Goal: Task Accomplishment & Management: Manage account settings

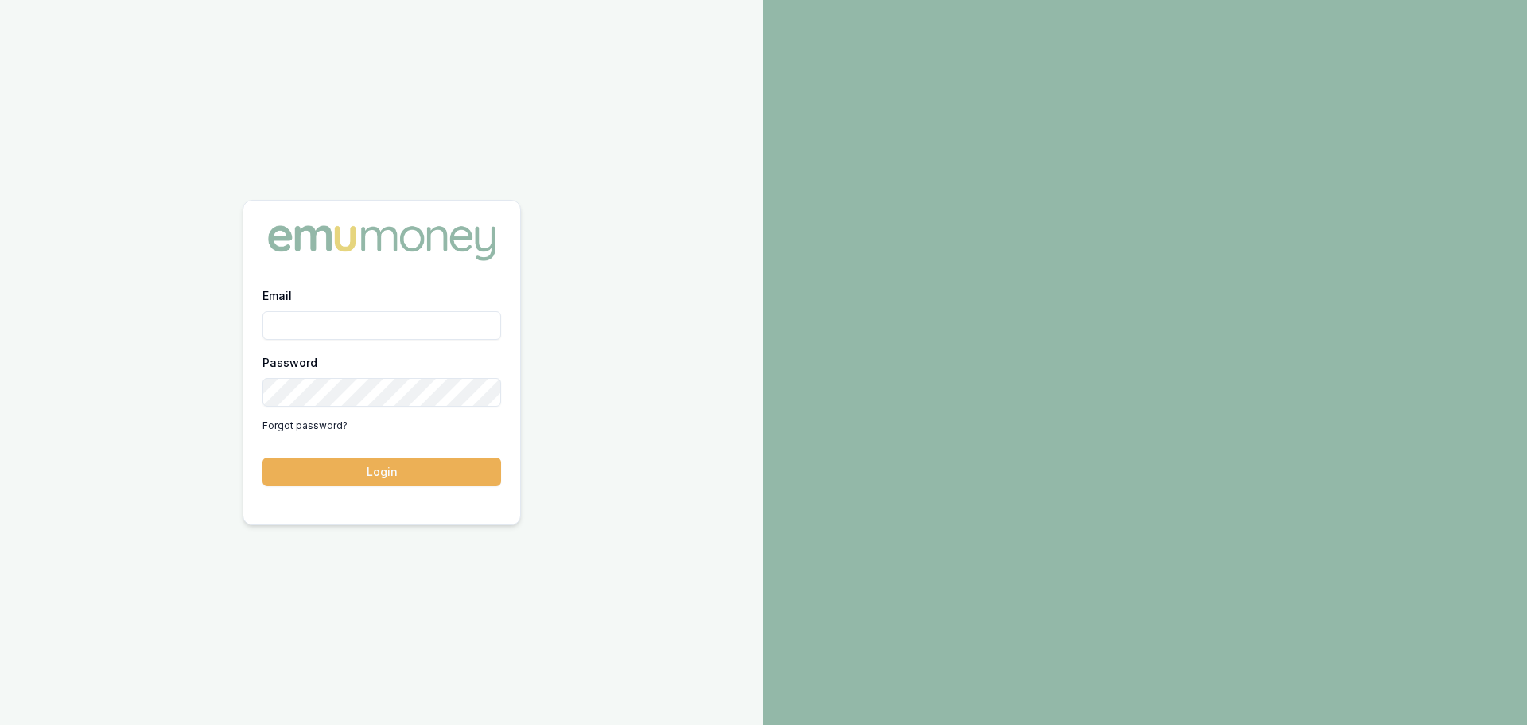
click at [364, 324] on input "Email" at bounding box center [381, 325] width 239 height 29
type input "[PERSON_NAME][EMAIL_ADDRESS][DOMAIN_NAME]"
click at [262, 457] on button "Login" at bounding box center [381, 471] width 239 height 29
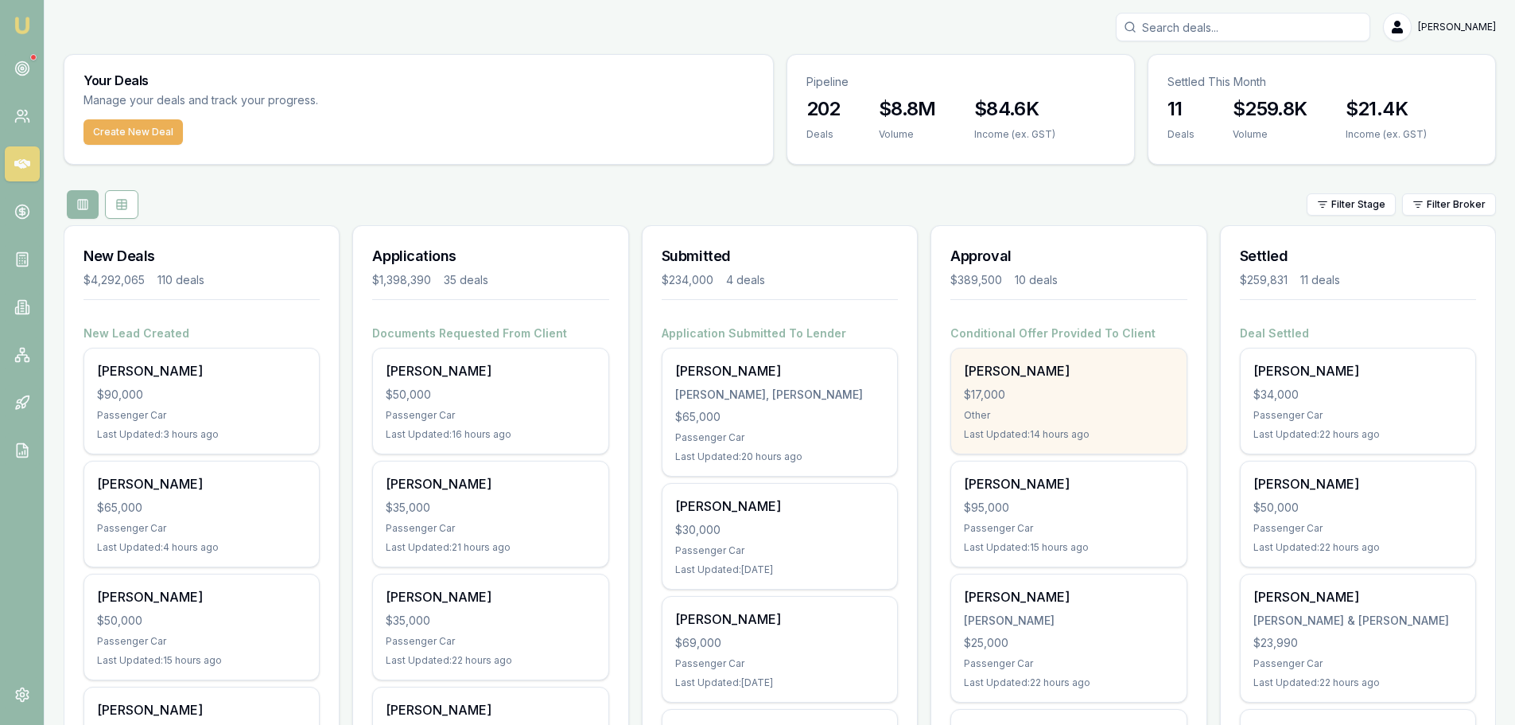
click at [1065, 395] on div "$17,000" at bounding box center [1068, 395] width 209 height 16
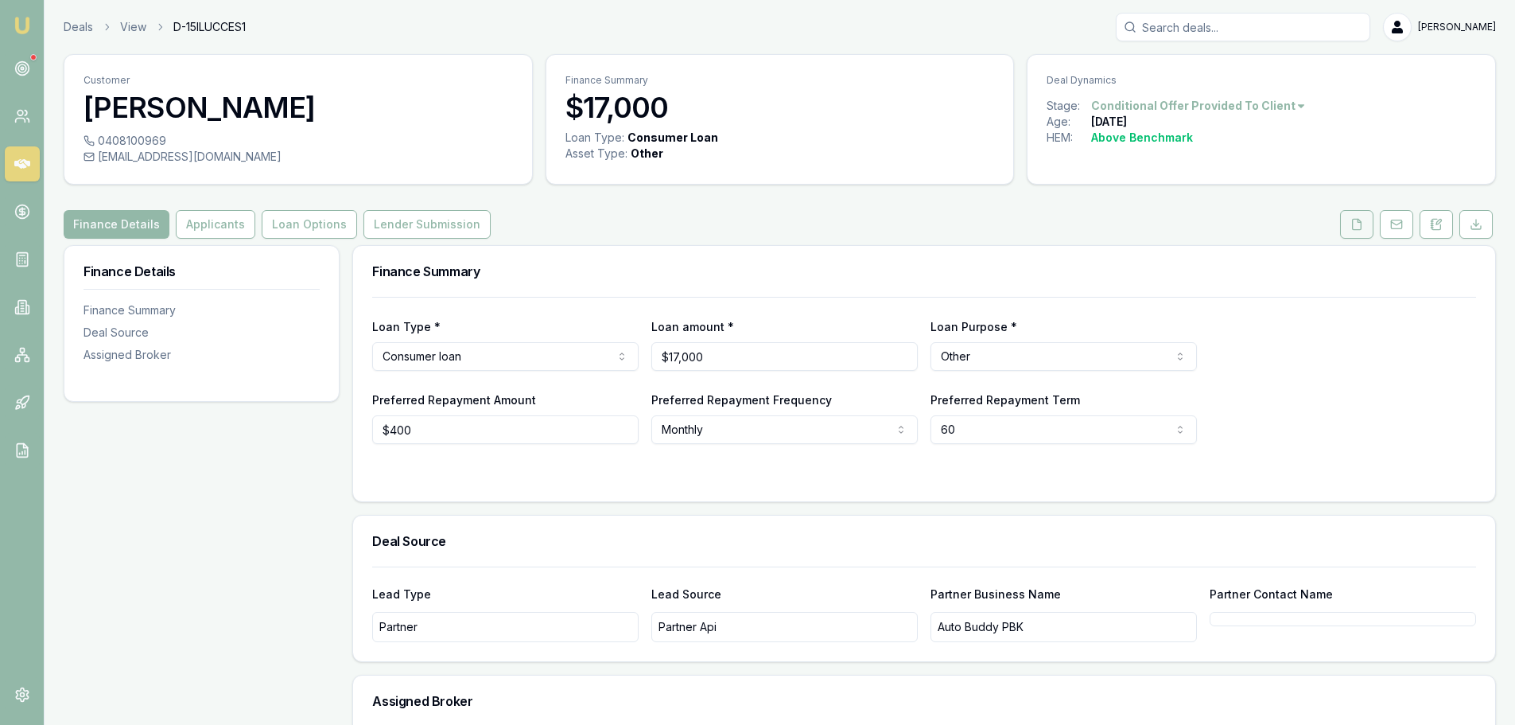
click at [1353, 227] on icon at bounding box center [1357, 224] width 9 height 10
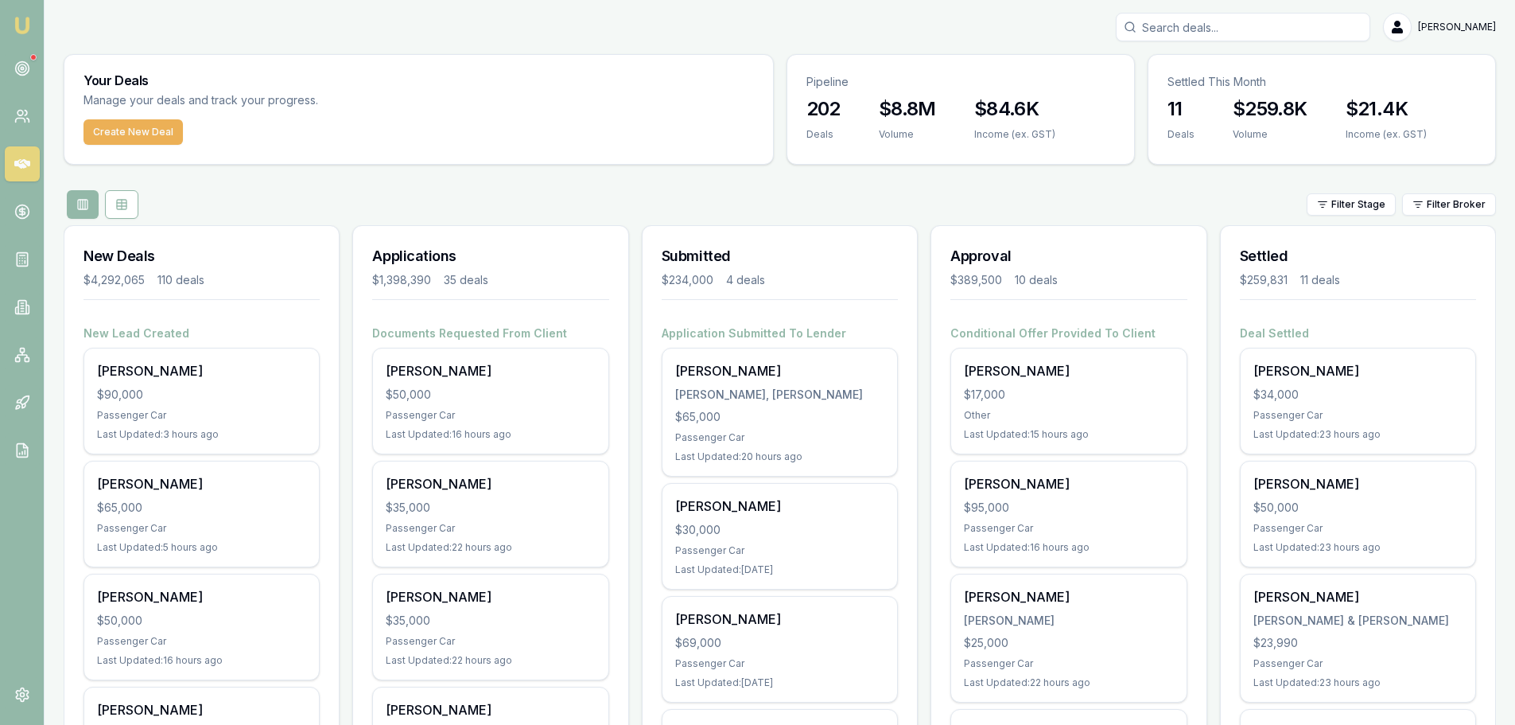
click at [835, 201] on div "Filter Stage Filter Broker" at bounding box center [780, 204] width 1432 height 29
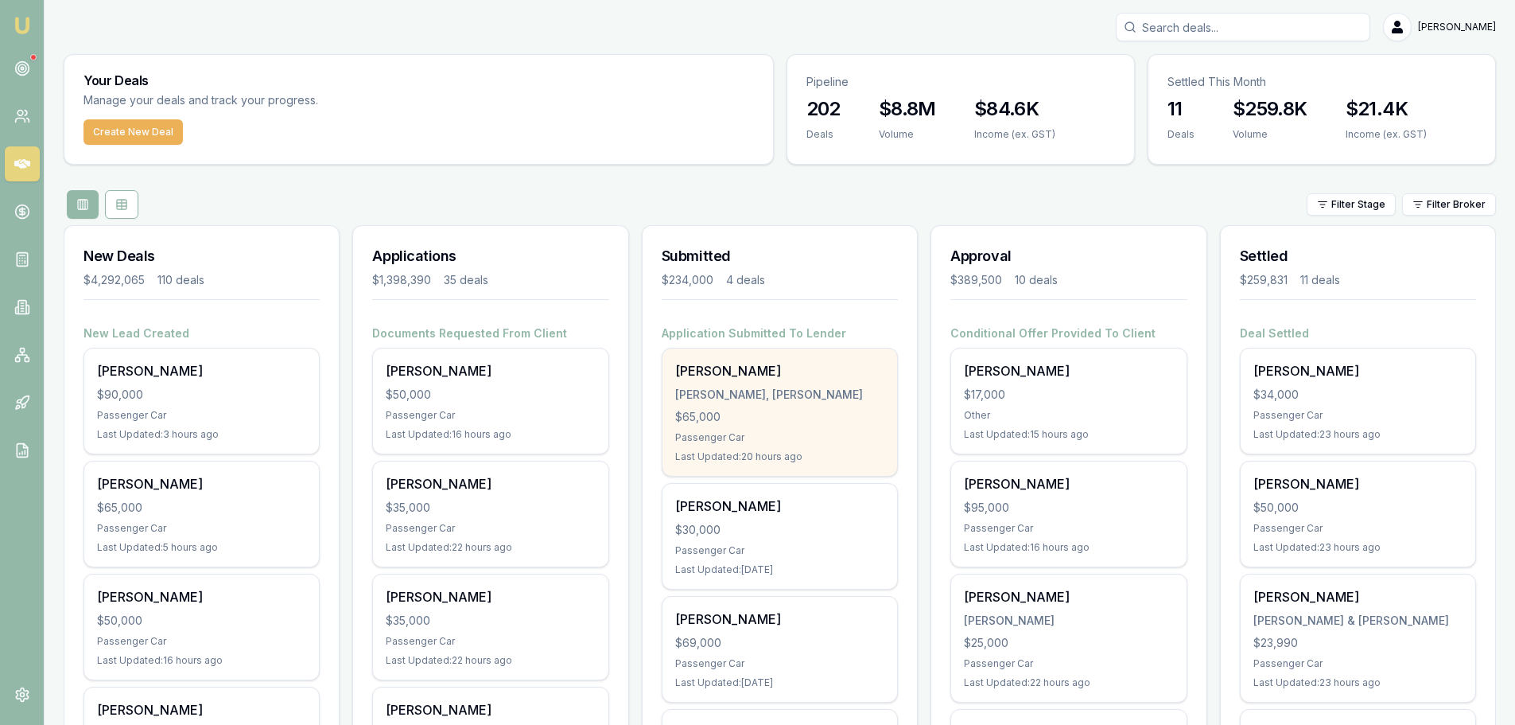
click at [792, 410] on div "$65,000" at bounding box center [779, 417] width 209 height 16
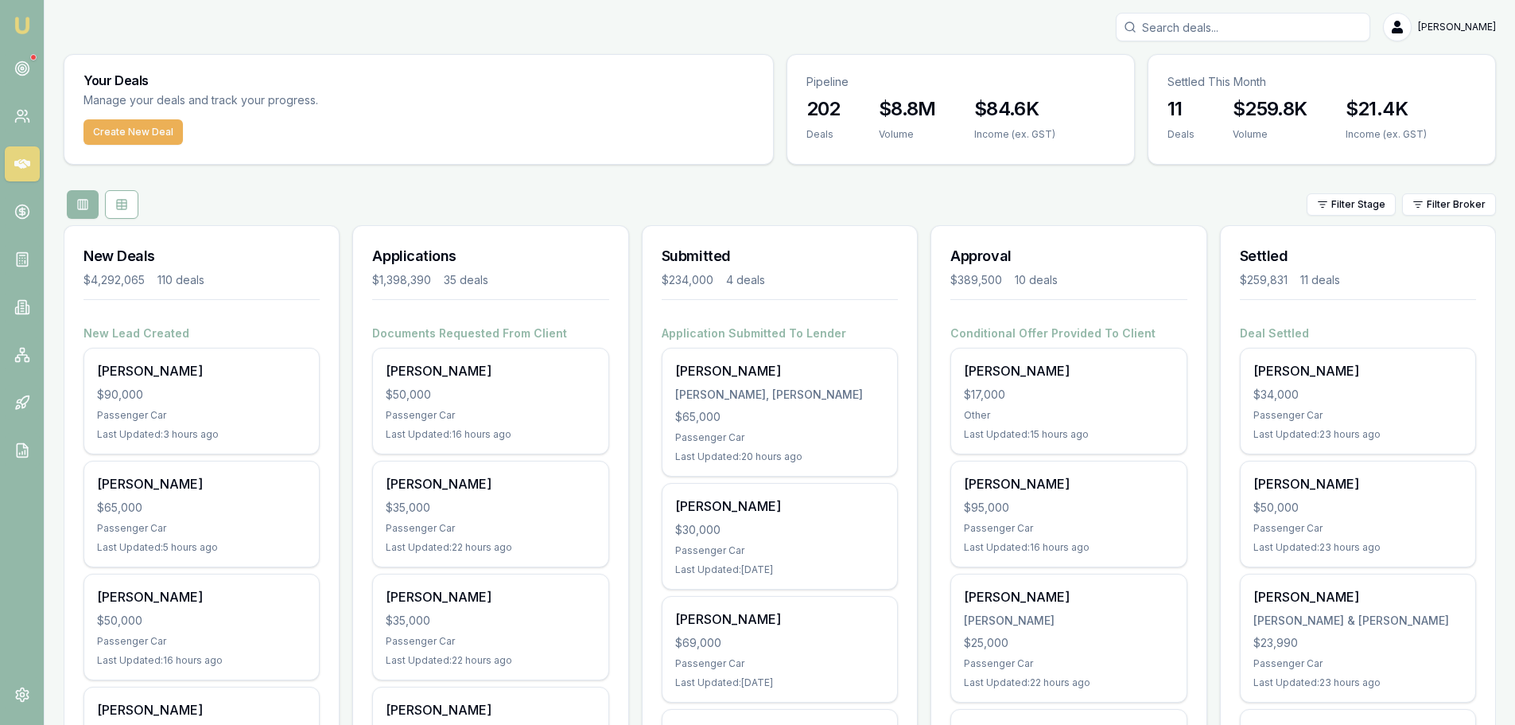
click at [770, 190] on div "Filter Stage Filter Broker" at bounding box center [780, 204] width 1432 height 29
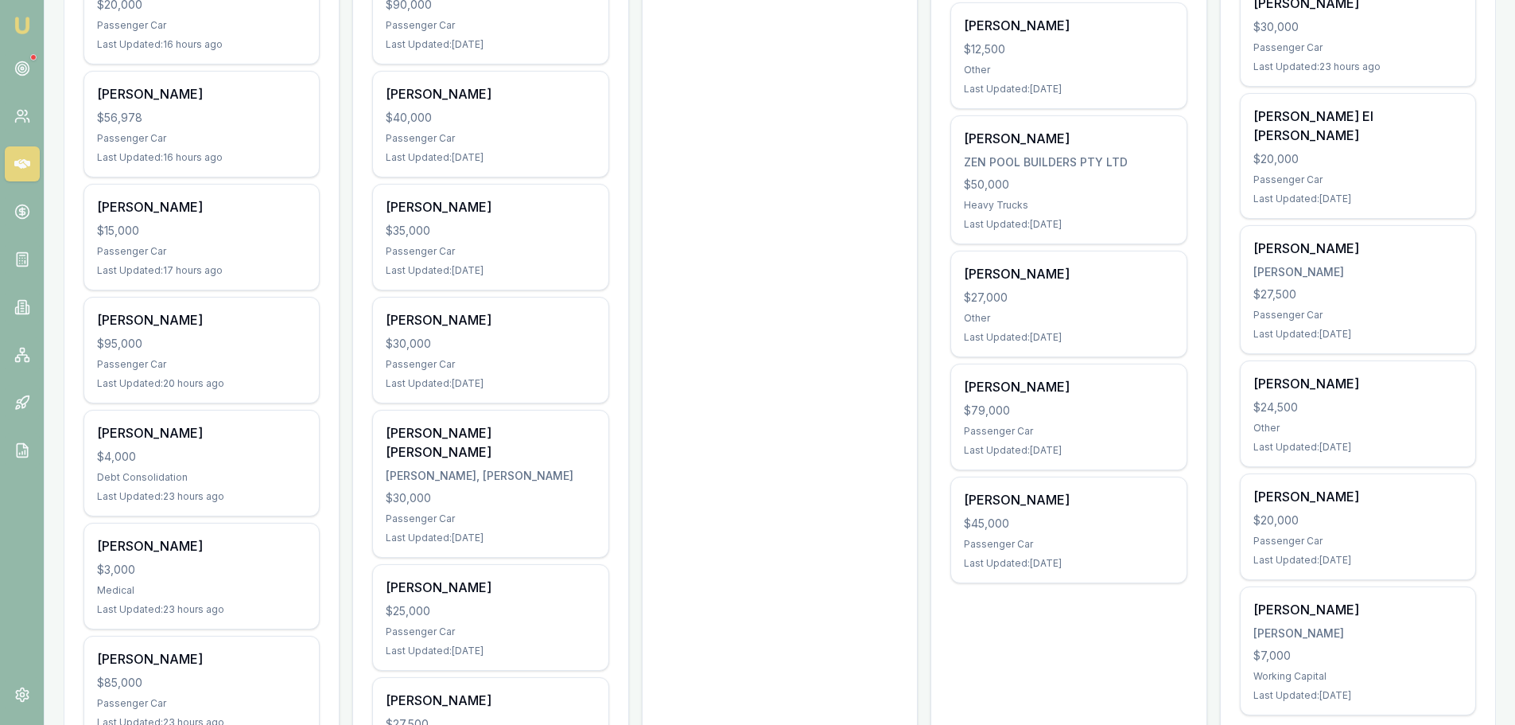
scroll to position [1113, 0]
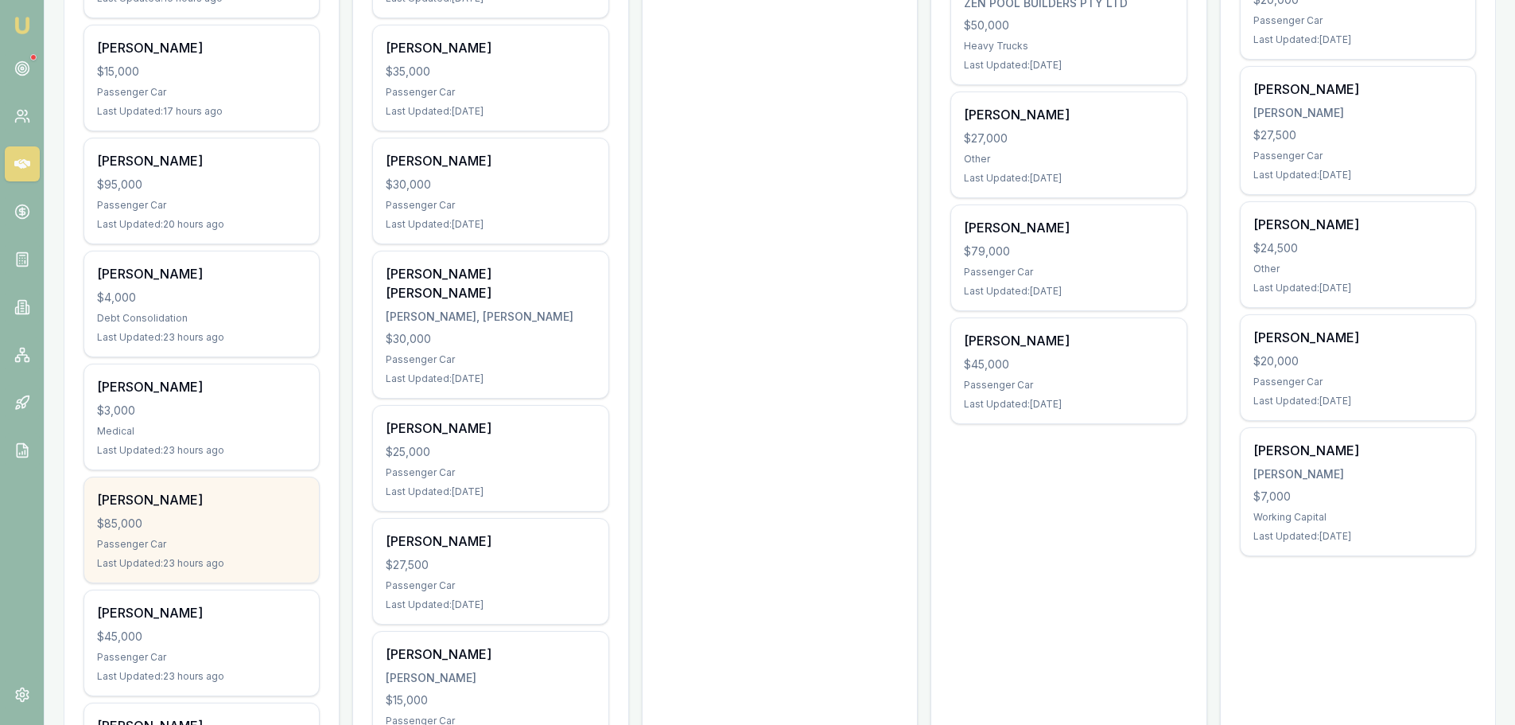
click at [199, 507] on div "[PERSON_NAME]" at bounding box center [201, 499] width 209 height 19
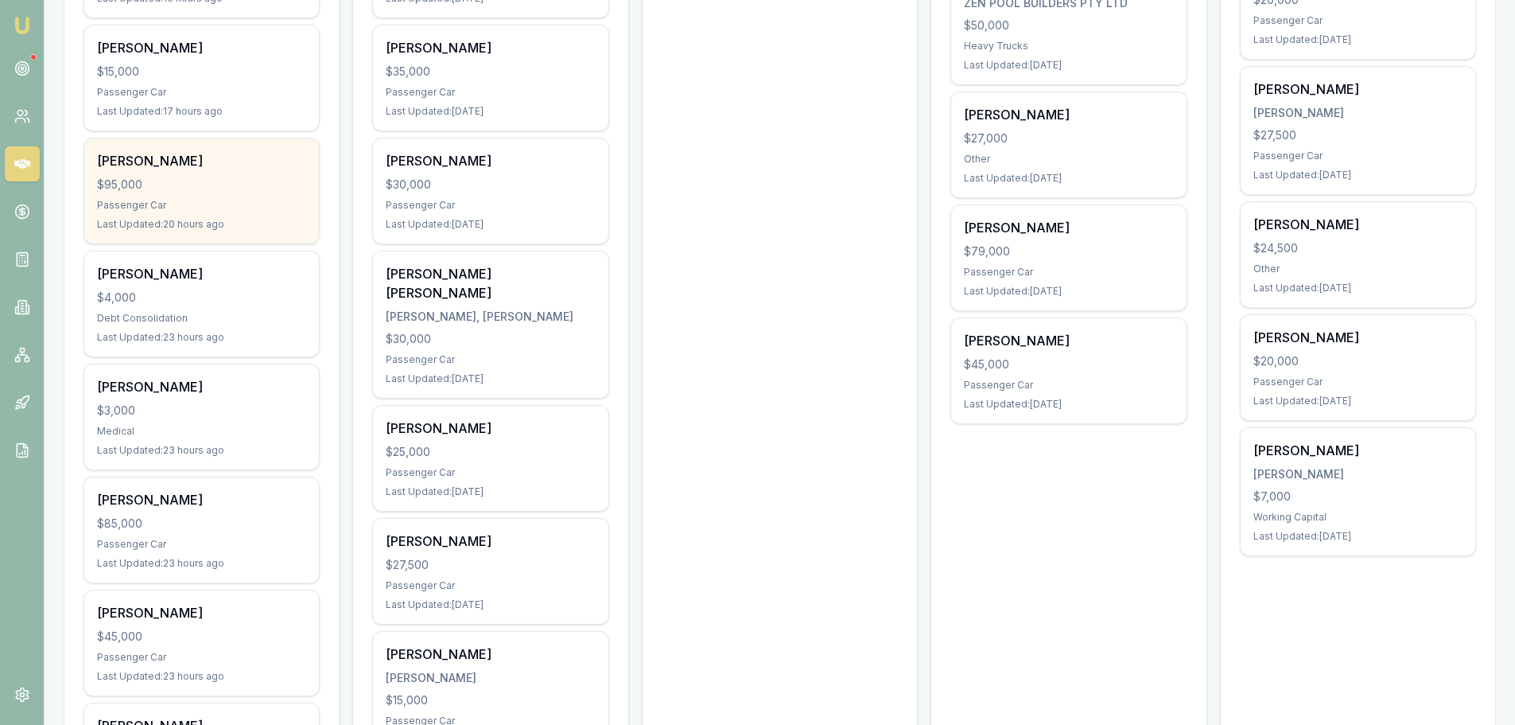
click at [195, 212] on div "Daniel Costales $95,000 Passenger Car Last Updated: 20 hours ago" at bounding box center [201, 190] width 235 height 105
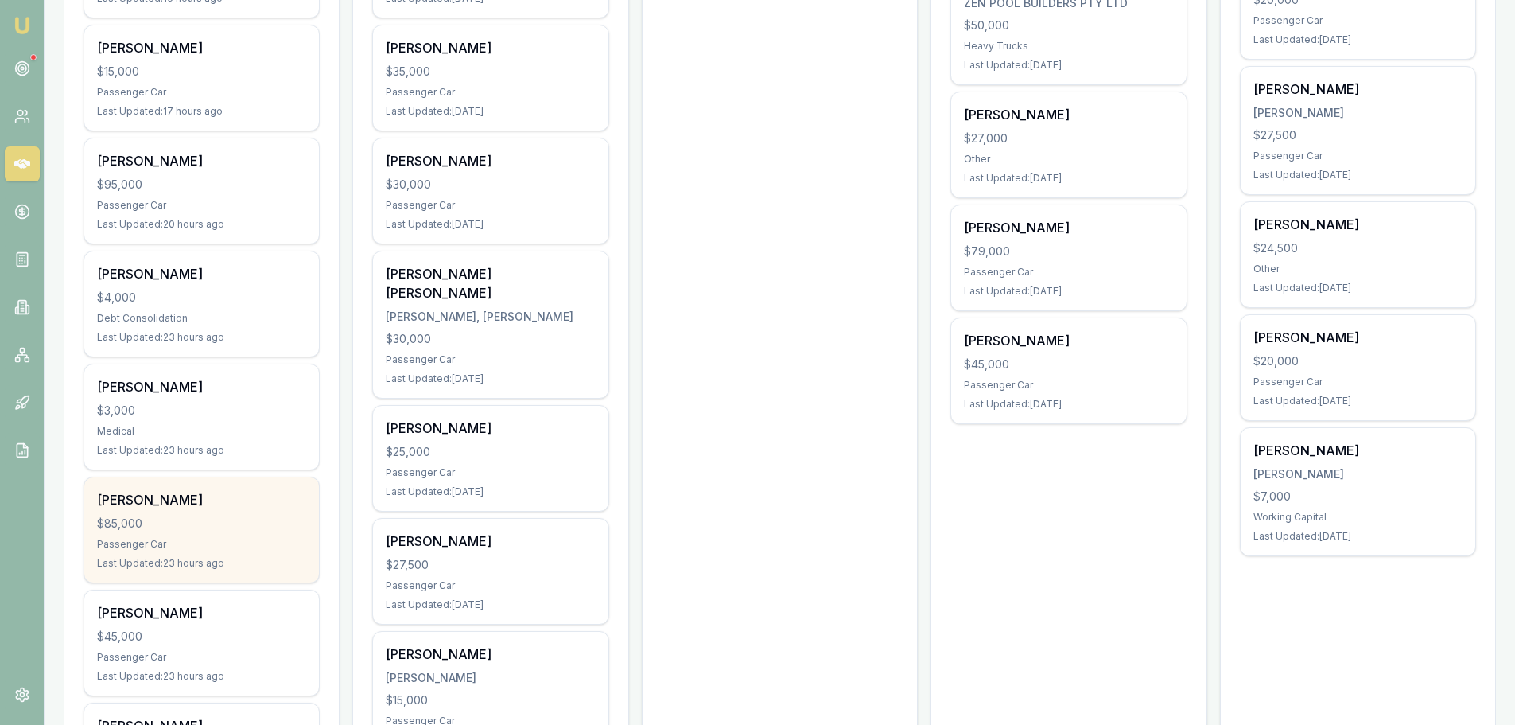
click at [193, 530] on div "$85,000" at bounding box center [201, 523] width 209 height 16
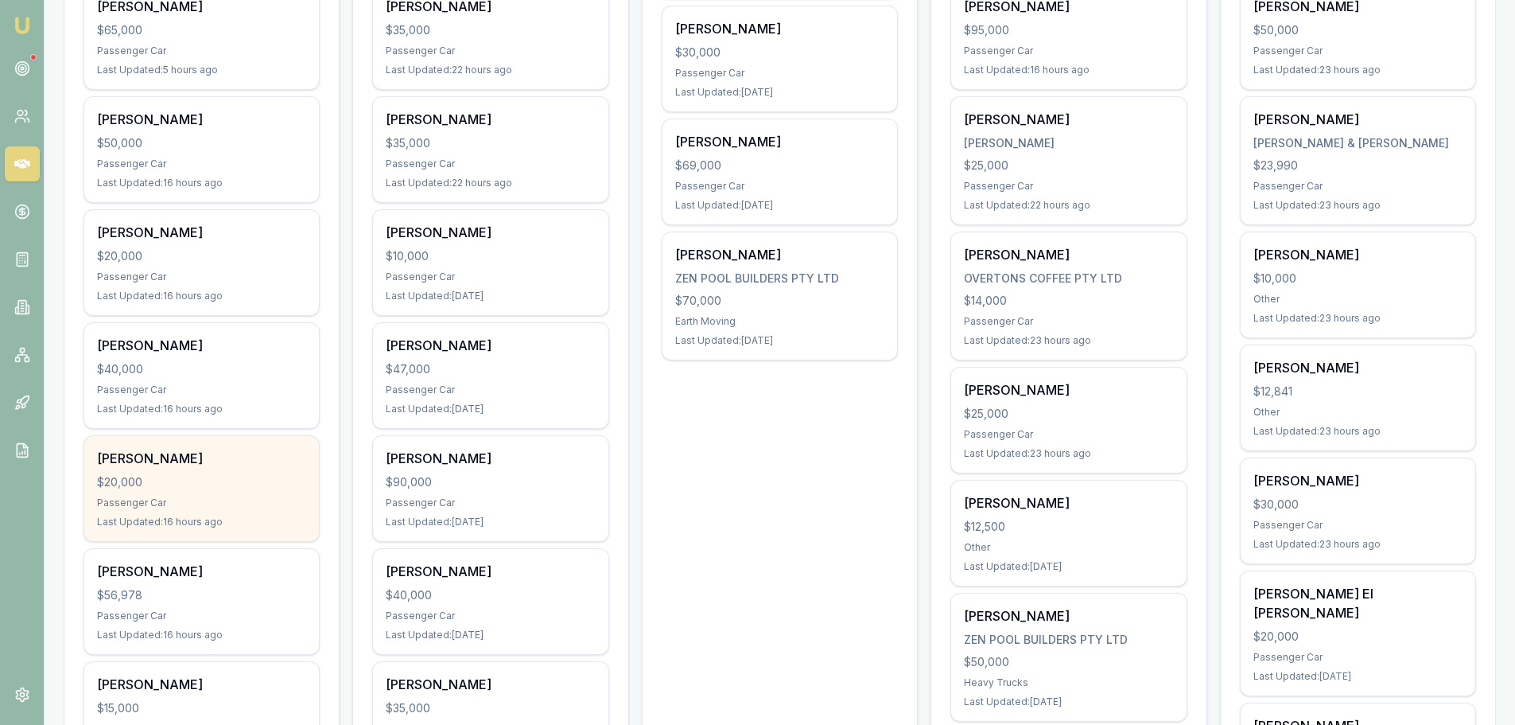
scroll to position [398, 0]
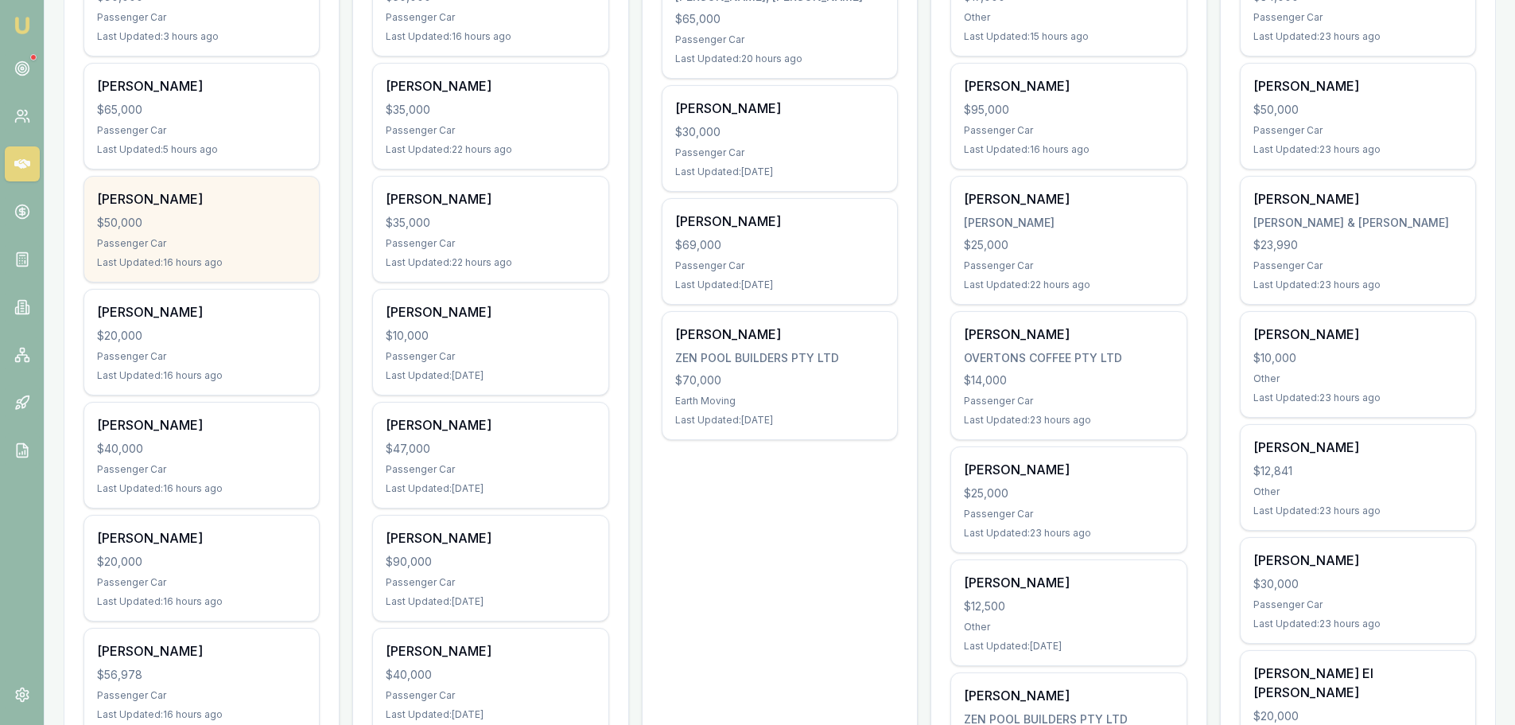
click at [191, 202] on div "[PERSON_NAME]" at bounding box center [201, 198] width 209 height 19
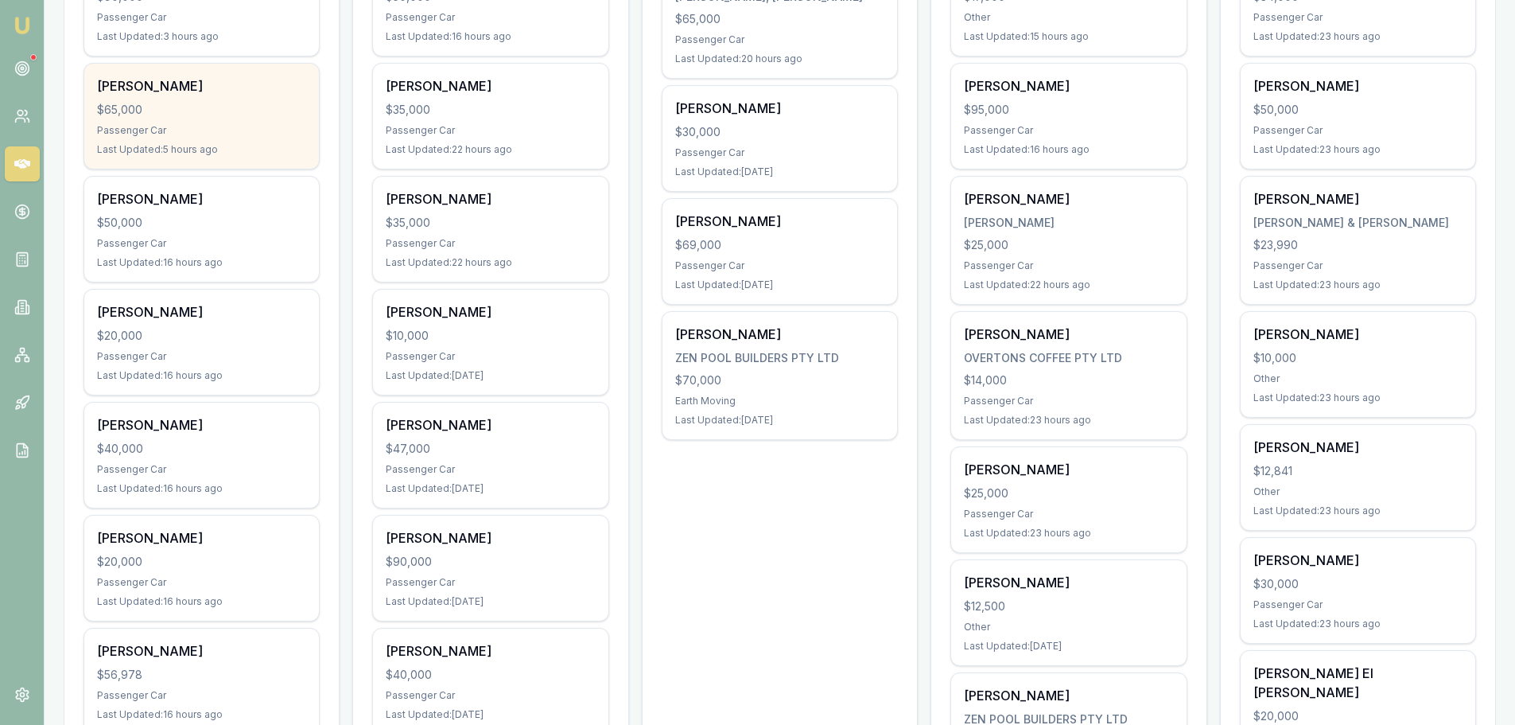
click at [145, 104] on div "$65,000" at bounding box center [201, 110] width 209 height 16
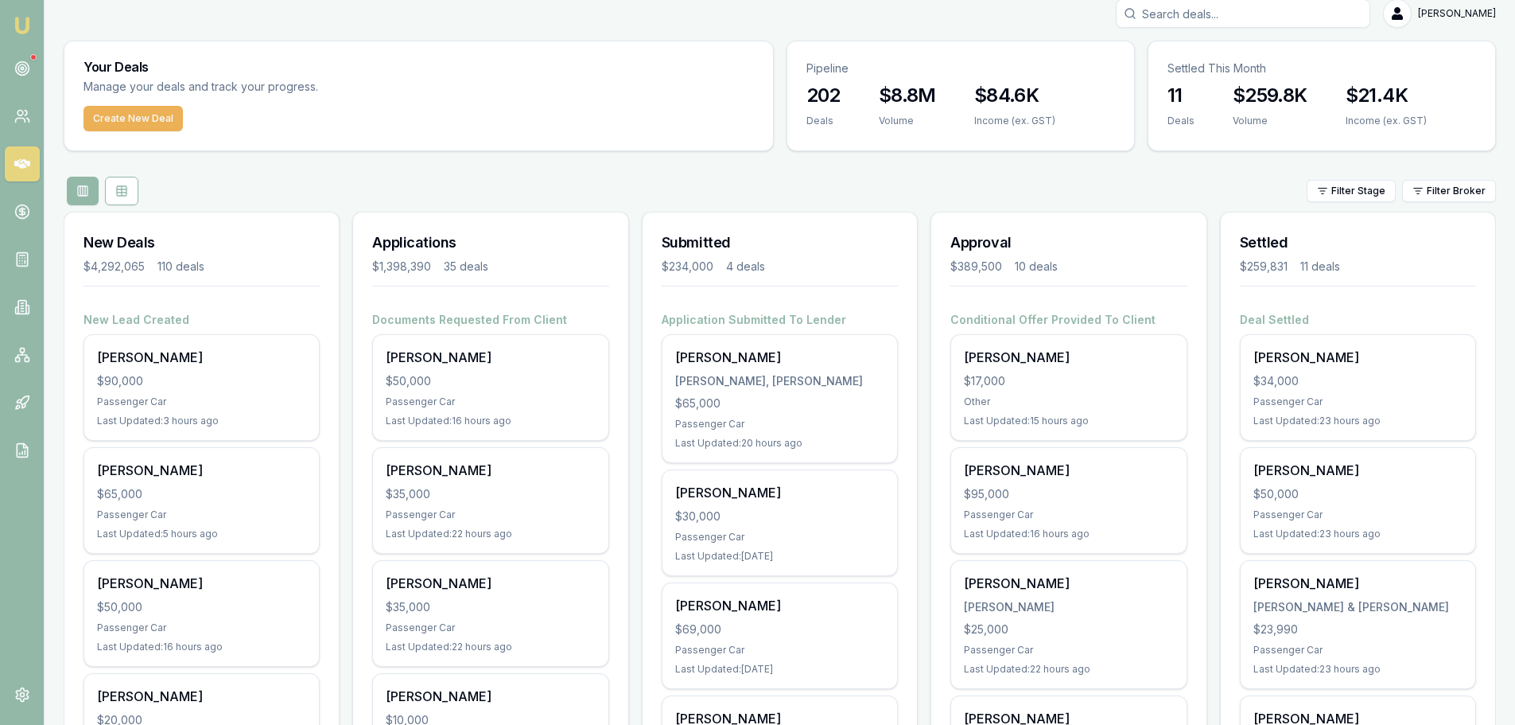
scroll to position [0, 0]
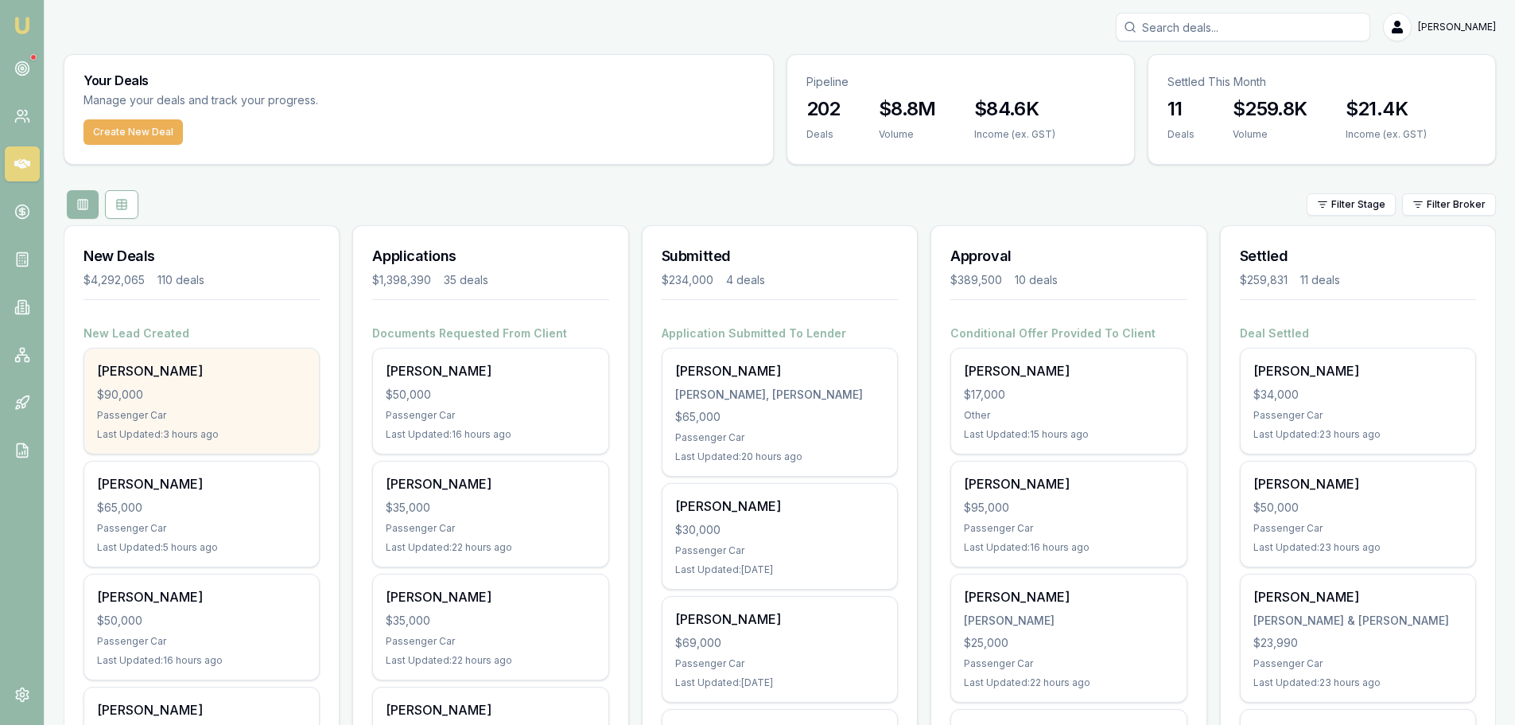
click at [189, 387] on div "$90,000" at bounding box center [201, 395] width 209 height 16
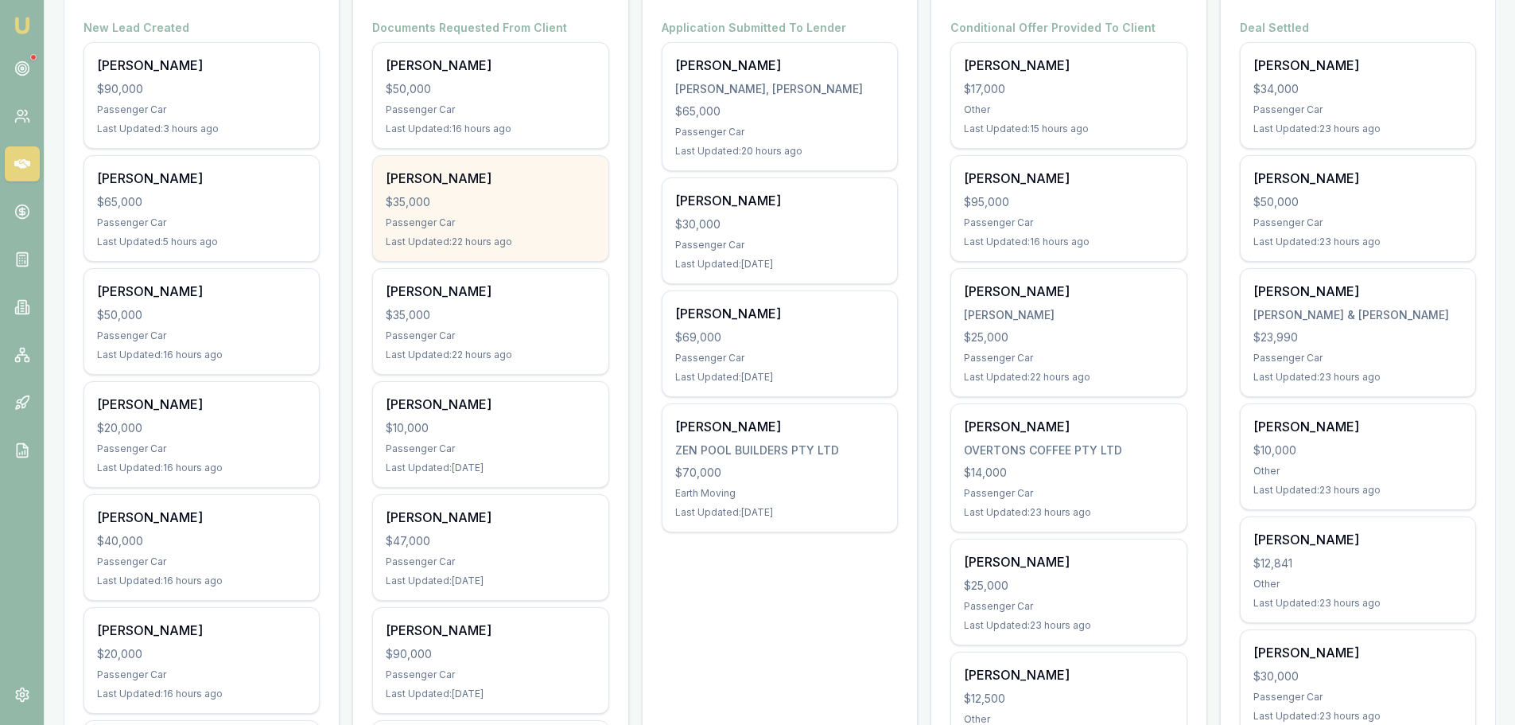
scroll to position [318, 0]
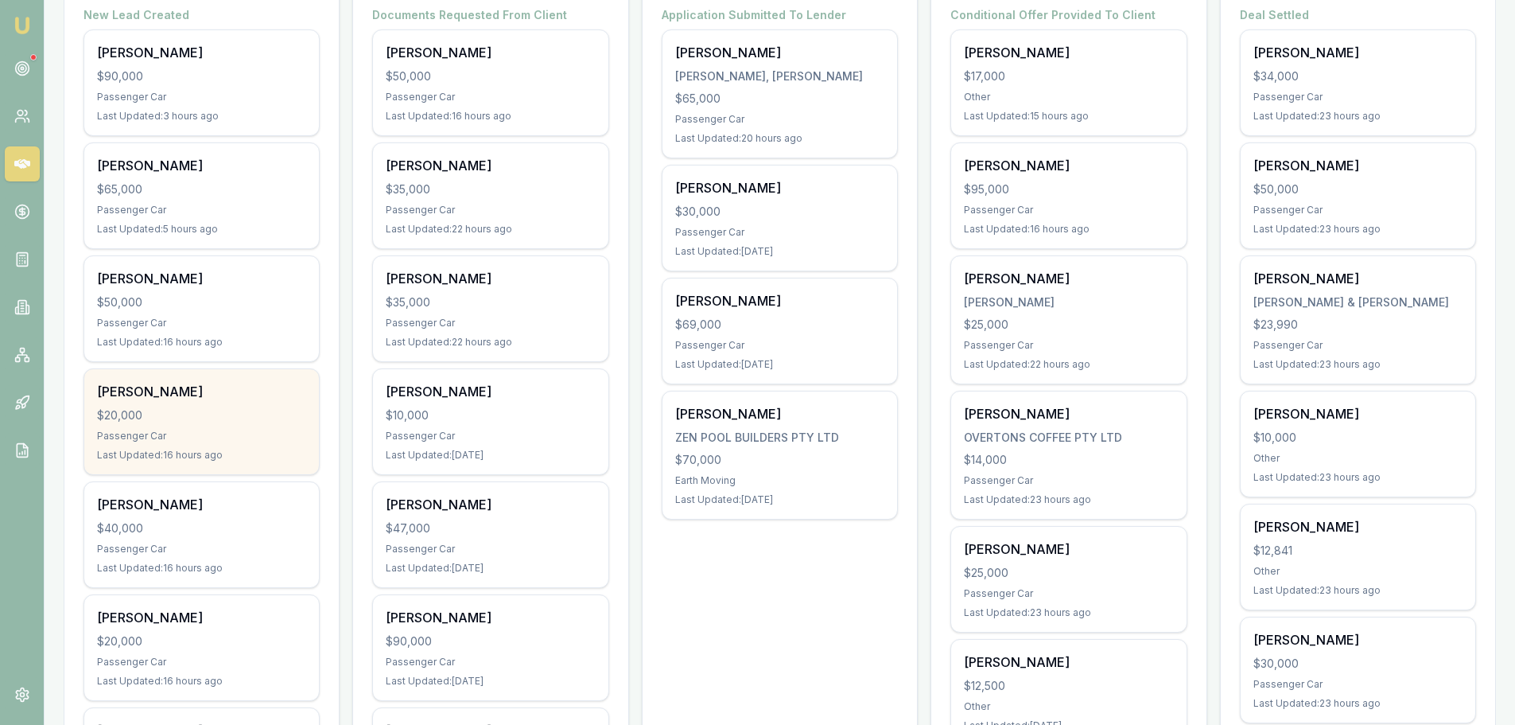
click at [185, 438] on div "Passenger Car" at bounding box center [201, 435] width 209 height 13
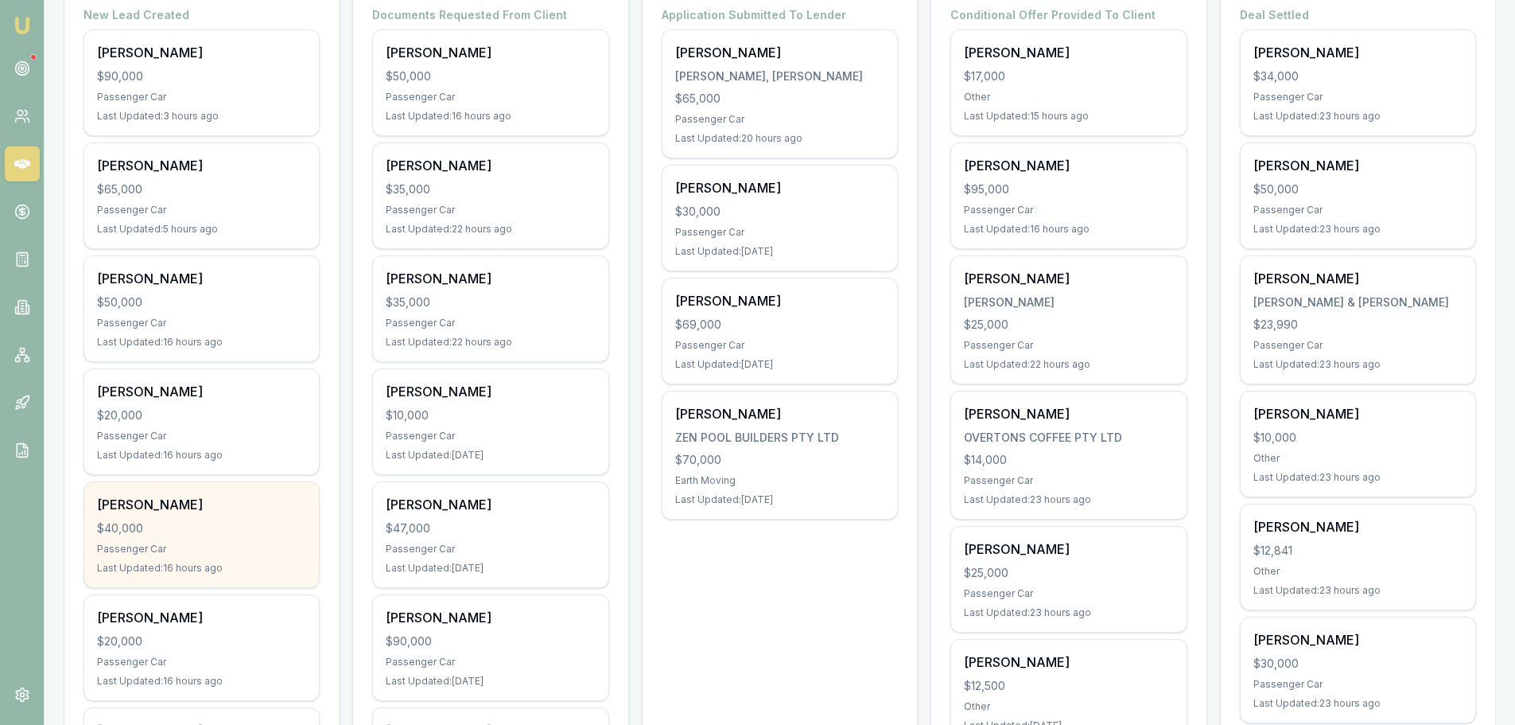
click at [265, 533] on div "$40,000" at bounding box center [201, 528] width 209 height 16
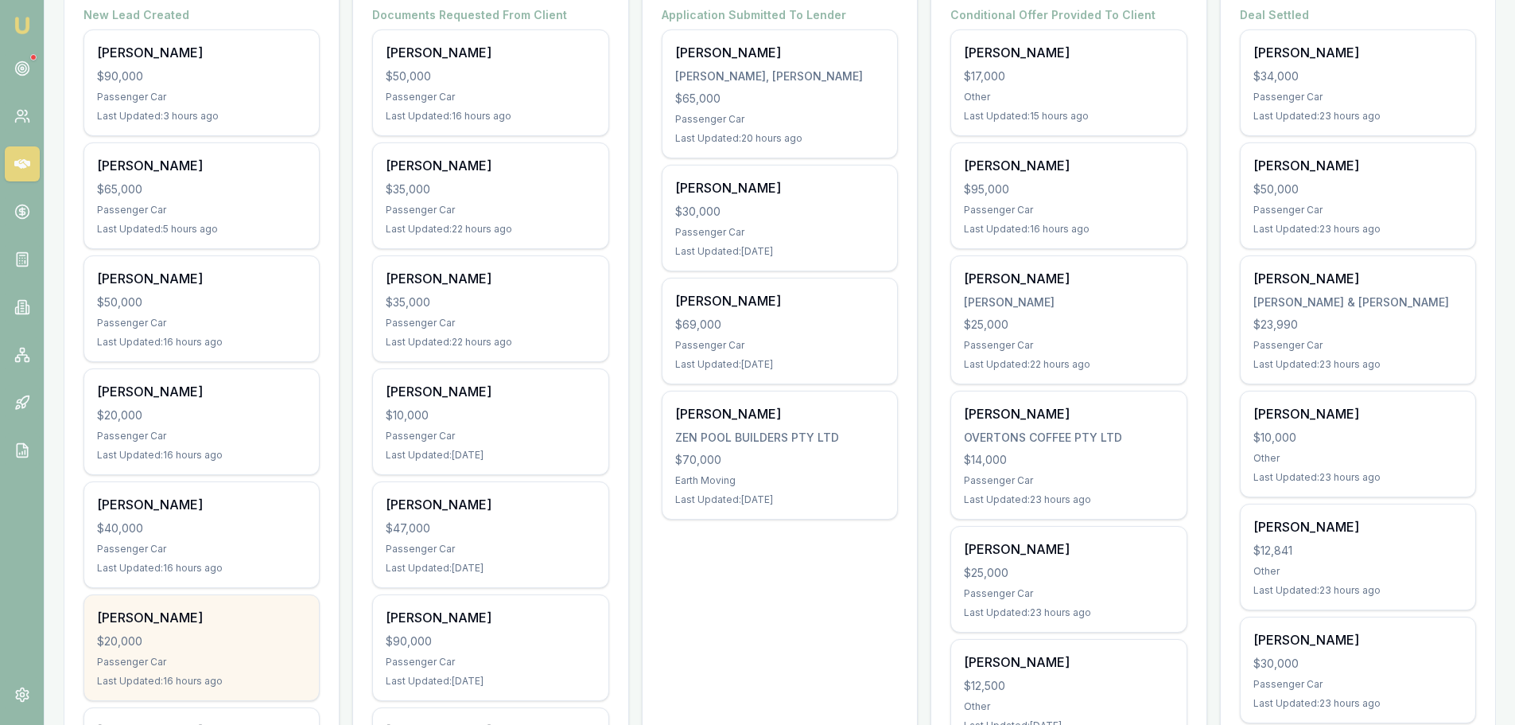
click at [242, 623] on div "Jaiden Bell" at bounding box center [201, 617] width 209 height 19
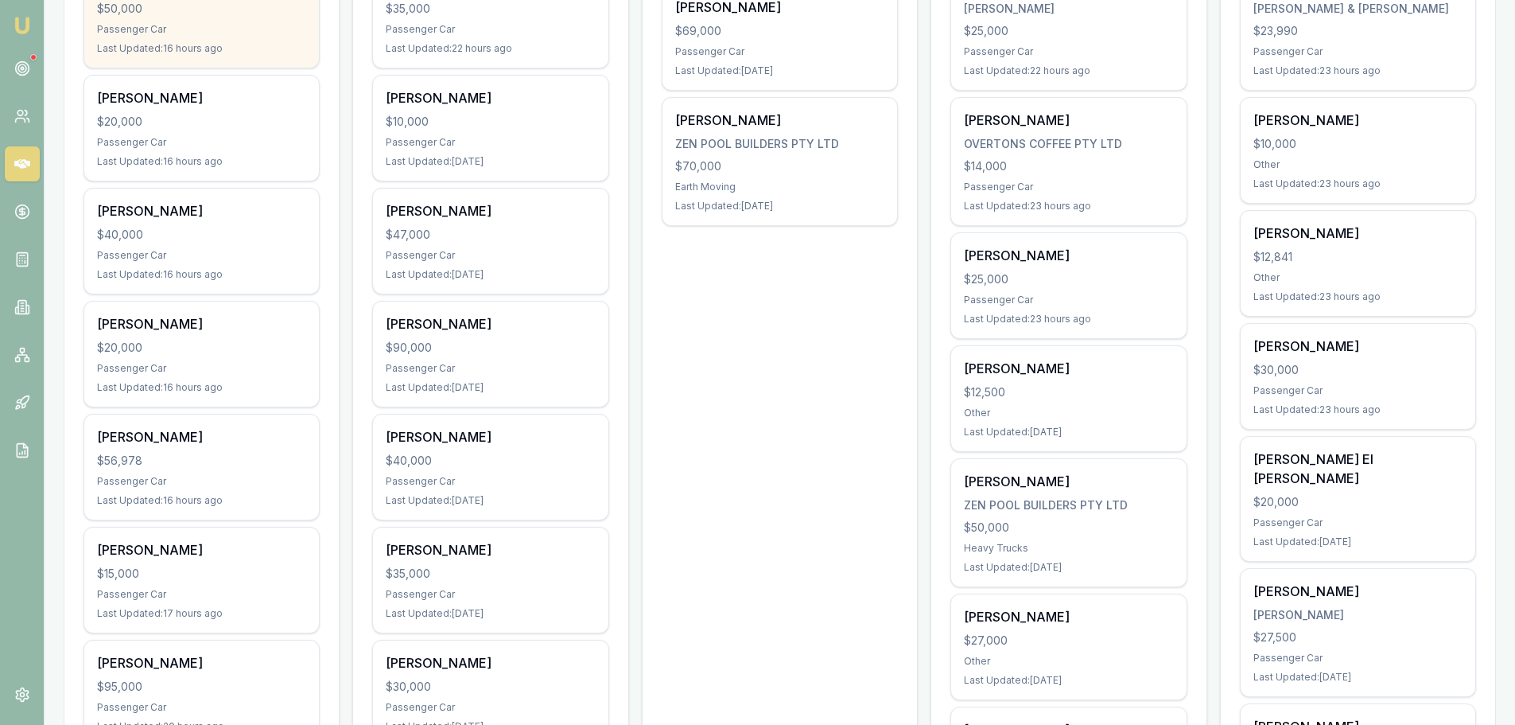
scroll to position [636, 0]
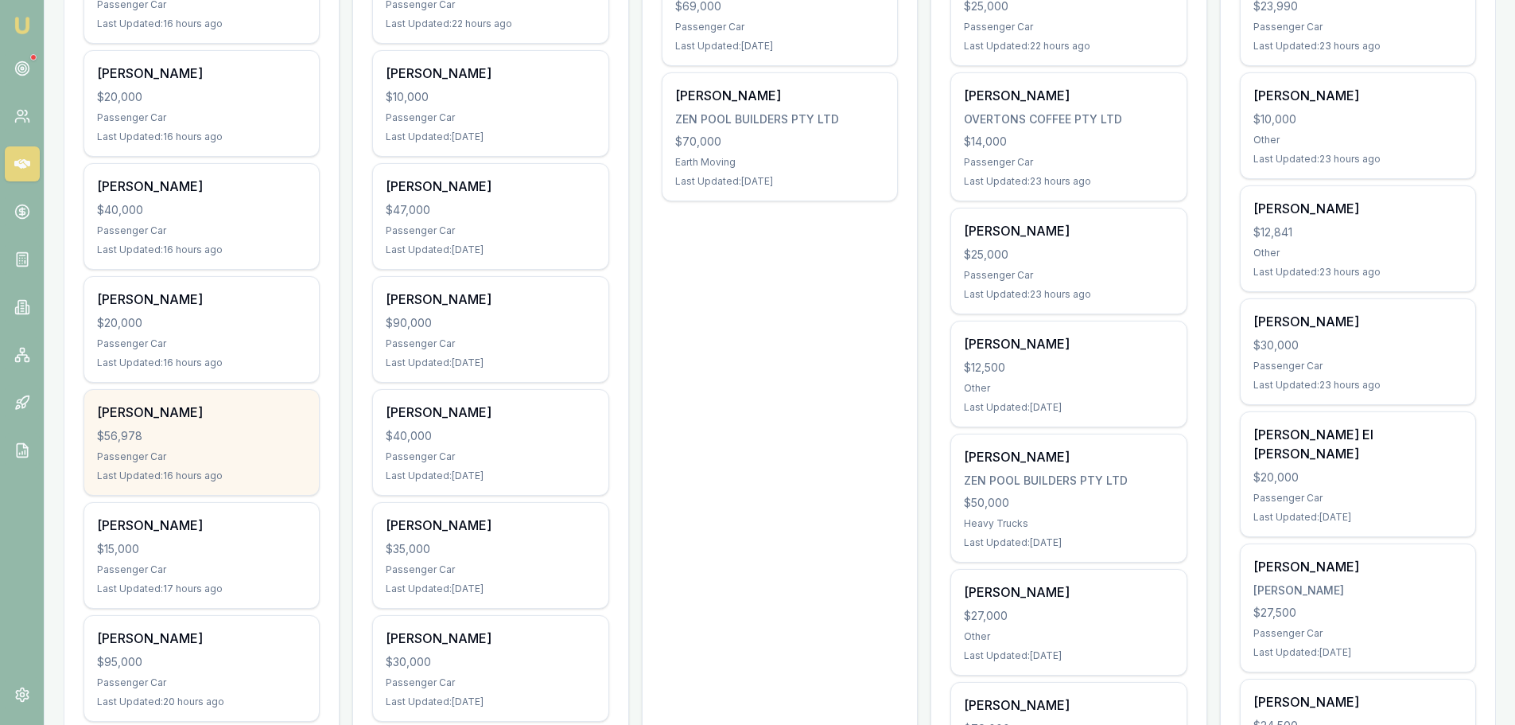
click at [243, 461] on div "Passenger Car" at bounding box center [201, 456] width 209 height 13
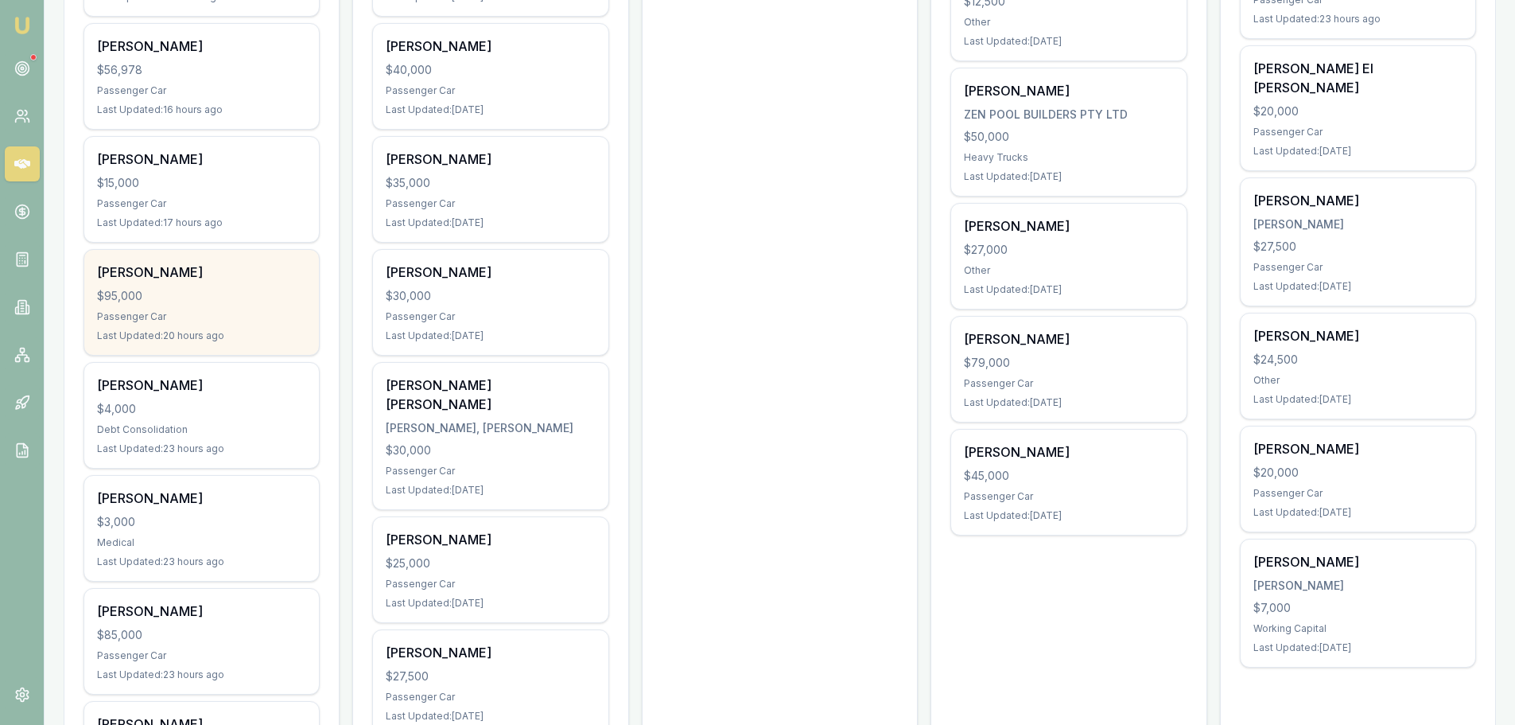
scroll to position [1034, 0]
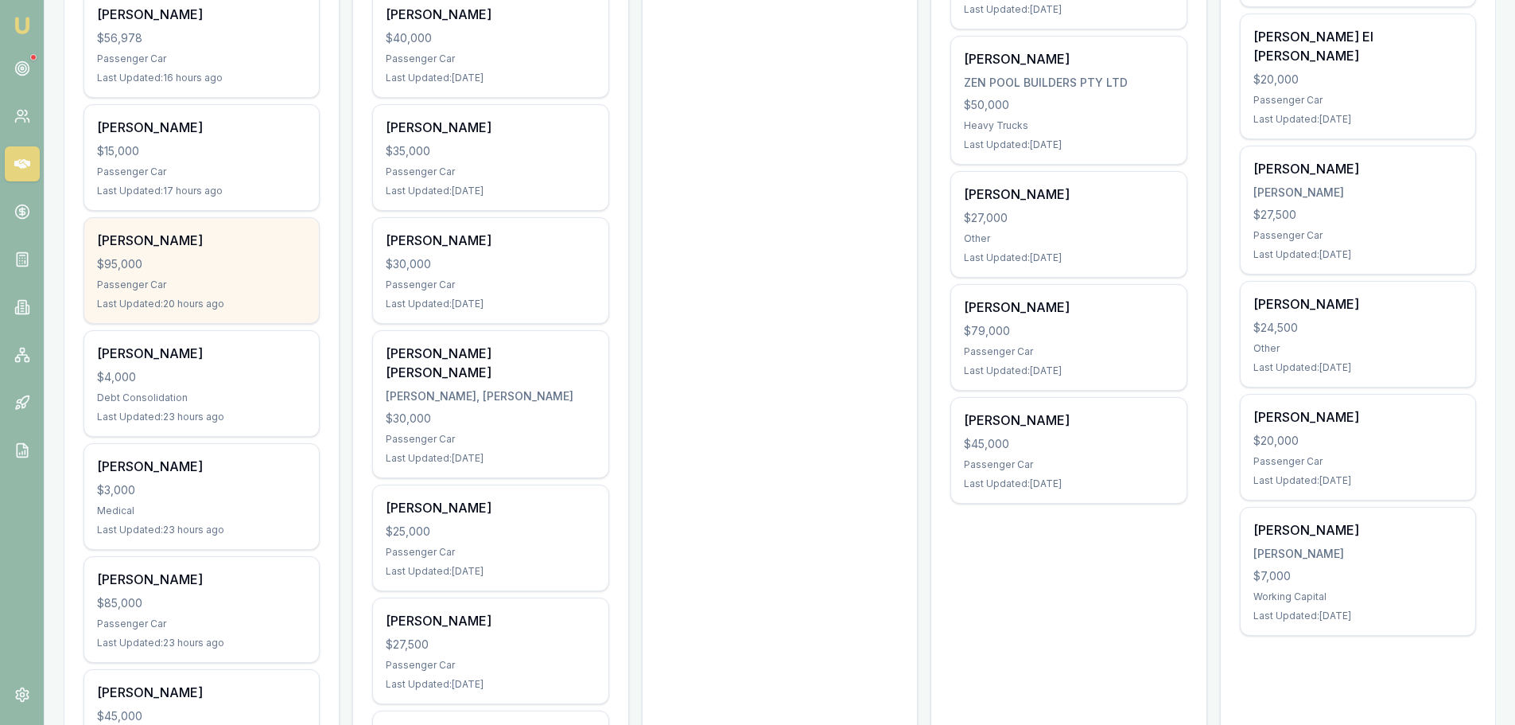
click at [232, 267] on div "$95,000" at bounding box center [201, 264] width 209 height 16
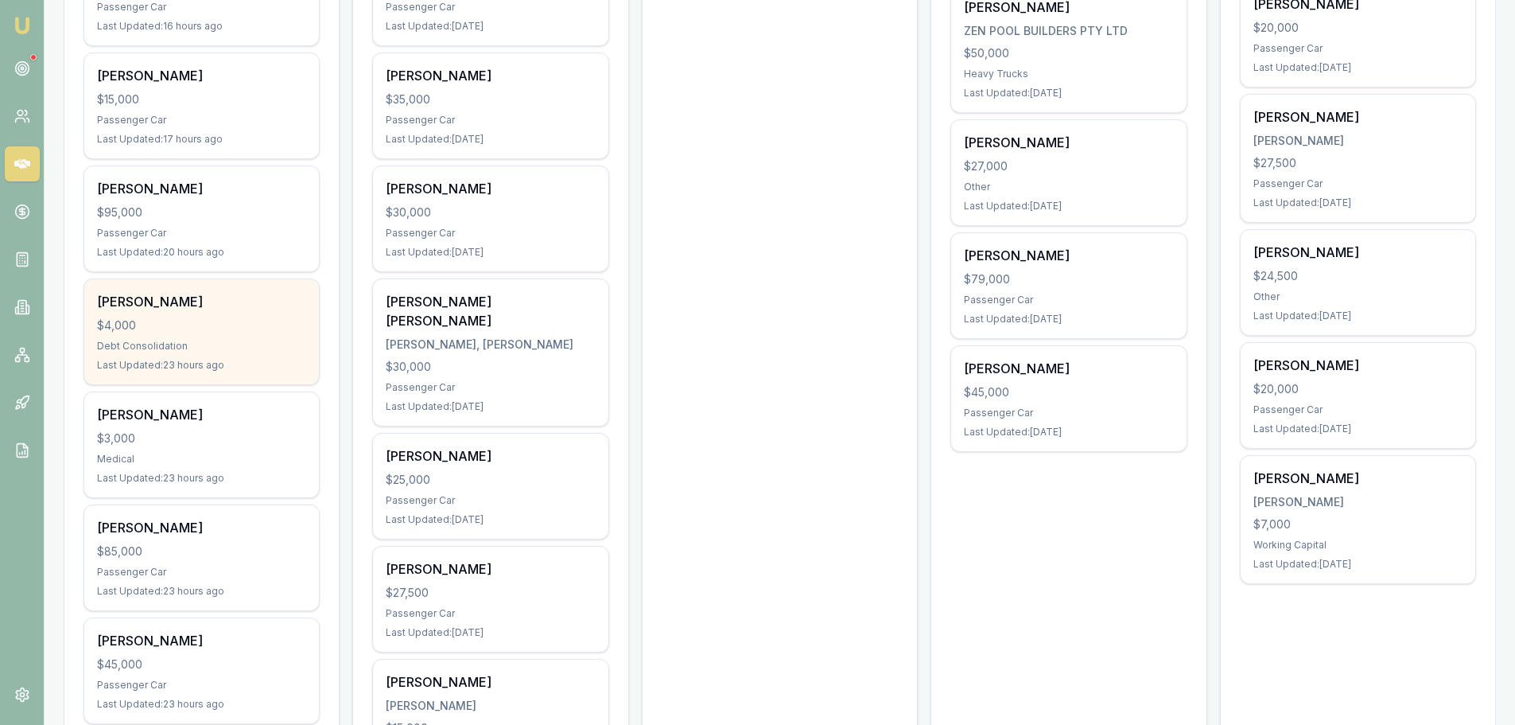
scroll to position [1113, 0]
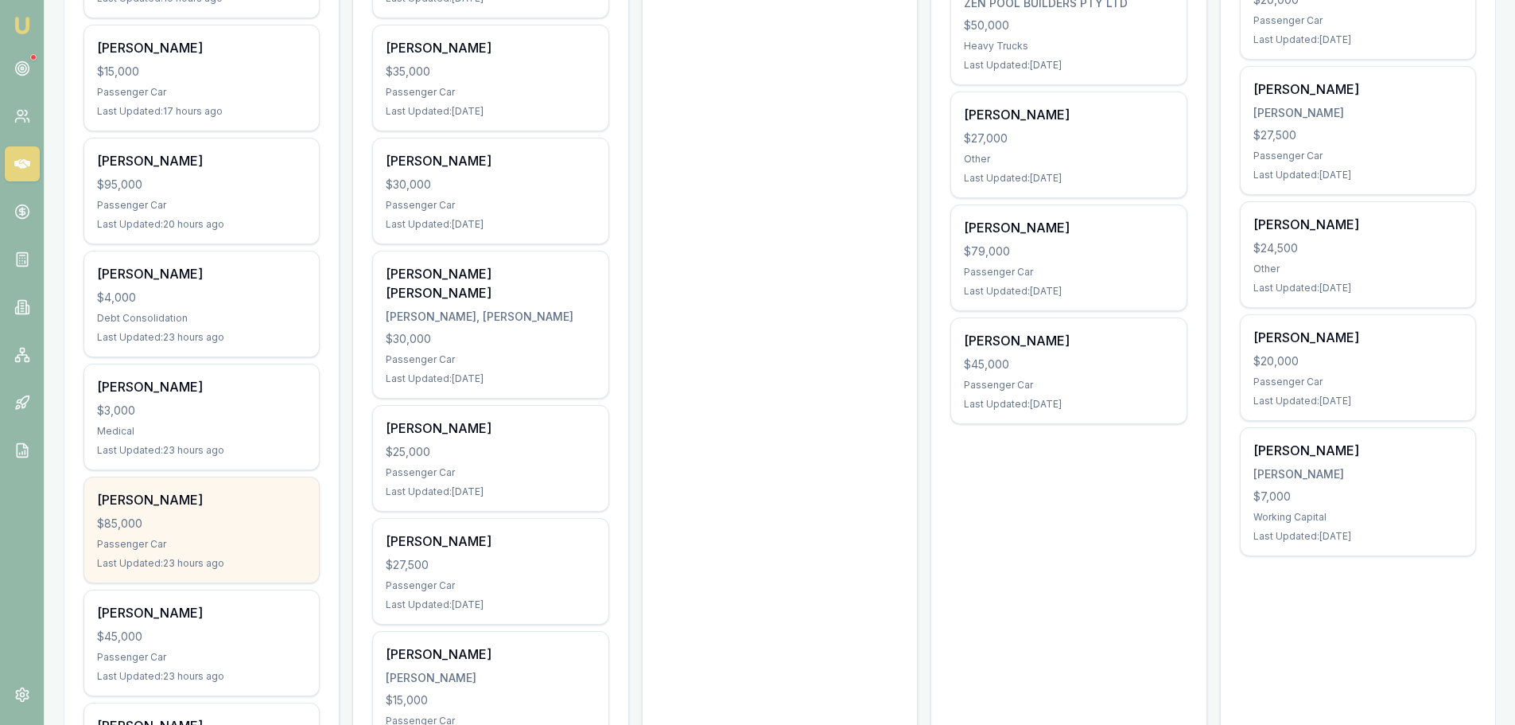
click at [200, 548] on div "Passenger Car" at bounding box center [201, 544] width 209 height 13
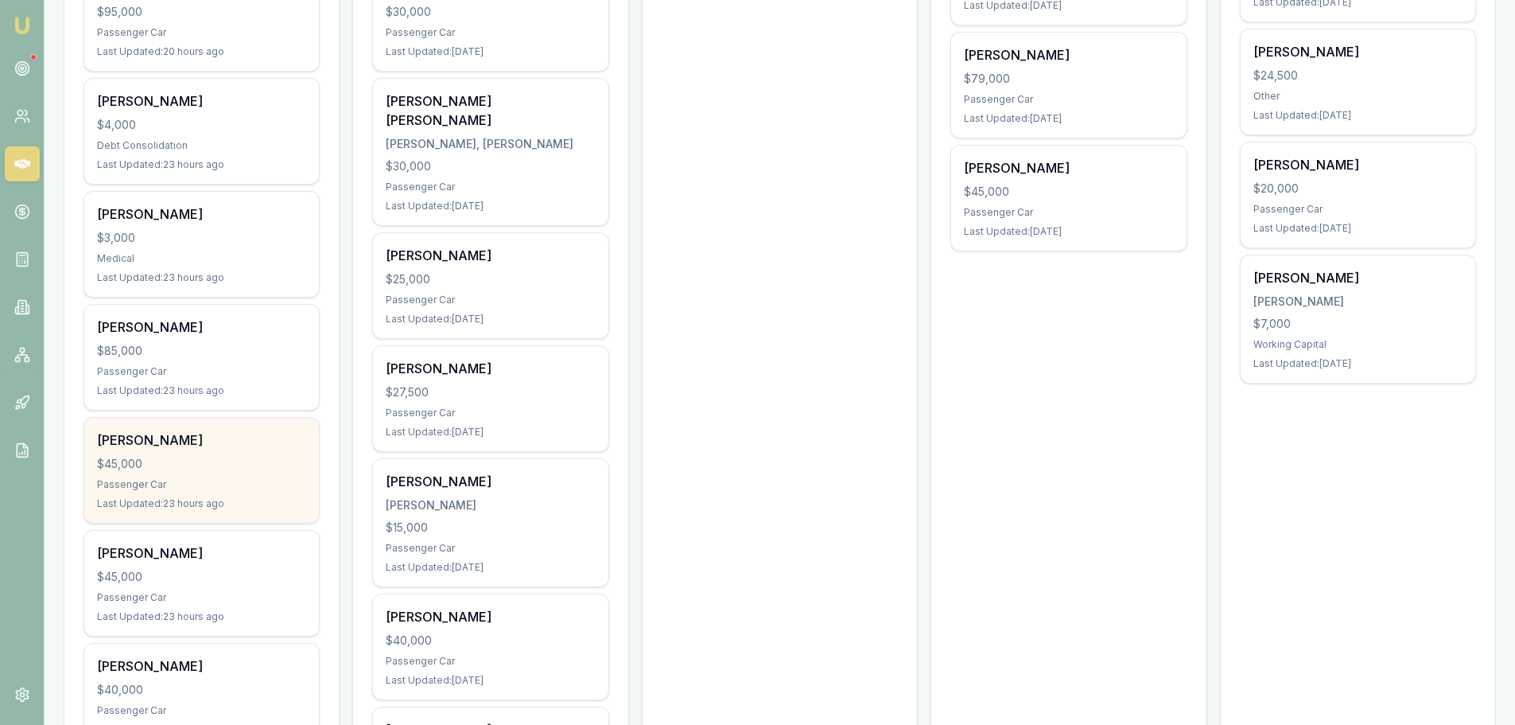
scroll to position [1352, 0]
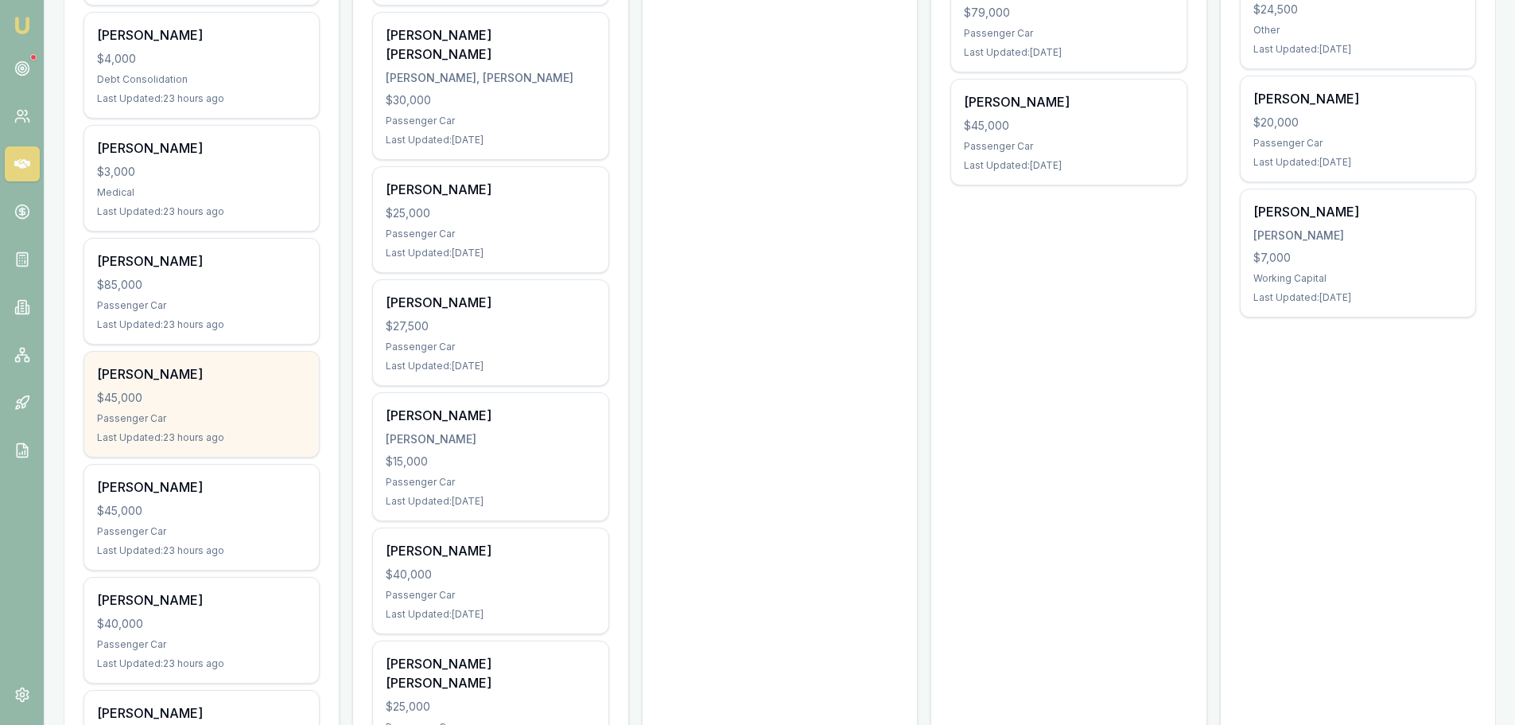
click at [222, 422] on div "Passenger Car" at bounding box center [201, 418] width 209 height 13
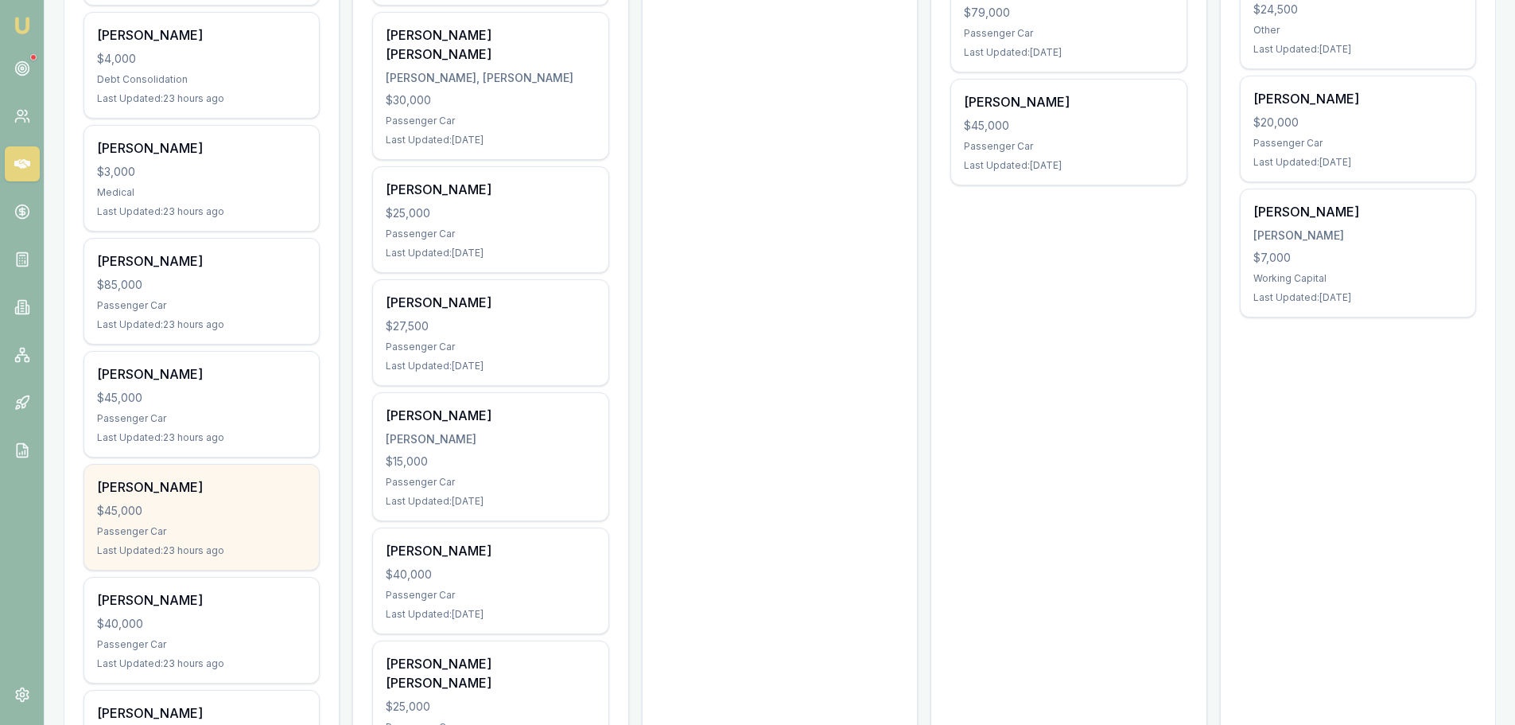
click at [216, 523] on div "William Boxsell $45,000 Passenger Car Last Updated: 23 hours ago" at bounding box center [201, 516] width 235 height 105
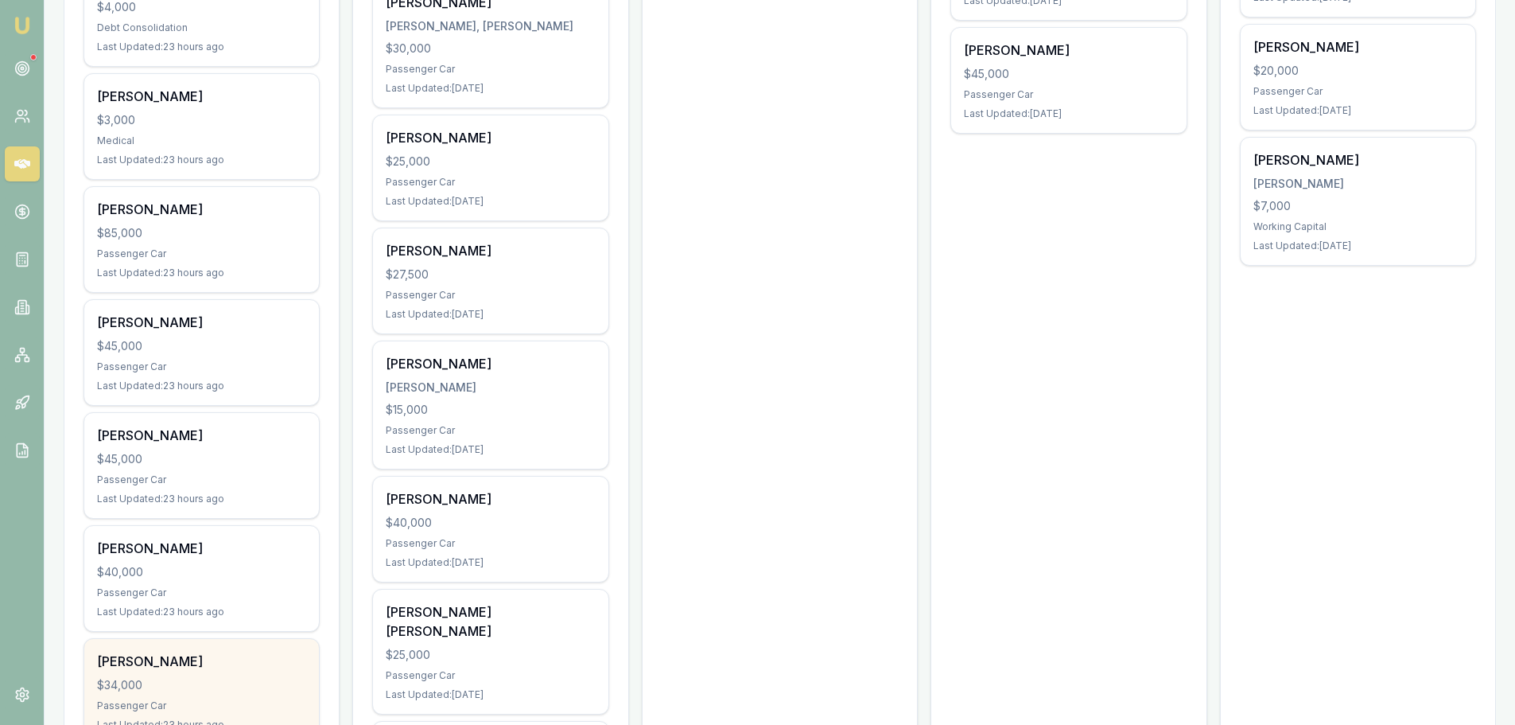
scroll to position [1432, 0]
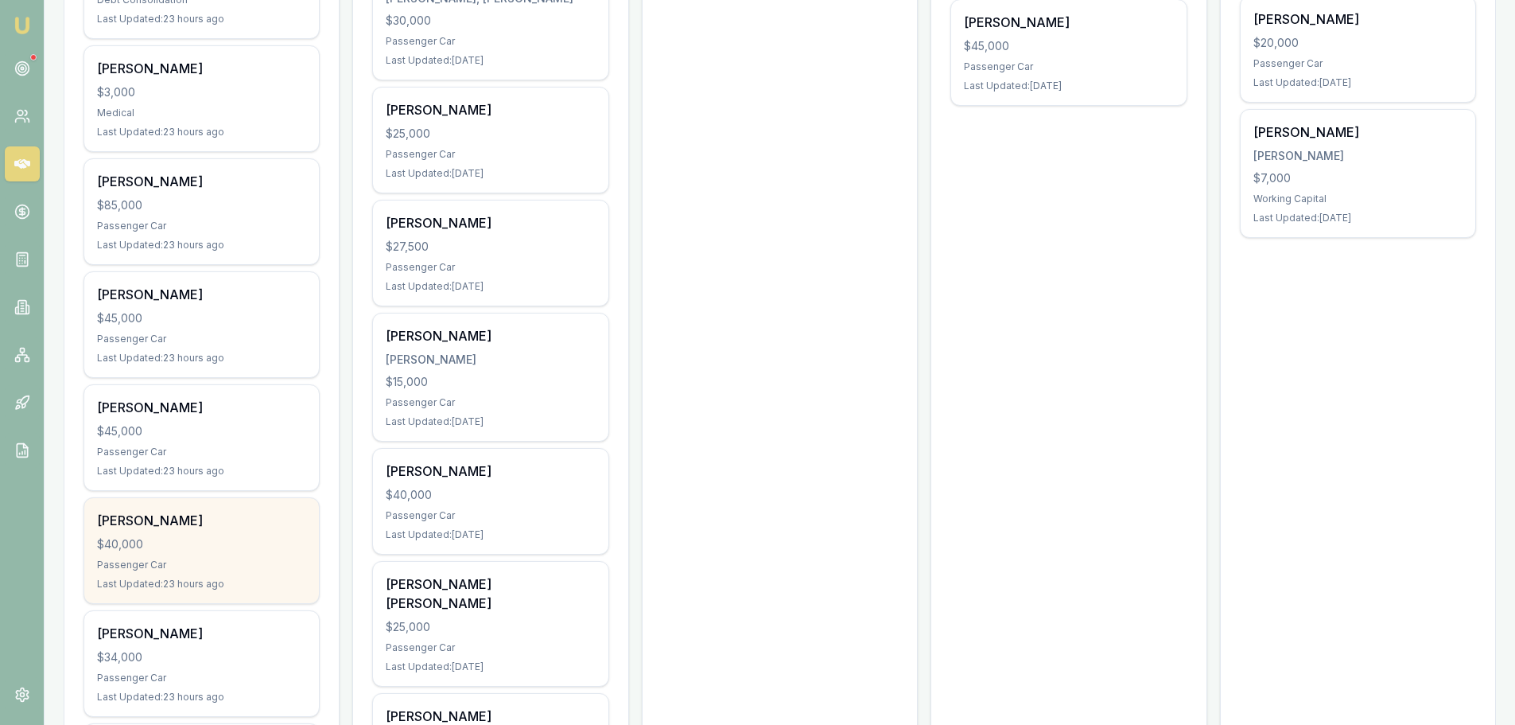
click at [195, 563] on div "Passenger Car" at bounding box center [201, 564] width 209 height 13
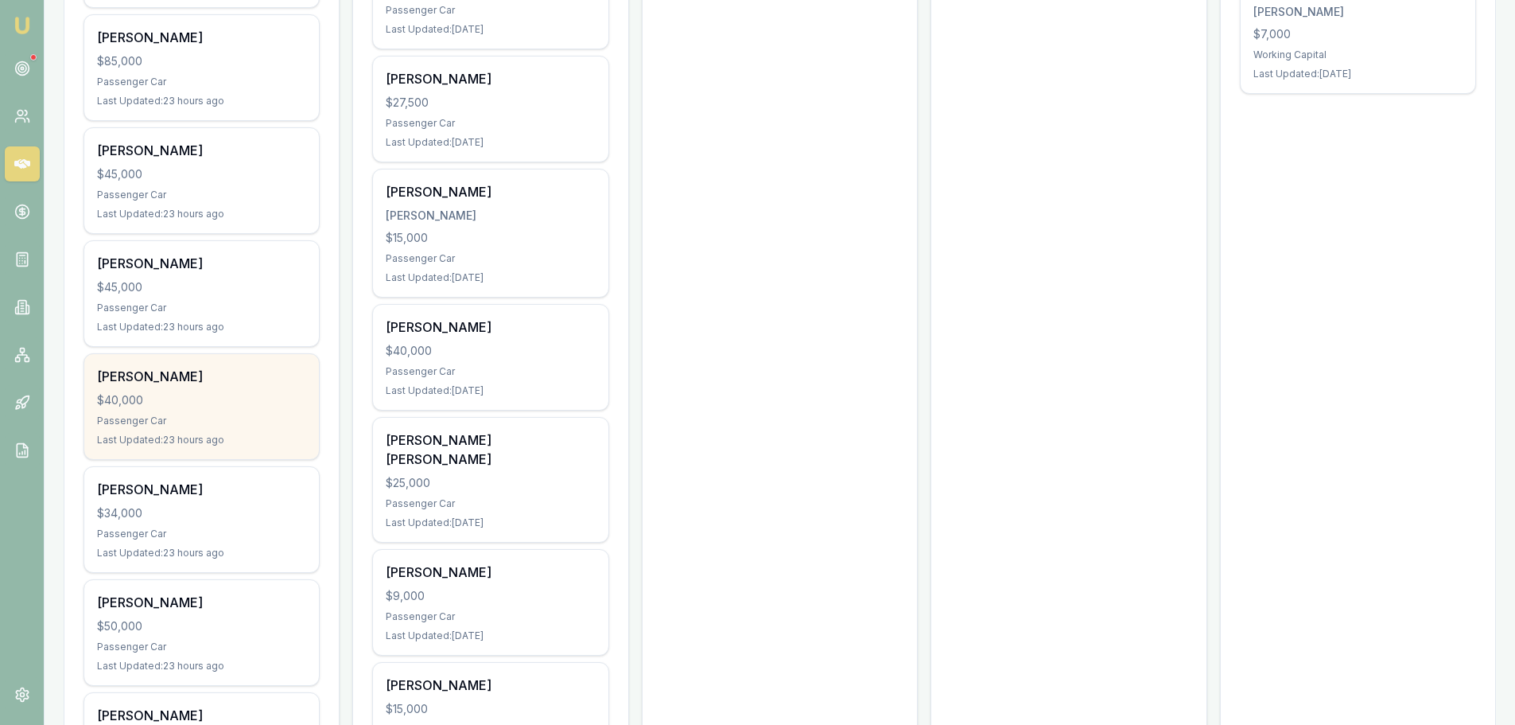
scroll to position [1591, 0]
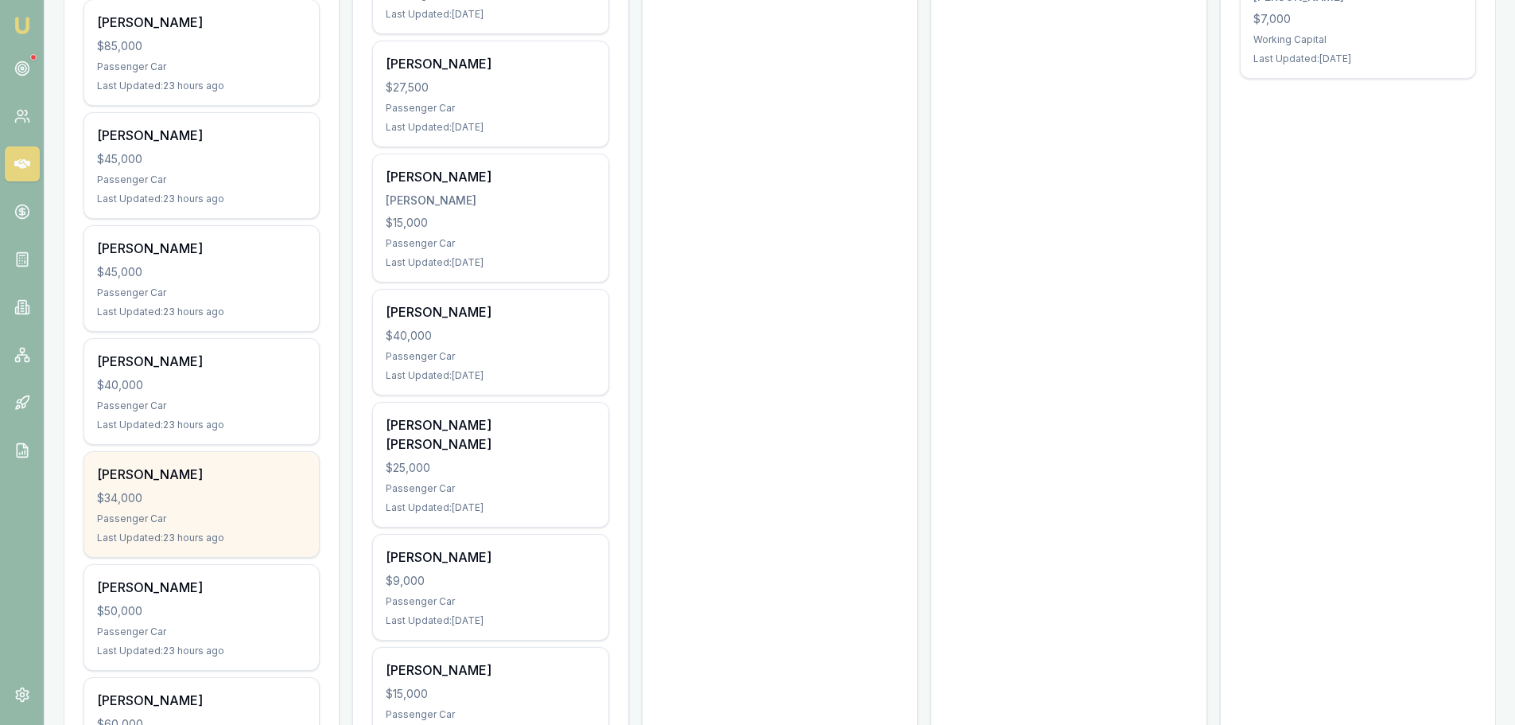
click at [212, 502] on div "$34,000" at bounding box center [201, 498] width 209 height 16
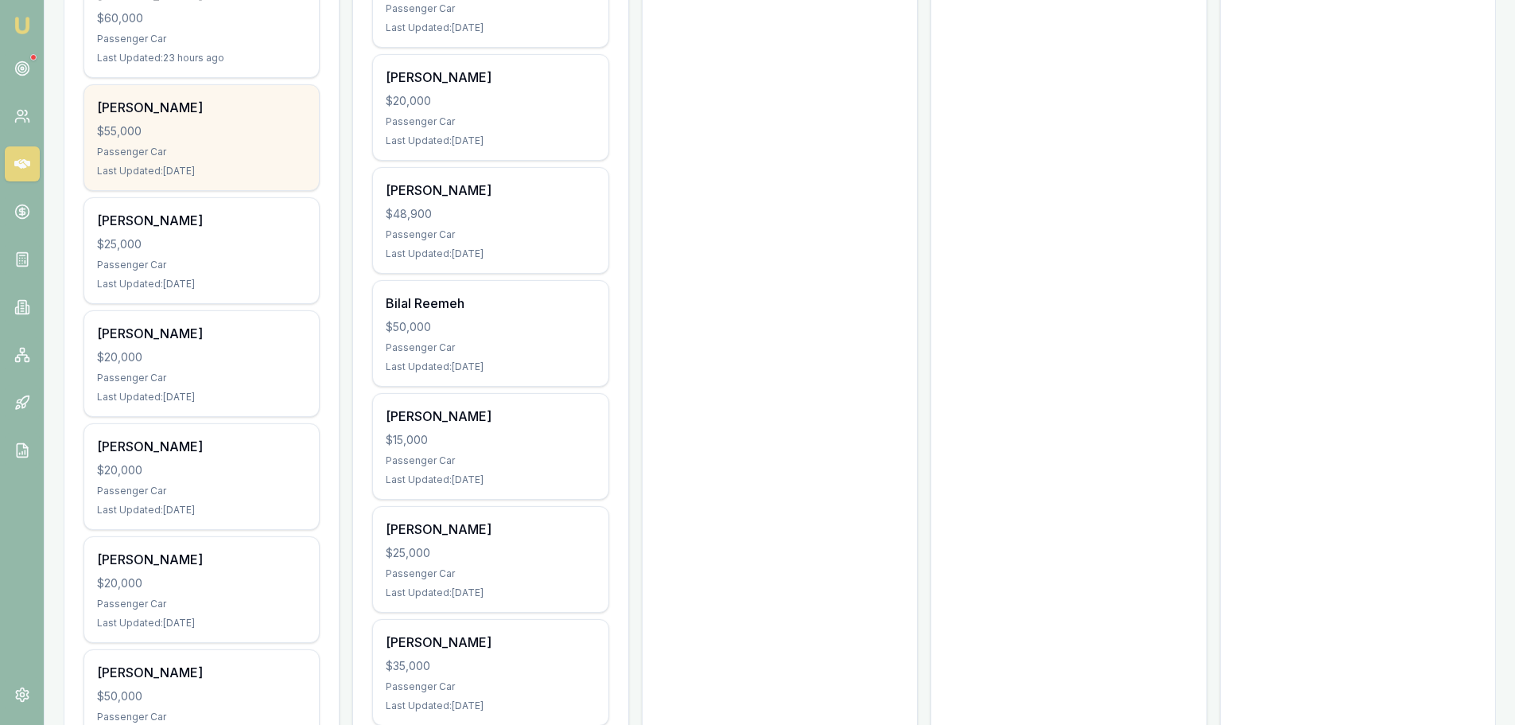
scroll to position [2306, 0]
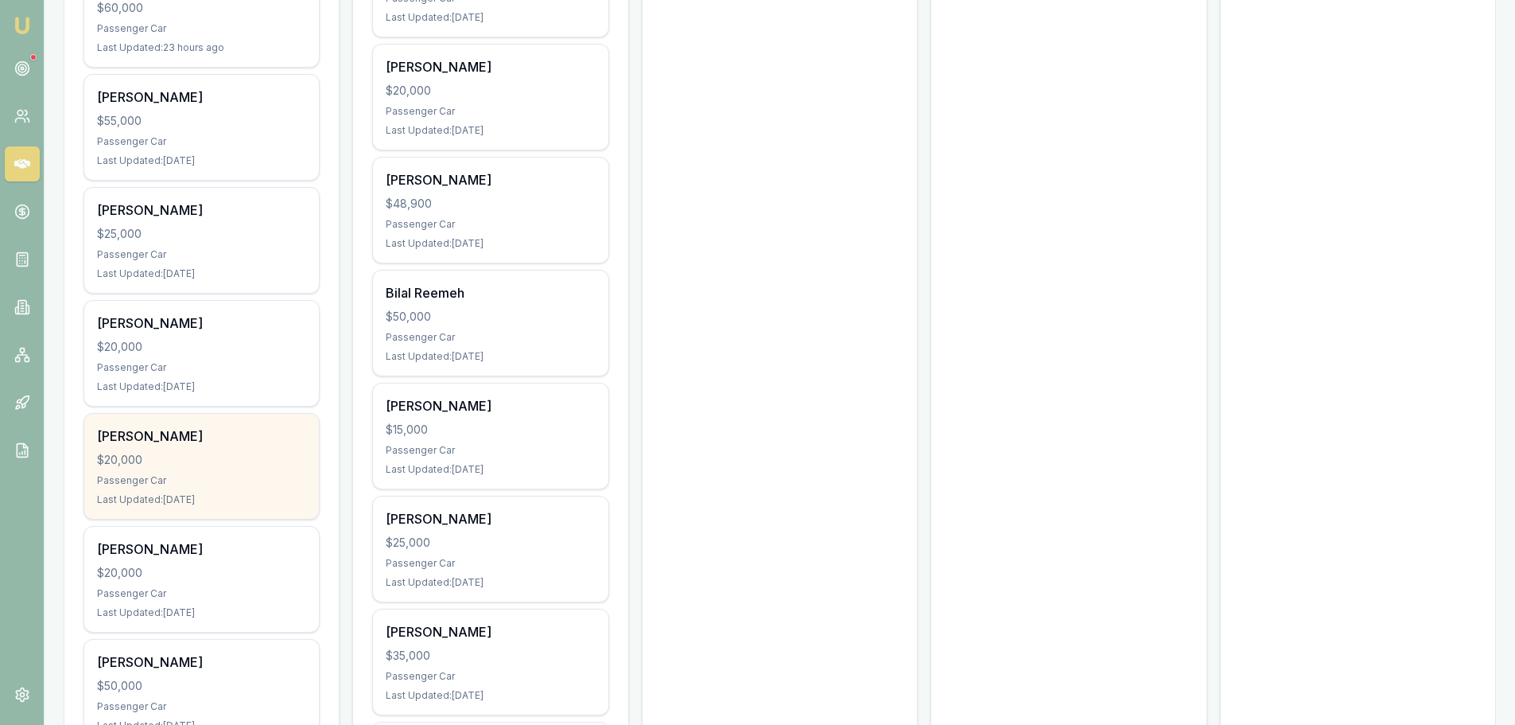
click at [243, 456] on div "$20,000" at bounding box center [201, 460] width 209 height 16
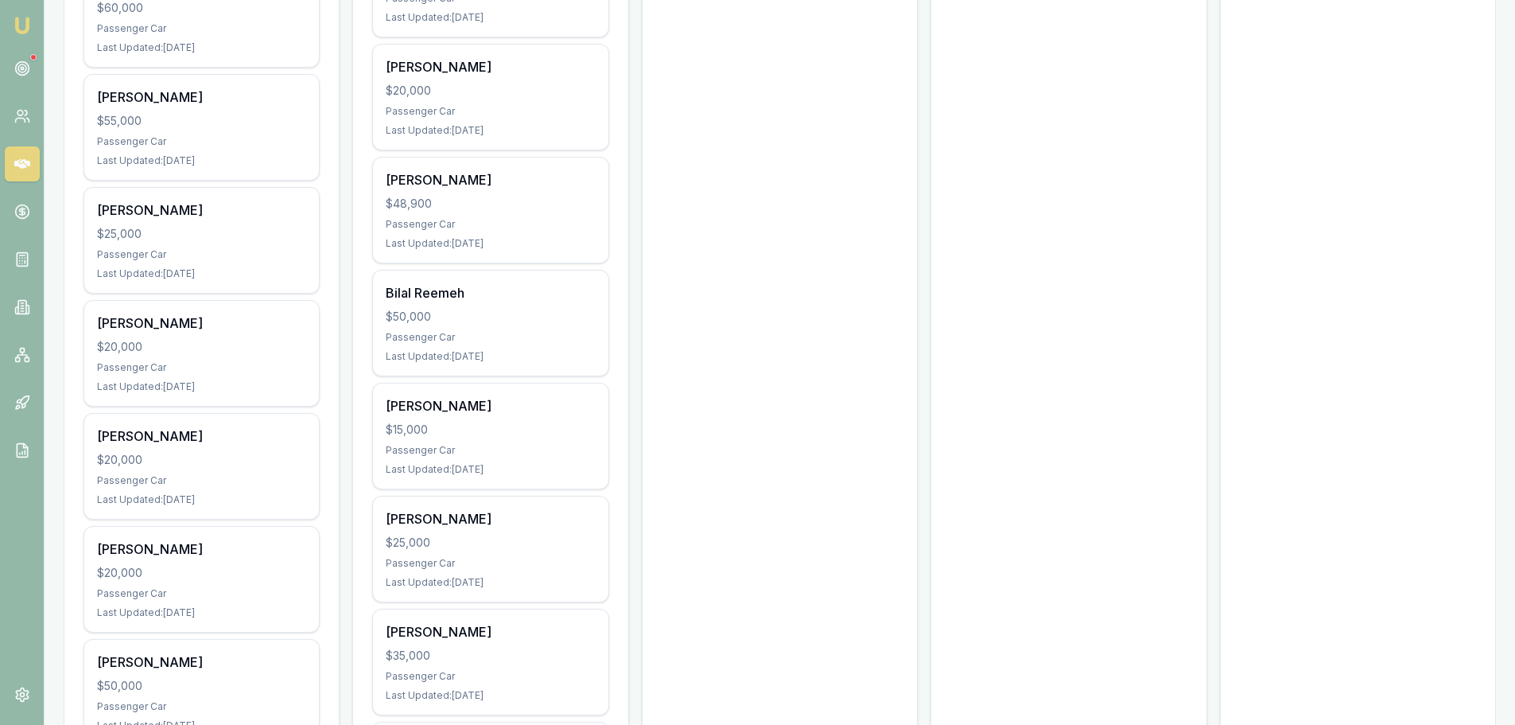
drag, startPoint x: 185, startPoint y: 360, endPoint x: -148, endPoint y: 421, distance: 337.9
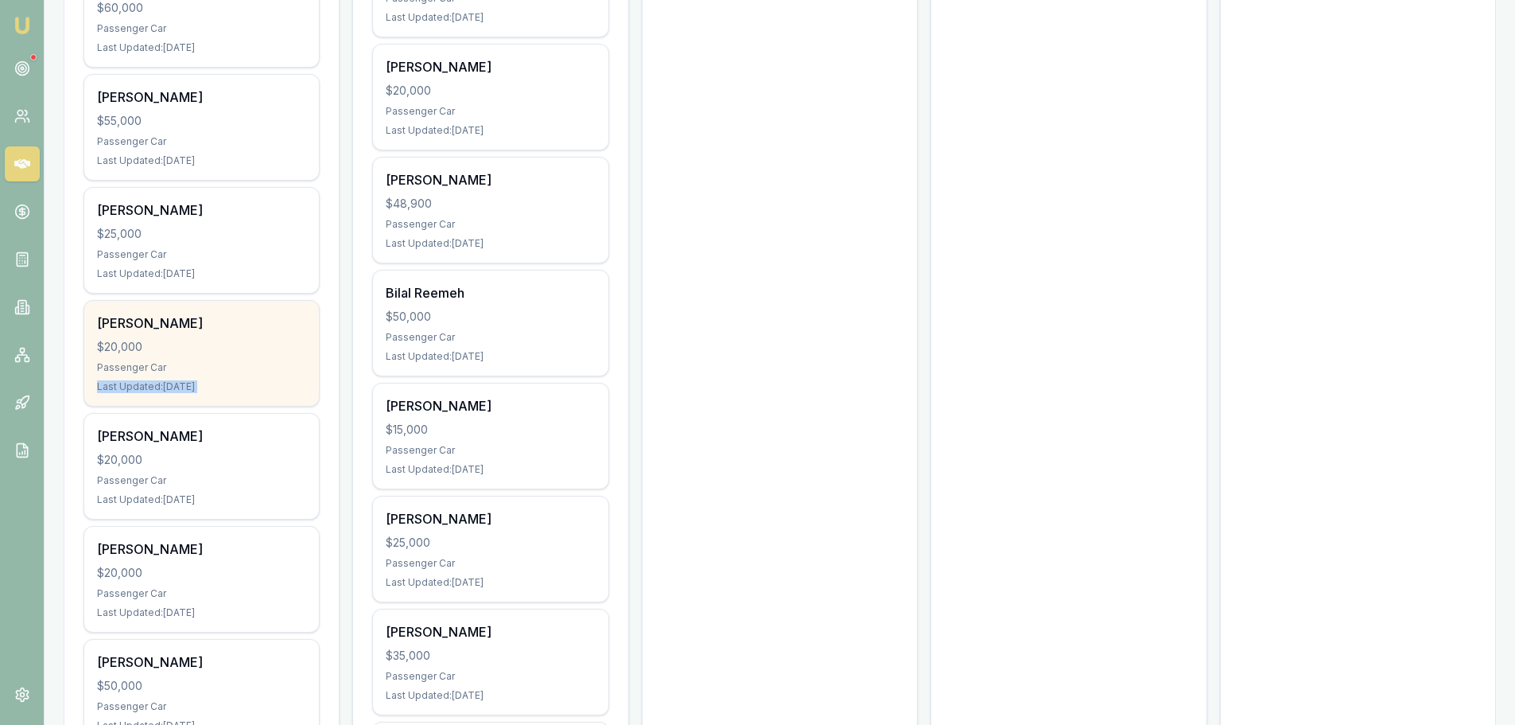
click at [179, 363] on div "Passenger Car" at bounding box center [201, 367] width 209 height 13
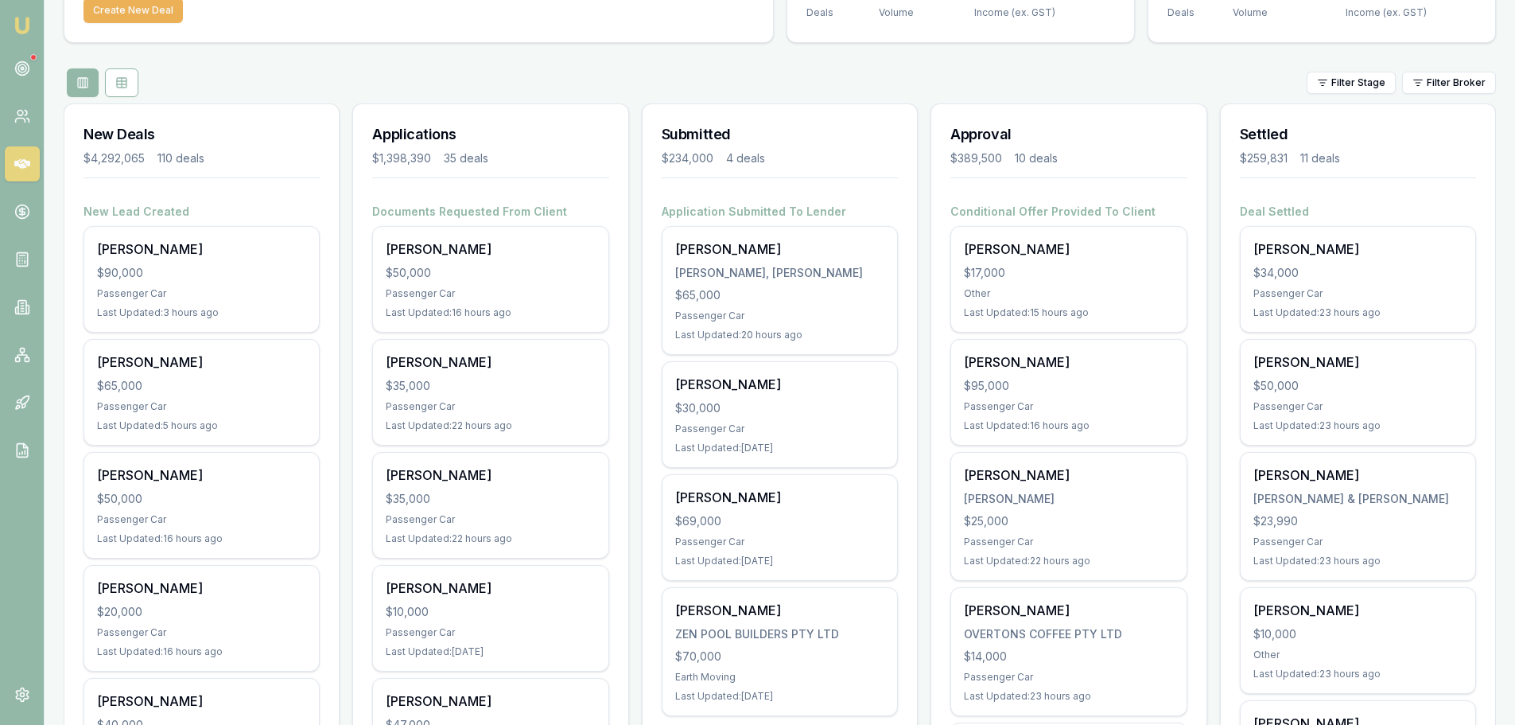
scroll to position [0, 0]
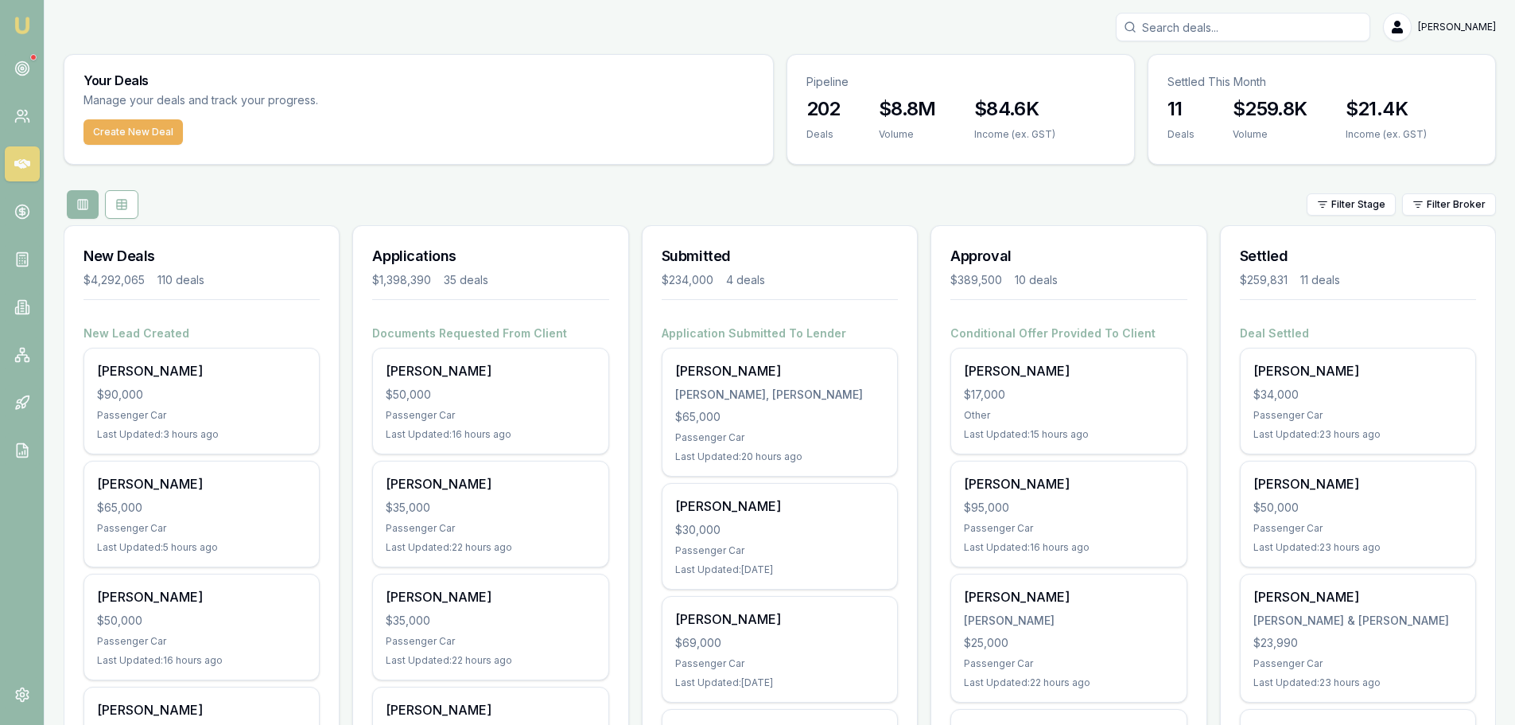
click at [725, 206] on div "Filter Stage Filter Broker" at bounding box center [780, 204] width 1432 height 29
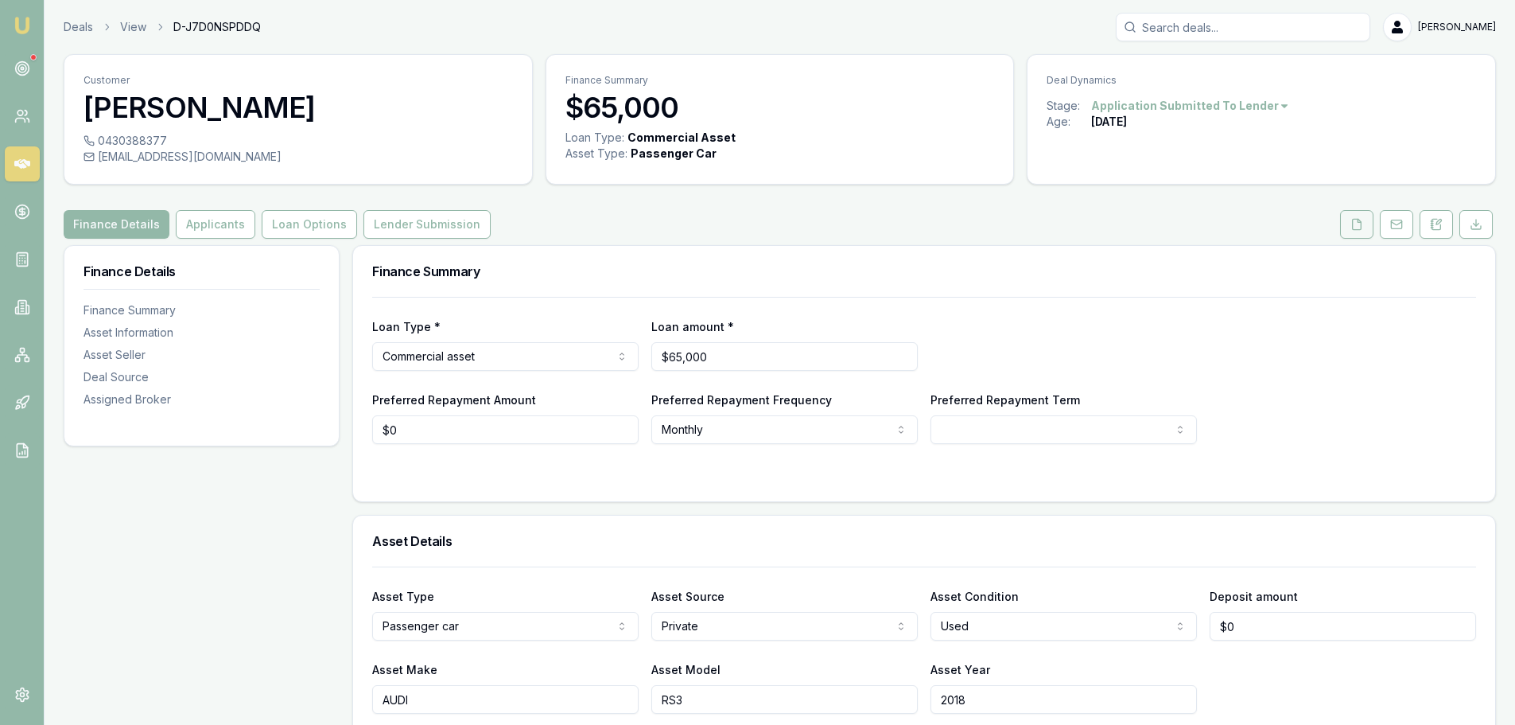
click at [1358, 223] on icon at bounding box center [1356, 224] width 13 height 13
click at [1432, 224] on icon at bounding box center [1436, 224] width 9 height 10
click at [1443, 233] on button at bounding box center [1436, 224] width 33 height 29
click at [1430, 229] on icon at bounding box center [1436, 224] width 13 height 13
click at [1434, 220] on icon at bounding box center [1436, 224] width 13 height 13
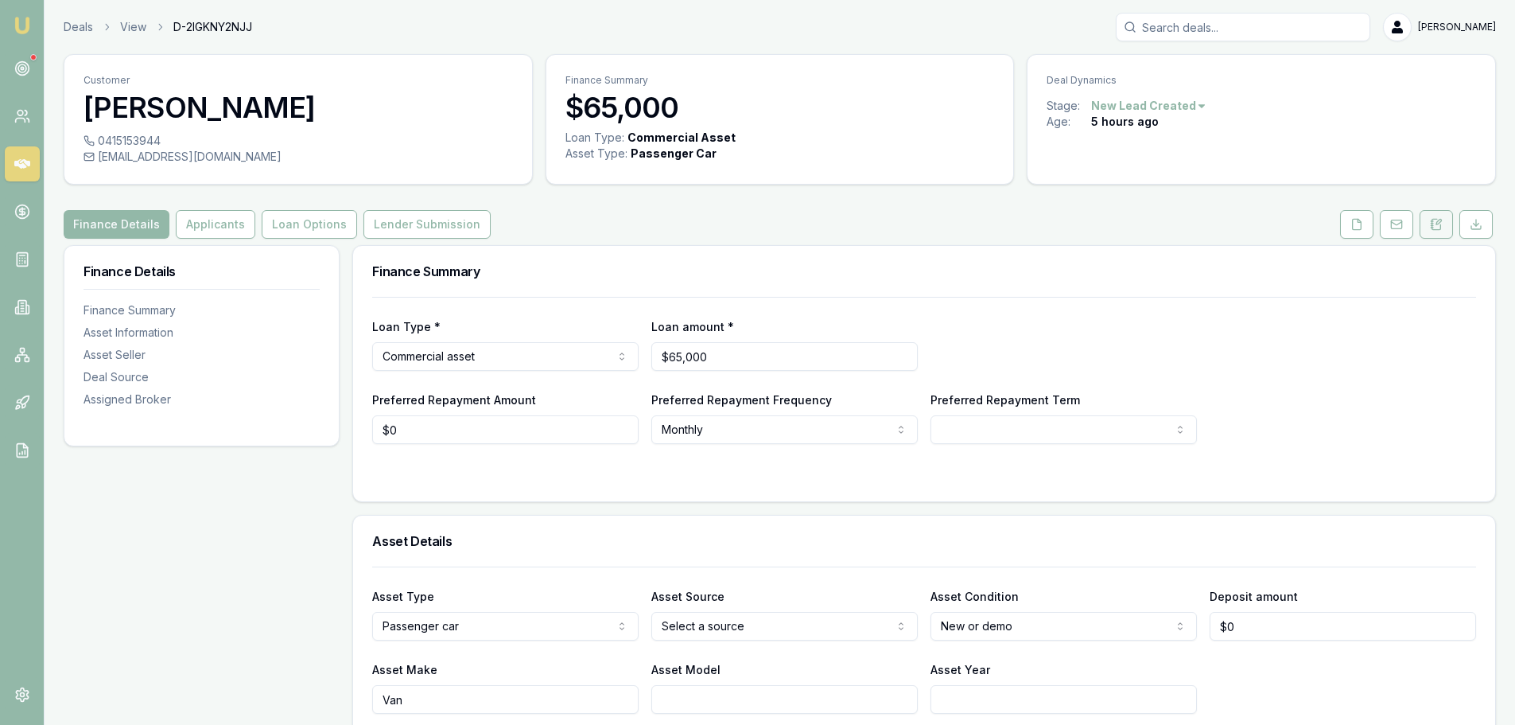
click at [1438, 229] on icon at bounding box center [1436, 224] width 9 height 10
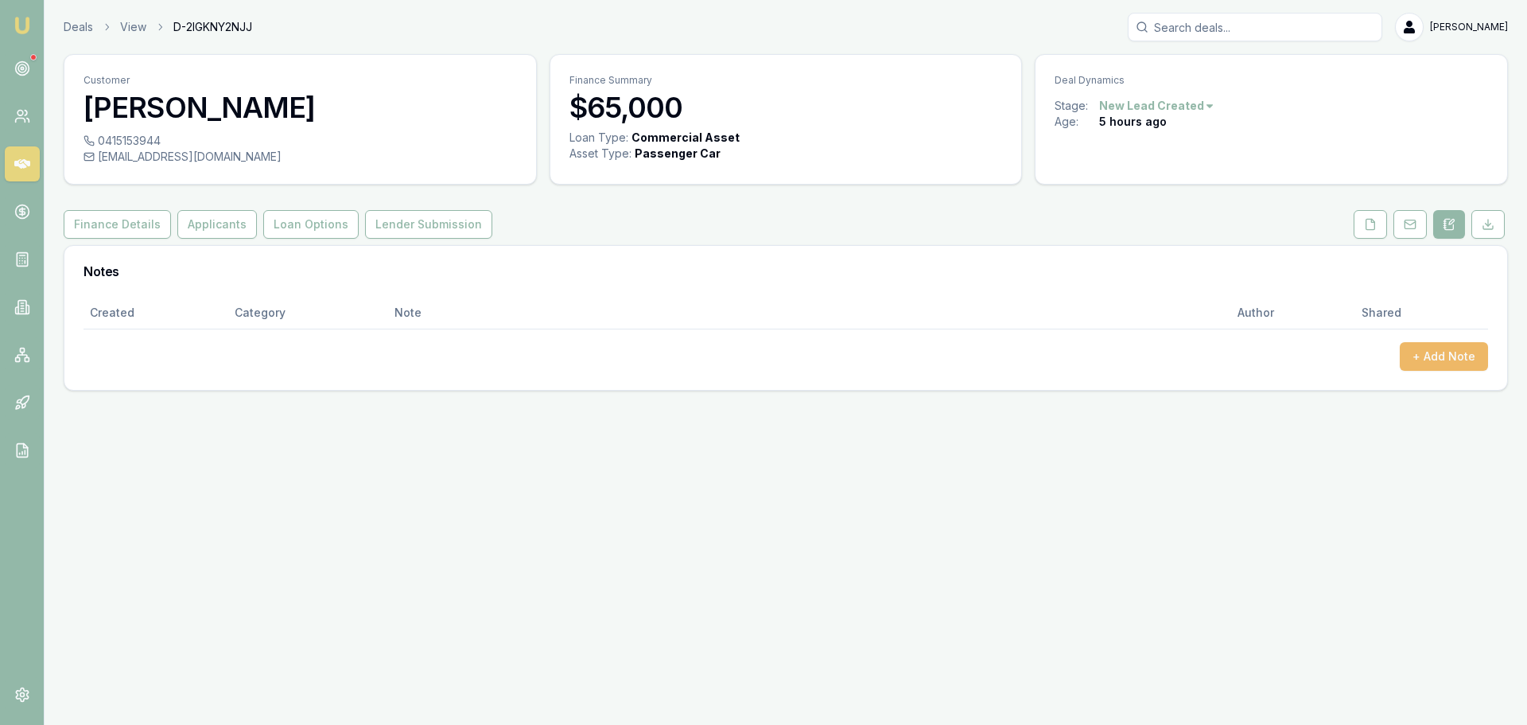
click at [1427, 350] on button "+ Add Note" at bounding box center [1444, 356] width 88 height 29
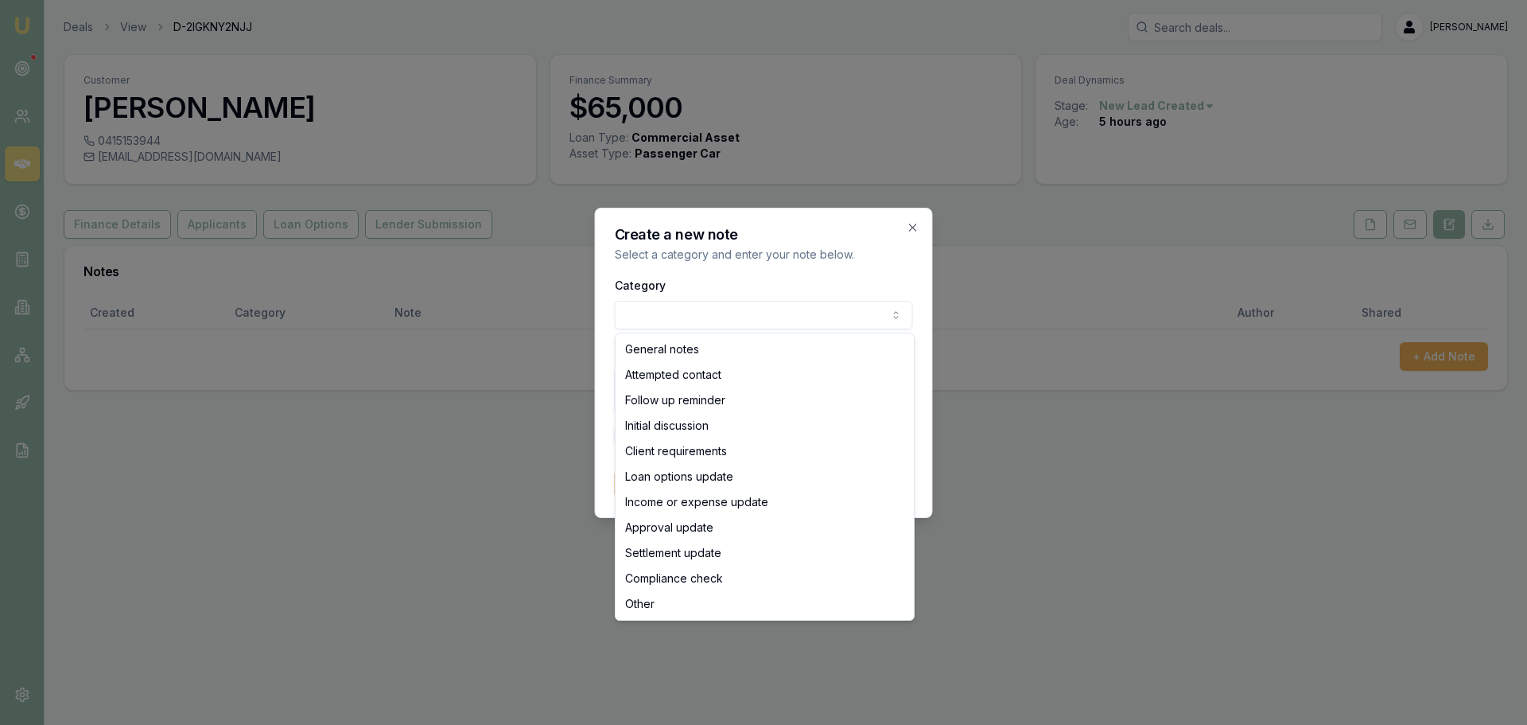
click at [659, 321] on body "Emu Broker Deals View D-2IGKNY2NJJ Erin Shield Toggle Menu Customer Dwight Van …" at bounding box center [763, 362] width 1527 height 725
select select "ATTEMPTED_CONTACT"
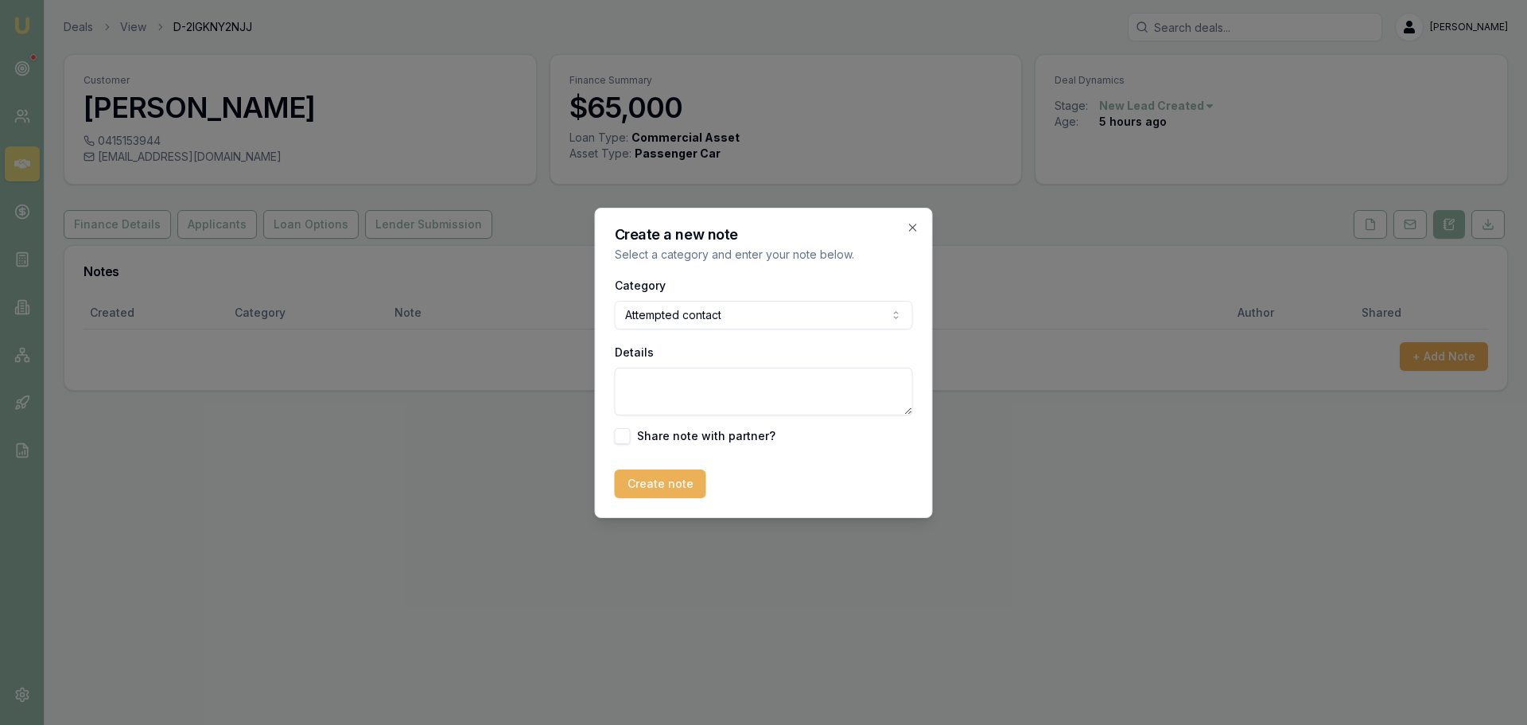
click at [647, 397] on textarea "Details" at bounding box center [764, 391] width 298 height 48
paste textarea "Hi [lead name], it’s Erin Shield, an AutoBuddy partner broker. Based on the det…"
type textarea "sent intro texHi [lead name], it’s Erin Shield, an AutoBuddy partner broker. Ba…"
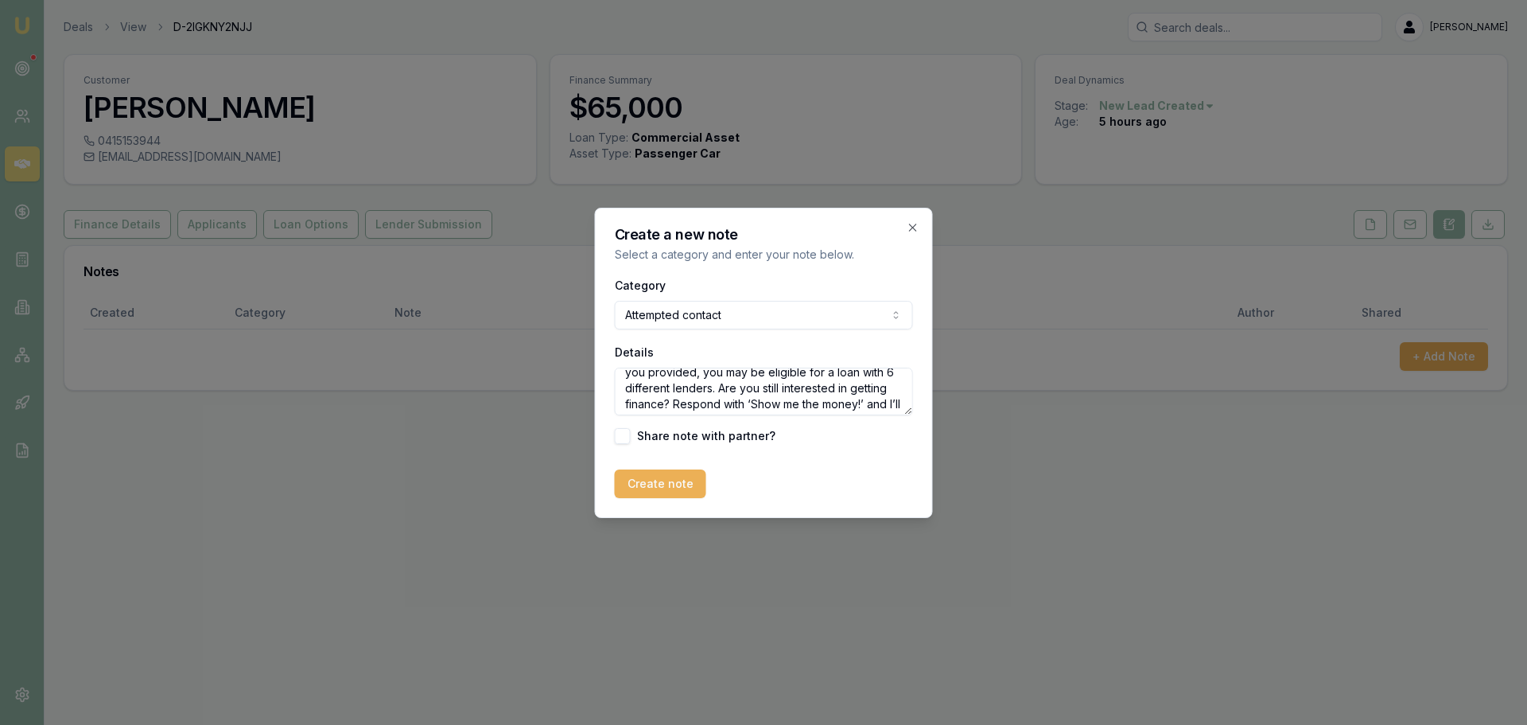
scroll to position [0, 0]
drag, startPoint x: 684, startPoint y: 403, endPoint x: 608, endPoint y: 347, distance: 94.3
click at [608, 347] on div "Create a new note Select a category and enter your note below. Category Attempt…" at bounding box center [764, 363] width 338 height 310
type textarea "sent intro text"
click at [659, 484] on button "Create note" at bounding box center [660, 483] width 91 height 29
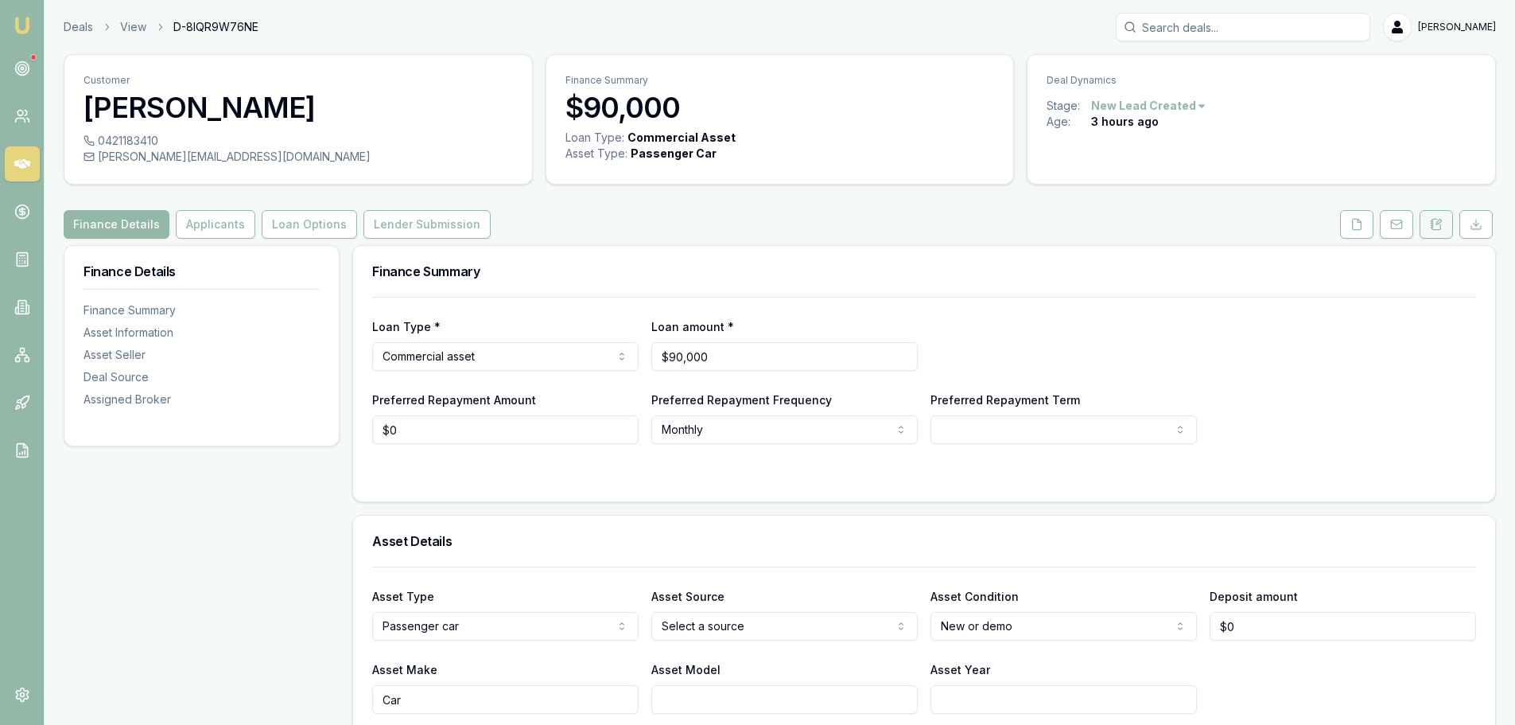
click at [1439, 231] on button at bounding box center [1436, 224] width 33 height 29
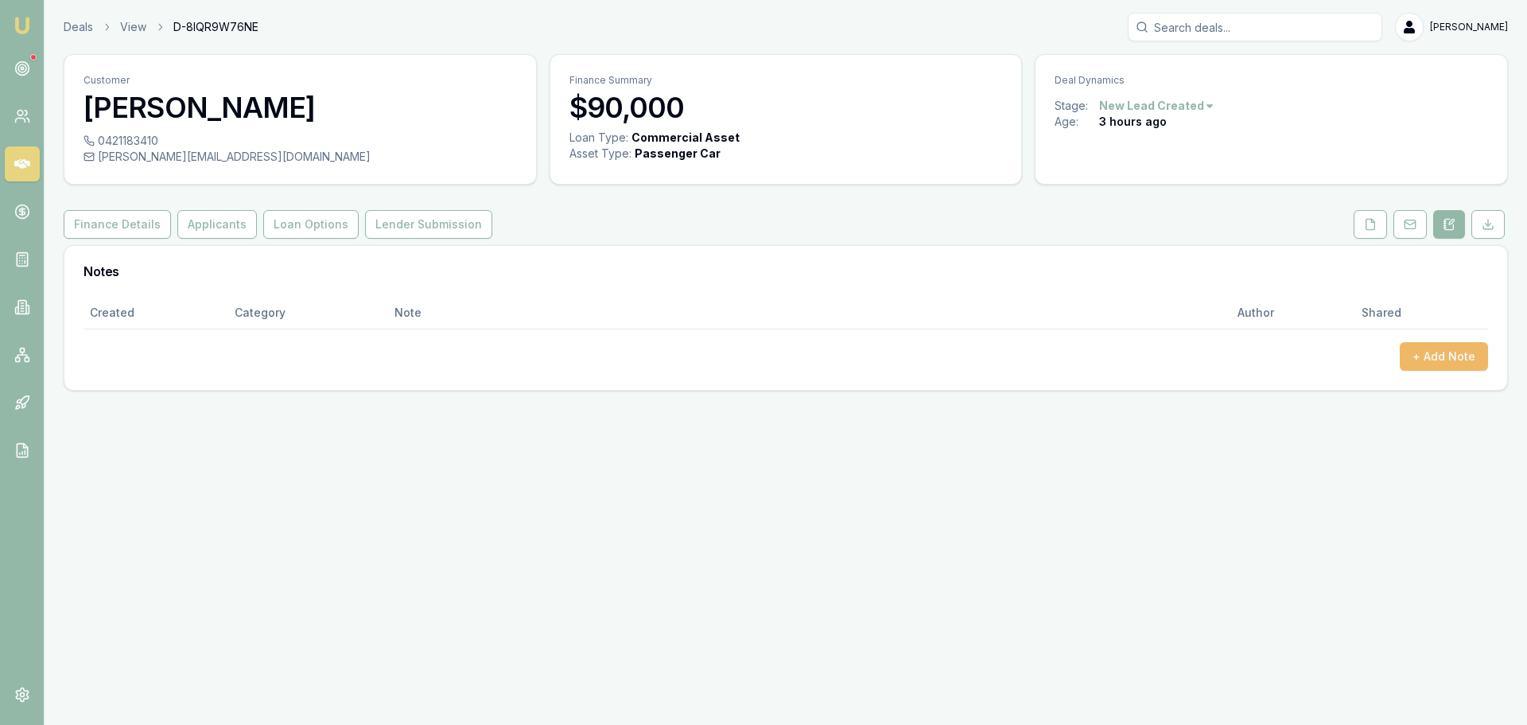
click at [1436, 359] on button "+ Add Note" at bounding box center [1444, 356] width 88 height 29
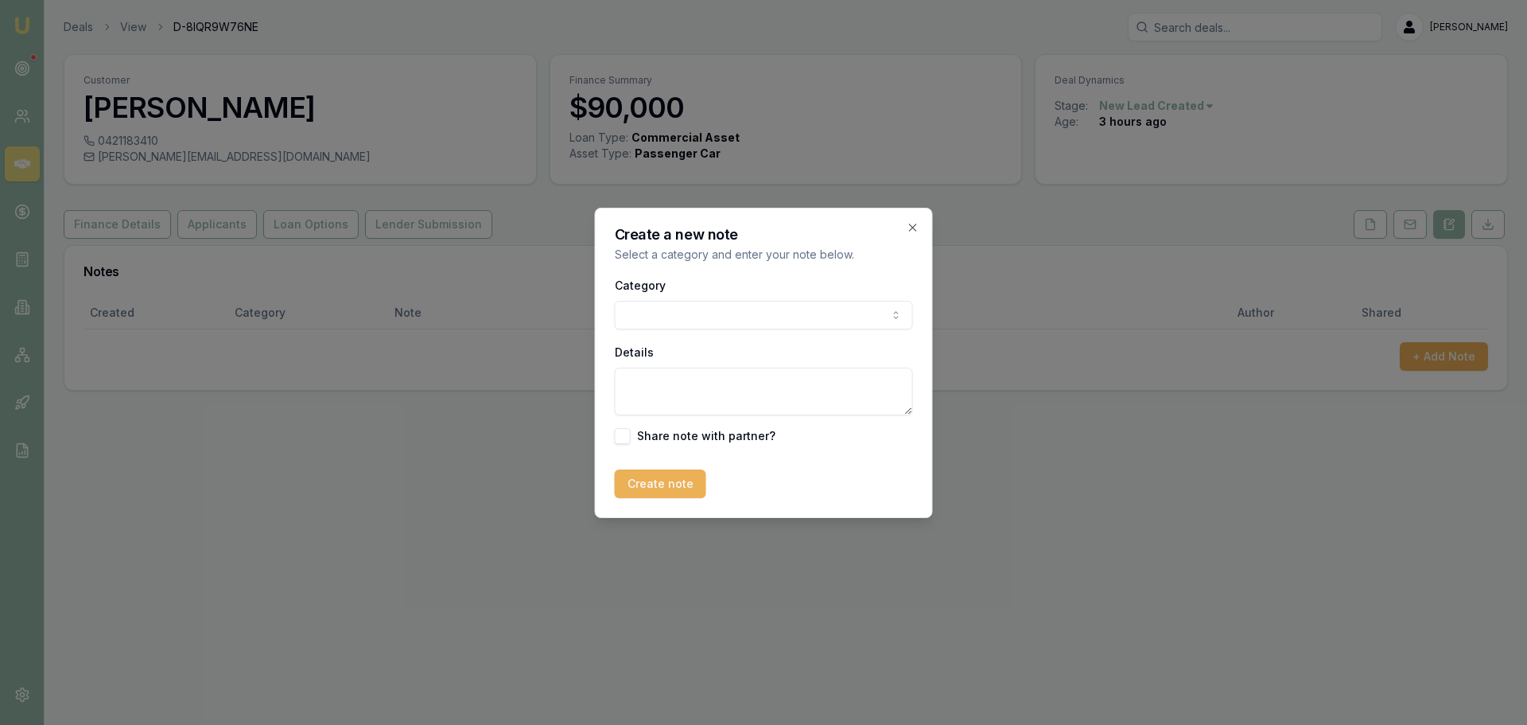
click at [653, 316] on body "Emu Broker Deals View D-8IQR9W76NE [PERSON_NAME] Toggle Menu Customer [PERSON_N…" at bounding box center [763, 362] width 1527 height 725
click at [651, 317] on body "Emu Broker Deals View D-8IQR9W76NE [PERSON_NAME] Toggle Menu Customer [PERSON_N…" at bounding box center [763, 362] width 1527 height 725
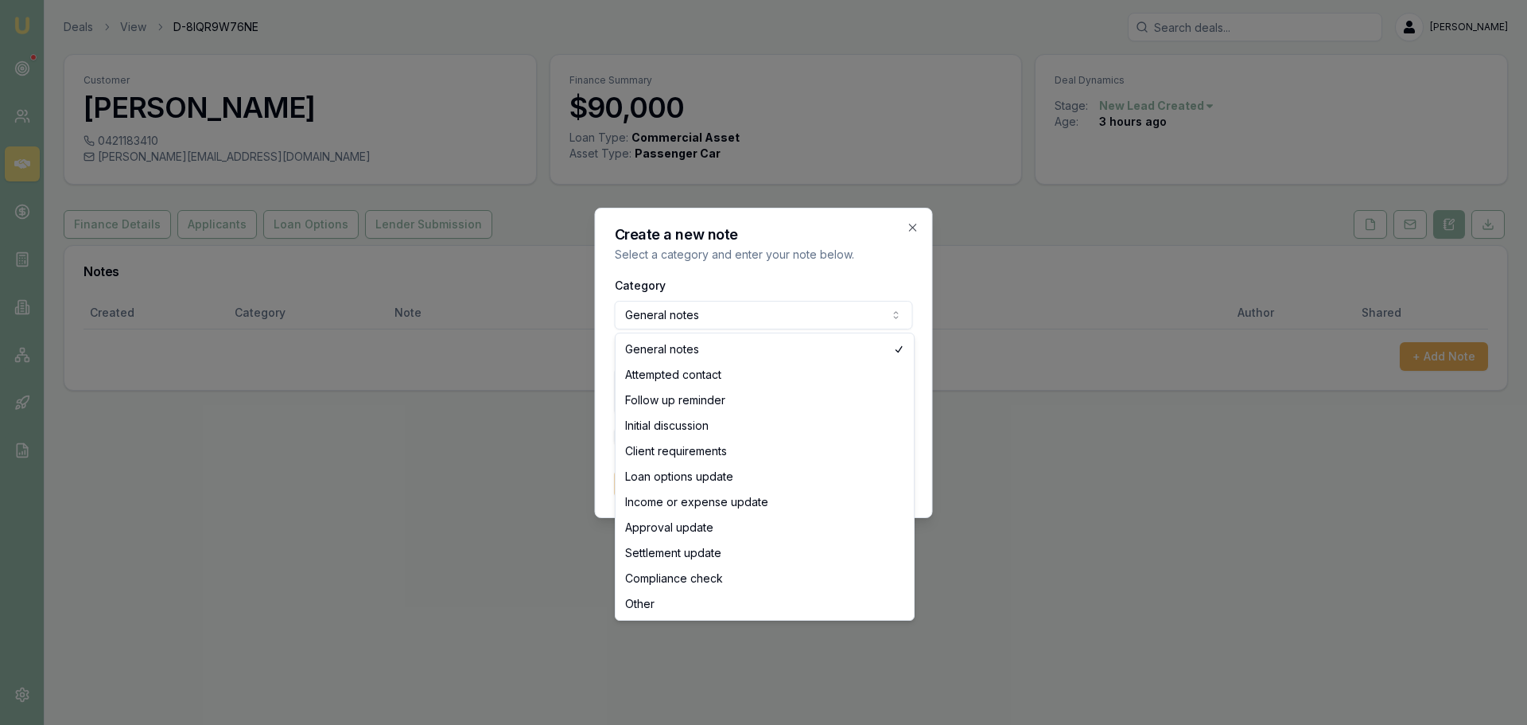
select select "ATTEMPTED_CONTACT"
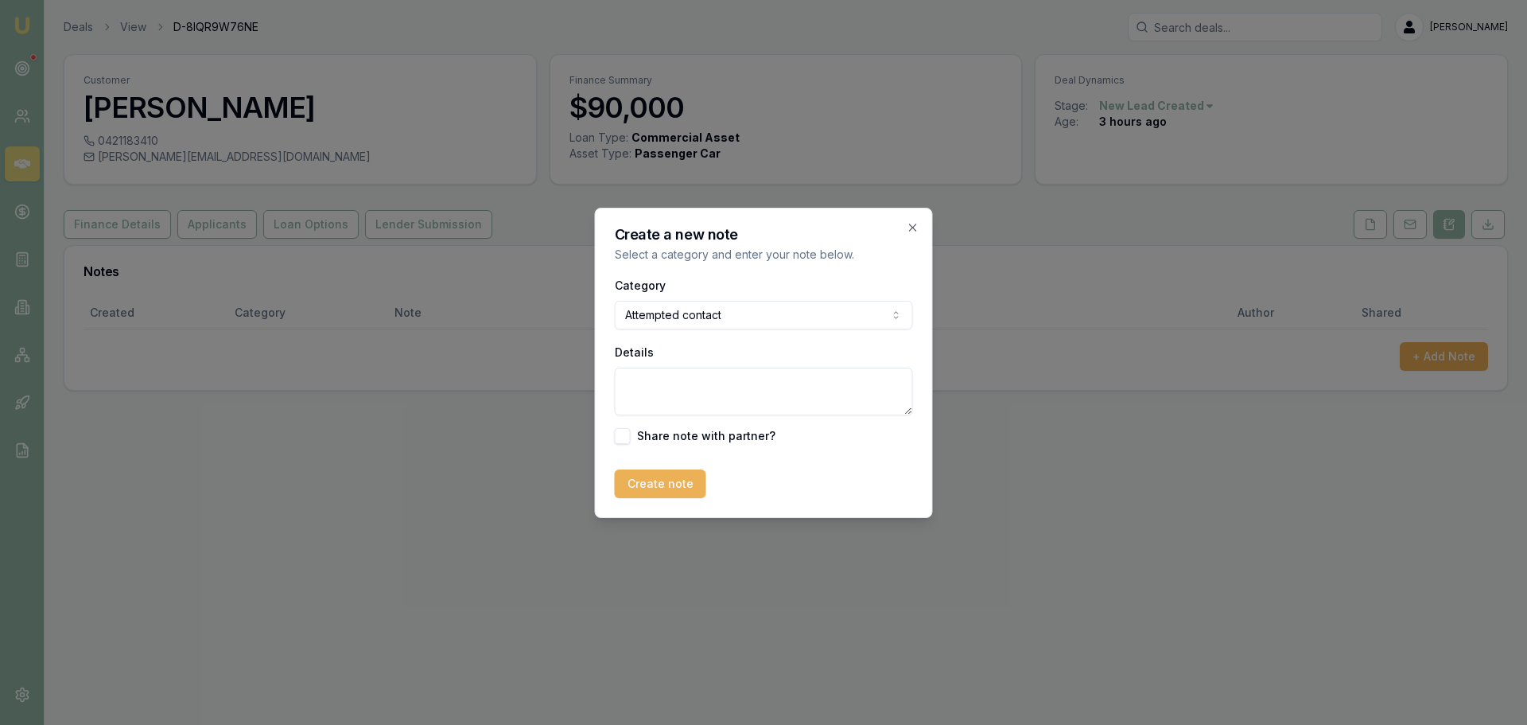
click at [651, 385] on textarea "Details" at bounding box center [764, 391] width 298 height 48
type textarea "sent intro text"
click at [668, 476] on button "Create note" at bounding box center [660, 483] width 91 height 29
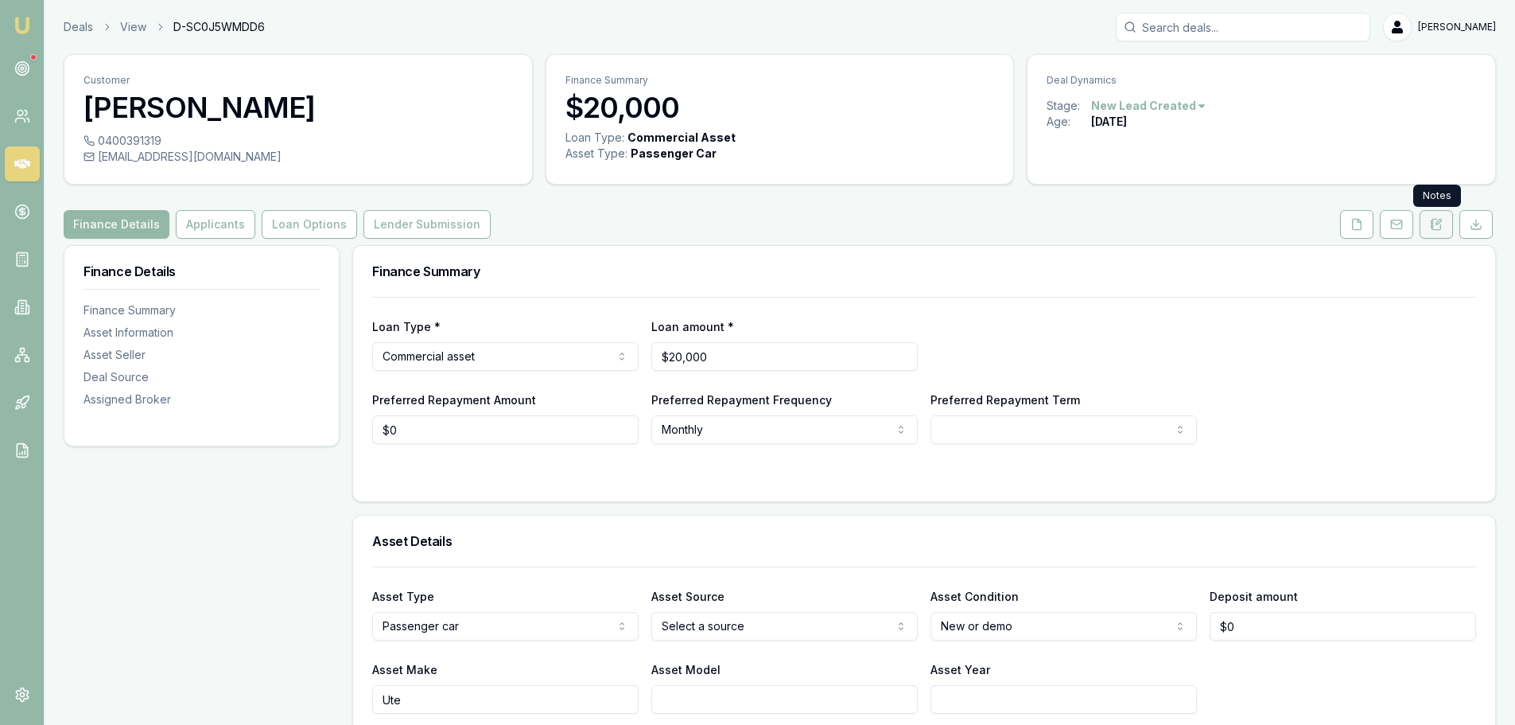
click at [1436, 229] on icon at bounding box center [1436, 224] width 9 height 10
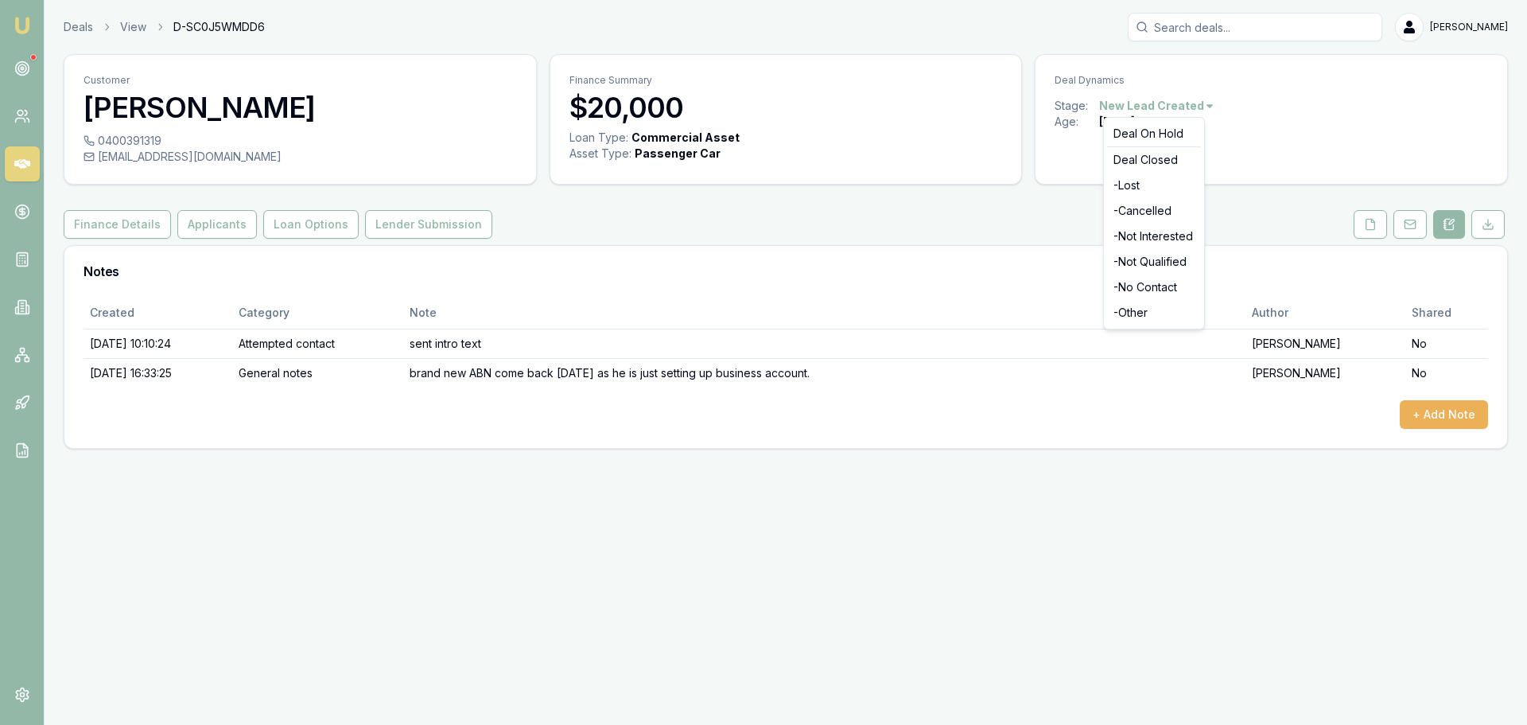
click at [1189, 107] on html "Emu Broker Deals View D-SC0J5WMDD6 [PERSON_NAME] Toggle Menu Customer [PERSON_N…" at bounding box center [763, 362] width 1527 height 725
click at [1170, 134] on div "Deal On Hold" at bounding box center [1154, 133] width 94 height 25
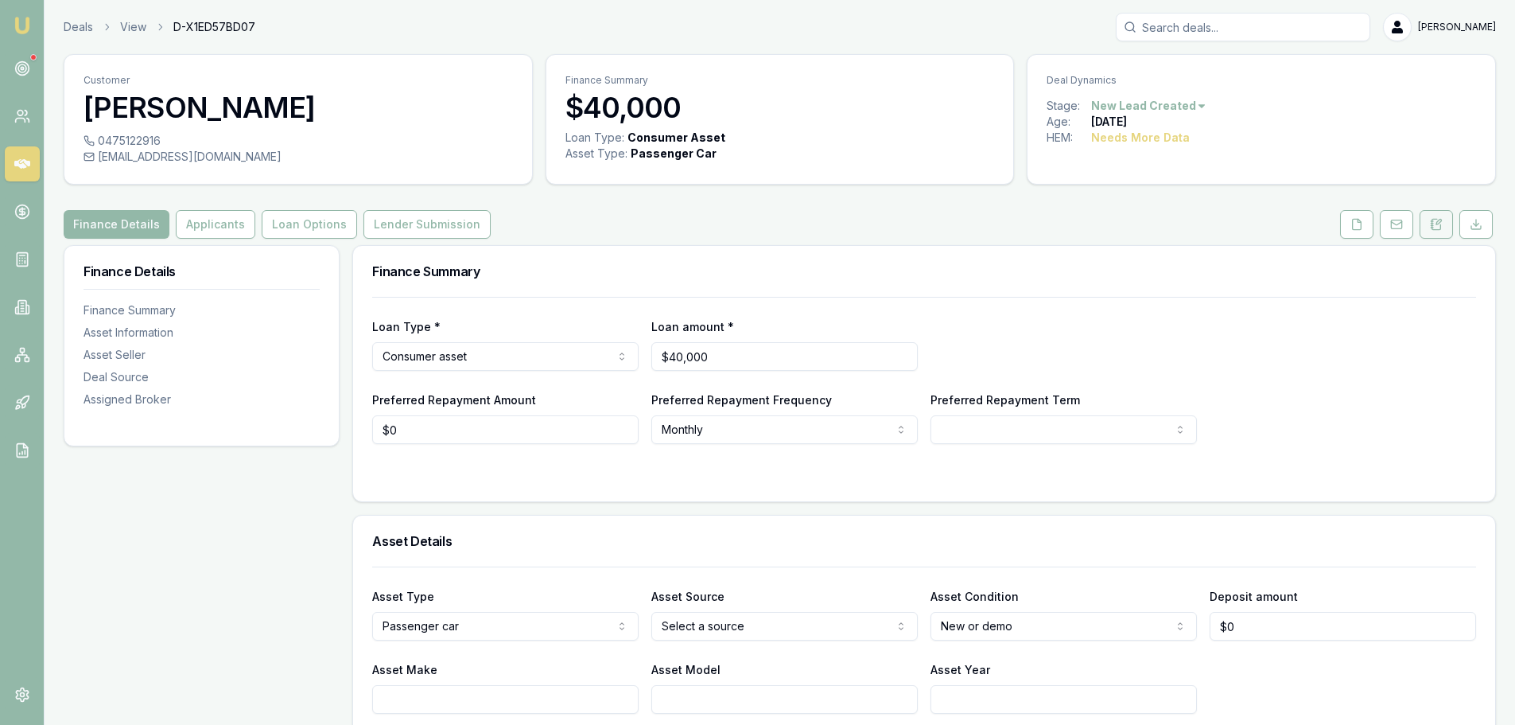
click at [1445, 229] on button at bounding box center [1436, 224] width 33 height 29
click at [1439, 225] on icon at bounding box center [1436, 224] width 13 height 13
click at [1432, 230] on icon at bounding box center [1436, 224] width 13 height 13
click at [1448, 220] on button at bounding box center [1436, 224] width 33 height 29
click at [1444, 218] on button at bounding box center [1436, 224] width 33 height 29
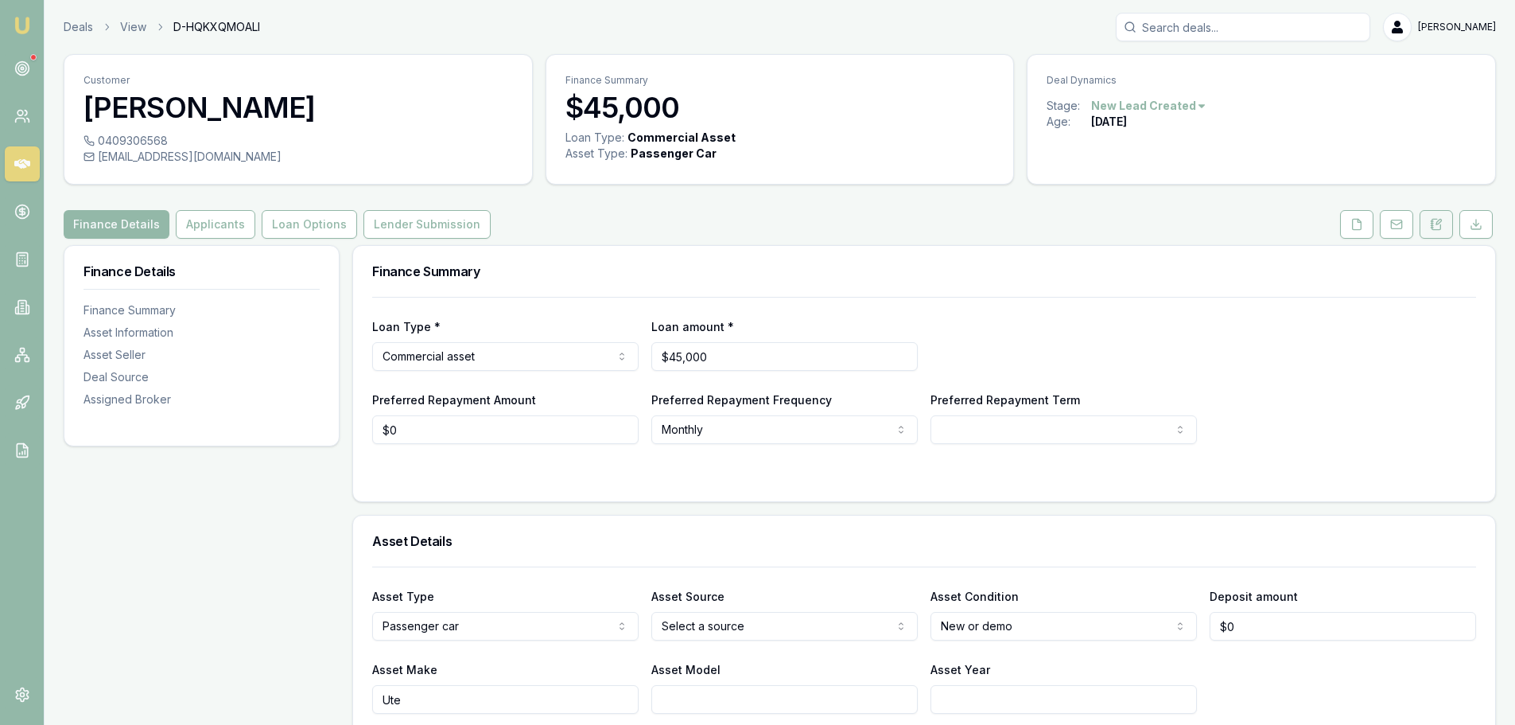
click at [1433, 227] on icon at bounding box center [1432, 227] width 2 height 0
click at [1435, 220] on icon at bounding box center [1436, 224] width 13 height 13
click at [1435, 216] on button at bounding box center [1436, 224] width 33 height 29
click at [1437, 223] on icon at bounding box center [1436, 224] width 13 height 13
click at [1439, 224] on icon at bounding box center [1436, 224] width 13 height 13
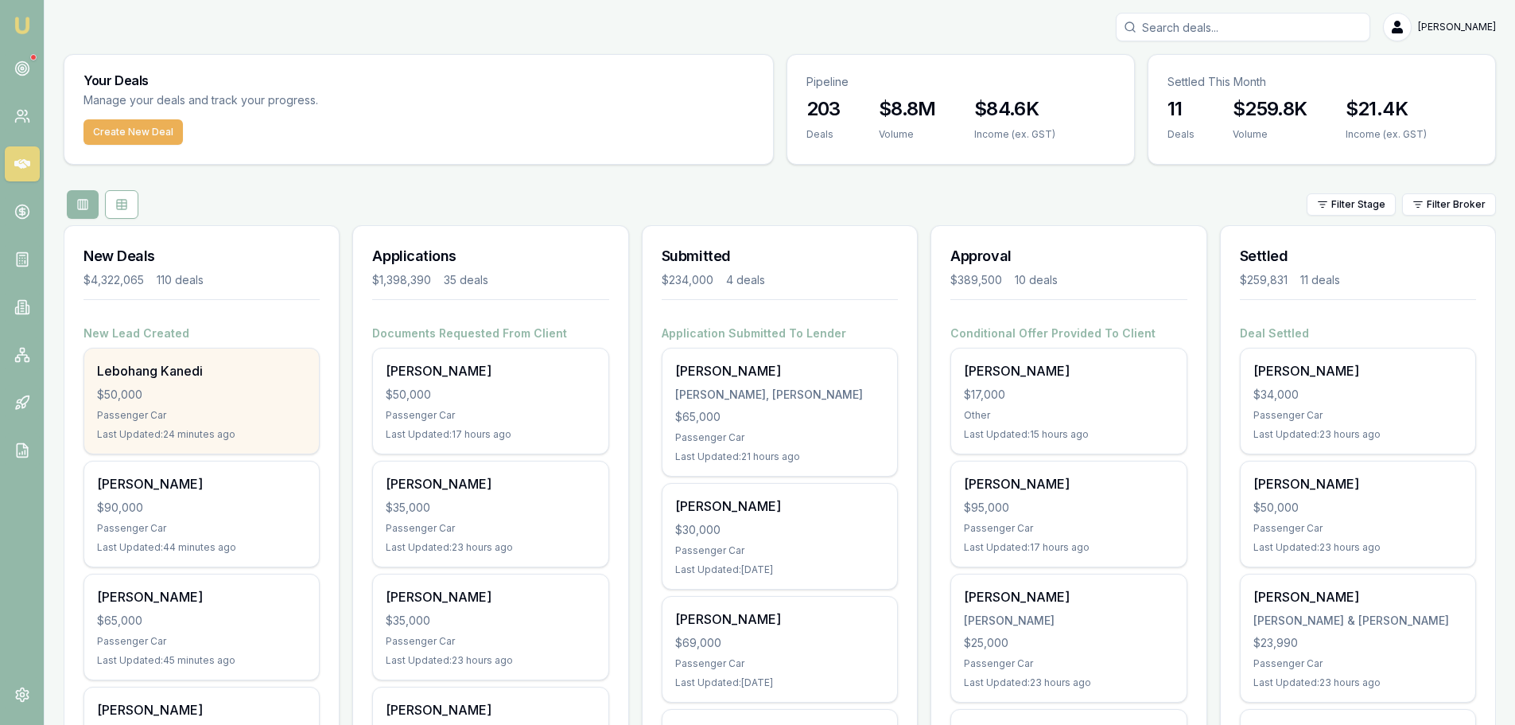
click at [174, 390] on div "$50,000" at bounding box center [201, 395] width 209 height 16
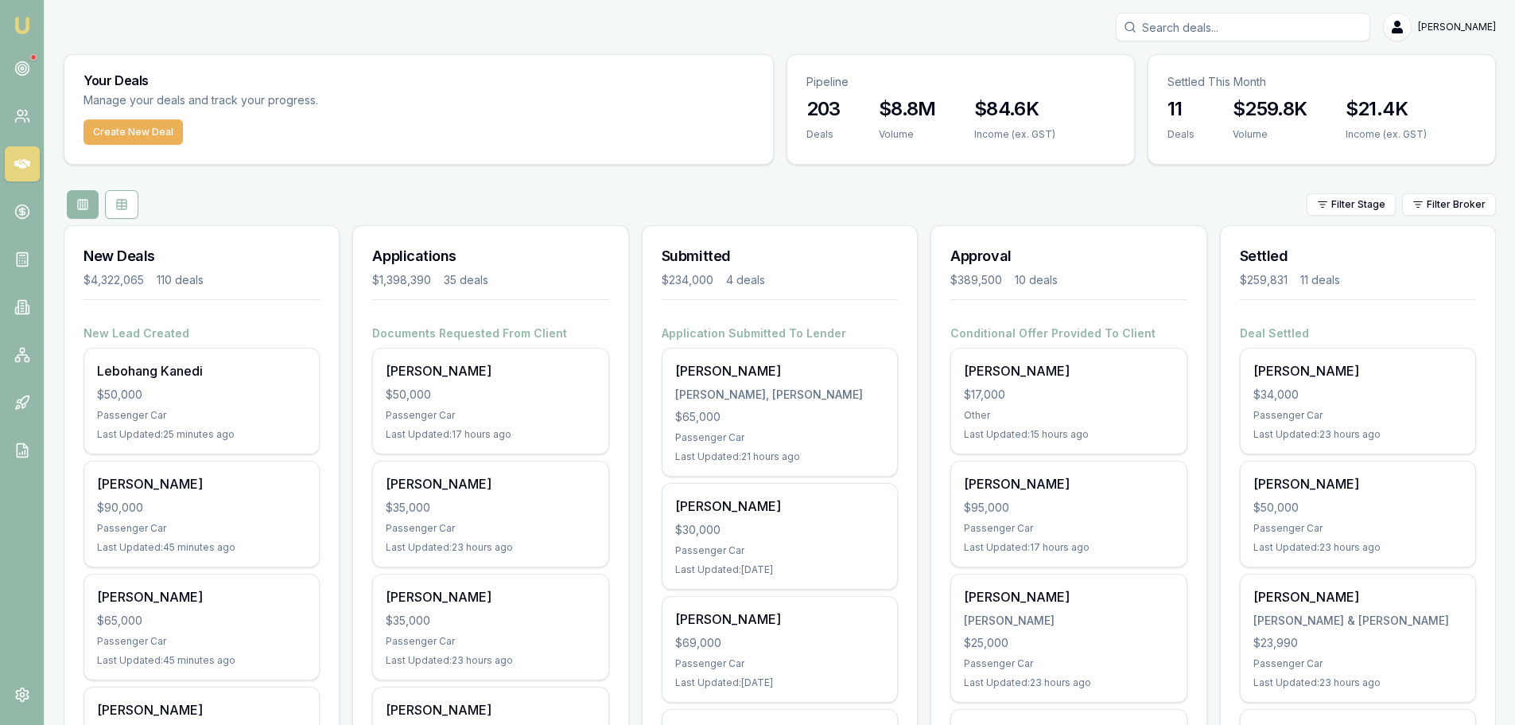
click at [554, 203] on div "Filter Stage Filter Broker" at bounding box center [780, 204] width 1432 height 29
click at [564, 193] on div "Filter Stage Filter Broker" at bounding box center [780, 204] width 1432 height 29
click at [425, 191] on div "Filter Stage Filter Broker" at bounding box center [780, 204] width 1432 height 29
click at [783, 192] on div "Filter Stage Filter Broker" at bounding box center [780, 204] width 1432 height 29
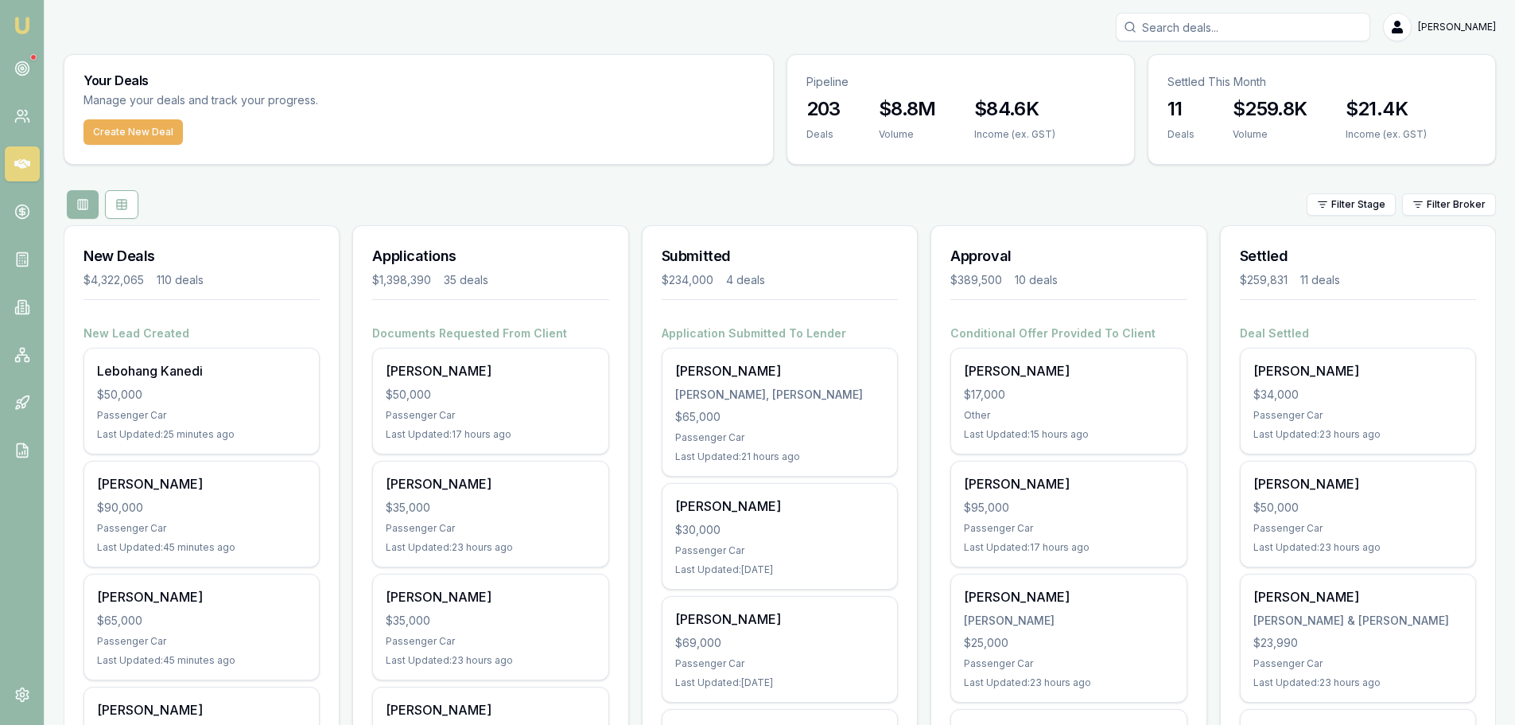
click at [760, 200] on div "Filter Stage Filter Broker" at bounding box center [780, 204] width 1432 height 29
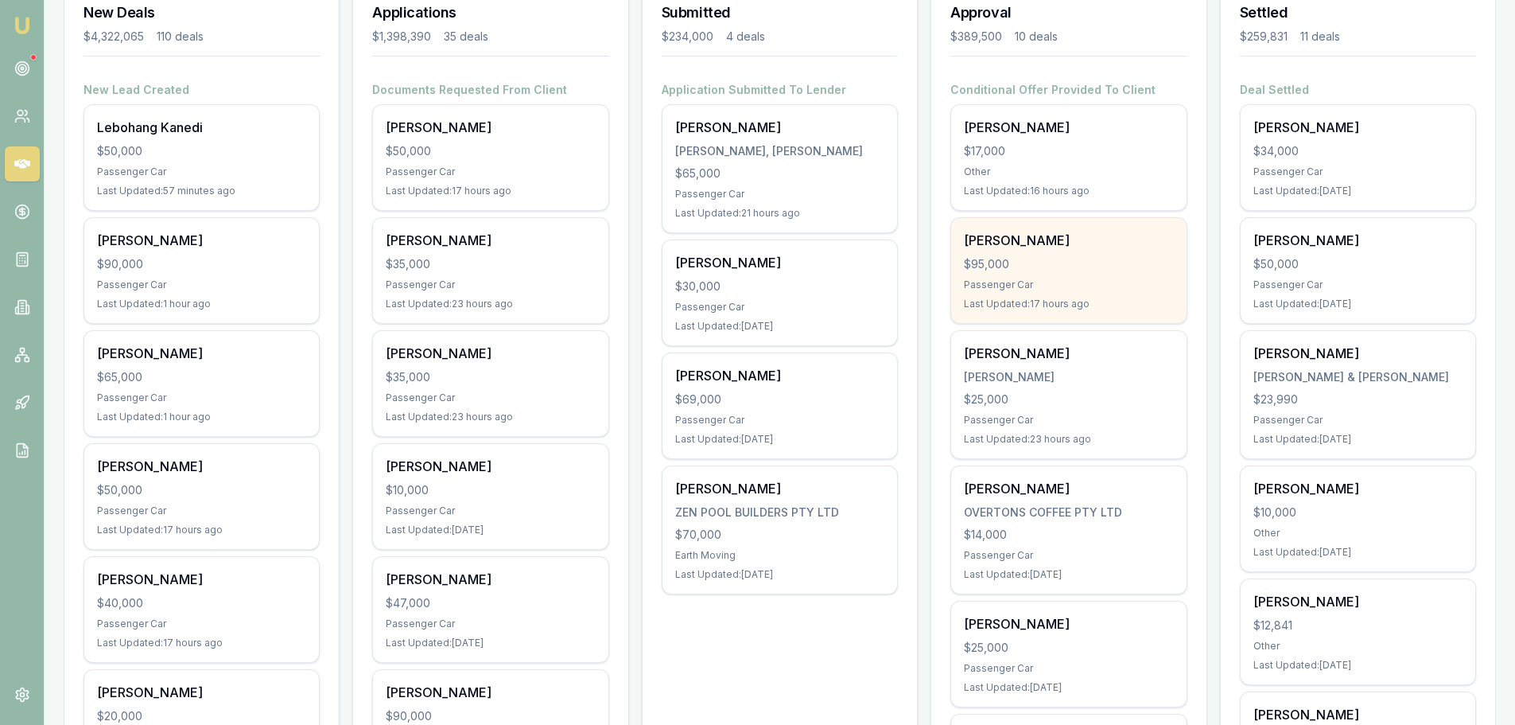
scroll to position [557, 0]
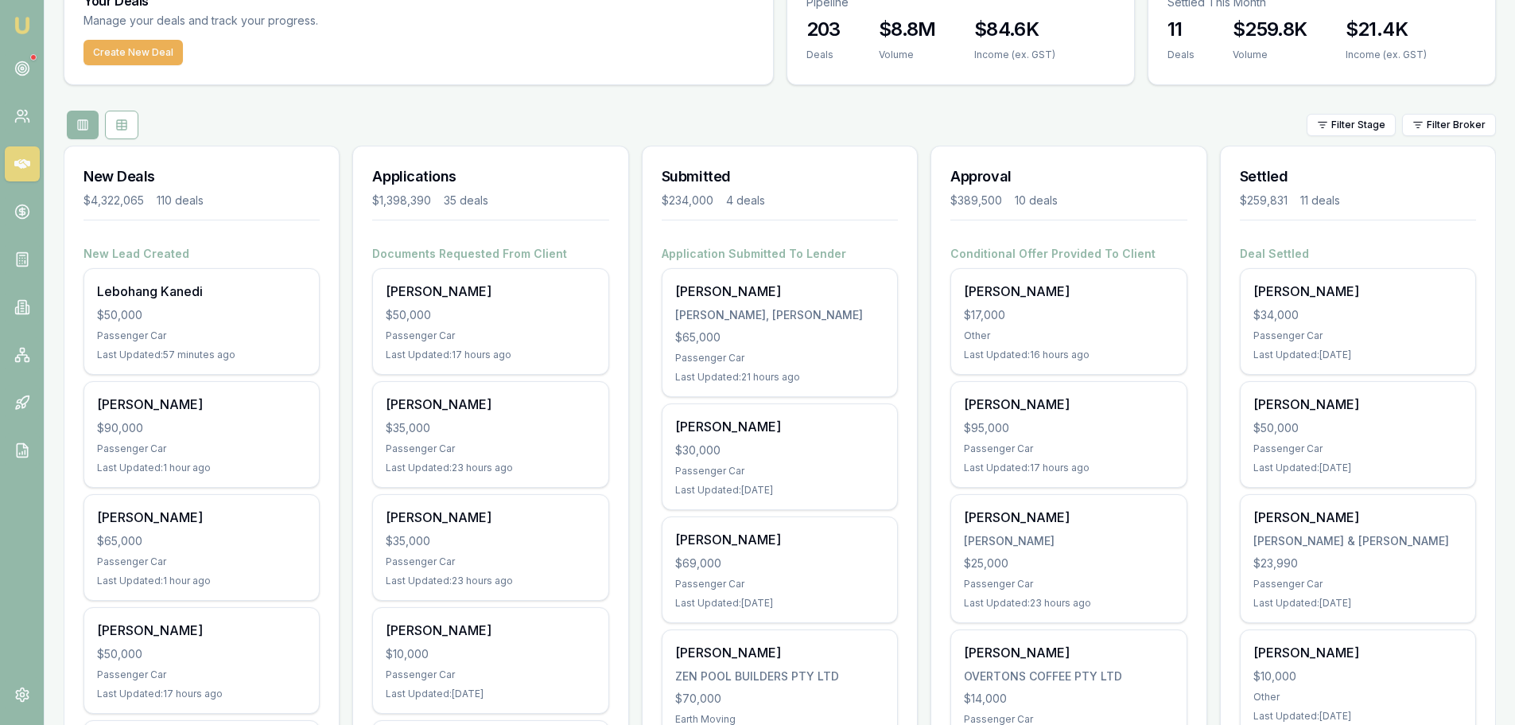
scroll to position [0, 0]
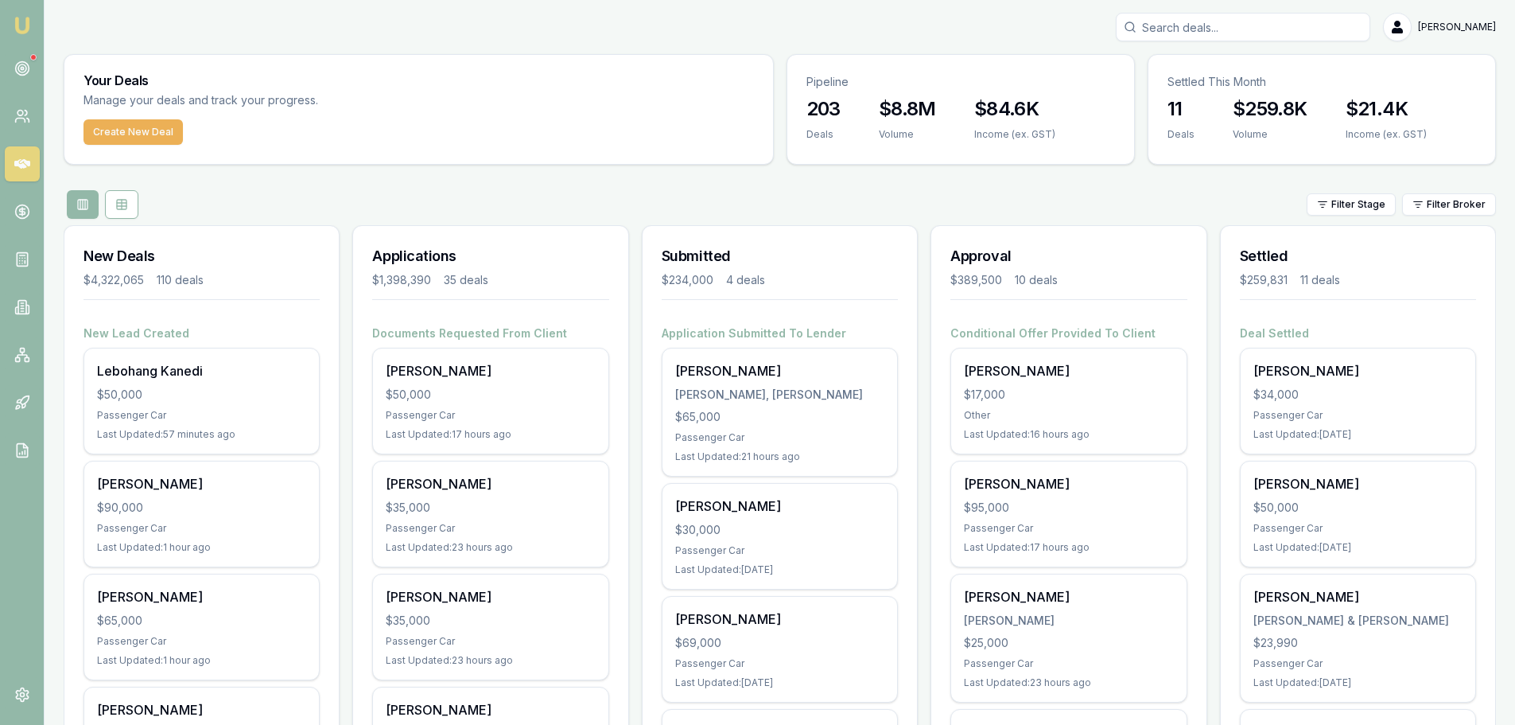
click at [771, 192] on div "Filter Stage Filter Broker" at bounding box center [780, 204] width 1432 height 29
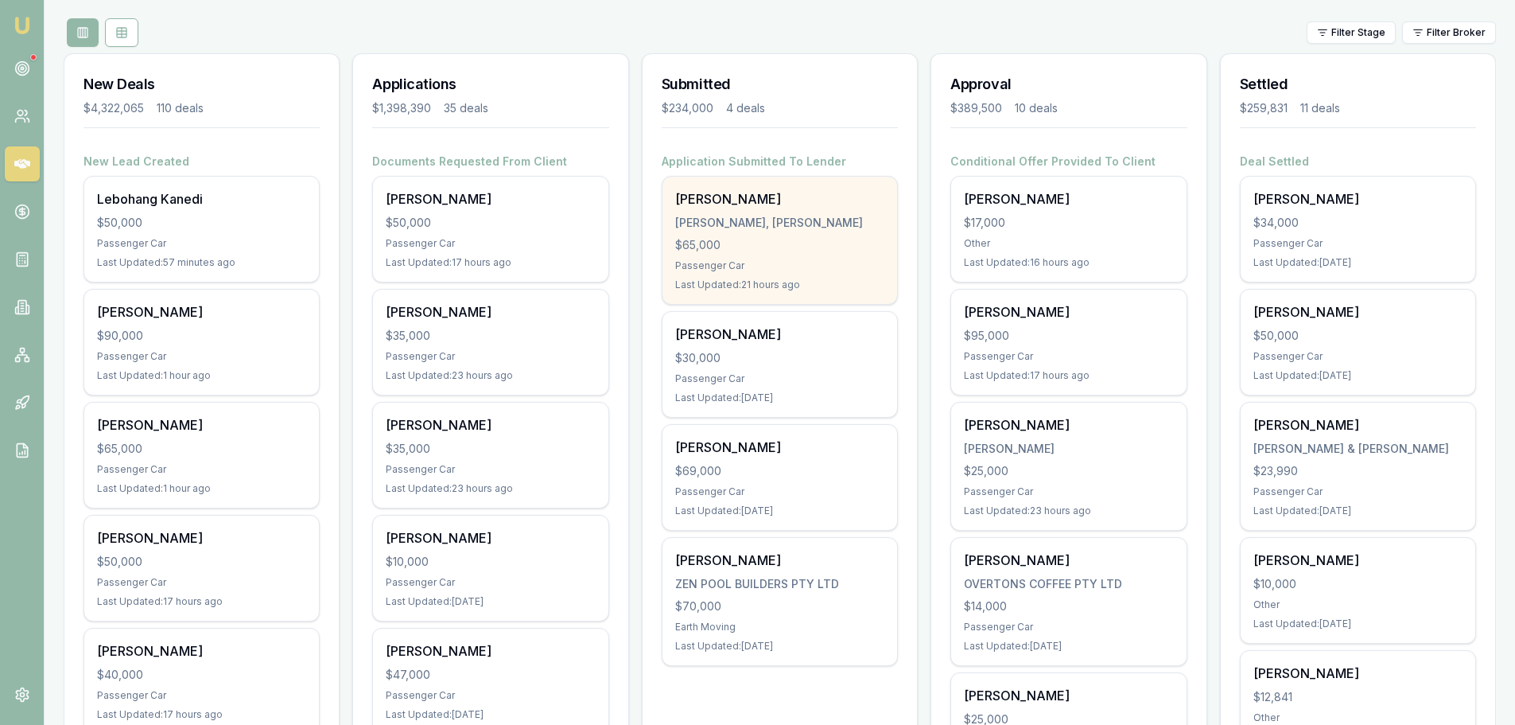
scroll to position [477, 0]
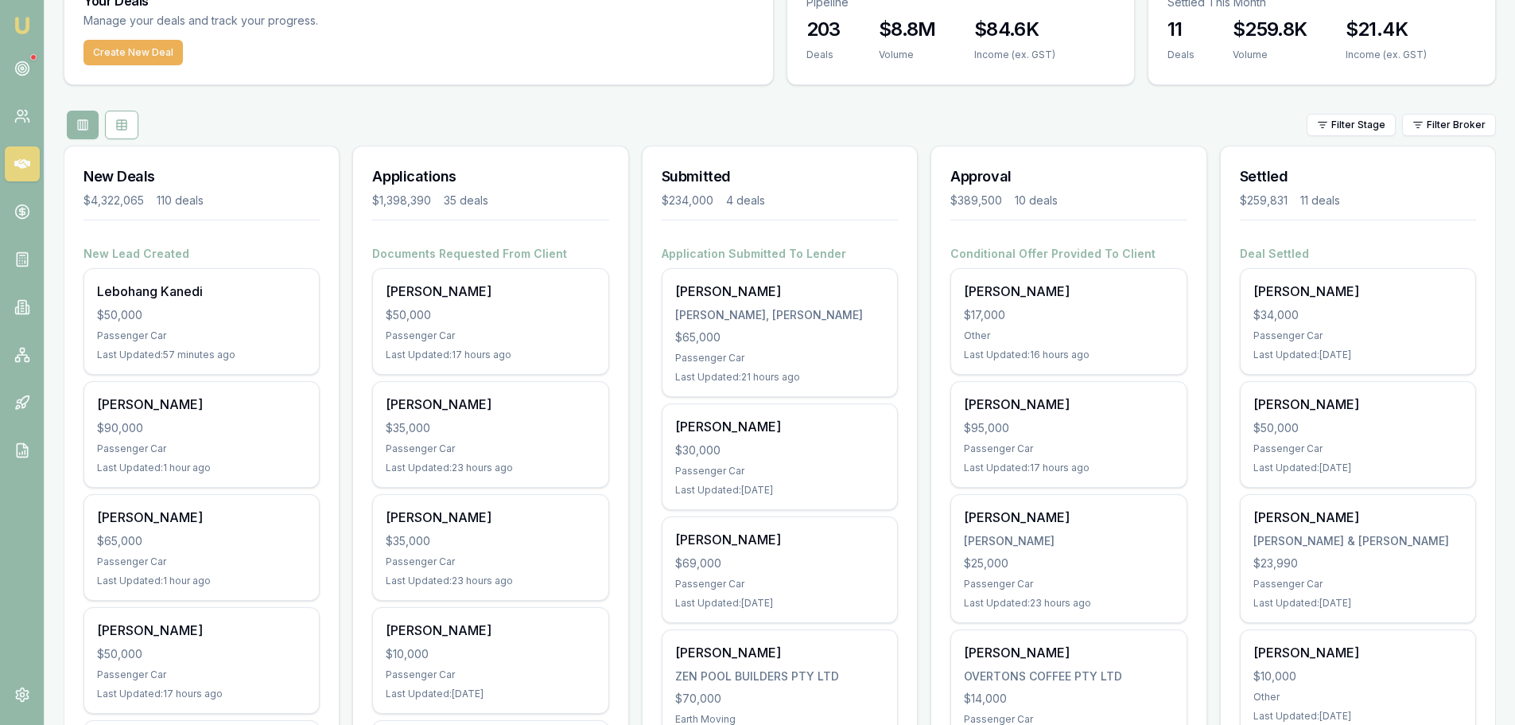
scroll to position [398, 0]
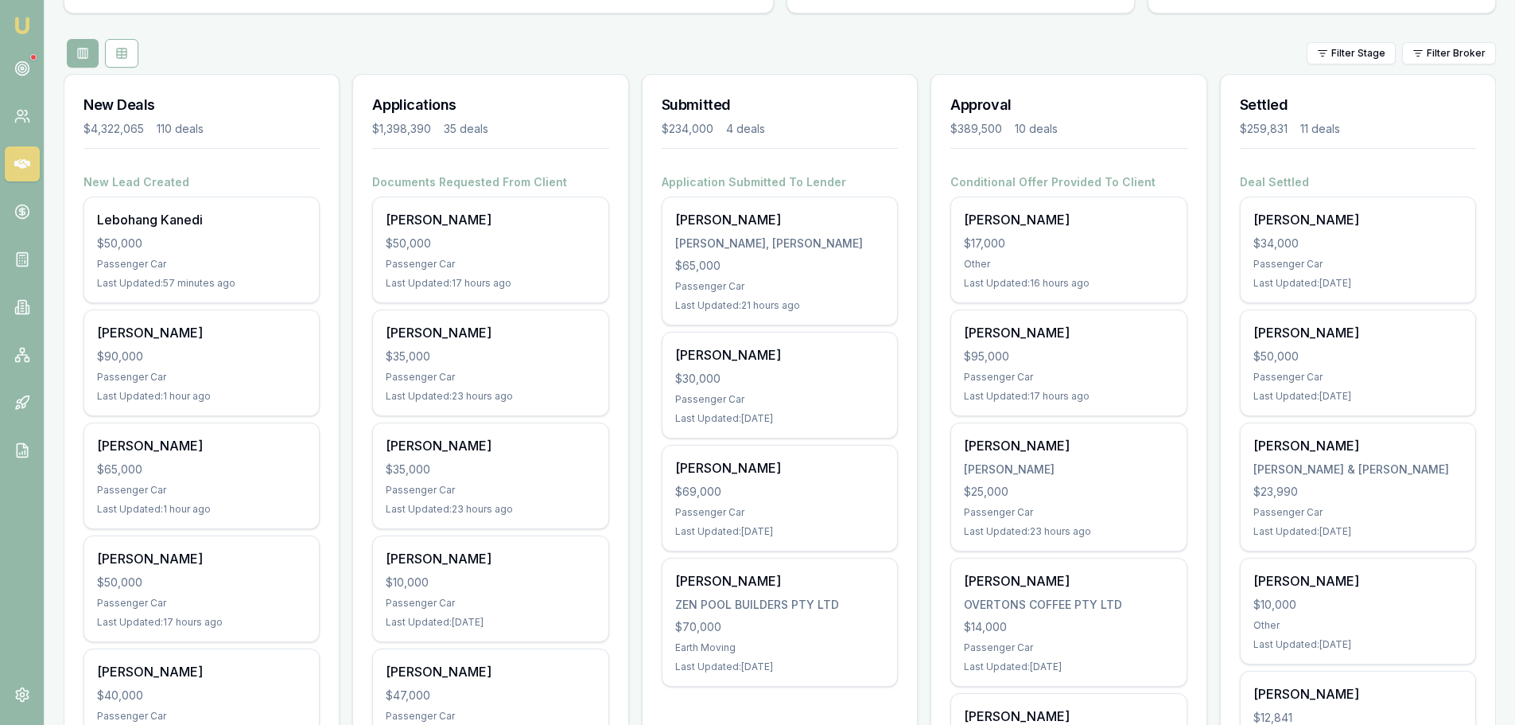
scroll to position [0, 0]
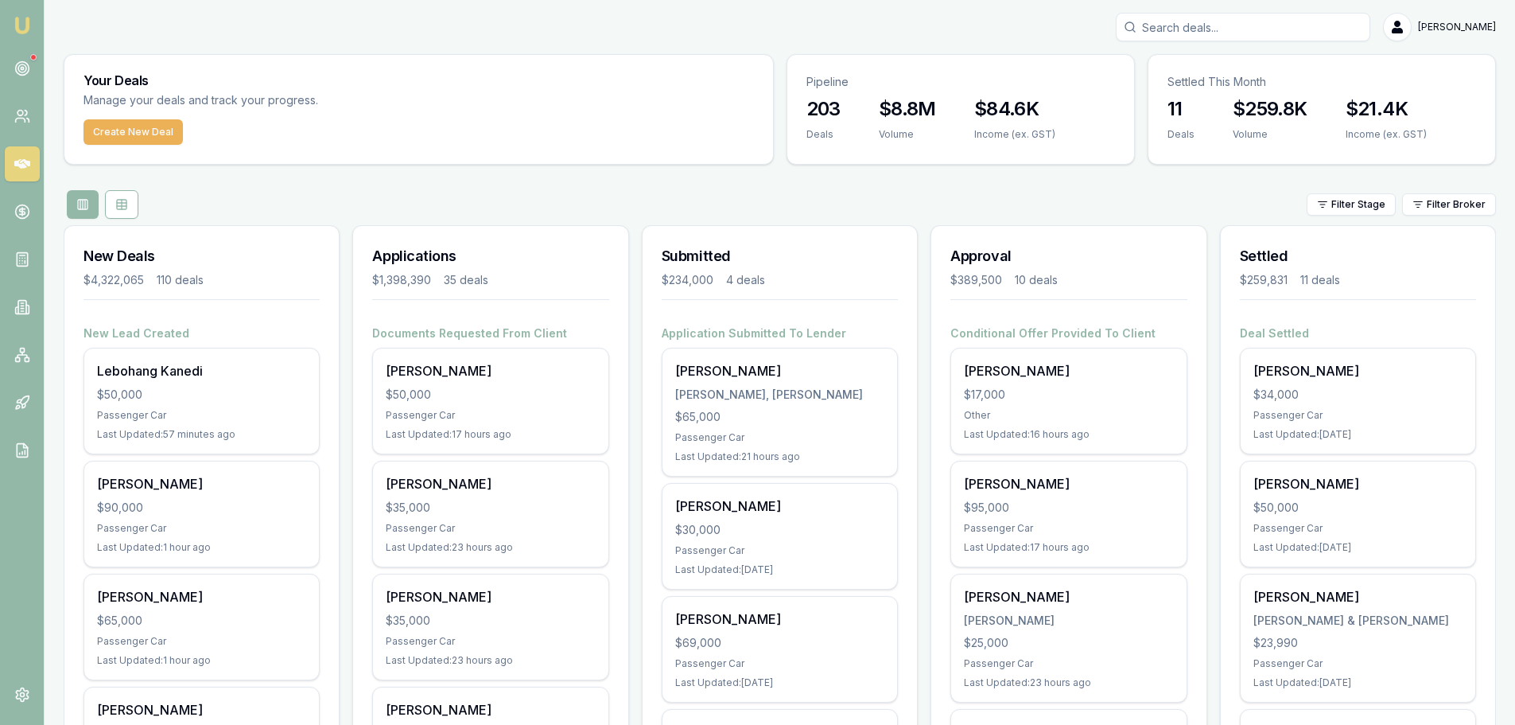
click at [525, 200] on div "Filter Stage Filter Broker" at bounding box center [780, 204] width 1432 height 29
click at [533, 193] on div "Filter Stage Filter Broker" at bounding box center [780, 204] width 1432 height 29
click at [659, 202] on div "Filter Stage Filter Broker" at bounding box center [780, 204] width 1432 height 29
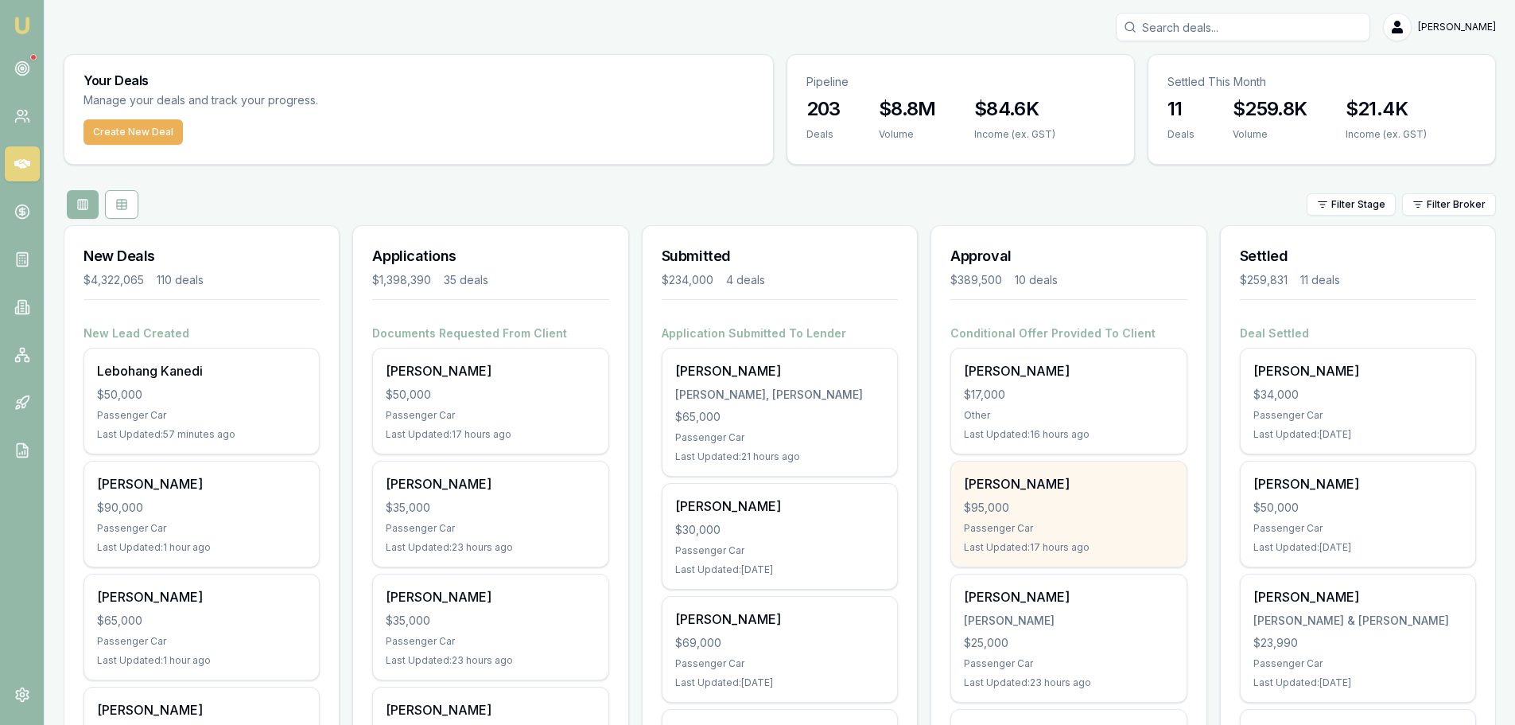
click at [1077, 511] on div "$95,000" at bounding box center [1068, 507] width 209 height 16
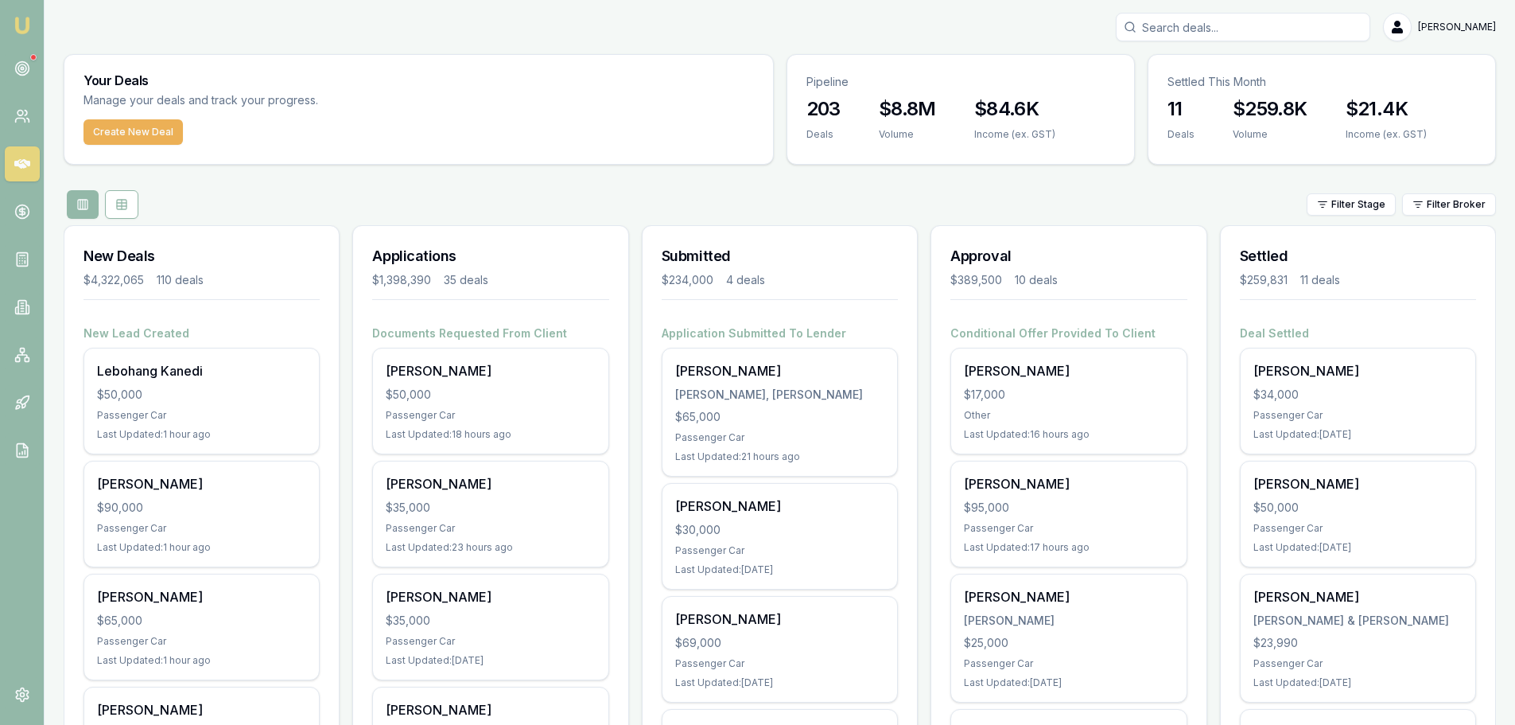
click at [433, 196] on div "Filter Stage Filter Broker" at bounding box center [780, 204] width 1432 height 29
click at [379, 190] on div "Filter Stage Filter Broker" at bounding box center [780, 204] width 1432 height 29
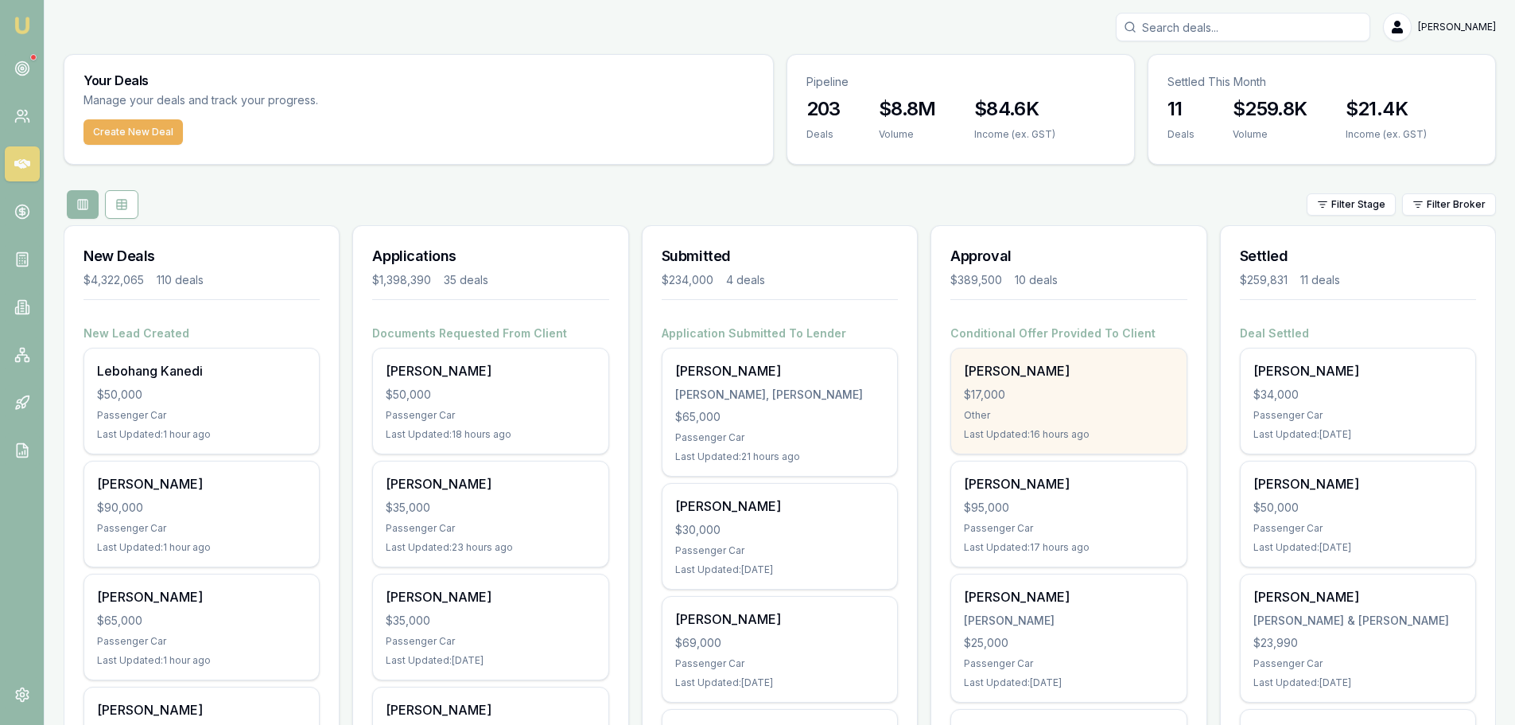
click at [1040, 398] on div "$17,000" at bounding box center [1068, 395] width 209 height 16
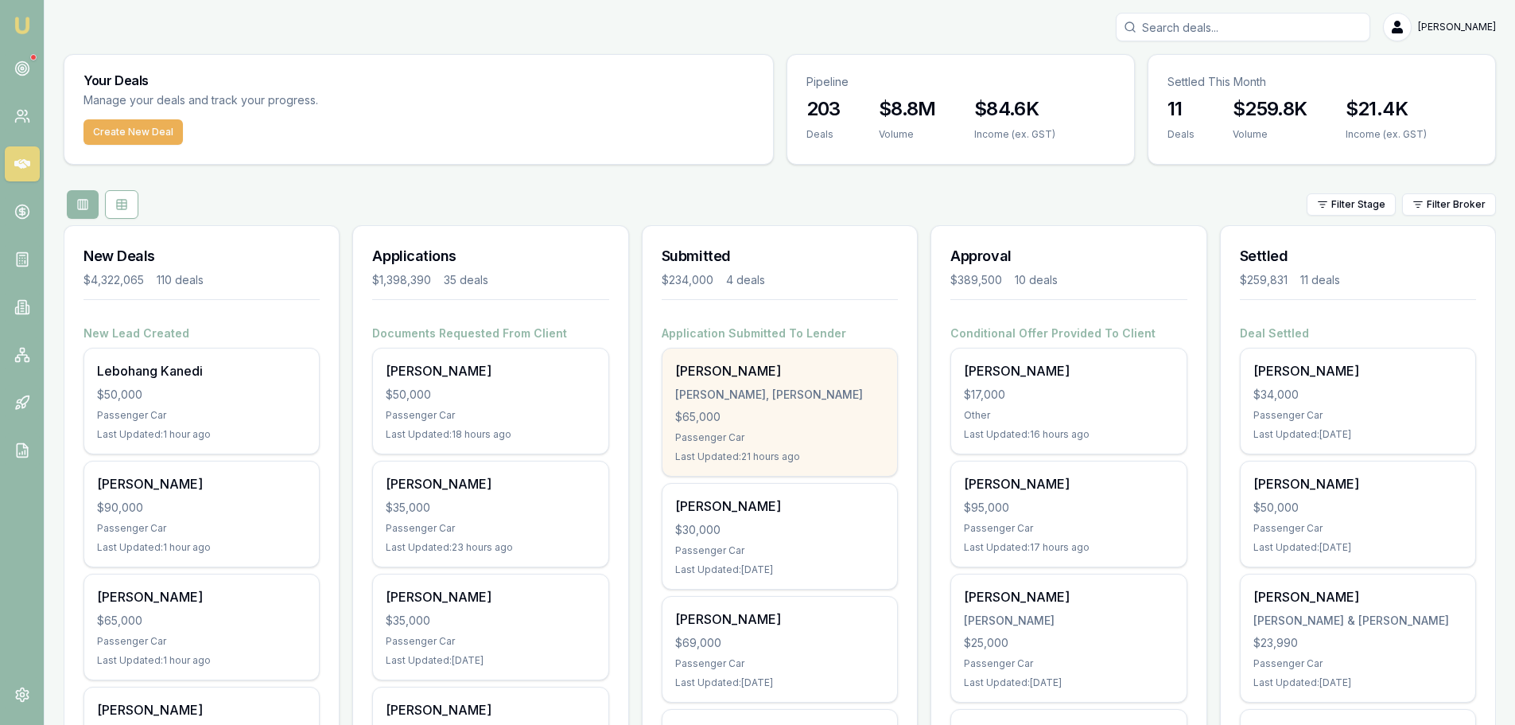
click at [770, 367] on div "Ayden Johan" at bounding box center [779, 370] width 209 height 19
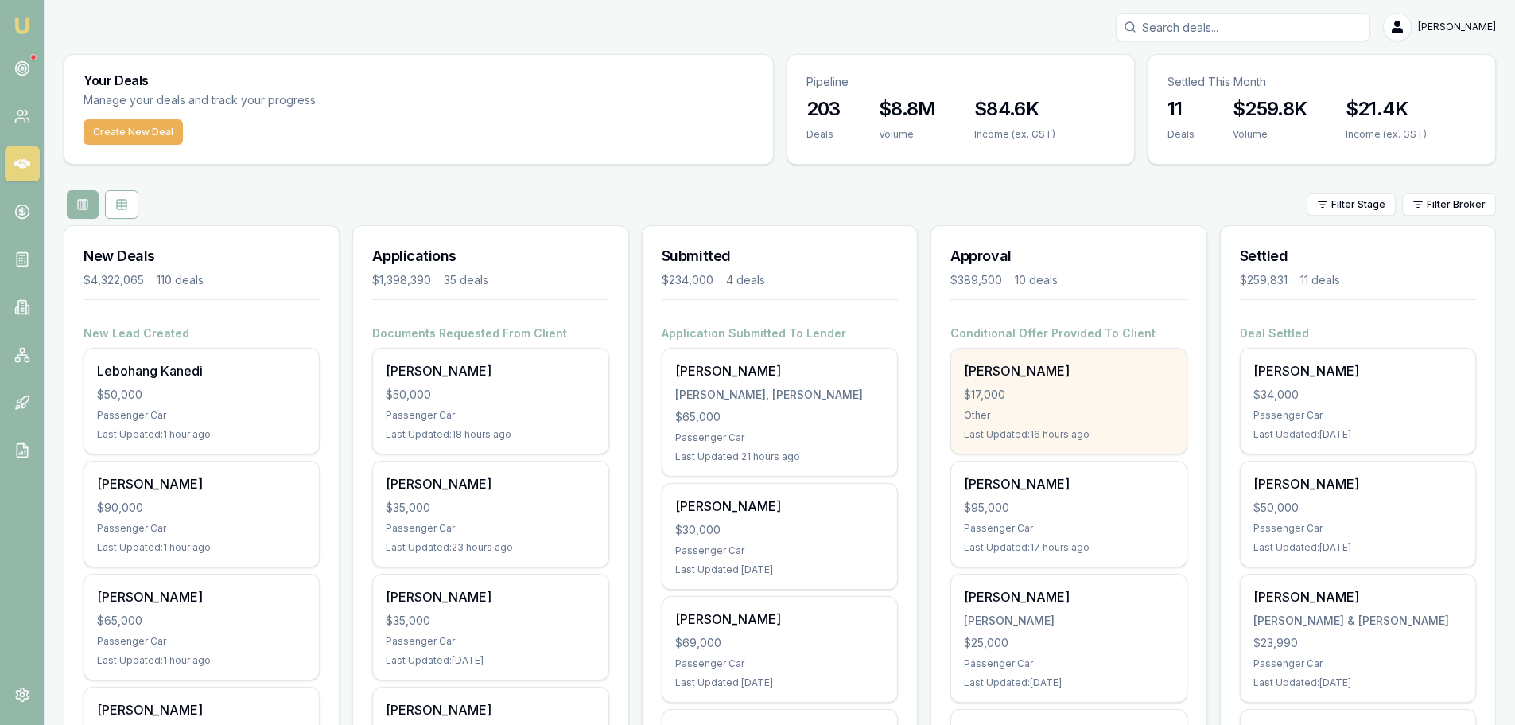
click at [1067, 425] on div "Phillip Ward $17,000 Other Last Updated: 16 hours ago" at bounding box center [1068, 400] width 235 height 105
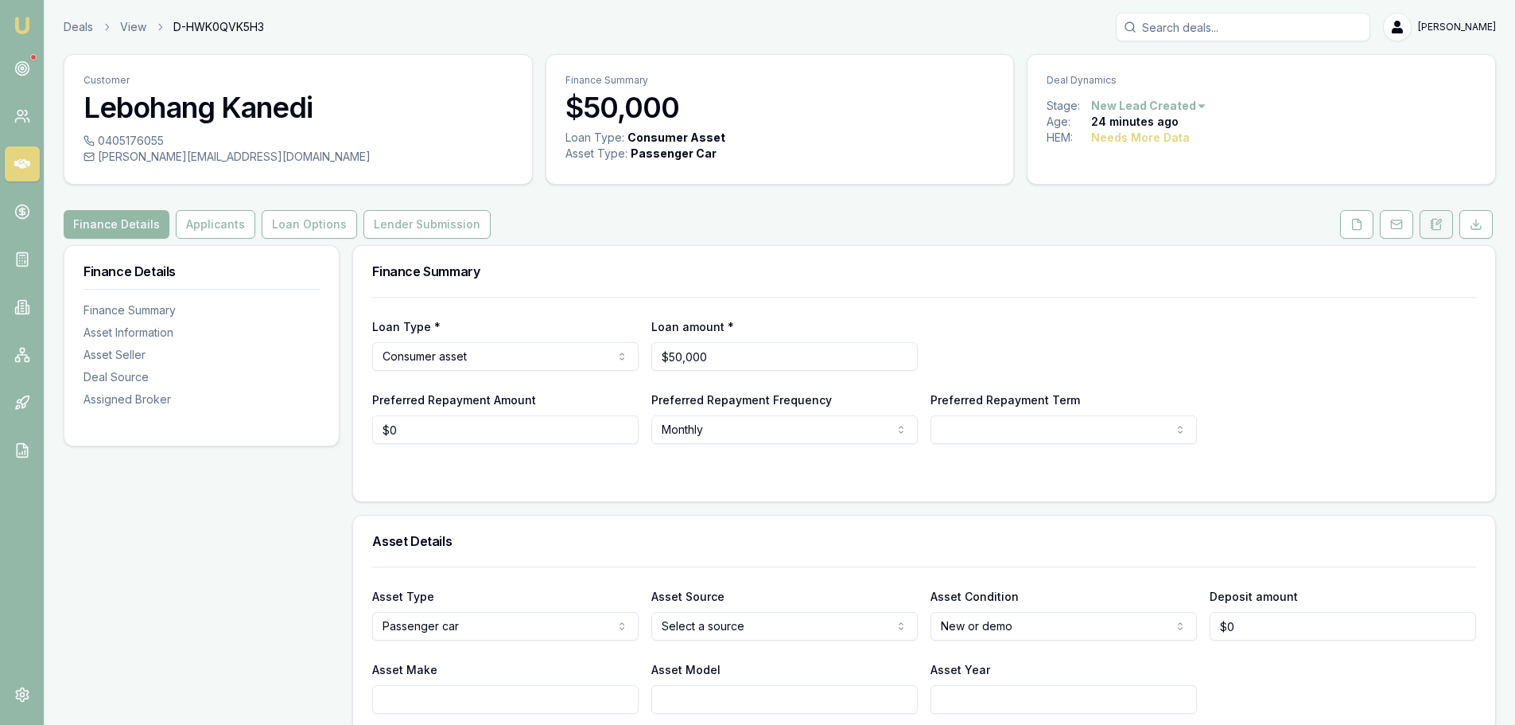
click at [1437, 235] on button at bounding box center [1436, 224] width 33 height 29
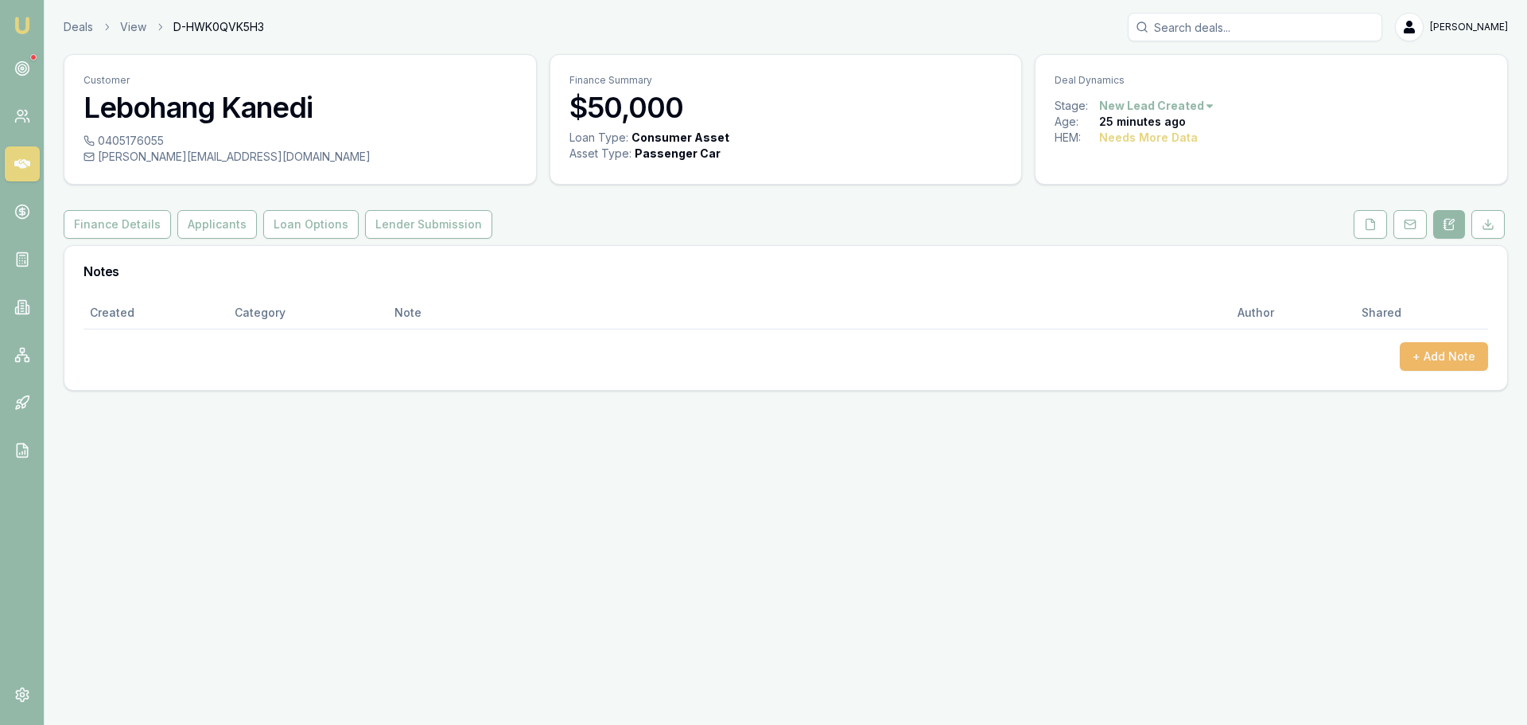
click at [1459, 349] on button "+ Add Note" at bounding box center [1444, 356] width 88 height 29
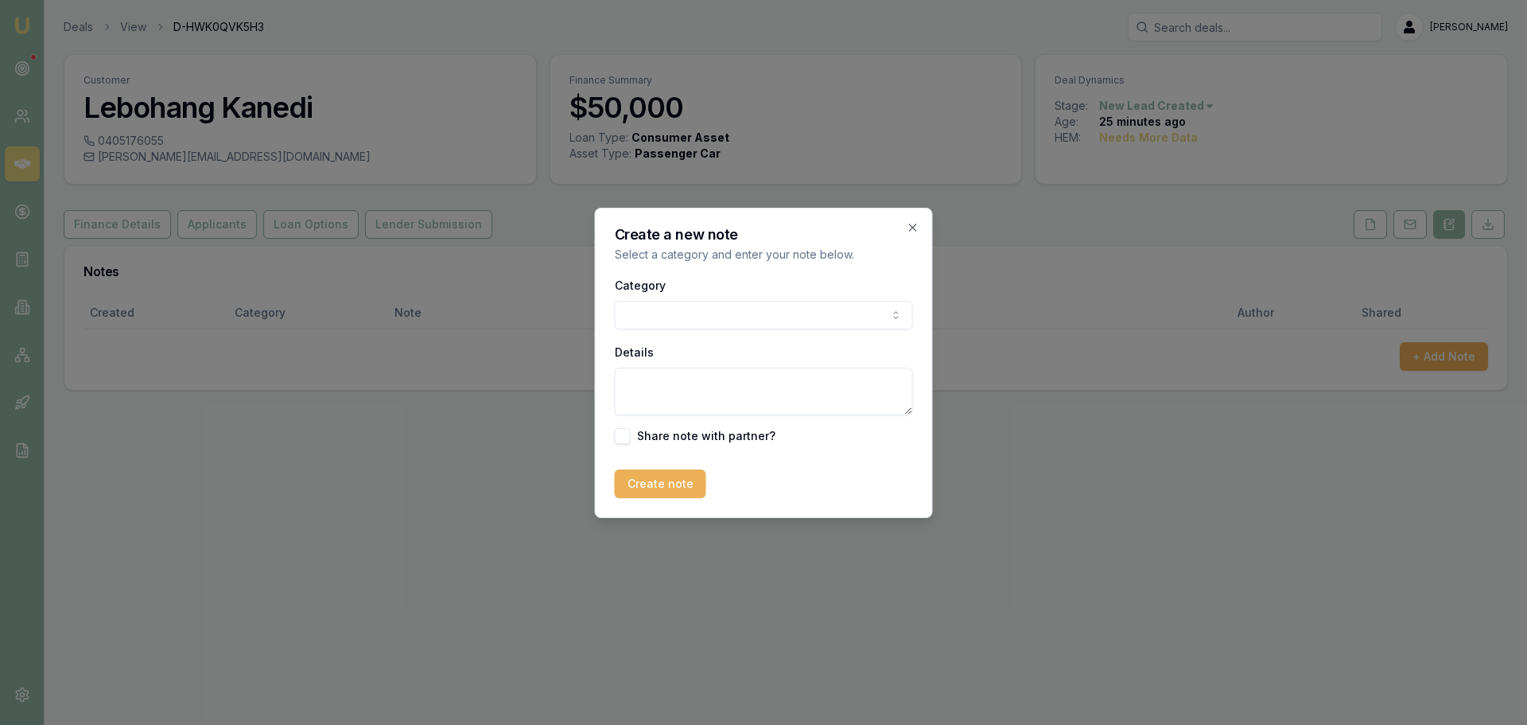
click at [659, 312] on body "Emu Broker Deals View D-HWK0QVK5H3 Erin Shield Toggle Menu Customer Lebohang Ka…" at bounding box center [763, 362] width 1527 height 725
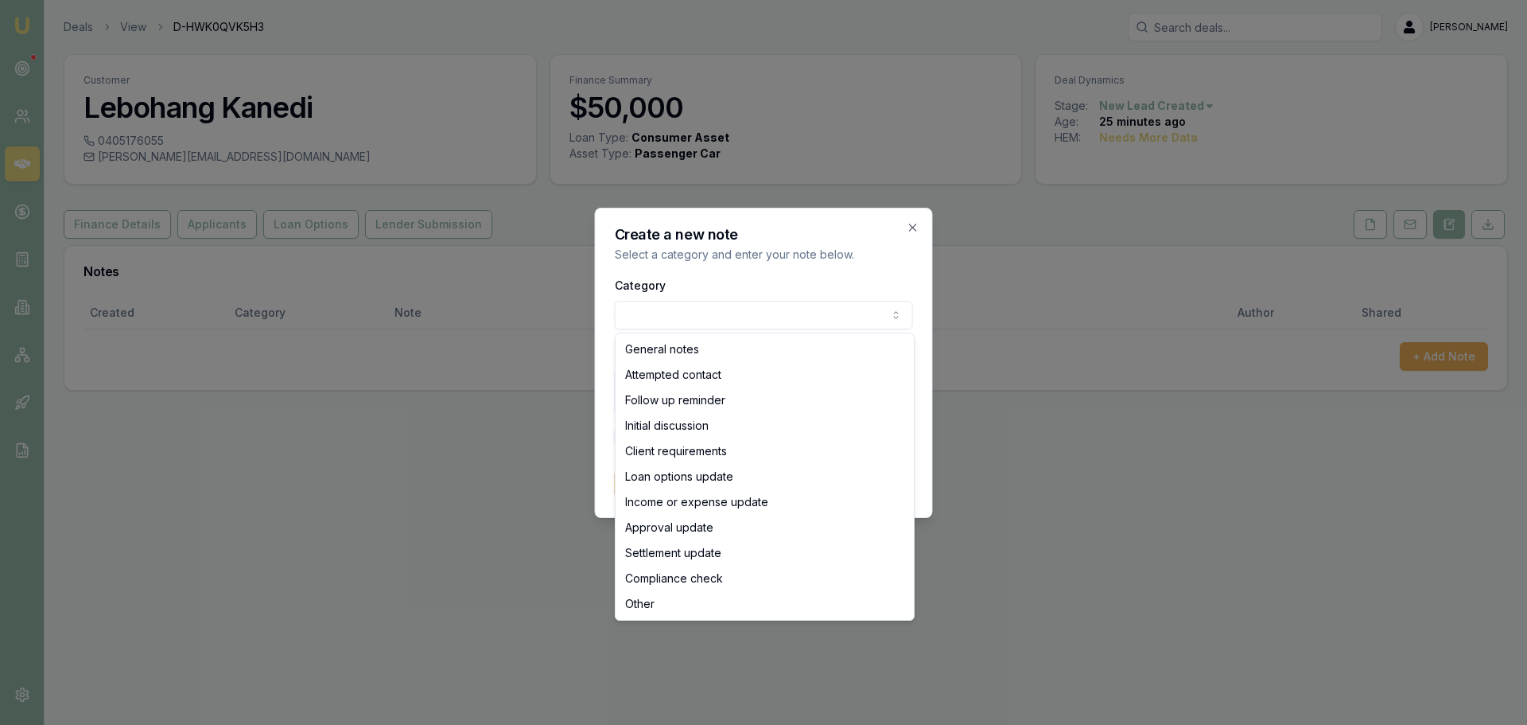
select select "ATTEMPTED_CONTACT"
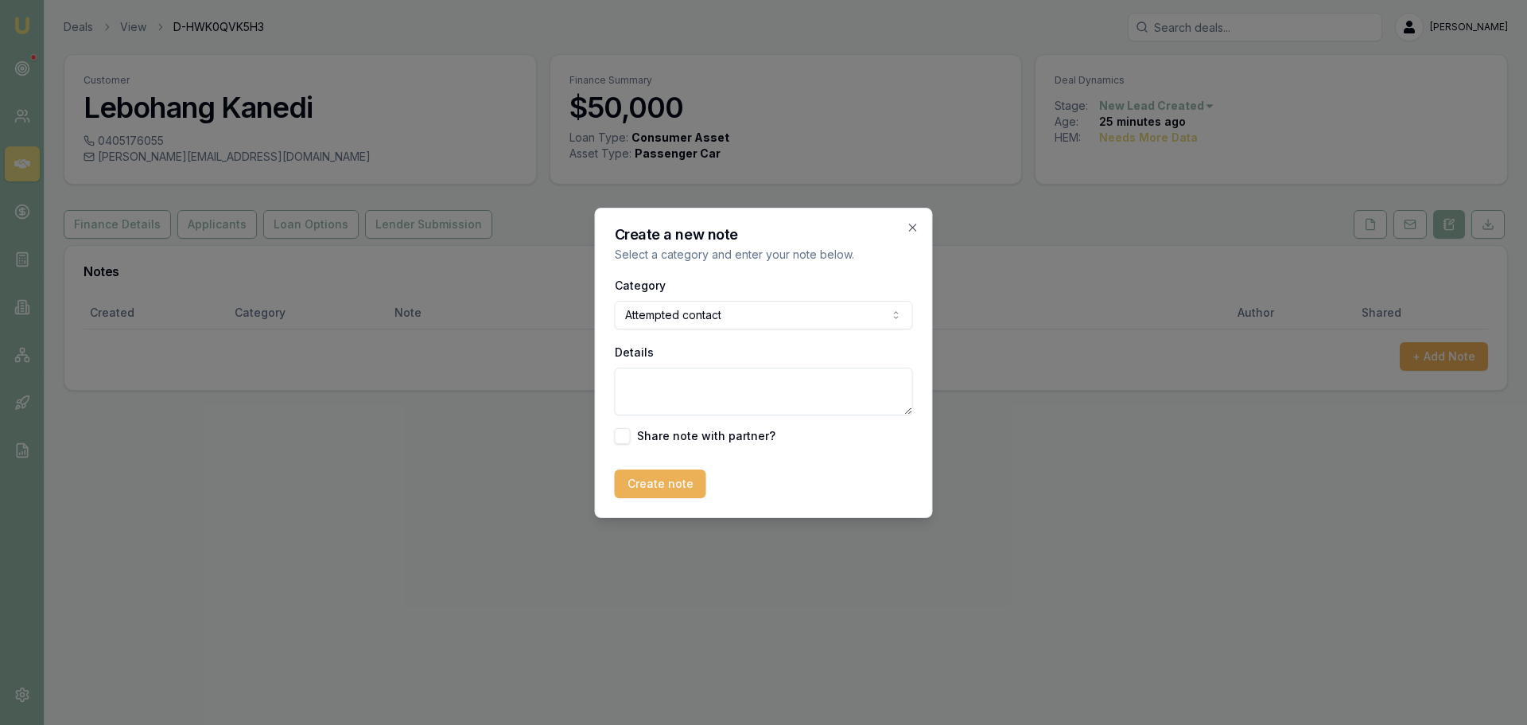
click at [655, 387] on textarea "Details" at bounding box center [764, 391] width 298 height 48
type textarea "sent itntro text"
click at [647, 483] on button "Create note" at bounding box center [660, 483] width 91 height 29
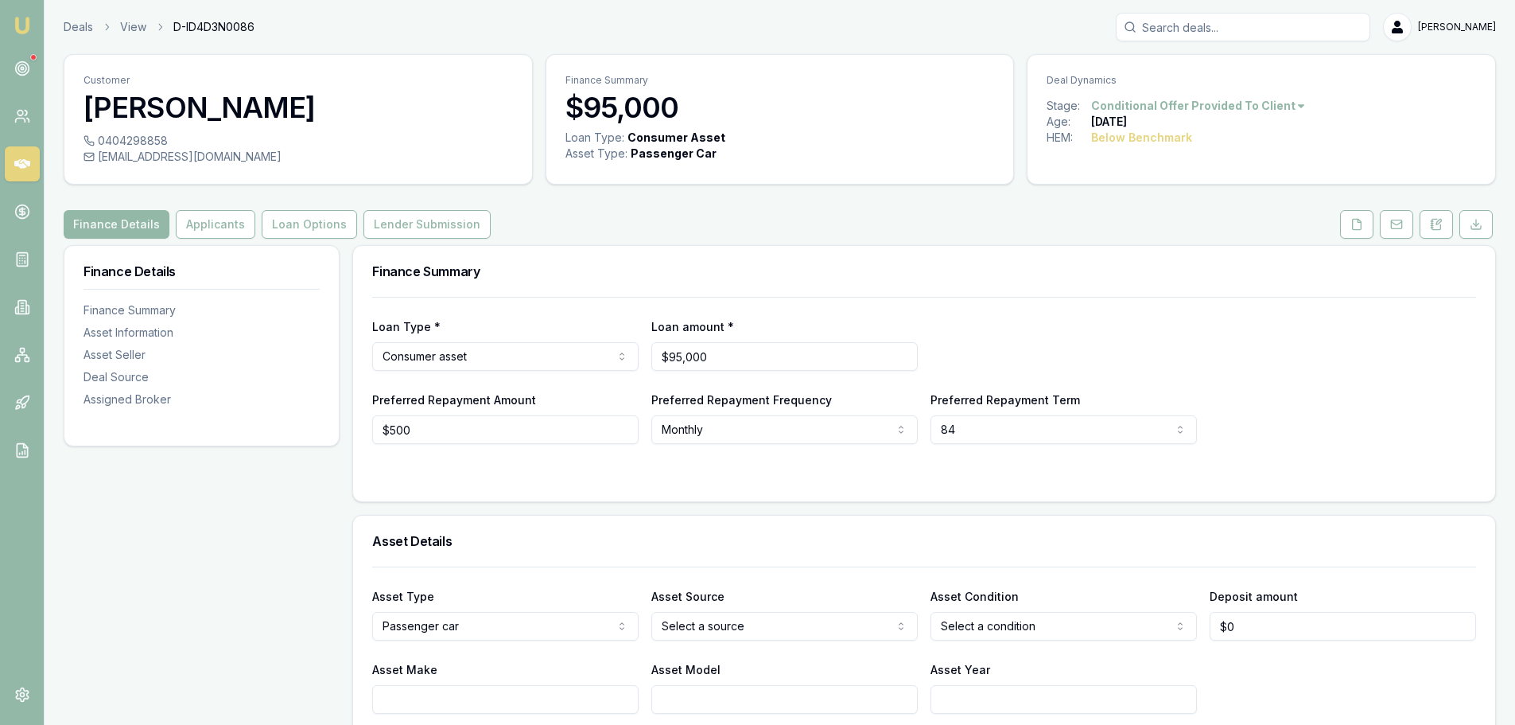
click at [779, 213] on div "Finance Details Applicants Loan Options Lender Submission" at bounding box center [780, 224] width 1432 height 29
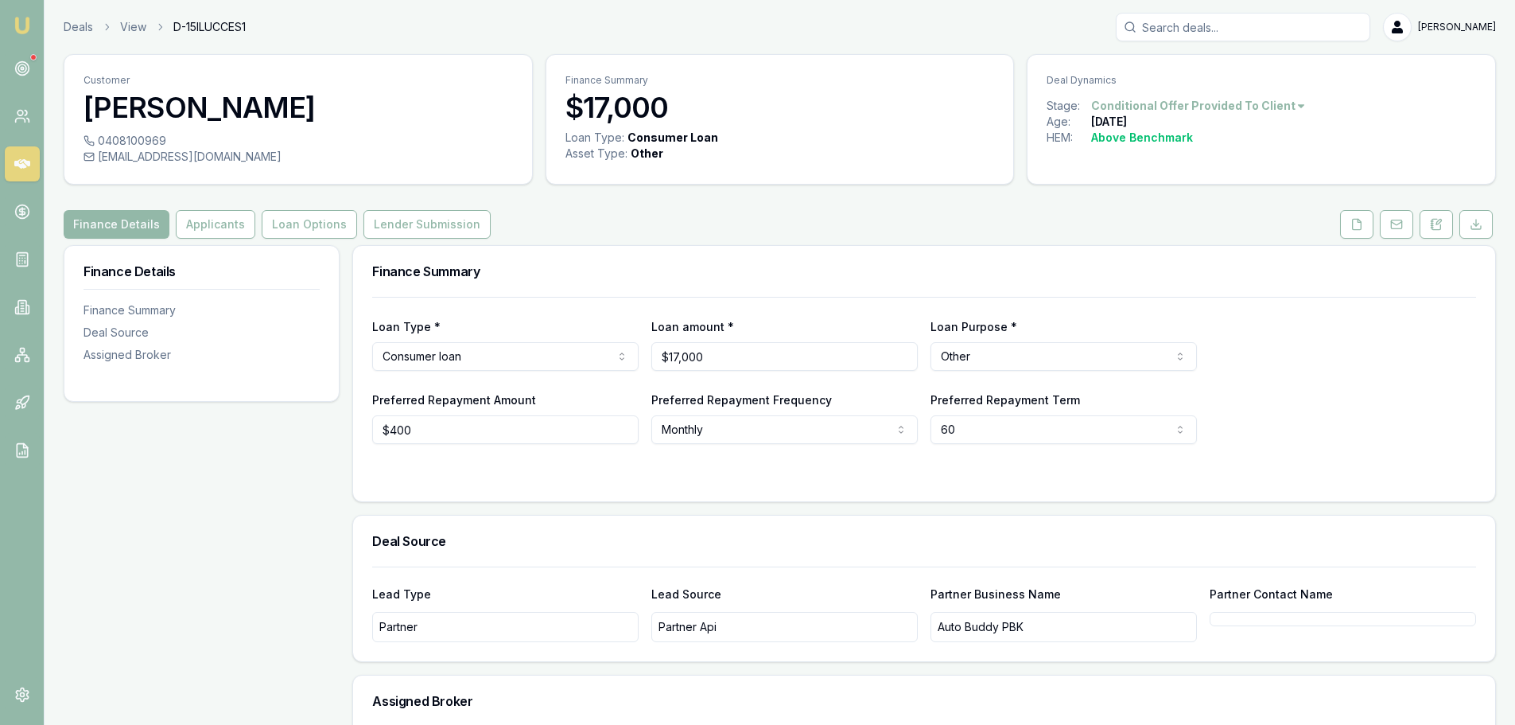
drag, startPoint x: 227, startPoint y: 231, endPoint x: 249, endPoint y: 262, distance: 38.4
click at [227, 230] on button "Applicants" at bounding box center [216, 224] width 80 height 29
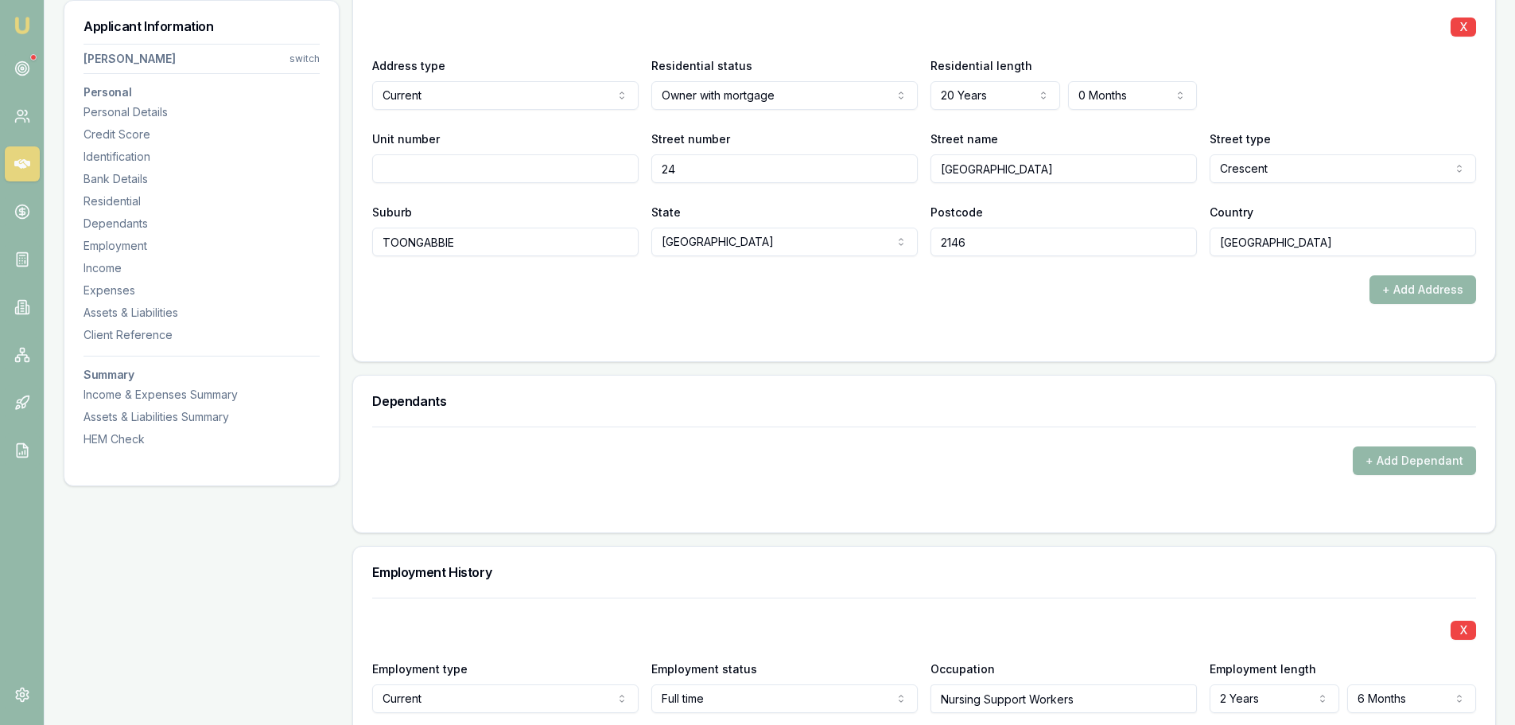
scroll to position [2068, 0]
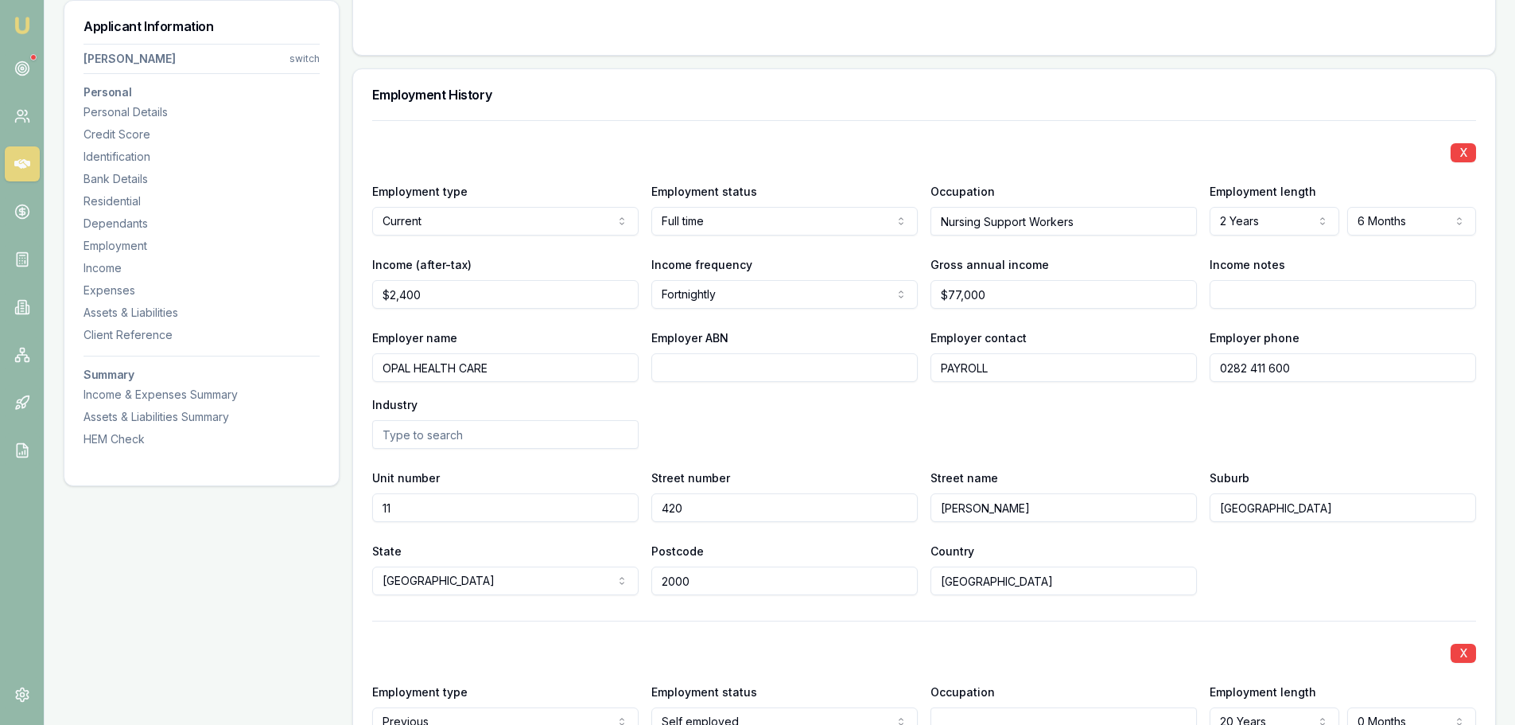
click at [822, 431] on div "Employer name OPAL HEALTH CARE Employer ABN Employer contact PAYROLL Employer p…" at bounding box center [924, 388] width 1104 height 121
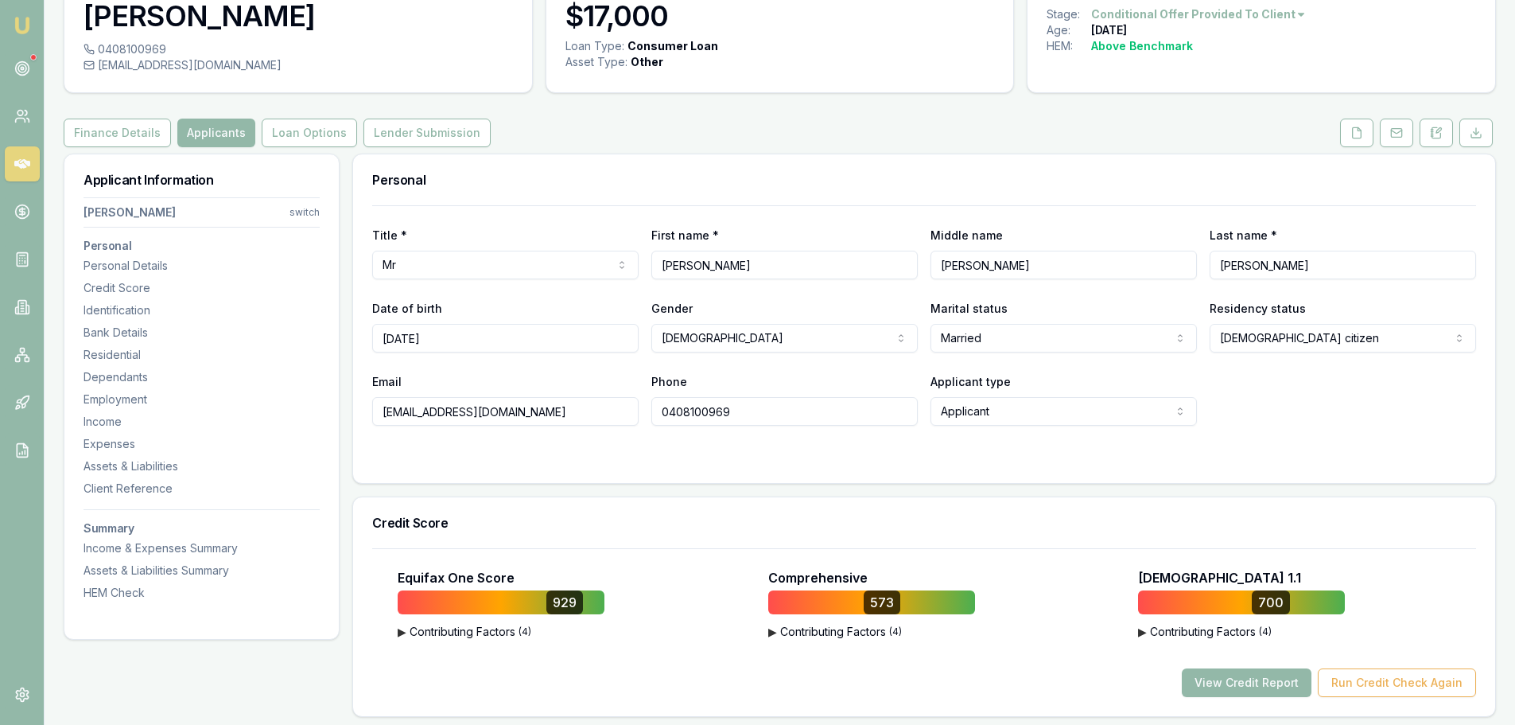
scroll to position [0, 0]
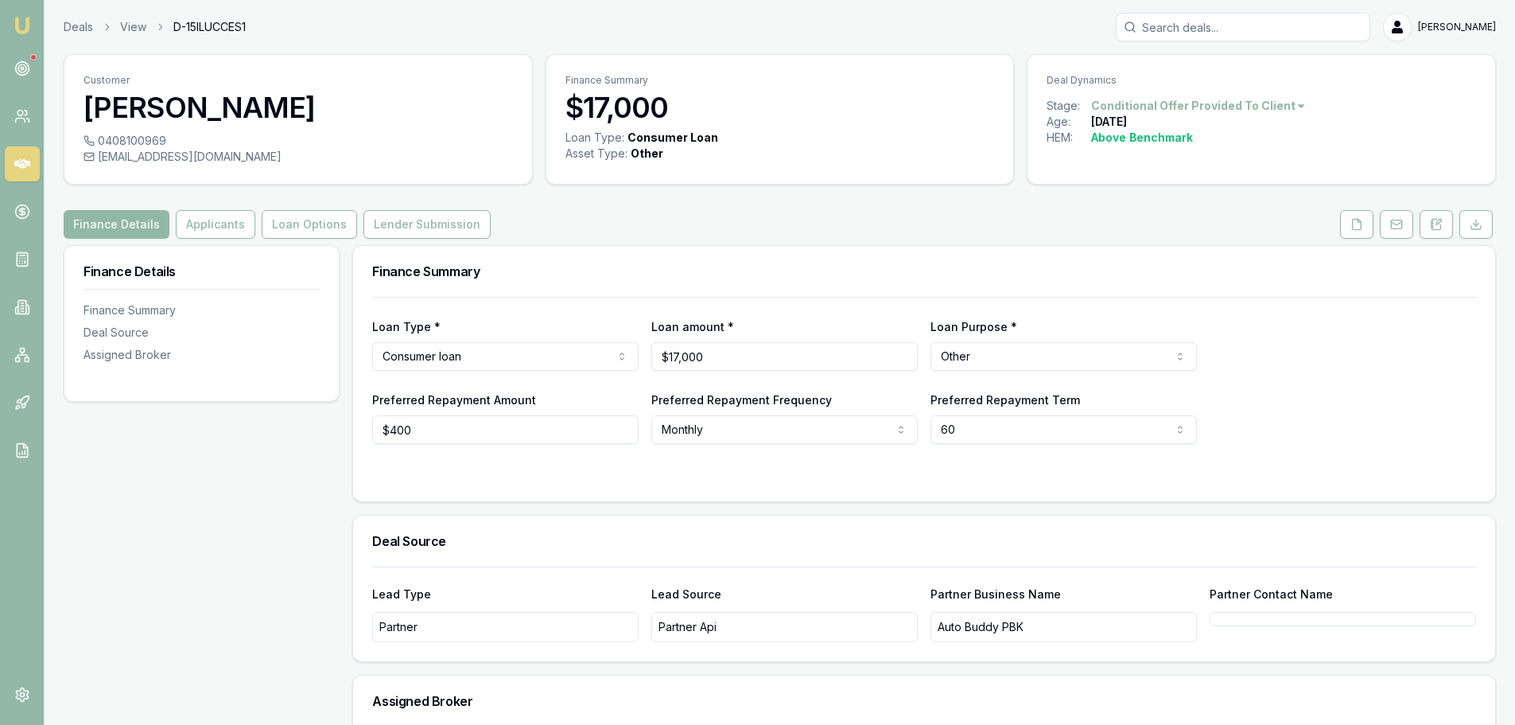
drag, startPoint x: 683, startPoint y: 243, endPoint x: 91, endPoint y: 236, distance: 592.5
click at [683, 242] on div "Customer [PERSON_NAME] 0408100969 [EMAIL_ADDRESS][DOMAIN_NAME] Finance Summary …" at bounding box center [780, 464] width 1432 height 820
click at [1365, 231] on button at bounding box center [1356, 224] width 33 height 29
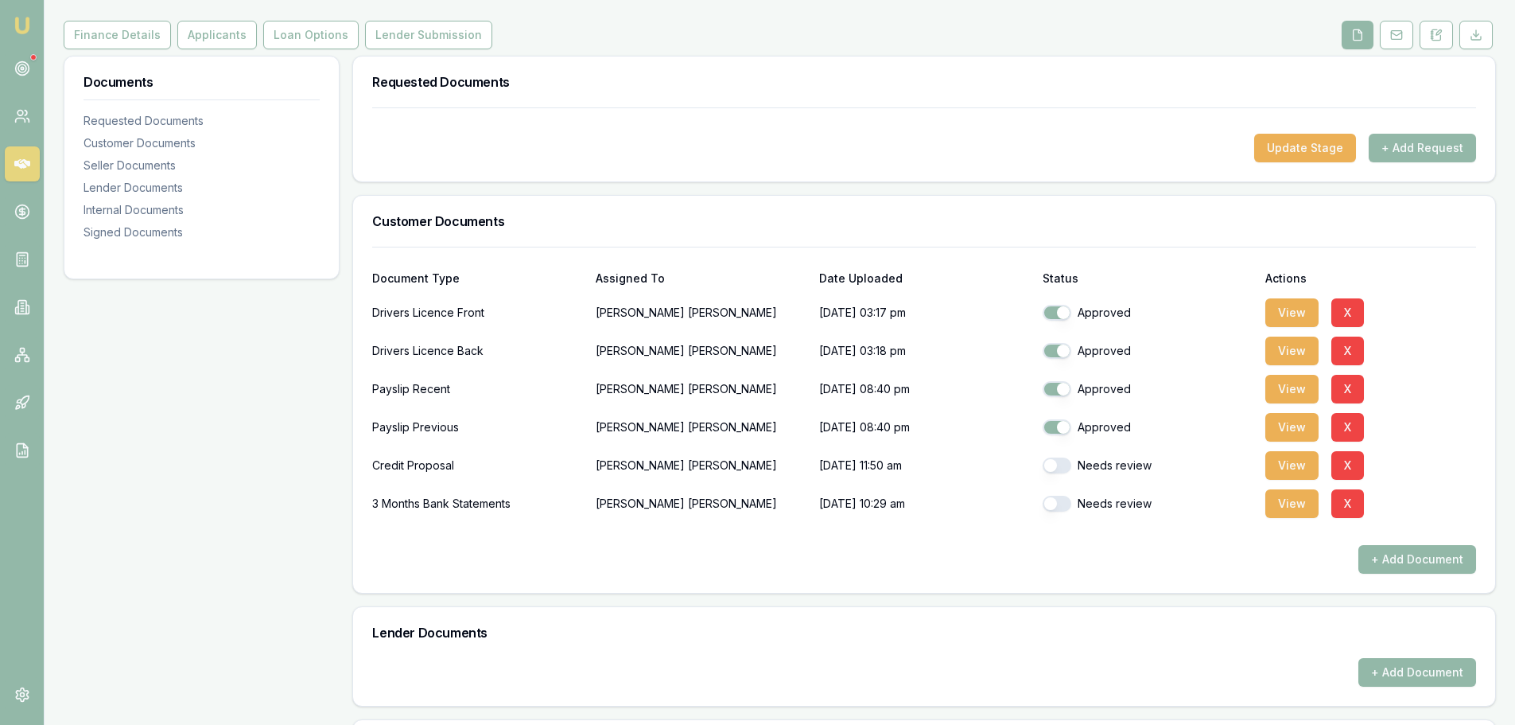
scroll to position [398, 0]
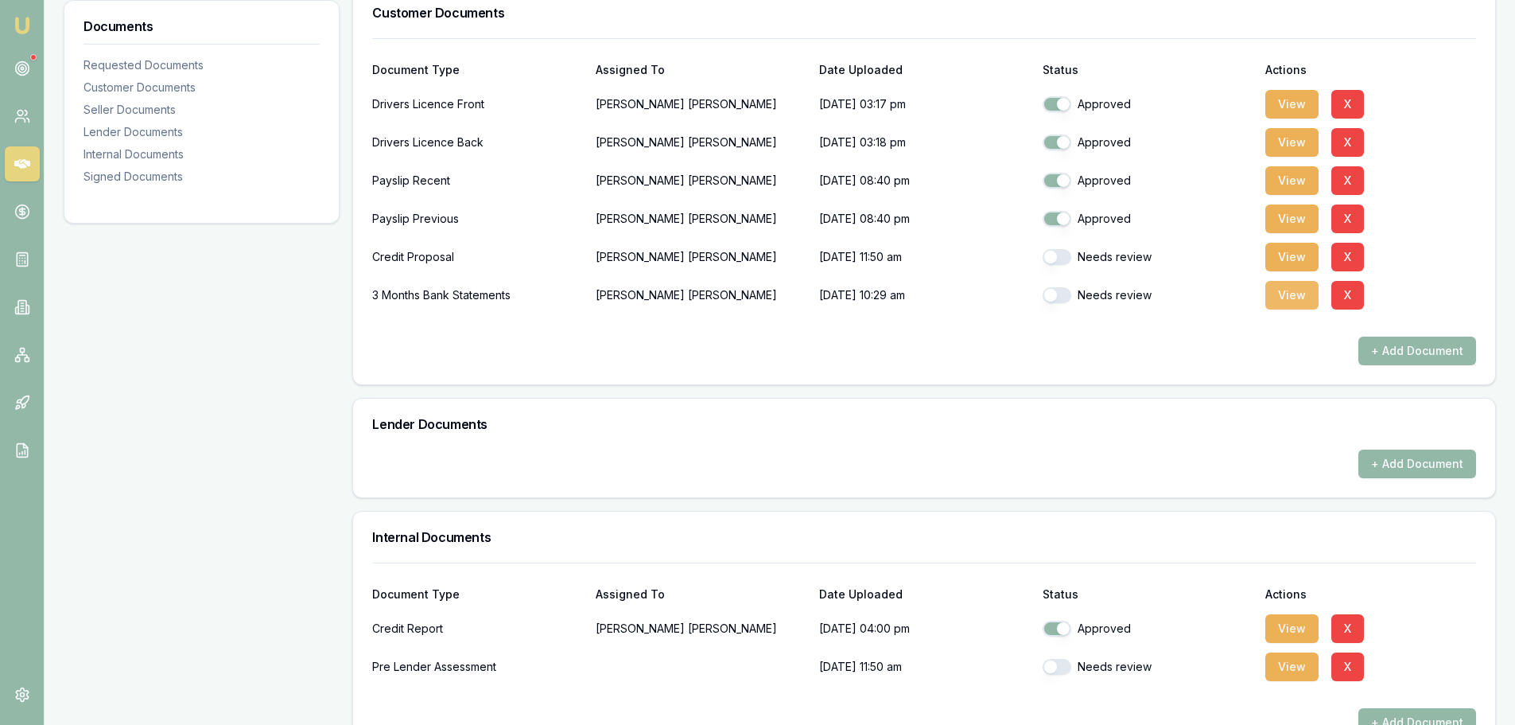
click at [1293, 301] on button "View" at bounding box center [1291, 295] width 53 height 29
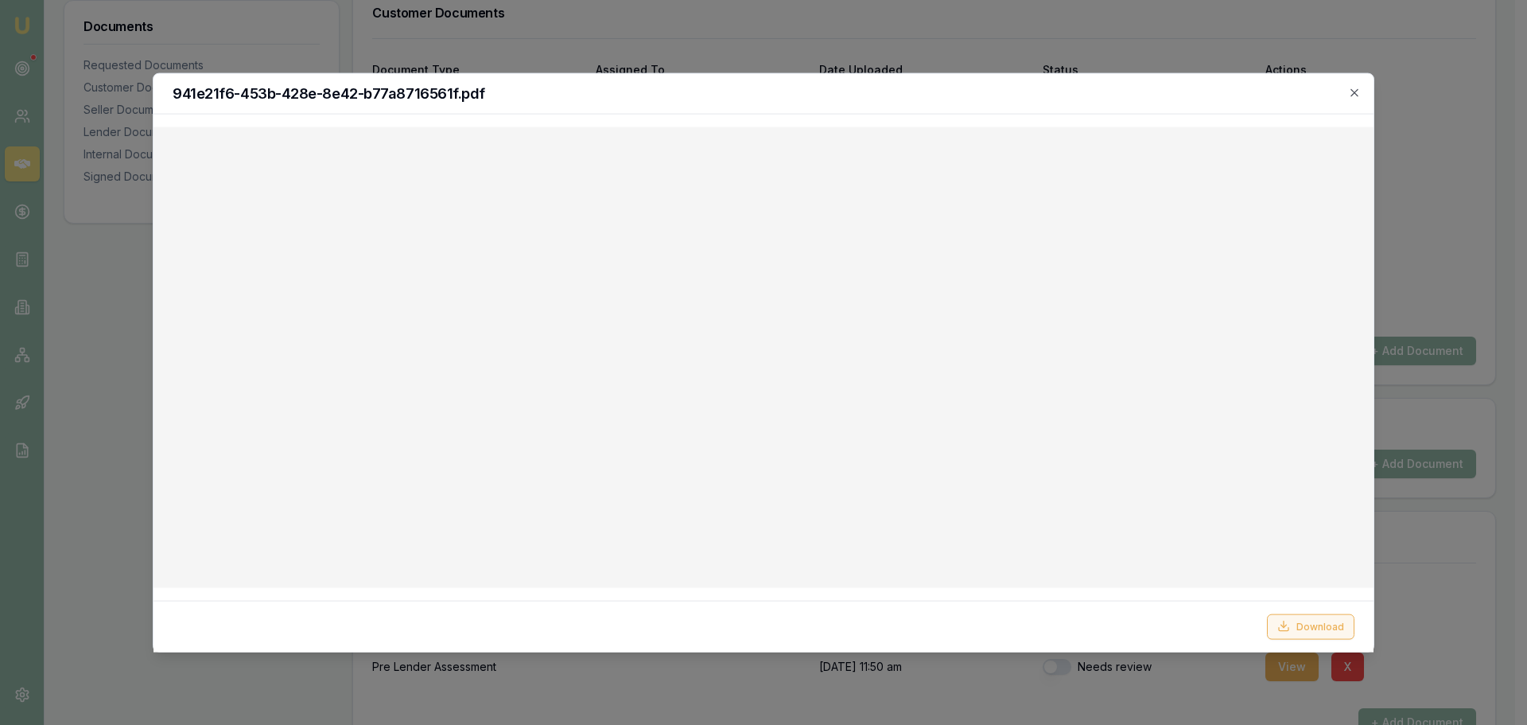
click at [1317, 616] on button "Download" at bounding box center [1310, 625] width 87 height 25
click at [1352, 91] on icon "button" at bounding box center [1354, 92] width 13 height 13
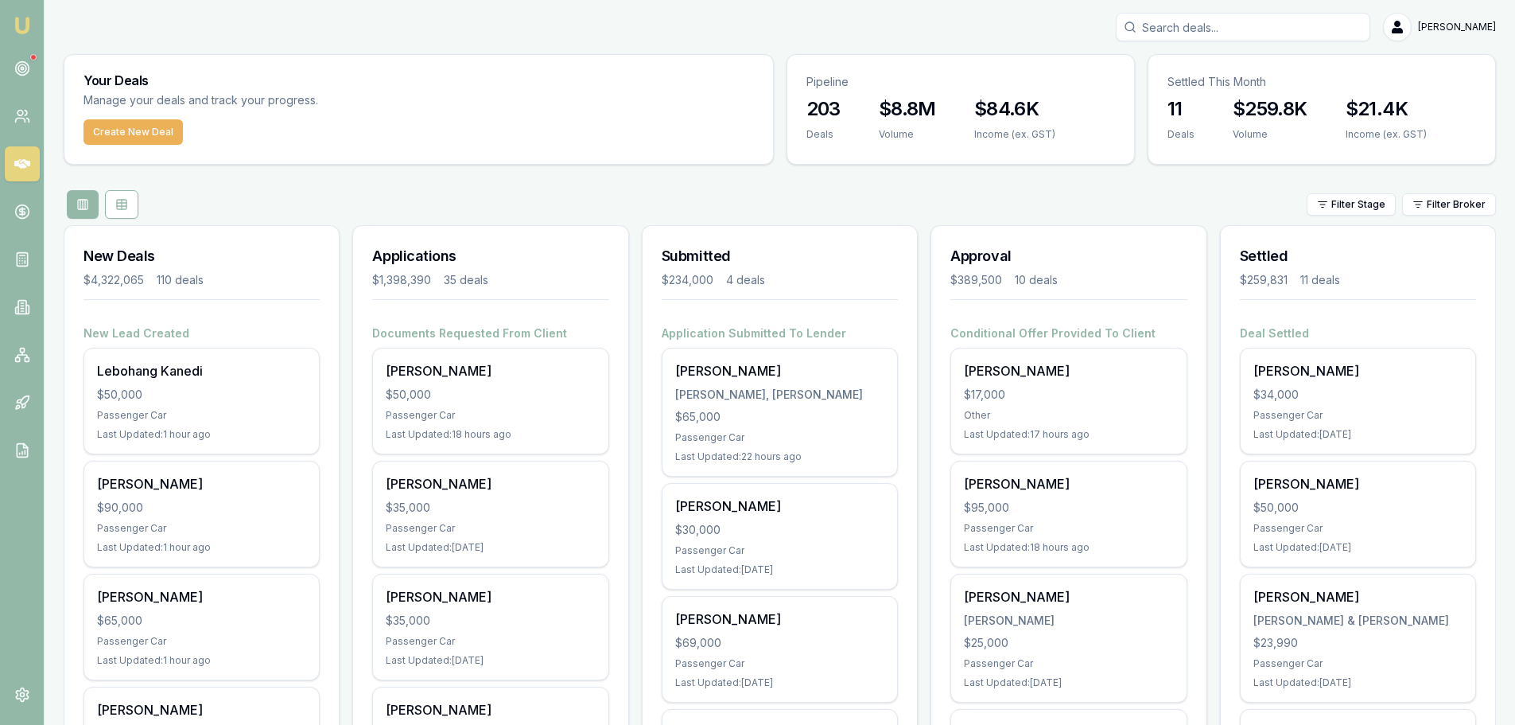
click at [503, 200] on div "Filter Stage Filter Broker" at bounding box center [780, 204] width 1432 height 29
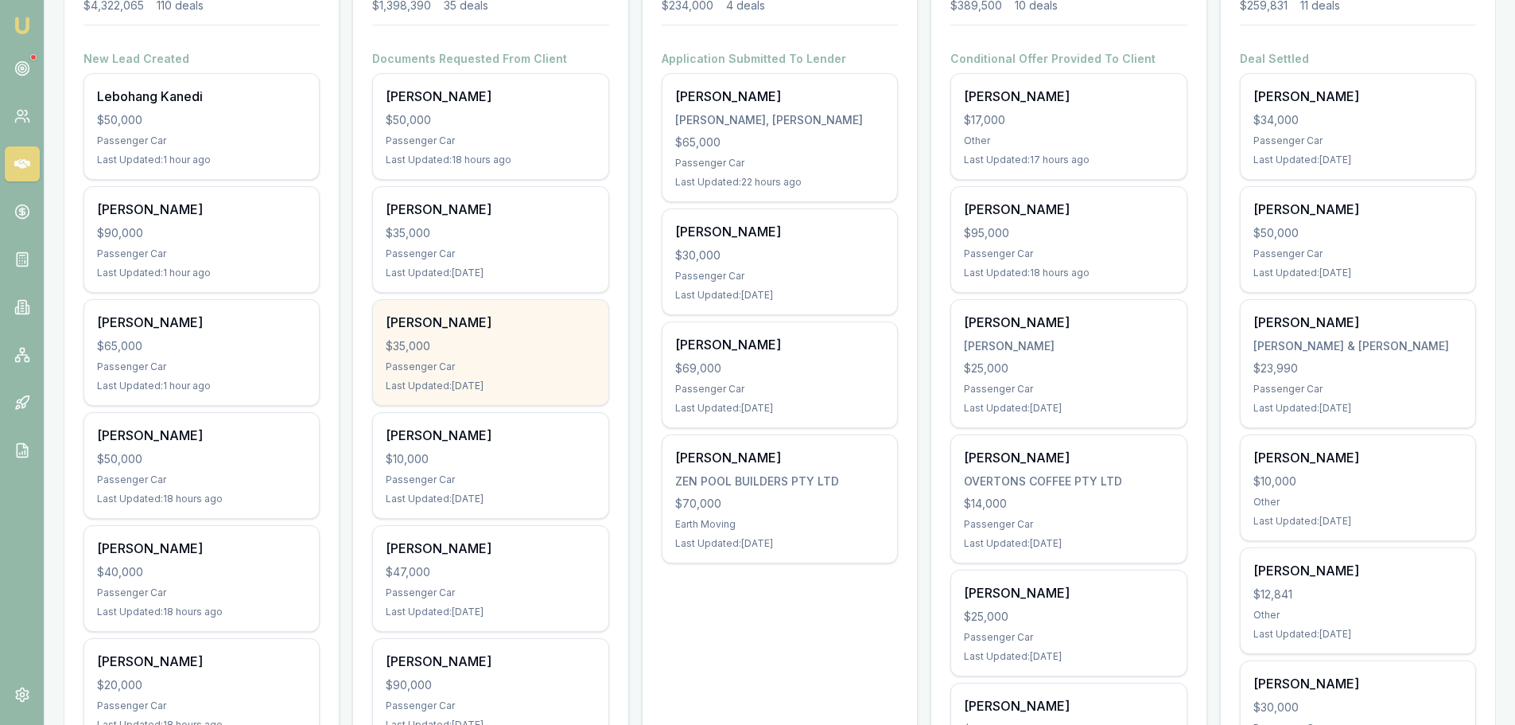
scroll to position [318, 0]
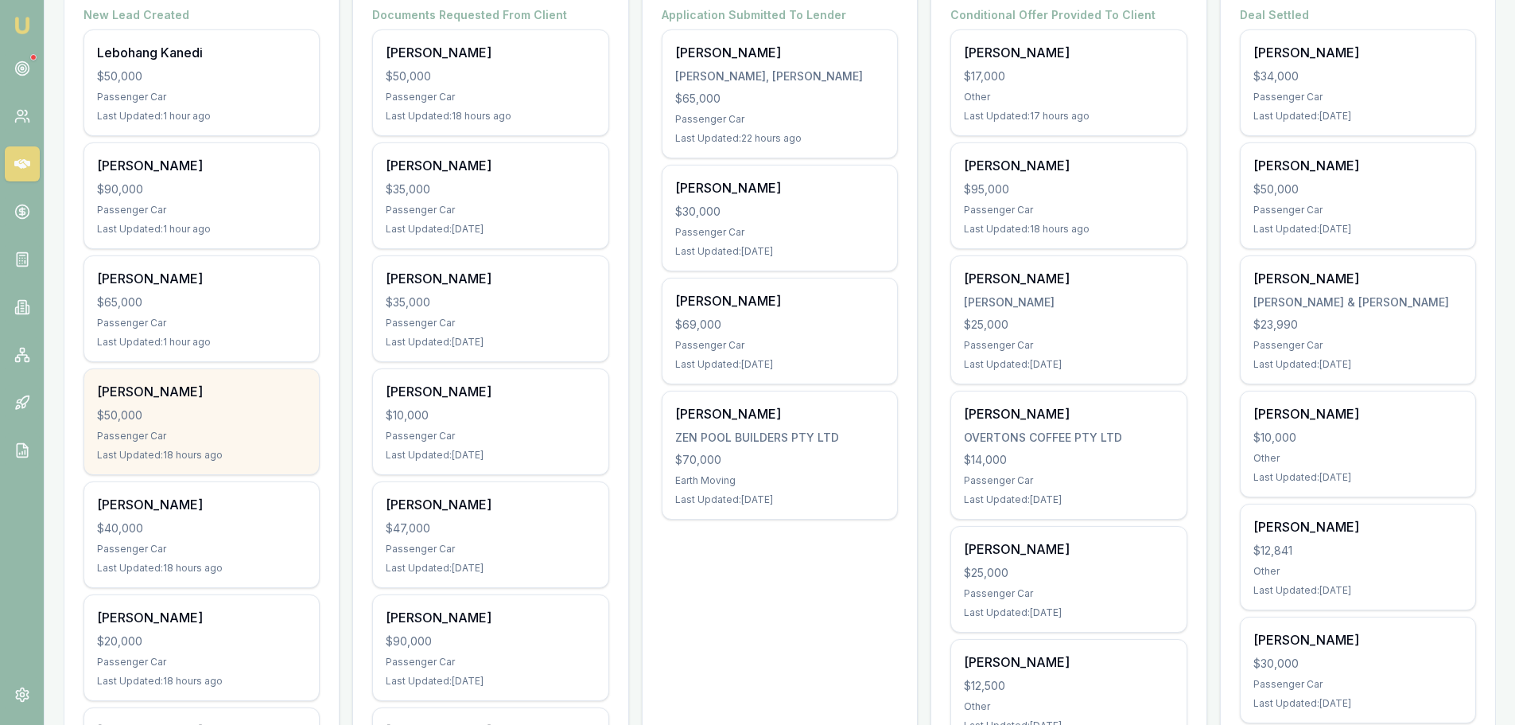
click at [266, 405] on div "[PERSON_NAME] $50,000 Passenger Car Last Updated: 18 hours ago" at bounding box center [201, 421] width 235 height 105
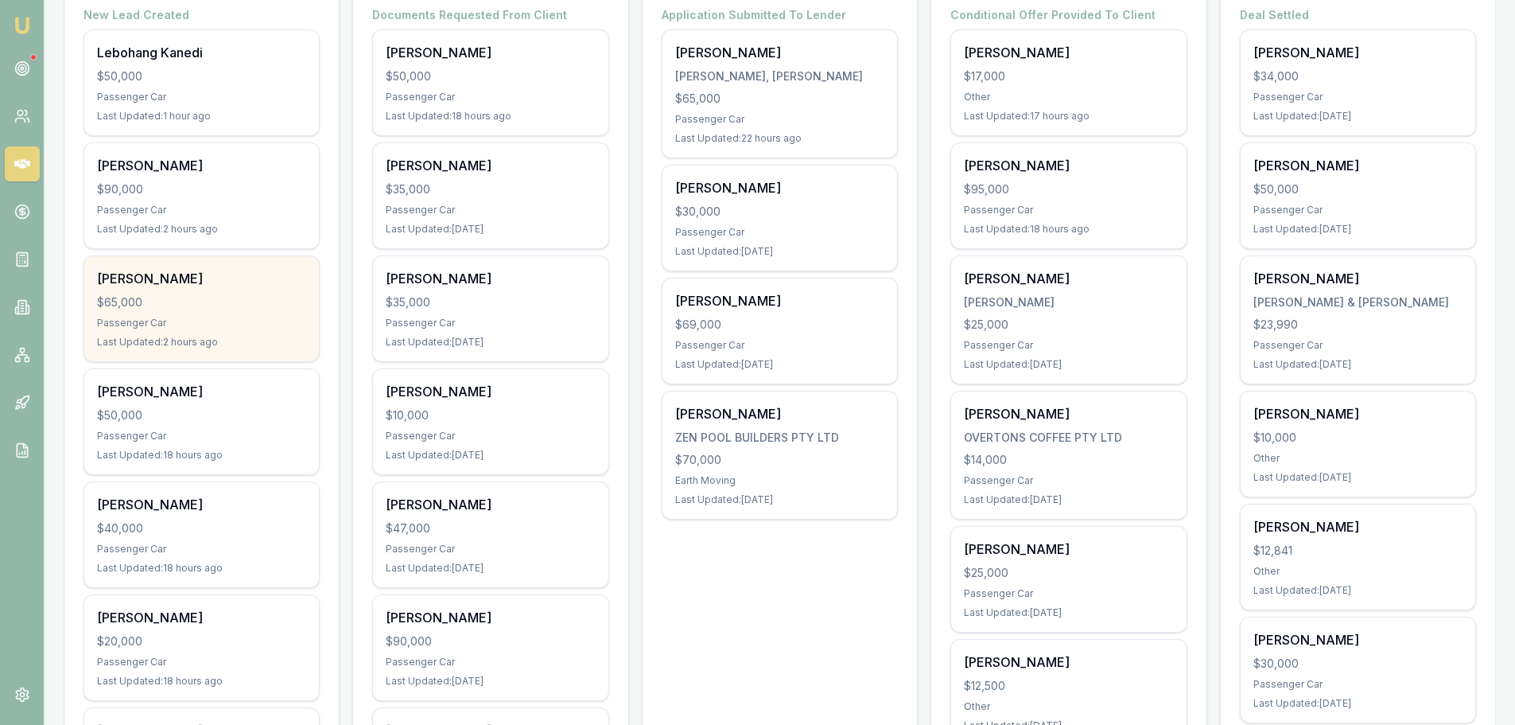
click at [251, 290] on div "[PERSON_NAME] $65,000 Passenger Car Last Updated: 2 hours ago" at bounding box center [201, 308] width 235 height 105
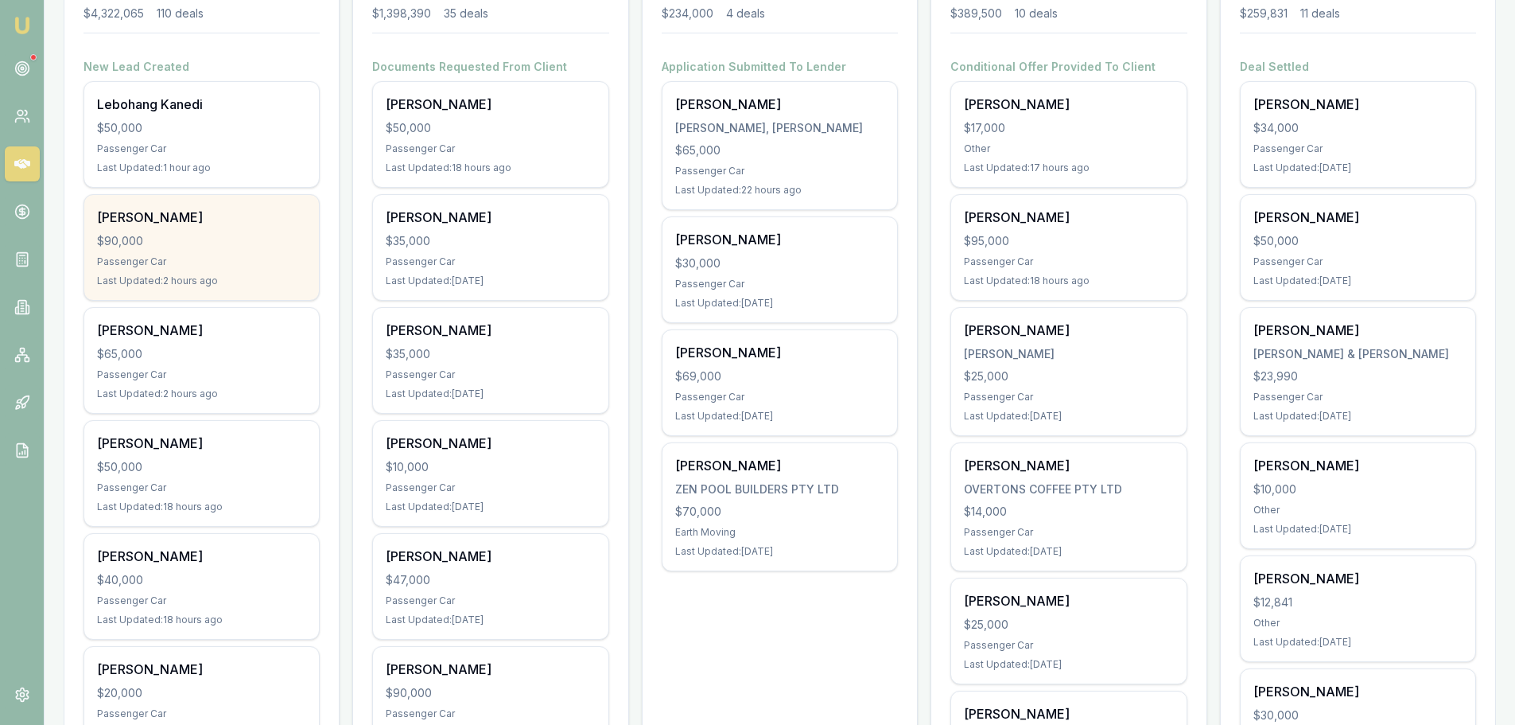
scroll to position [239, 0]
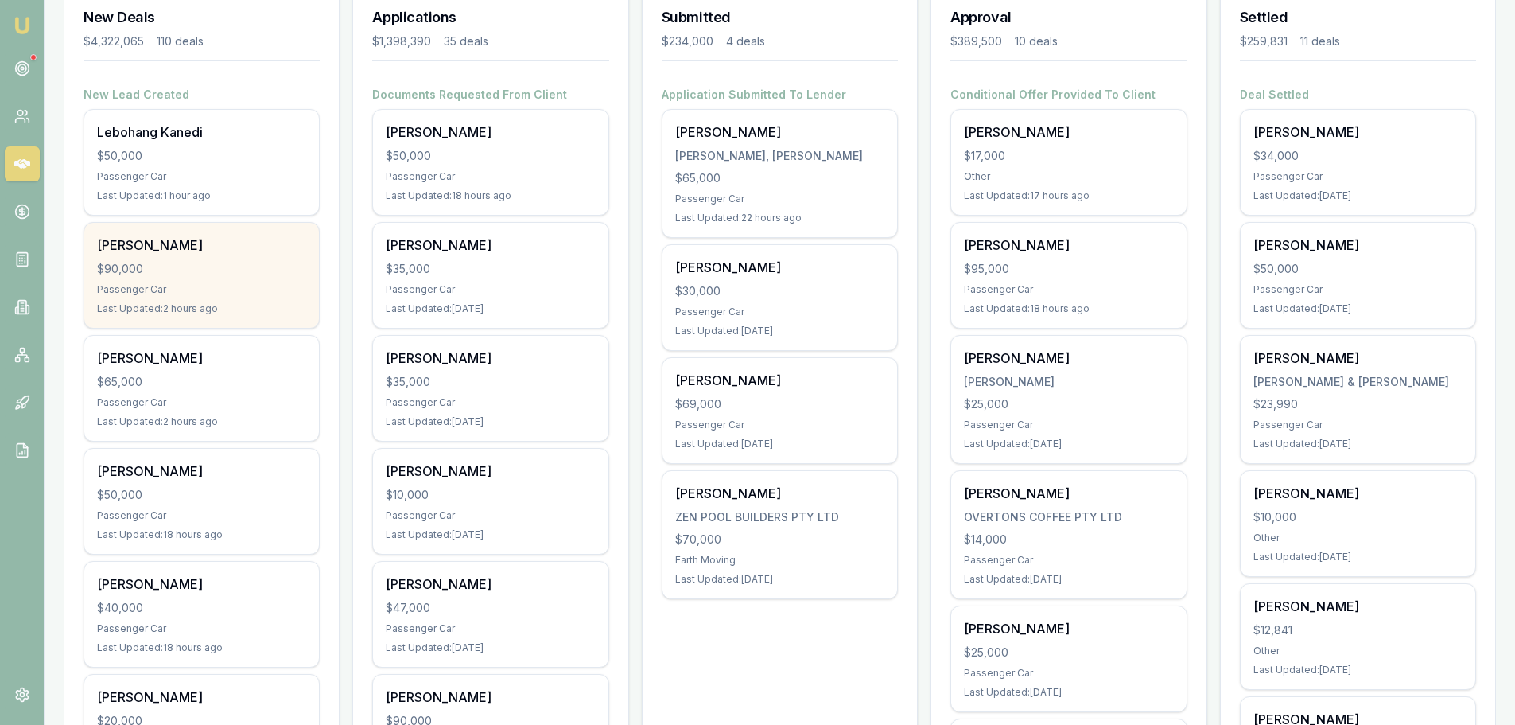
click at [209, 289] on div "Passenger Car" at bounding box center [201, 289] width 209 height 13
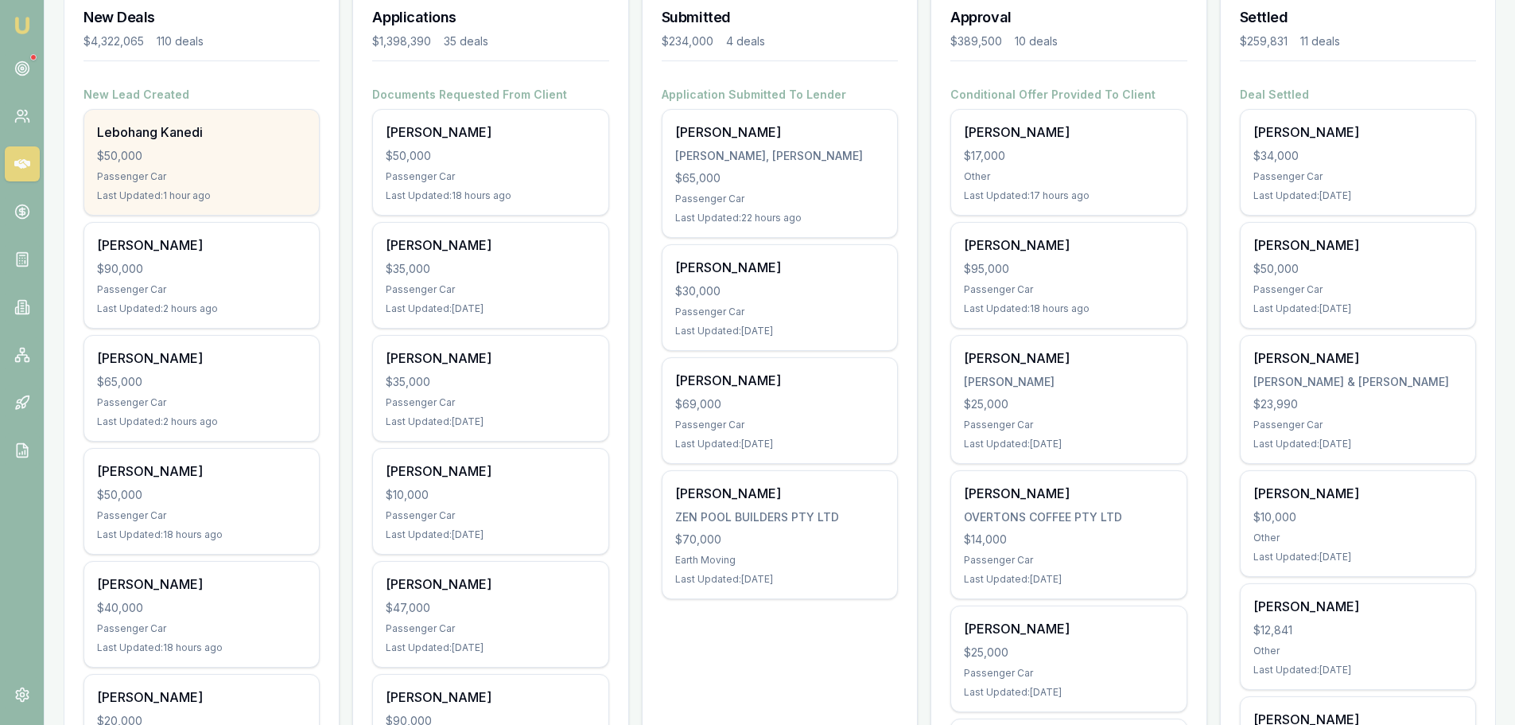
click at [240, 178] on div "Passenger Car" at bounding box center [201, 176] width 209 height 13
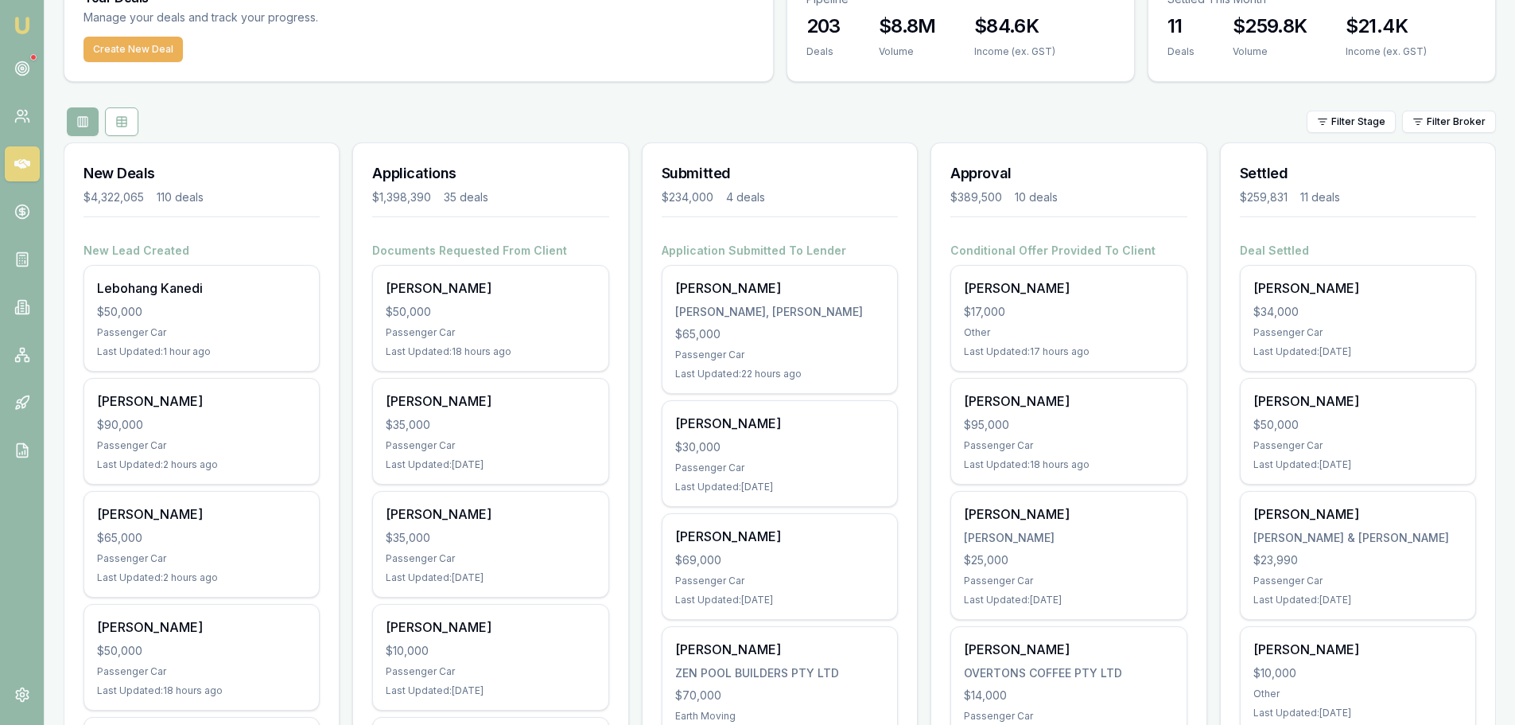
scroll to position [0, 0]
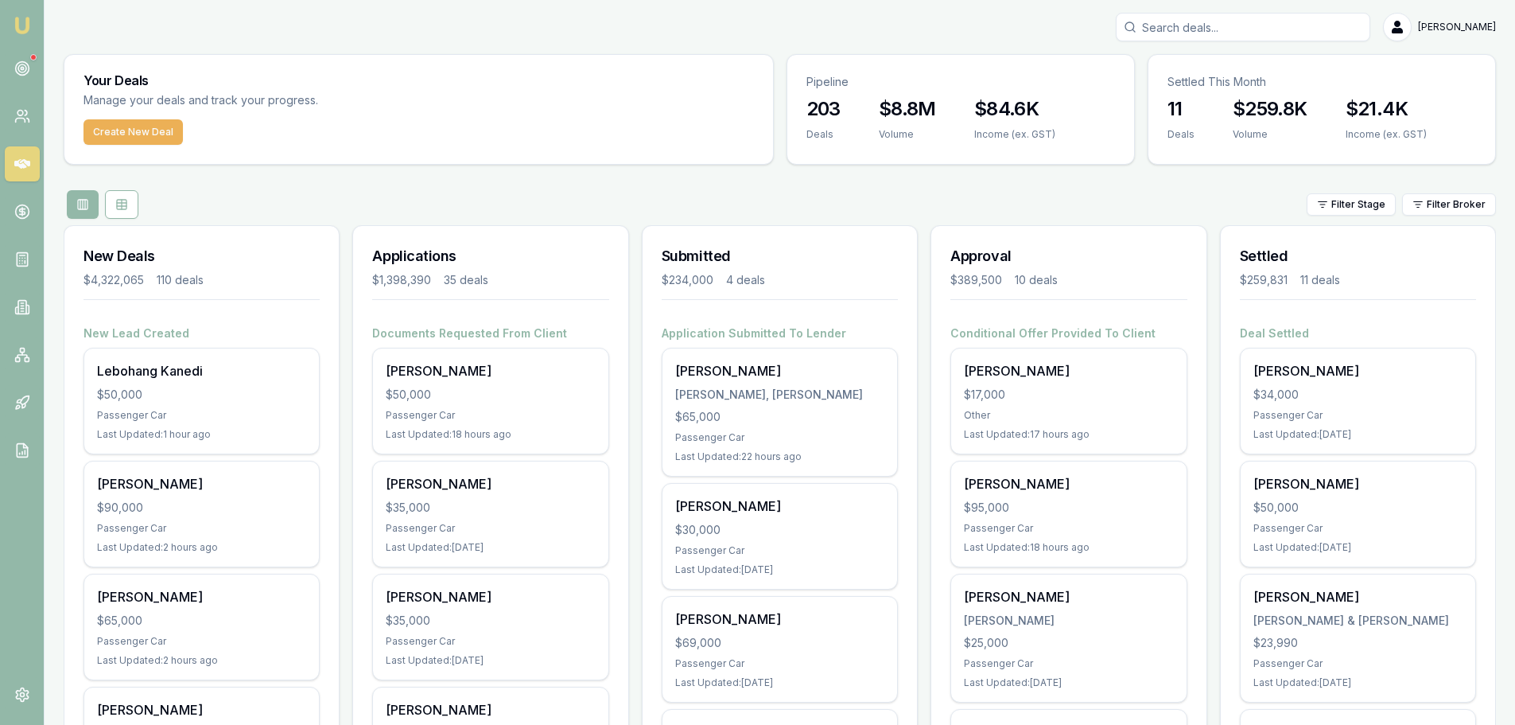
click at [1253, 25] on input "Search deals" at bounding box center [1243, 27] width 254 height 29
type input "boxsell"
click at [1224, 94] on p "[EMAIL_ADDRESS][DOMAIN_NAME]" at bounding box center [1243, 101] width 240 height 16
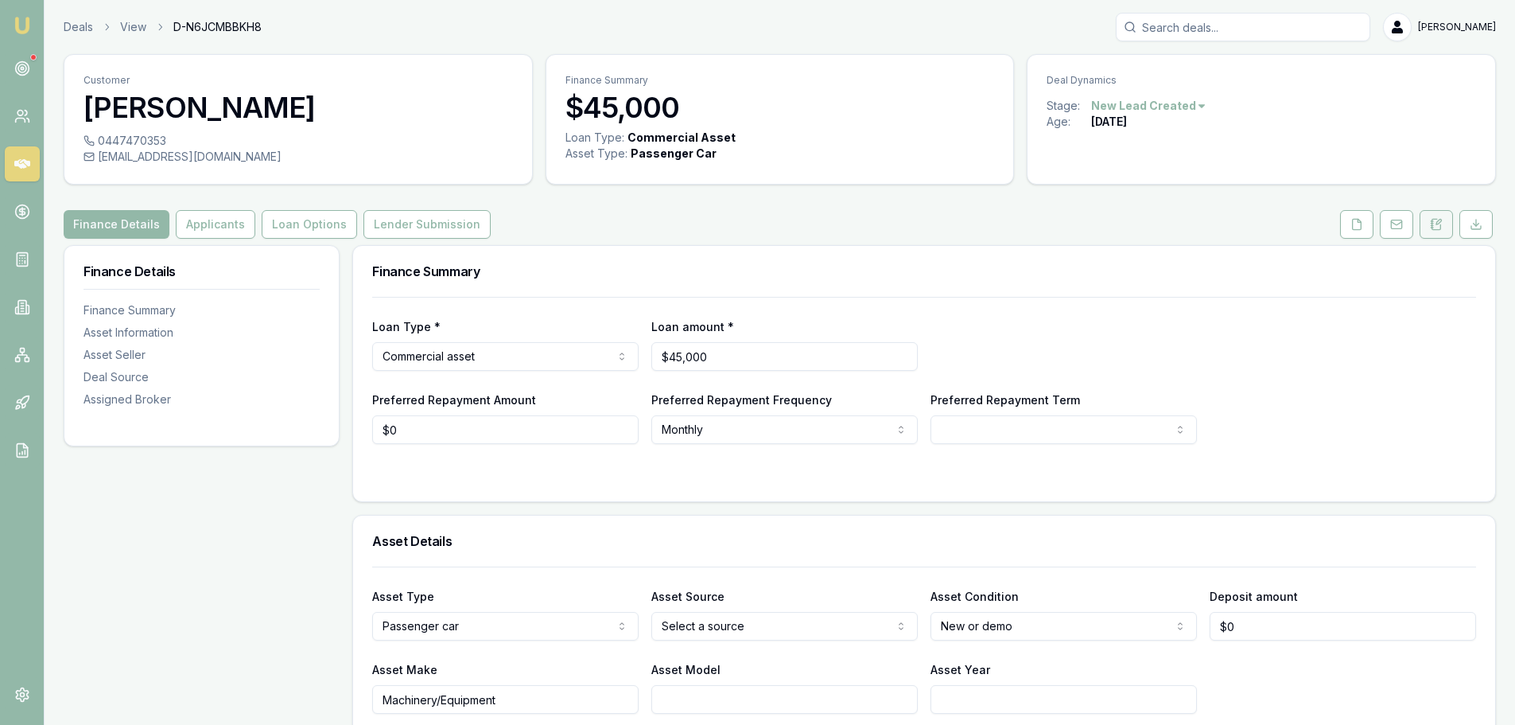
click at [1429, 227] on button at bounding box center [1436, 224] width 33 height 29
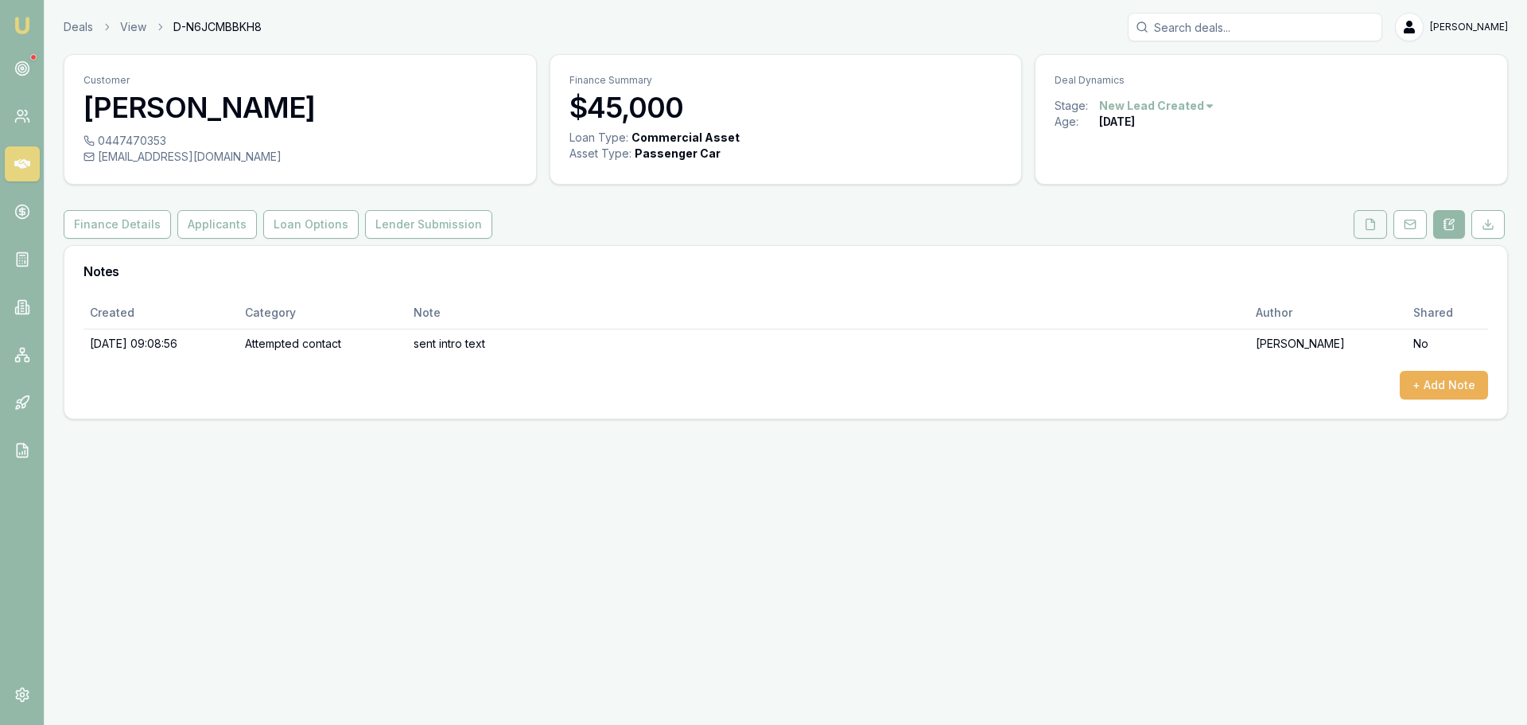
click at [1369, 222] on icon at bounding box center [1370, 224] width 13 height 13
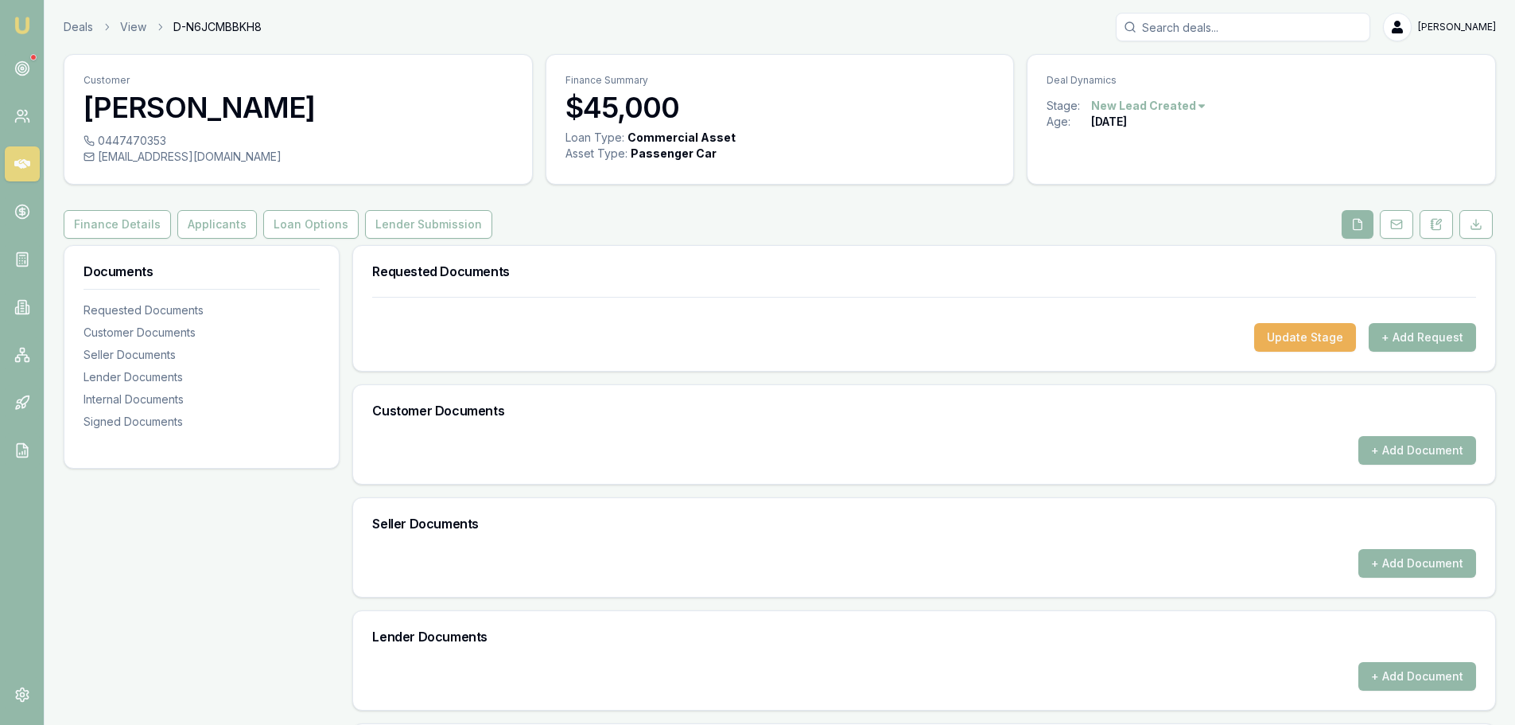
click at [1412, 336] on button "+ Add Request" at bounding box center [1422, 337] width 107 height 29
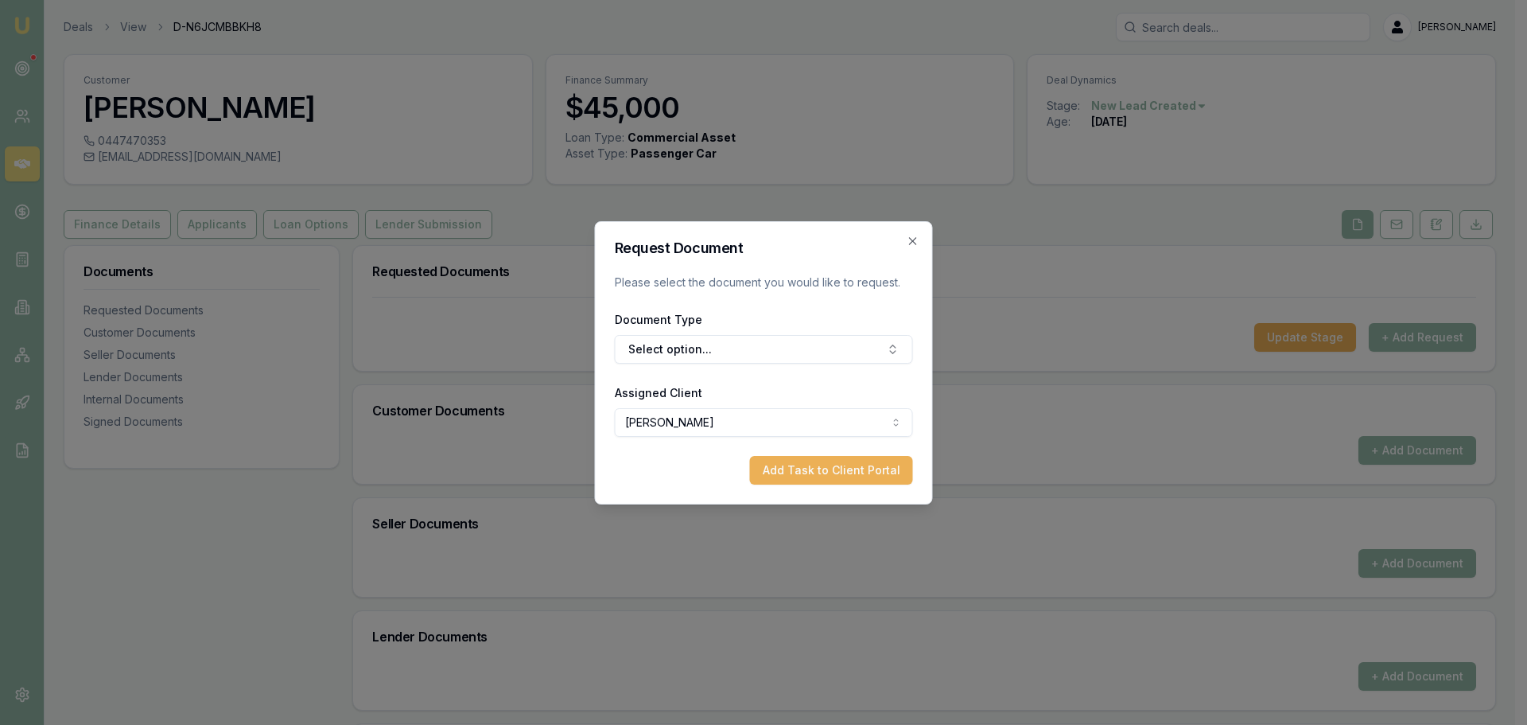
click at [802, 331] on div "Document Type Select option..." at bounding box center [764, 336] width 298 height 54
click at [701, 351] on button "Select option..." at bounding box center [764, 349] width 298 height 29
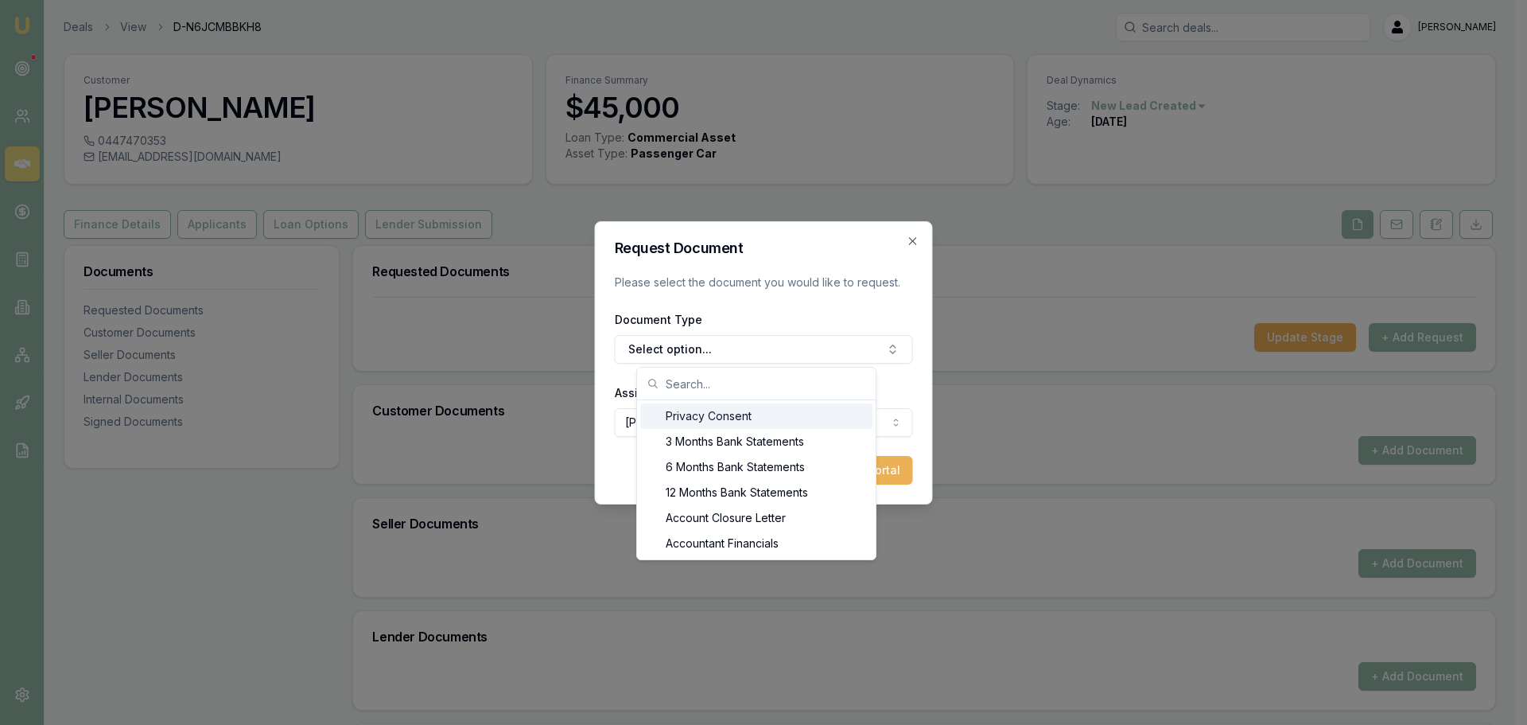
click at [703, 412] on div "Privacy Consent" at bounding box center [756, 415] width 232 height 25
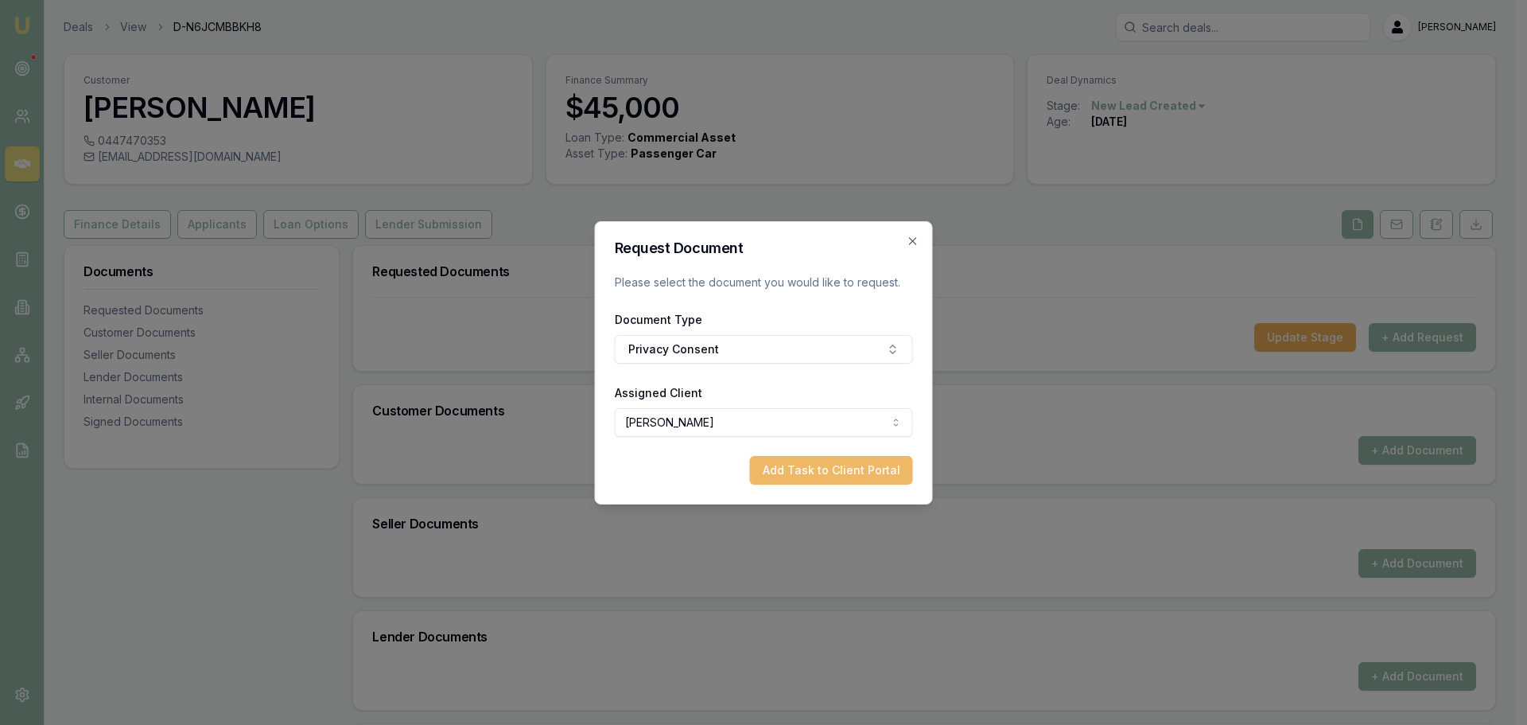
click at [861, 471] on button "Add Task to Client Portal" at bounding box center [831, 470] width 163 height 29
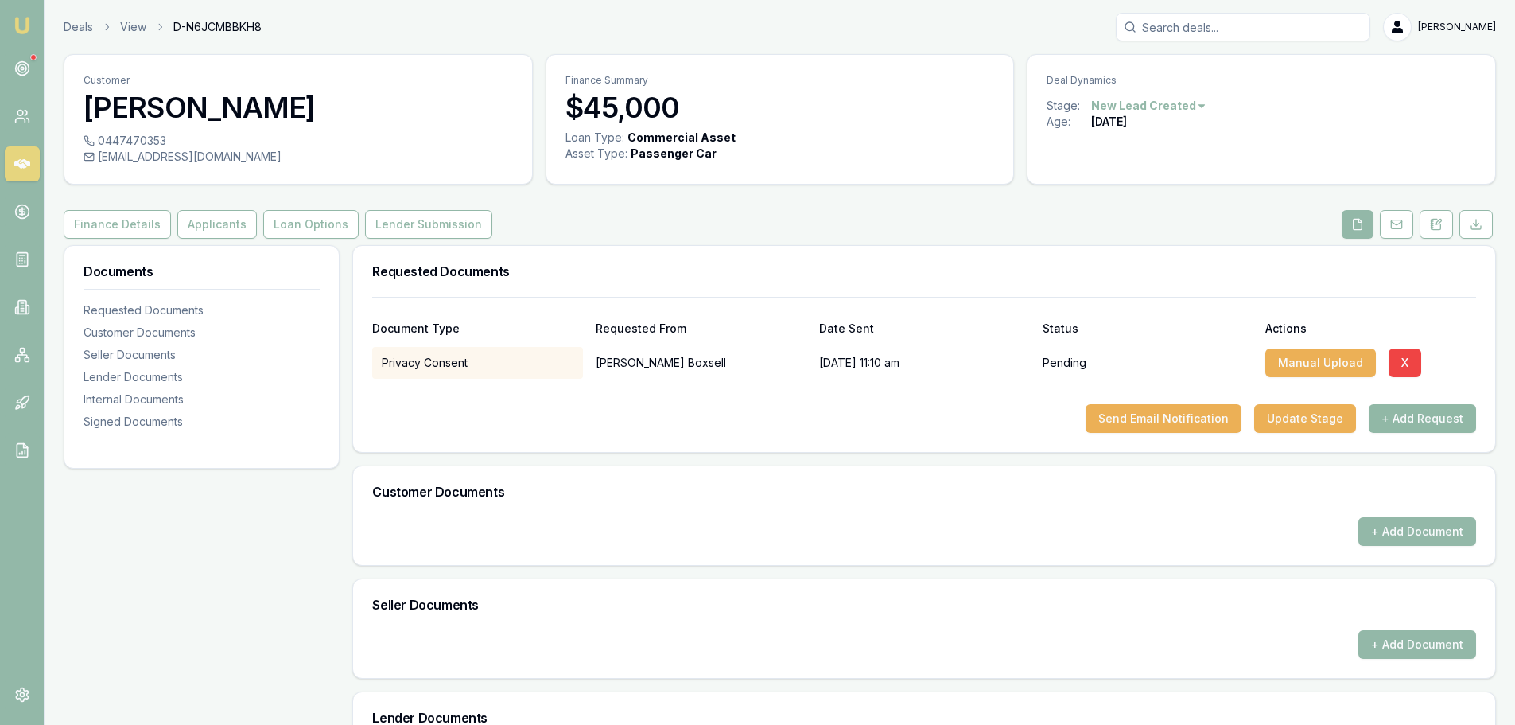
click at [1408, 419] on button "+ Add Request" at bounding box center [1422, 418] width 107 height 29
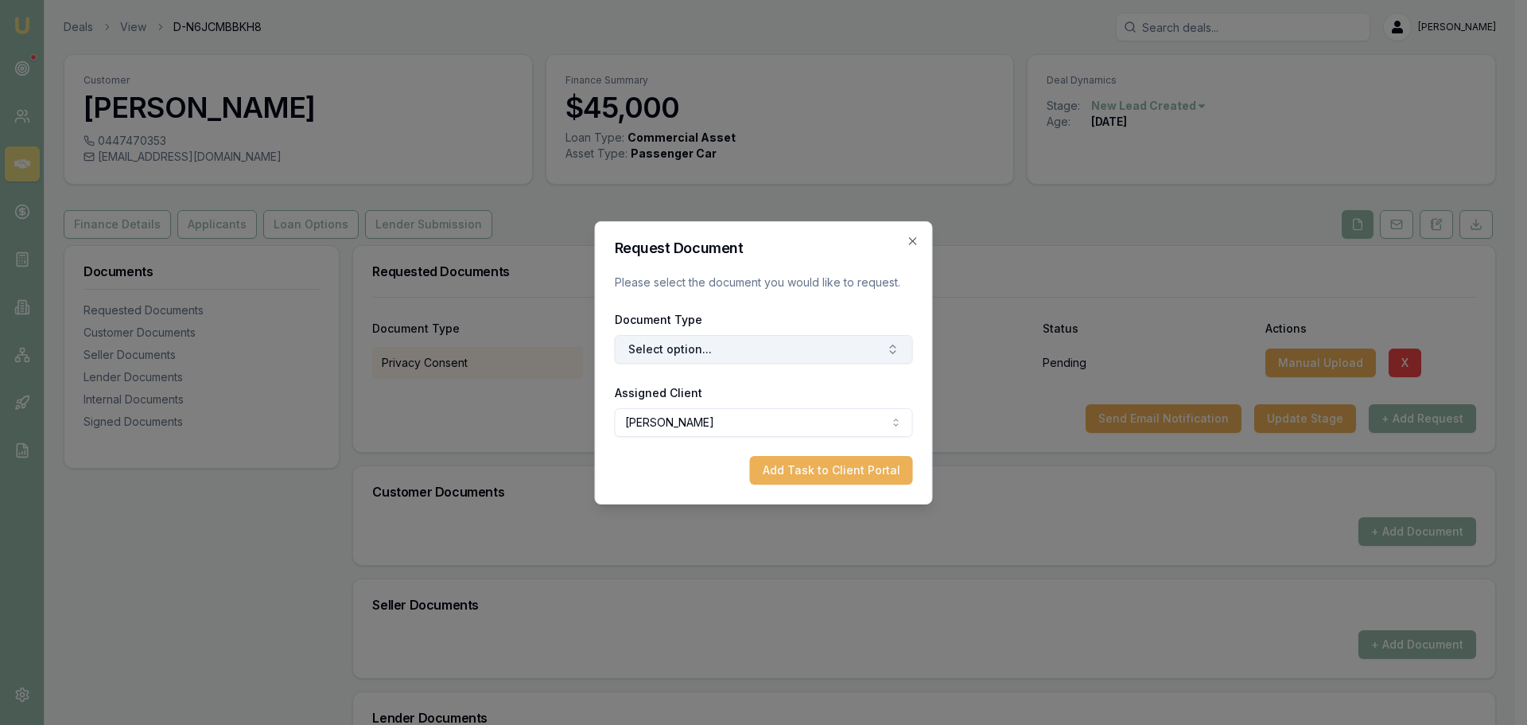
click at [811, 345] on button "Select option..." at bounding box center [764, 349] width 298 height 29
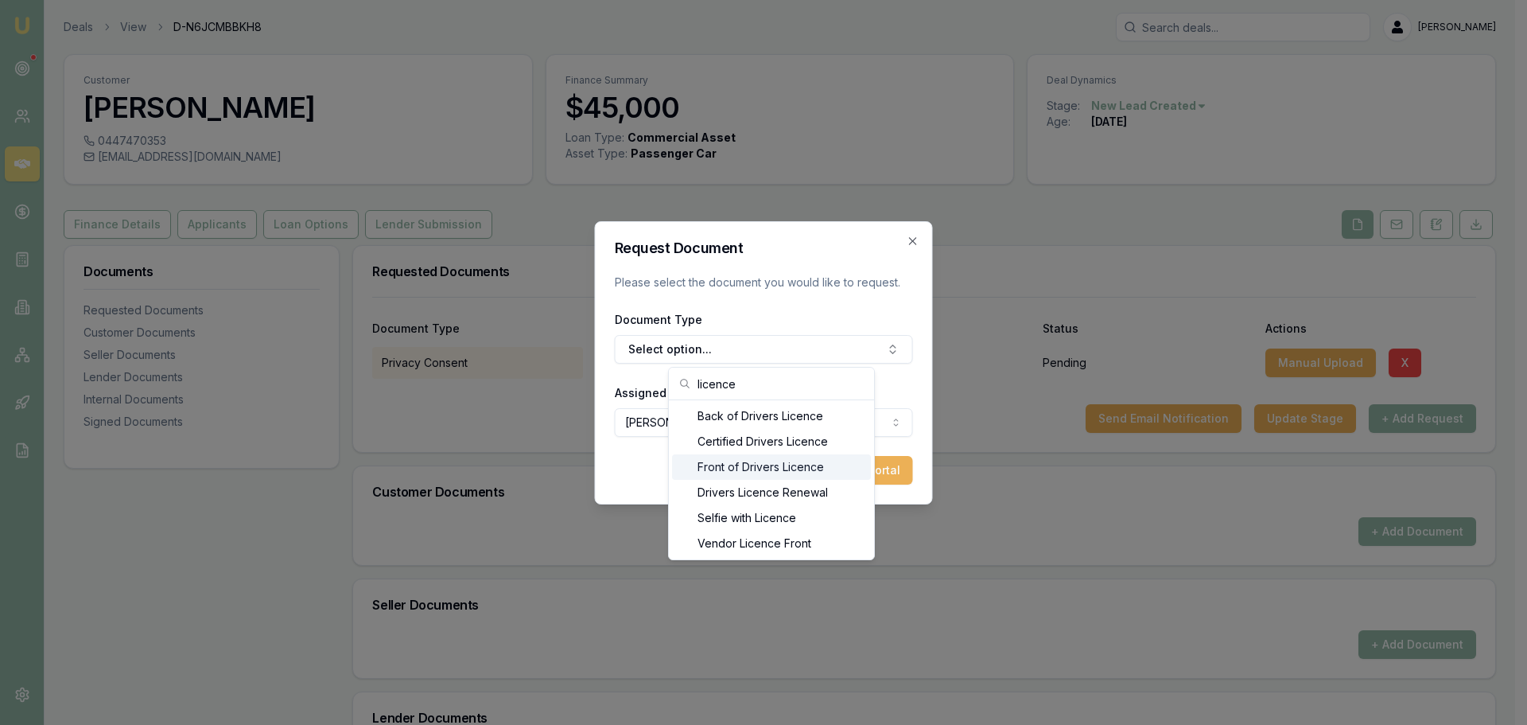
type input "licence"
click at [744, 462] on div "Front of Drivers Licence" at bounding box center [771, 466] width 199 height 25
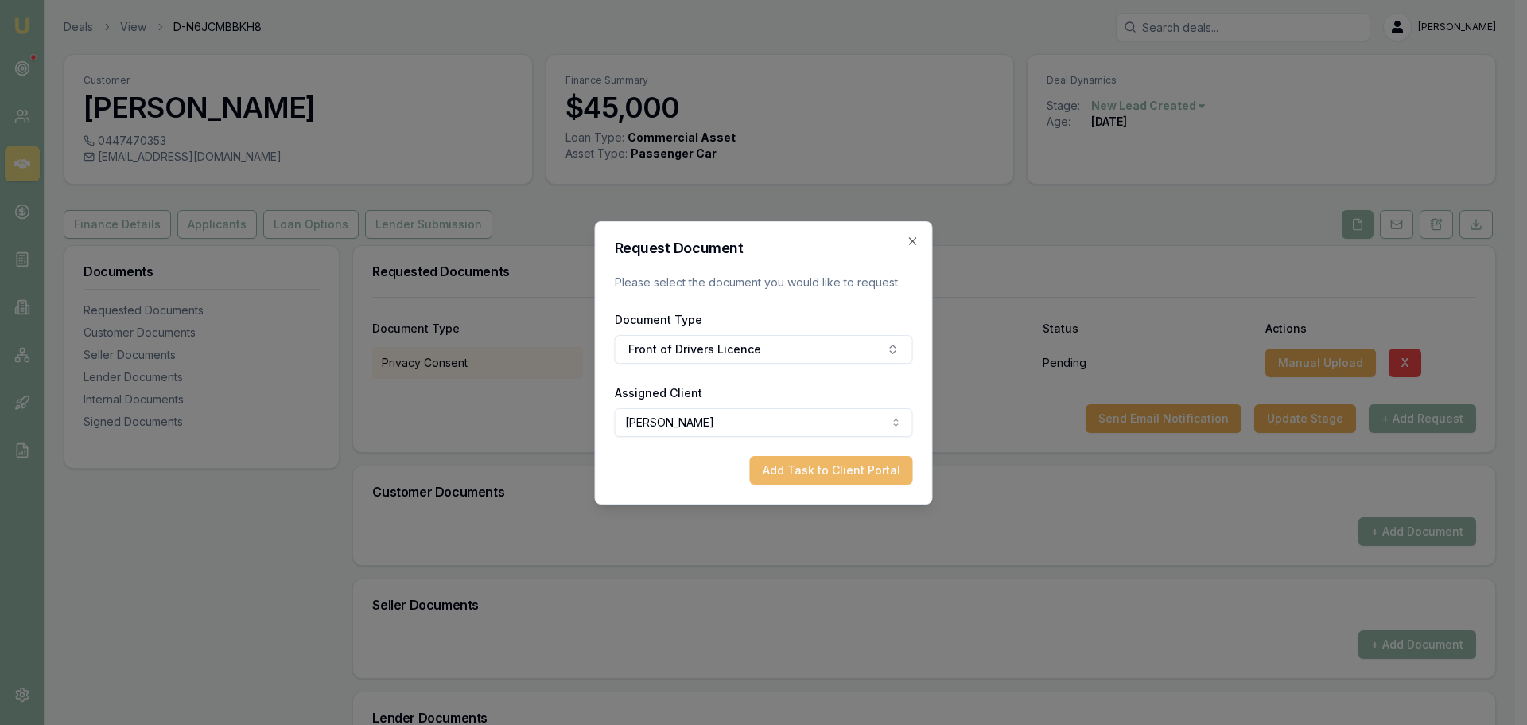
click at [802, 471] on button "Add Task to Client Portal" at bounding box center [831, 470] width 163 height 29
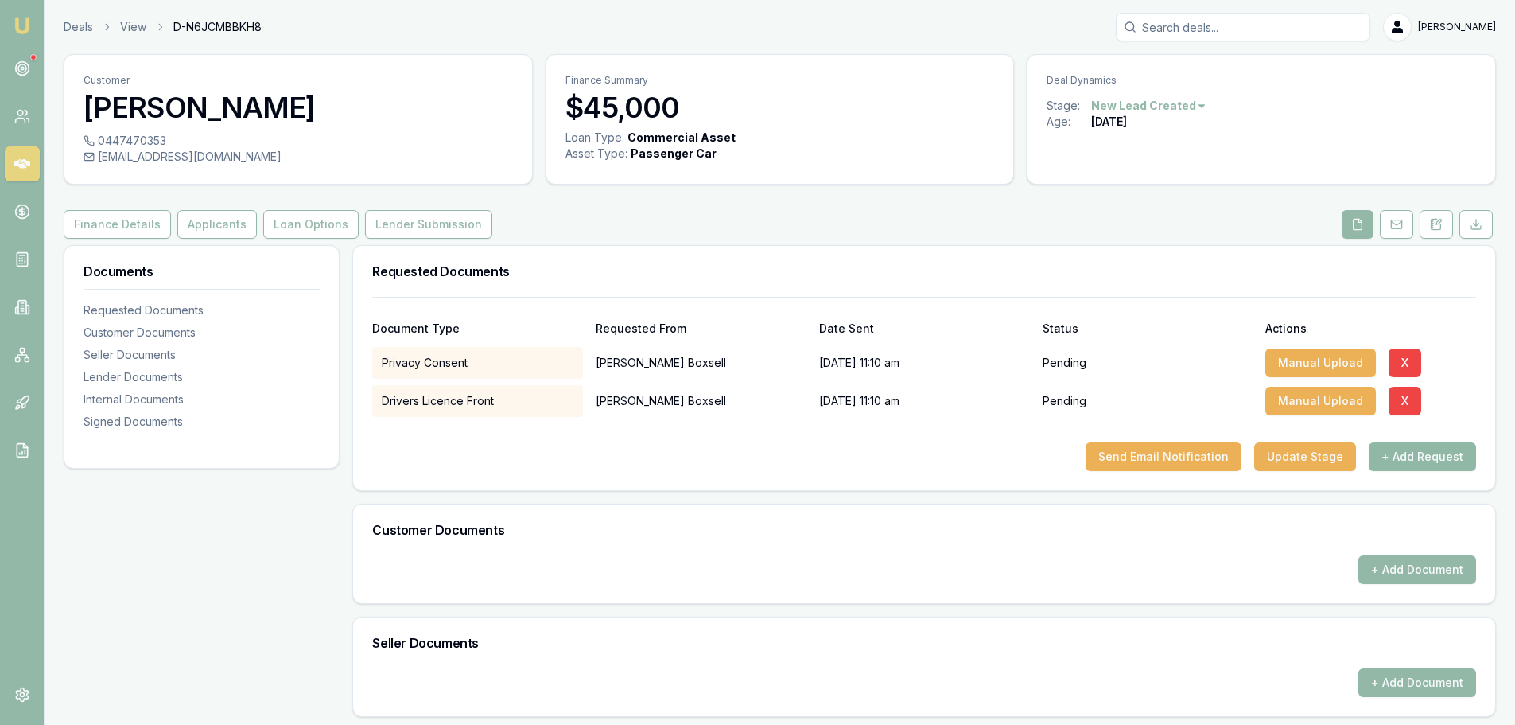
click at [1395, 461] on button "+ Add Request" at bounding box center [1422, 456] width 107 height 29
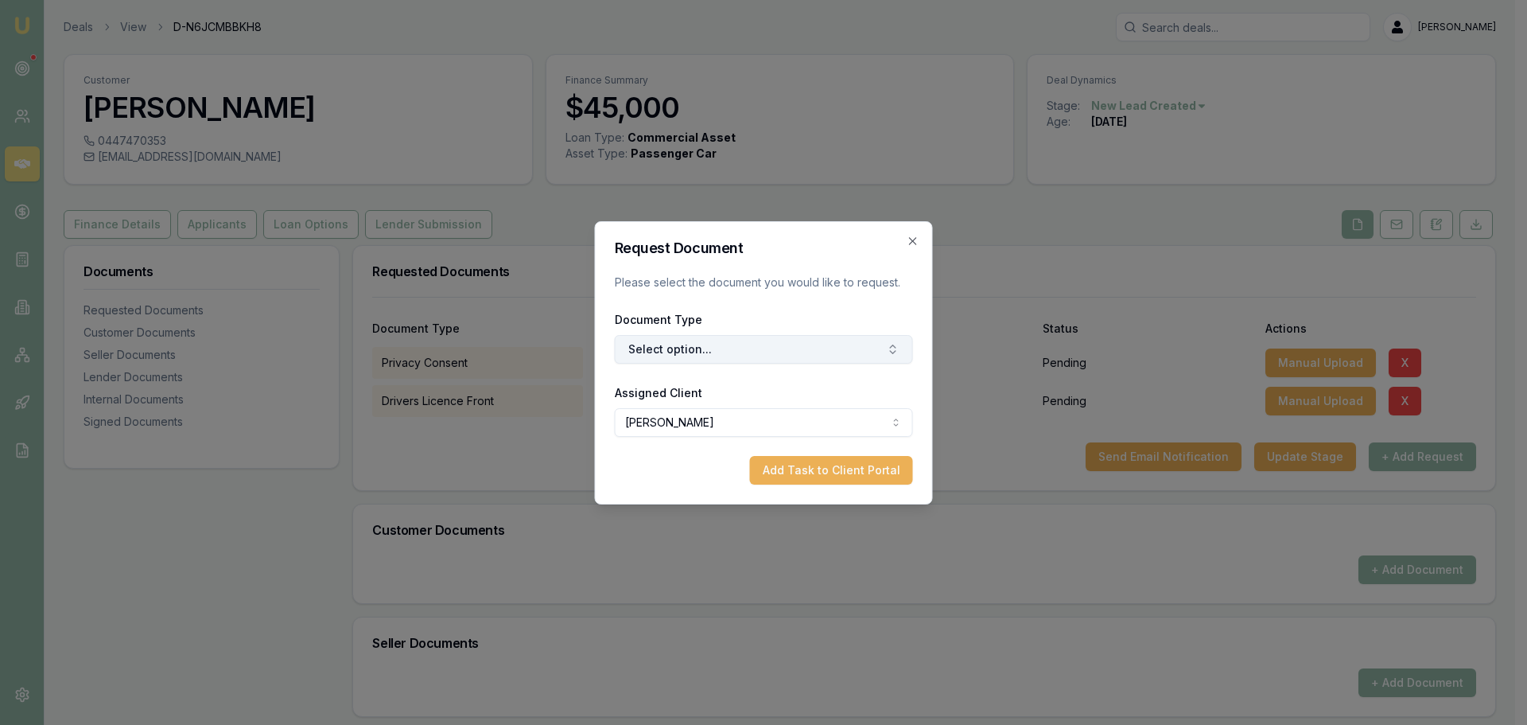
click at [788, 353] on button "Select option..." at bounding box center [764, 349] width 298 height 29
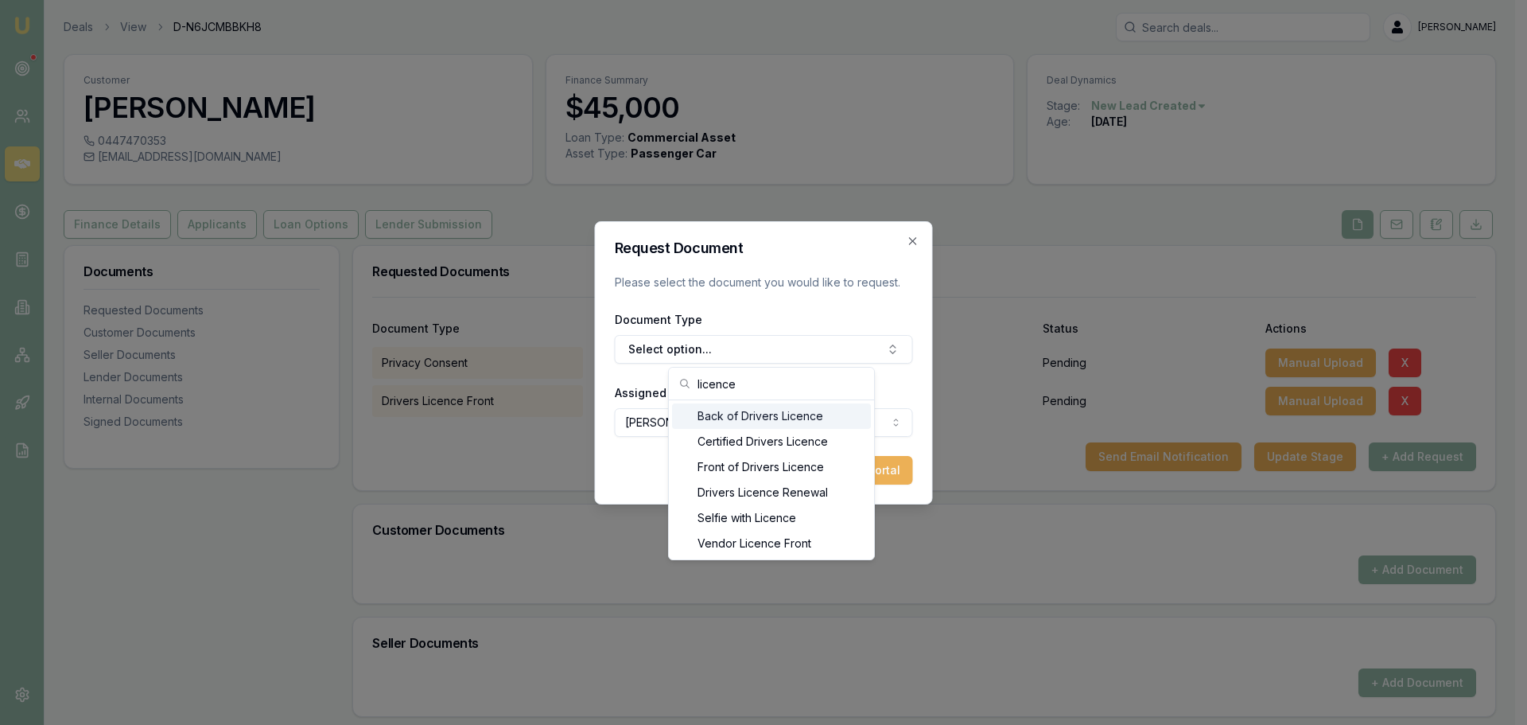
type input "licence"
click at [787, 411] on div "Back of Drivers Licence" at bounding box center [771, 415] width 199 height 25
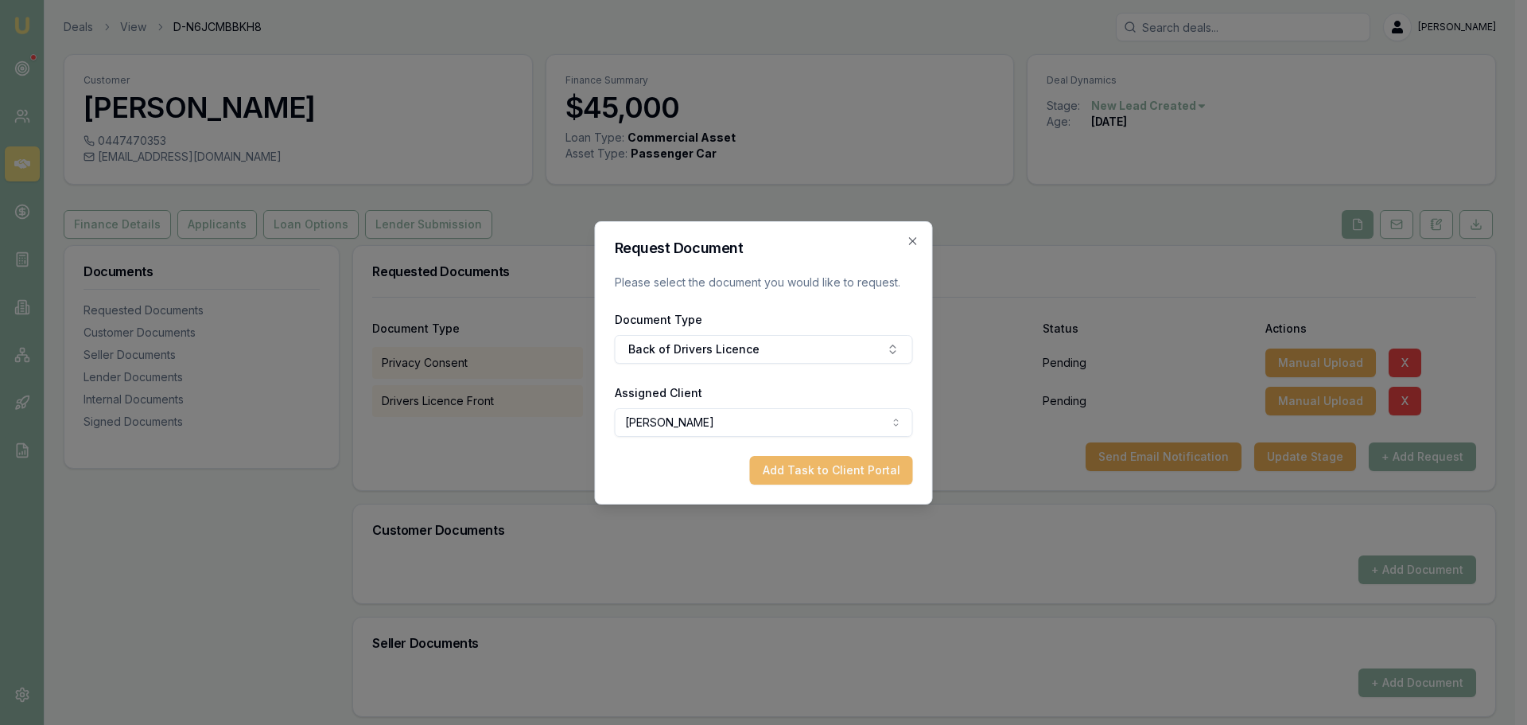
click at [853, 463] on button "Add Task to Client Portal" at bounding box center [831, 470] width 163 height 29
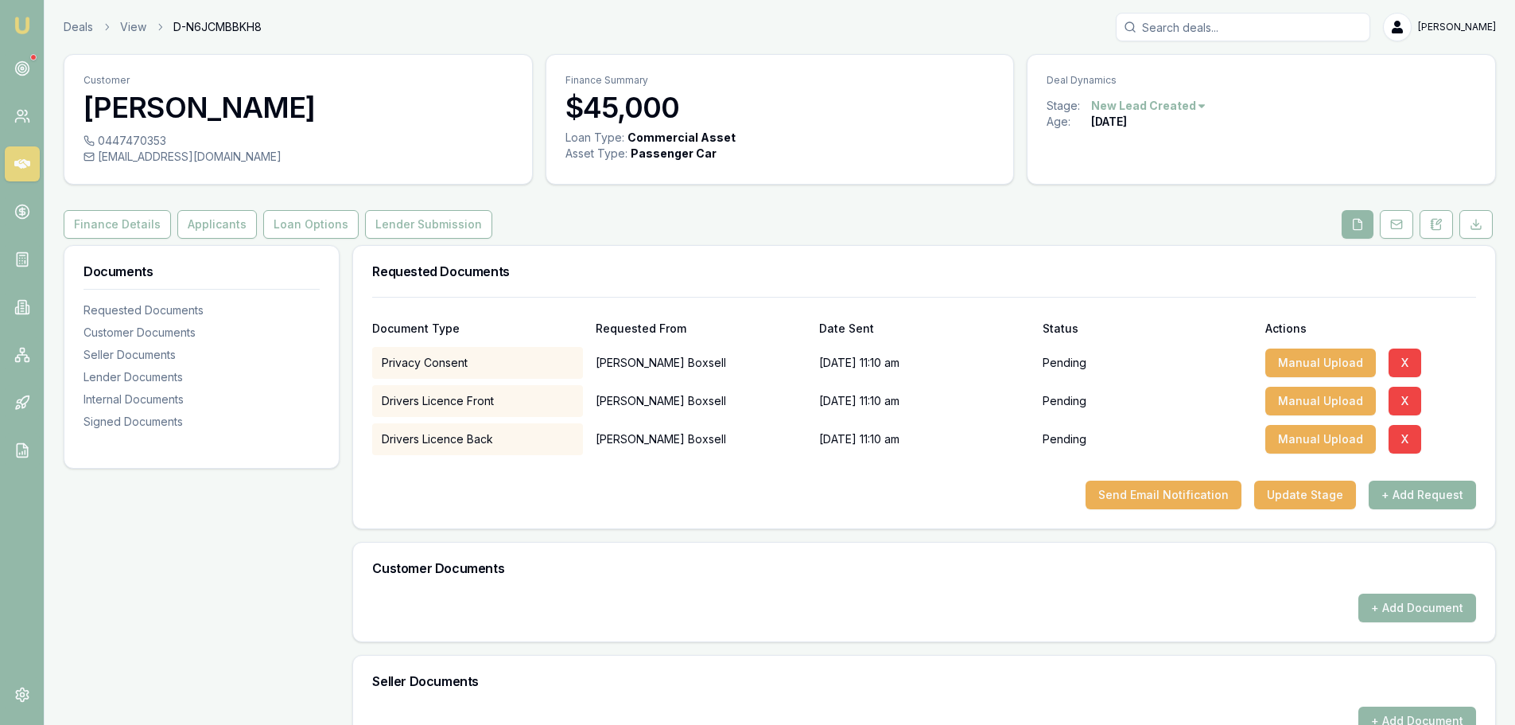
click at [1418, 494] on button "+ Add Request" at bounding box center [1422, 494] width 107 height 29
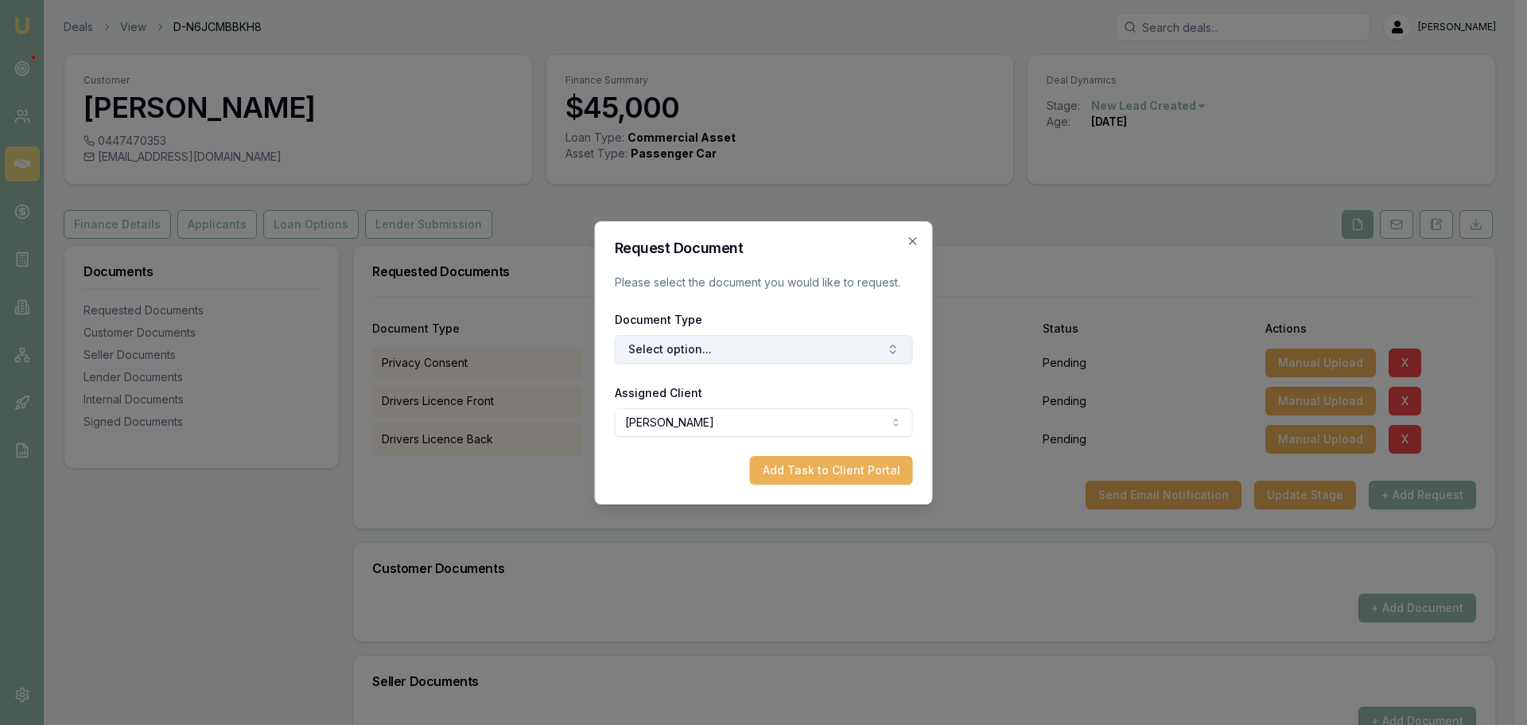
click at [778, 348] on button "Select option..." at bounding box center [764, 349] width 298 height 29
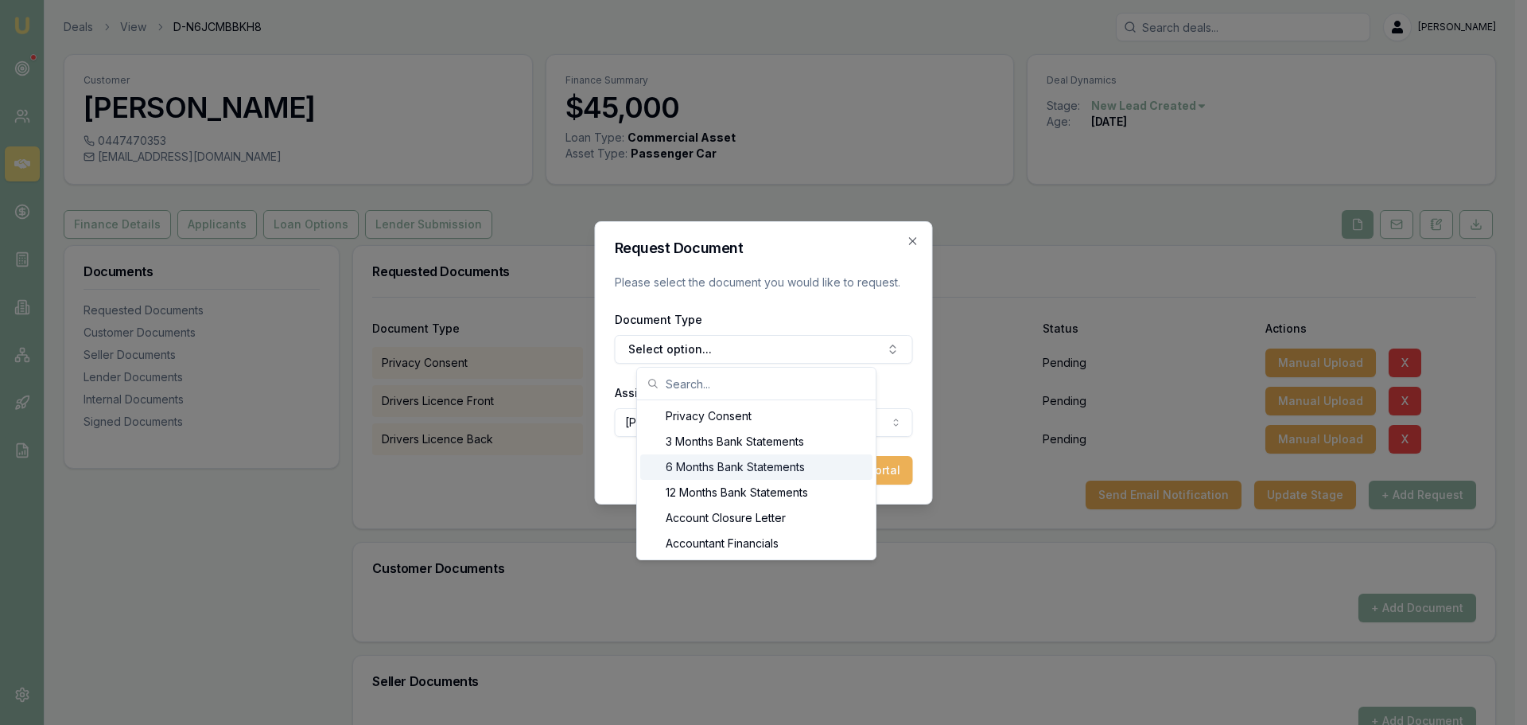
click at [736, 472] on div "6 Months Bank Statements" at bounding box center [756, 466] width 232 height 25
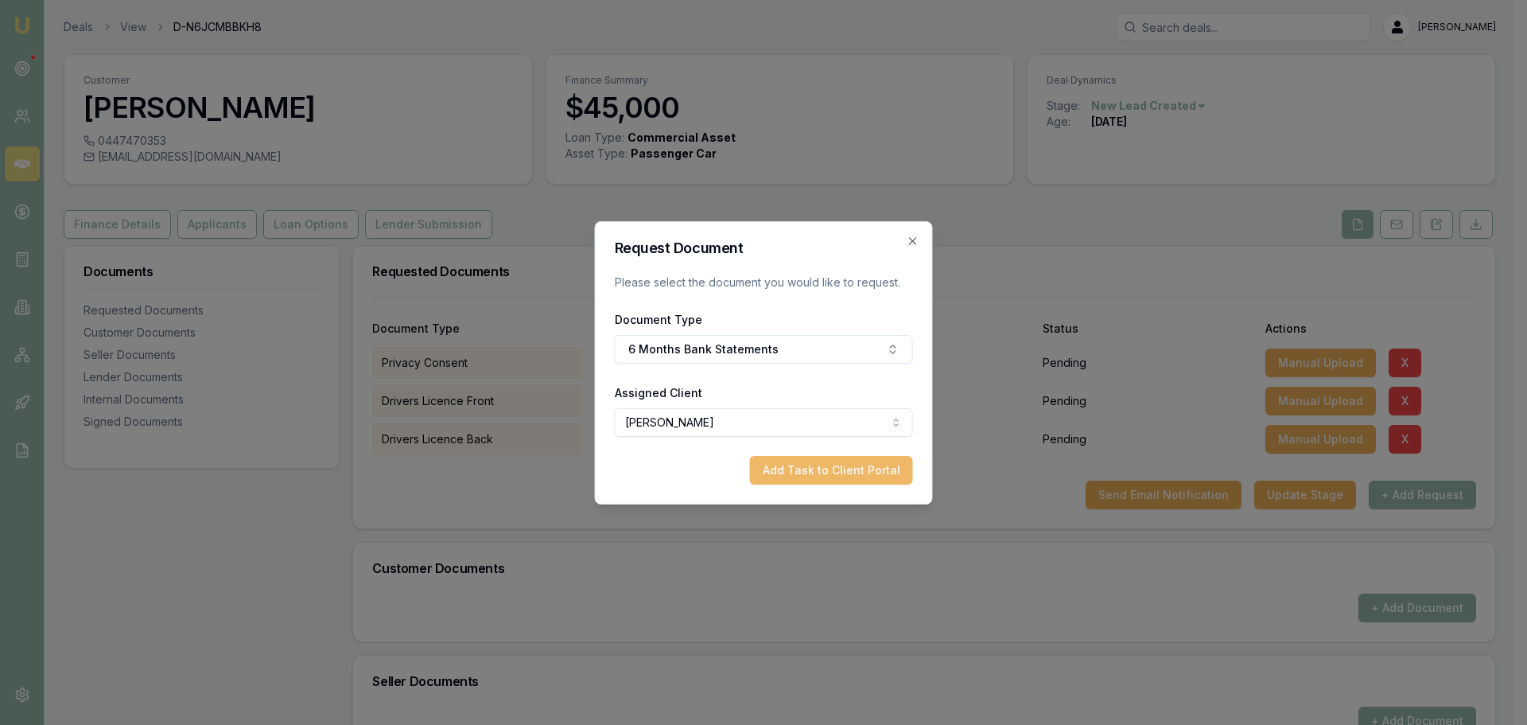
click at [843, 472] on button "Add Task to Client Portal" at bounding box center [831, 470] width 163 height 29
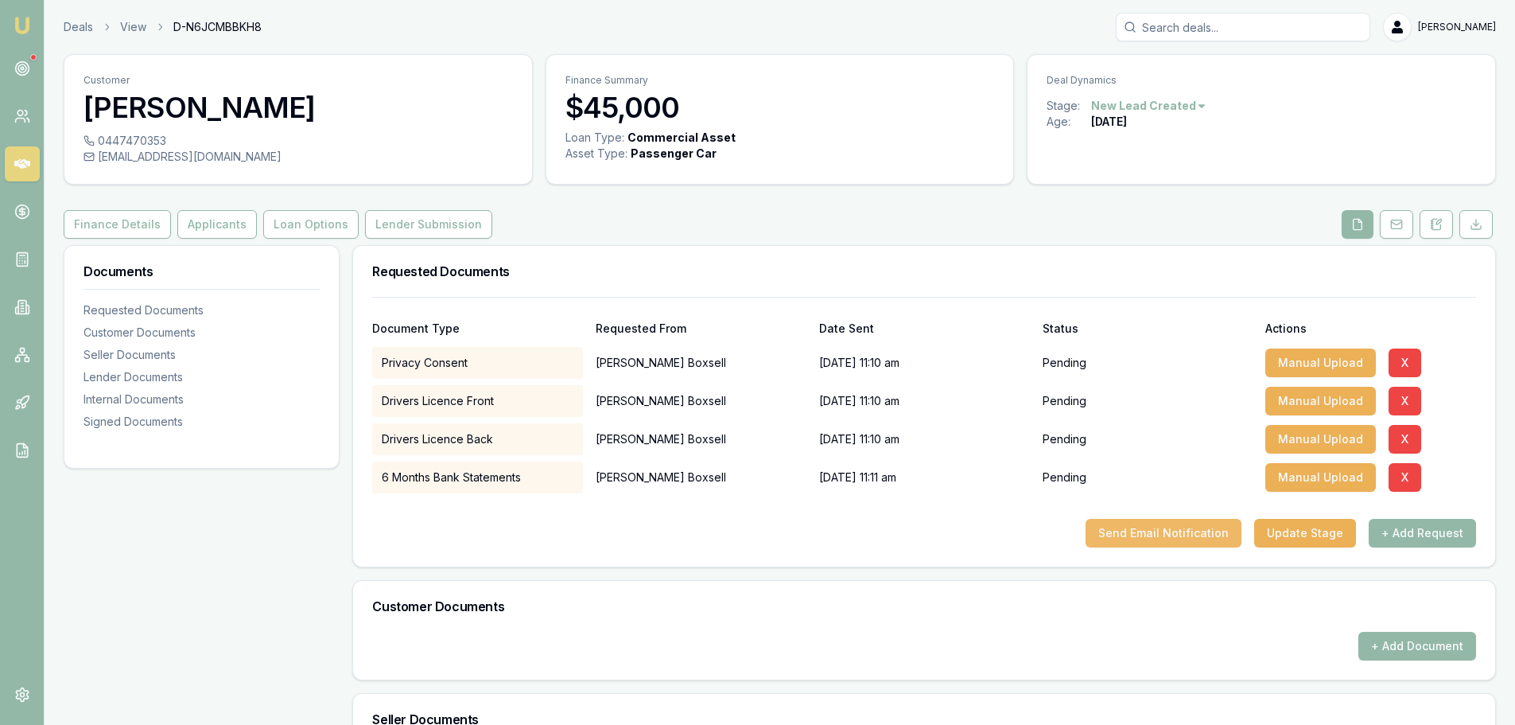
click at [1222, 534] on button "Send Email Notification" at bounding box center [1164, 533] width 156 height 29
click at [1171, 534] on button "Send Email Notification" at bounding box center [1164, 533] width 156 height 29
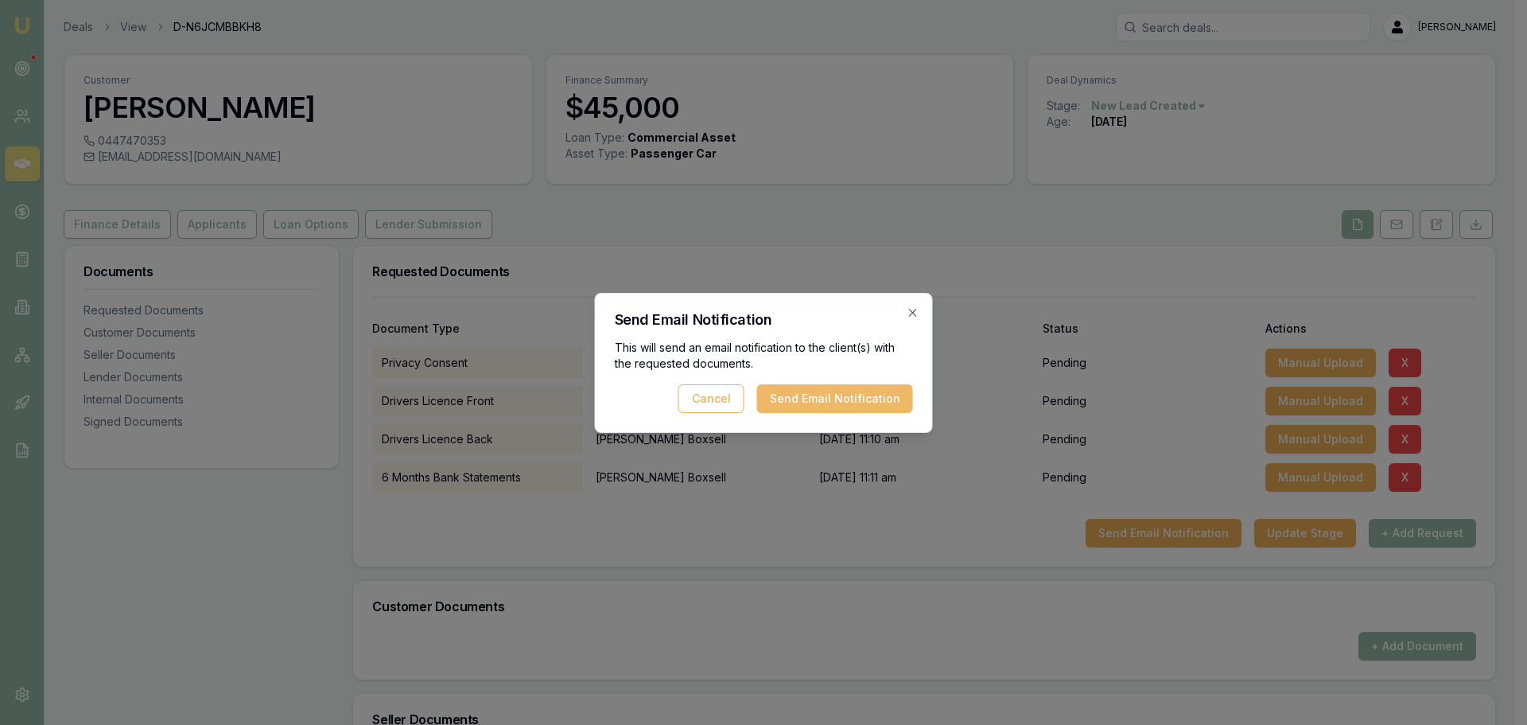
click at [783, 402] on button "Send Email Notification" at bounding box center [835, 398] width 156 height 29
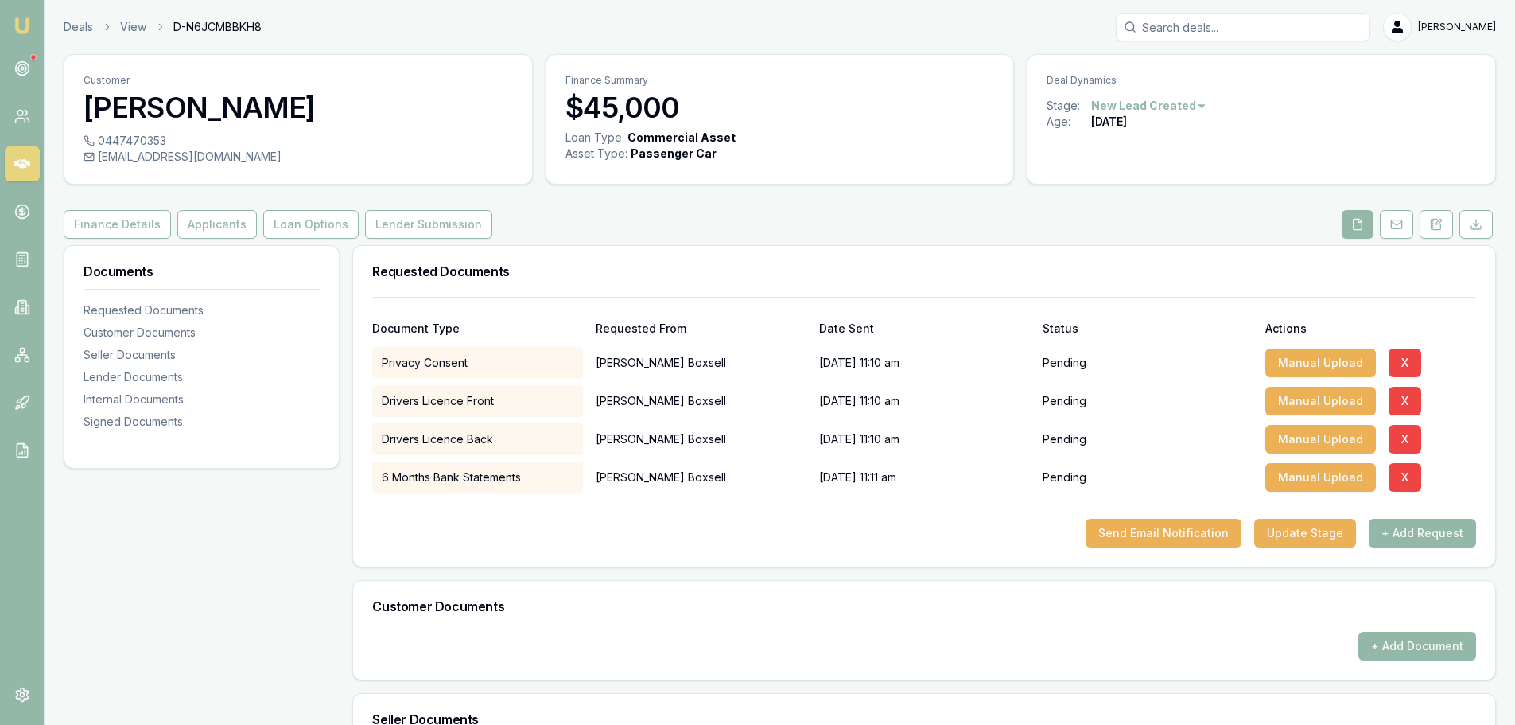
click at [29, 165] on icon at bounding box center [22, 164] width 16 height 10
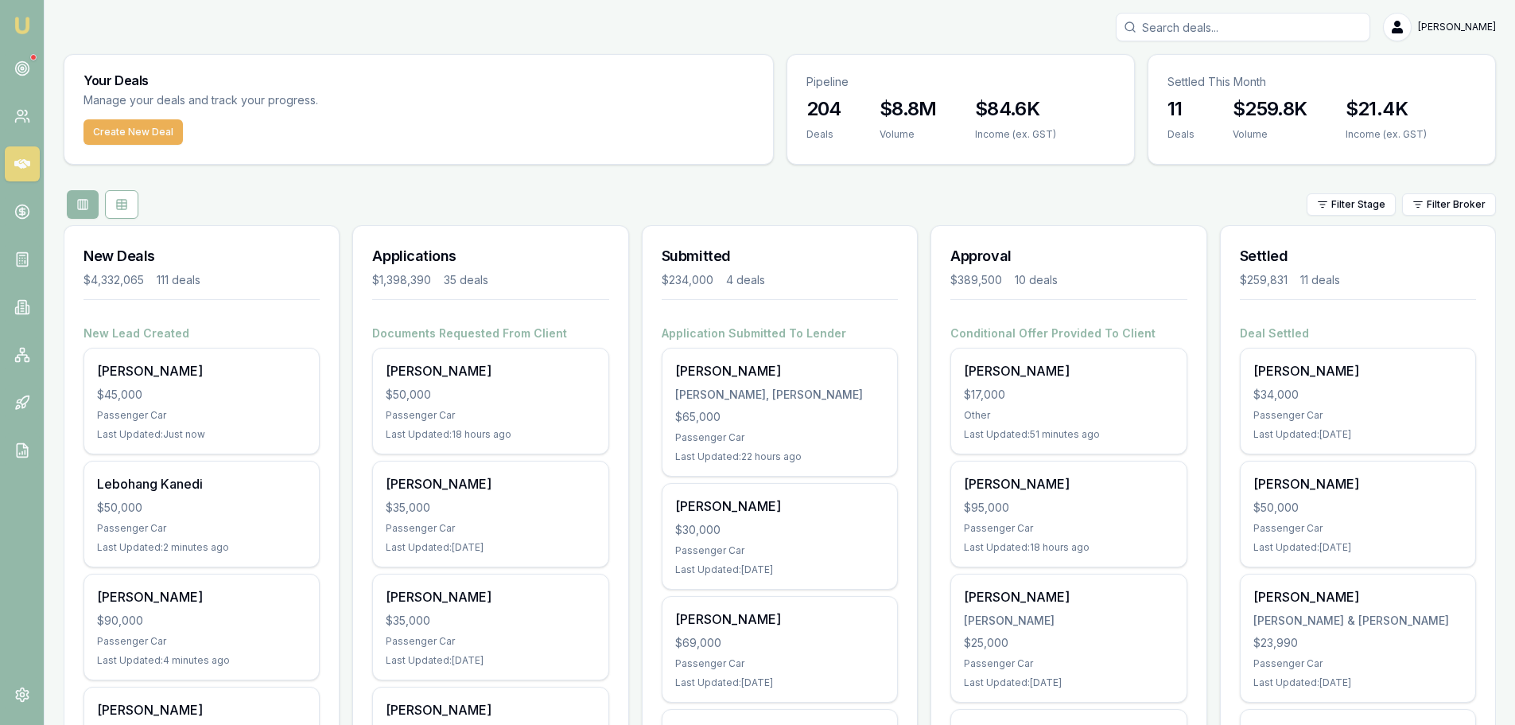
click at [1281, 25] on input "Search deals" at bounding box center [1243, 27] width 254 height 29
type input "ingui"
click at [1232, 107] on p "sbenjaminji@gmail.com" at bounding box center [1243, 101] width 240 height 16
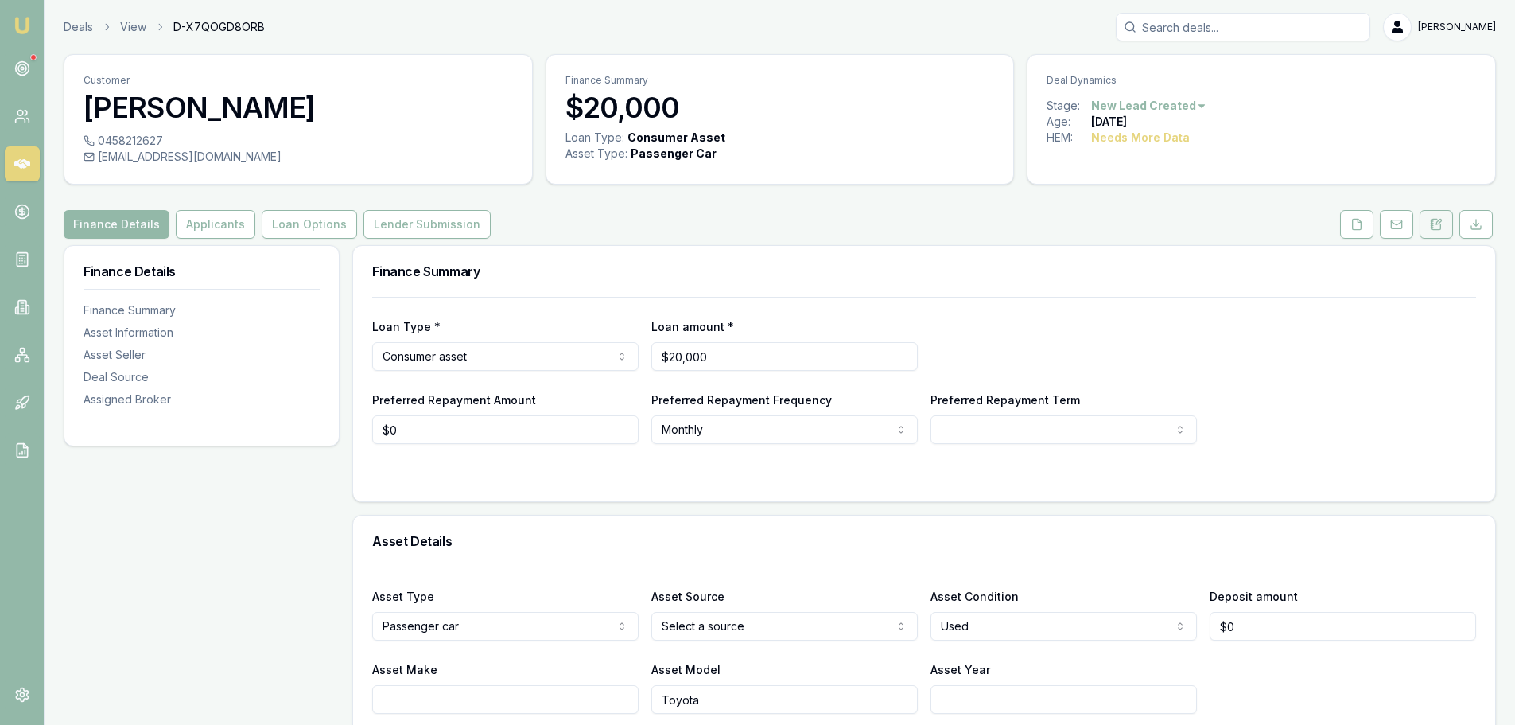
click at [1437, 227] on icon at bounding box center [1436, 224] width 13 height 13
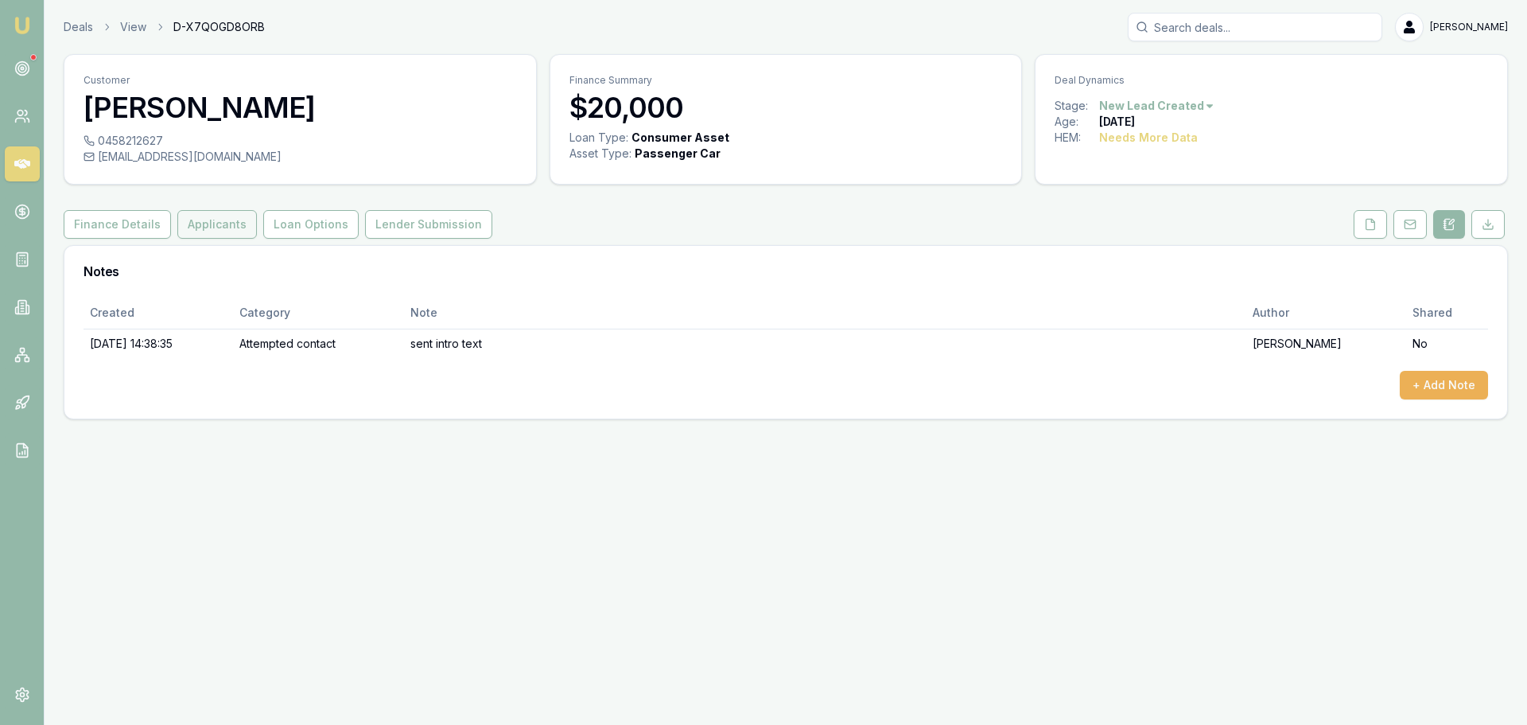
click at [243, 225] on button "Applicants" at bounding box center [217, 224] width 80 height 29
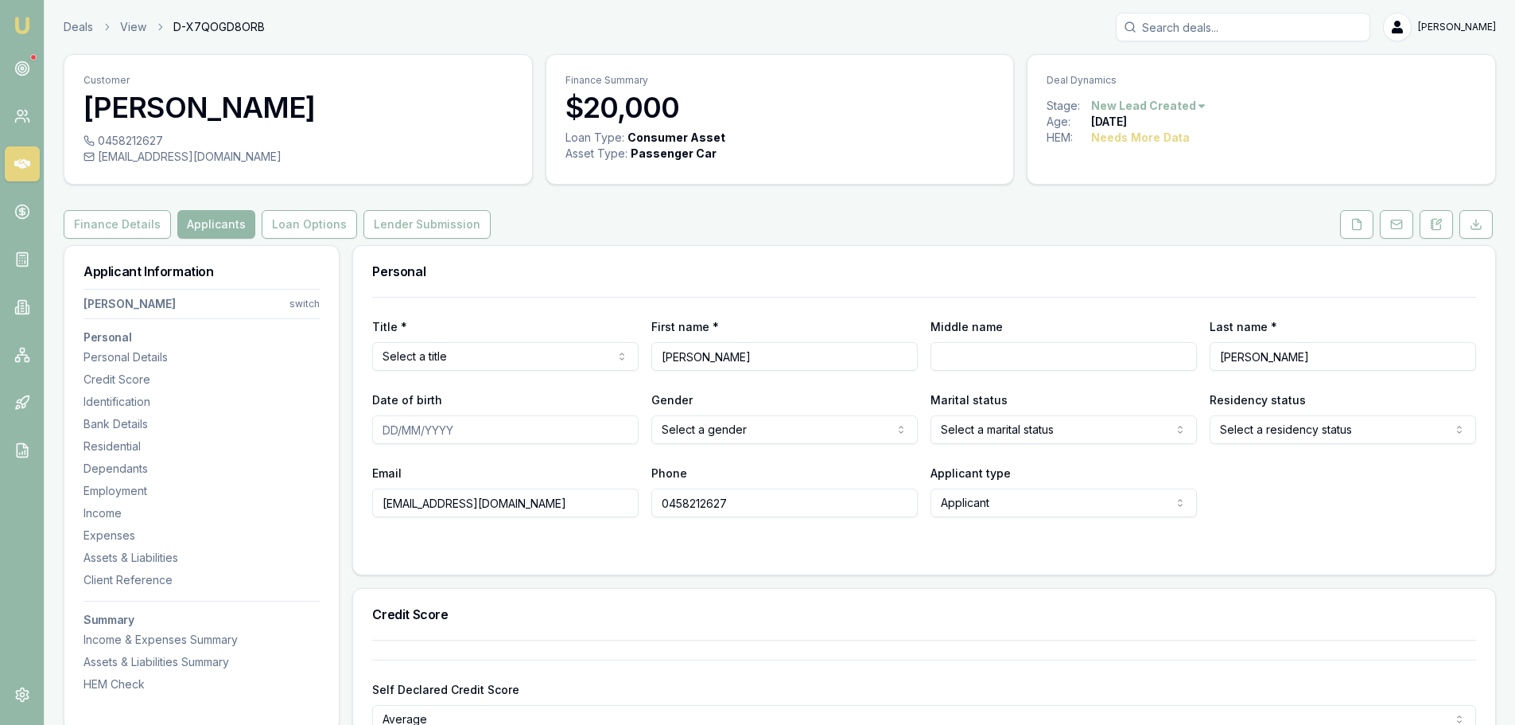
click at [769, 227] on div "Finance Details Applicants Loan Options Lender Submission" at bounding box center [780, 224] width 1432 height 29
click at [1447, 224] on button at bounding box center [1436, 224] width 33 height 29
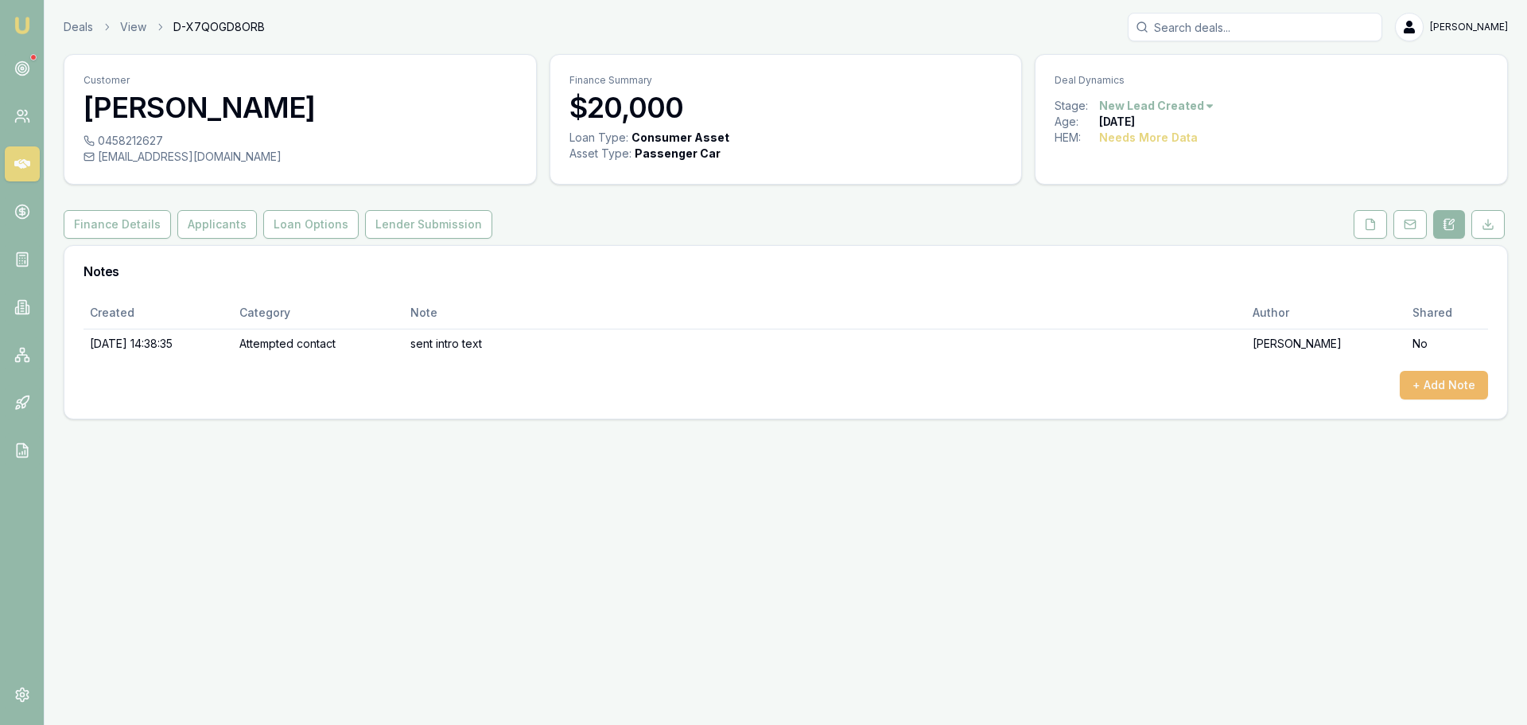
click at [1412, 382] on button "+ Add Note" at bounding box center [1444, 385] width 88 height 29
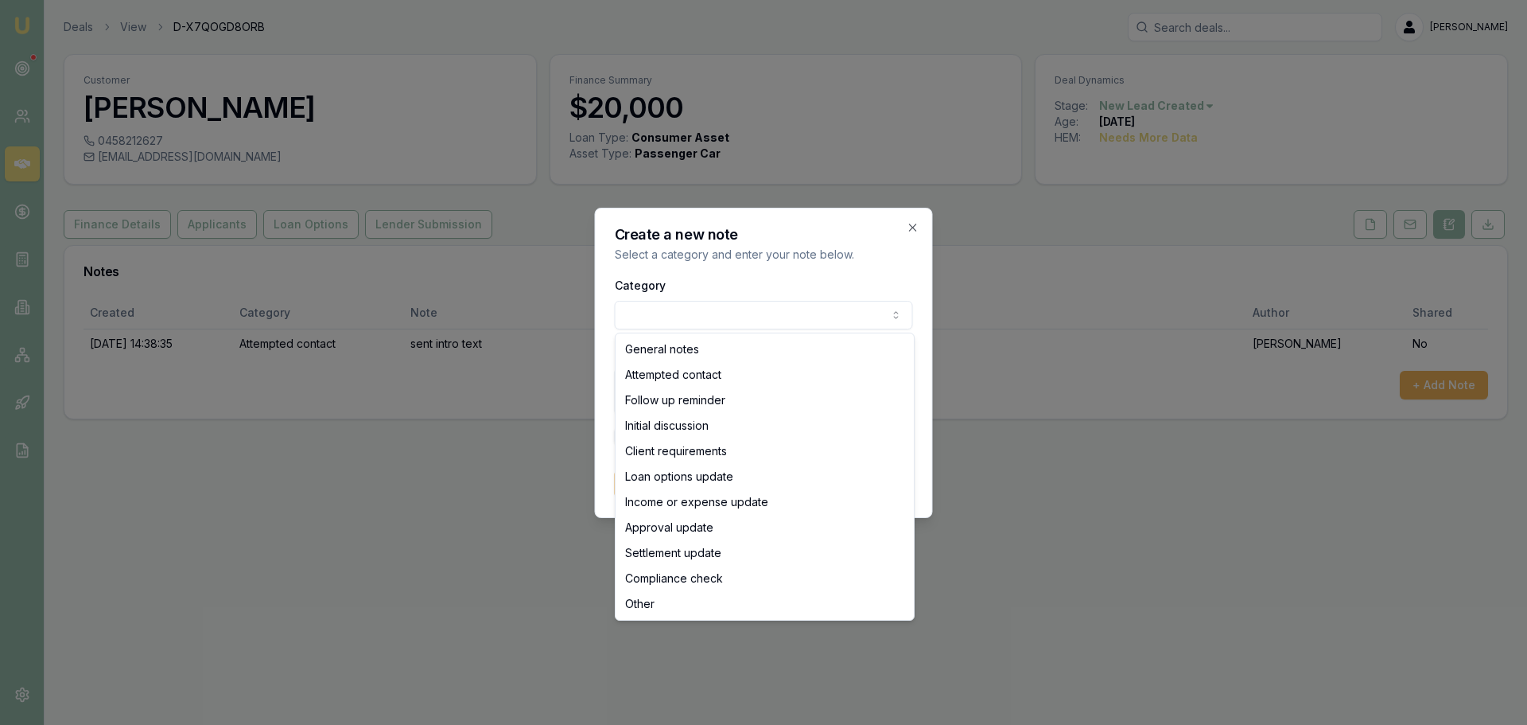
click at [642, 324] on body "Emu Broker Deals View D-X7QOGD8ORB Erin Shield Toggle Menu Customer Stanley Ing…" at bounding box center [763, 362] width 1527 height 725
select select "ATTEMPTED_CONTACT"
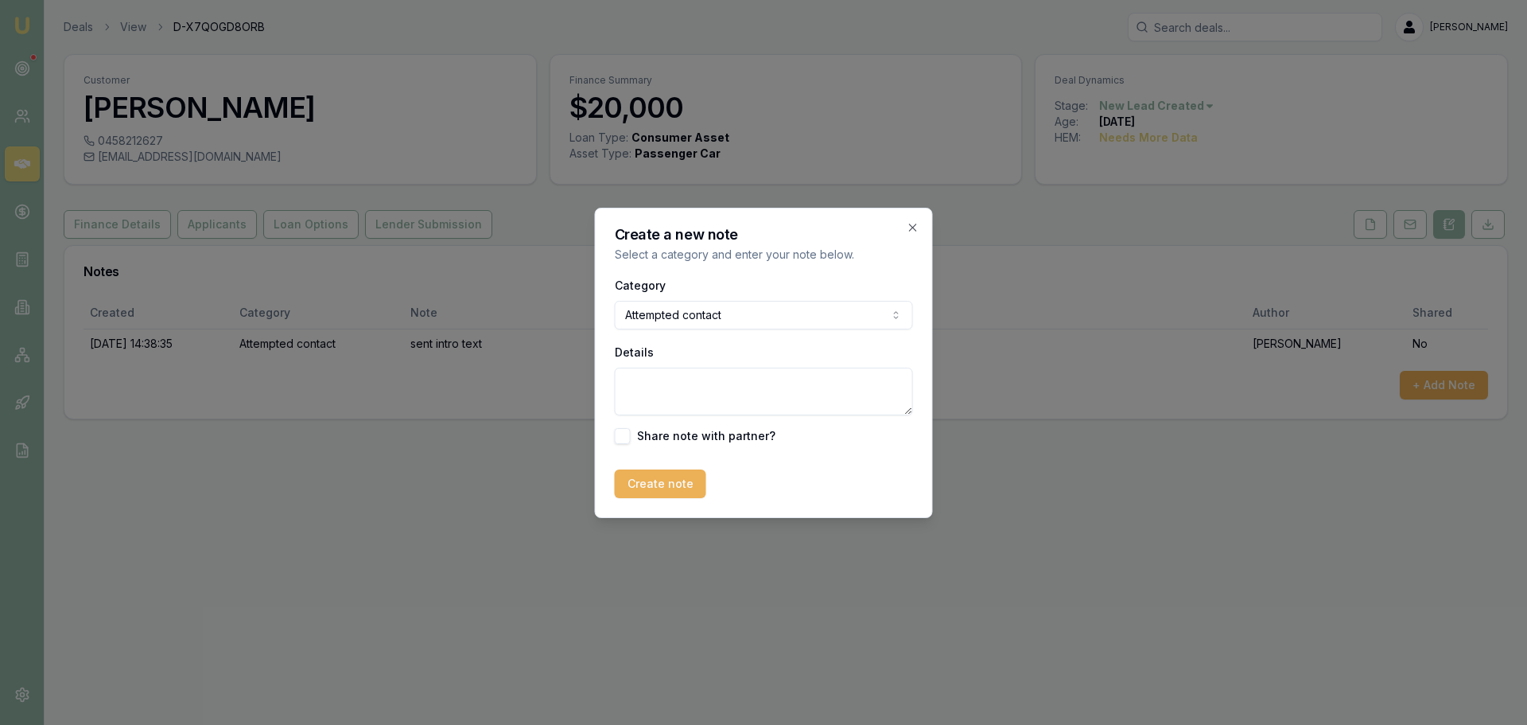
click at [685, 396] on textarea "Details" at bounding box center [764, 391] width 298 height 48
type textarea "Left Vm and sent text"
click at [663, 484] on button "Create note" at bounding box center [660, 483] width 91 height 29
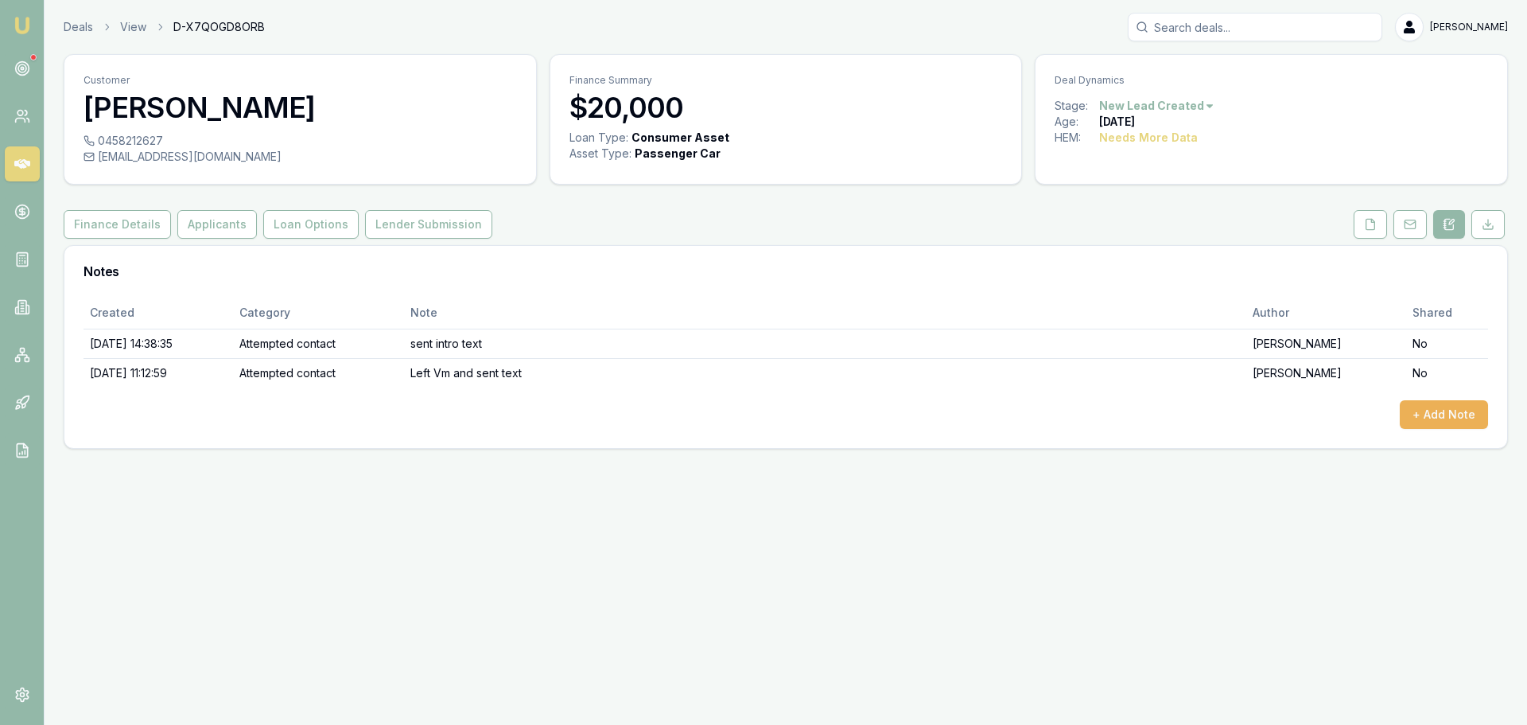
click at [28, 169] on icon at bounding box center [22, 164] width 16 height 16
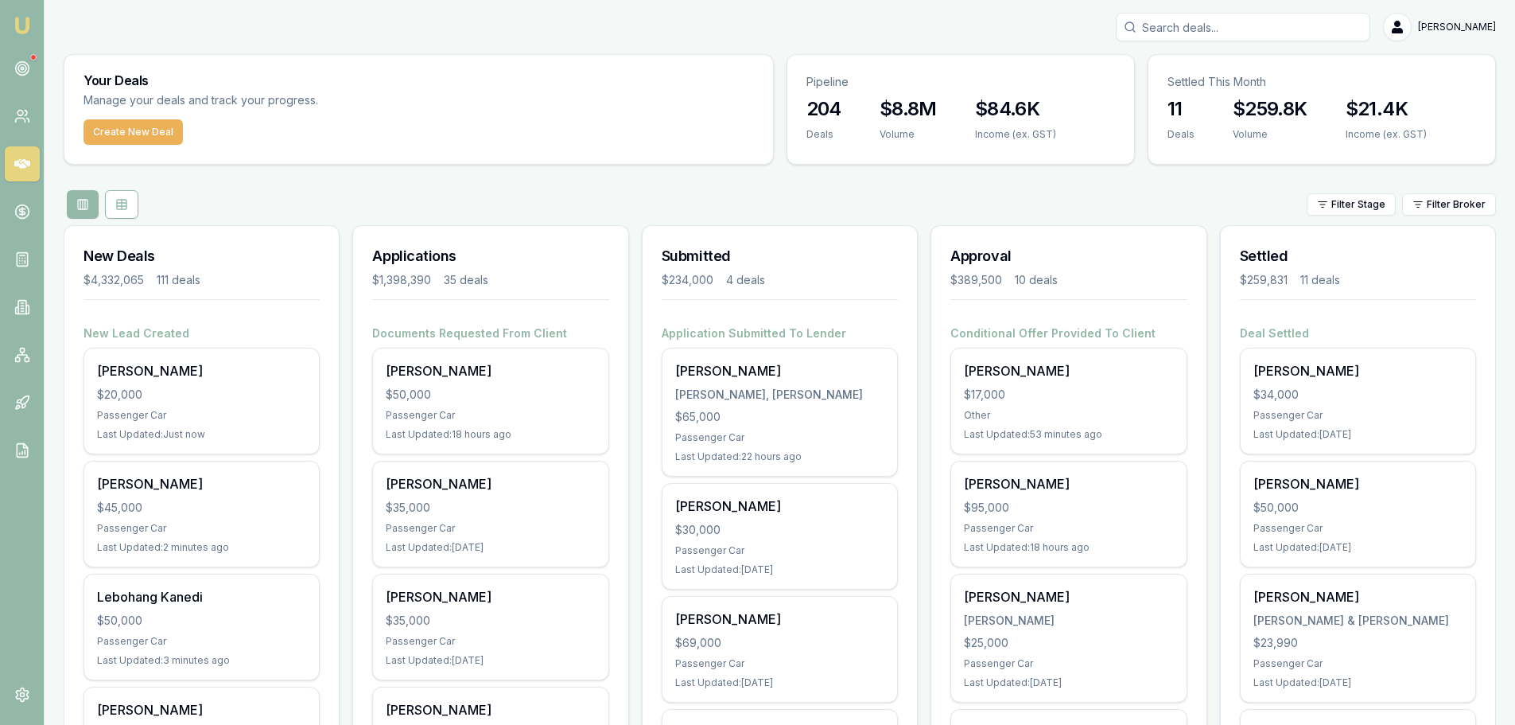
click at [1261, 28] on input "Search deals" at bounding box center [1243, 27] width 254 height 29
type input "kinzang"
click at [1248, 85] on p "0450803314" at bounding box center [1243, 85] width 240 height 16
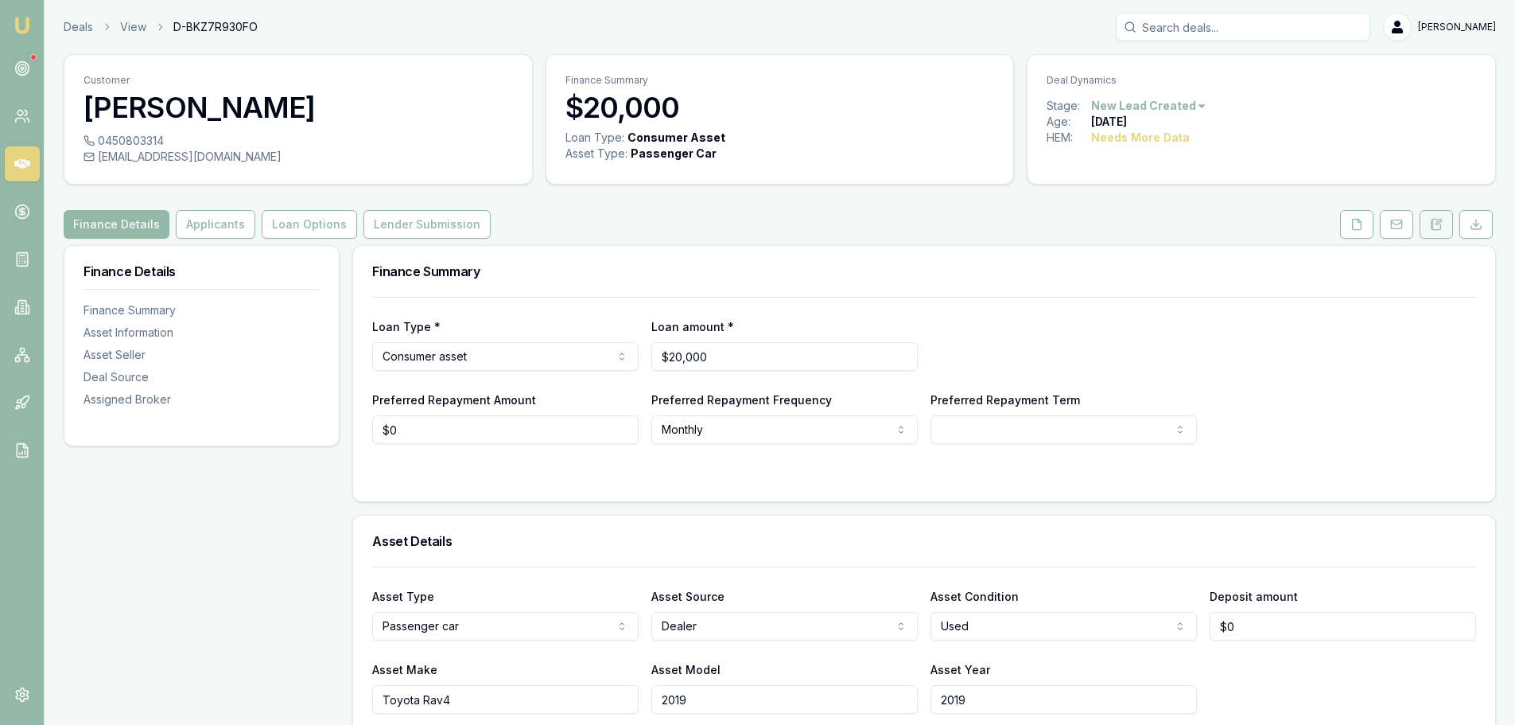
click at [1437, 226] on icon at bounding box center [1436, 224] width 13 height 13
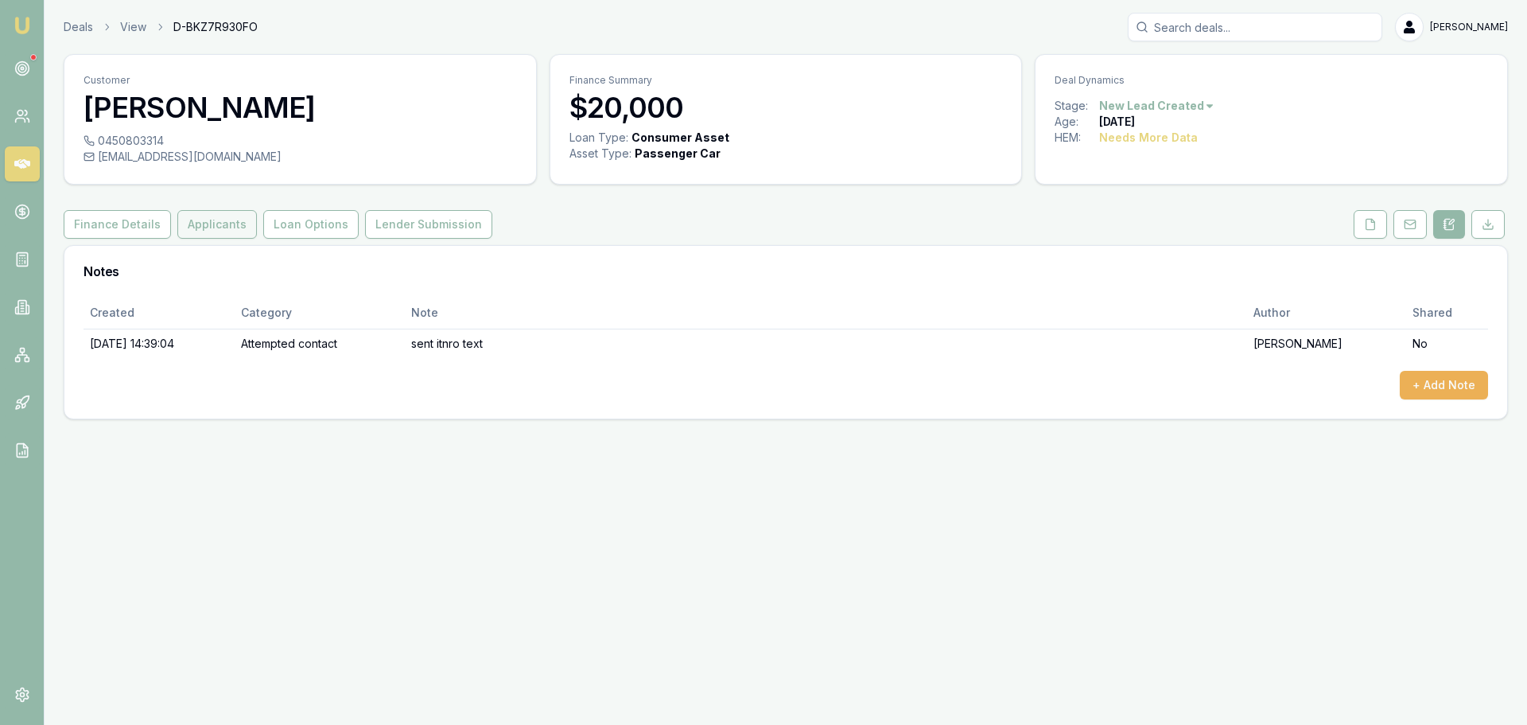
click at [193, 223] on button "Applicants" at bounding box center [217, 224] width 80 height 29
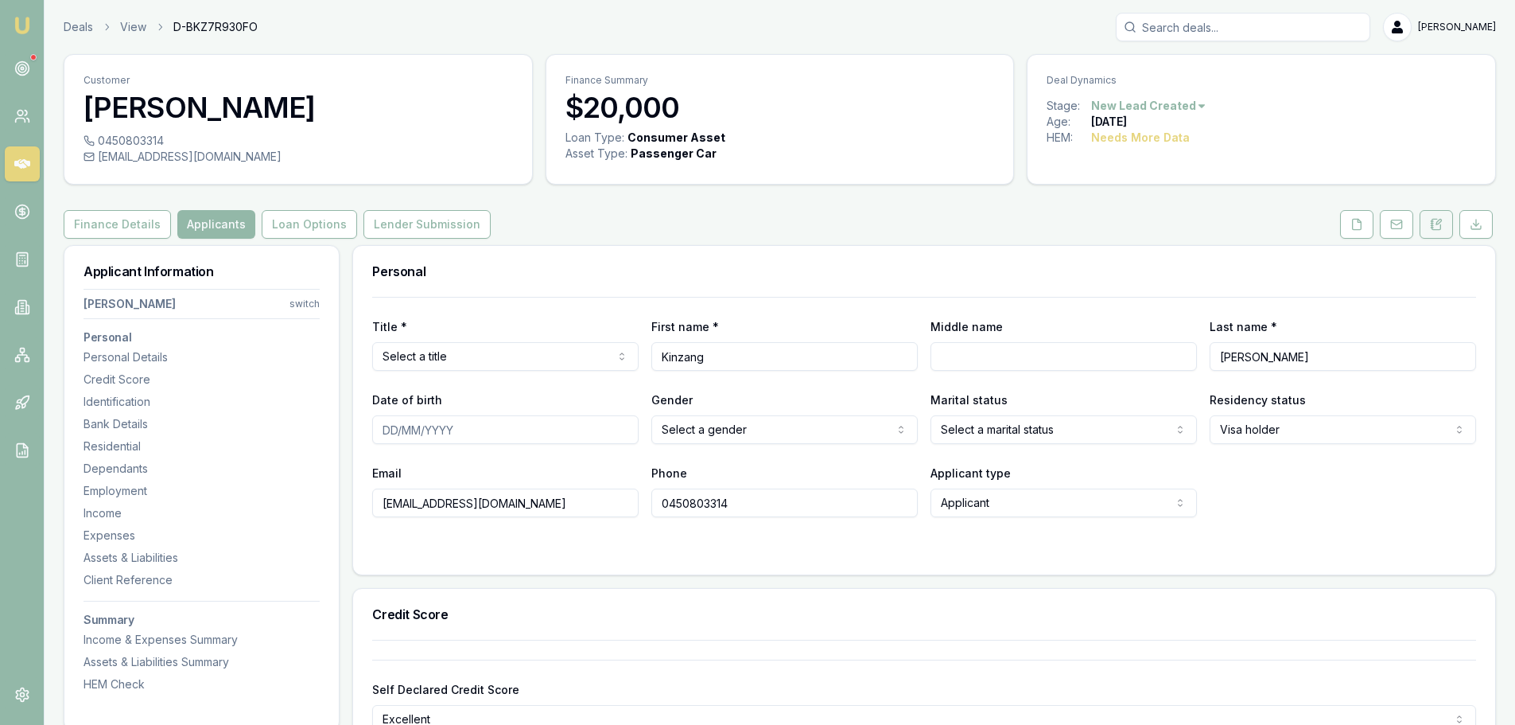
click at [1443, 223] on button at bounding box center [1436, 224] width 33 height 29
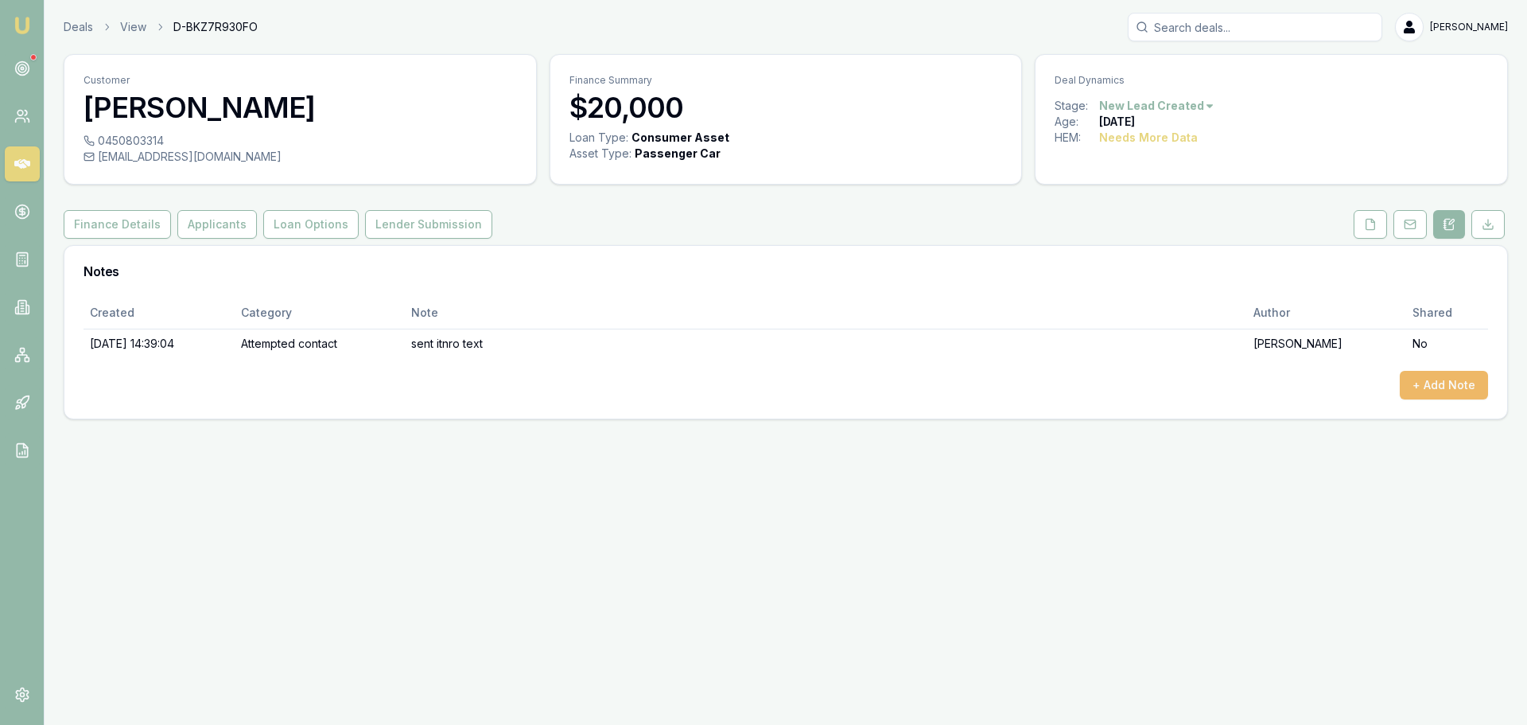
click at [1432, 388] on button "+ Add Note" at bounding box center [1444, 385] width 88 height 29
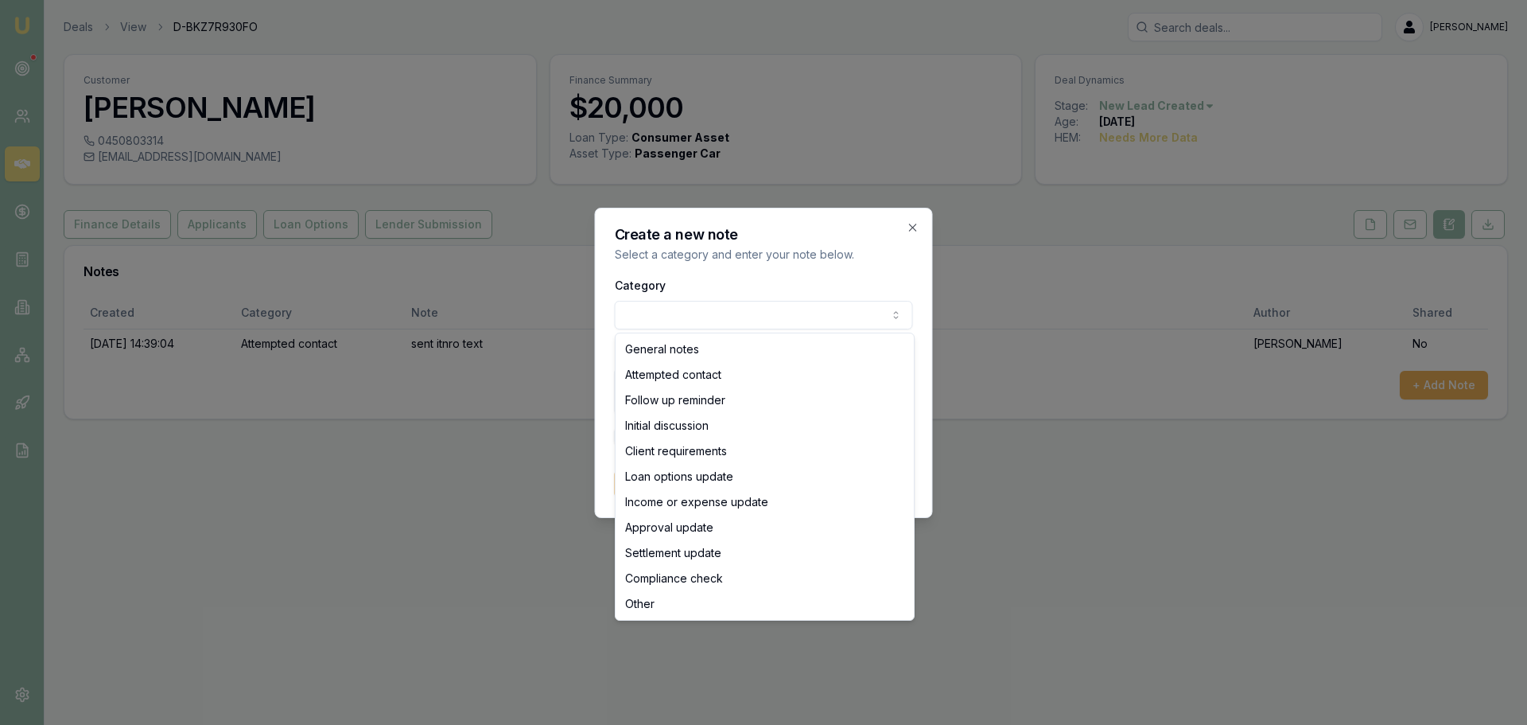
click at [724, 312] on body "Emu Broker Deals View D-BKZ7R930FO Erin Shield Toggle Menu Customer Kinzang Wan…" at bounding box center [763, 362] width 1527 height 725
select select "ATTEMPTED_CONTACT"
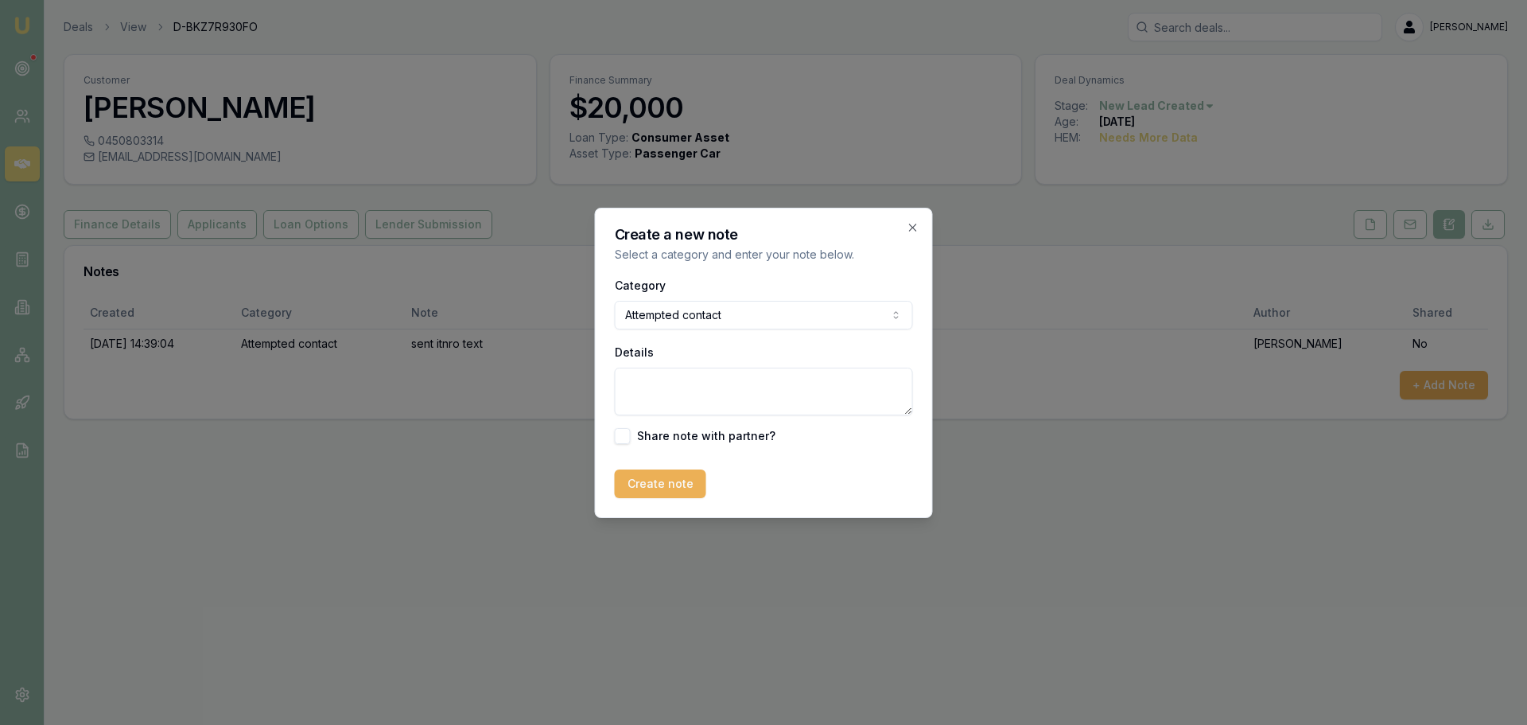
click at [655, 395] on textarea "Details" at bounding box center [764, 391] width 298 height 48
type textarea "left VM and sent text"
click at [645, 475] on button "Create note" at bounding box center [660, 483] width 91 height 29
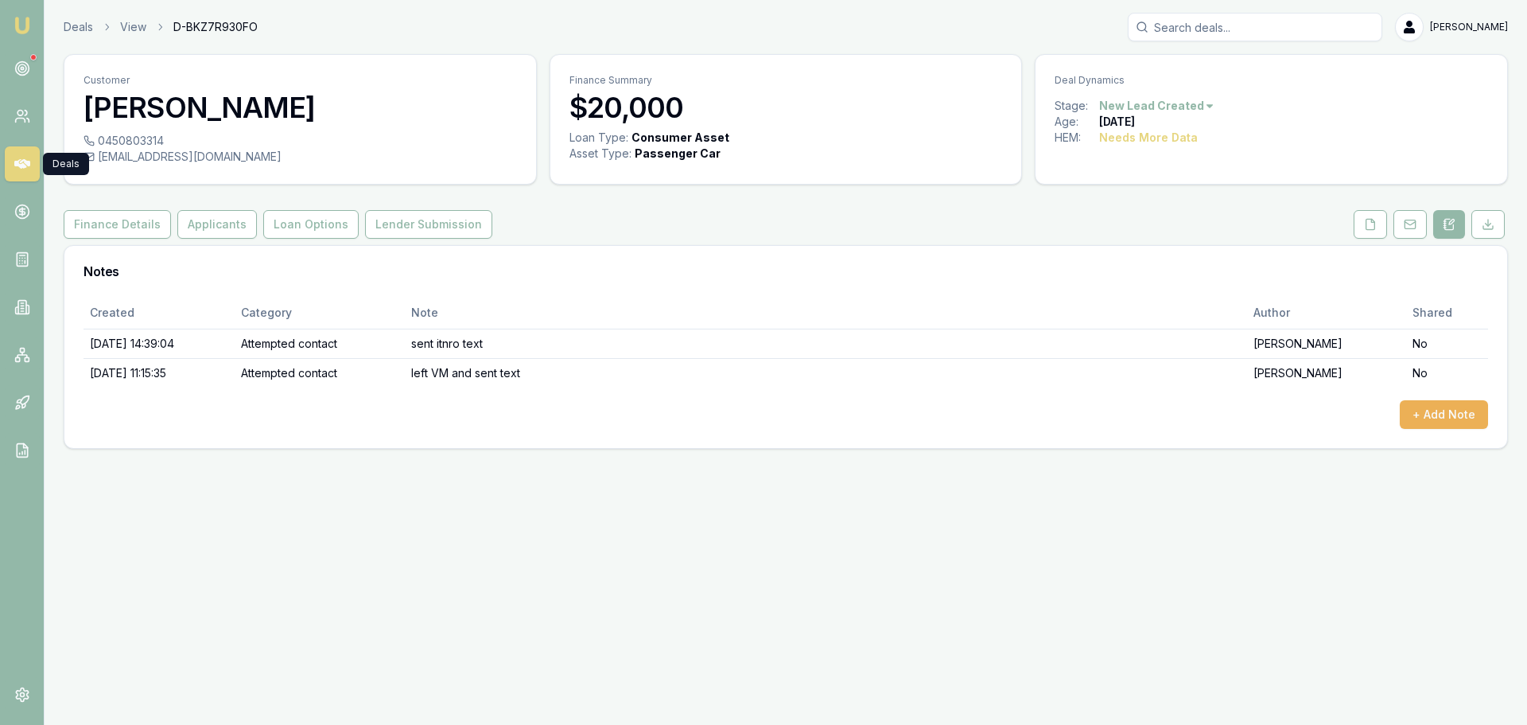
click at [22, 165] on icon at bounding box center [22, 164] width 16 height 10
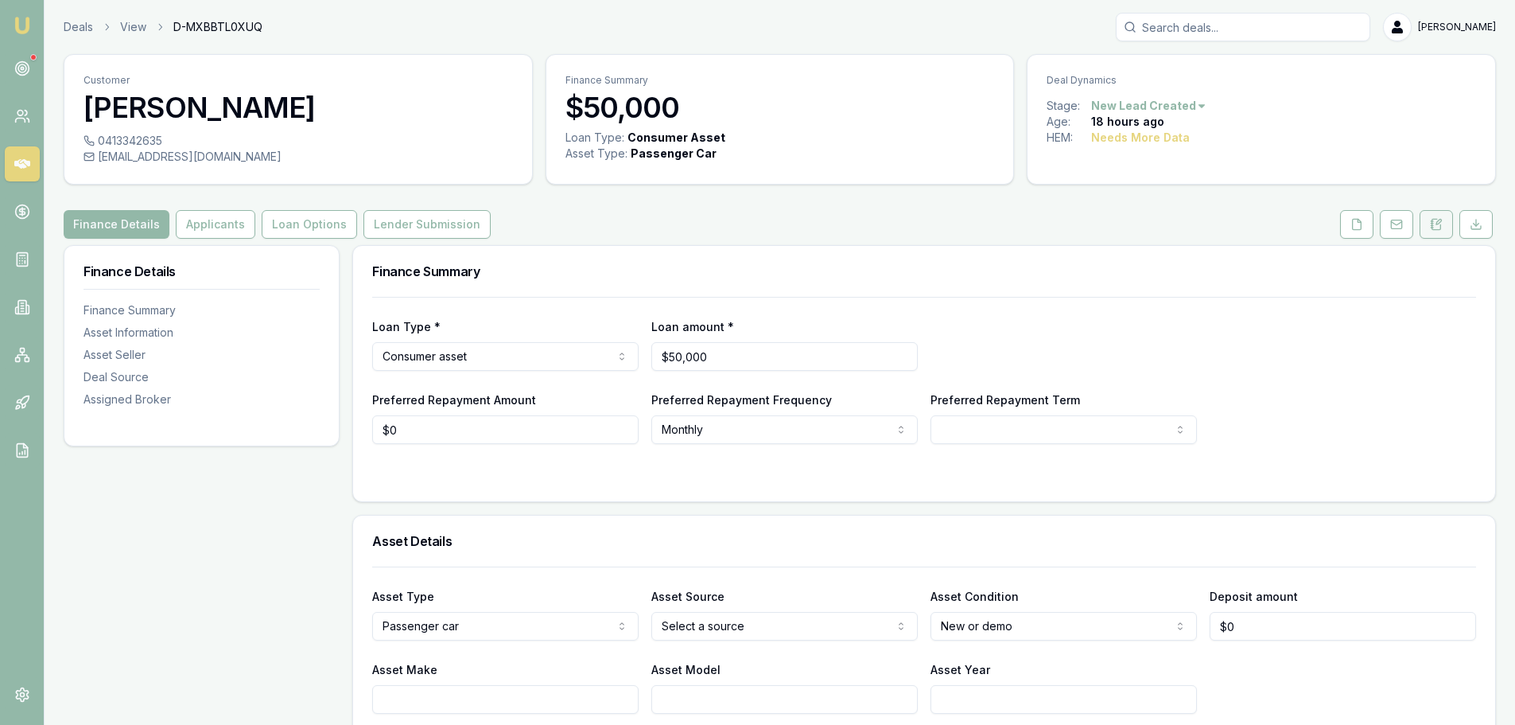
click at [1424, 227] on button at bounding box center [1436, 224] width 33 height 29
click at [781, 223] on div "Finance Details Applicants Loan Options Lender Submission" at bounding box center [780, 224] width 1432 height 29
click at [1435, 231] on button at bounding box center [1436, 224] width 33 height 29
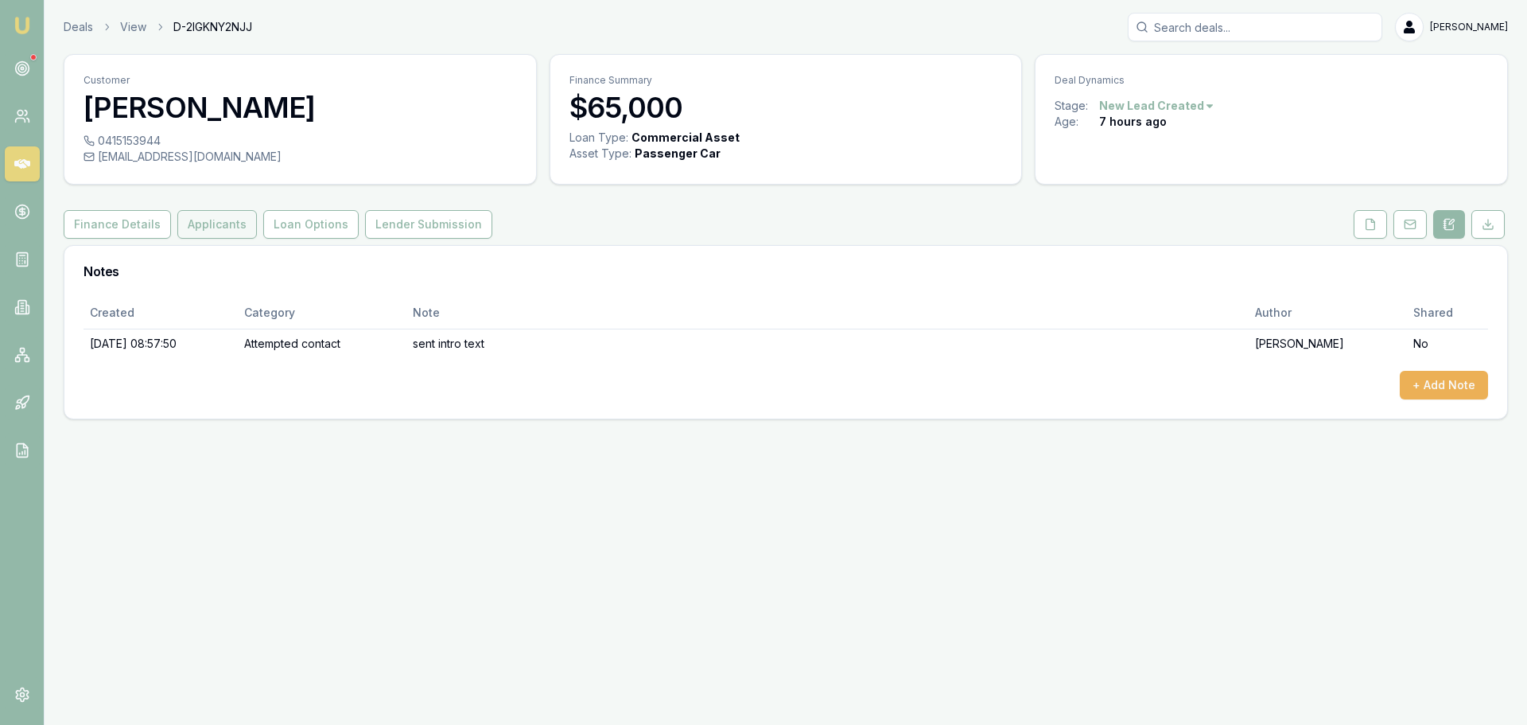
click at [223, 218] on button "Applicants" at bounding box center [217, 224] width 80 height 29
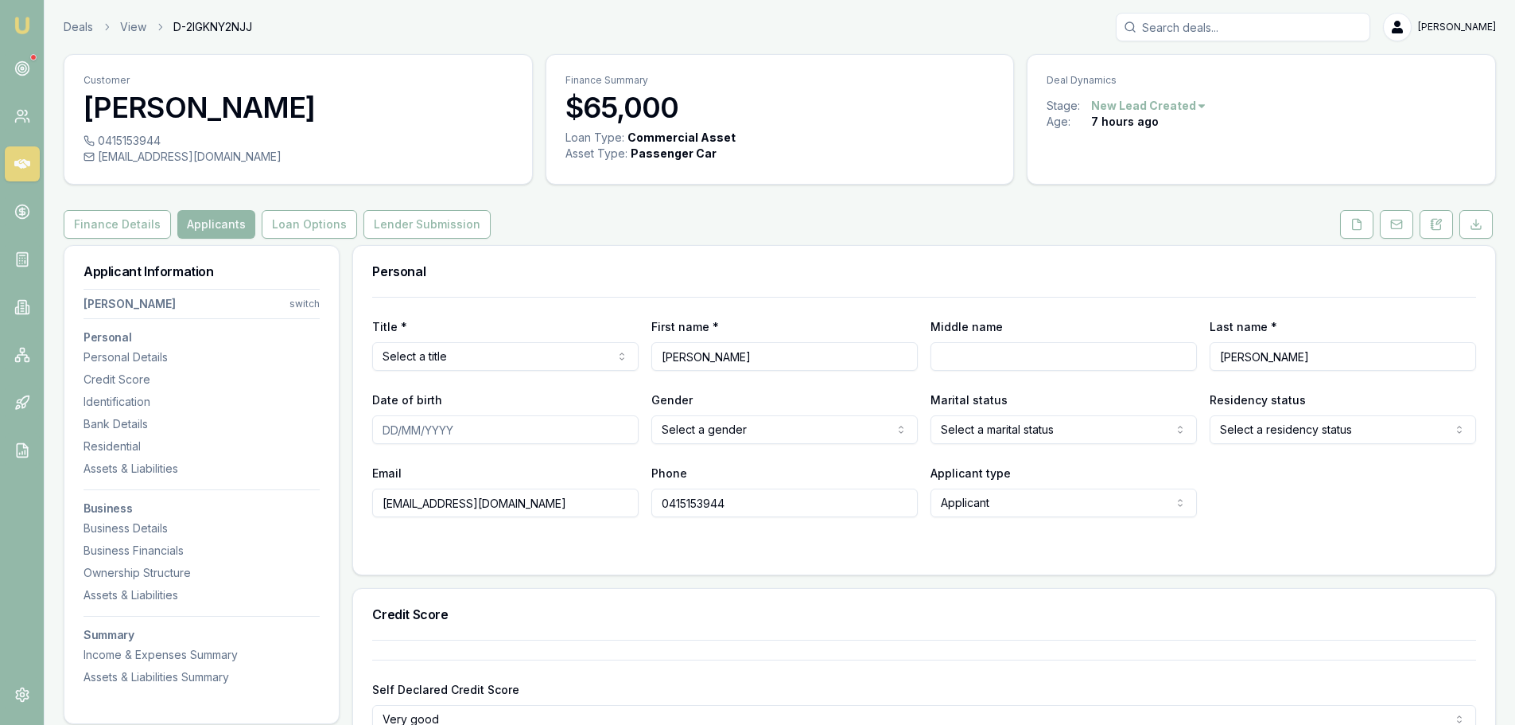
click at [641, 211] on div "Finance Details Applicants Loan Options Lender Submission" at bounding box center [780, 224] width 1432 height 29
click at [1437, 230] on button at bounding box center [1436, 224] width 33 height 29
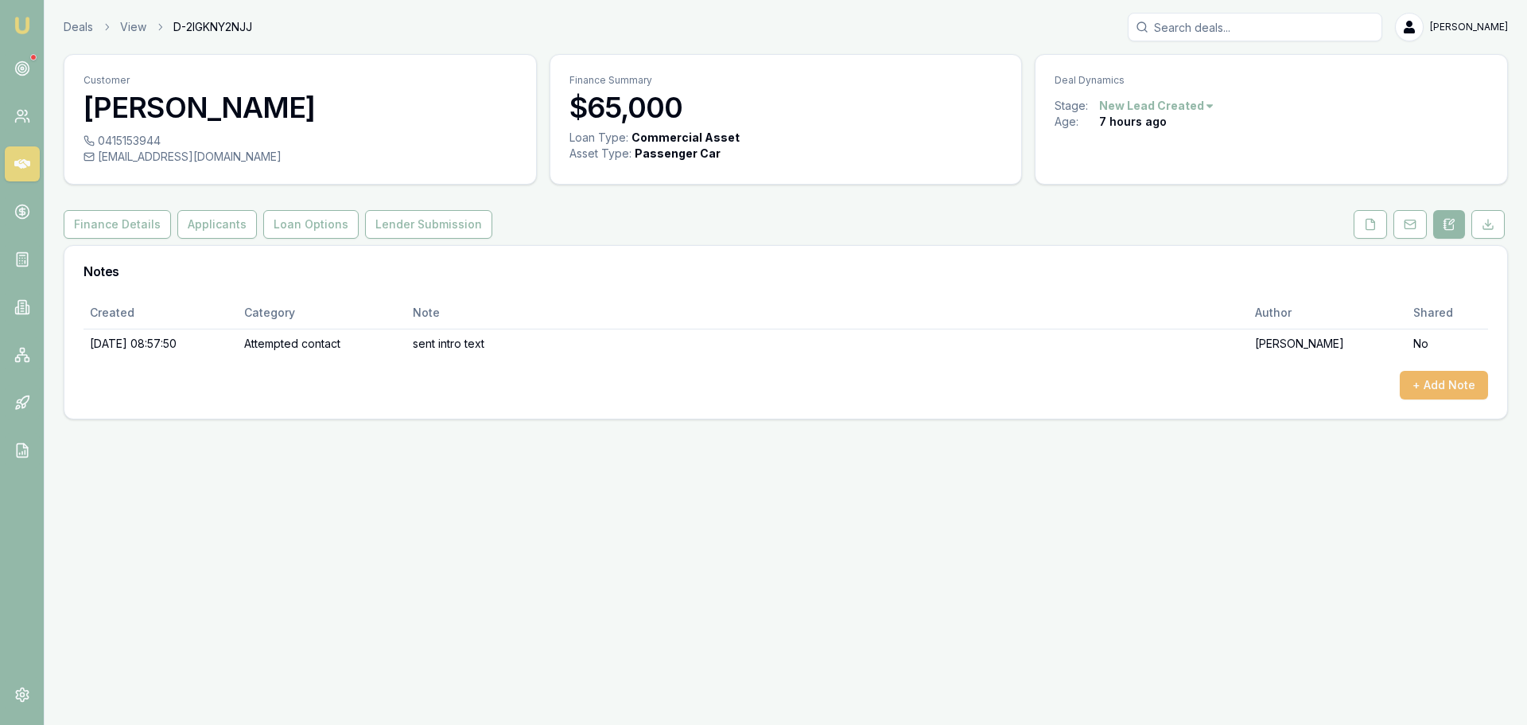
click at [1414, 375] on button "+ Add Note" at bounding box center [1444, 385] width 88 height 29
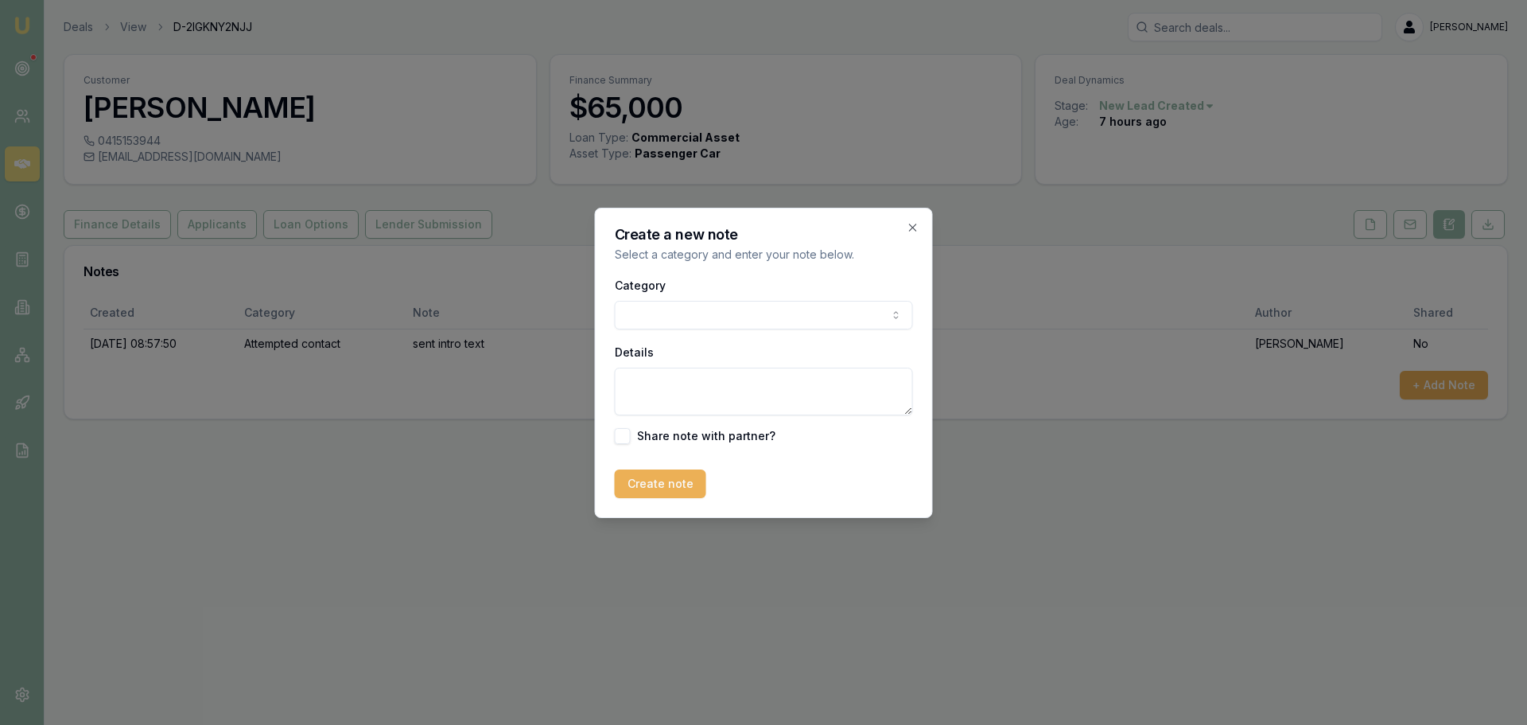
click at [670, 315] on body "Emu Broker Deals View D-2IGKNY2NJJ [PERSON_NAME] Shield Toggle Menu Customer [P…" at bounding box center [763, 362] width 1527 height 725
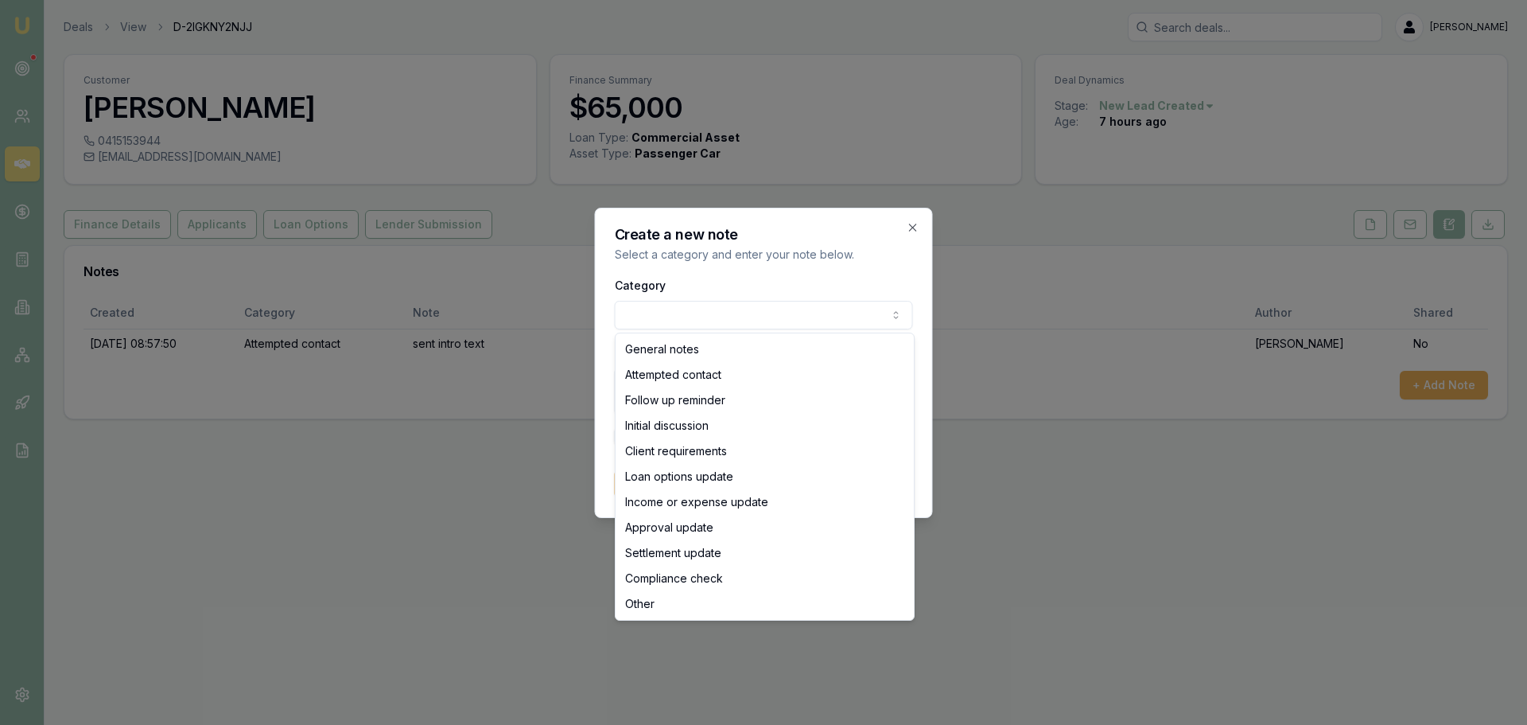
select select "ATTEMPTED_CONTACT"
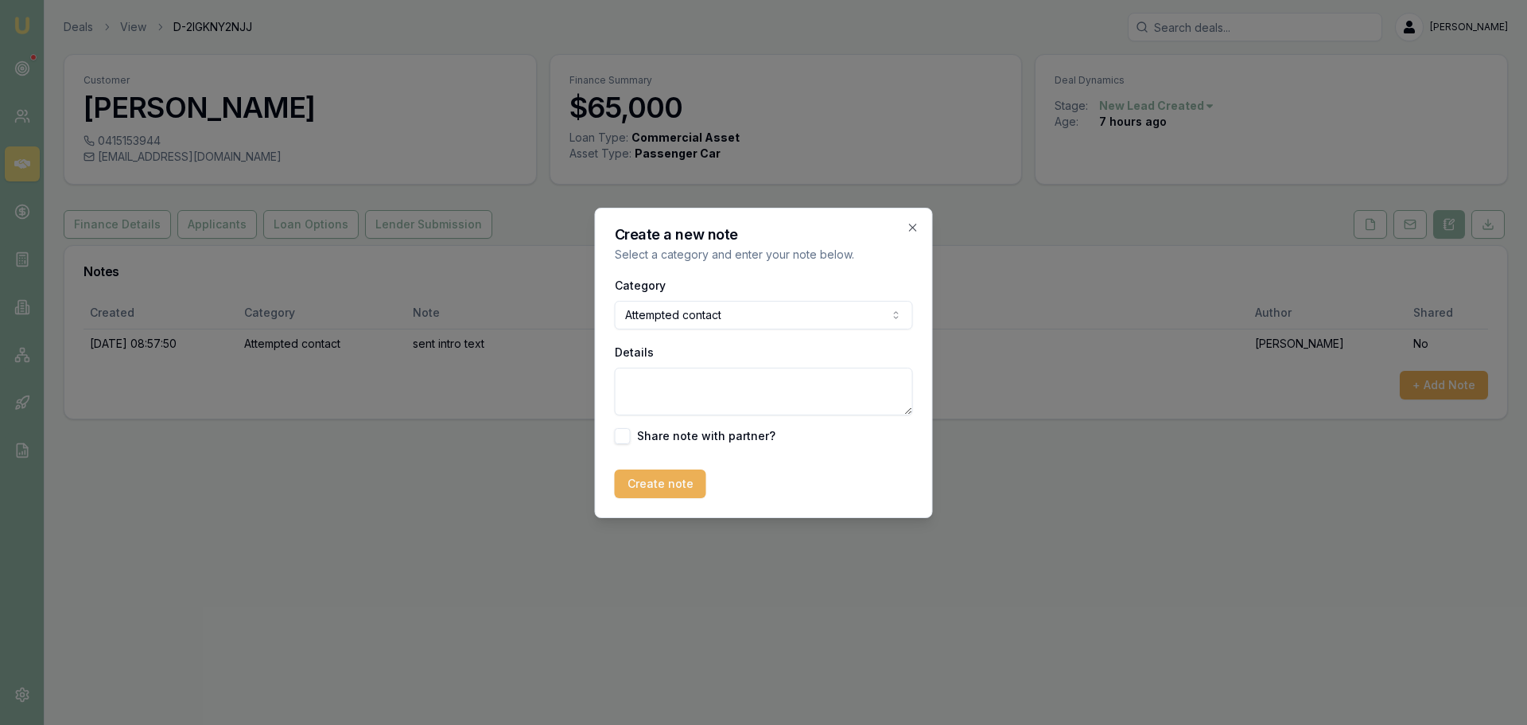
click at [669, 388] on textarea "Details" at bounding box center [764, 391] width 298 height 48
type textarea "Sent intro text"
click at [666, 485] on button "Create note" at bounding box center [660, 483] width 91 height 29
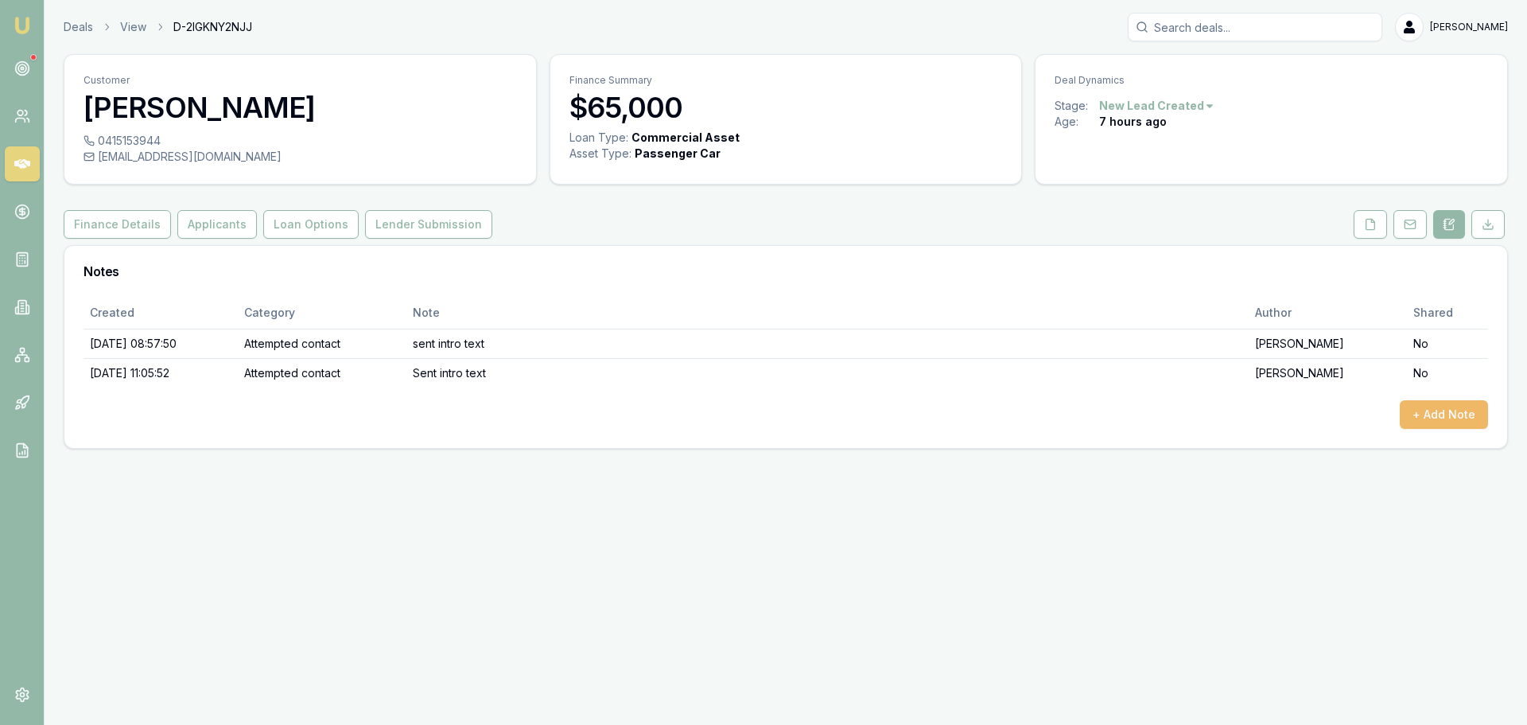
click at [1436, 415] on button "+ Add Note" at bounding box center [1444, 414] width 88 height 29
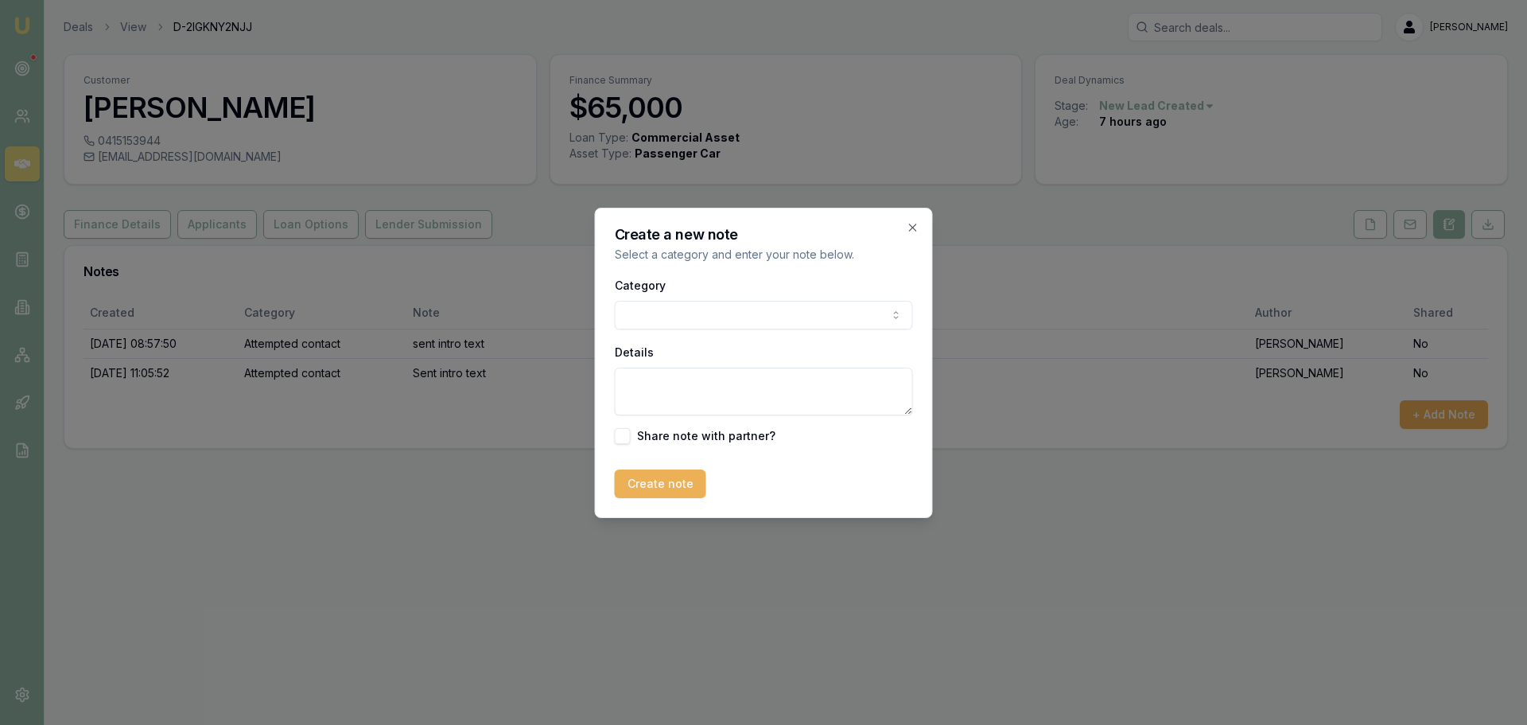
click at [695, 312] on body "Emu Broker Deals View D-2IGKNY2NJJ [PERSON_NAME] Shield Toggle Menu Customer [P…" at bounding box center [763, 362] width 1527 height 725
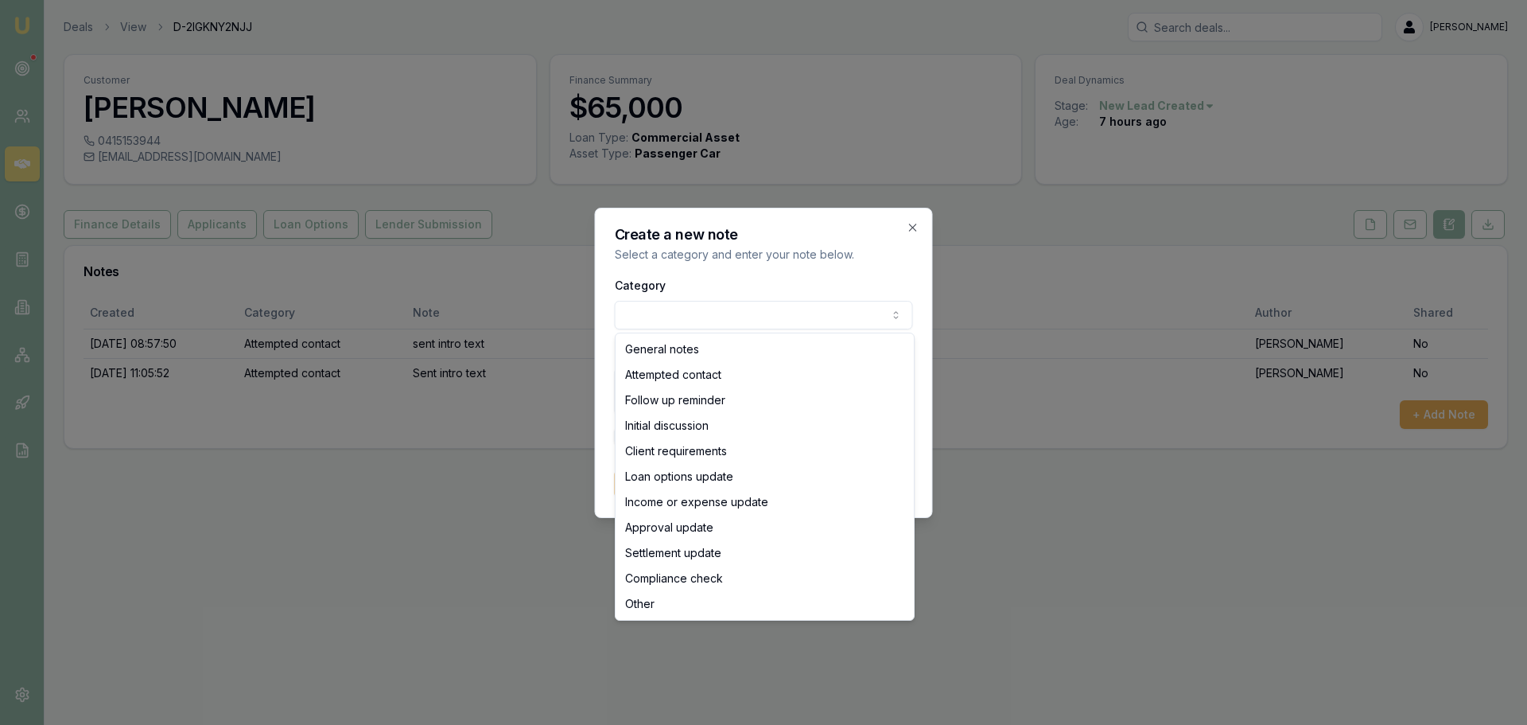
select select "ATTEMPTED_CONTACT"
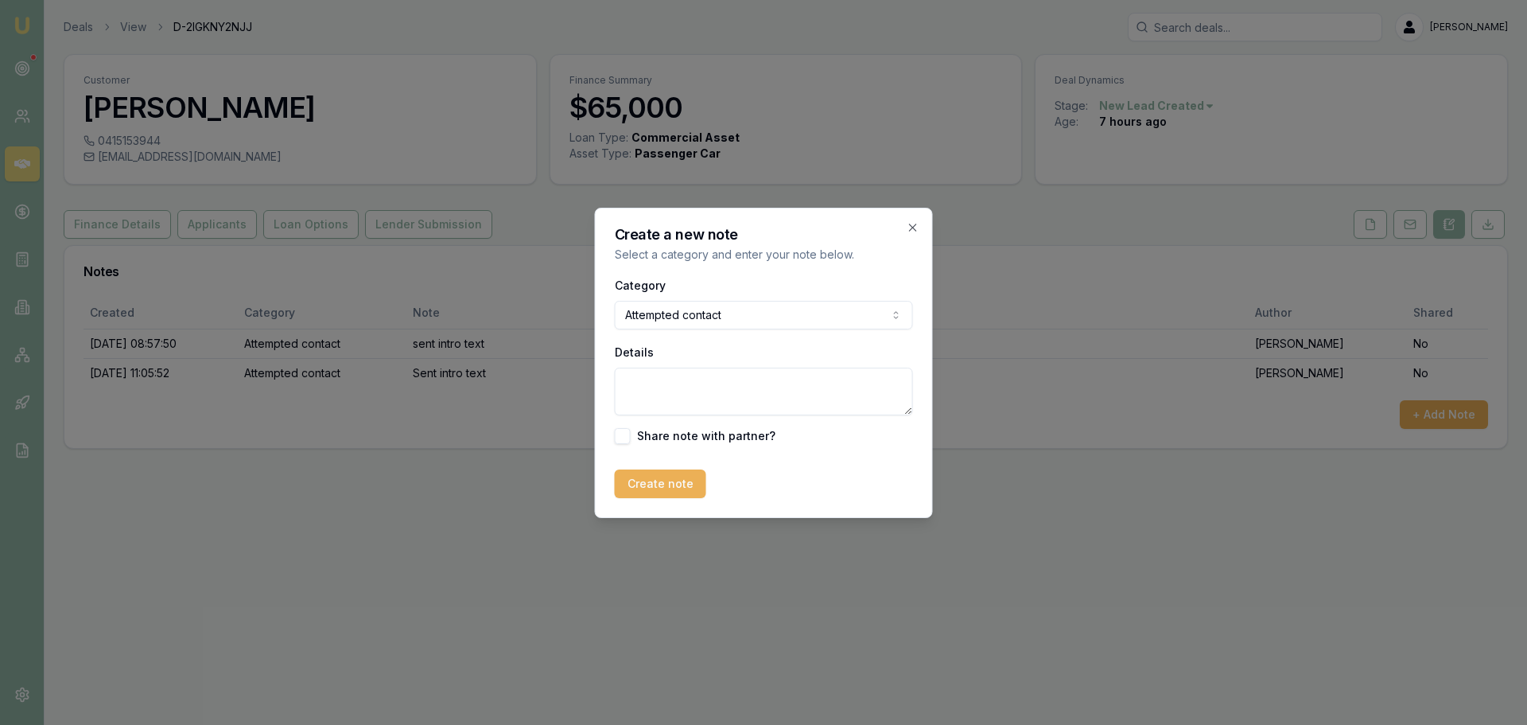
click at [670, 383] on textarea "Details" at bounding box center [764, 391] width 298 height 48
click at [675, 397] on textarea "Details" at bounding box center [764, 391] width 298 height 48
type textarea "left VM"
click at [655, 475] on button "Create note" at bounding box center [660, 483] width 91 height 29
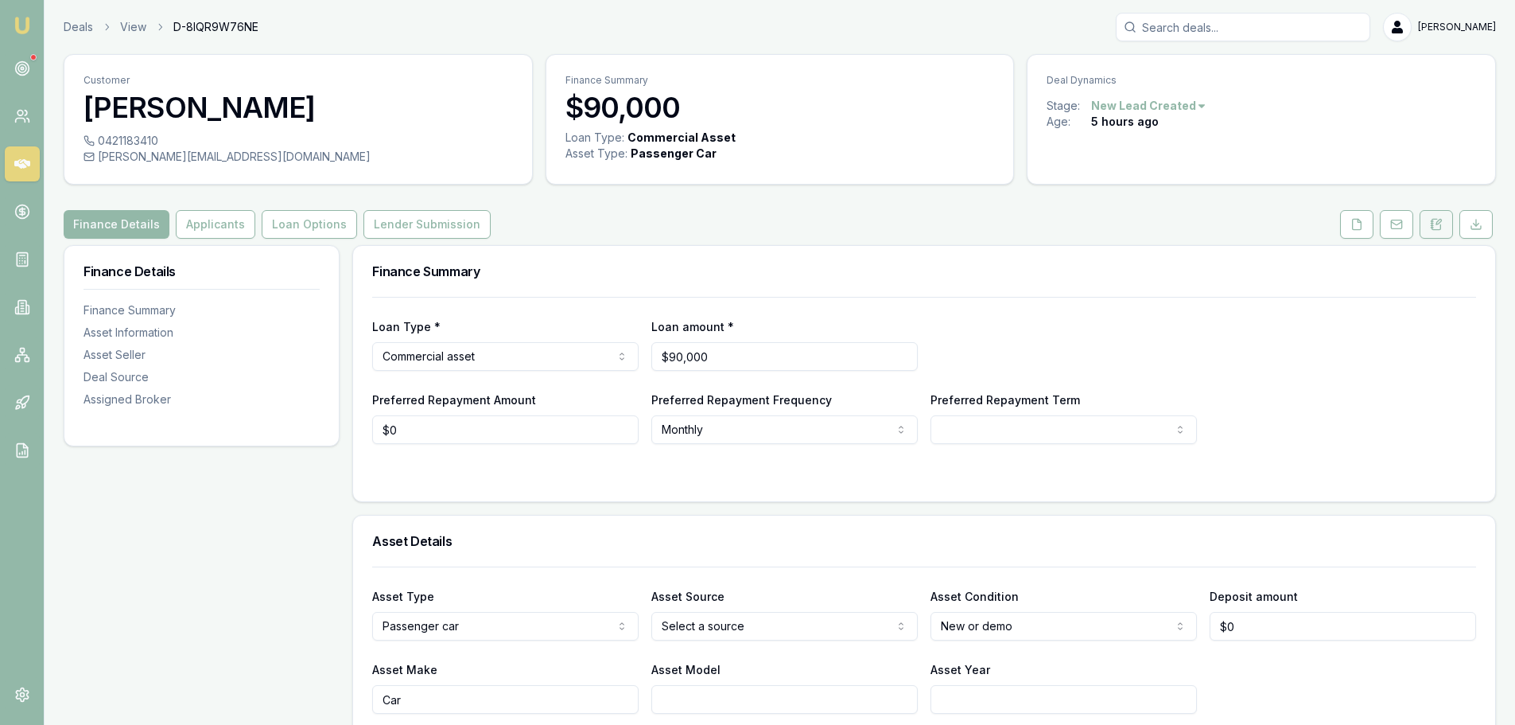
click at [1437, 232] on button at bounding box center [1436, 224] width 33 height 29
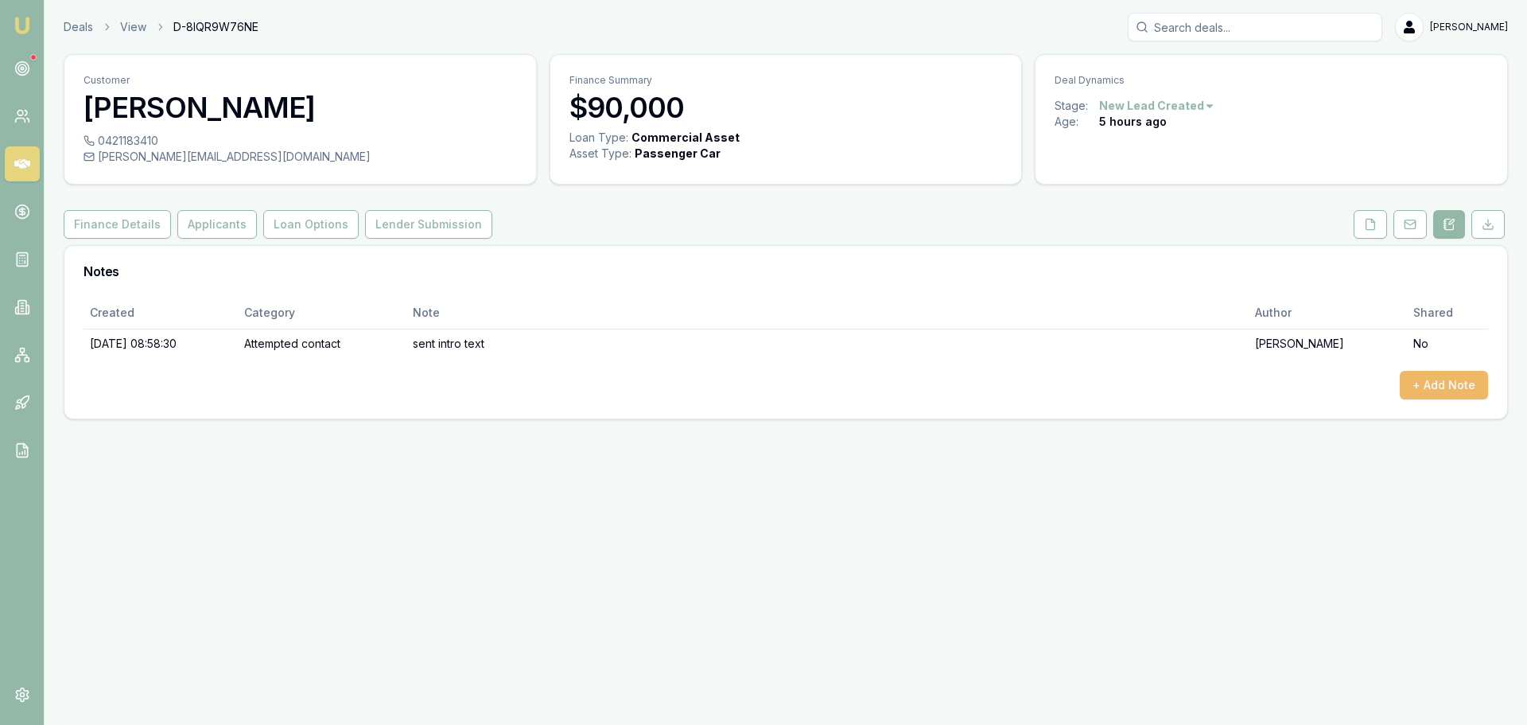
click at [1427, 383] on button "+ Add Note" at bounding box center [1444, 385] width 88 height 29
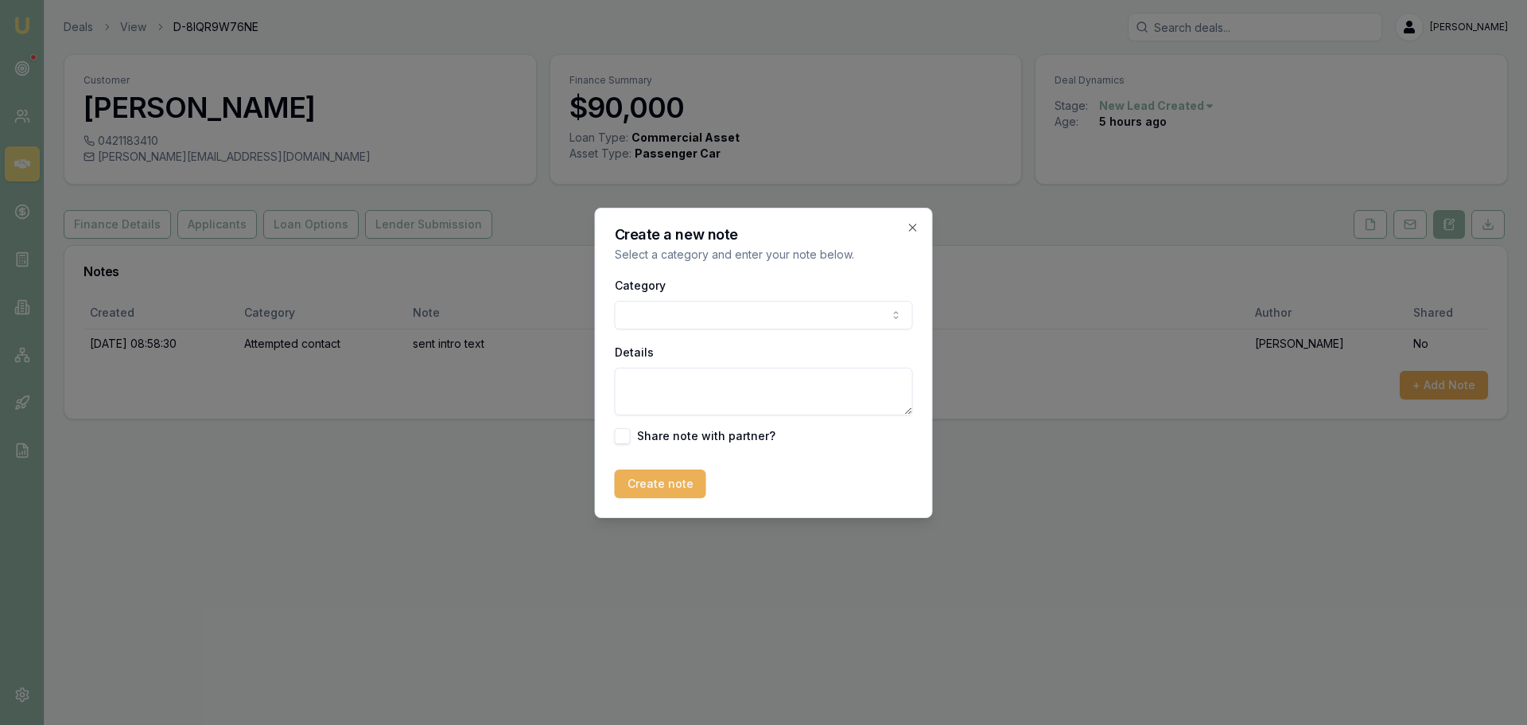
click at [814, 311] on body "Emu Broker Deals View D-8IQR9W76NE [PERSON_NAME] Toggle Menu Customer [PERSON_N…" at bounding box center [763, 362] width 1527 height 725
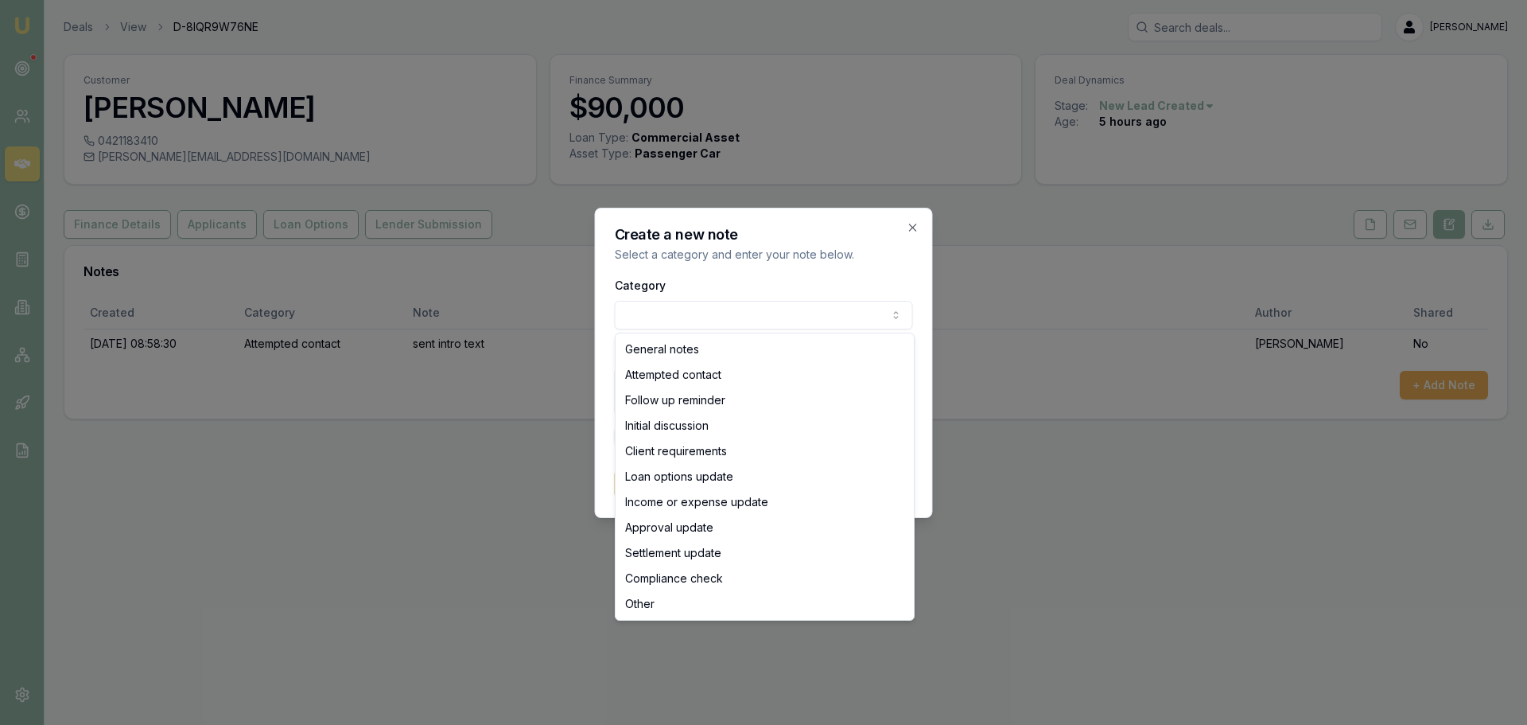
select select "ATTEMPTED_CONTACT"
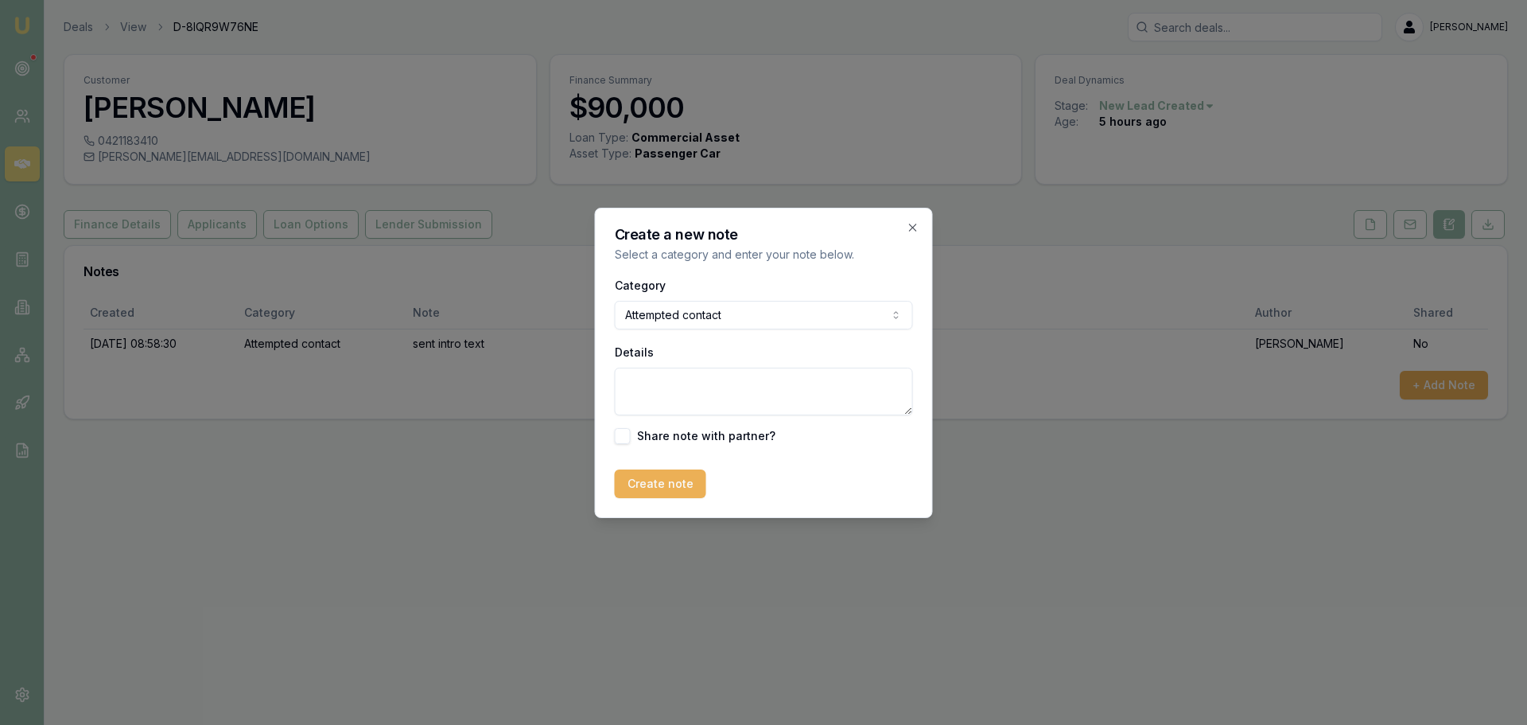
click at [748, 412] on textarea "Details" at bounding box center [764, 391] width 298 height 48
type textarea "Left VM"
click at [664, 482] on button "Create note" at bounding box center [660, 483] width 91 height 29
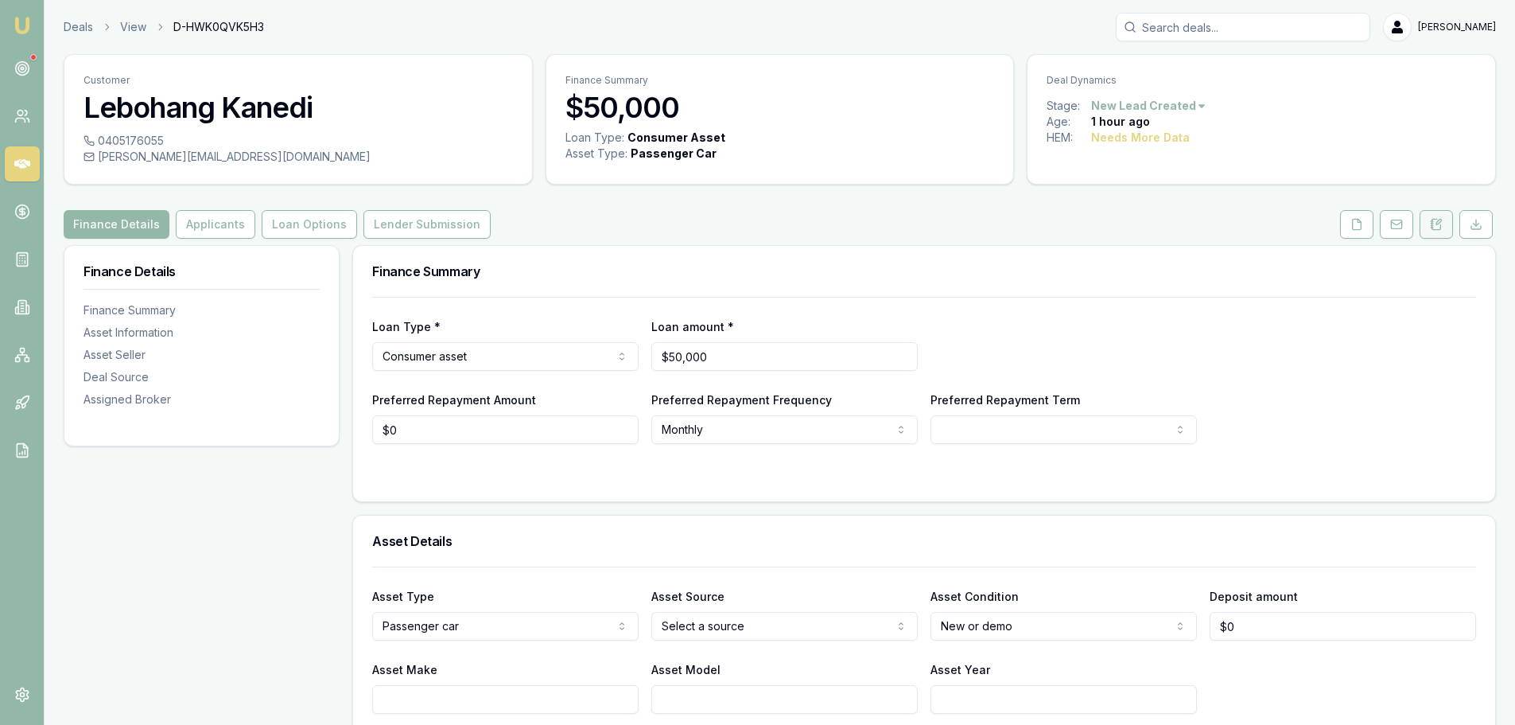
click at [1442, 220] on icon at bounding box center [1436, 224] width 13 height 13
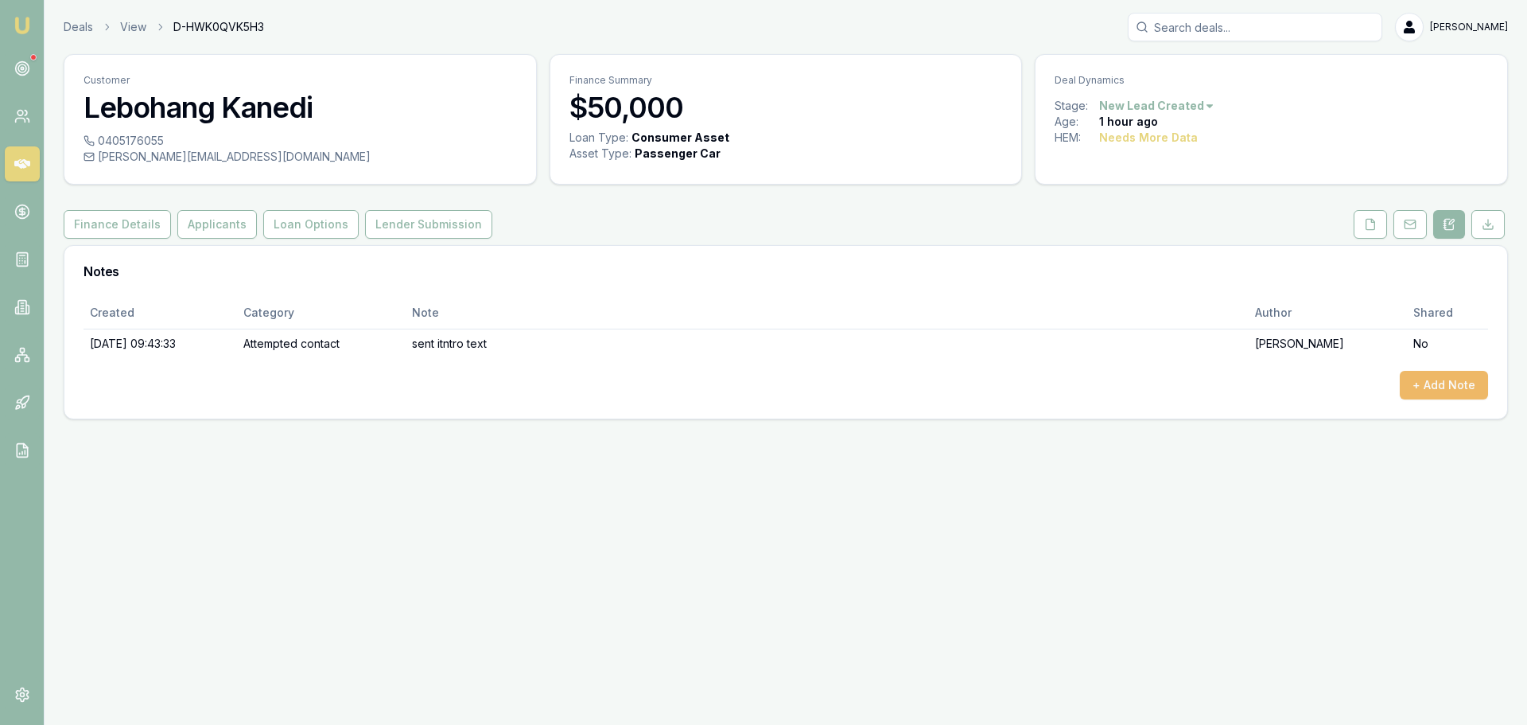
click at [1446, 378] on button "+ Add Note" at bounding box center [1444, 385] width 88 height 29
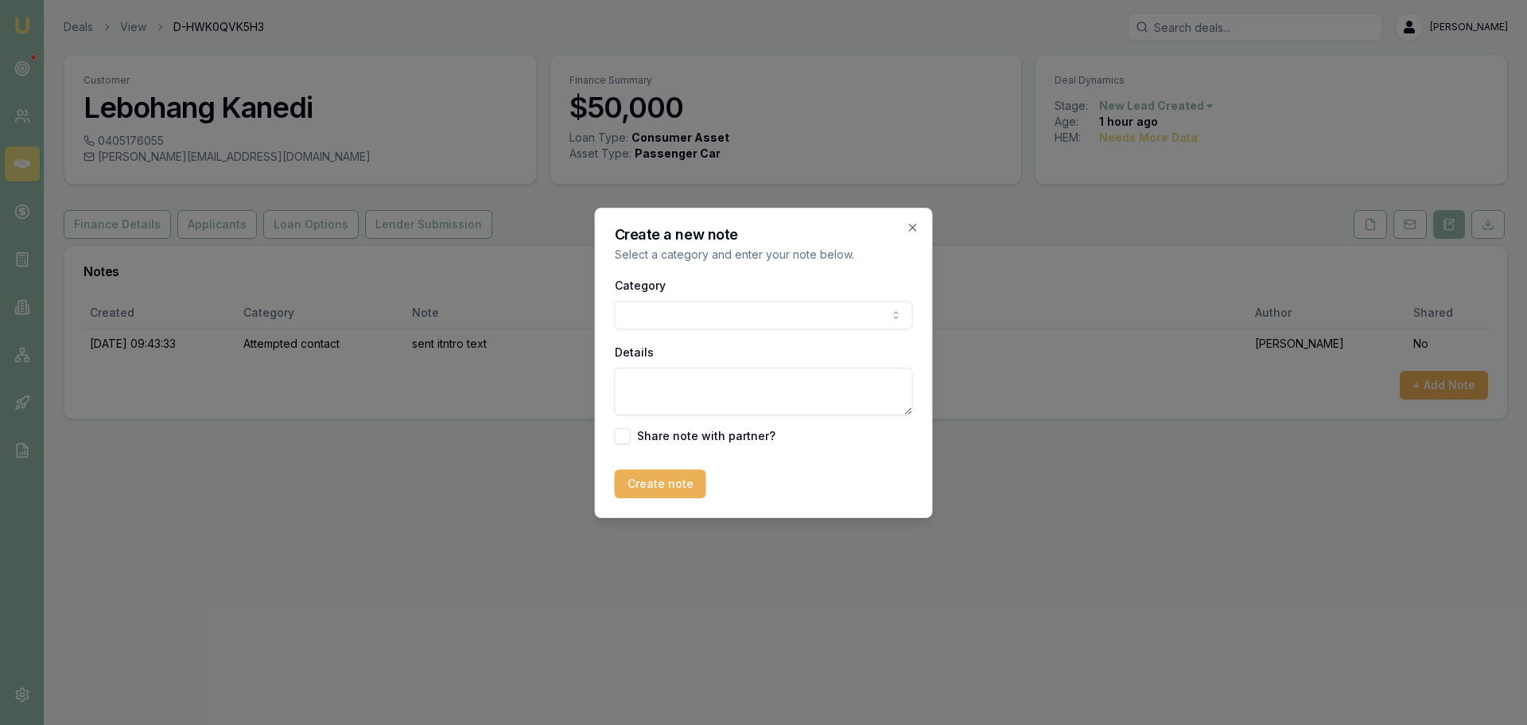
click at [666, 323] on body "Emu Broker Deals View D-HWK0QVK5H3 Erin Shield Toggle Menu Customer Lebohang Ka…" at bounding box center [763, 362] width 1527 height 725
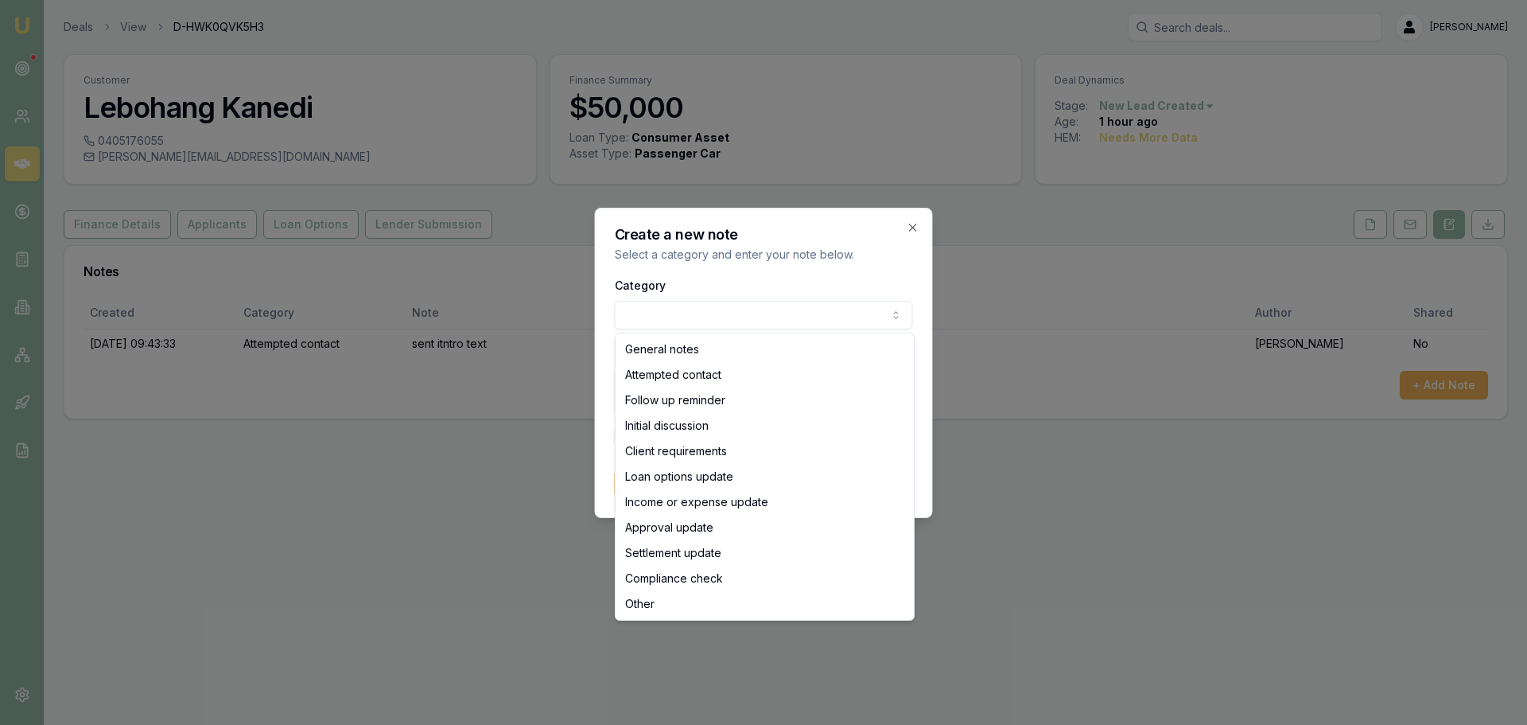
select select "ATTEMPTED_CONTACT"
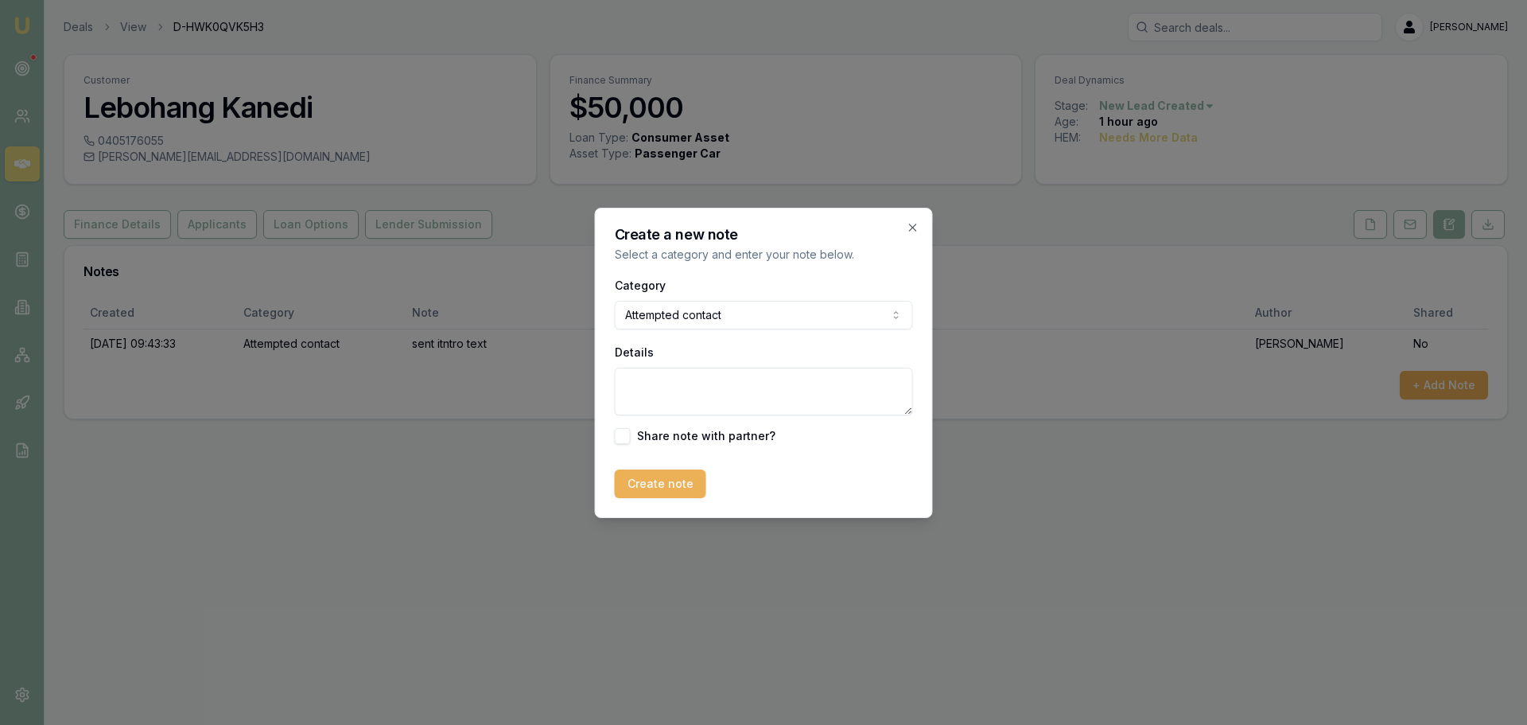
drag, startPoint x: 659, startPoint y: 391, endPoint x: 584, endPoint y: 441, distance: 90.0
click at [658, 391] on textarea "Details" at bounding box center [764, 391] width 298 height 48
type textarea "s"
type textarea "left VM"
click at [653, 489] on button "Create note" at bounding box center [660, 483] width 91 height 29
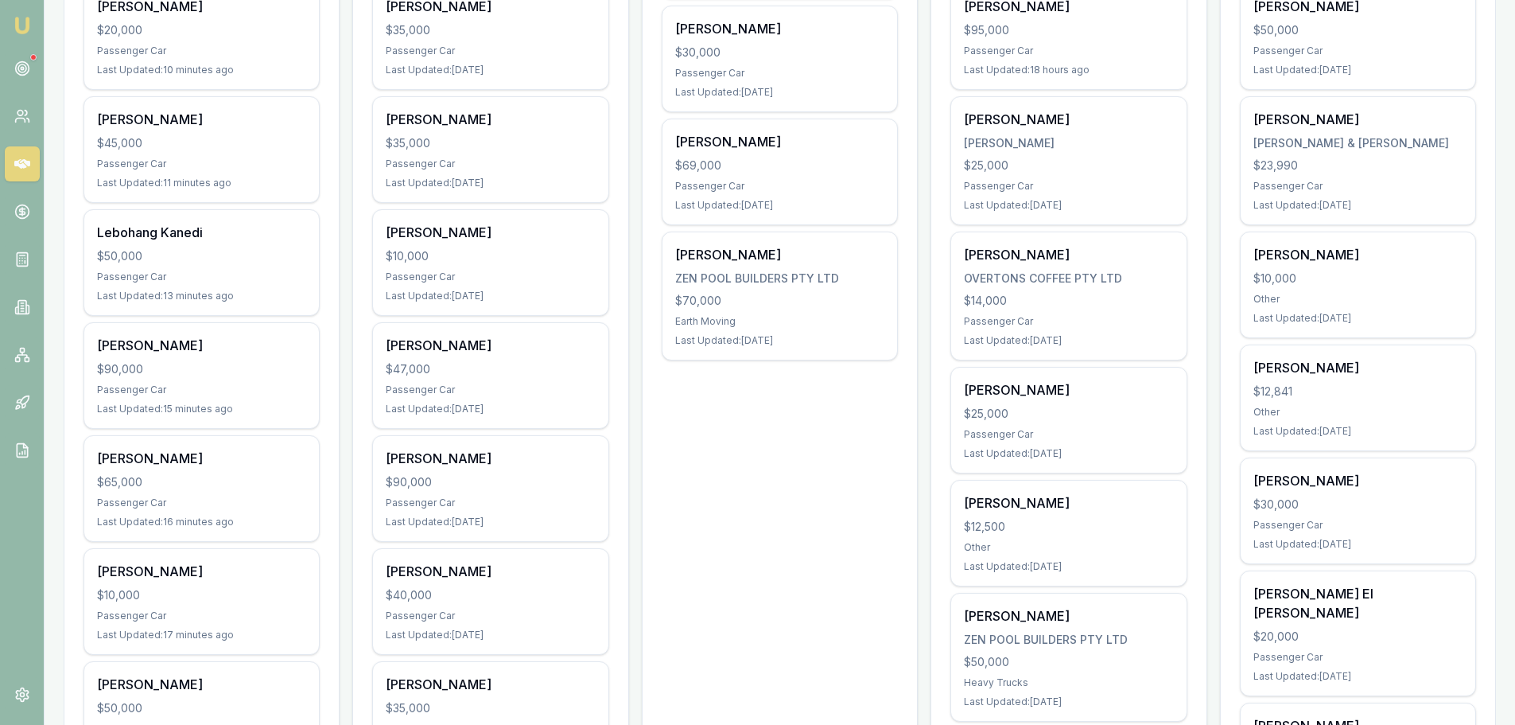
scroll to position [636, 0]
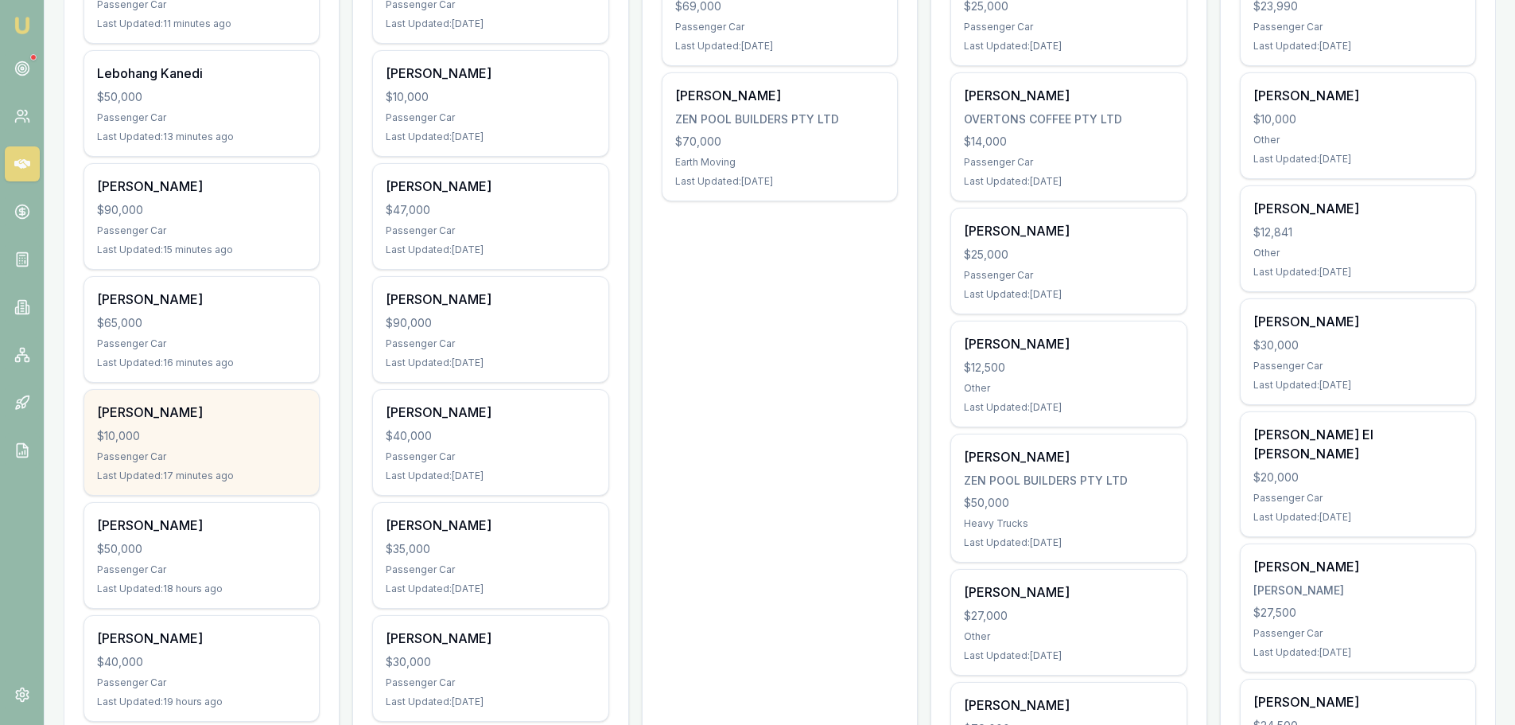
click at [222, 443] on div "$10,000" at bounding box center [201, 436] width 209 height 16
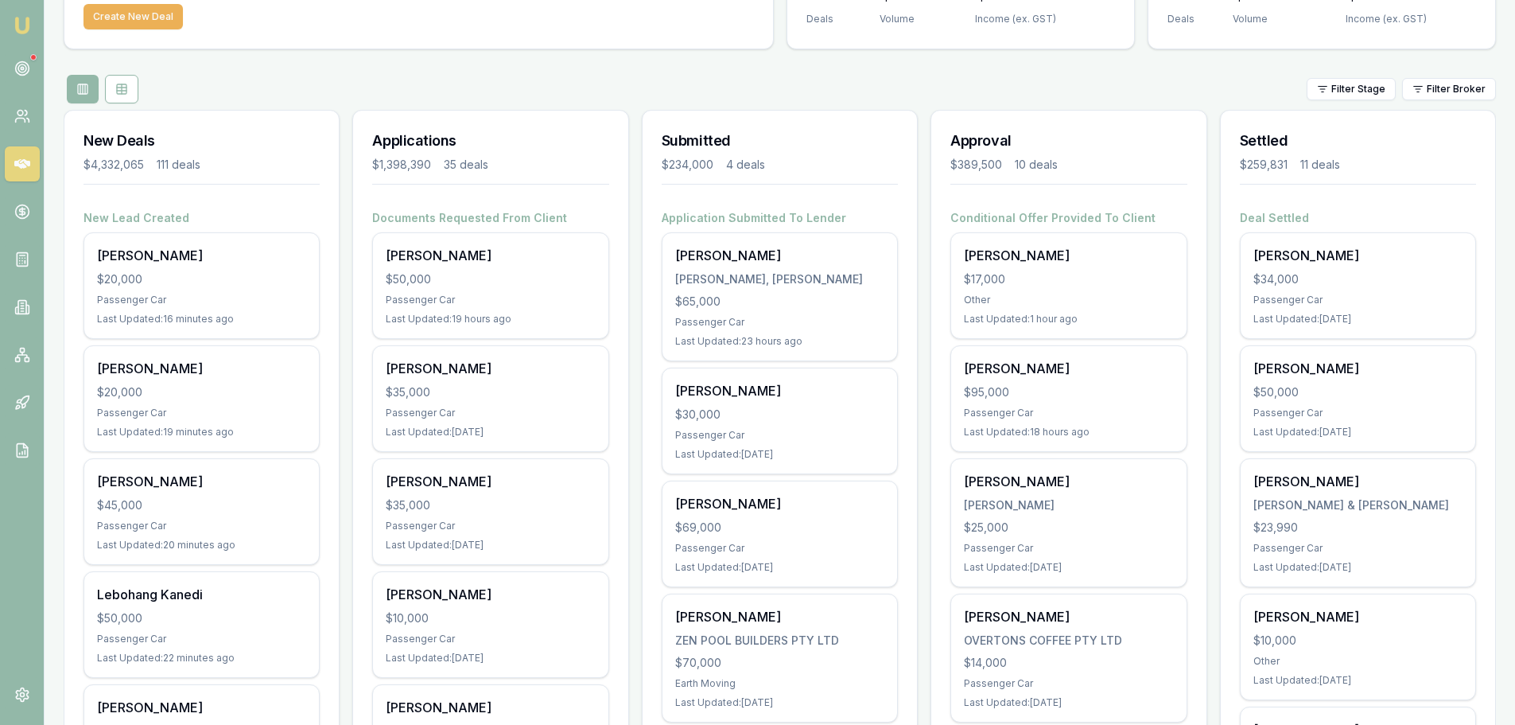
scroll to position [0, 0]
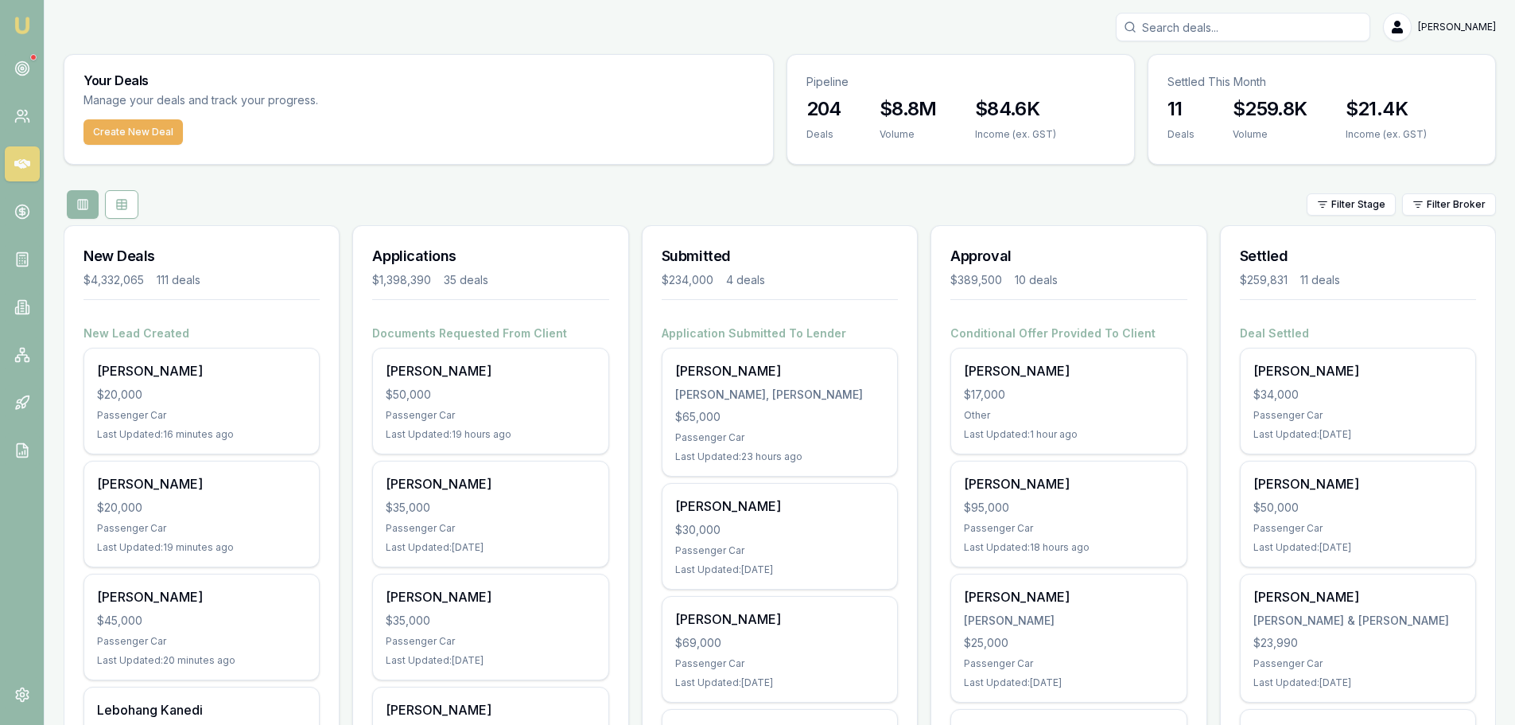
click at [1205, 29] on input "Search deals" at bounding box center [1243, 27] width 254 height 29
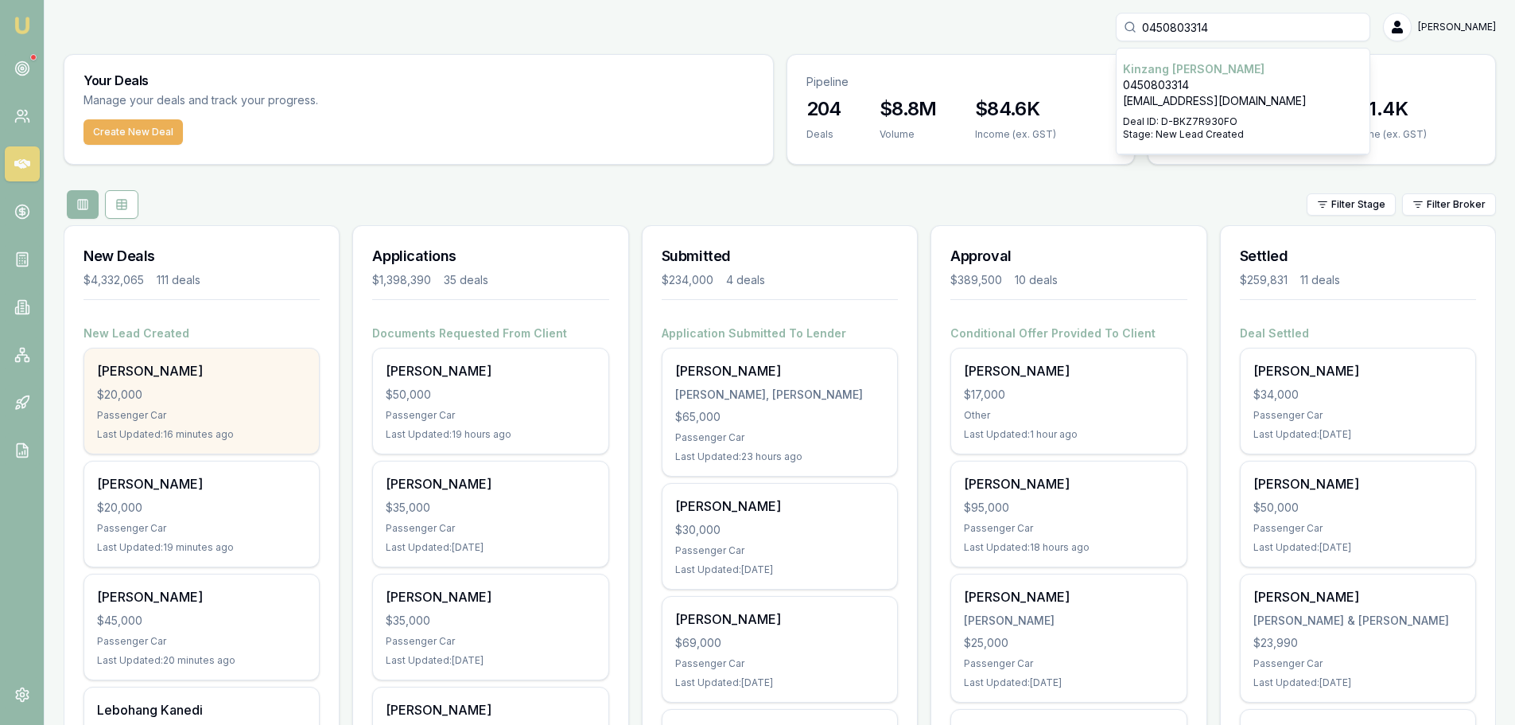
click at [194, 404] on div "[PERSON_NAME] $20,000 Passenger Car Last Updated: 16 minutes ago" at bounding box center [201, 400] width 235 height 105
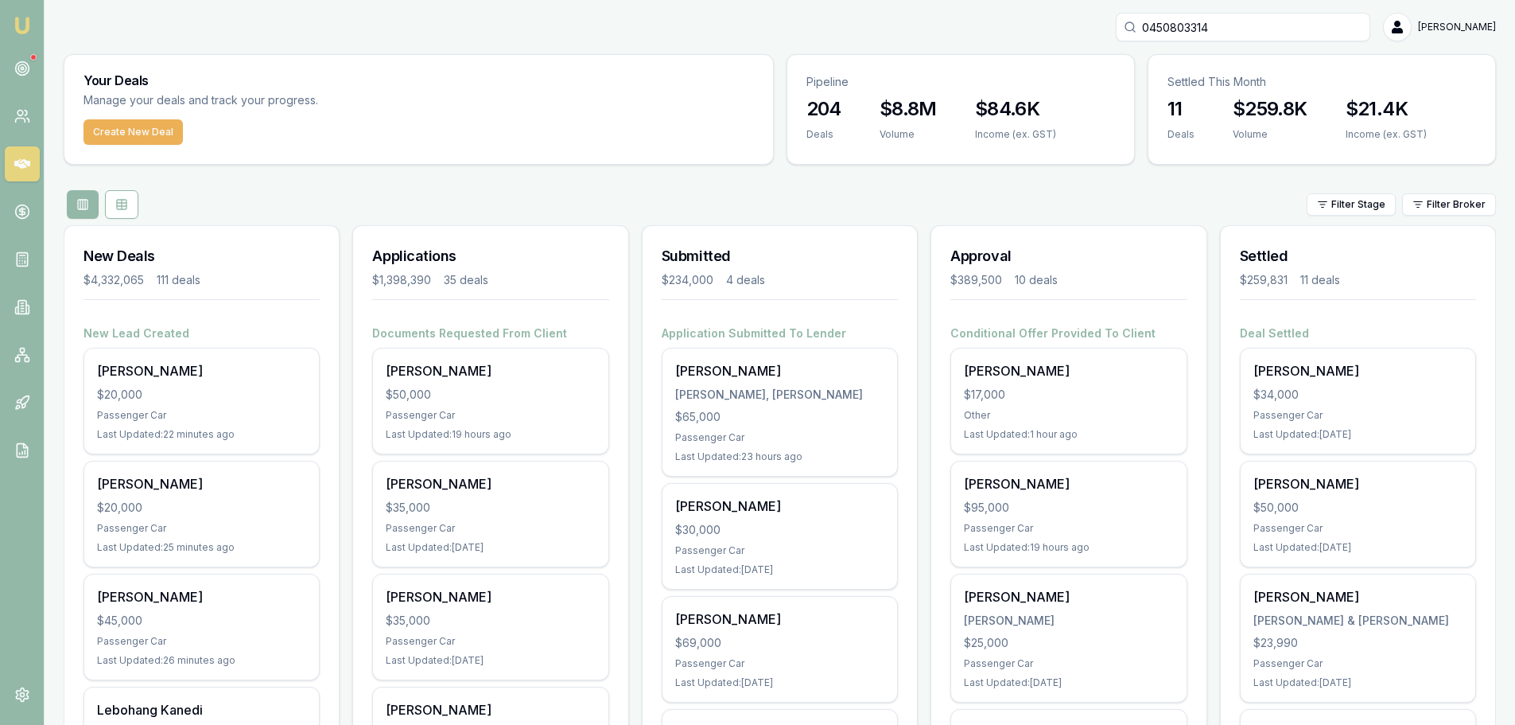
drag, startPoint x: 1256, startPoint y: 26, endPoint x: 625, endPoint y: 64, distance: 631.8
type input "0458212"
click at [1197, 114] on div "Select deal for Stanley Ingui" at bounding box center [1243, 112] width 240 height 6
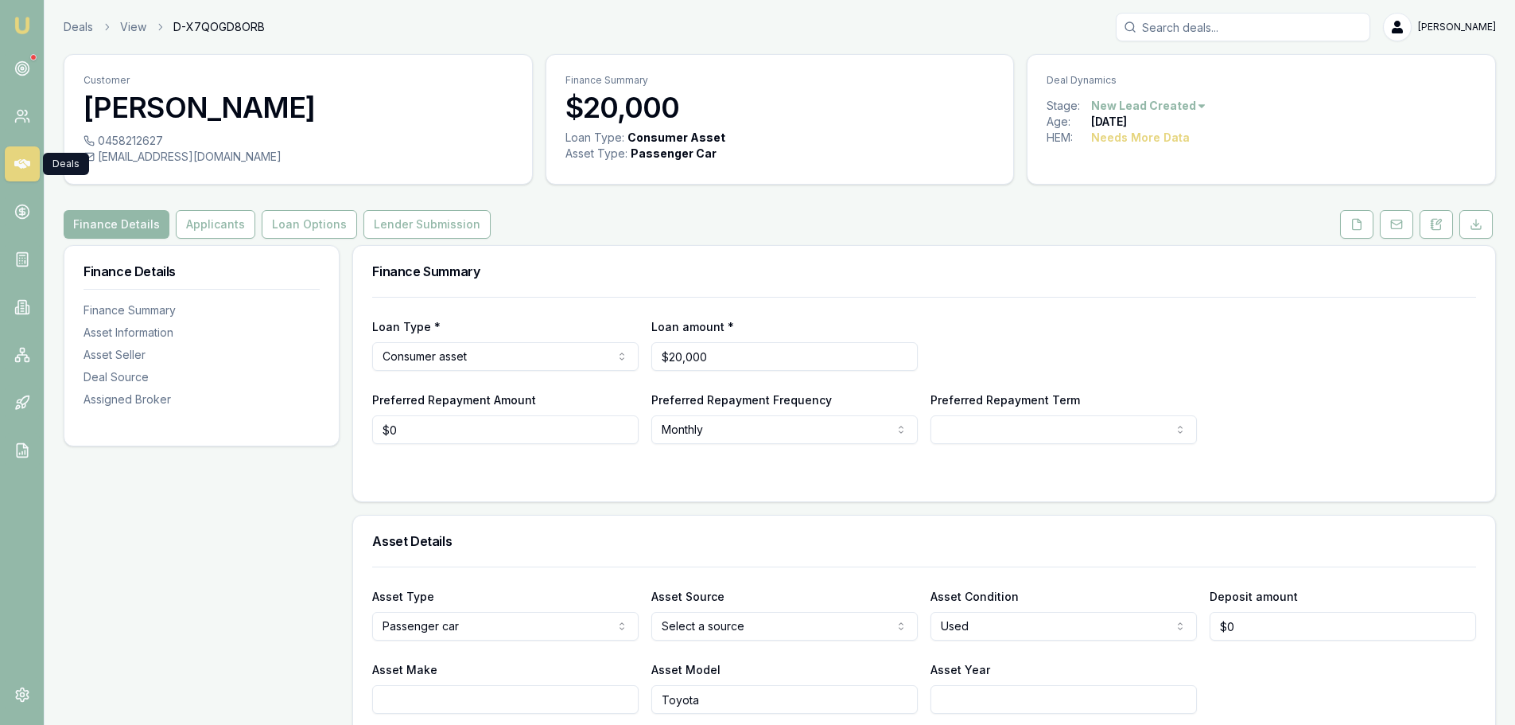
click at [17, 161] on icon at bounding box center [22, 164] width 16 height 10
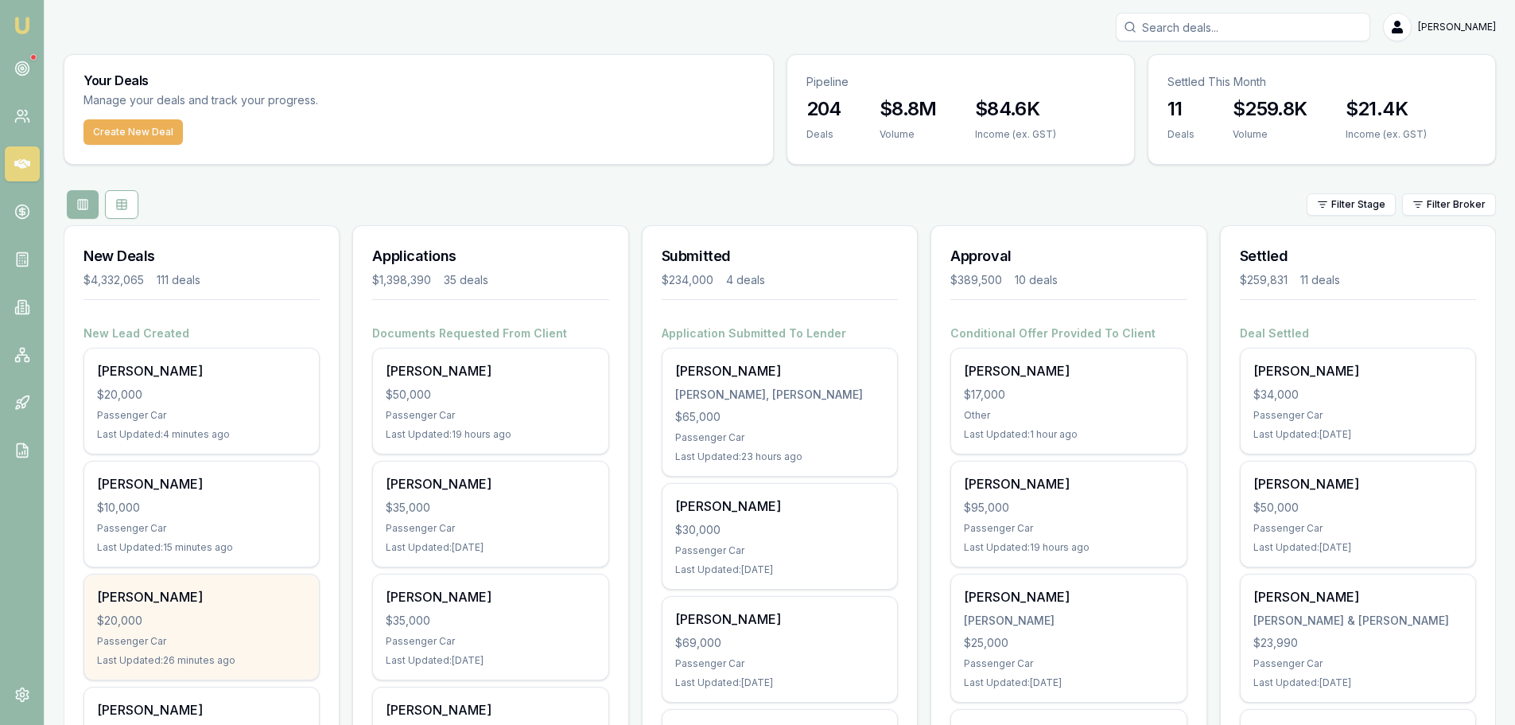
click at [179, 636] on div "Passenger Car" at bounding box center [201, 641] width 209 height 13
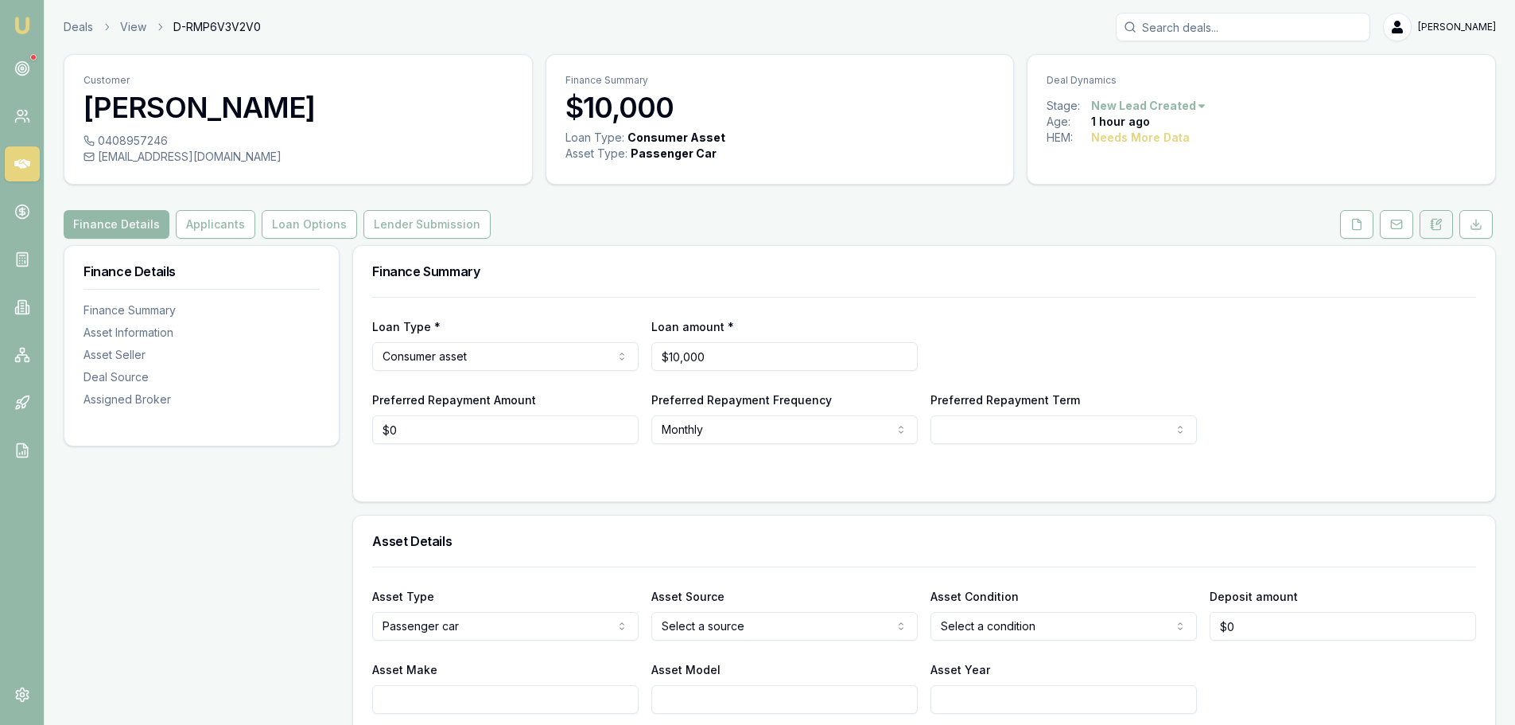
click at [1440, 227] on icon at bounding box center [1436, 224] width 9 height 10
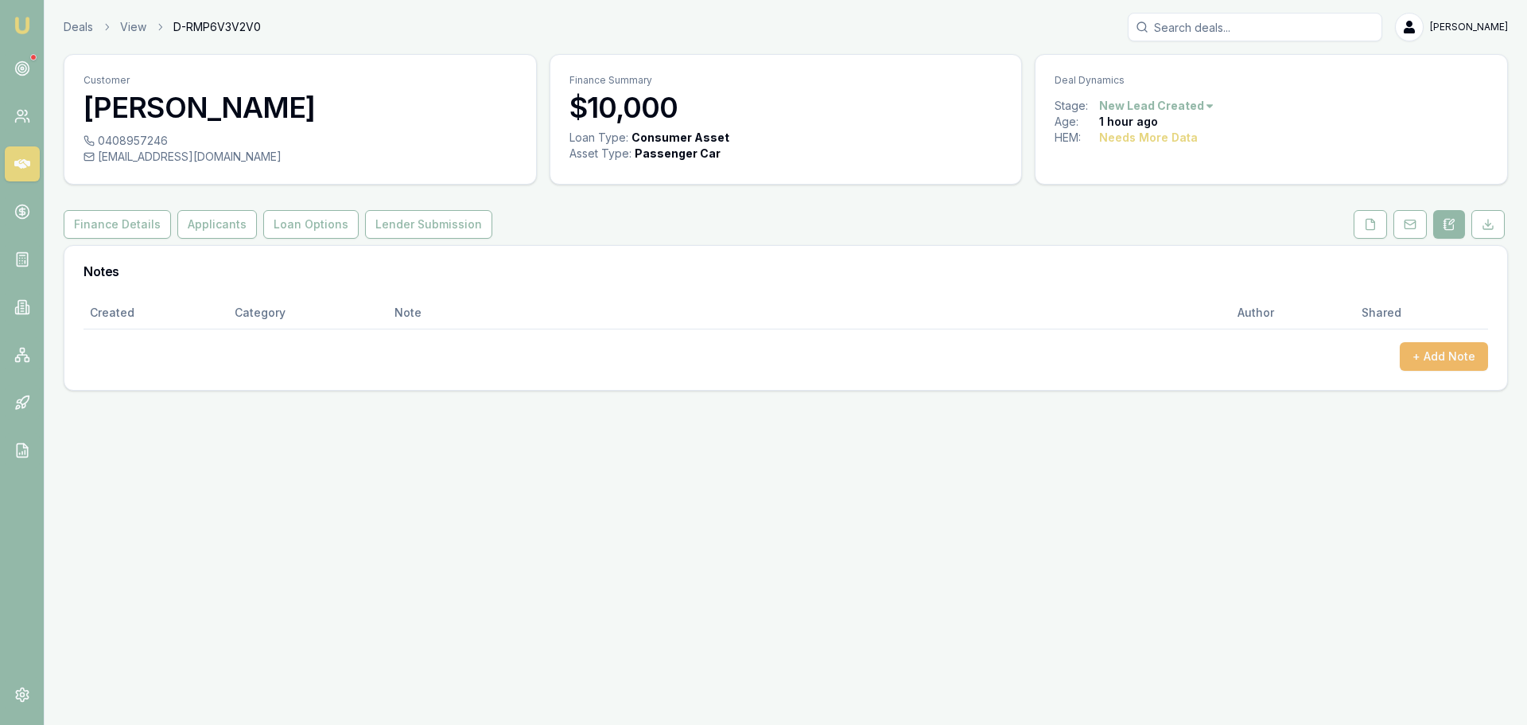
click at [1450, 351] on button "+ Add Note" at bounding box center [1444, 356] width 88 height 29
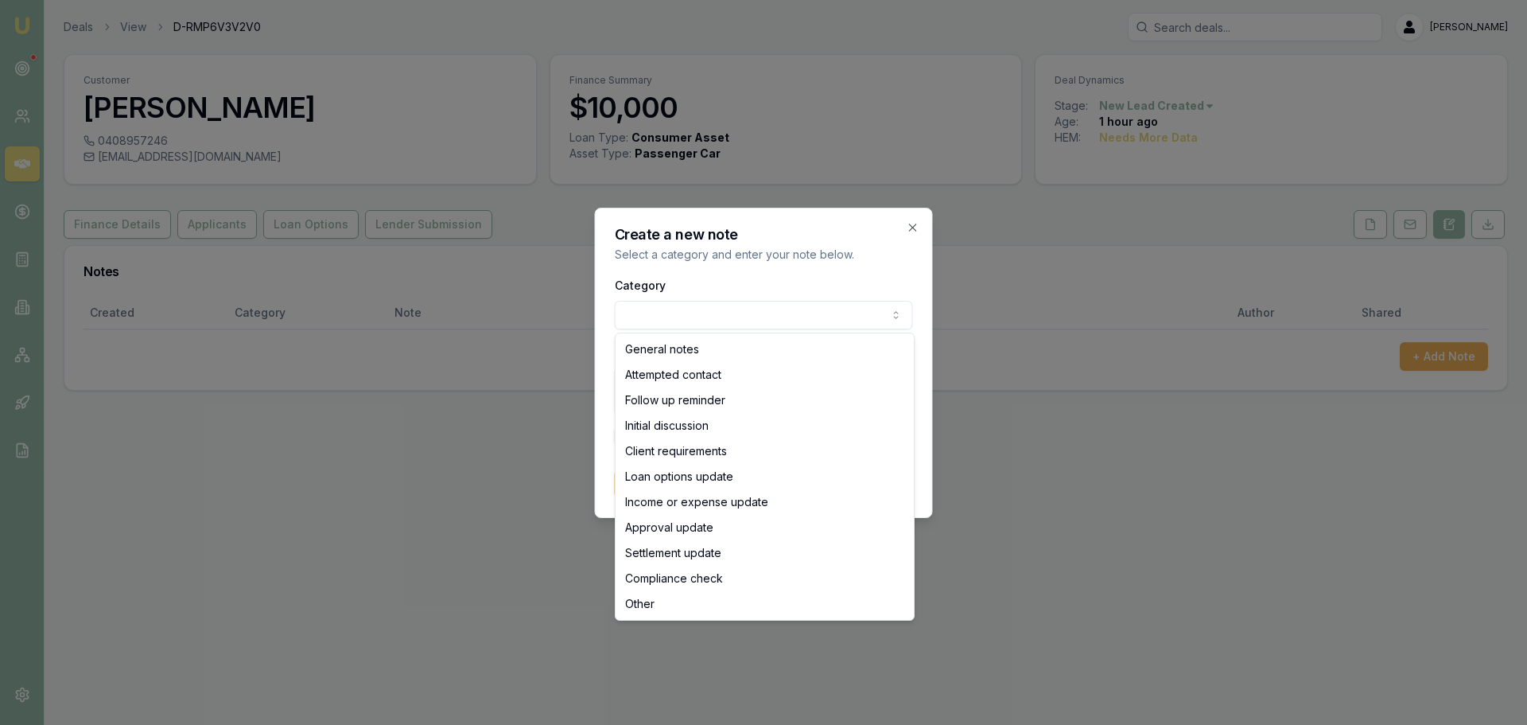
click at [643, 320] on body "Emu Broker Deals View D-RMP6V3V2V0 Erin Shield Toggle Menu Customer Timoci Moto…" at bounding box center [763, 362] width 1527 height 725
select select "ATTEMPTED_CONTACT"
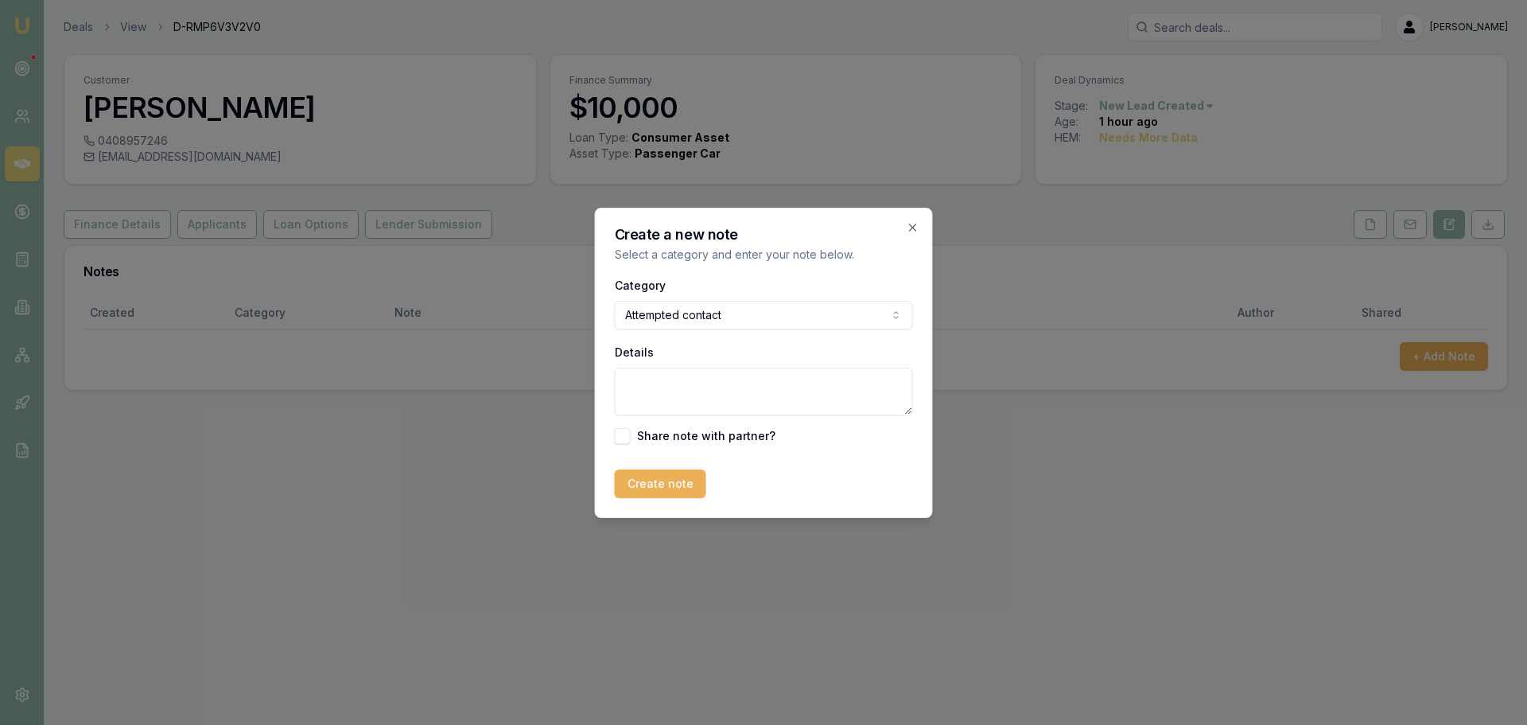
click at [667, 389] on textarea "Details" at bounding box center [764, 391] width 298 height 48
type textarea "sent intro text"
click at [689, 477] on button "Create note" at bounding box center [660, 483] width 91 height 29
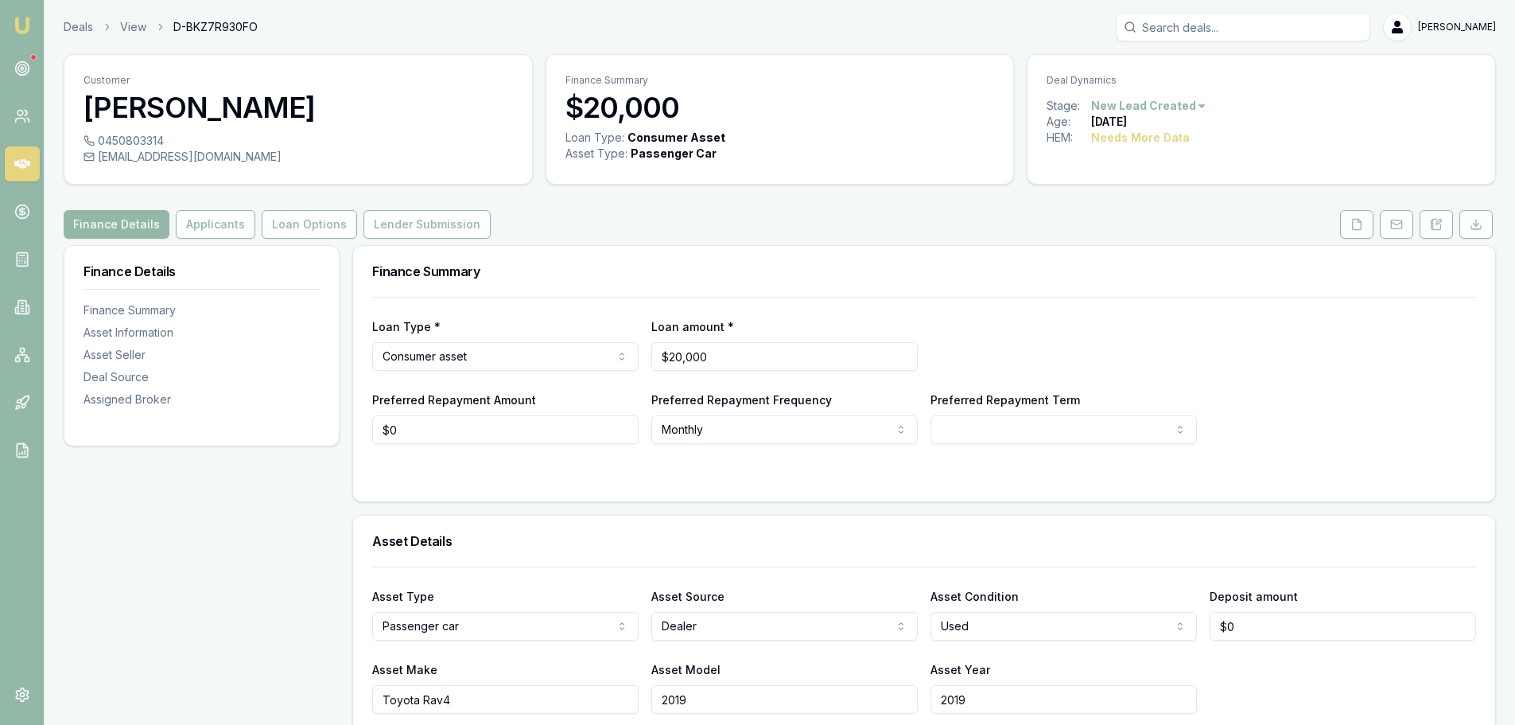
click at [202, 225] on button "Applicants" at bounding box center [216, 224] width 80 height 29
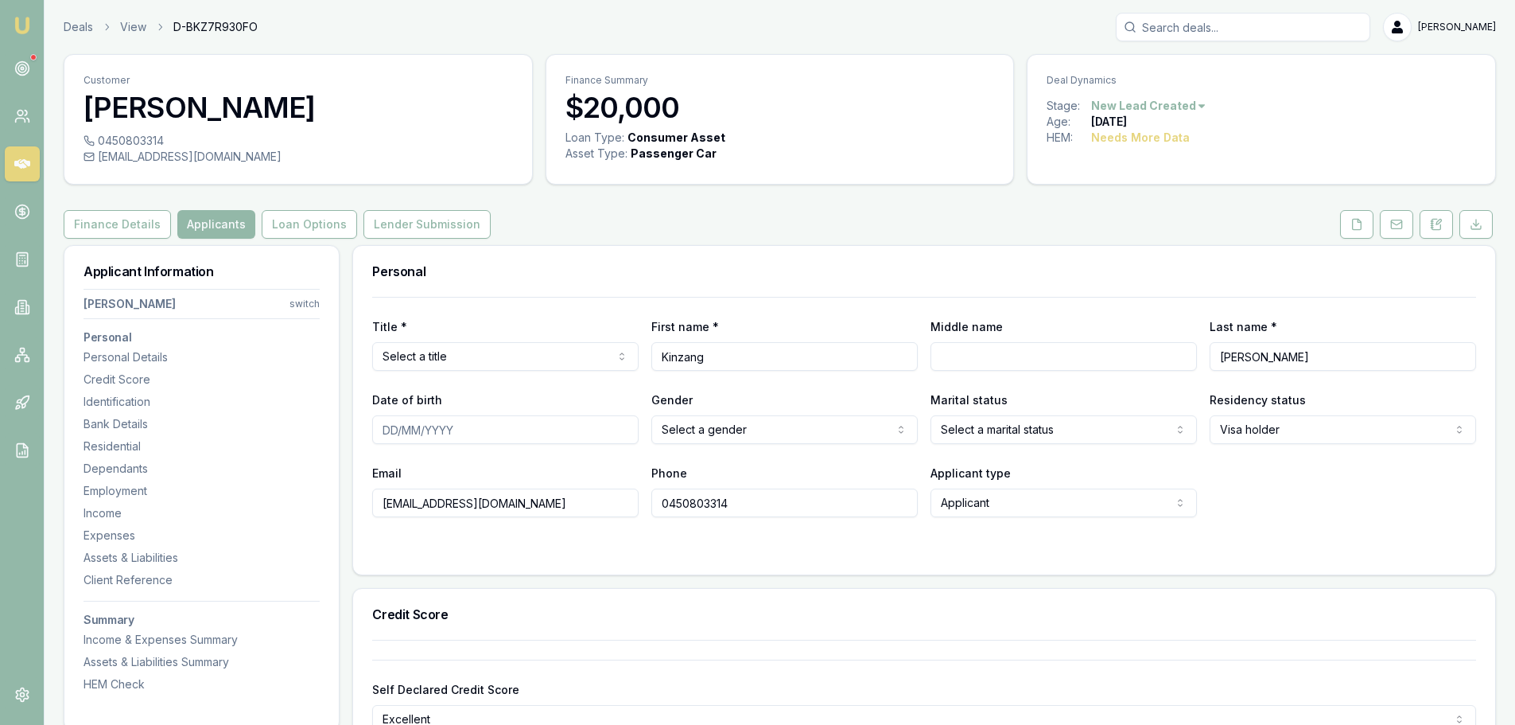
click at [632, 238] on div "Finance Details Applicants Loan Options Lender Submission" at bounding box center [780, 224] width 1432 height 29
click at [686, 286] on div "Personal" at bounding box center [924, 271] width 1142 height 51
click at [693, 216] on div "Finance Details Applicants Loan Options Lender Submission" at bounding box center [780, 224] width 1432 height 29
click at [654, 223] on div "Finance Details Applicants Loan Options Lender Submission" at bounding box center [780, 224] width 1432 height 29
click at [1366, 236] on button at bounding box center [1356, 224] width 33 height 29
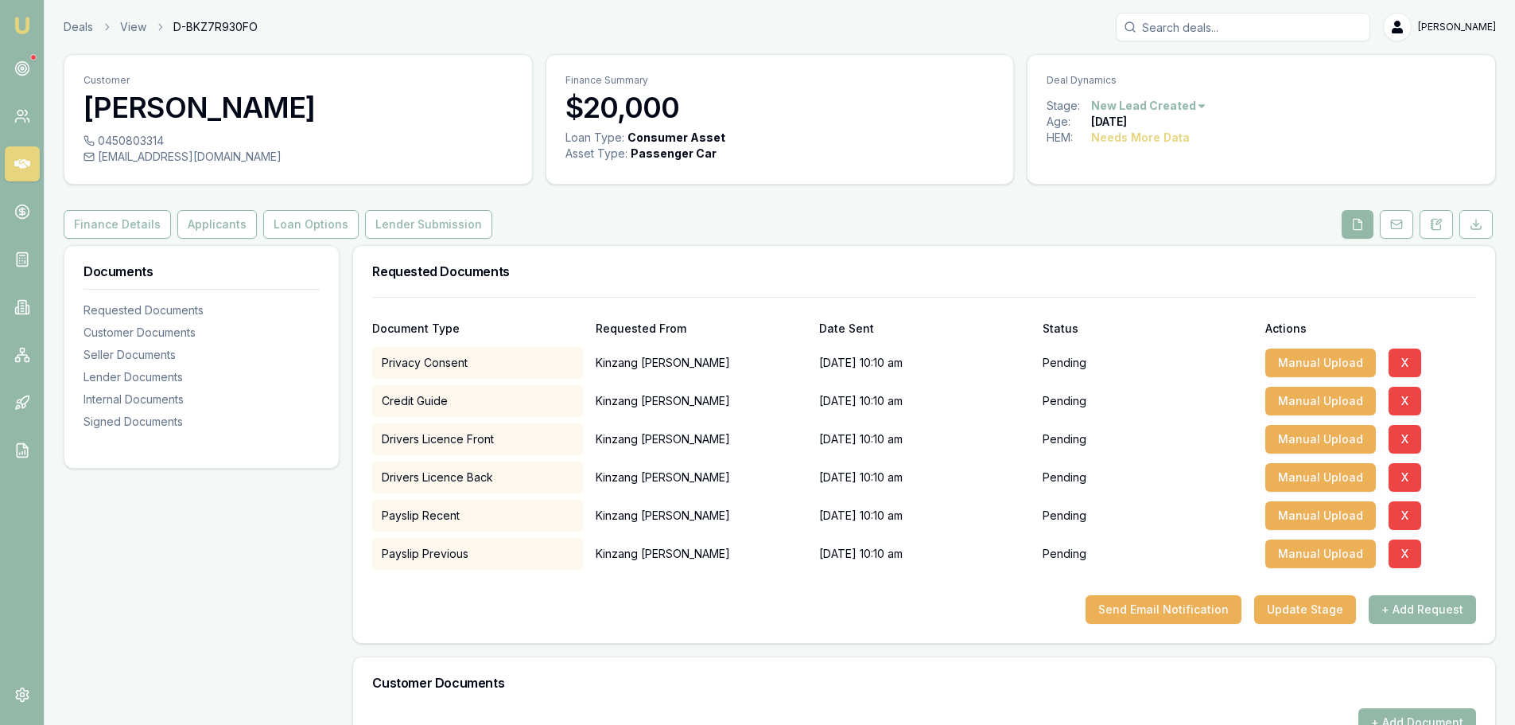
click at [1013, 219] on div "Finance Details Applicants Loan Options Lender Submission" at bounding box center [780, 224] width 1432 height 29
click at [200, 221] on button "Applicants" at bounding box center [217, 224] width 80 height 29
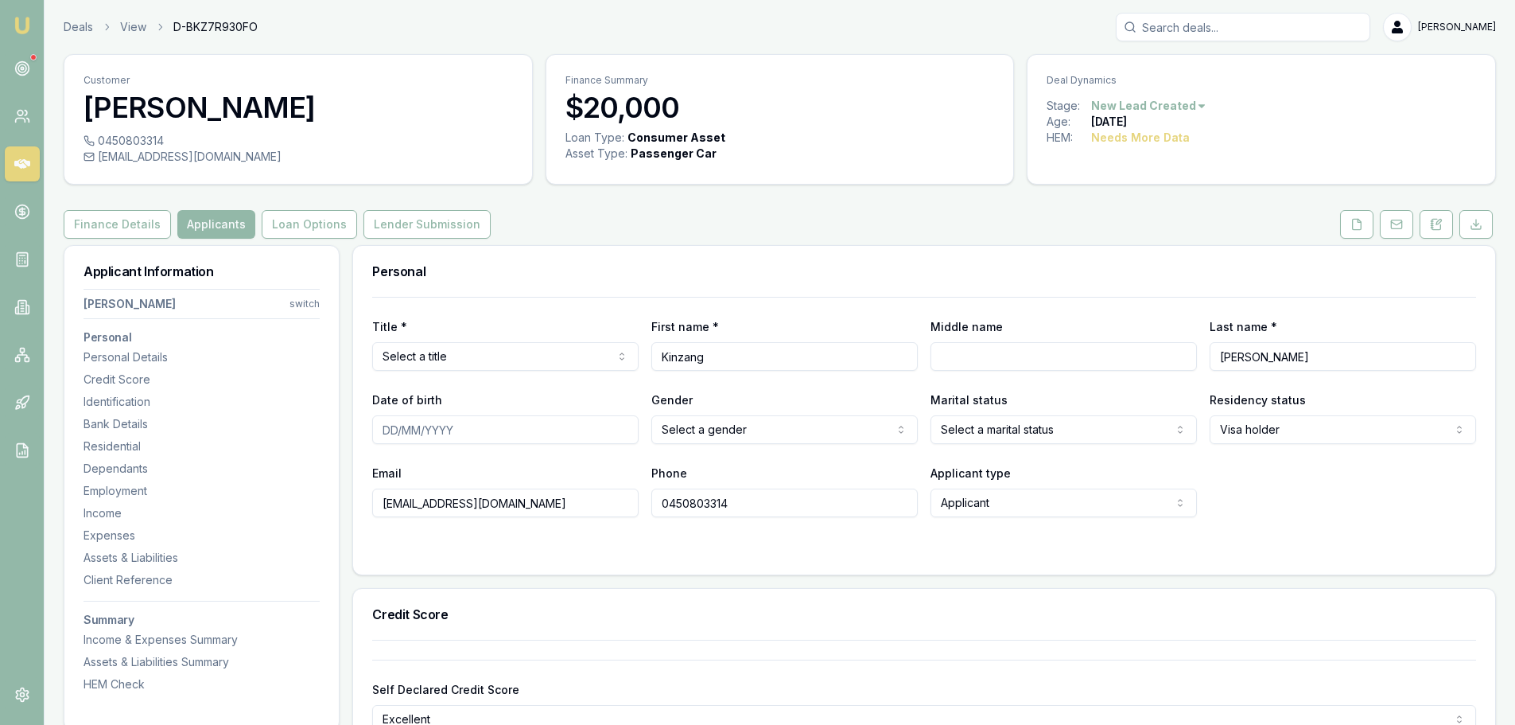
click at [610, 223] on div "Finance Details Applicants Loan Options Lender Submission" at bounding box center [780, 224] width 1432 height 29
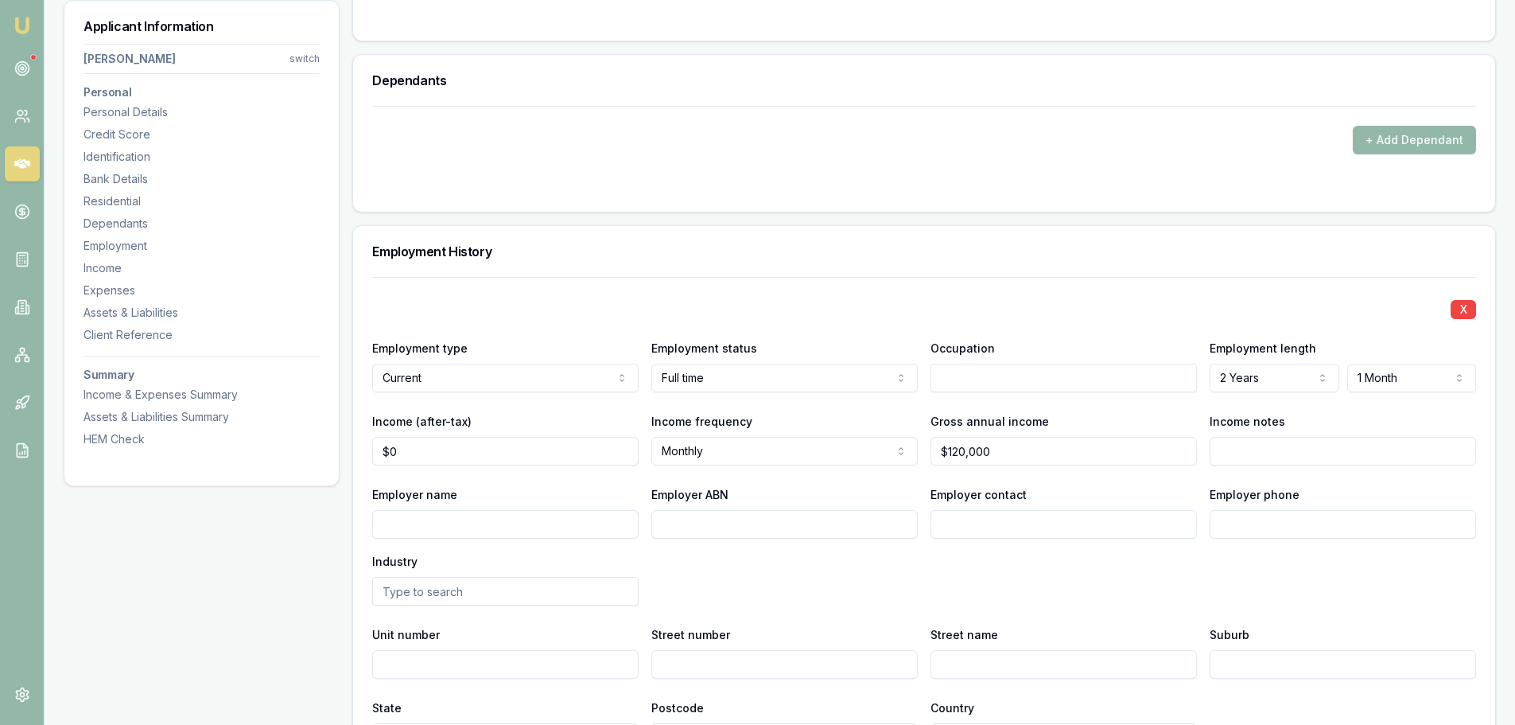
scroll to position [1988, 0]
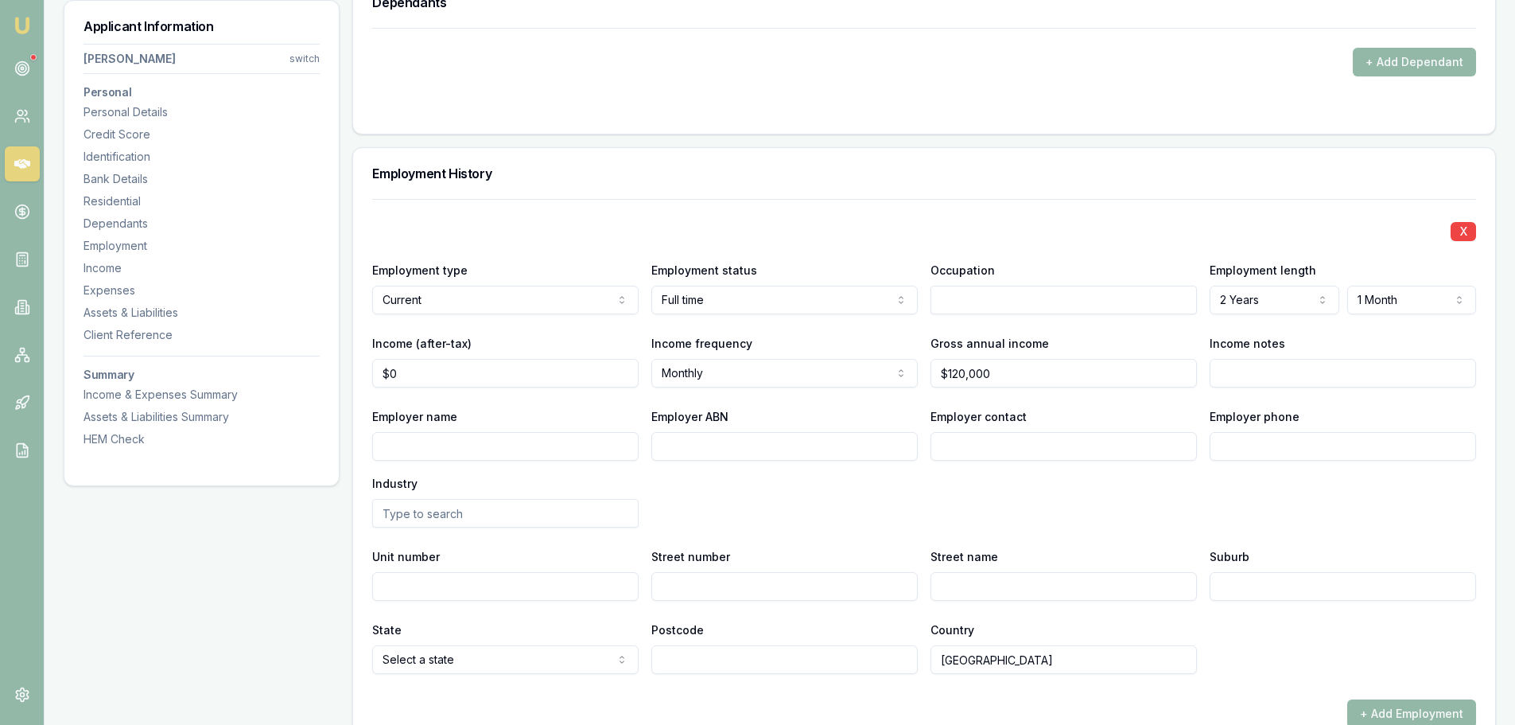
click at [1160, 193] on div "Employment History" at bounding box center [924, 173] width 1142 height 51
click at [985, 212] on div "X Employment type Current Current Previous Employment status [DEMOGRAPHIC_DATA]…" at bounding box center [924, 436] width 1104 height 475
click at [1022, 379] on input "120000" at bounding box center [1063, 373] width 266 height 29
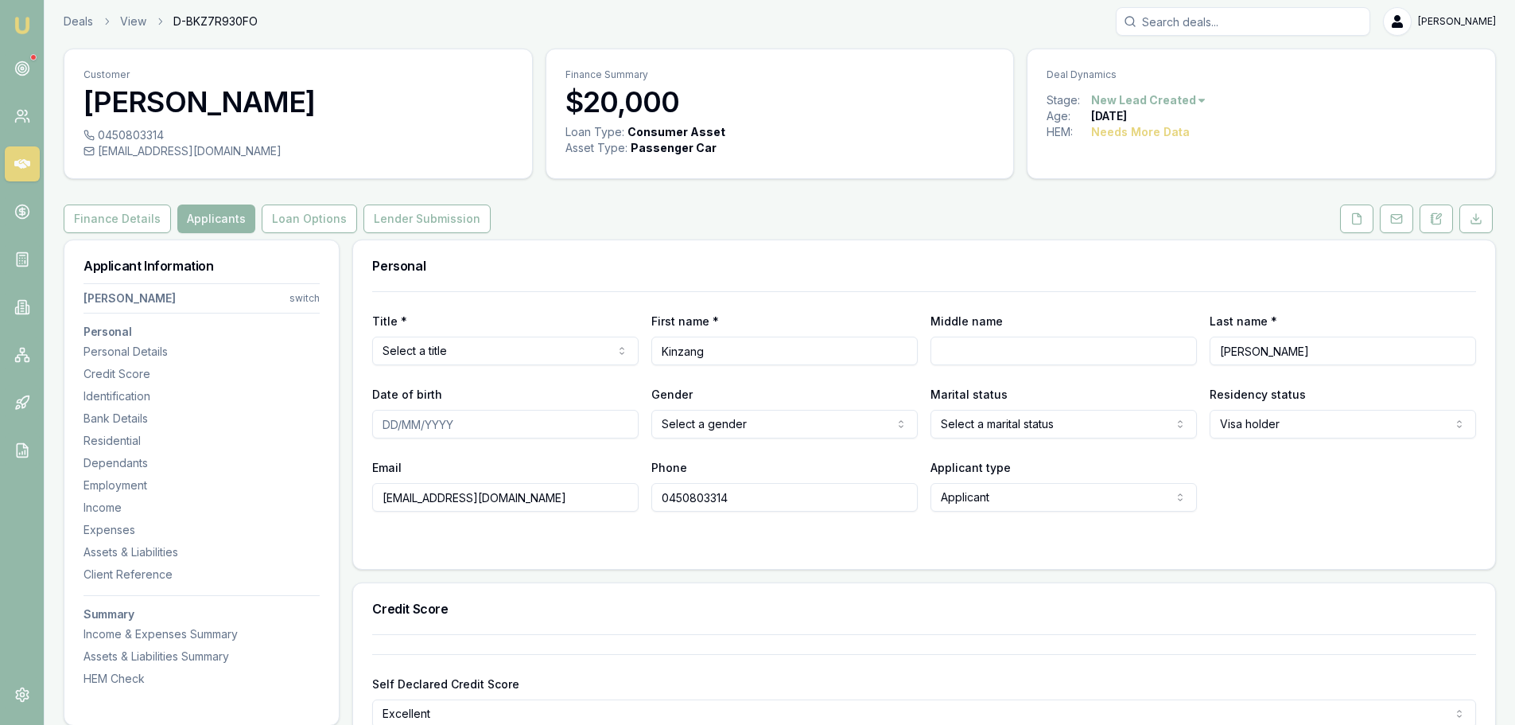
scroll to position [0, 0]
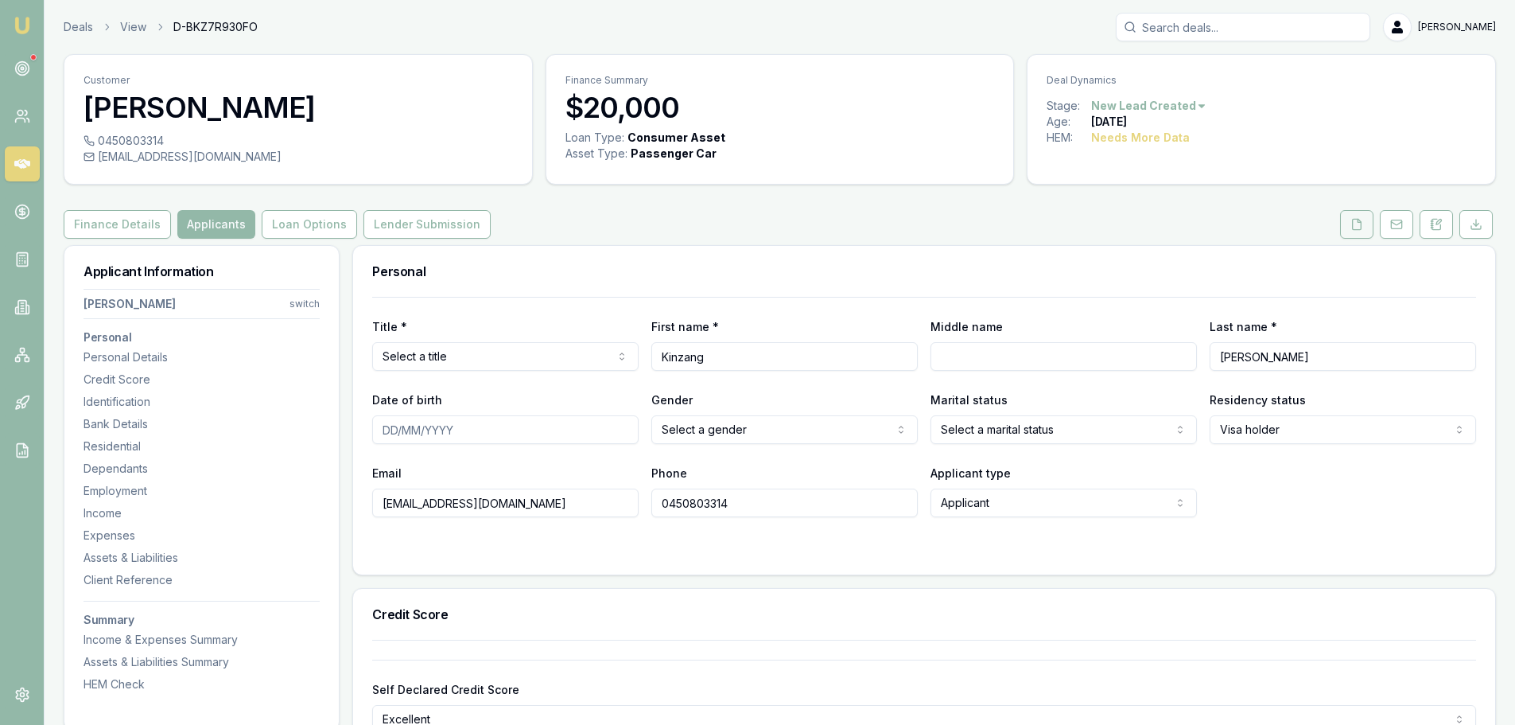
type input "$120,000"
click at [1350, 224] on button at bounding box center [1356, 224] width 33 height 29
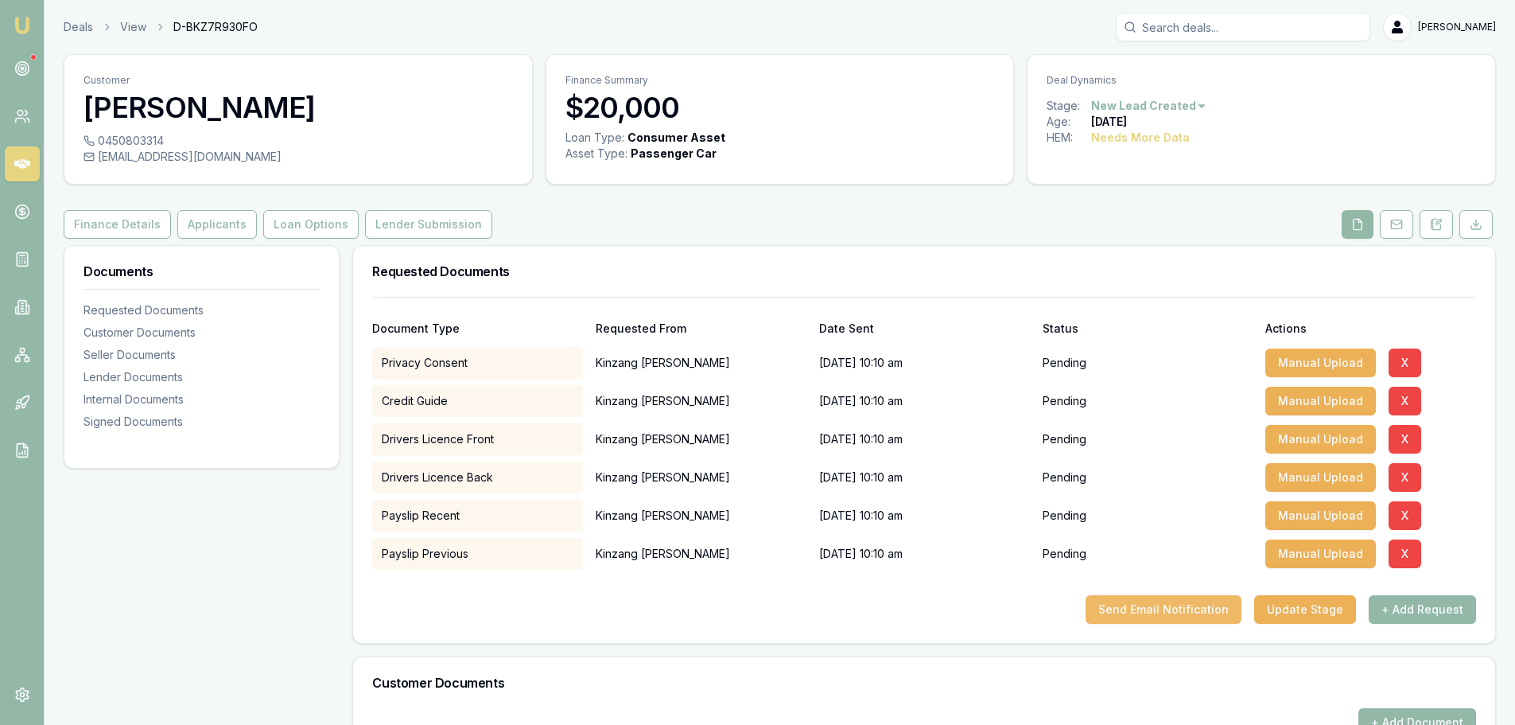
click at [1170, 605] on button "Send Email Notification" at bounding box center [1164, 609] width 156 height 29
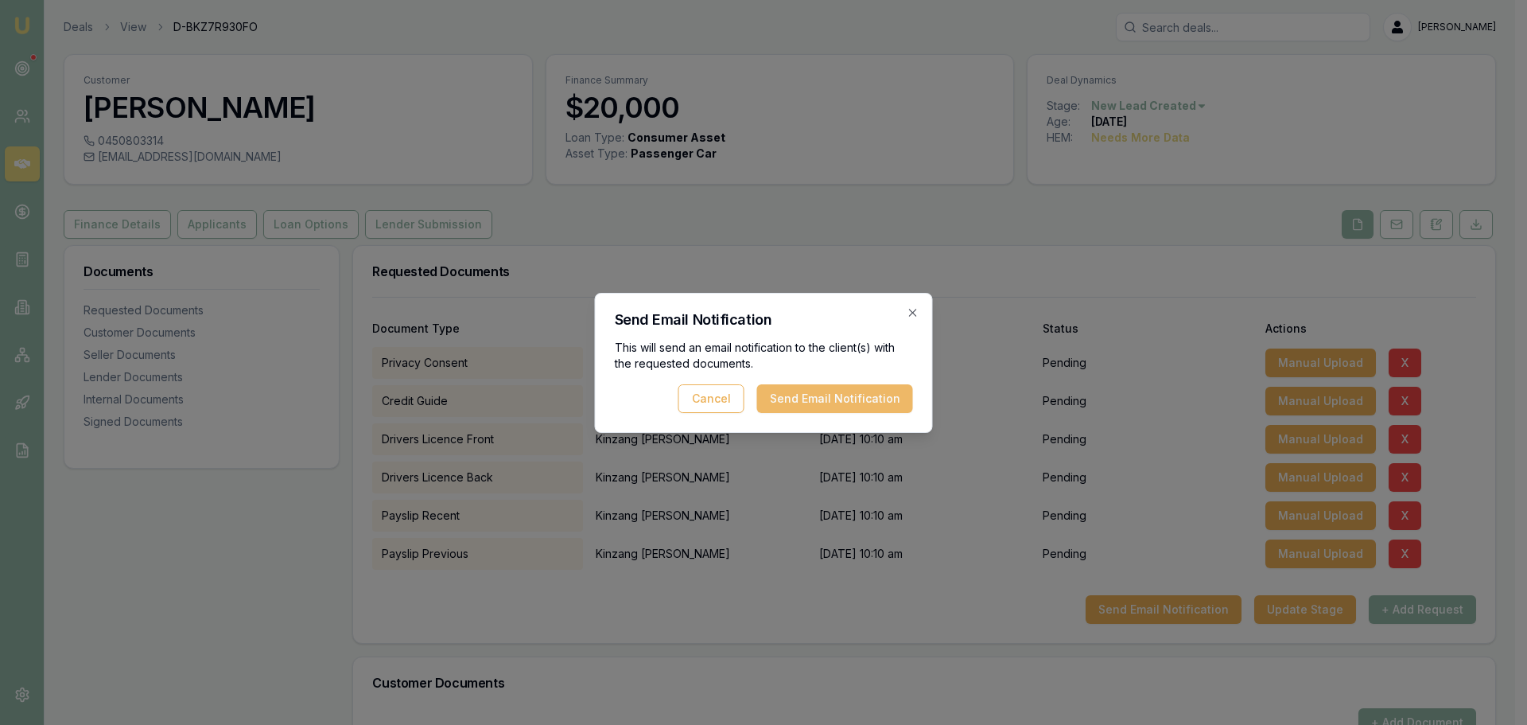
click at [850, 398] on button "Send Email Notification" at bounding box center [835, 398] width 156 height 29
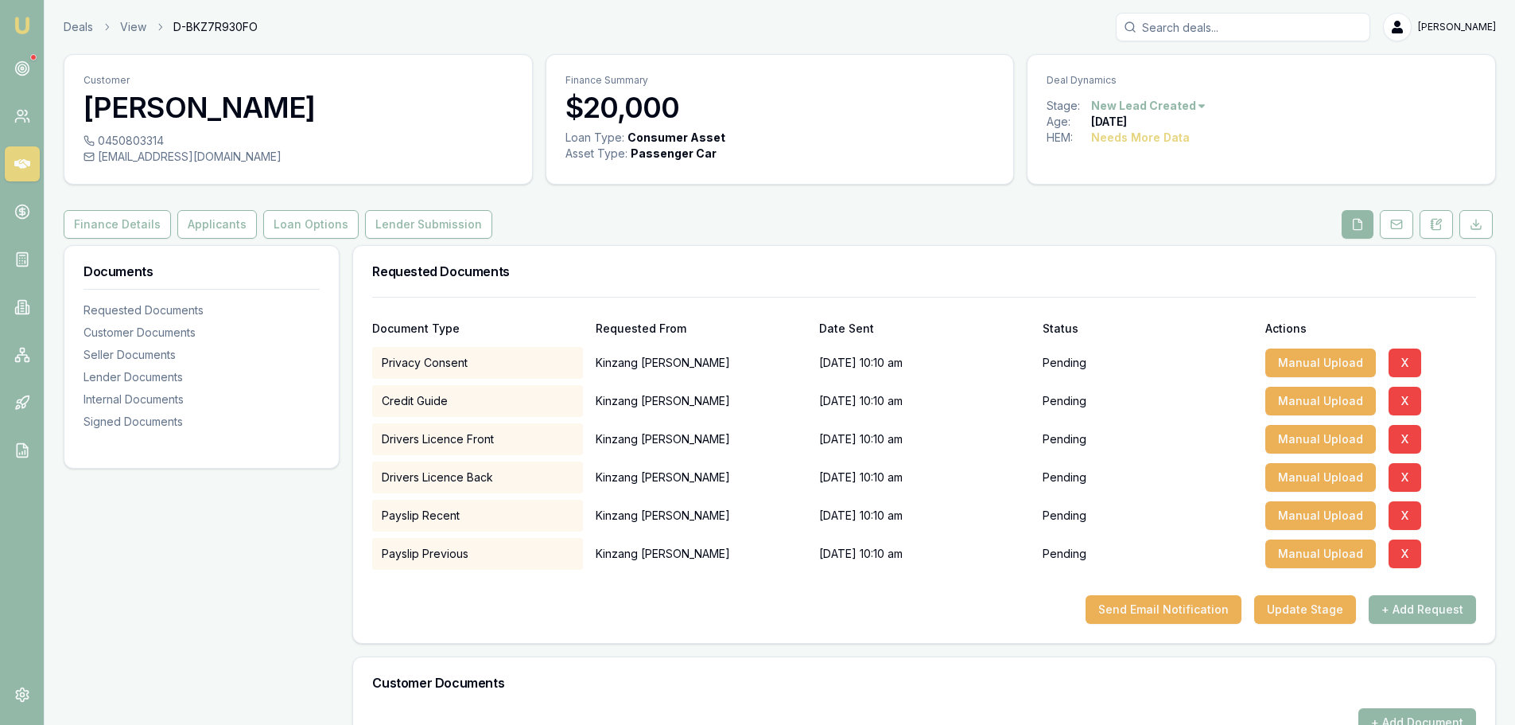
click at [795, 242] on div "Customer Kinzang Wangchuk 0450803314 [EMAIL_ADDRESS][DOMAIN_NAME] Finance Summa…" at bounding box center [780, 631] width 1432 height 1154
click at [690, 243] on div "Customer Kinzang Wangchuk 0450803314 [EMAIL_ADDRESS][DOMAIN_NAME] Finance Summa…" at bounding box center [780, 631] width 1432 height 1154
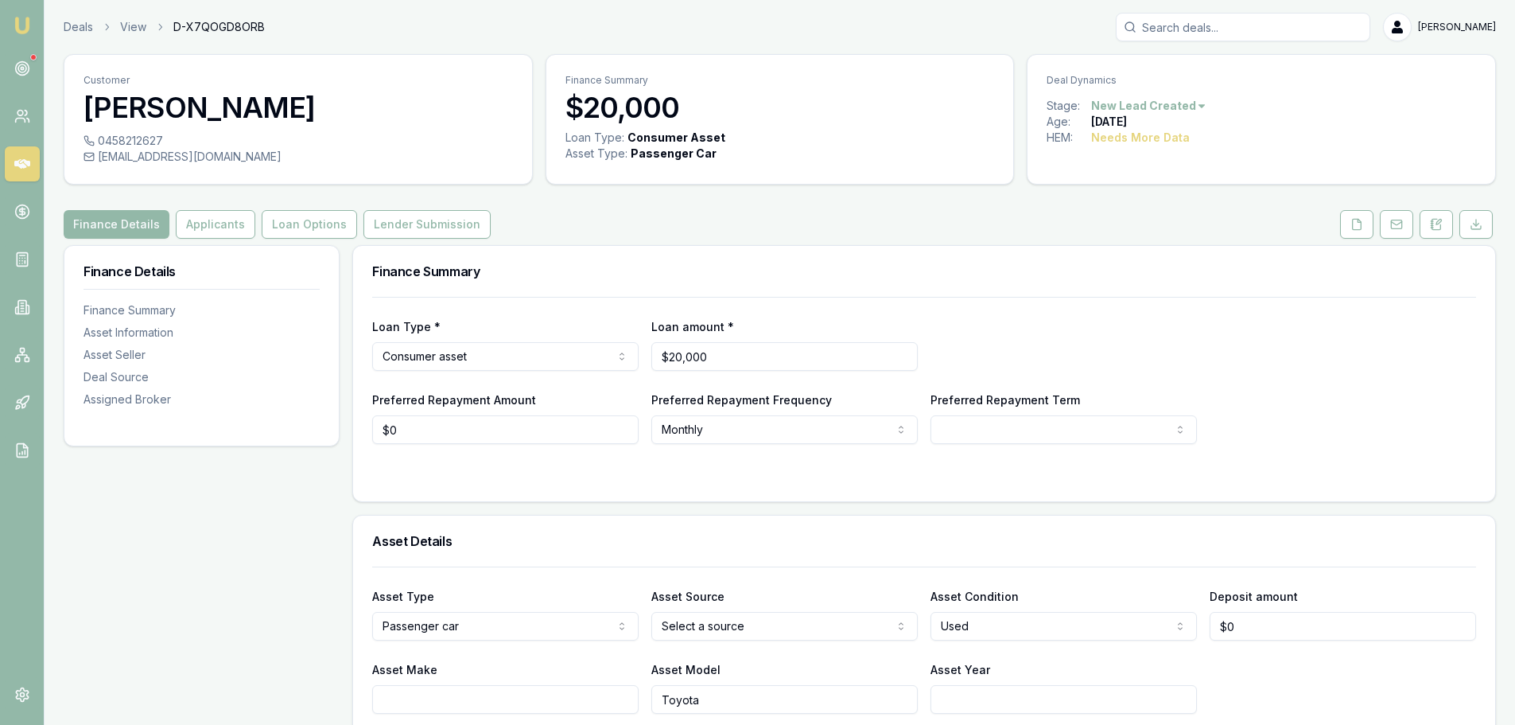
click at [886, 248] on div "Finance Summary" at bounding box center [924, 271] width 1142 height 51
click at [1436, 228] on icon at bounding box center [1436, 224] width 13 height 13
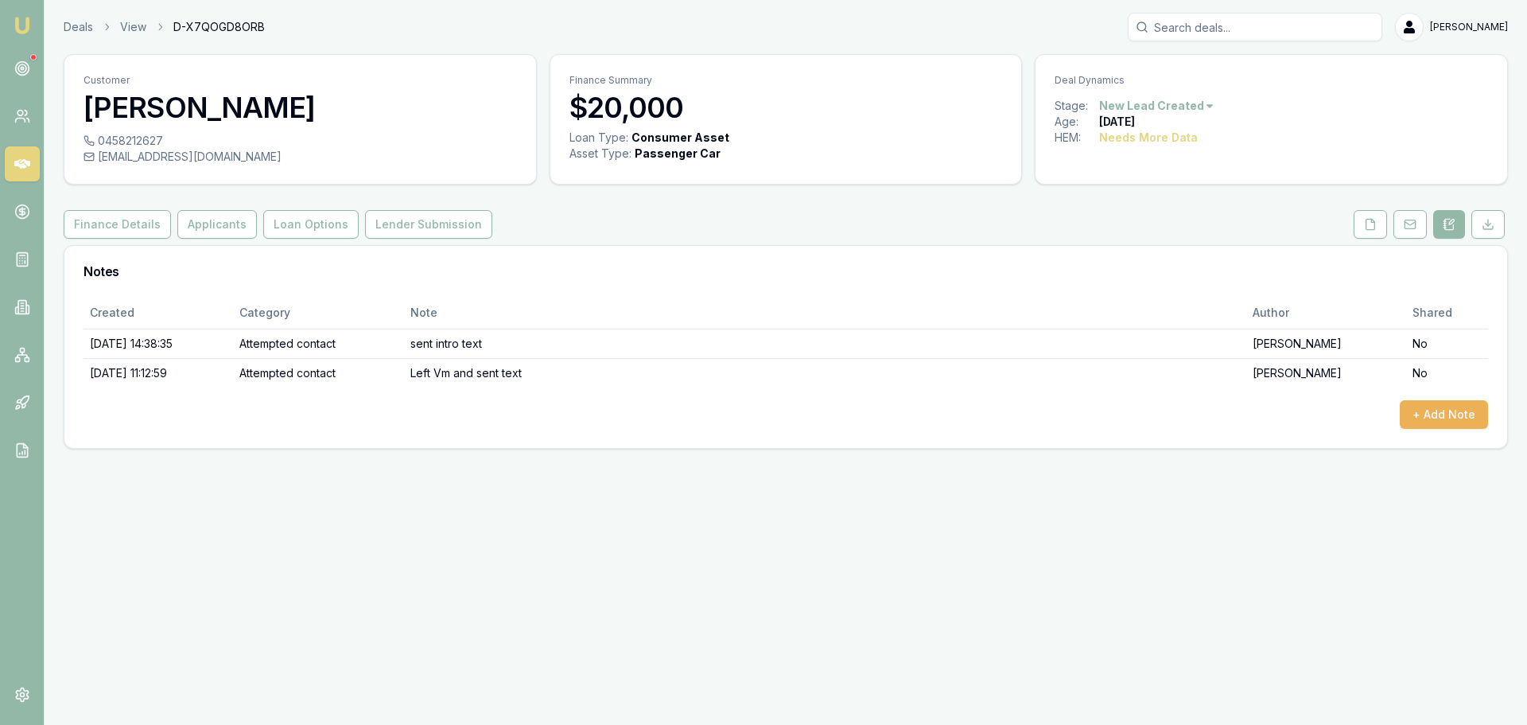
click at [974, 224] on div "Finance Details Applicants Loan Options Lender Submission" at bounding box center [786, 224] width 1444 height 29
click at [202, 225] on button "Applicants" at bounding box center [217, 224] width 80 height 29
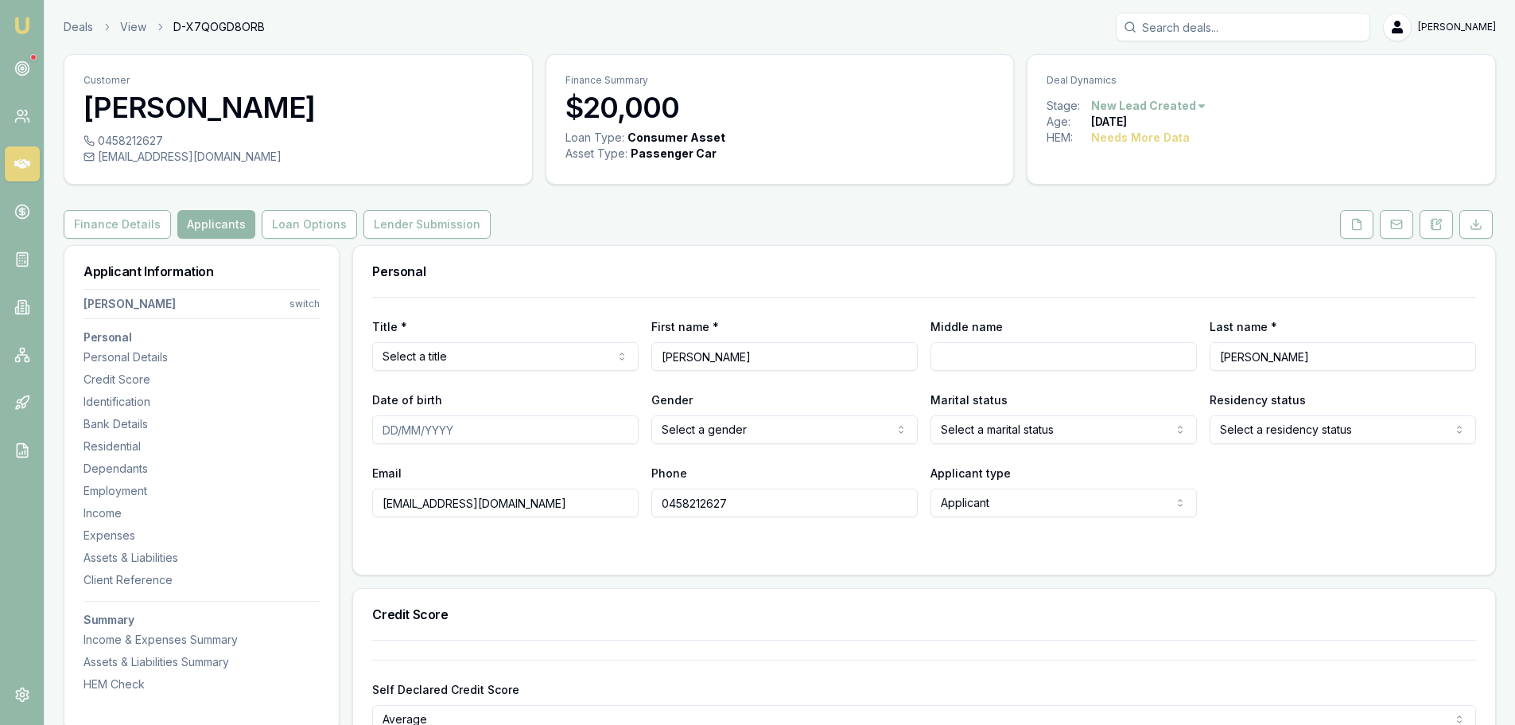
click at [558, 214] on div "Finance Details Applicants Loan Options Lender Submission" at bounding box center [780, 224] width 1432 height 29
click at [717, 213] on div "Finance Details Applicants Loan Options Lender Submission" at bounding box center [780, 224] width 1432 height 29
click at [507, 363] on html "Emu Broker Deals View D-X7QOGD8ORB Erin Shield Toggle Menu Customer Stanley Ing…" at bounding box center [757, 362] width 1515 height 725
click at [736, 247] on div "Personal" at bounding box center [924, 271] width 1142 height 51
click at [608, 429] on input "Date of birth" at bounding box center [505, 429] width 266 height 29
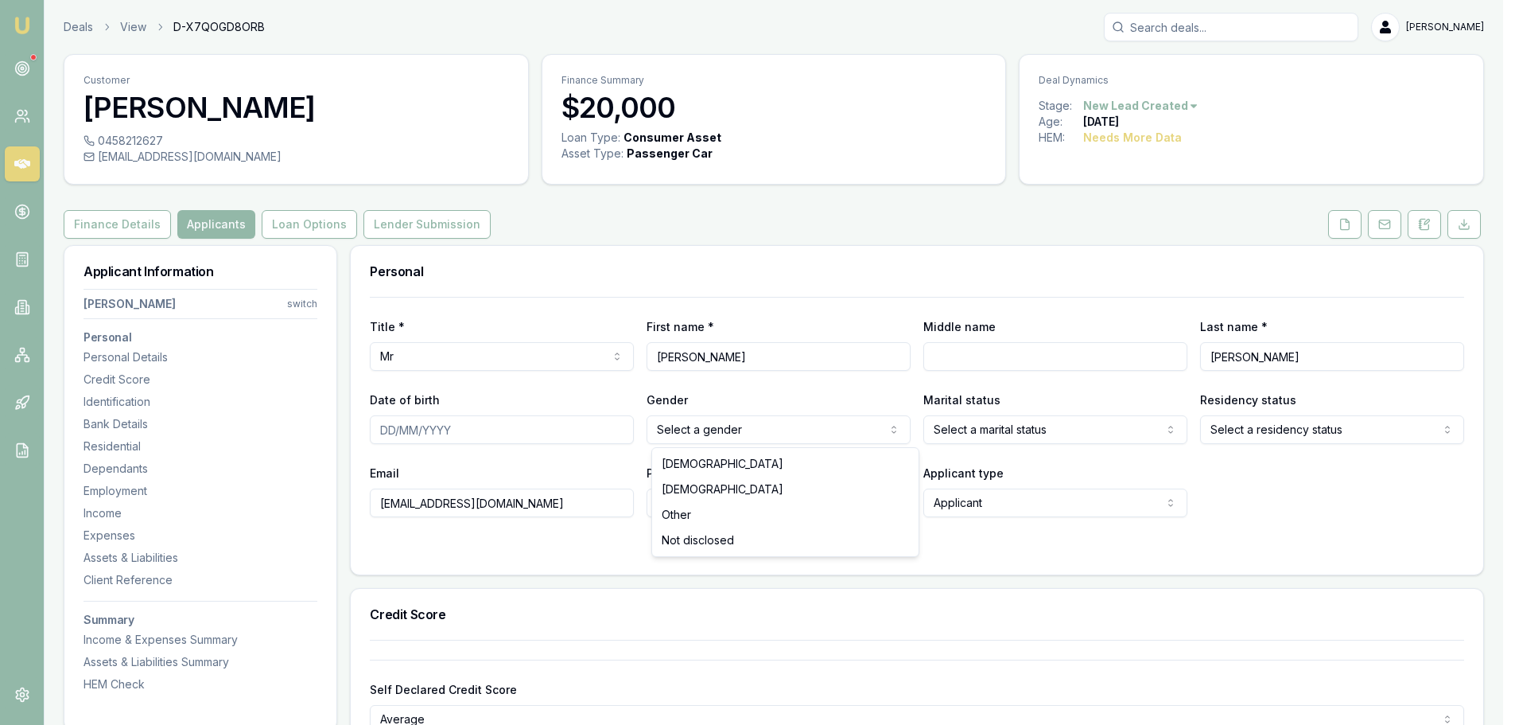
click at [738, 425] on html "Emu Broker Deals View D-X7QOGD8ORB Erin Shield Toggle Menu Customer Stanley Ing…" at bounding box center [757, 362] width 1515 height 725
drag, startPoint x: 699, startPoint y: 462, endPoint x: 725, endPoint y: 460, distance: 25.5
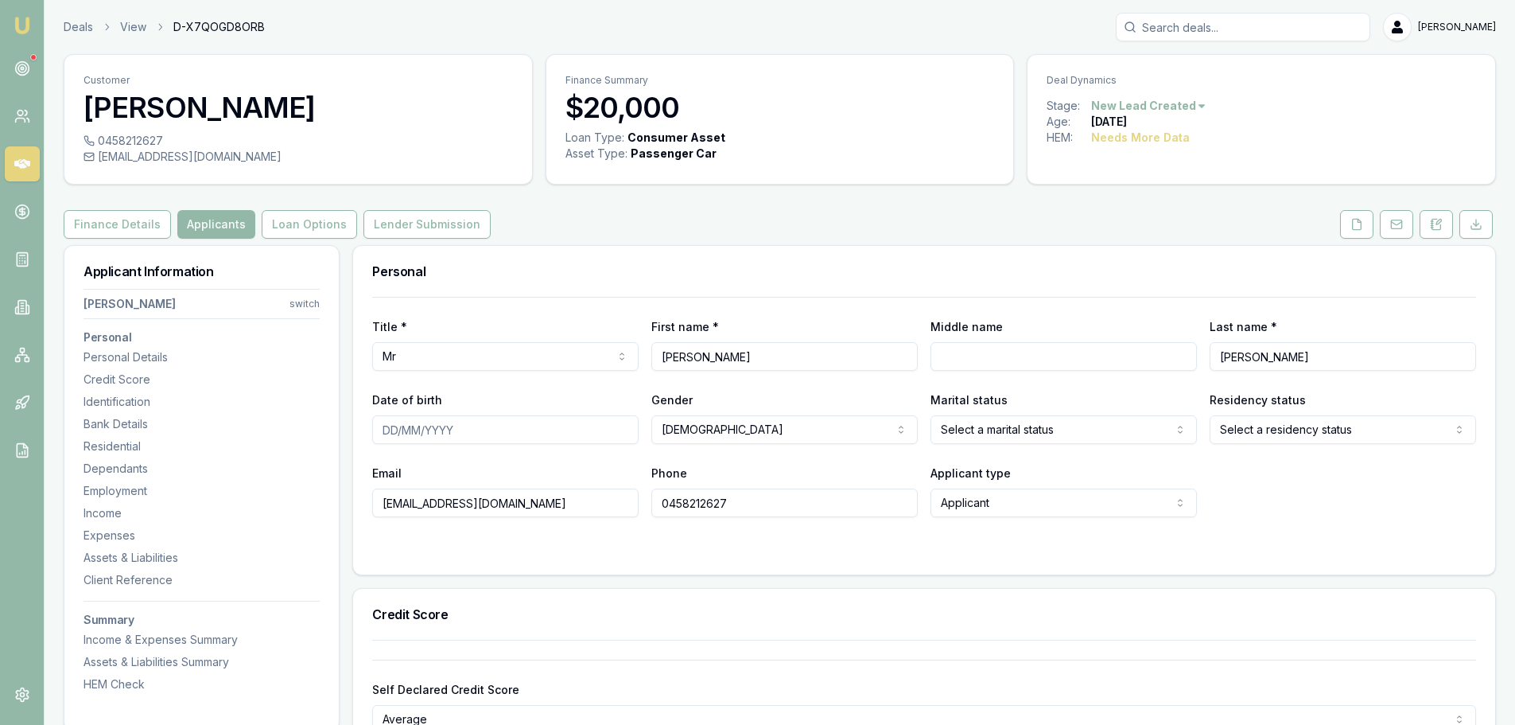
click at [1051, 431] on html "Emu Broker Deals View D-X7QOGD8ORB Erin Shield Toggle Menu Customer Stanley Ing…" at bounding box center [757, 362] width 1515 height 725
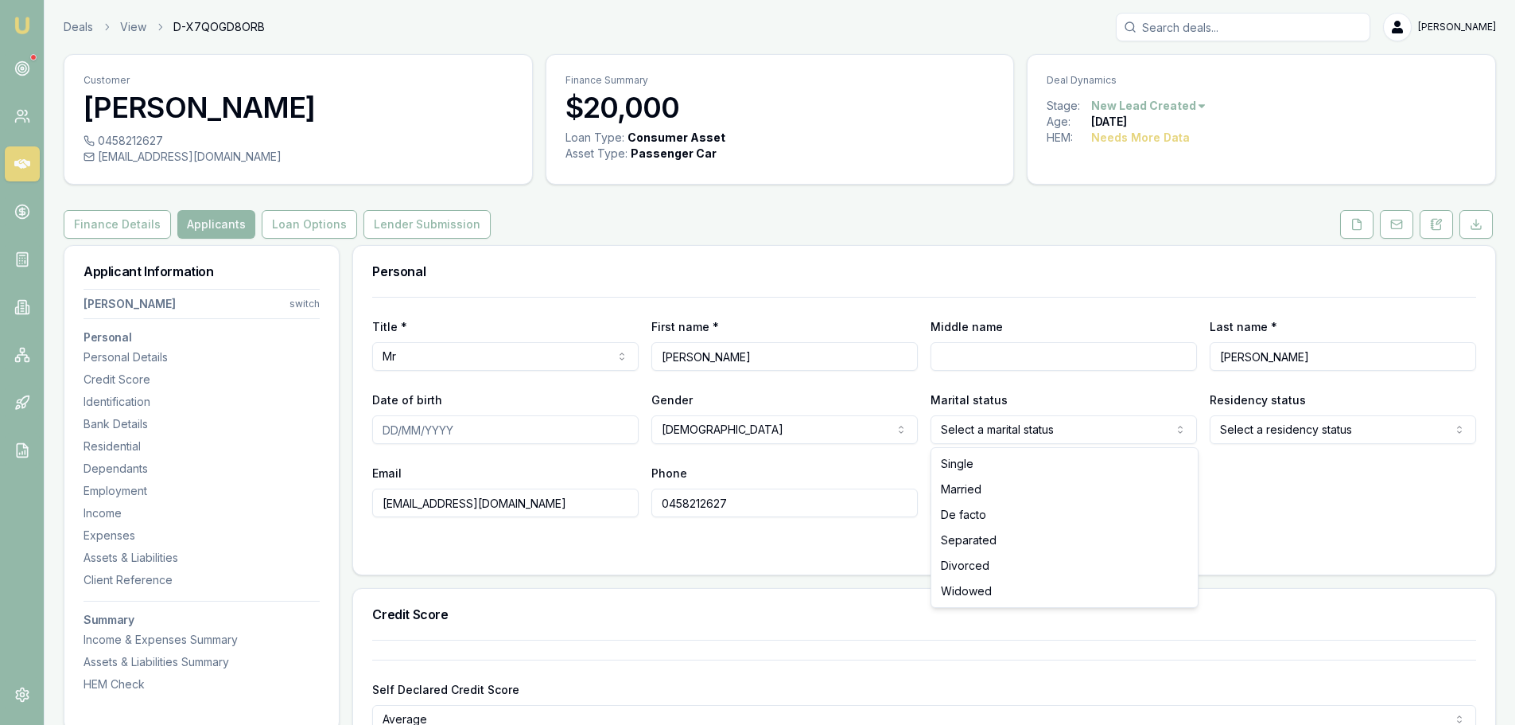
select select "MARRIED"
drag, startPoint x: 993, startPoint y: 477, endPoint x: 1100, endPoint y: 472, distance: 107.5
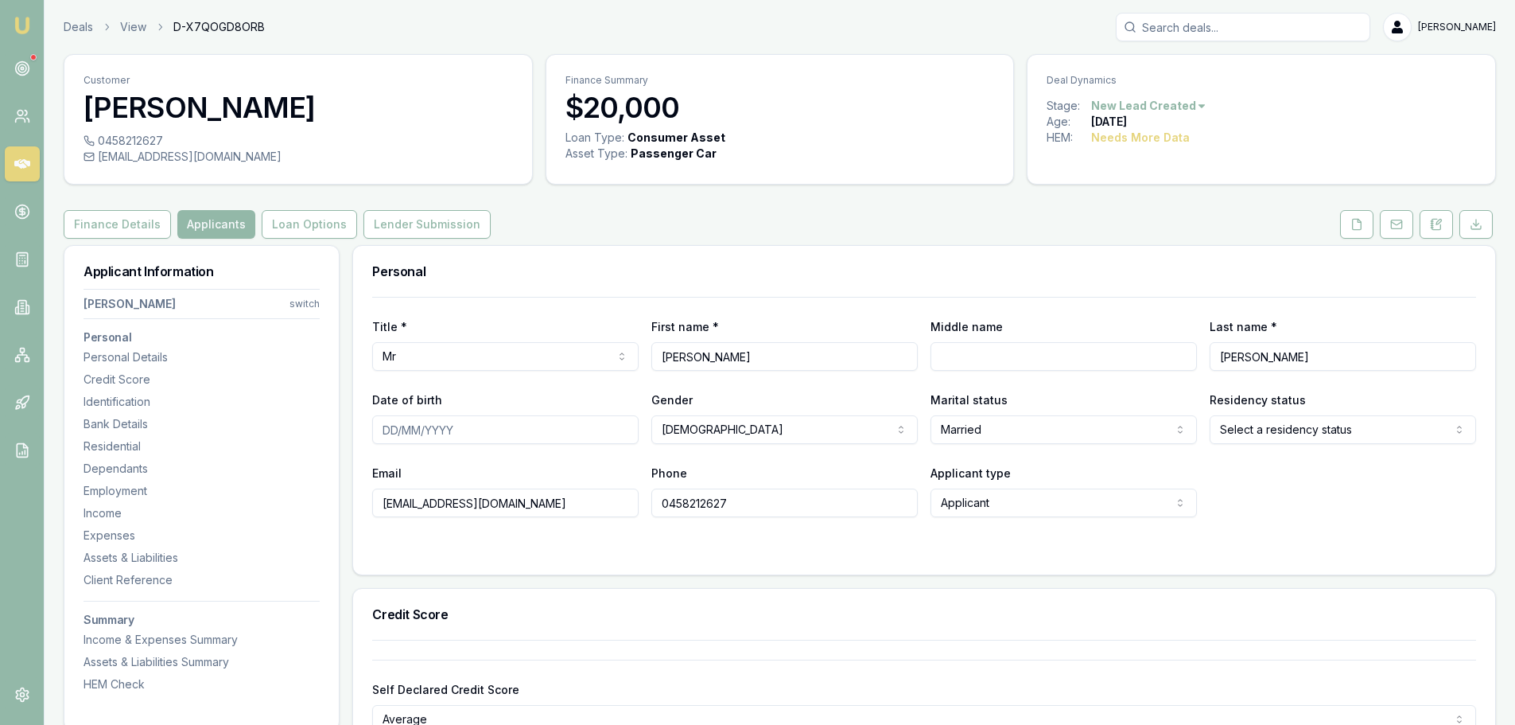
click at [1395, 433] on html "Emu Broker Deals View D-X7QOGD8ORB Erin Shield Toggle Menu Customer Stanley Ing…" at bounding box center [757, 362] width 1515 height 725
click at [1082, 227] on div "Finance Details Applicants Loan Options Lender Submission" at bounding box center [780, 224] width 1432 height 29
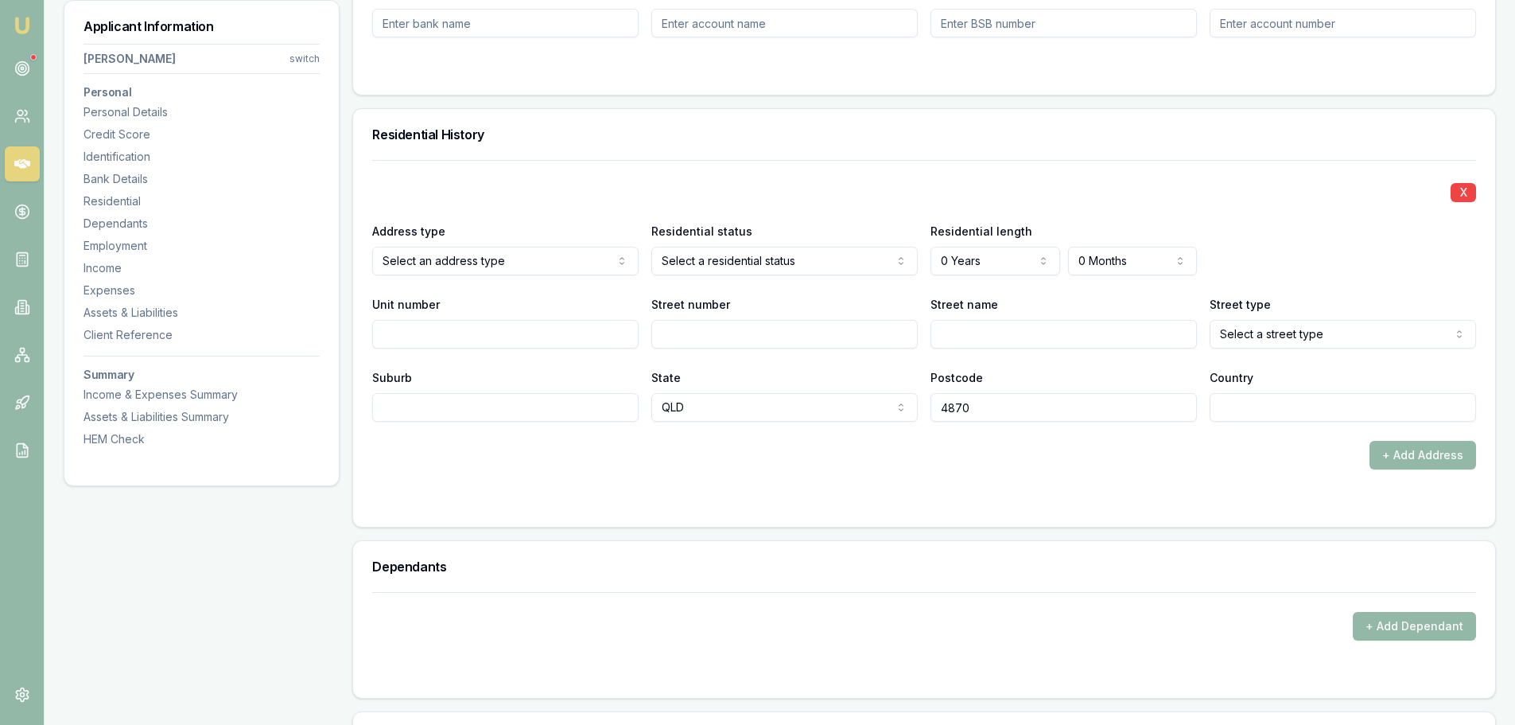
scroll to position [1432, 0]
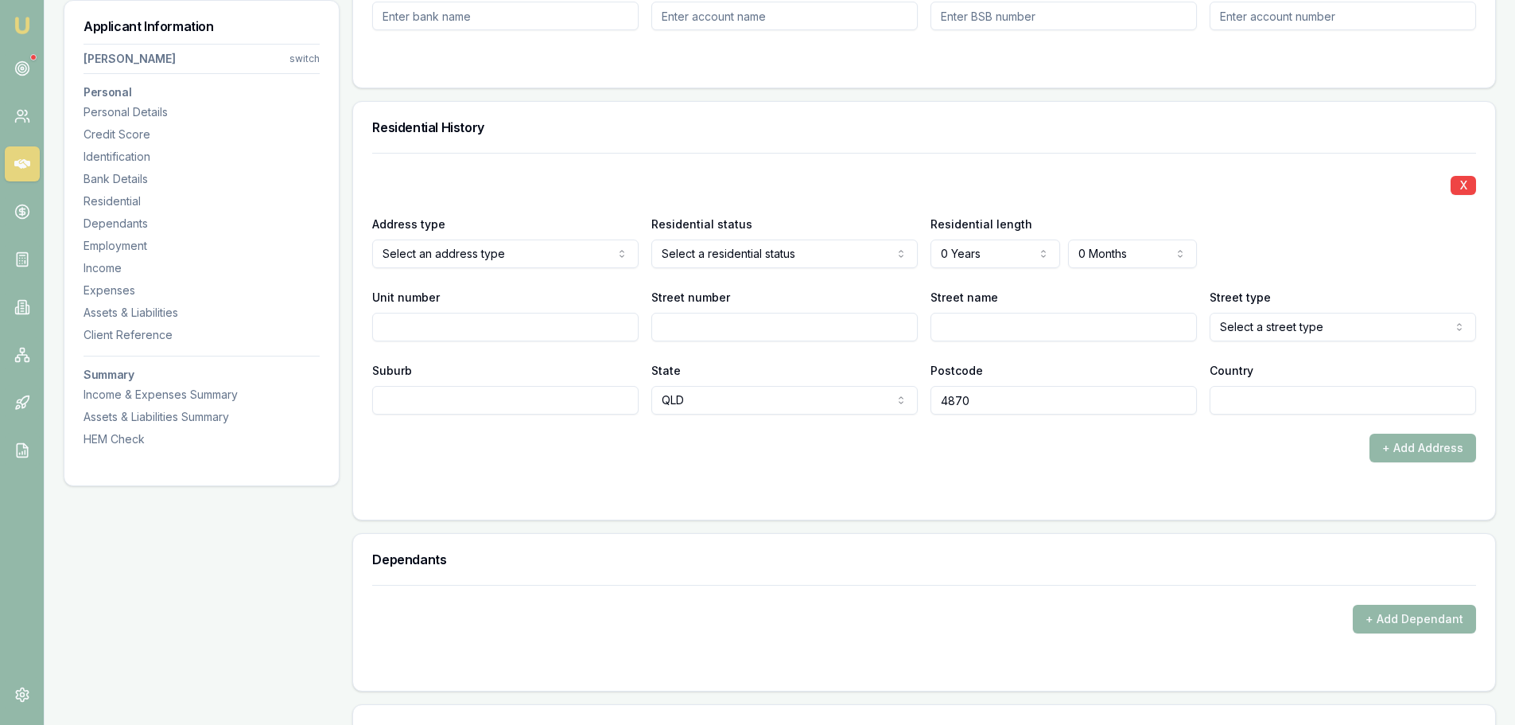
click at [1028, 99] on div "Personal Title * Mr Mr Mrs Miss Ms Dr Prof First name * Stanley Middle name Las…" at bounding box center [924, 540] width 1144 height 3454
click at [771, 320] on input "Street number" at bounding box center [784, 327] width 266 height 29
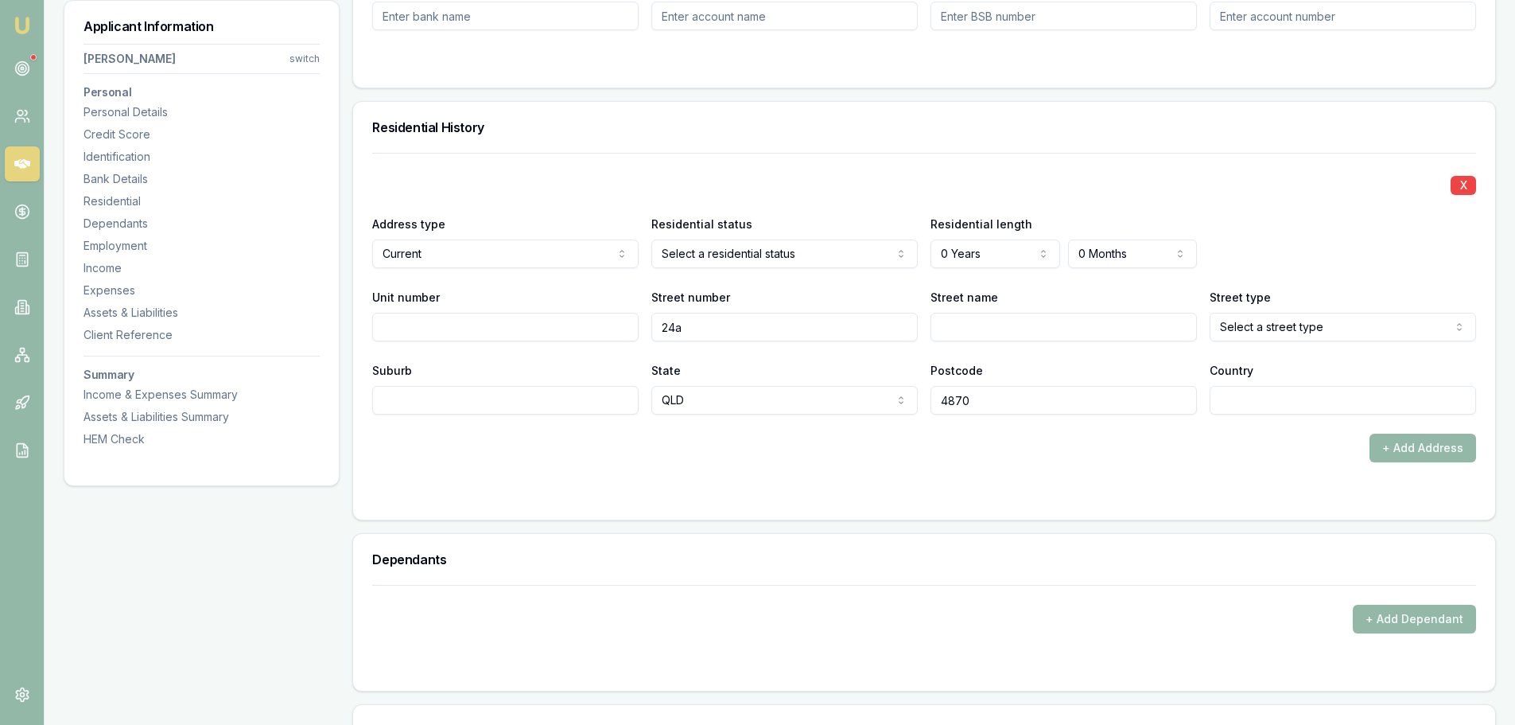
type input "24a"
type input "whitney"
drag, startPoint x: 1052, startPoint y: 323, endPoint x: 658, endPoint y: 298, distance: 395.2
click at [775, 328] on div "Unit number Street number 24a Street name whitney Street type Select a street t…" at bounding box center [924, 314] width 1104 height 54
type input "WITNEY"
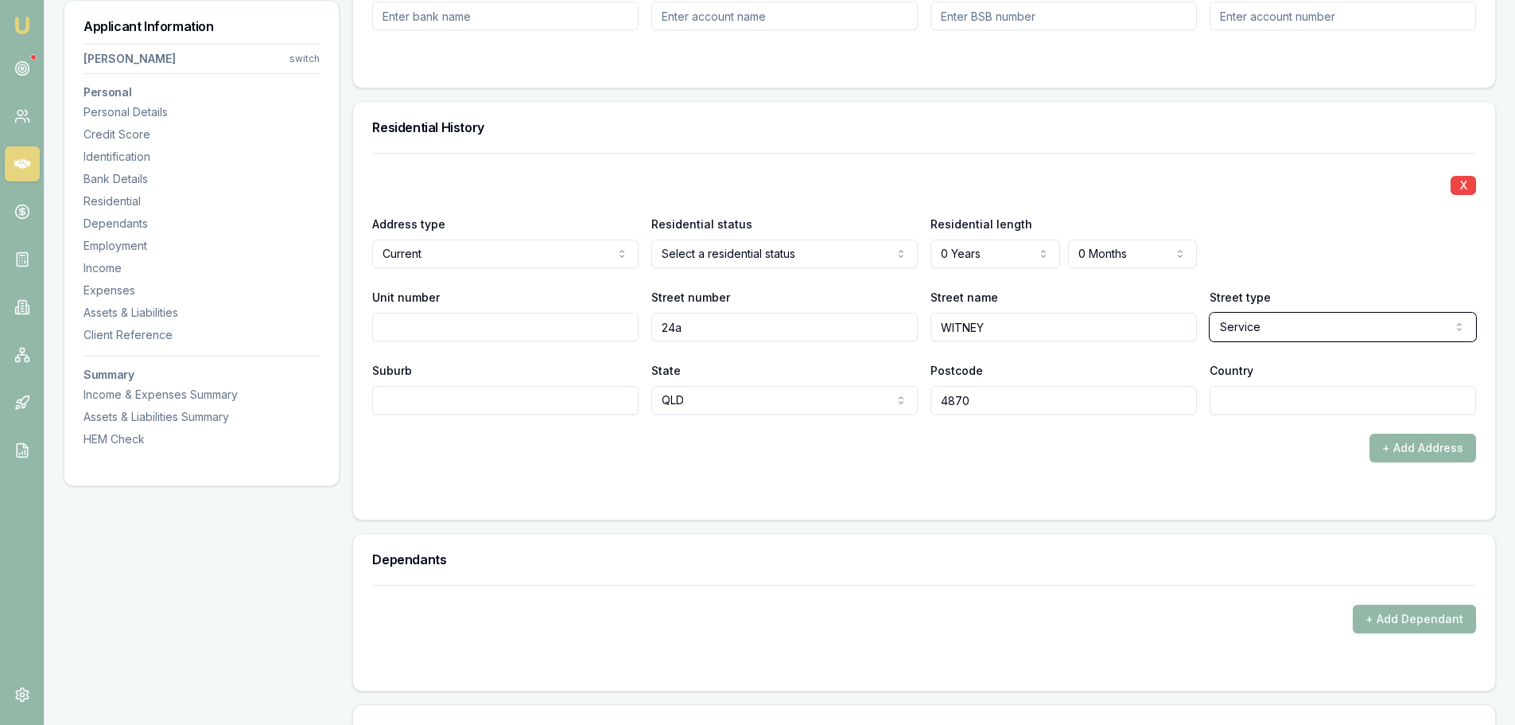
select select "Street"
type input "MANURA"
type input "AUSTRALIA"
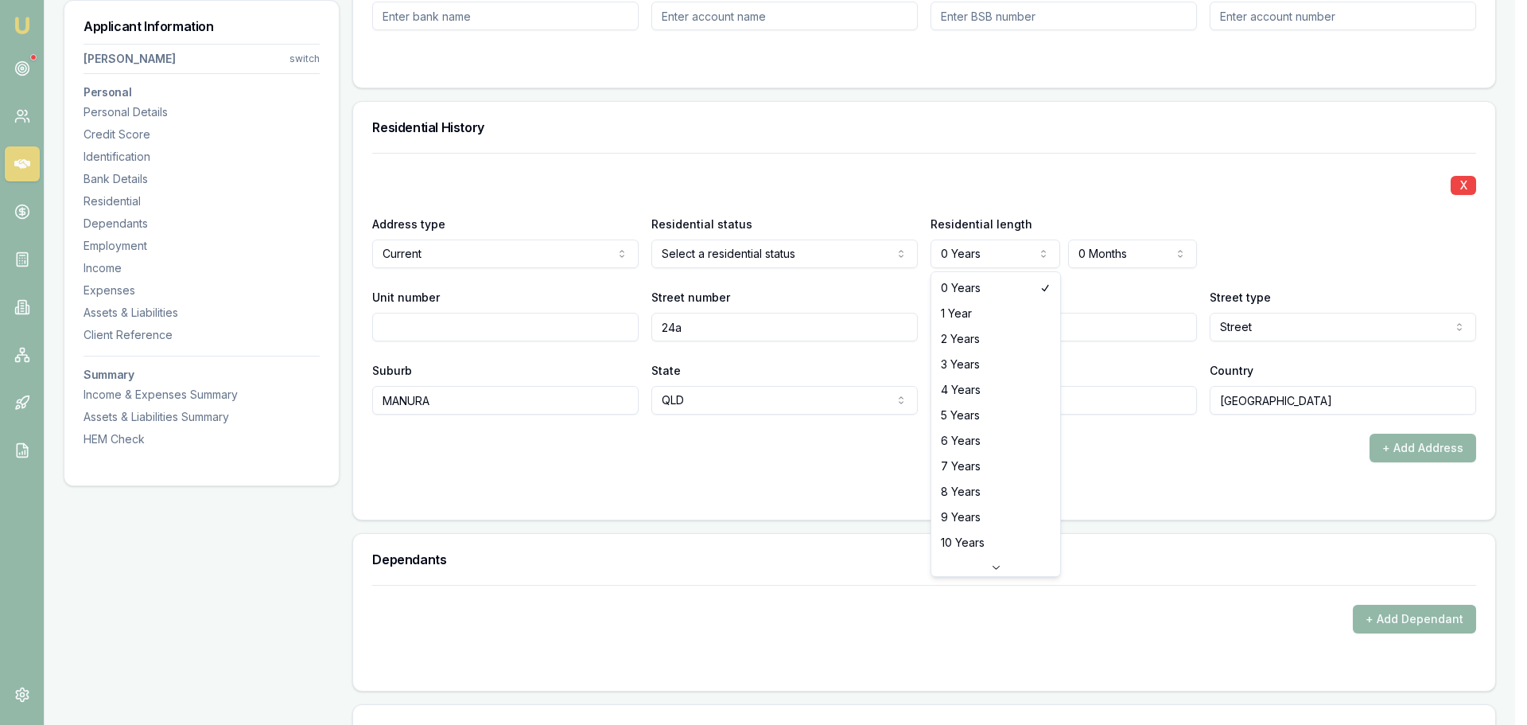
select select "7"
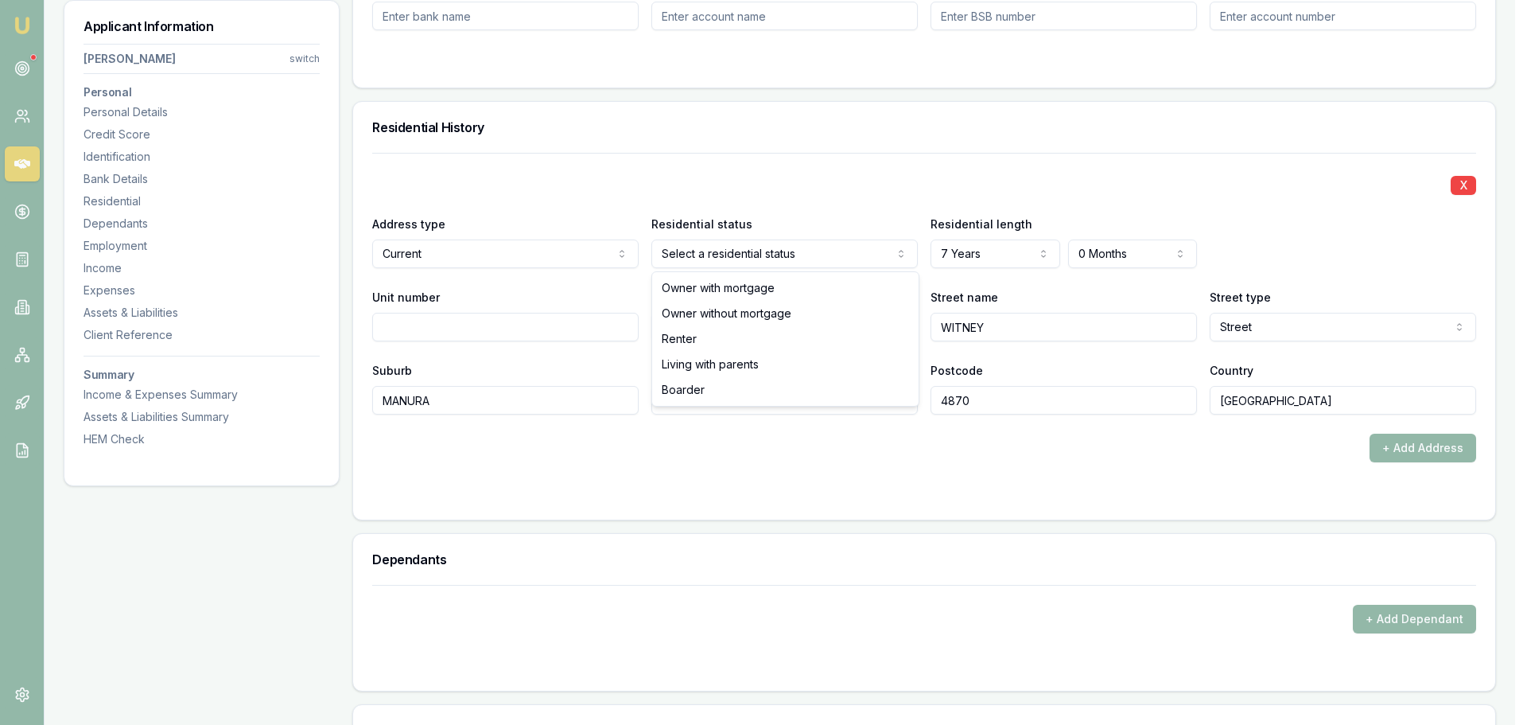
select select "LIVING_WITH_PARENTS"
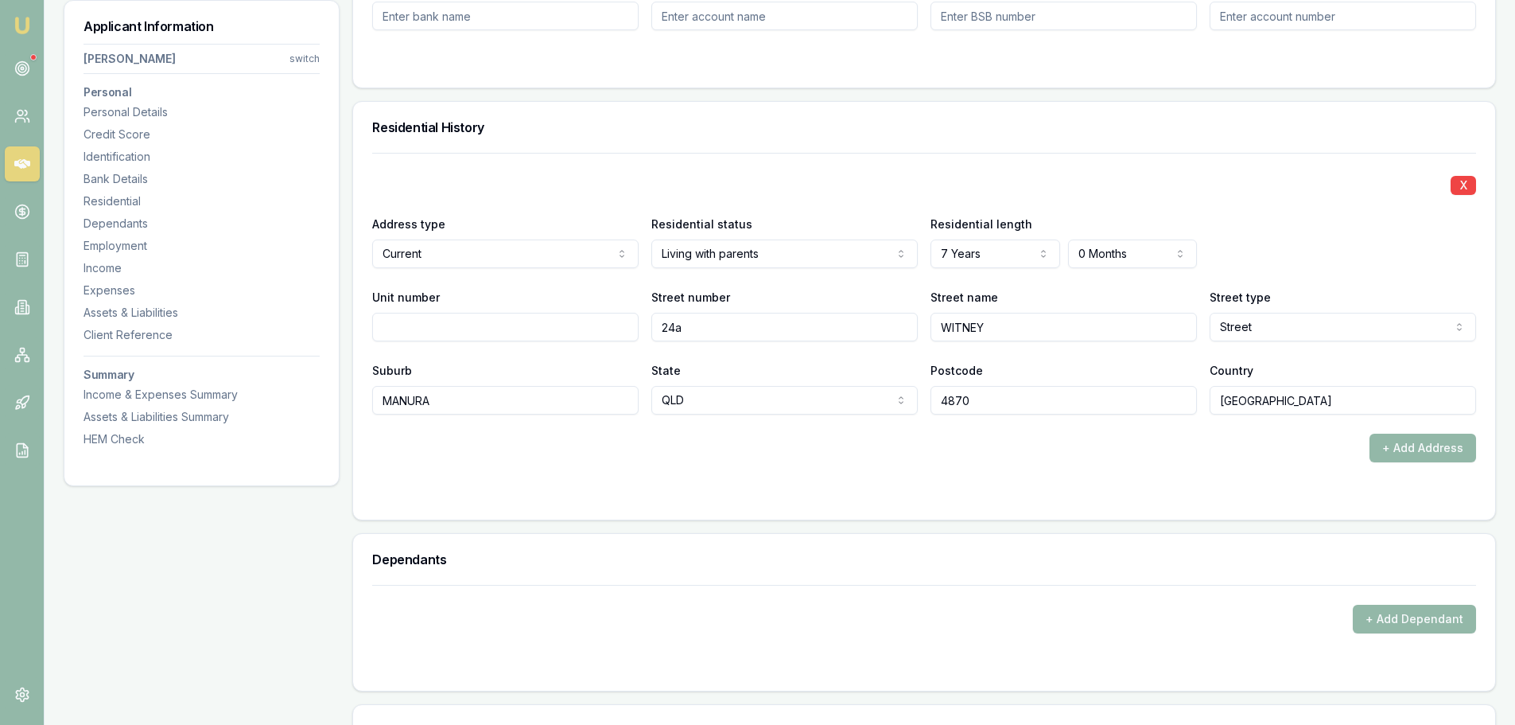
click at [783, 146] on div "Residential History" at bounding box center [924, 127] width 1142 height 51
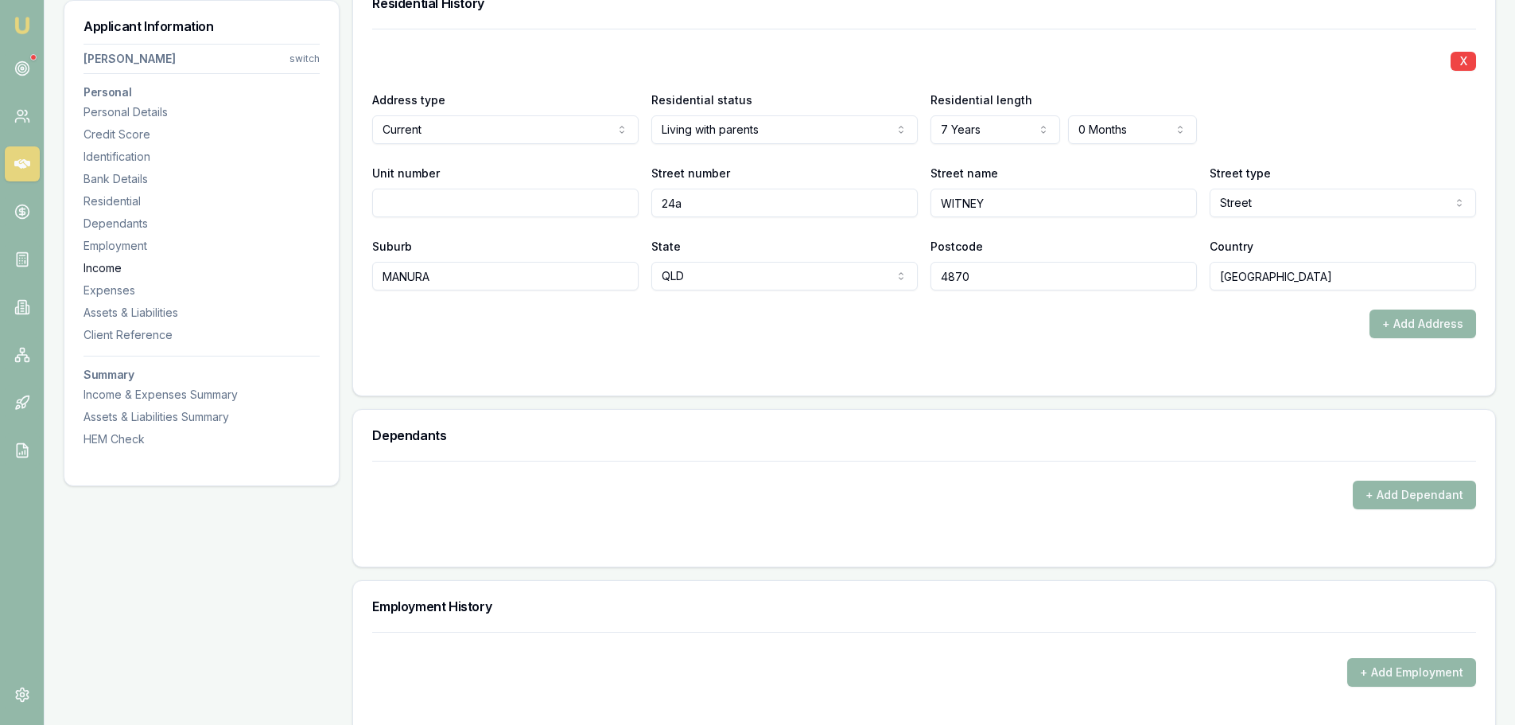
scroll to position [1591, 0]
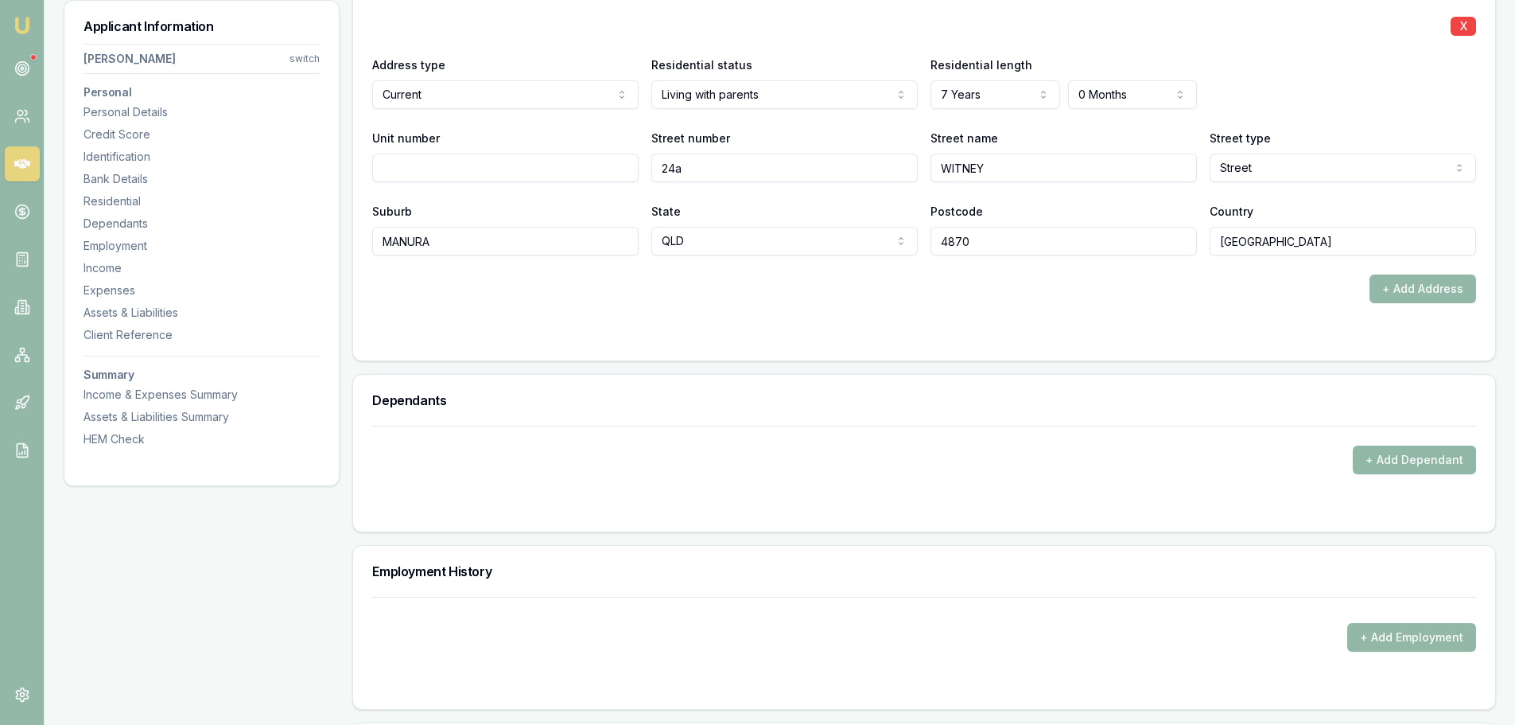
click at [1427, 456] on button "+ Add Dependant" at bounding box center [1414, 459] width 123 height 29
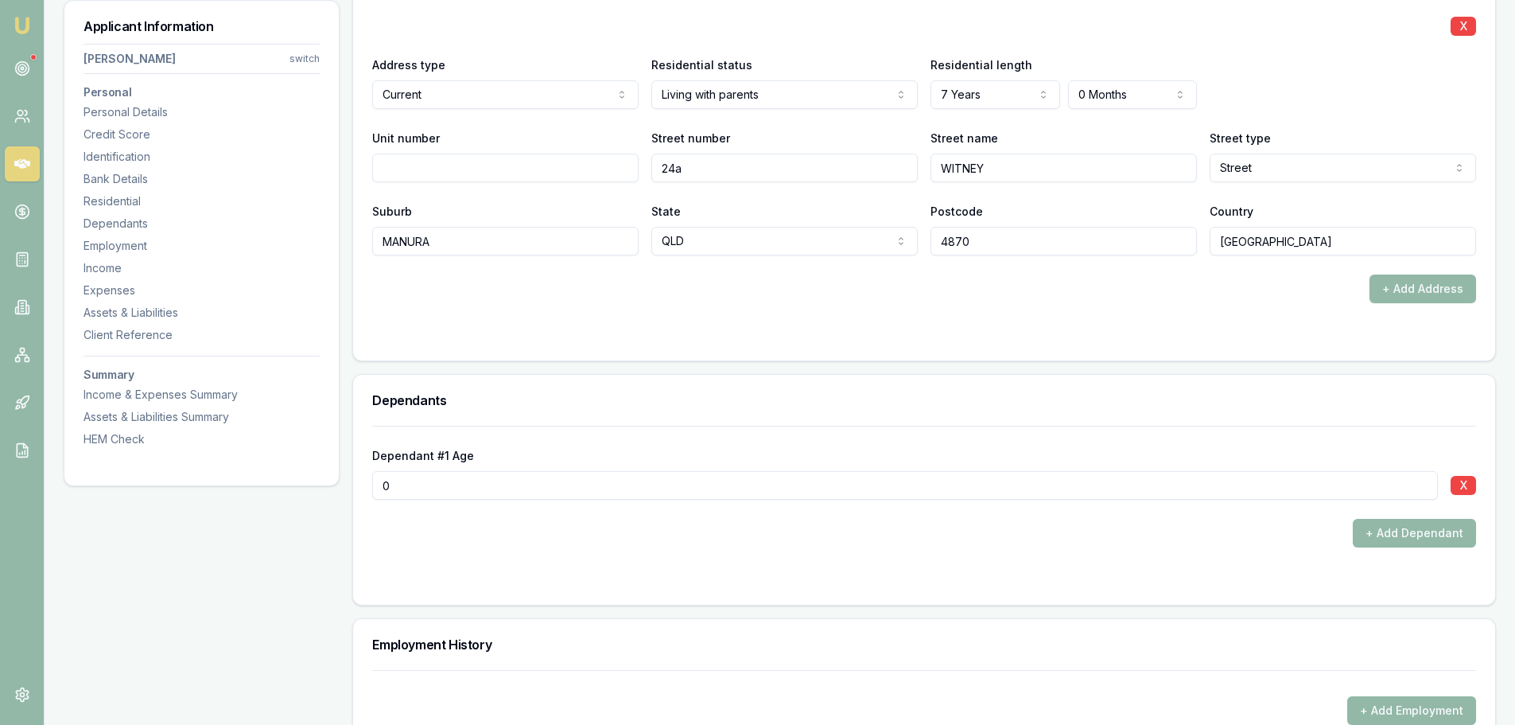
click at [569, 303] on form "X Address type Current Current Previous Residential status Living with parents …" at bounding box center [924, 168] width 1104 height 348
click at [464, 402] on h3 "Dependants" at bounding box center [924, 400] width 1104 height 13
click at [530, 290] on div "+ Add Address" at bounding box center [924, 288] width 1104 height 29
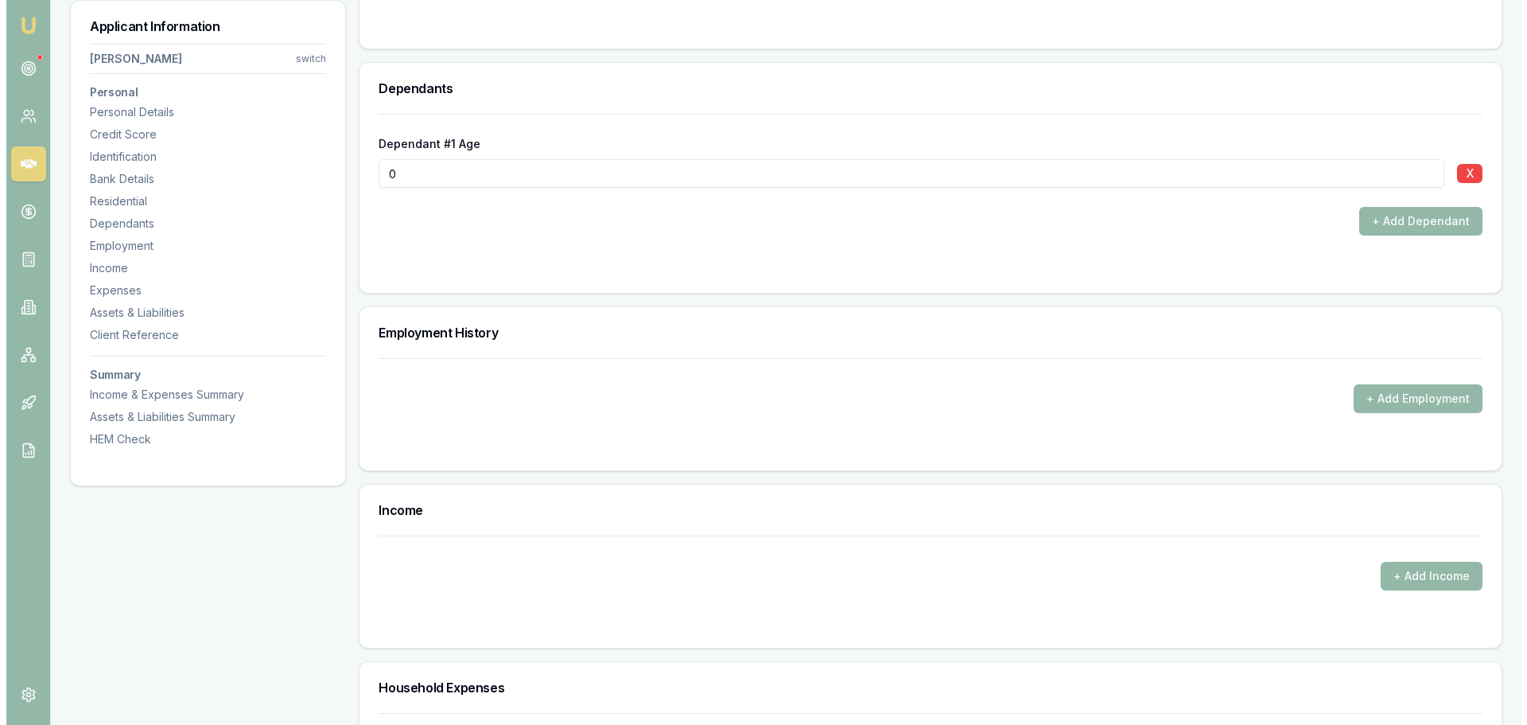
scroll to position [1909, 0]
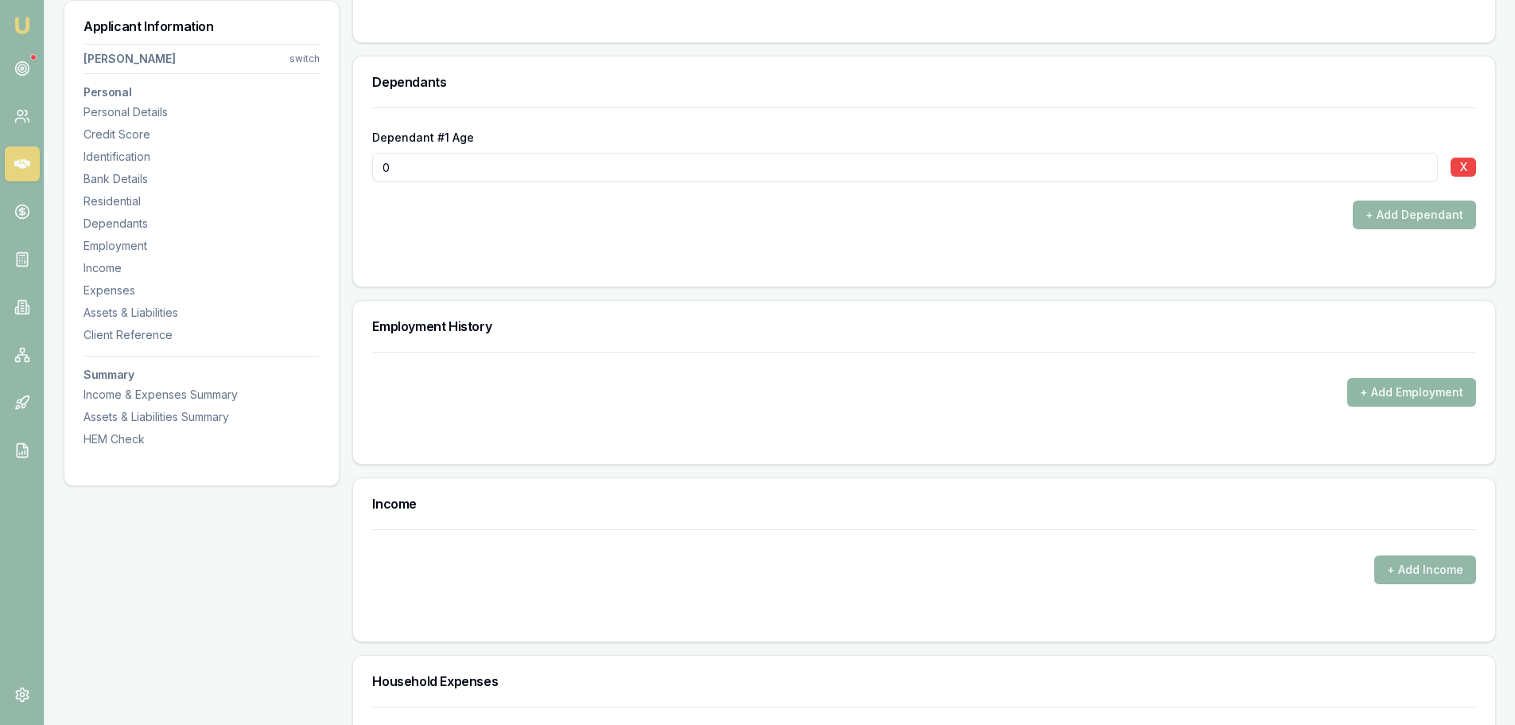
click at [1401, 390] on button "+ Add Employment" at bounding box center [1411, 392] width 129 height 29
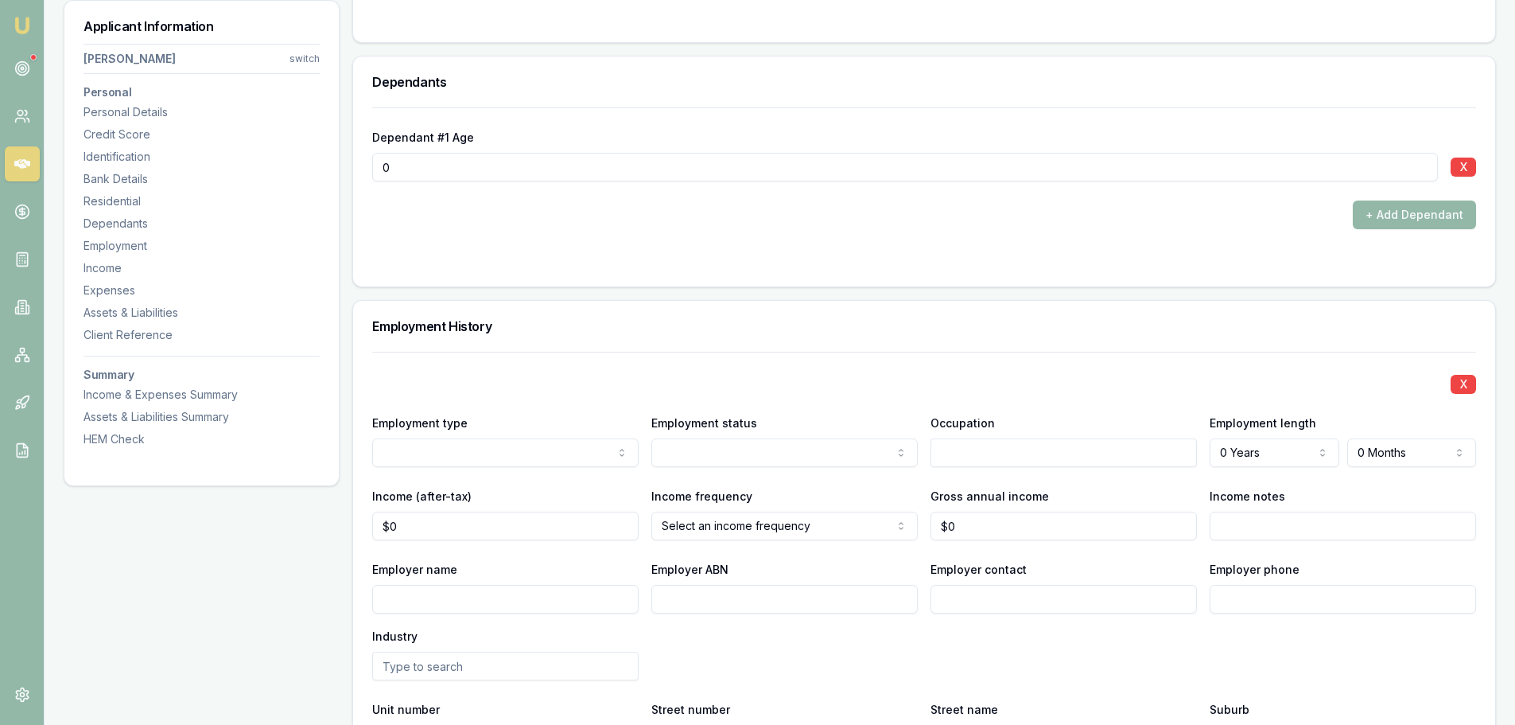
click at [559, 343] on div "Employment History" at bounding box center [924, 326] width 1142 height 51
click at [496, 597] on input "Employer name" at bounding box center [505, 599] width 266 height 29
type input "ALM METCASH"
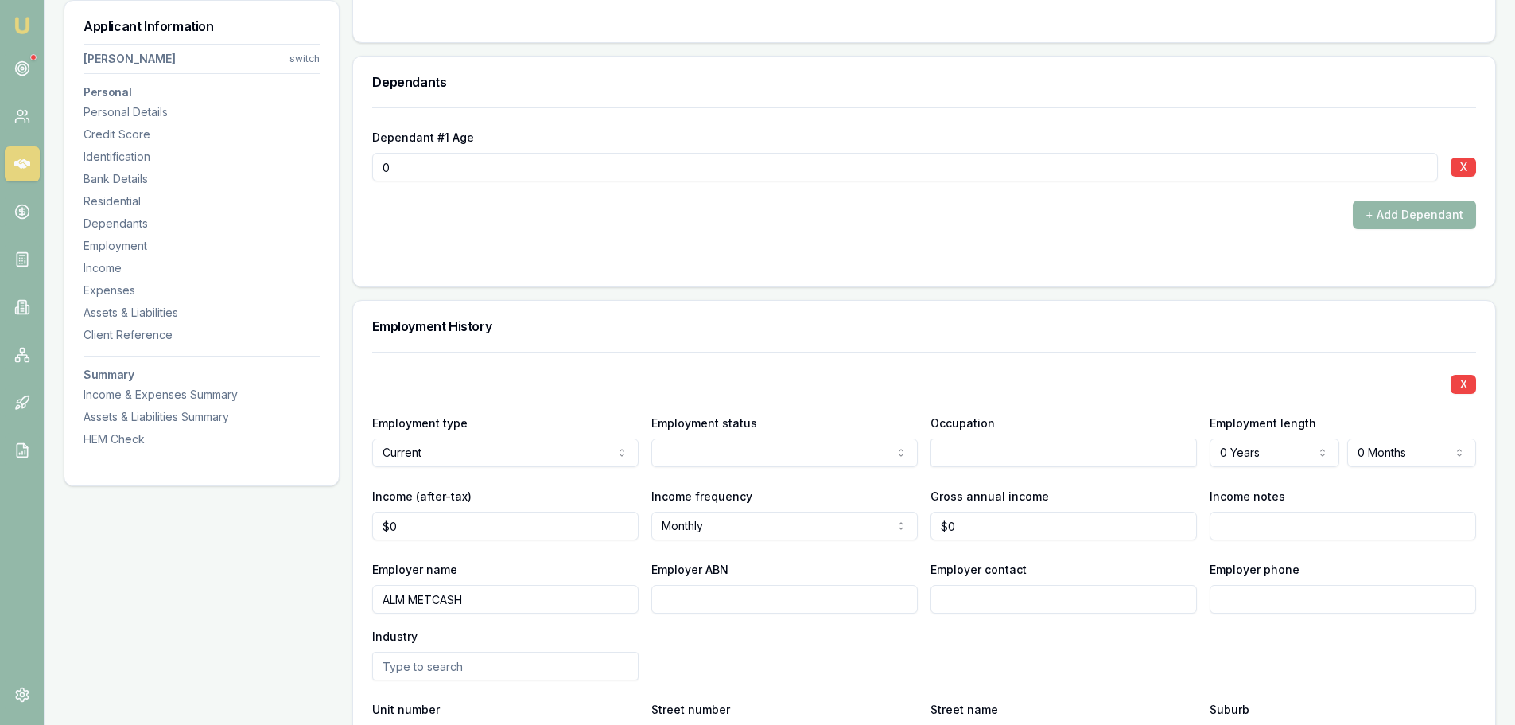
click at [984, 450] on input "text" at bounding box center [1063, 452] width 266 height 29
type input "WHAREHOUSE"
click at [722, 355] on div "X Employment type Current Current Previous Employment status Full time Full tim…" at bounding box center [924, 589] width 1104 height 475
click at [1233, 352] on div "X Employment type Current Current Previous Employment status Full time Full tim…" at bounding box center [924, 589] width 1104 height 475
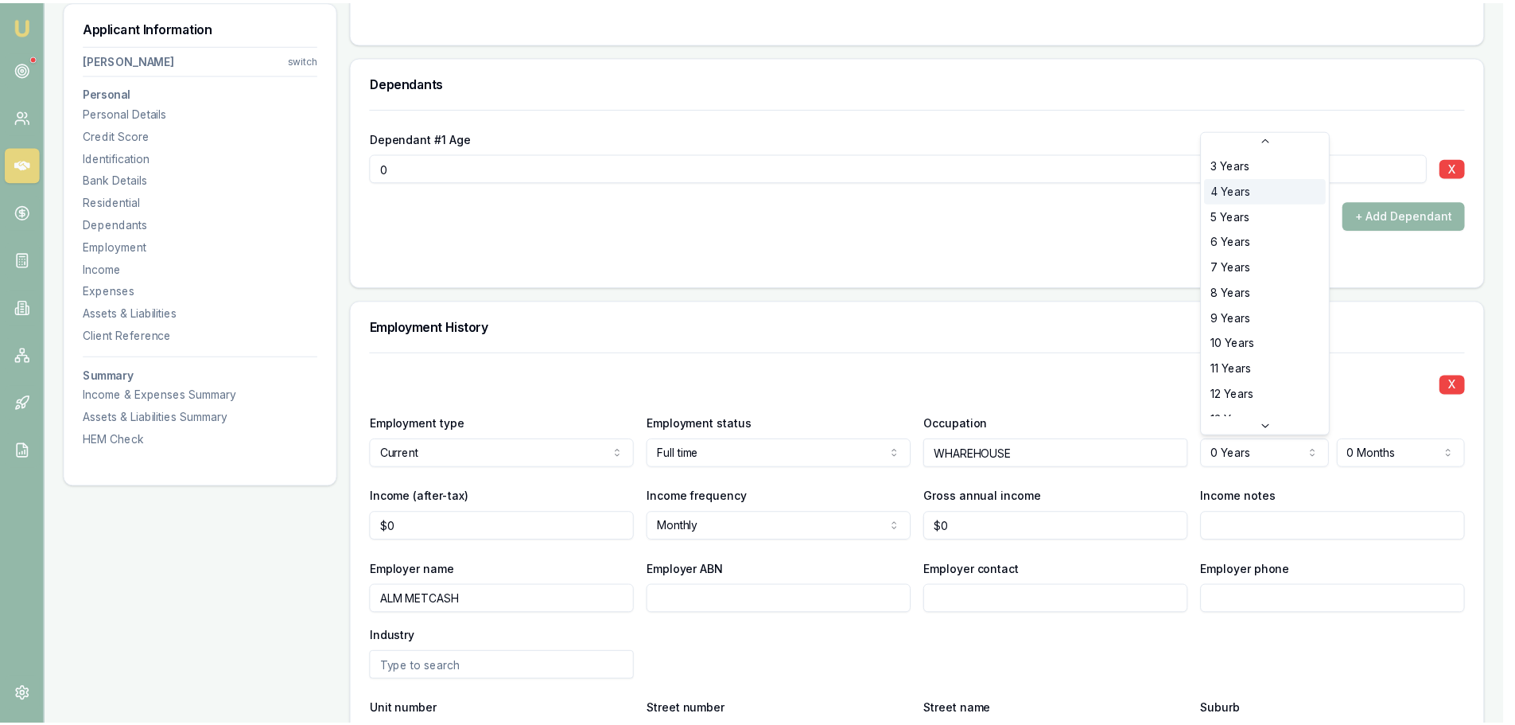
scroll to position [0, 0]
select select "2"
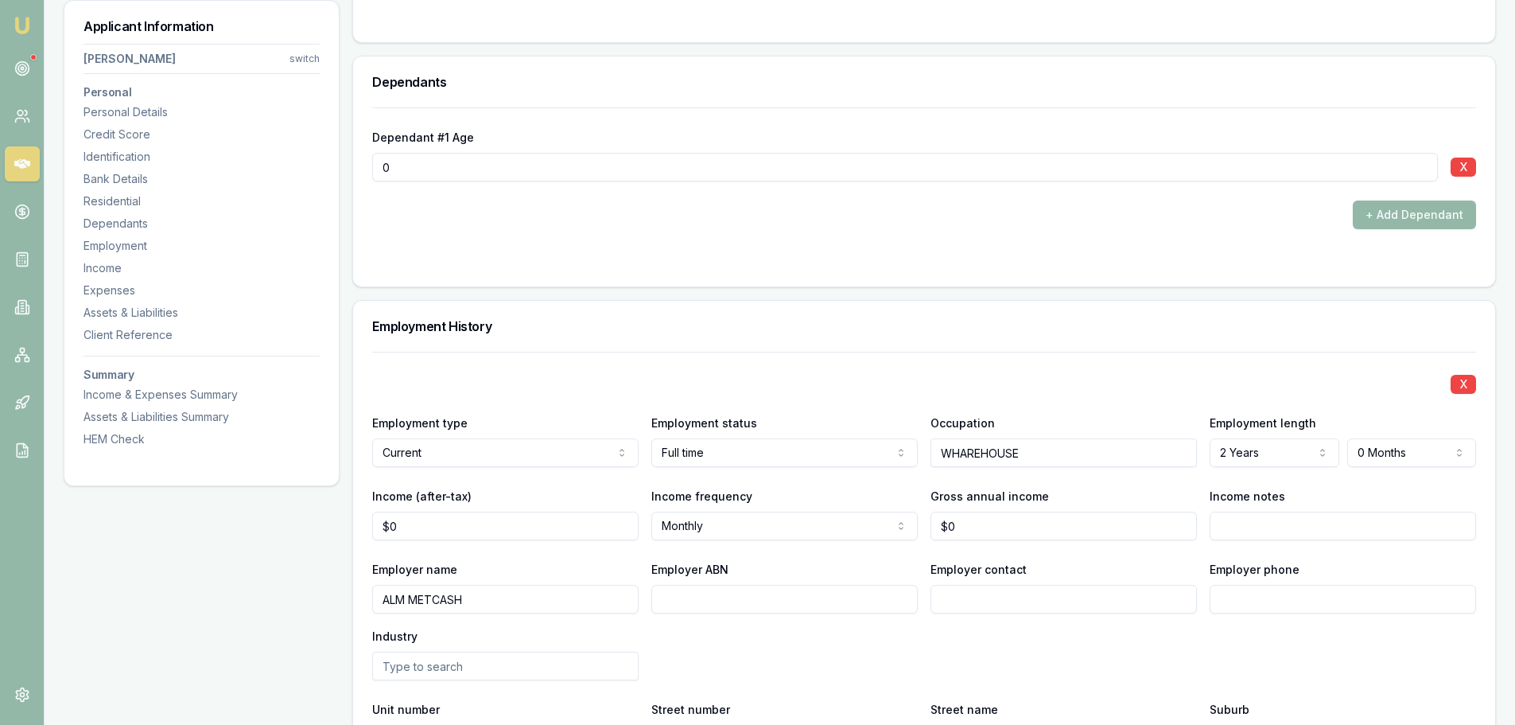
drag, startPoint x: 967, startPoint y: 344, endPoint x: 951, endPoint y: 348, distance: 16.4
click at [966, 345] on div "Employment History" at bounding box center [924, 326] width 1142 height 51
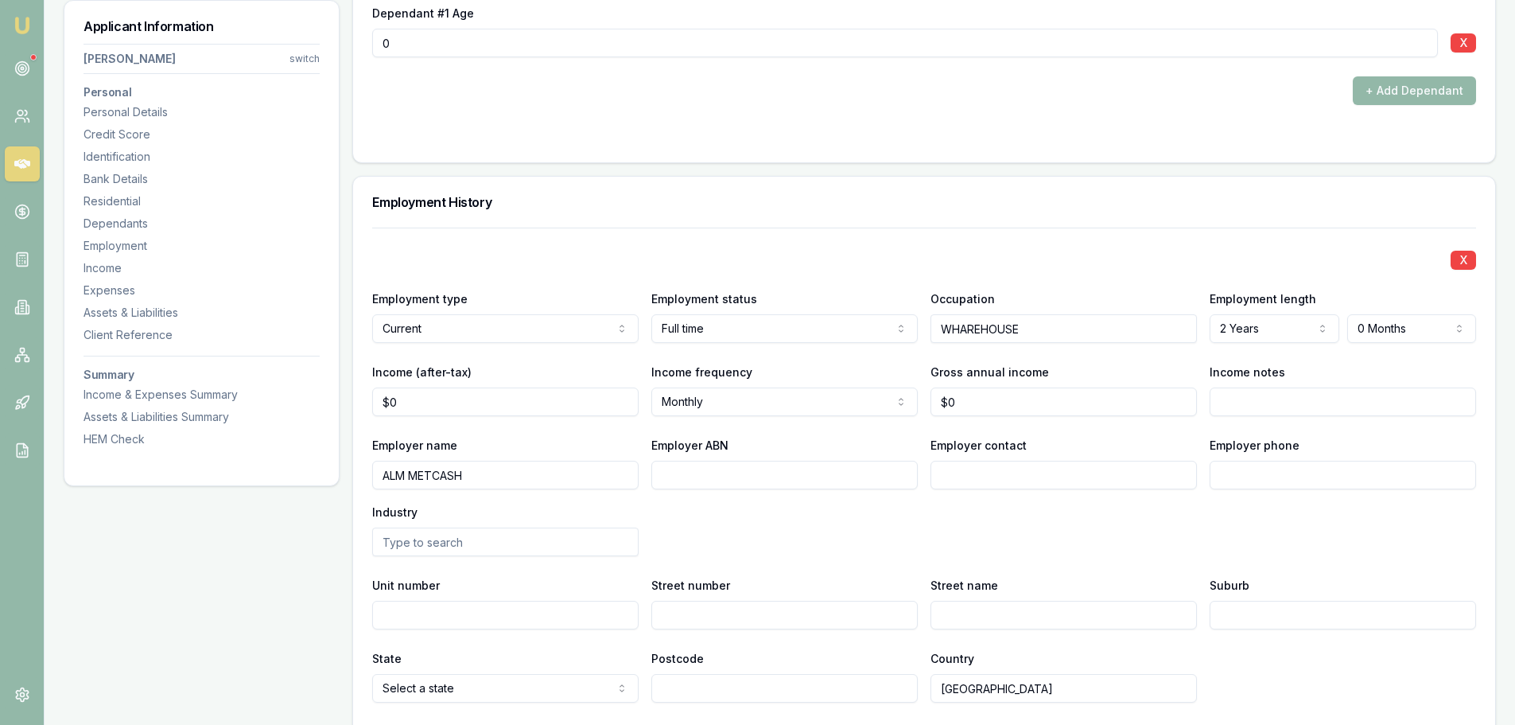
scroll to position [2068, 0]
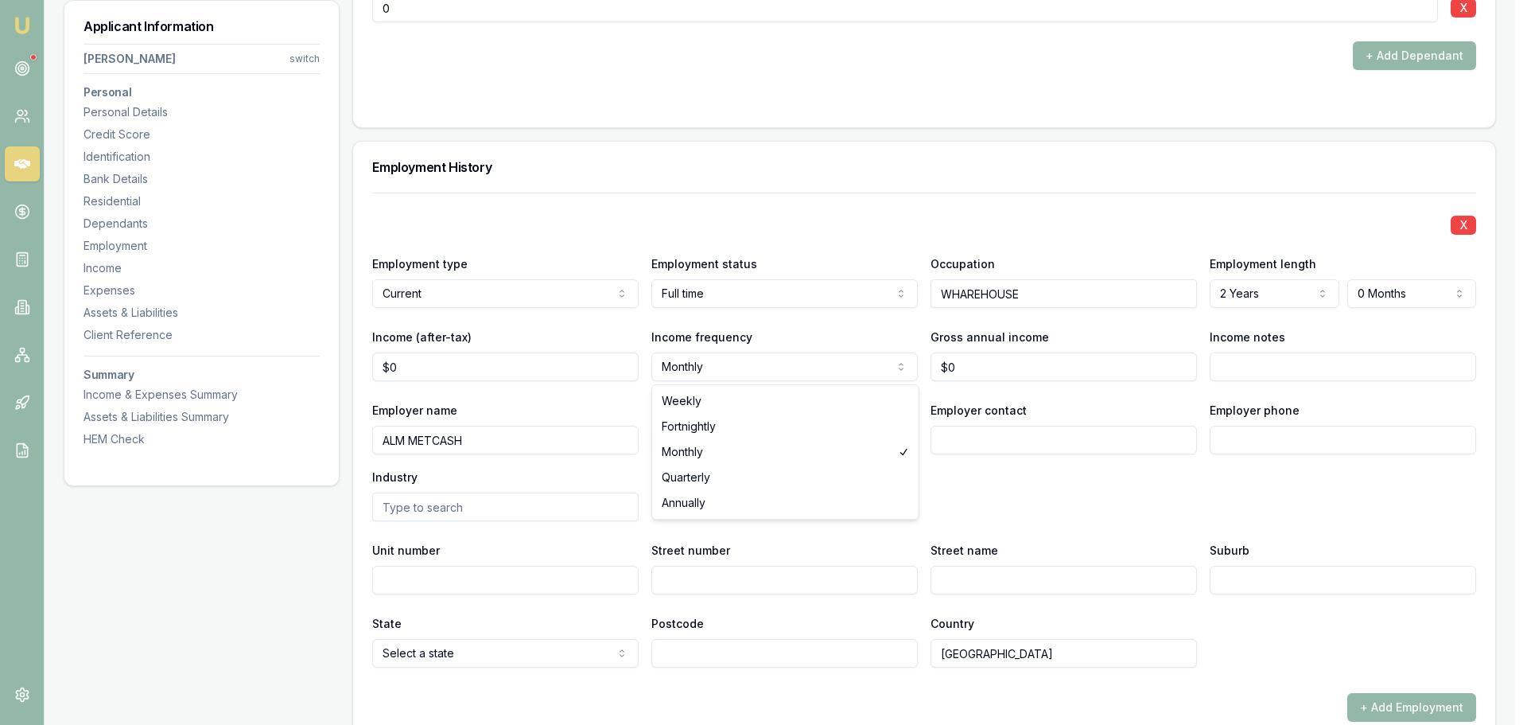
select select "WEEKLY"
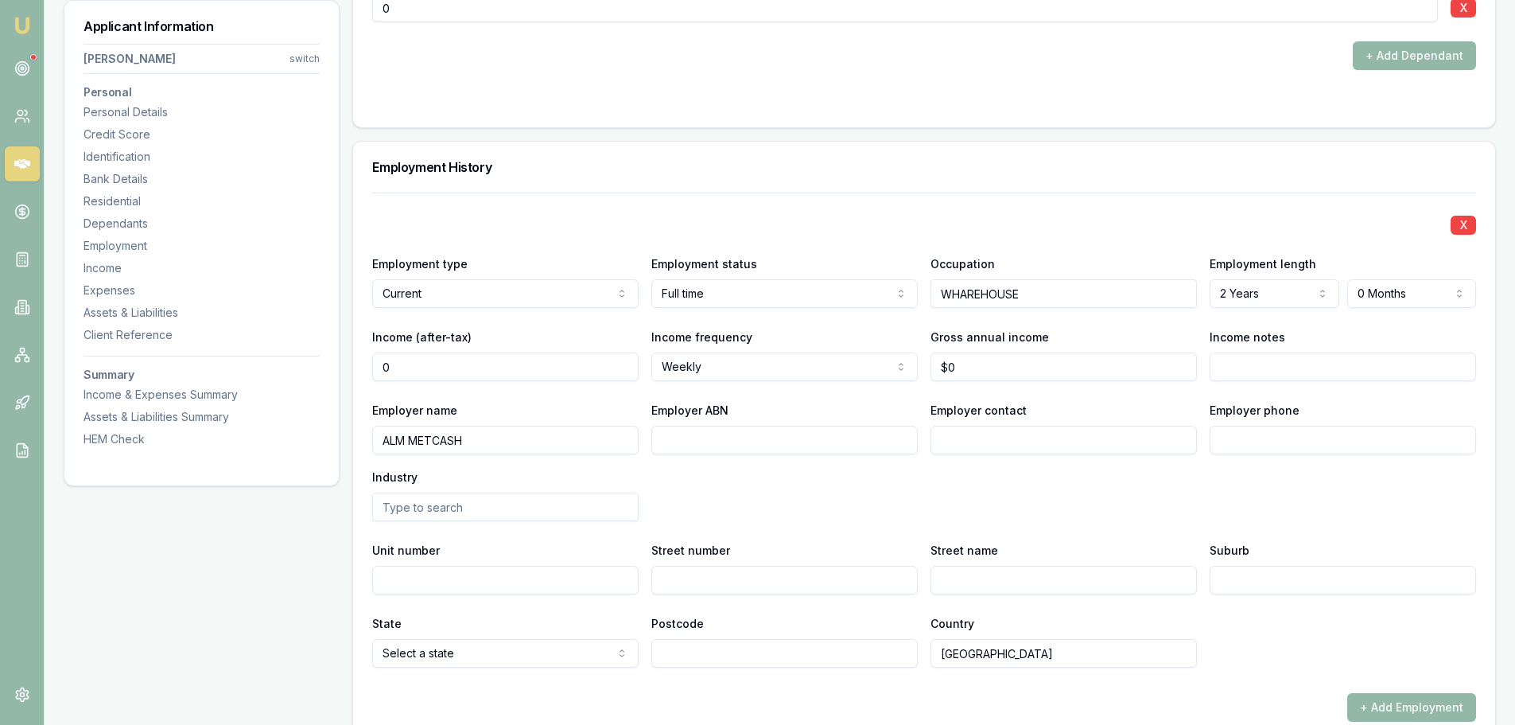
drag, startPoint x: 486, startPoint y: 375, endPoint x: 219, endPoint y: 371, distance: 267.2
click at [220, 371] on div "Applicant Information Stanley Ingui switch Personal Personal Details Credit Sco…" at bounding box center [780, 218] width 1432 height 4082
type input "$800"
click at [845, 511] on div "Employer name ALM METCASH Employer ABN Employer contact Employer phone Industry" at bounding box center [924, 460] width 1104 height 121
click at [1404, 367] on input "Income notes" at bounding box center [1343, 366] width 266 height 29
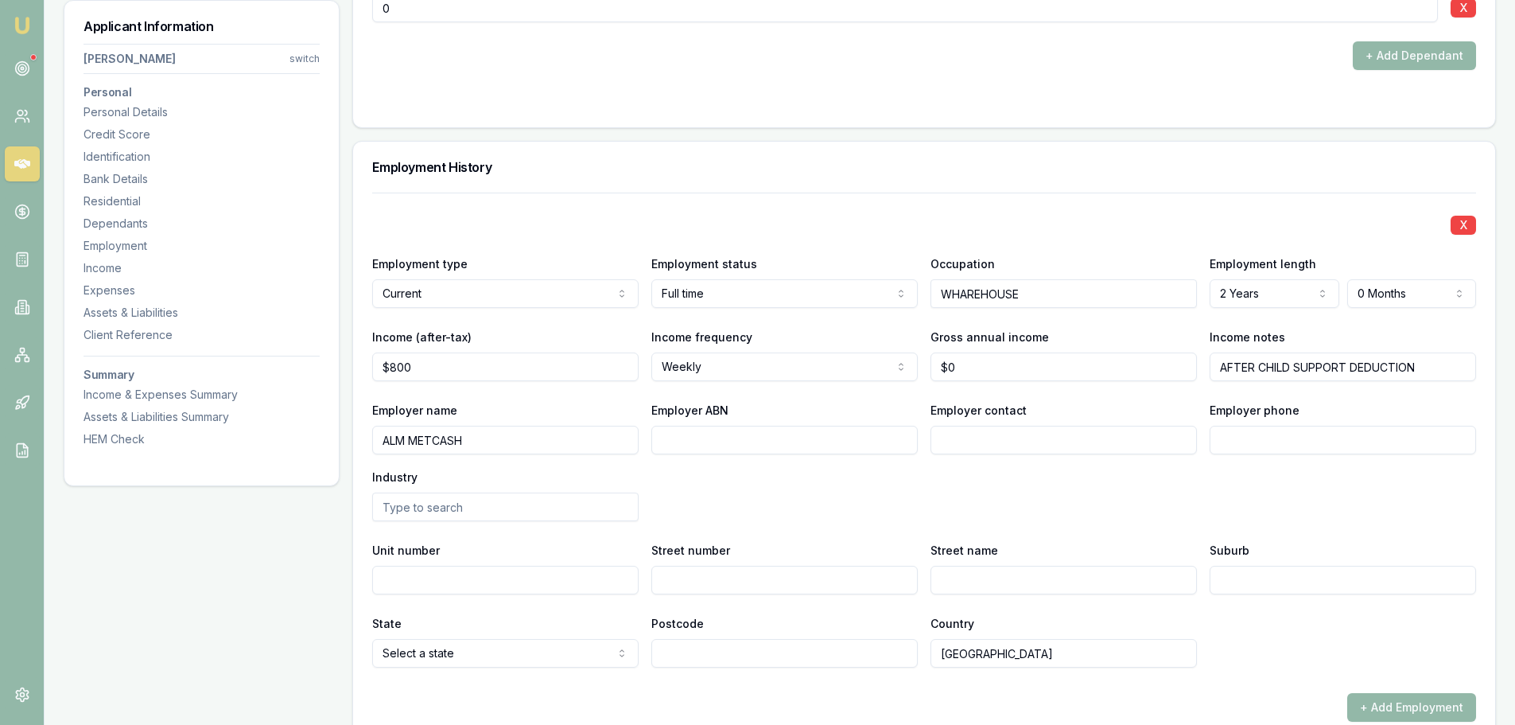
type input "AFTER CHILD SUPPORT DEDUCTION"
click at [1399, 402] on div "Employer phone" at bounding box center [1343, 427] width 266 height 54
click at [844, 486] on div "Employer name ALM METCASH Employer ABN Employer contact Employer phone Industry" at bounding box center [924, 460] width 1104 height 121
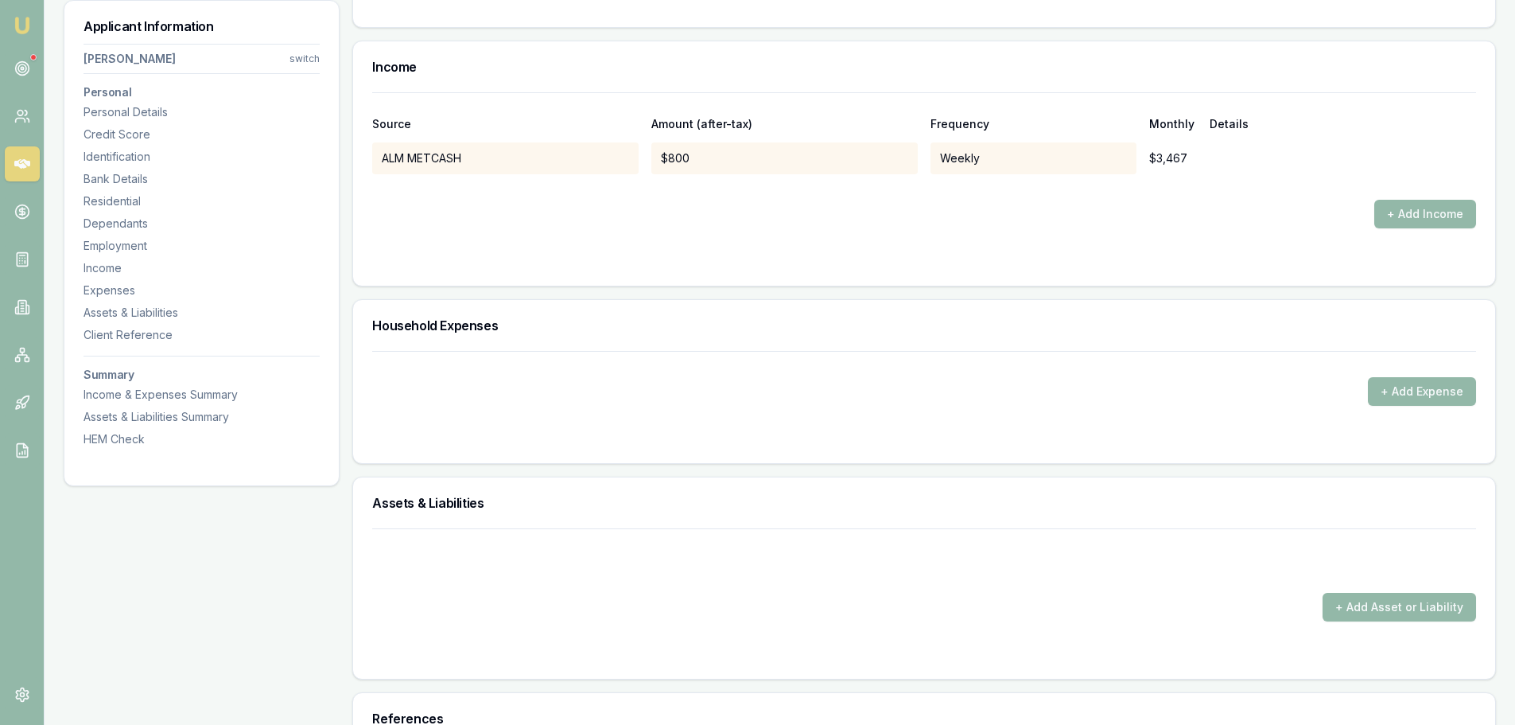
scroll to position [2863, 0]
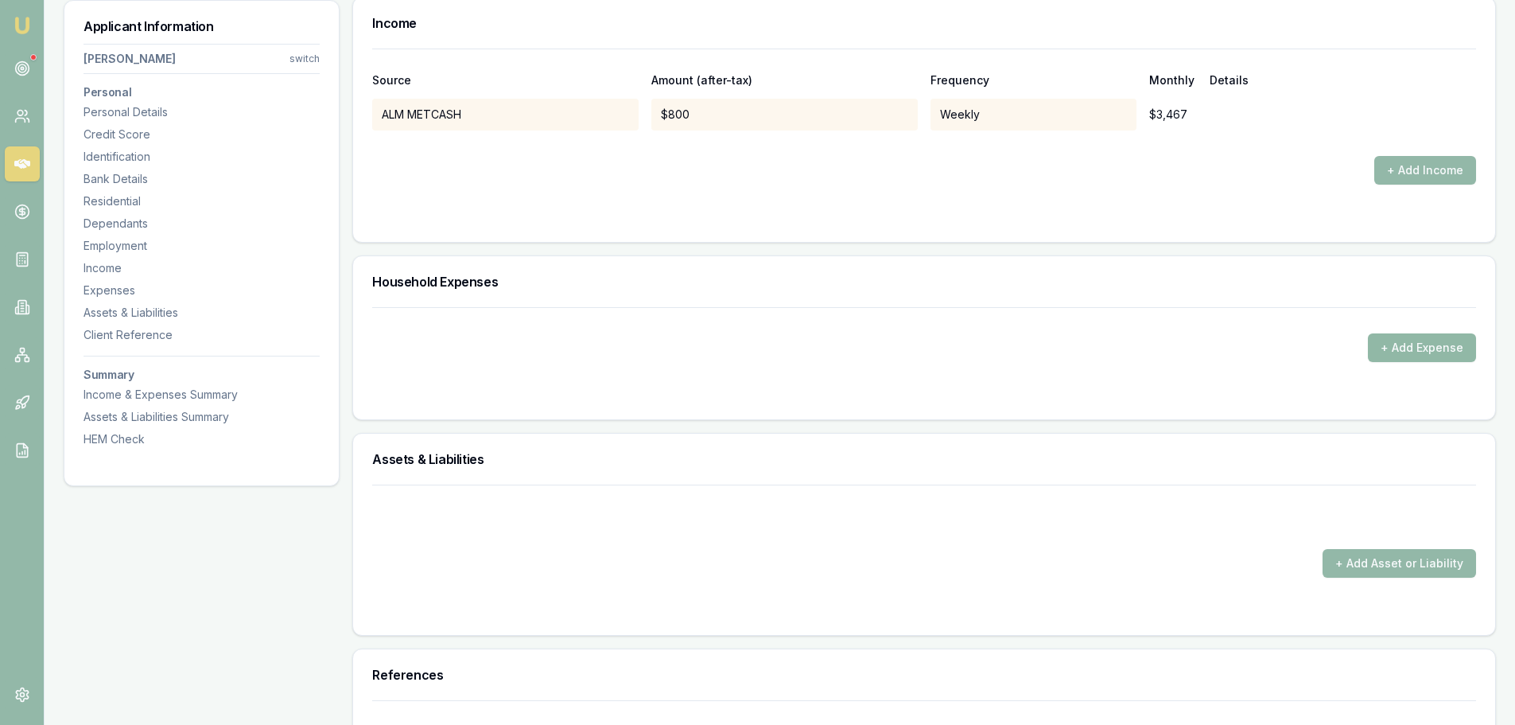
click at [1397, 348] on button "+ Add Expense" at bounding box center [1422, 347] width 108 height 29
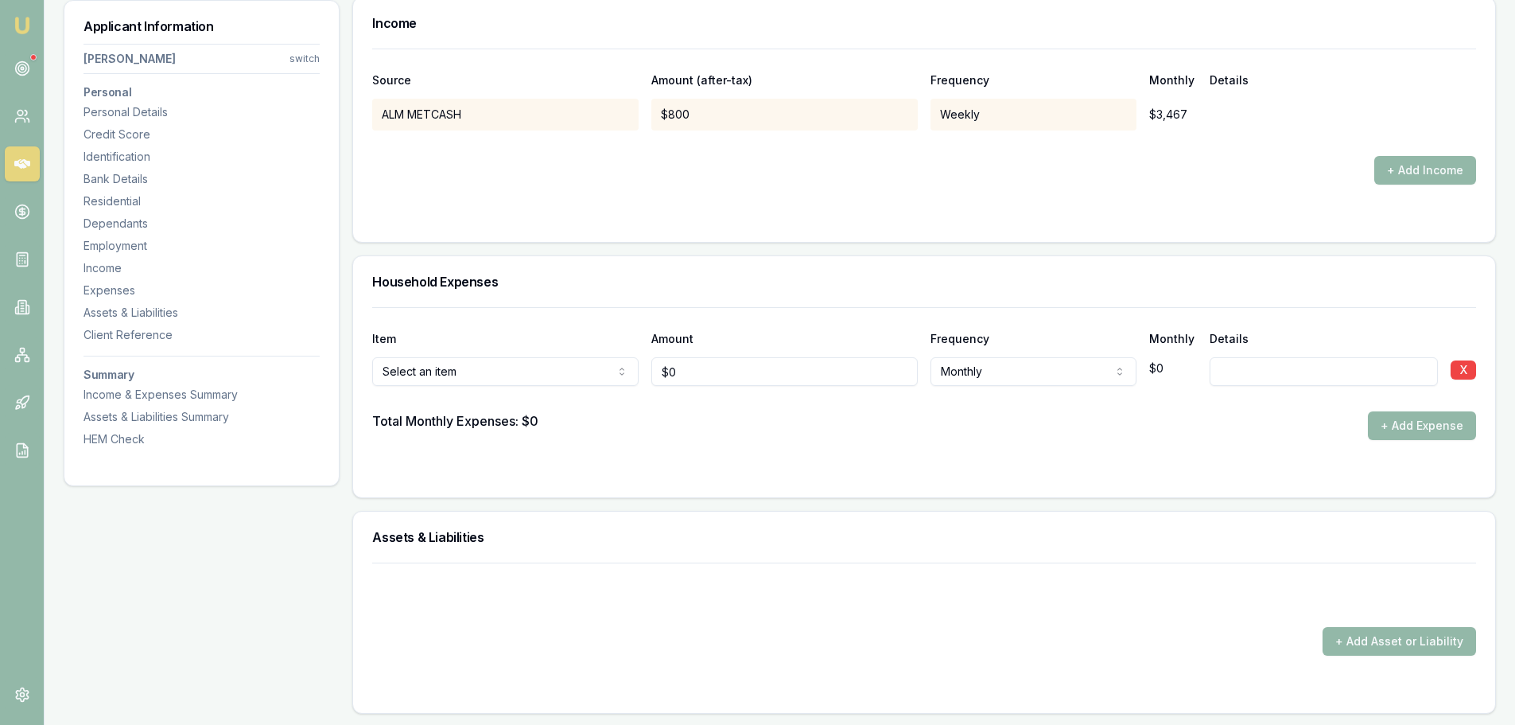
drag, startPoint x: 774, startPoint y: 372, endPoint x: 552, endPoint y: 376, distance: 221.9
click at [598, 376] on div "Rent or board Rent or board Food and groceries Utilities Insurance Transport He…" at bounding box center [924, 368] width 1104 height 35
type input "$100"
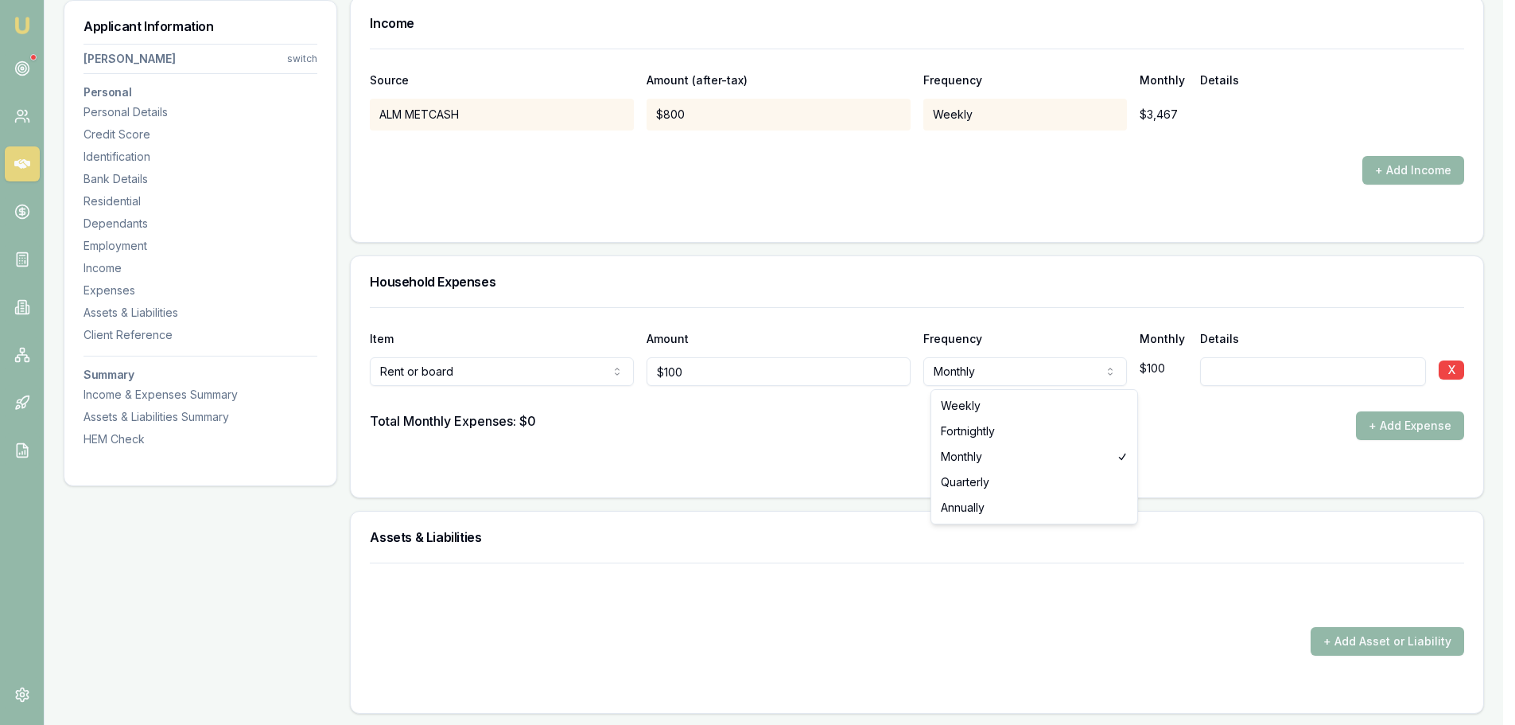
select select "WEEKLY"
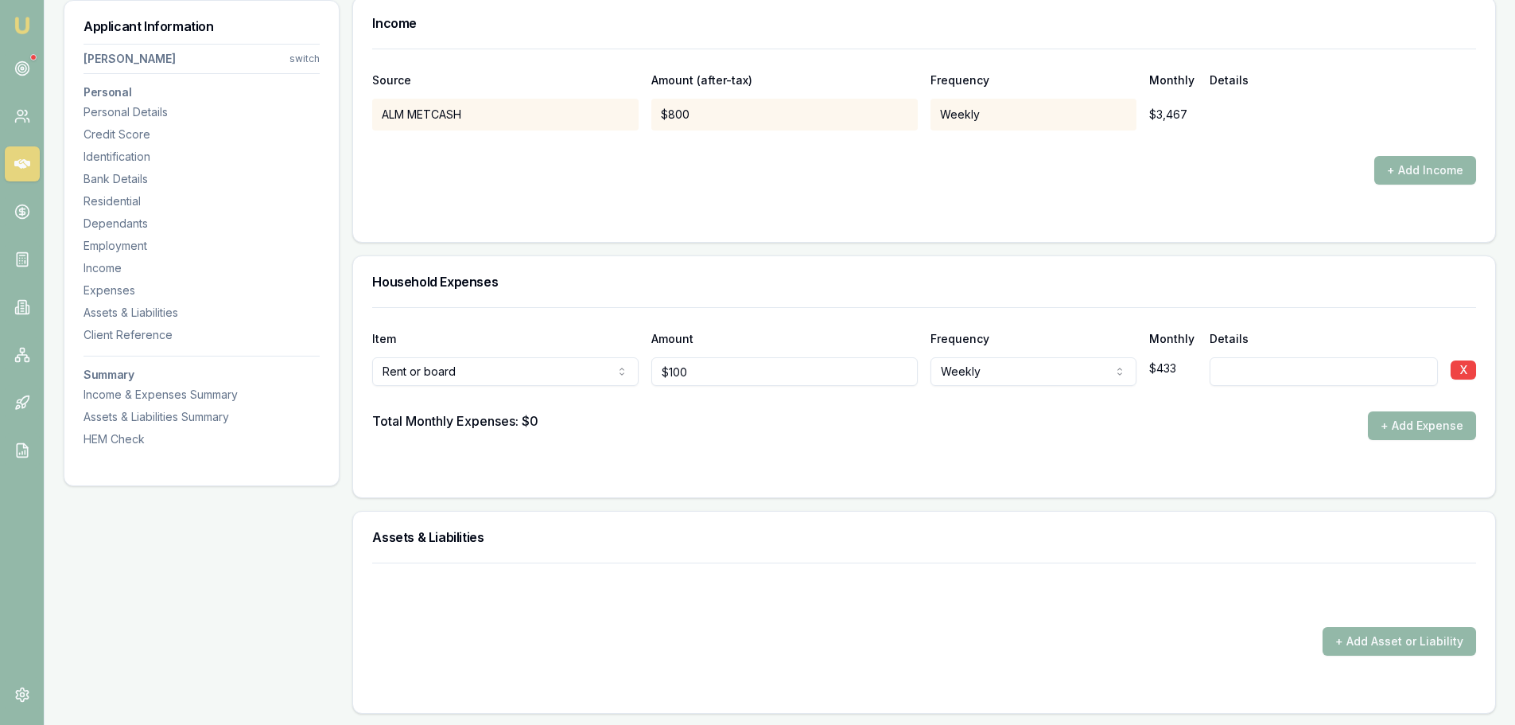
click at [704, 425] on div "Total Monthly Expenses: $0 + Add Expense" at bounding box center [924, 425] width 1104 height 29
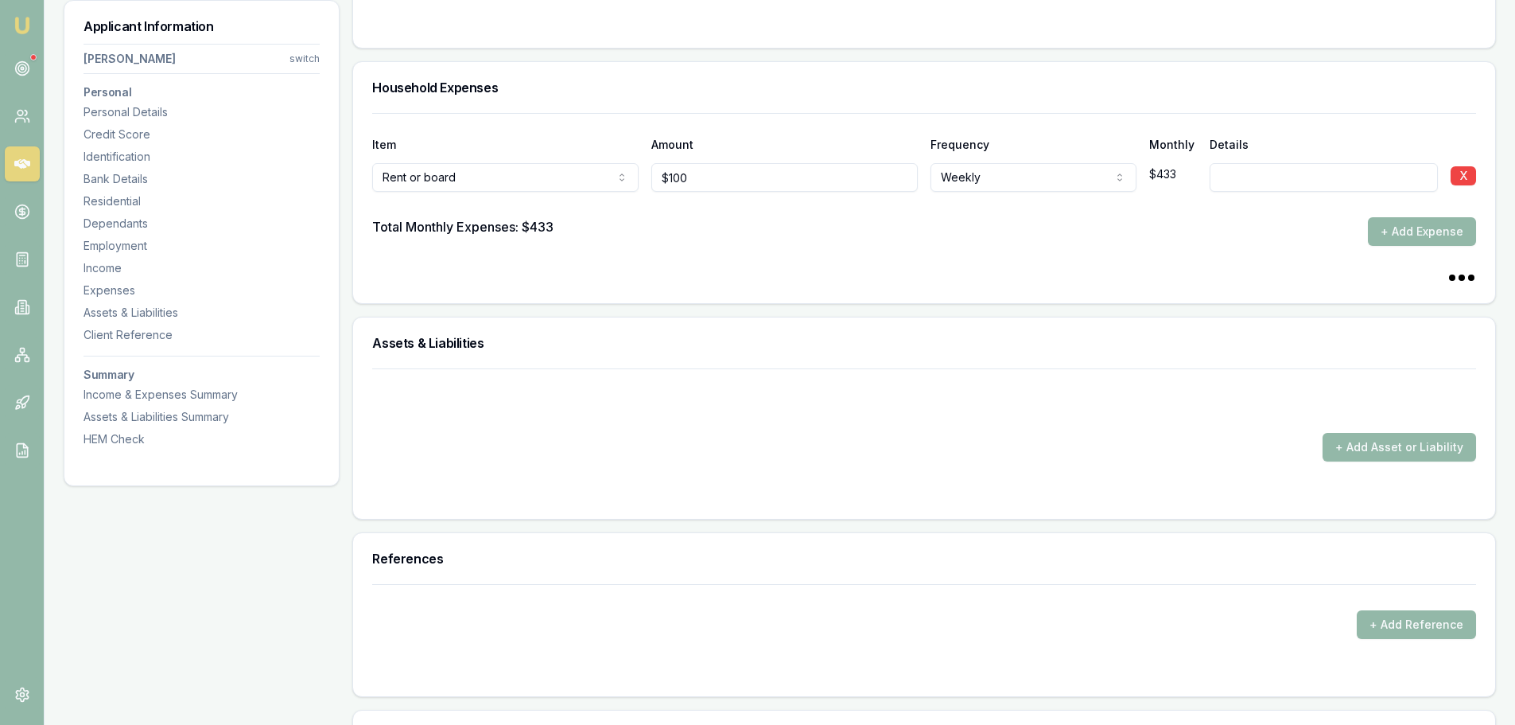
scroll to position [3102, 0]
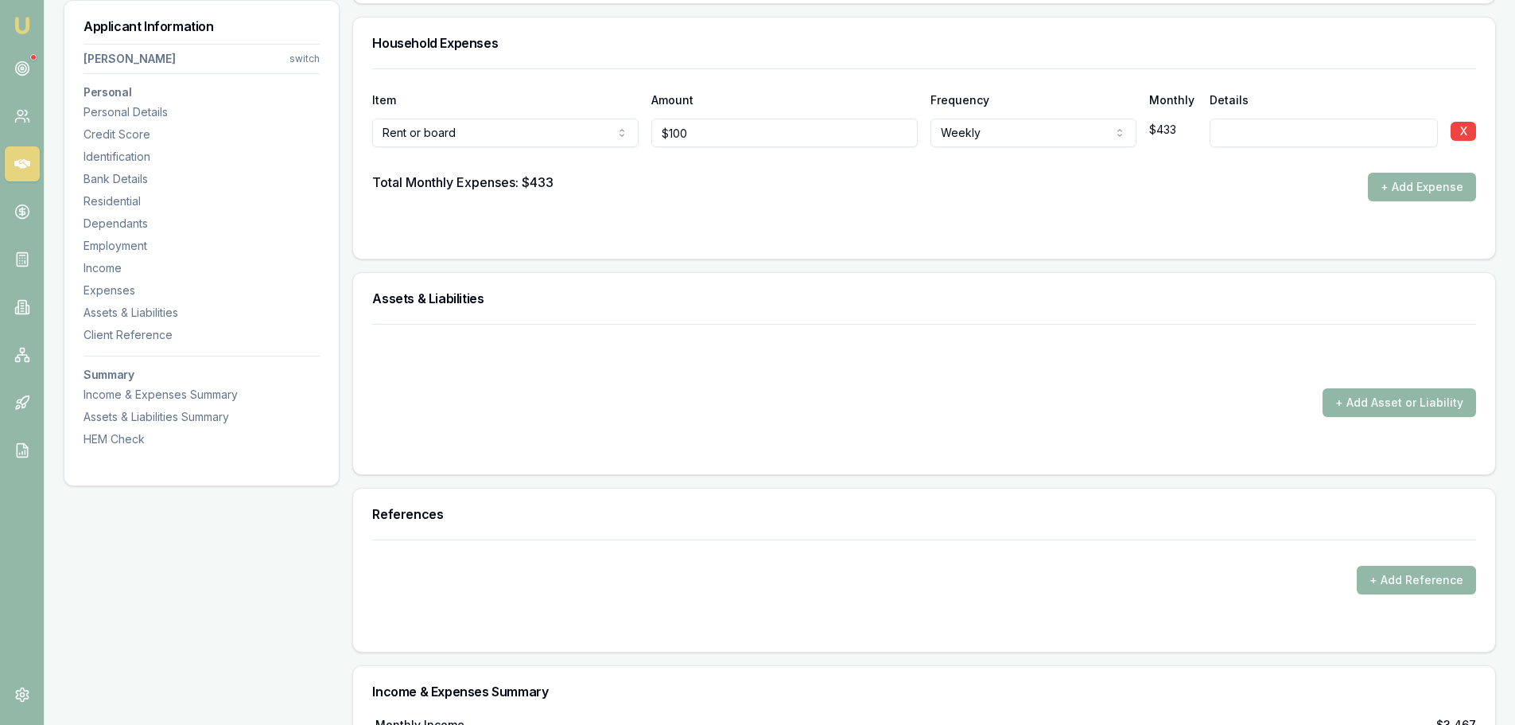
click at [1374, 406] on button "+ Add Asset or Liability" at bounding box center [1399, 402] width 153 height 29
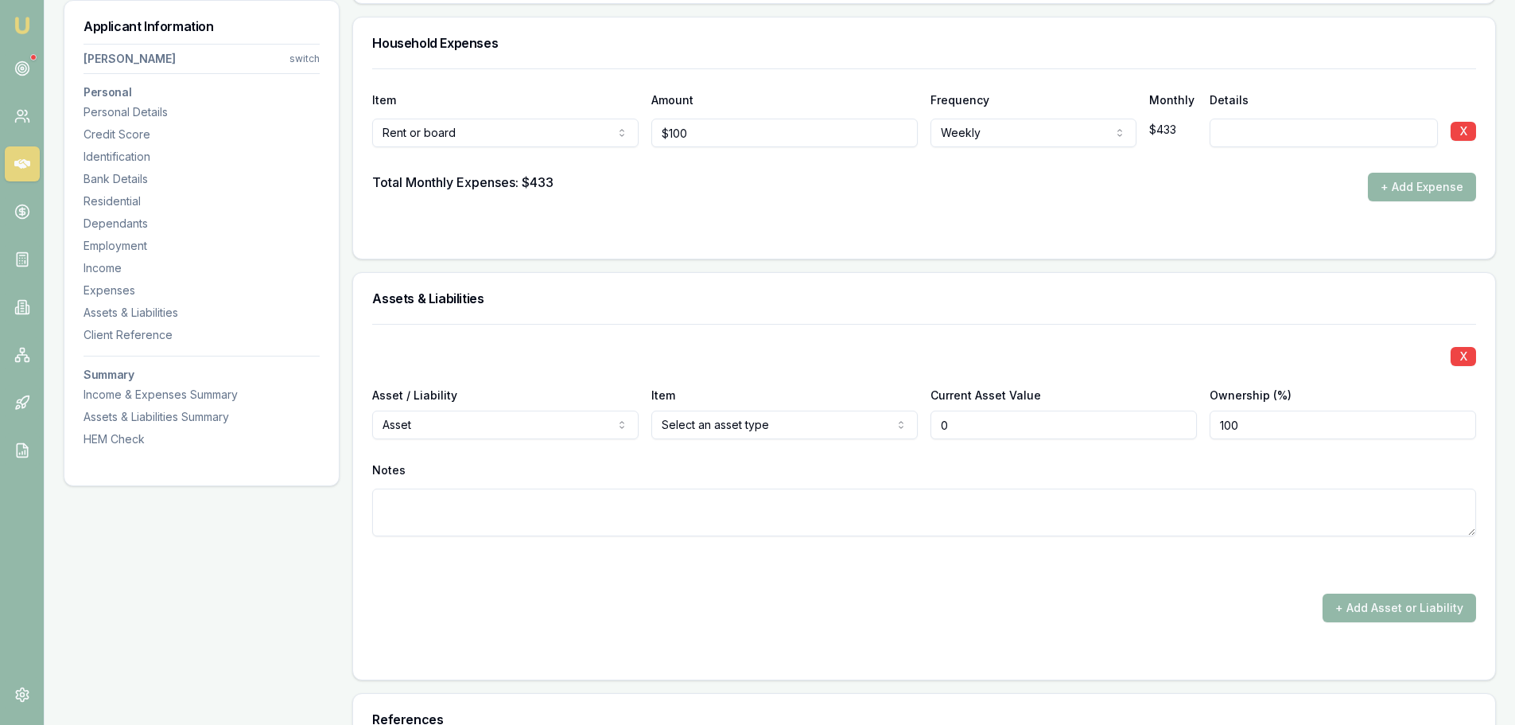
type input "$0"
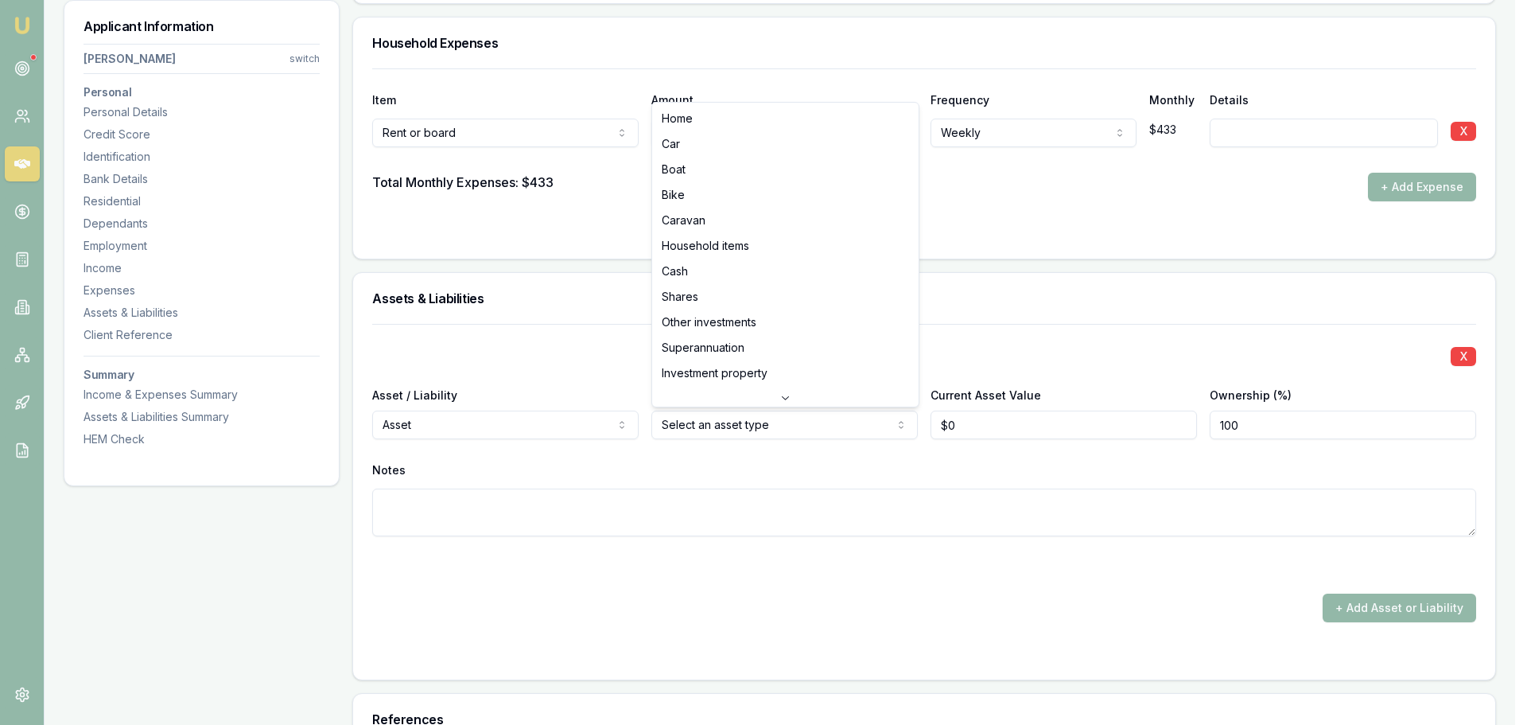
select select "CASH"
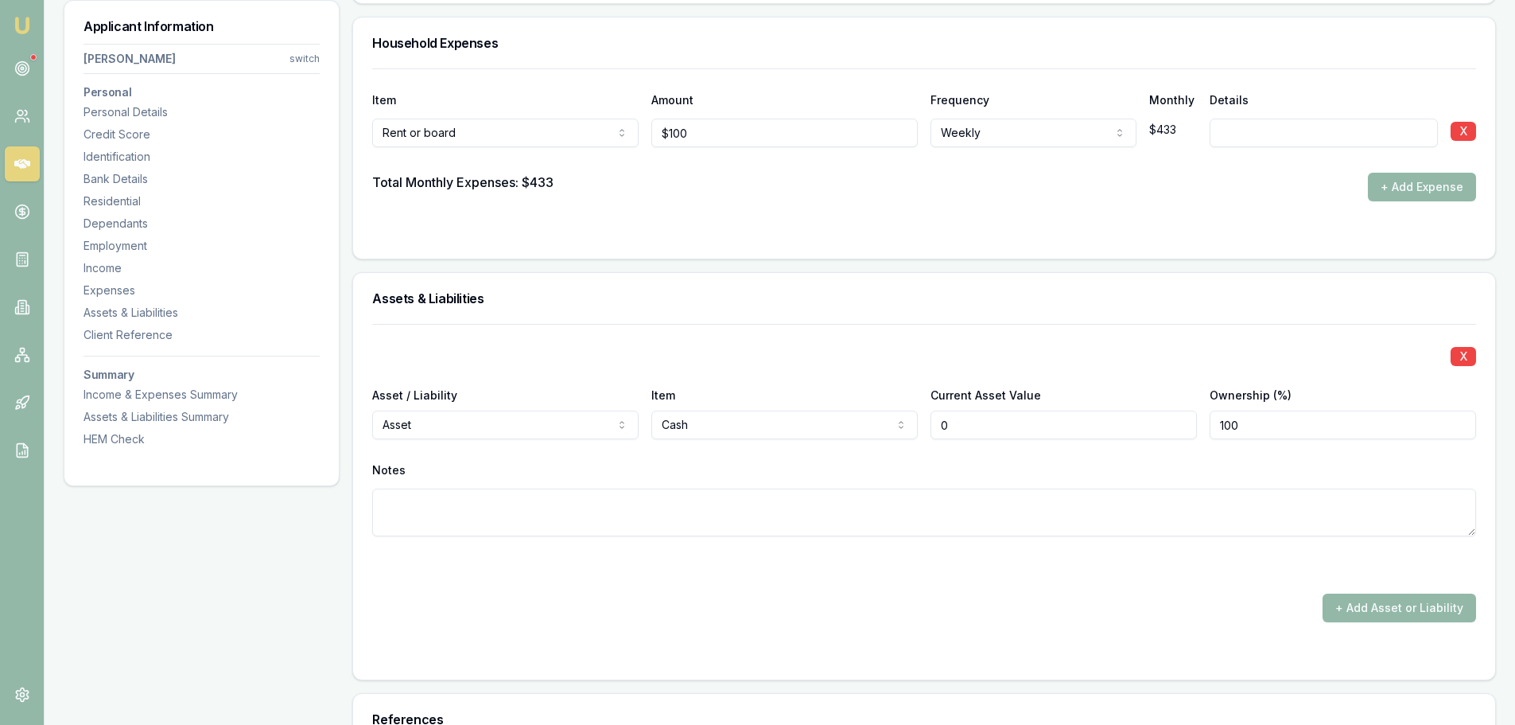
drag, startPoint x: 1029, startPoint y: 423, endPoint x: 780, endPoint y: 425, distance: 248.9
click at [884, 423] on div "Asset / Liability Asset Asset Liability Item Cash Home Car Boat Bike Caravan Ho…" at bounding box center [924, 412] width 1104 height 54
type input "$0"
click at [1459, 600] on button "+ Add Asset or Liability" at bounding box center [1399, 607] width 153 height 29
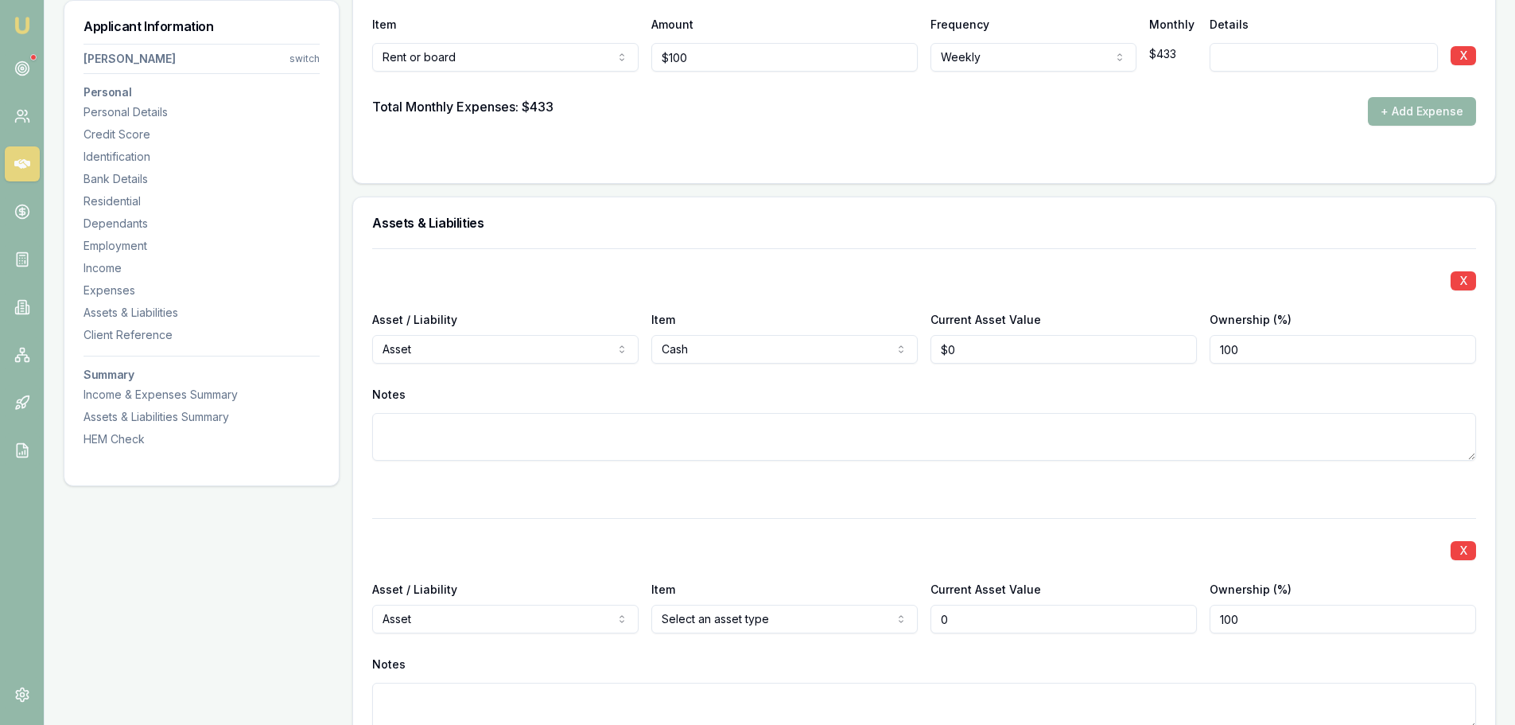
scroll to position [3420, 0]
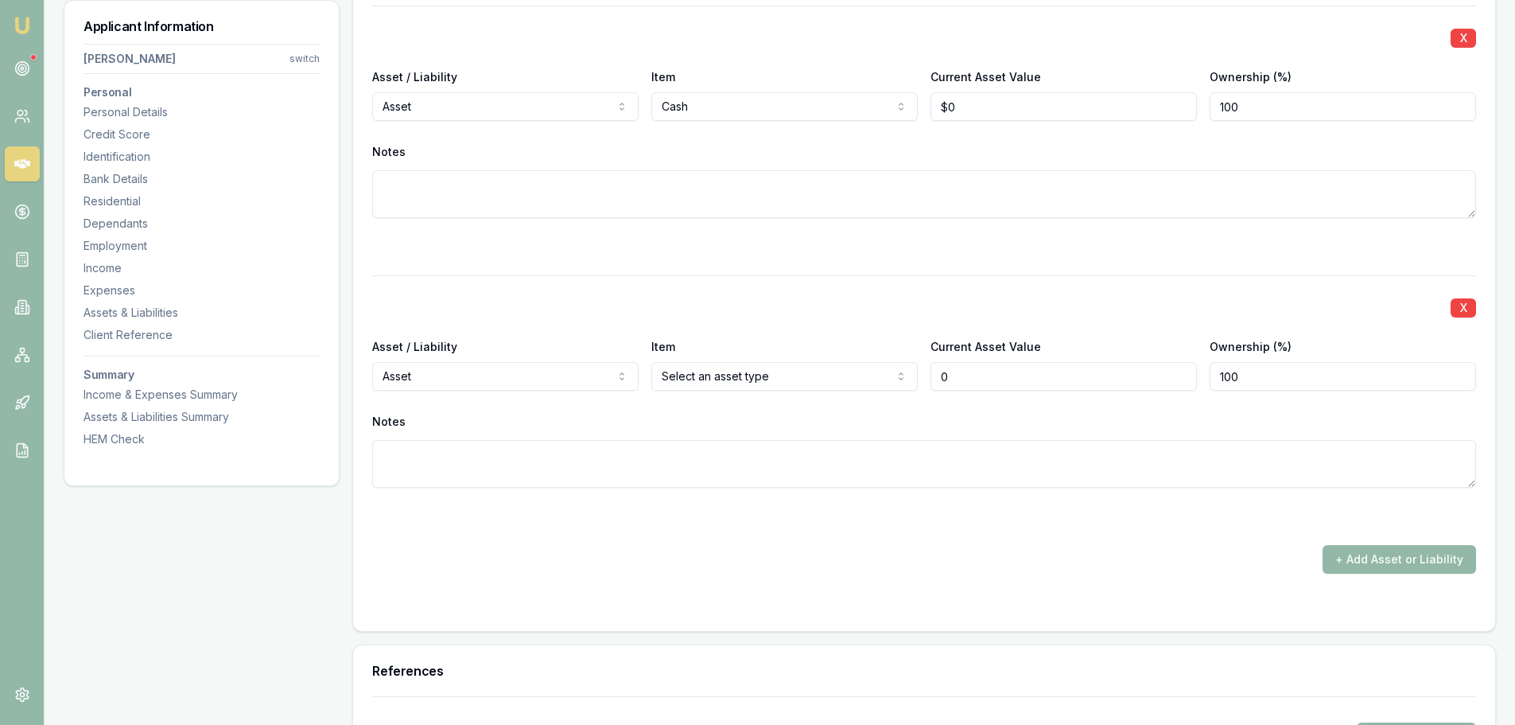
type input "$0"
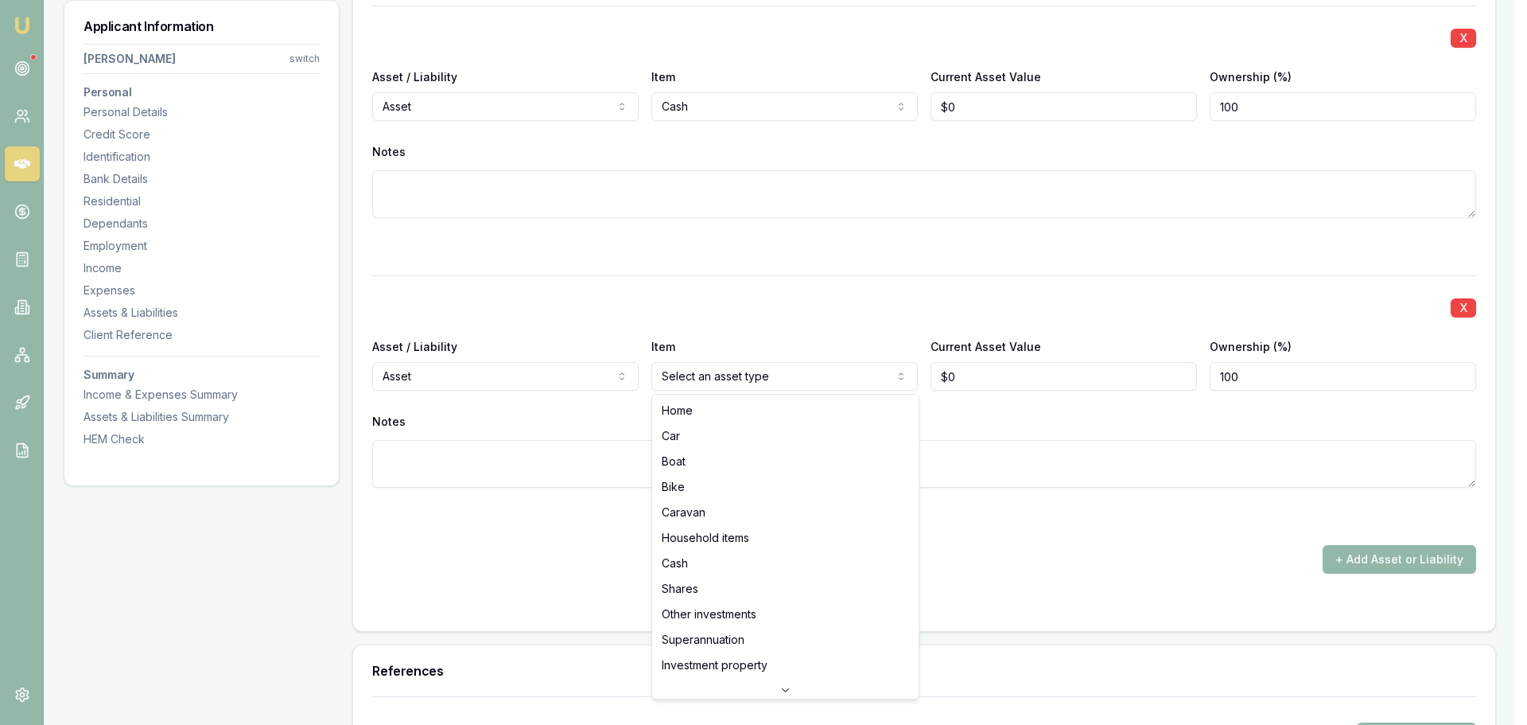
select select "HOUSEHOLD_ITEMS"
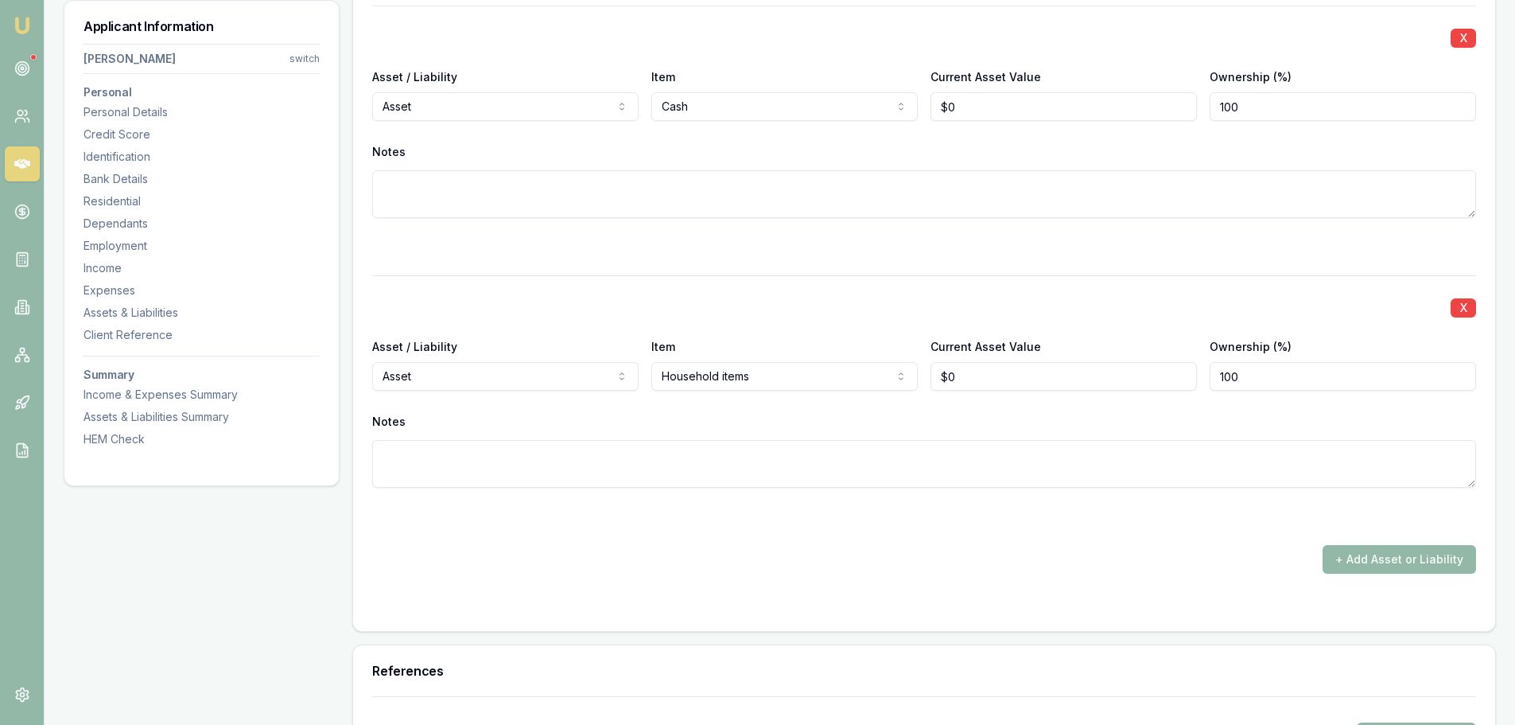
click at [881, 257] on div "X Asset / Liability Asset Asset Liability Item Cash Home Car Boat Bike Caravan …" at bounding box center [924, 290] width 1104 height 568
type input "0"
click at [984, 374] on input "0" at bounding box center [1063, 376] width 266 height 29
type input "$35,000"
click at [1464, 37] on button "X" at bounding box center [1463, 38] width 25 height 19
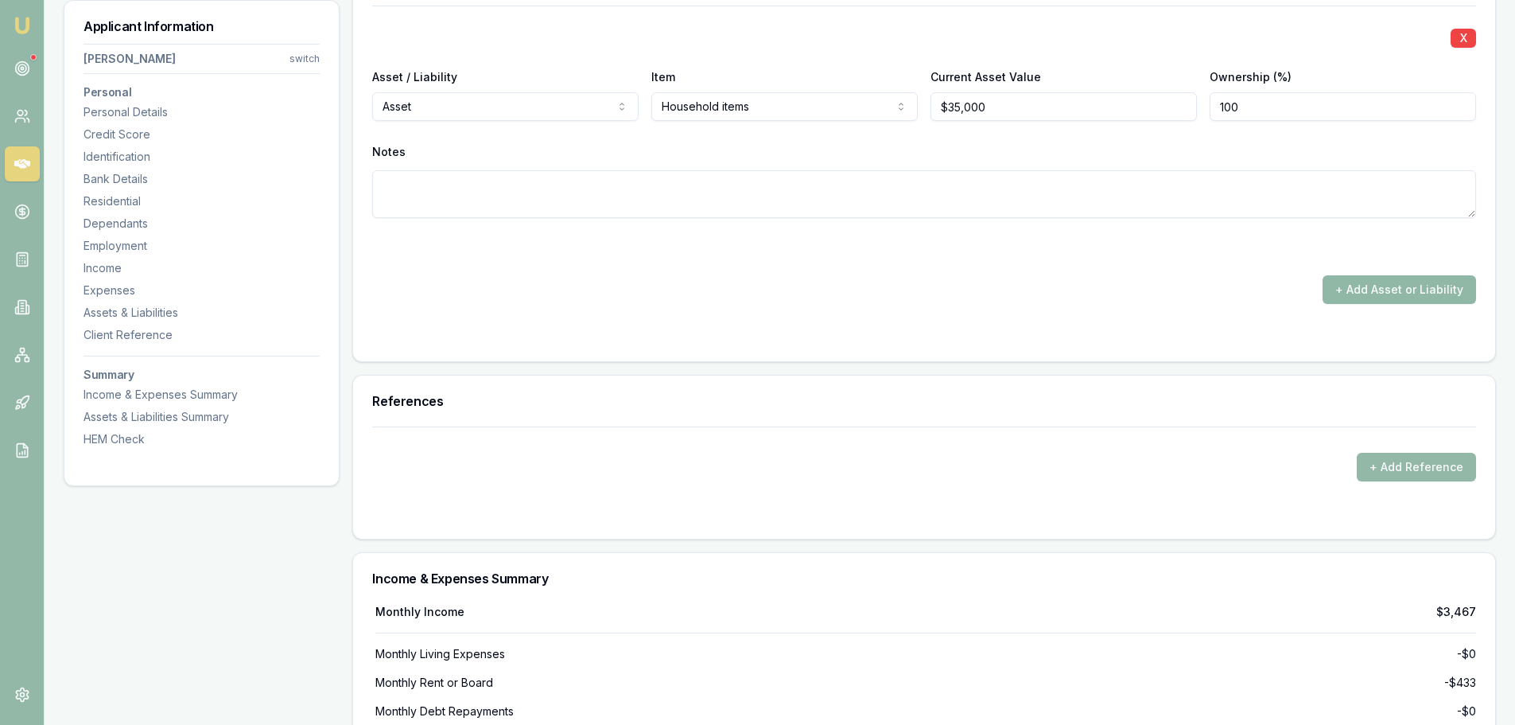
click at [1406, 289] on button "+ Add Asset or Liability" at bounding box center [1399, 289] width 153 height 29
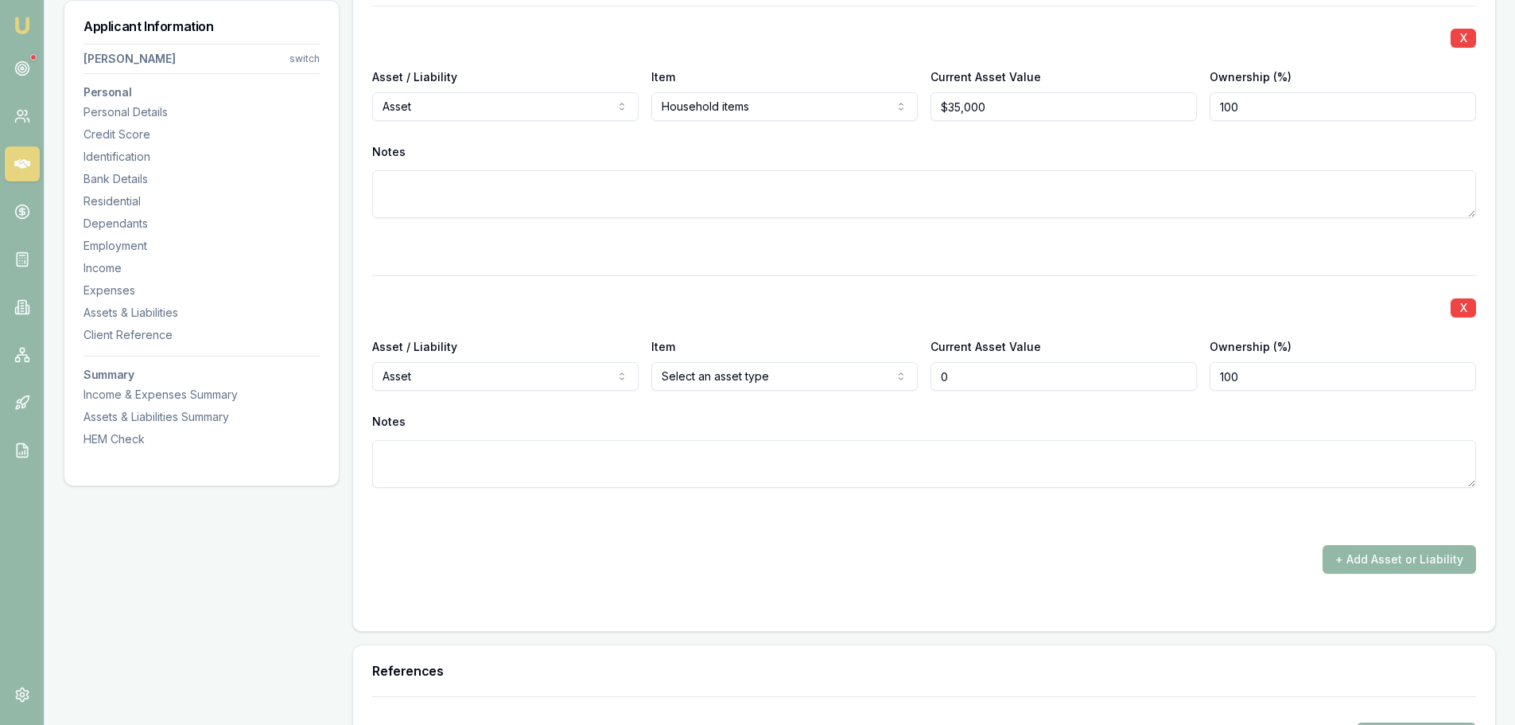
type input "$0"
click at [1006, 243] on div at bounding box center [924, 246] width 1104 height 19
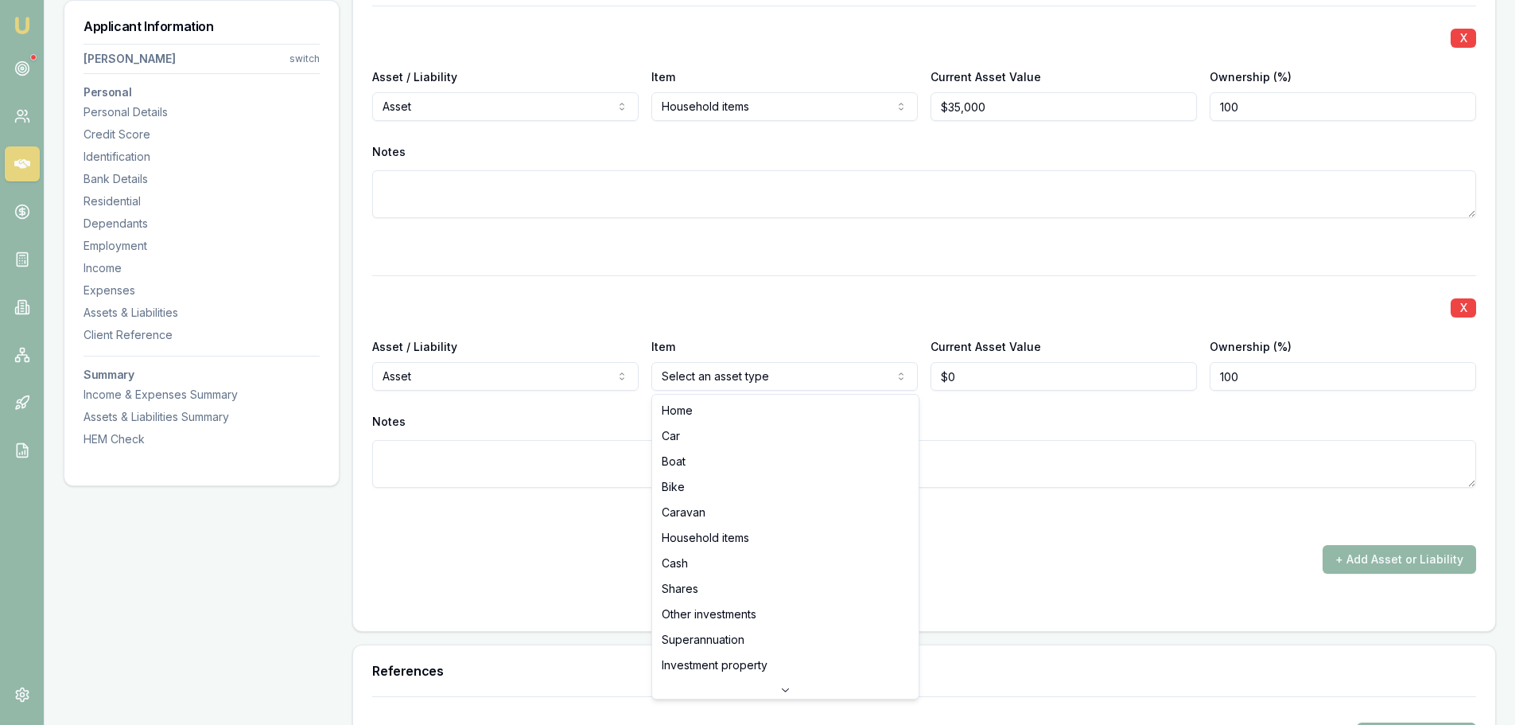
select select "CAR"
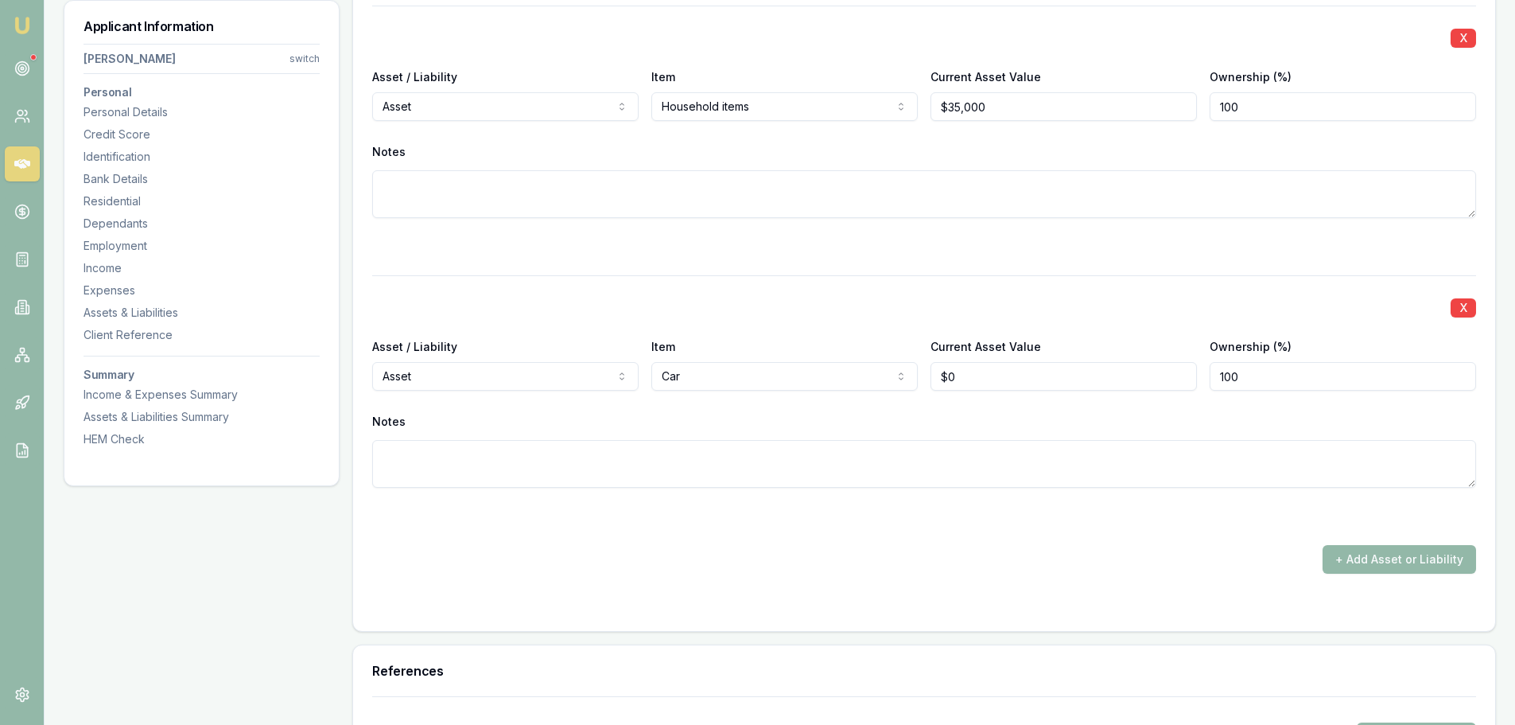
click at [725, 243] on div at bounding box center [924, 246] width 1104 height 19
click at [730, 239] on div at bounding box center [924, 246] width 1104 height 19
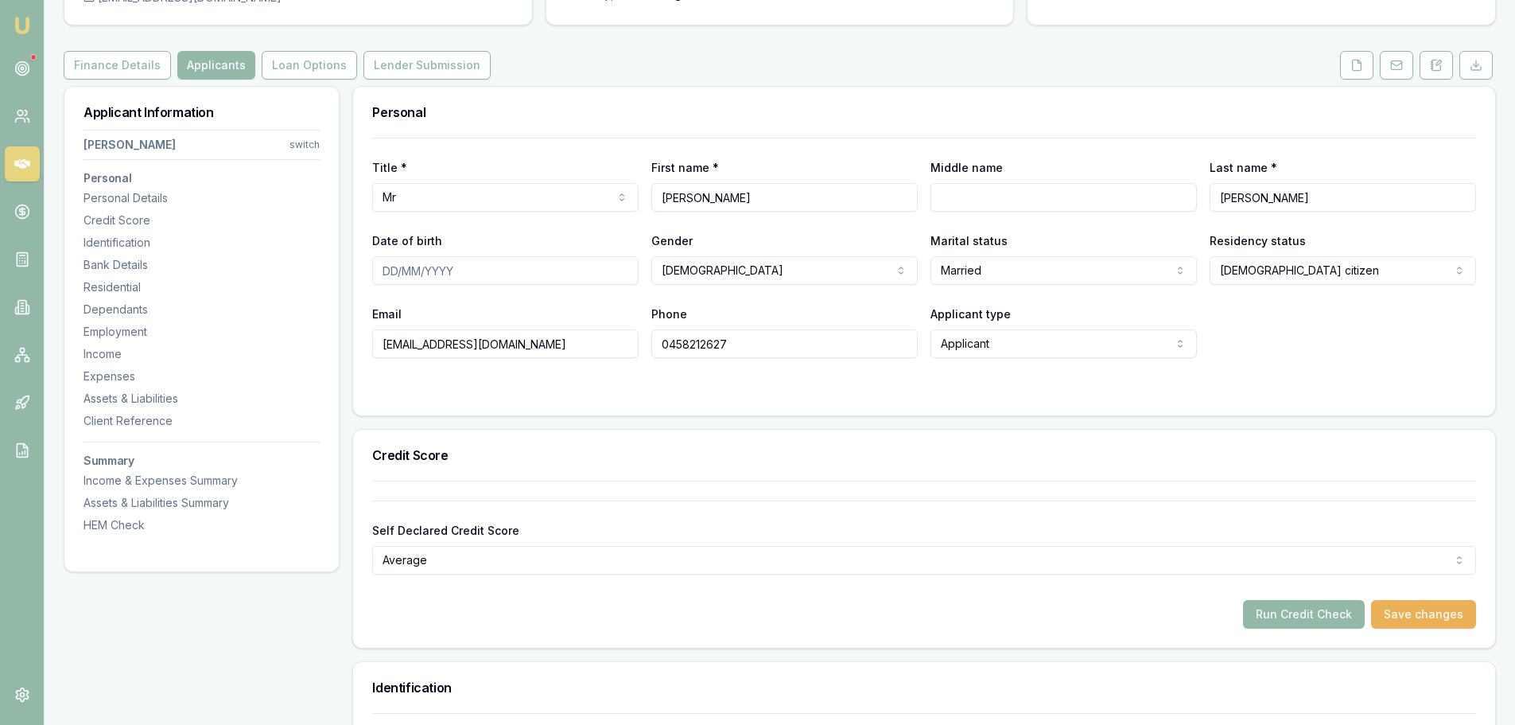
scroll to position [0, 0]
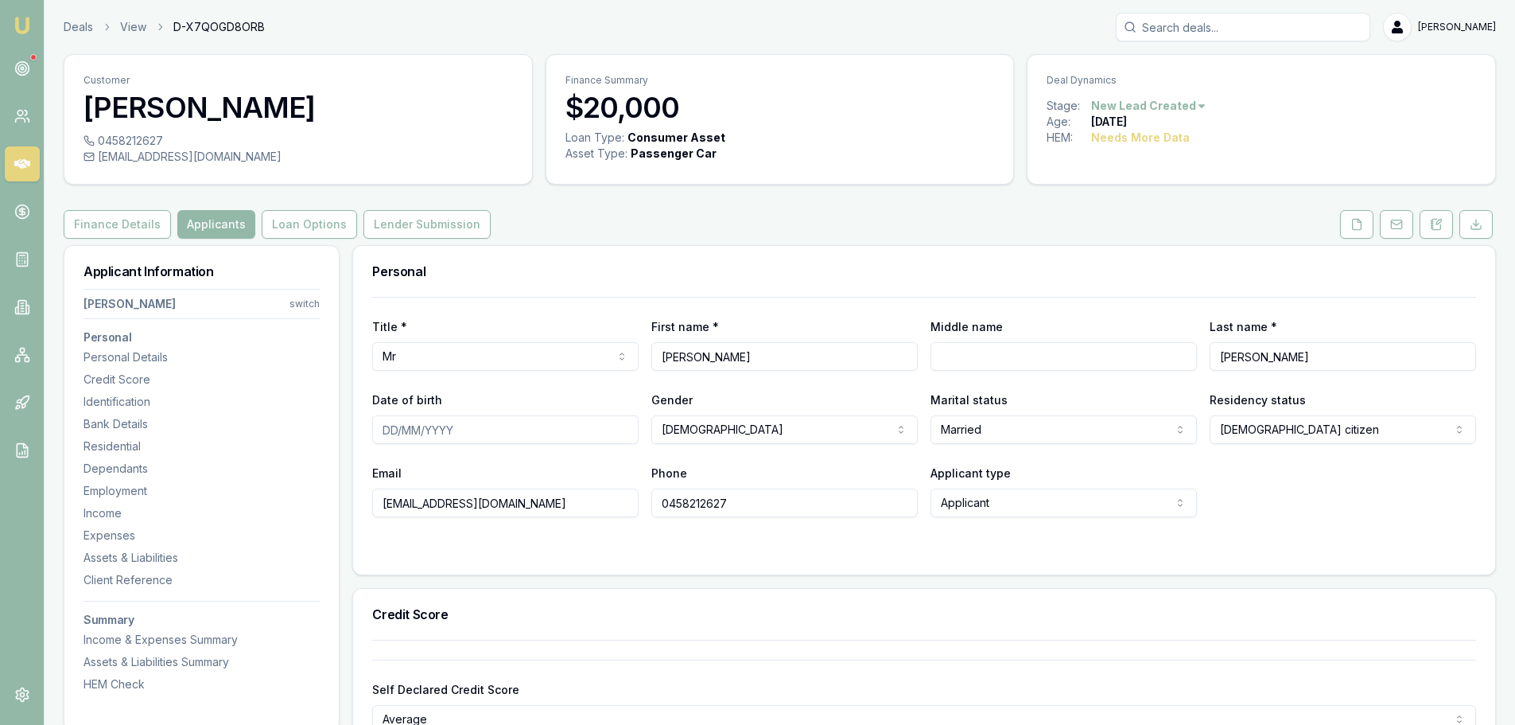
click at [732, 298] on div "Title * Mr Mr Mrs Miss Ms Dr Prof First name * Stanley Middle name Last name * …" at bounding box center [924, 407] width 1104 height 220
click at [684, 254] on div "Personal" at bounding box center [924, 271] width 1142 height 51
click at [678, 253] on div "Personal" at bounding box center [924, 271] width 1142 height 51
click at [1356, 228] on icon at bounding box center [1356, 224] width 13 height 13
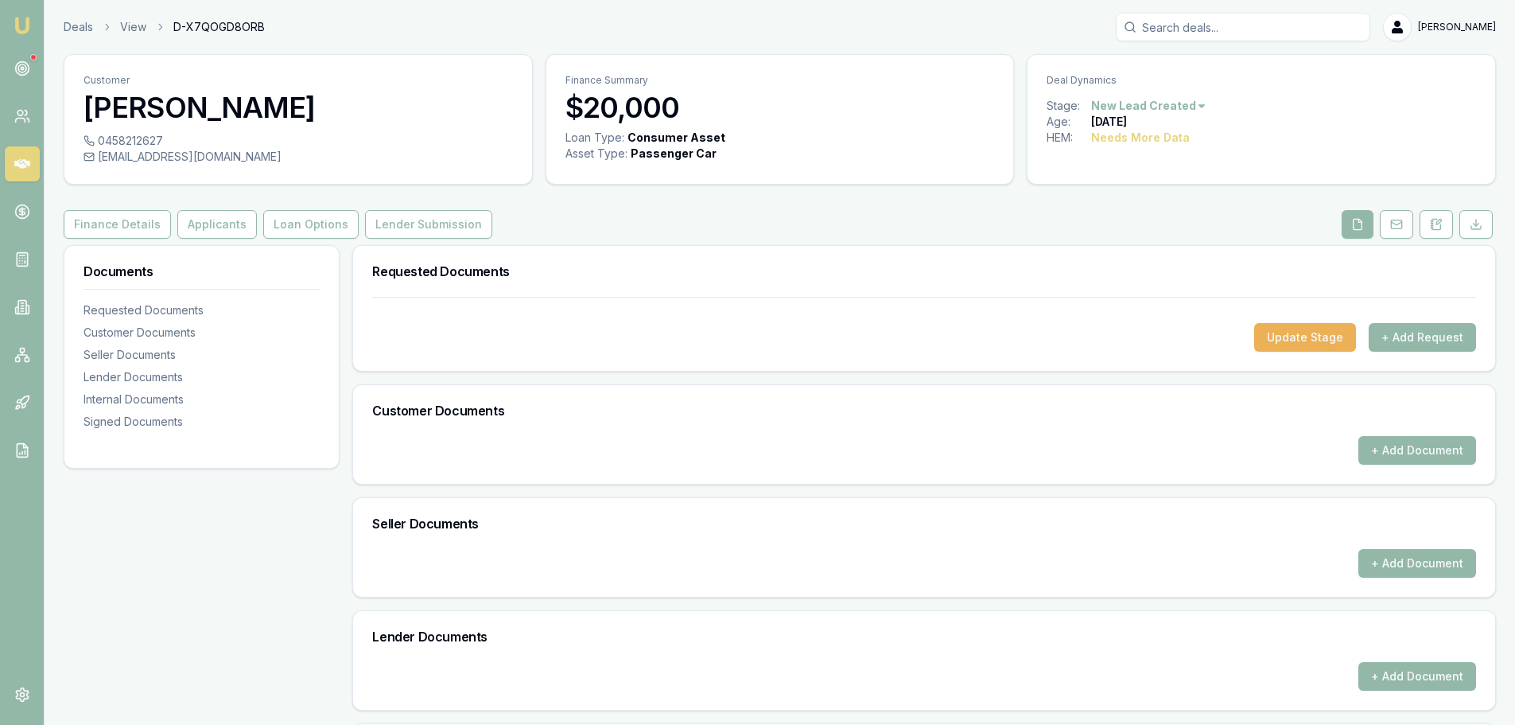
click at [630, 216] on div "Finance Details Applicants Loan Options Lender Submission" at bounding box center [780, 224] width 1432 height 29
drag, startPoint x: 623, startPoint y: 210, endPoint x: 625, endPoint y: 195, distance: 15.3
click at [624, 198] on div "Customer Stanley Ingui 0458212627 sbenjaminji@gmail.com Finance Summary $20,000…" at bounding box center [780, 495] width 1432 height 882
click at [1407, 332] on button "+ Add Request" at bounding box center [1422, 337] width 107 height 29
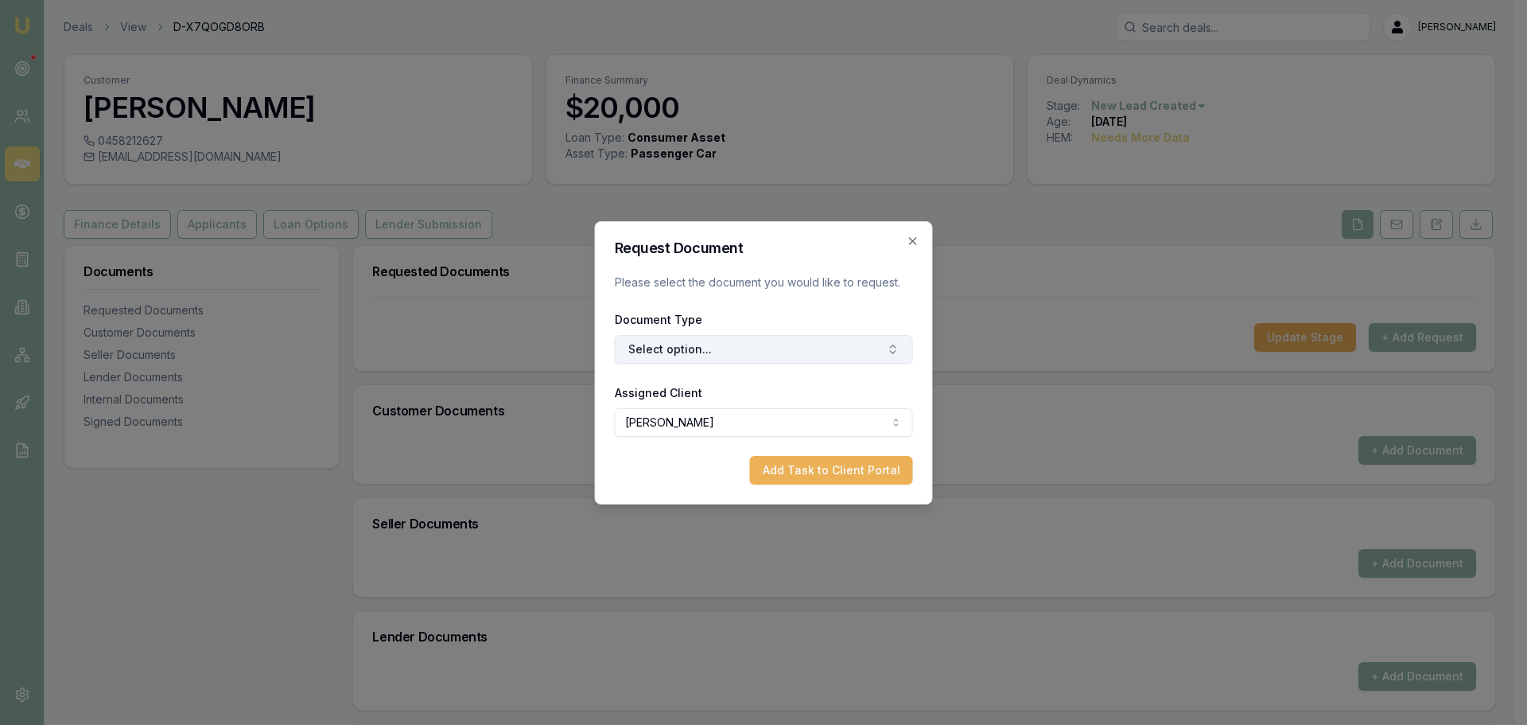
click at [674, 342] on button "Select option..." at bounding box center [764, 349] width 298 height 29
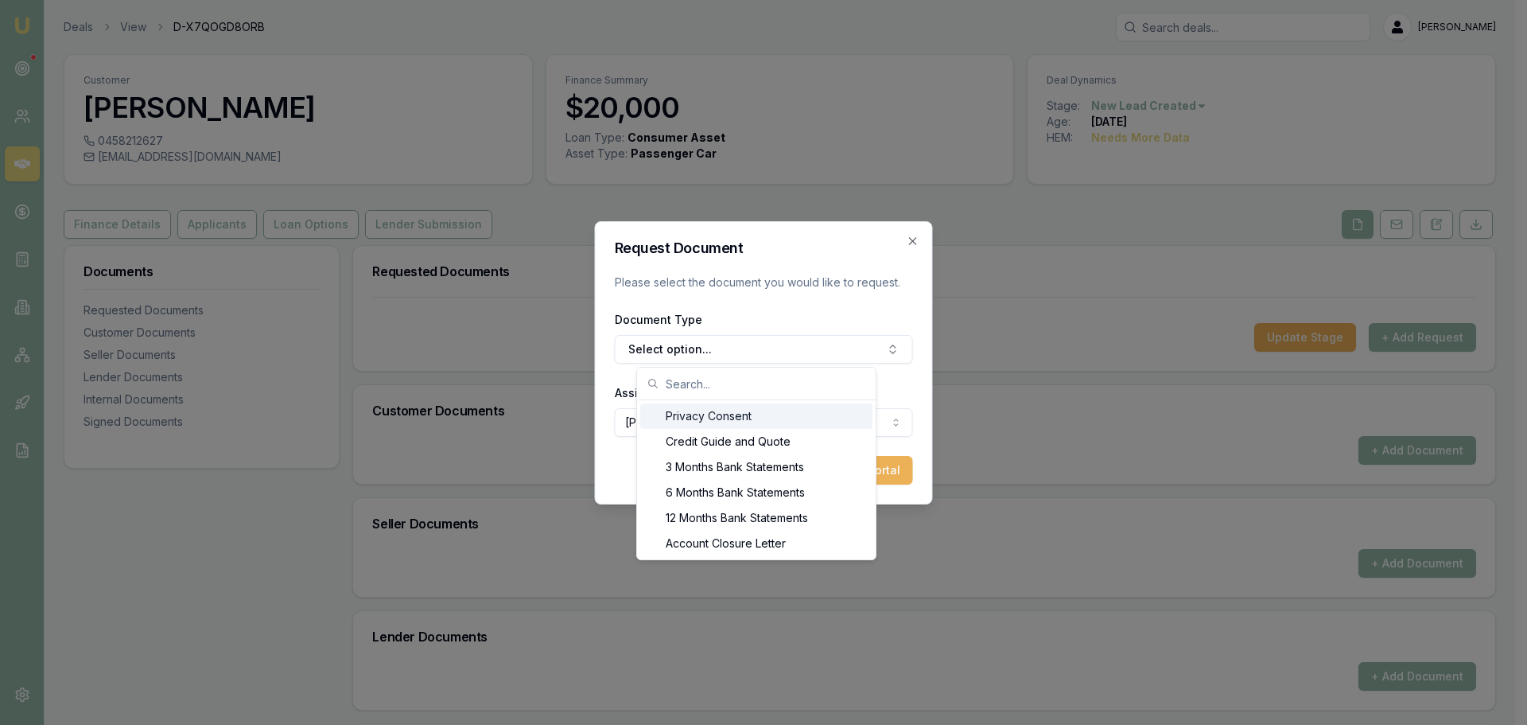
click at [695, 272] on form "Request Document Please select the document you would like to request. Document…" at bounding box center [764, 362] width 298 height 243
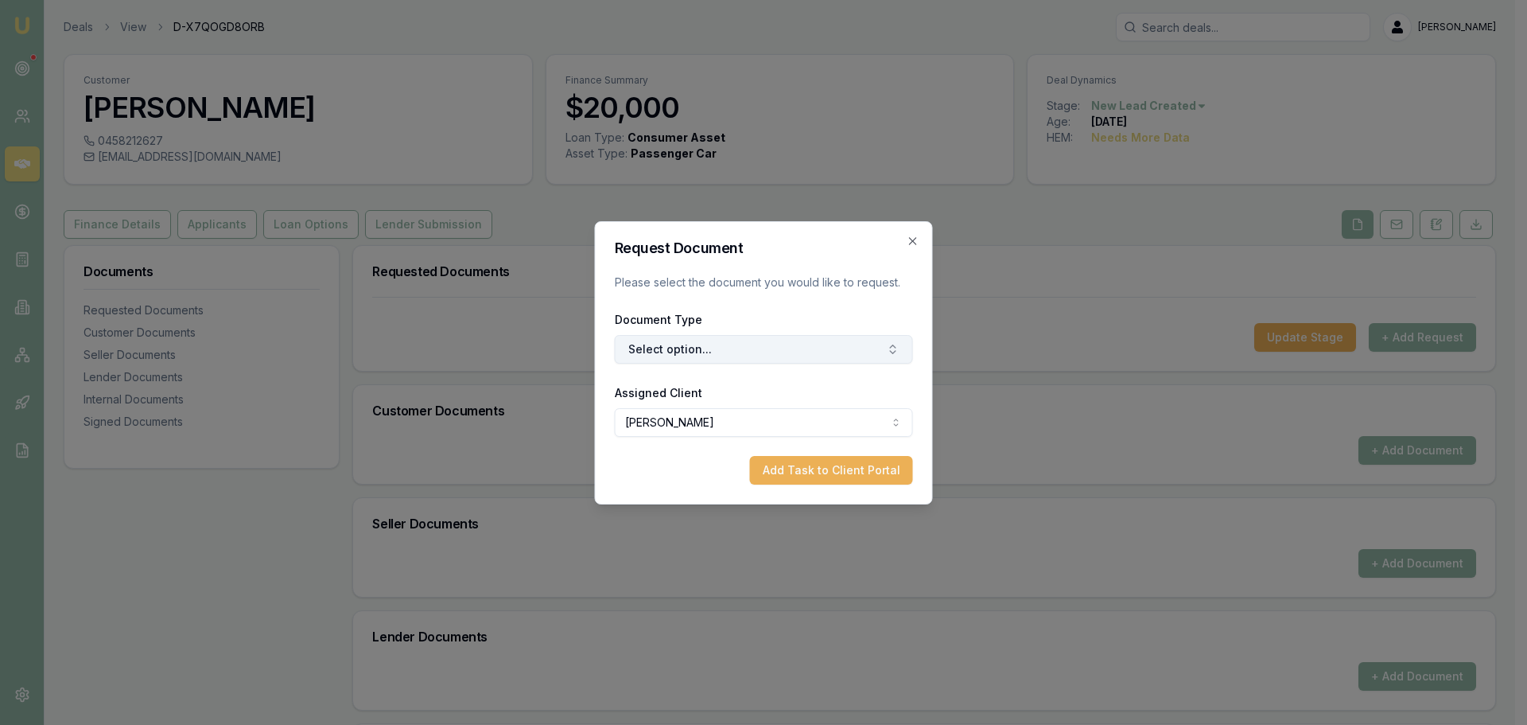
click at [726, 354] on button "Select option..." at bounding box center [764, 349] width 298 height 29
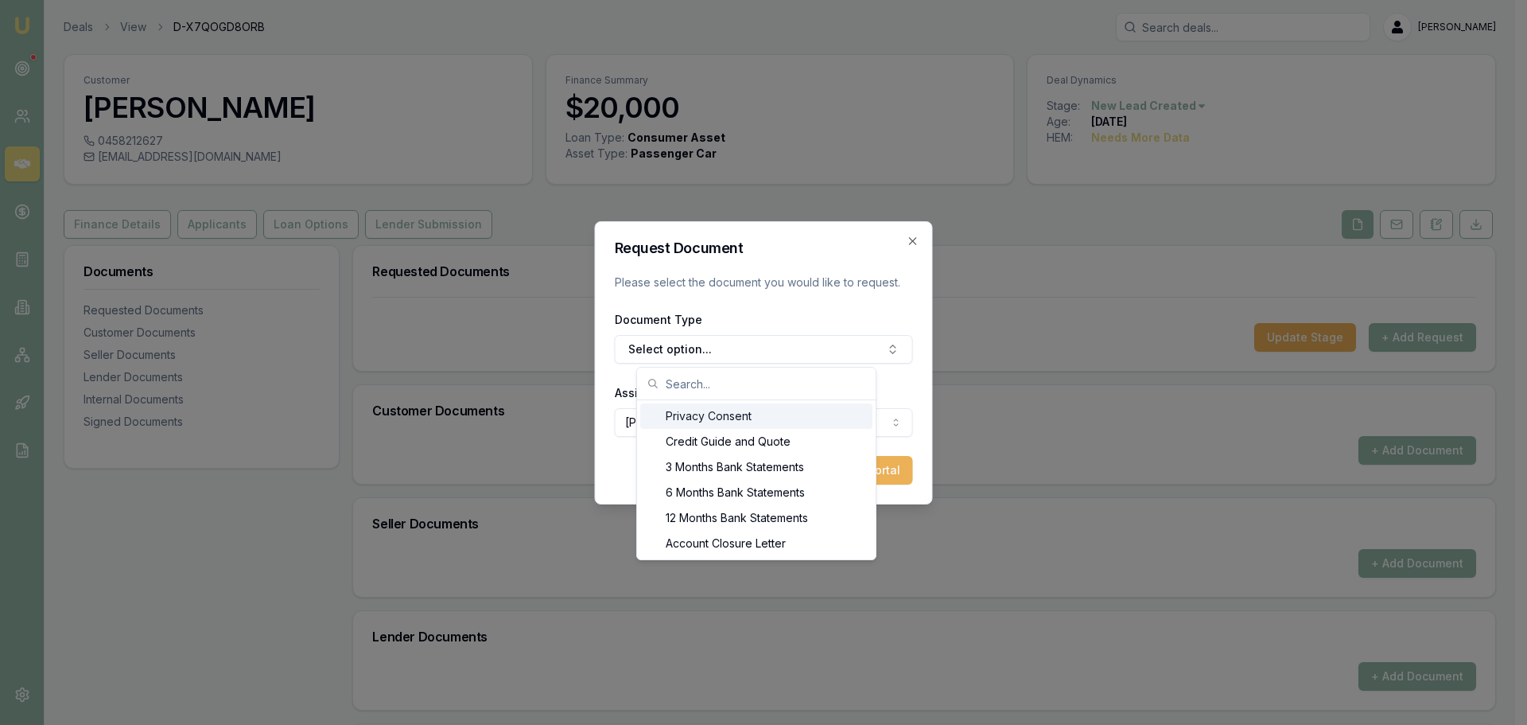
click at [707, 418] on div "Privacy Consent" at bounding box center [756, 415] width 232 height 25
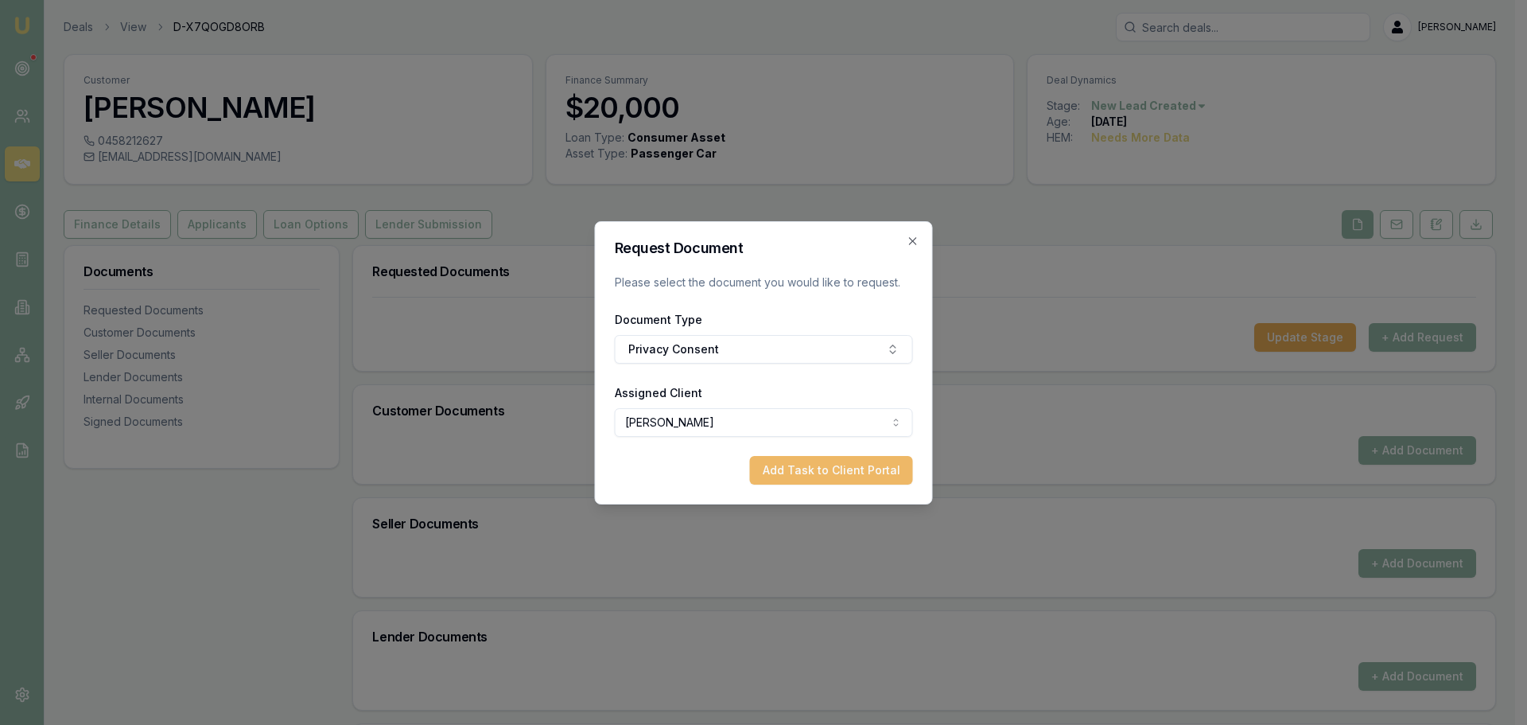
click at [835, 457] on button "Add Task to Client Portal" at bounding box center [831, 470] width 163 height 29
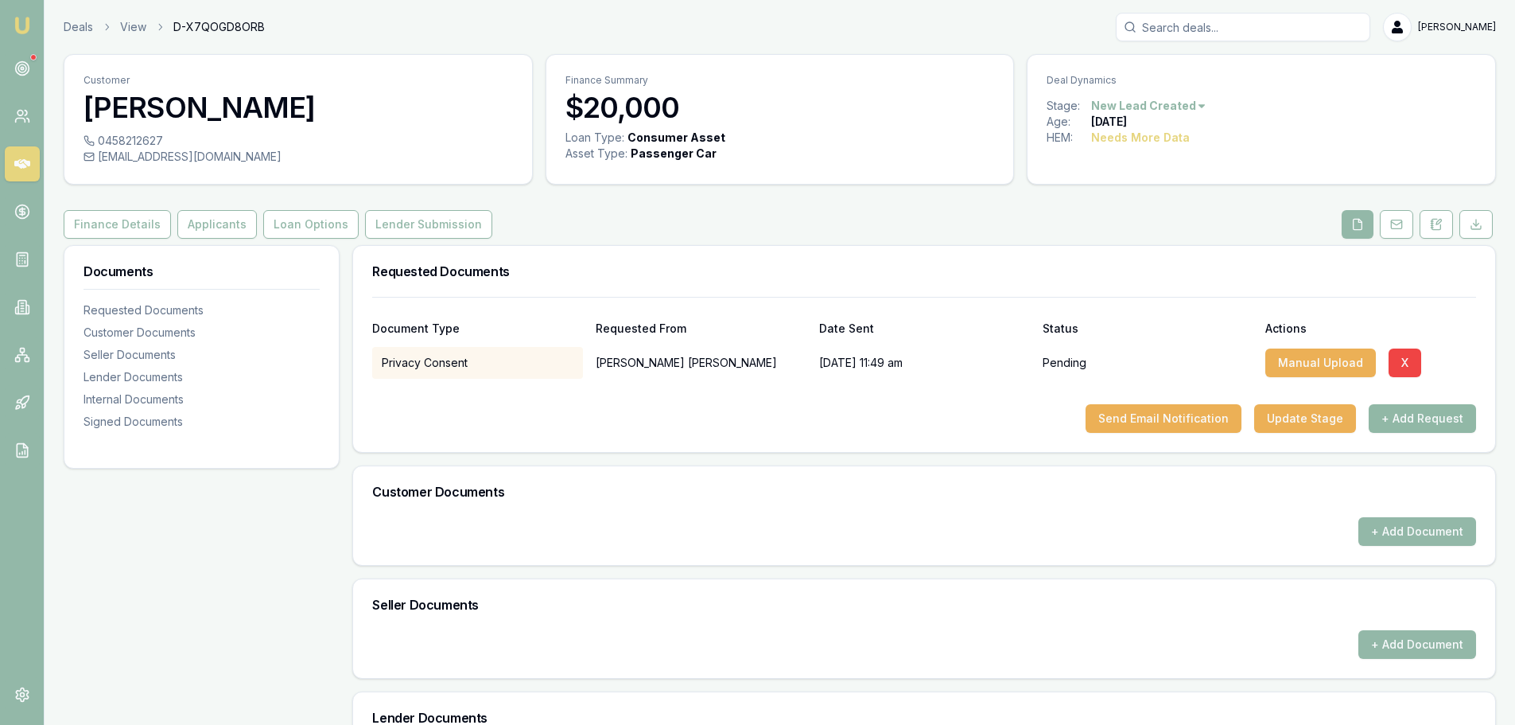
click at [1455, 422] on button "+ Add Request" at bounding box center [1422, 418] width 107 height 29
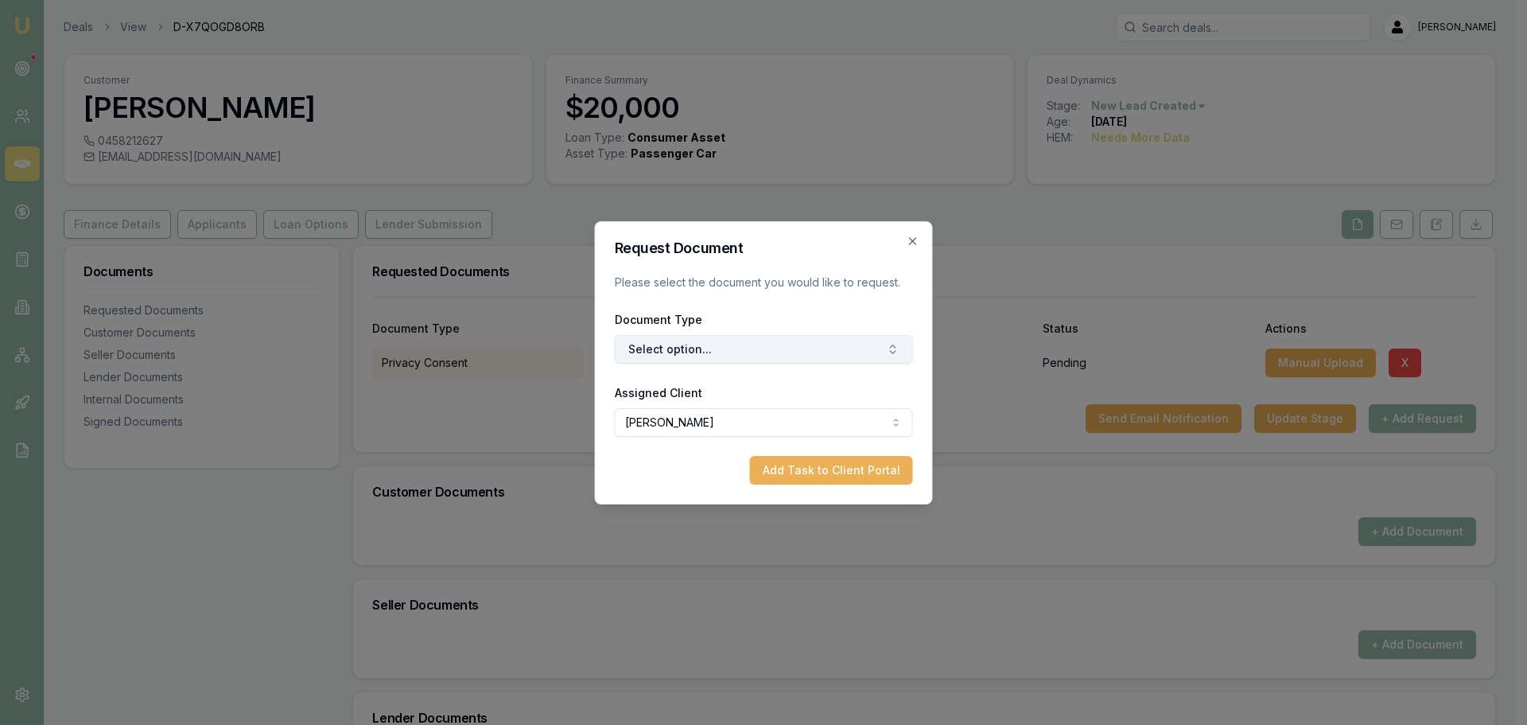
click at [758, 344] on button "Select option..." at bounding box center [764, 349] width 298 height 29
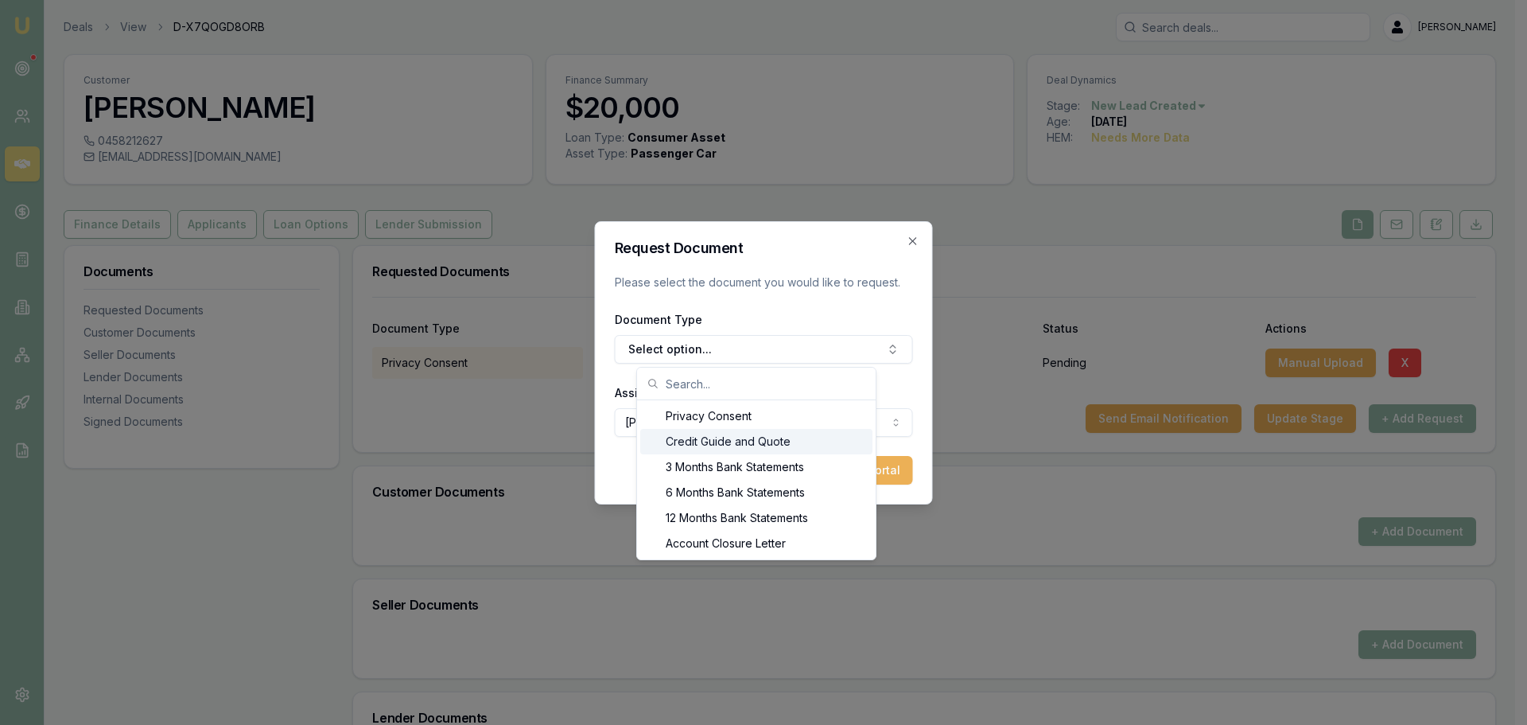
click at [740, 436] on div "Credit Guide and Quote" at bounding box center [756, 441] width 232 height 25
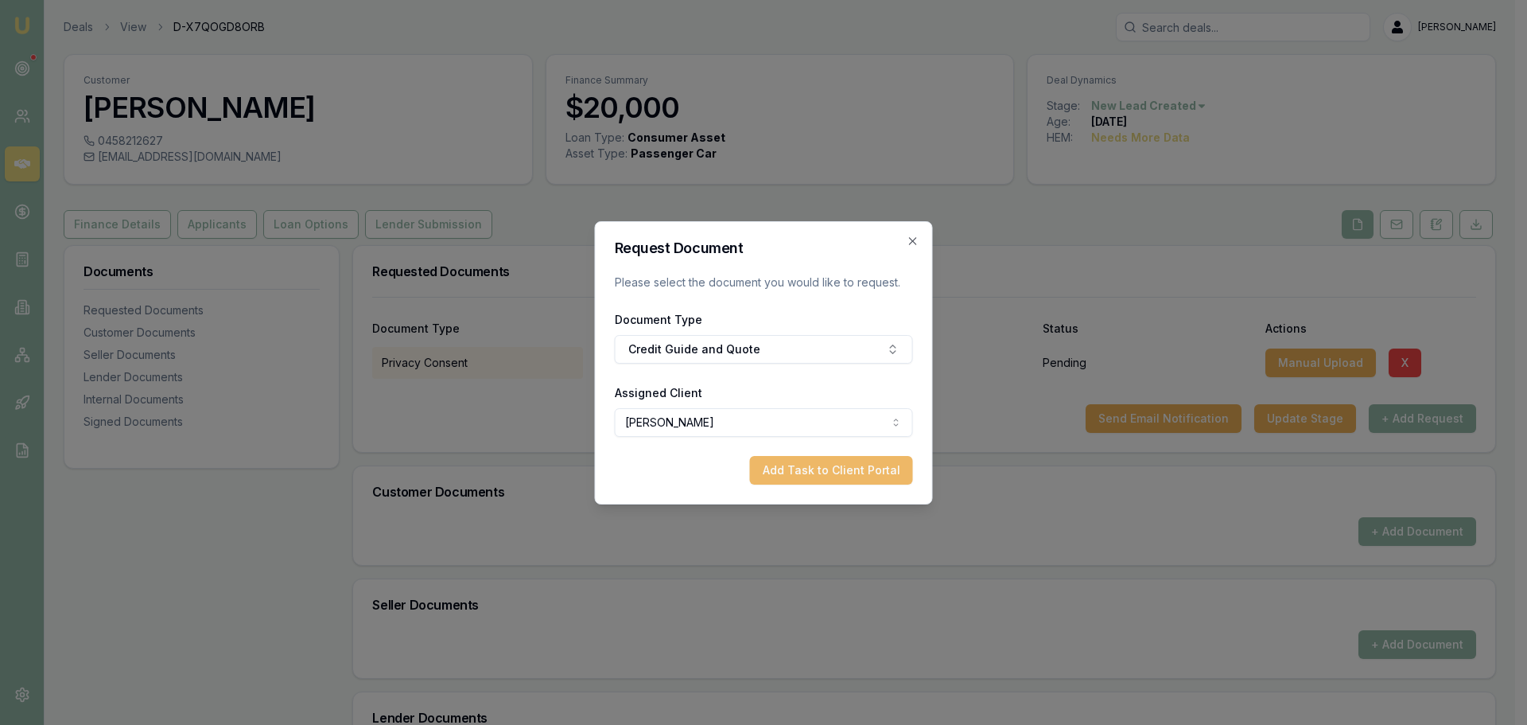
click at [822, 477] on button "Add Task to Client Portal" at bounding box center [831, 470] width 163 height 29
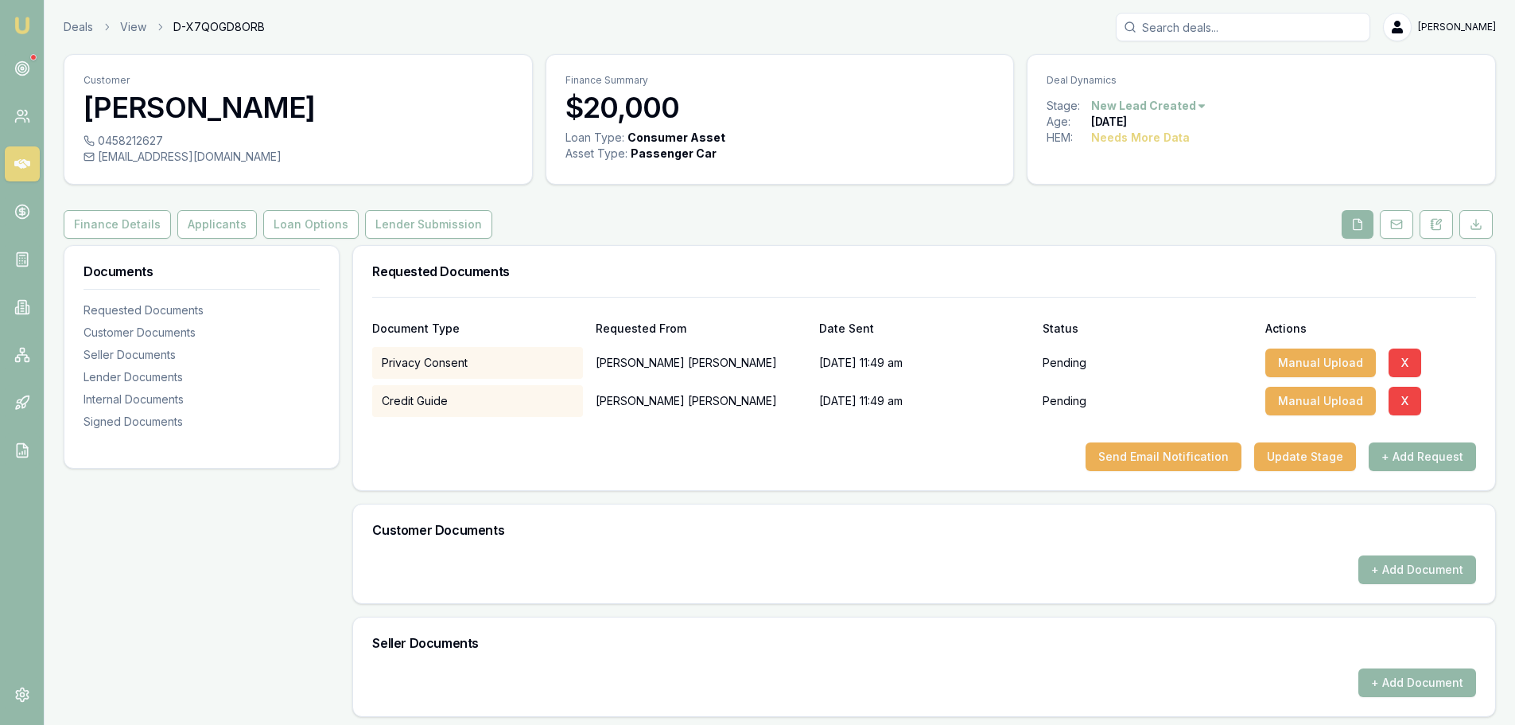
click at [1418, 464] on button "+ Add Request" at bounding box center [1422, 456] width 107 height 29
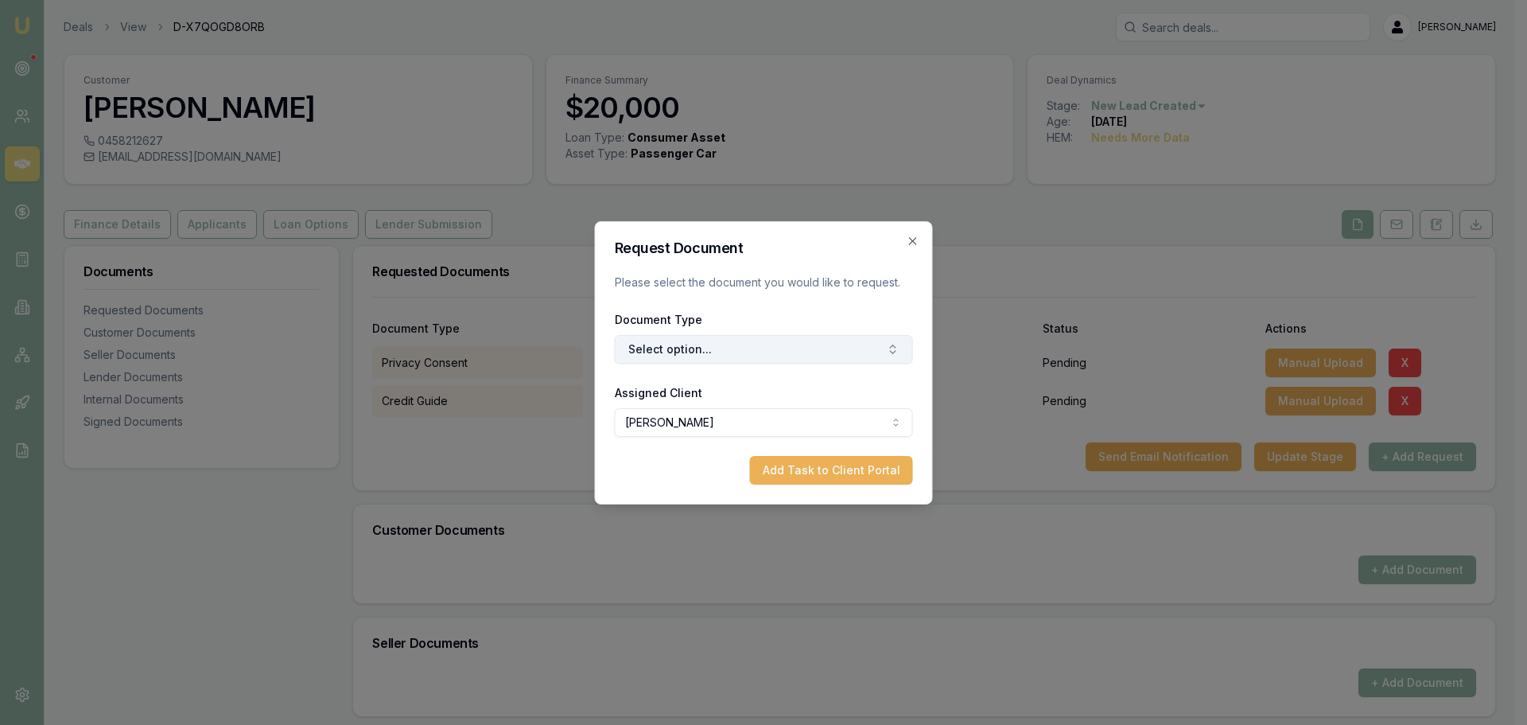
click at [798, 354] on button "Select option..." at bounding box center [764, 349] width 298 height 29
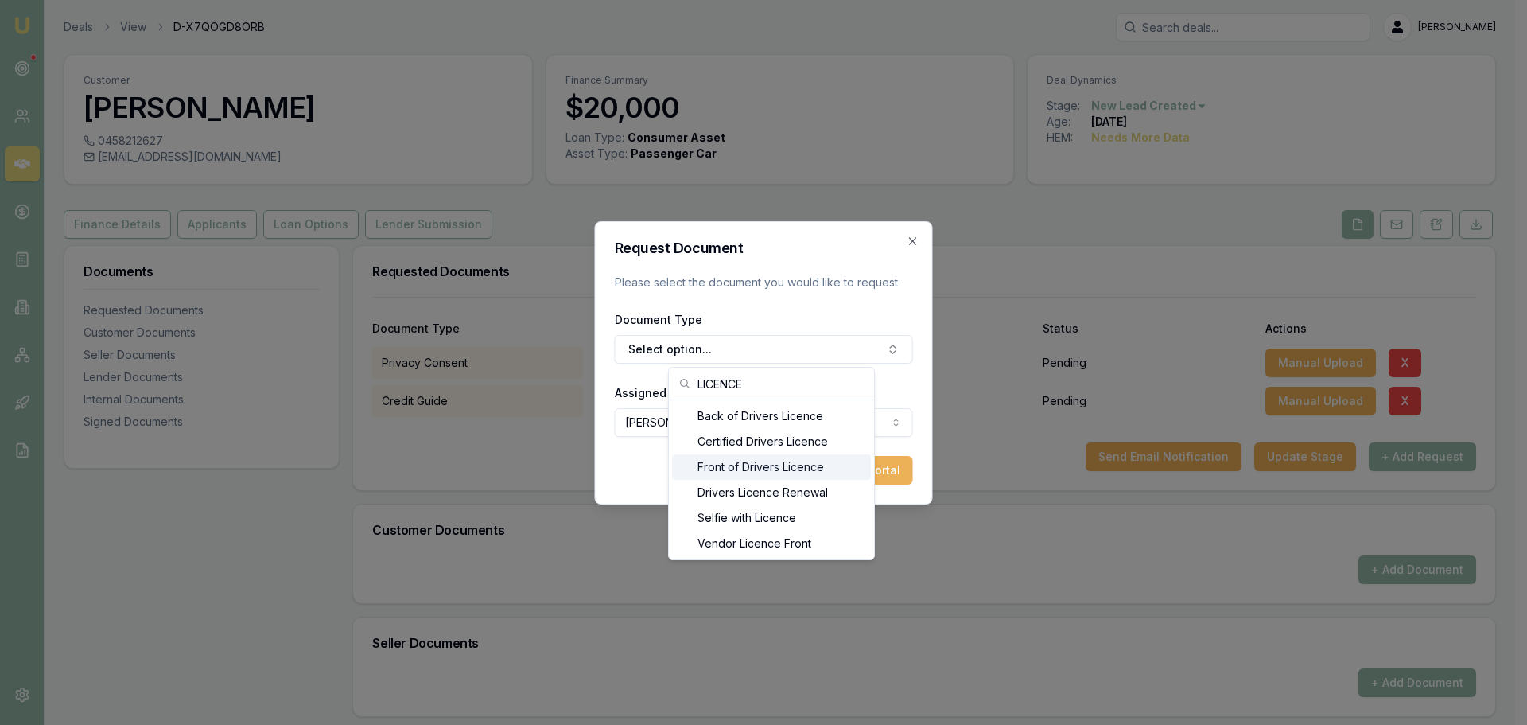
type input "LICENCE"
click at [787, 464] on div "Front of Drivers Licence" at bounding box center [771, 466] width 199 height 25
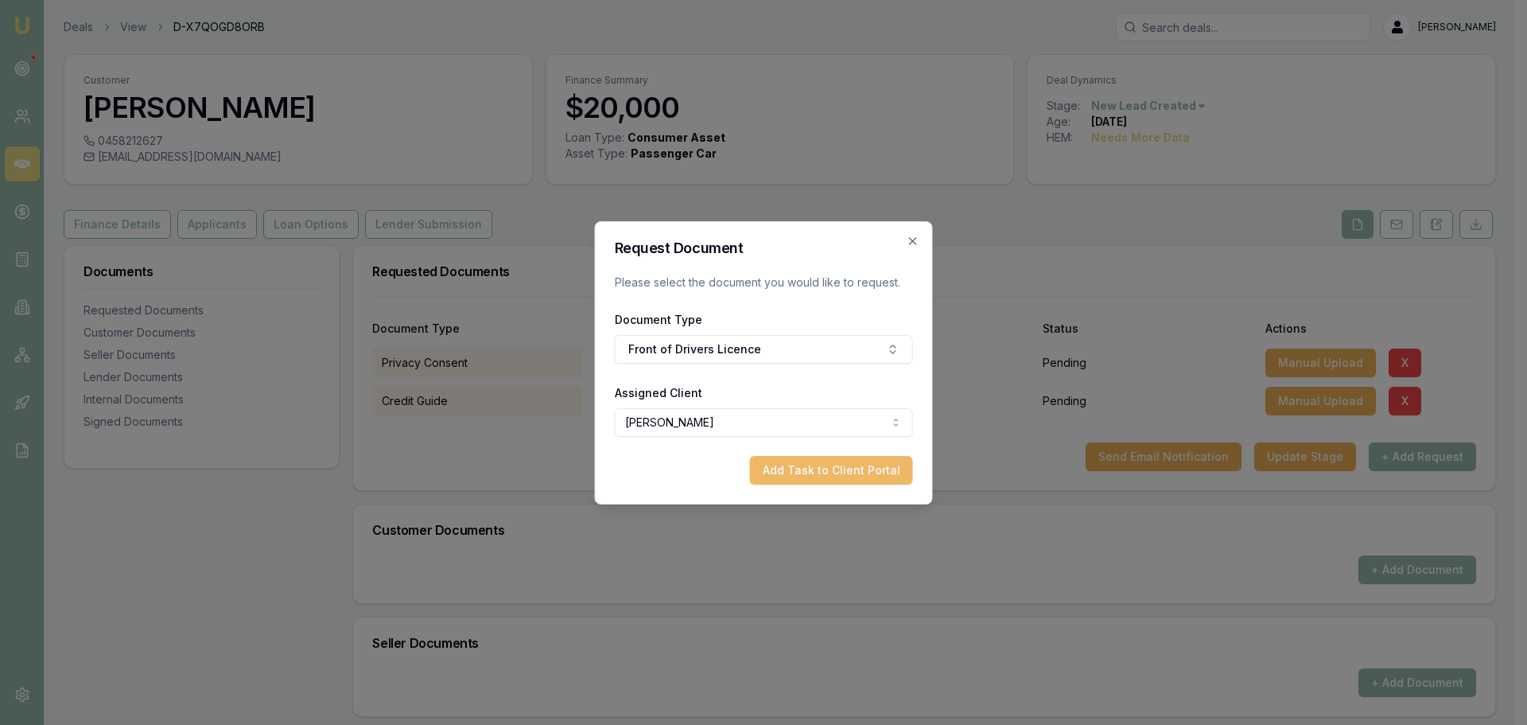
click at [864, 472] on button "Add Task to Client Portal" at bounding box center [831, 470] width 163 height 29
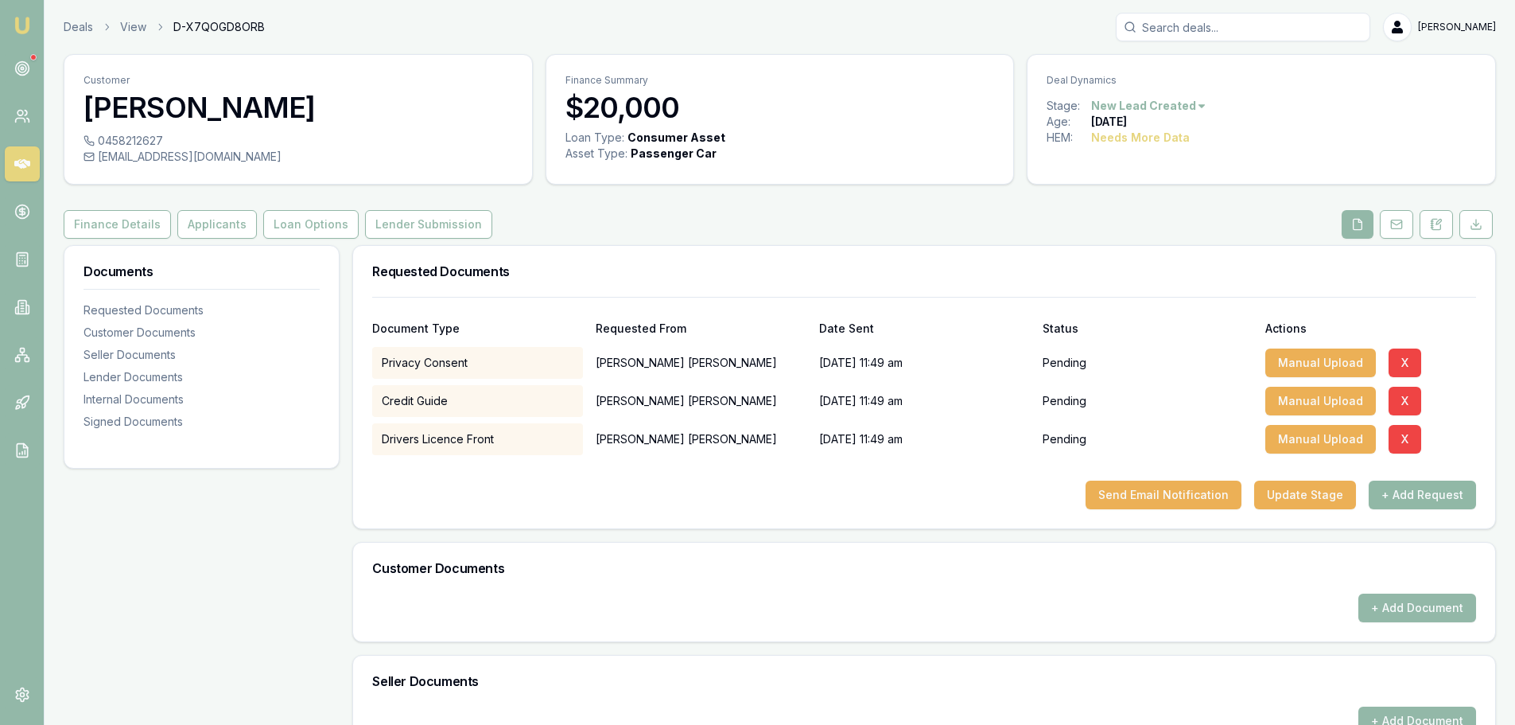
click at [1397, 489] on button "+ Add Request" at bounding box center [1422, 494] width 107 height 29
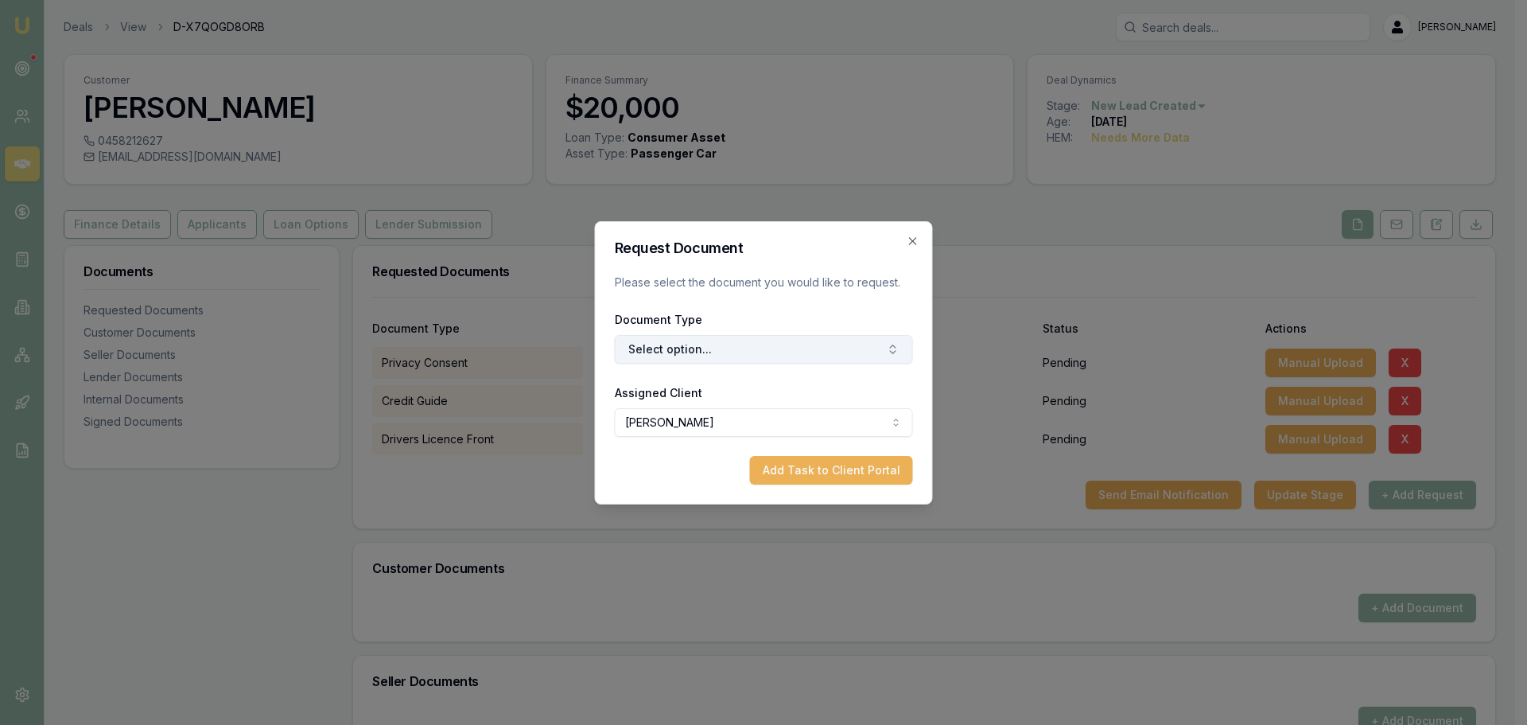
click at [666, 340] on button "Select option..." at bounding box center [764, 349] width 298 height 29
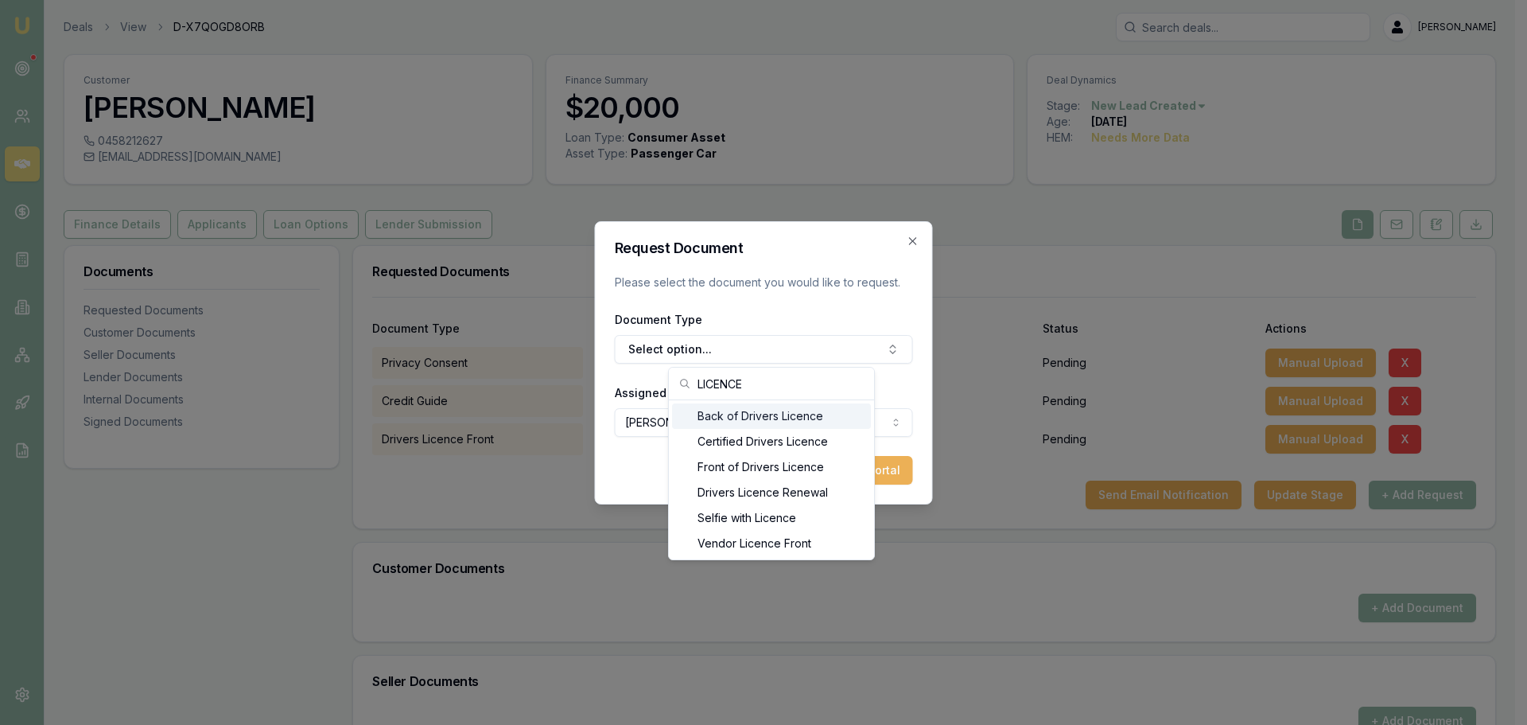
type input "LICENCE"
click at [787, 421] on div "Back of Drivers Licence" at bounding box center [771, 415] width 199 height 25
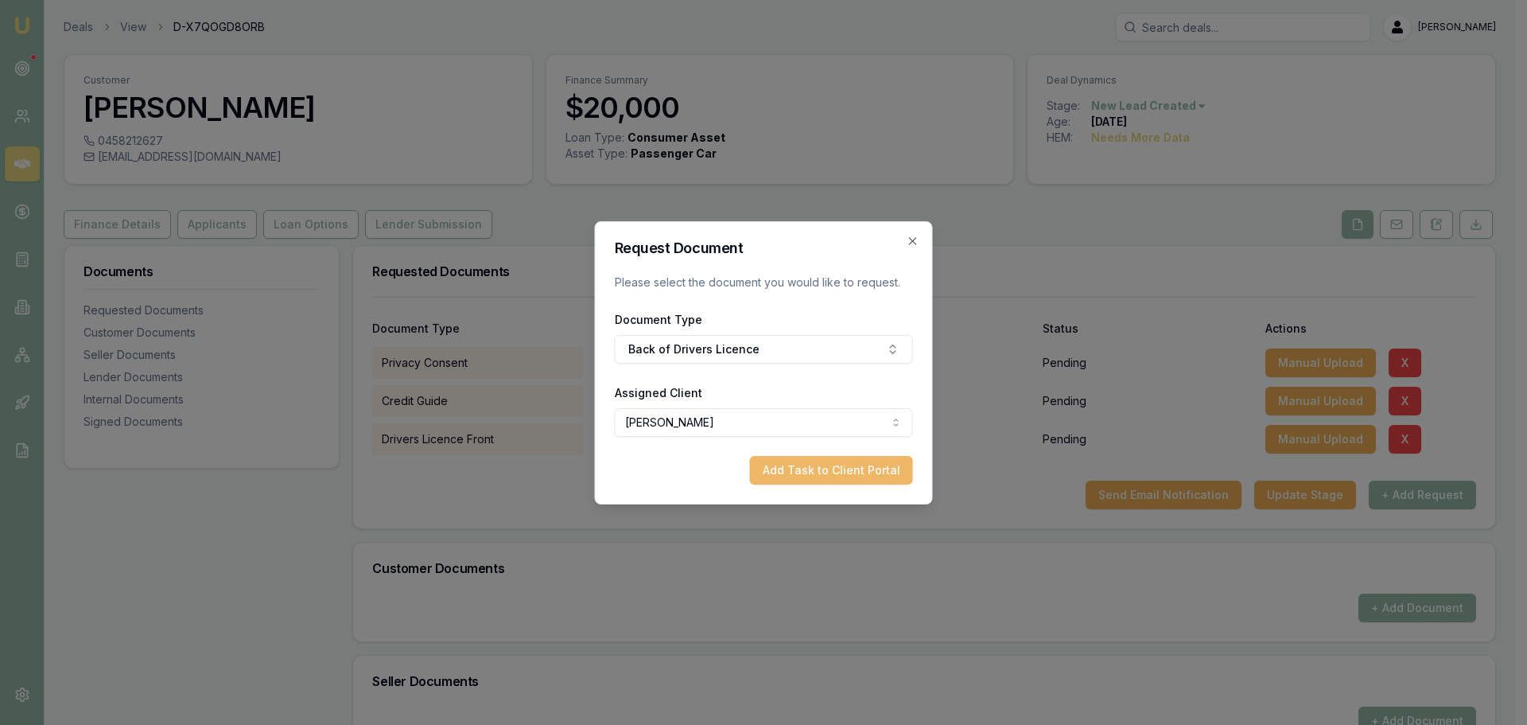
click at [848, 469] on button "Add Task to Client Portal" at bounding box center [831, 470] width 163 height 29
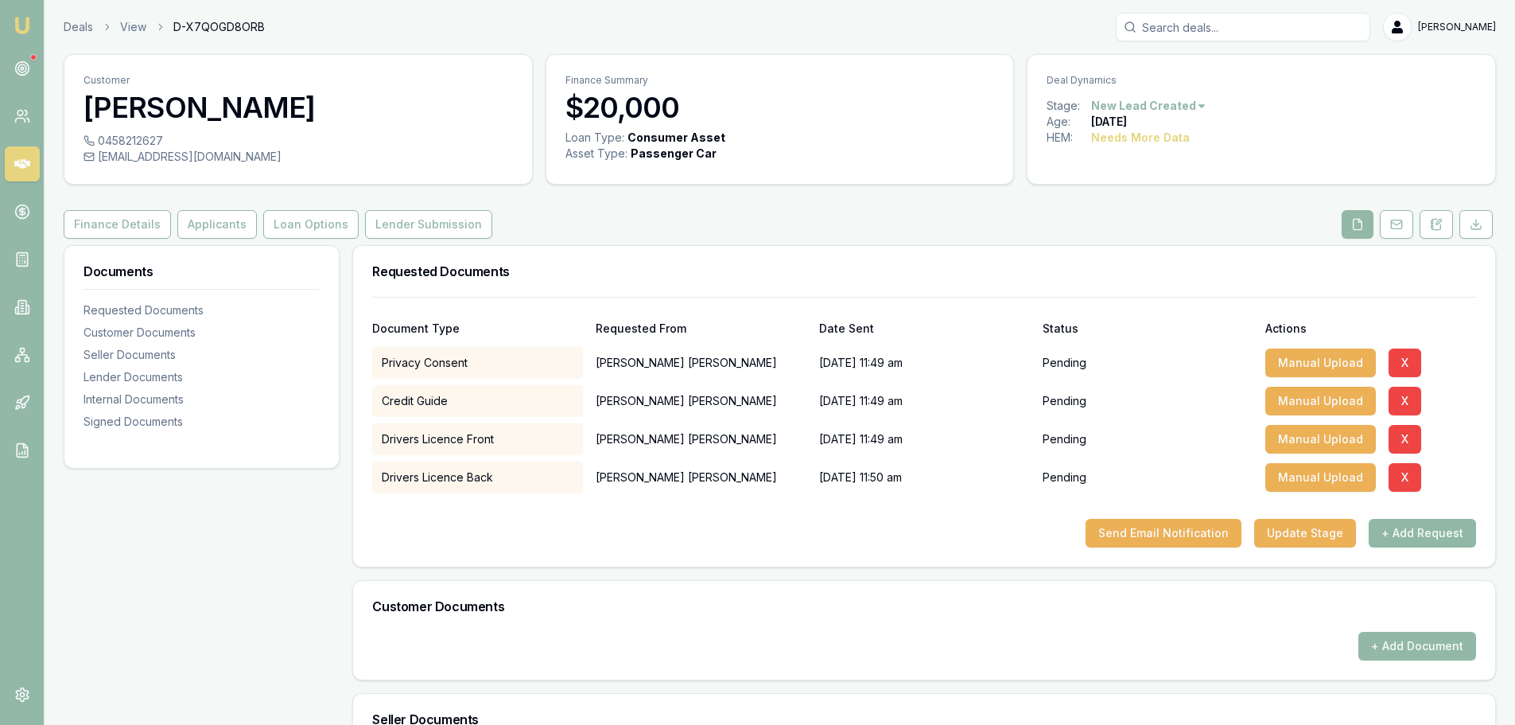
click at [1428, 534] on button "+ Add Request" at bounding box center [1422, 533] width 107 height 29
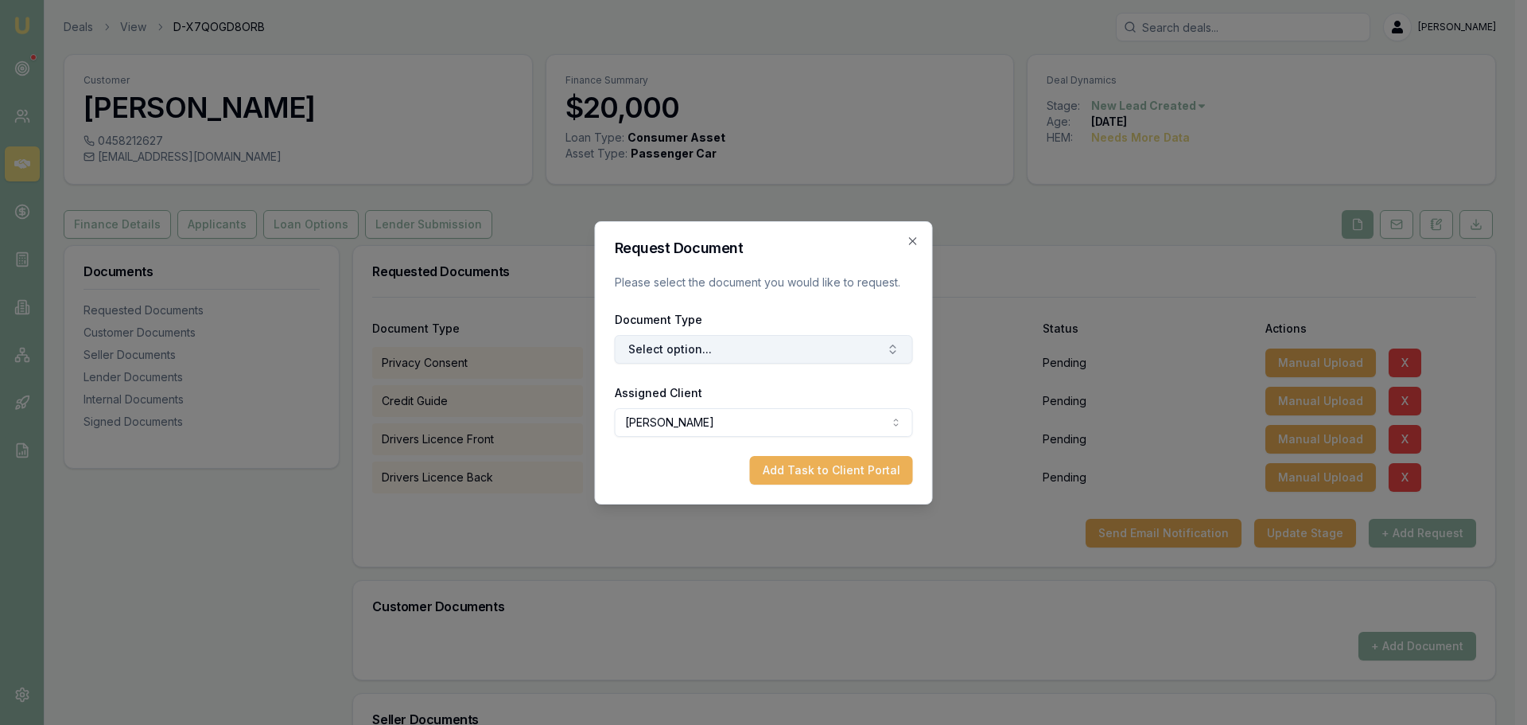
click at [767, 344] on button "Select option..." at bounding box center [764, 349] width 298 height 29
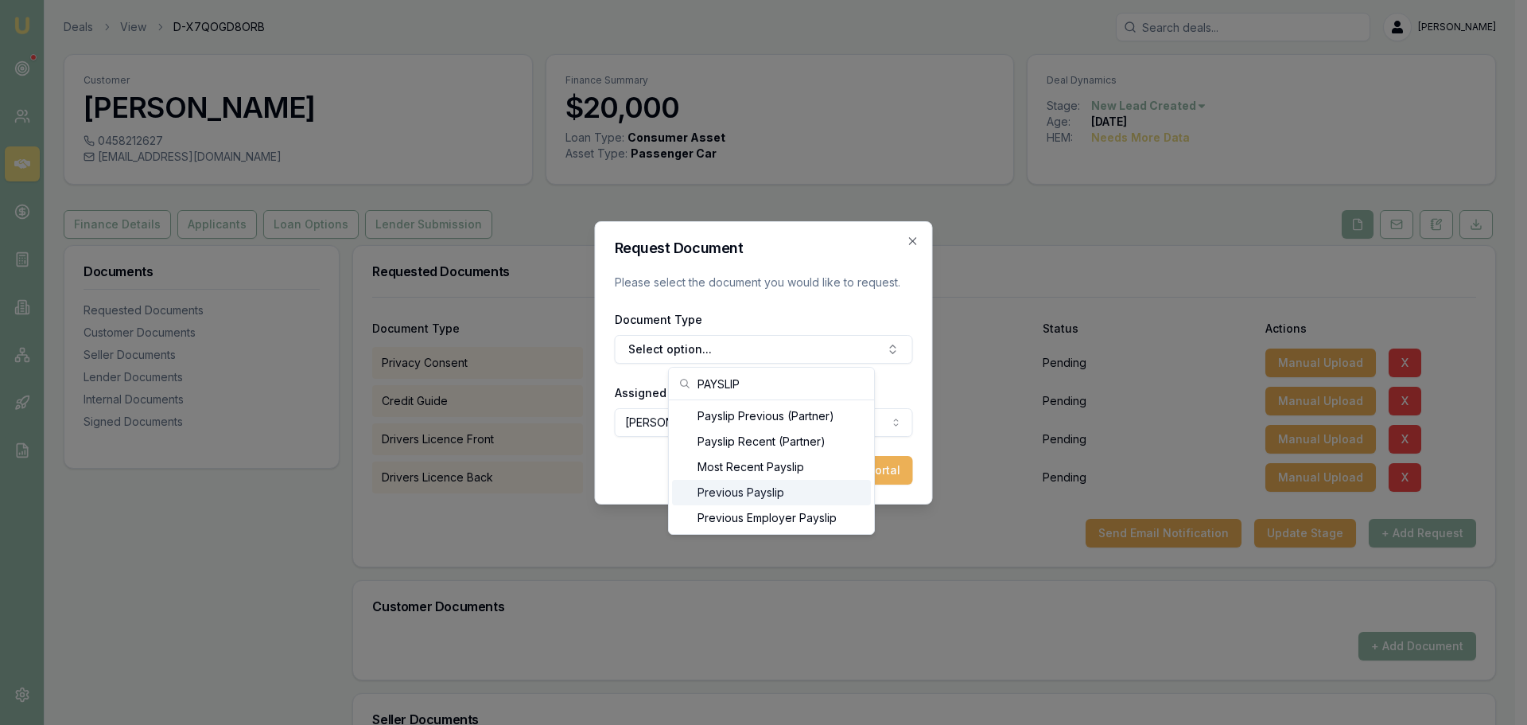
type input "PAYSLIP"
click at [744, 465] on div "Most Recent Payslip" at bounding box center [771, 466] width 199 height 25
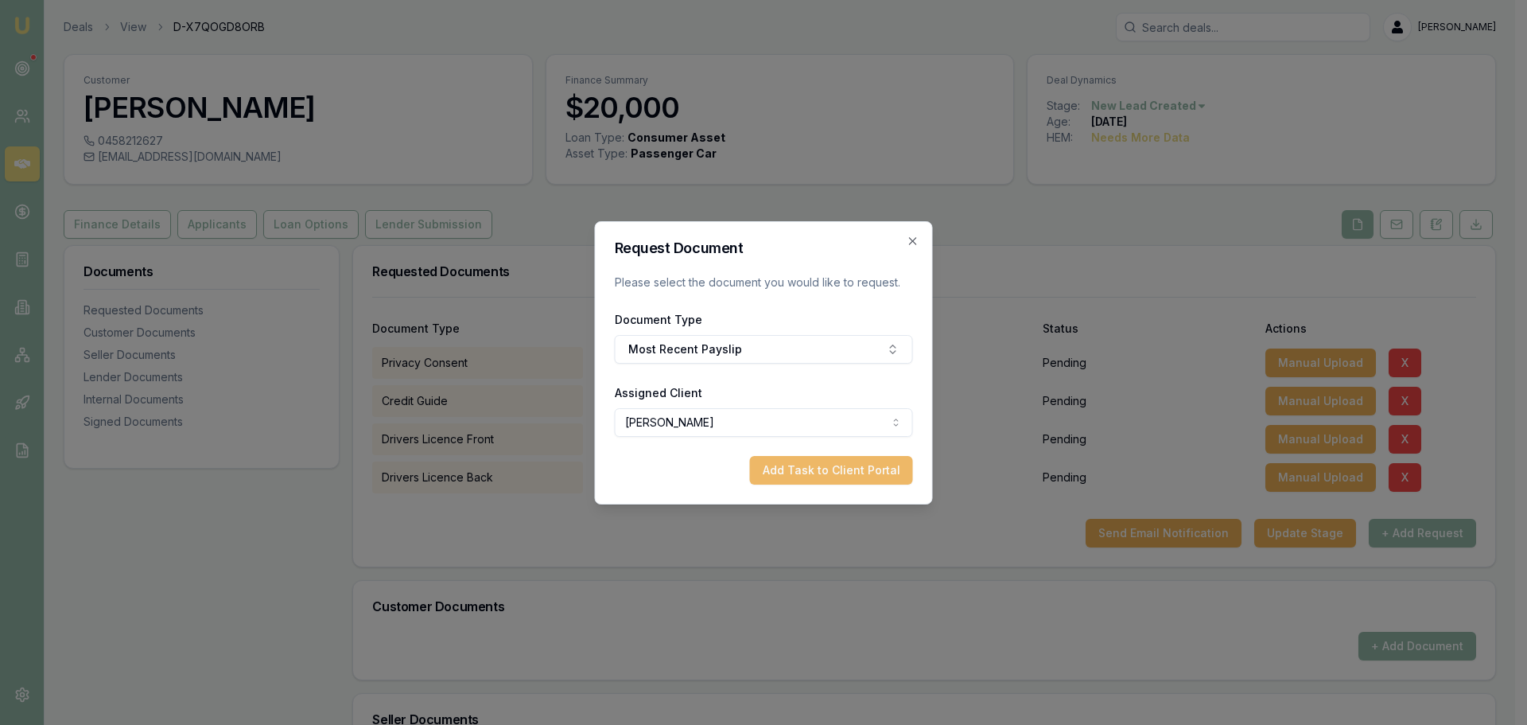
click at [822, 464] on button "Add Task to Client Portal" at bounding box center [831, 470] width 163 height 29
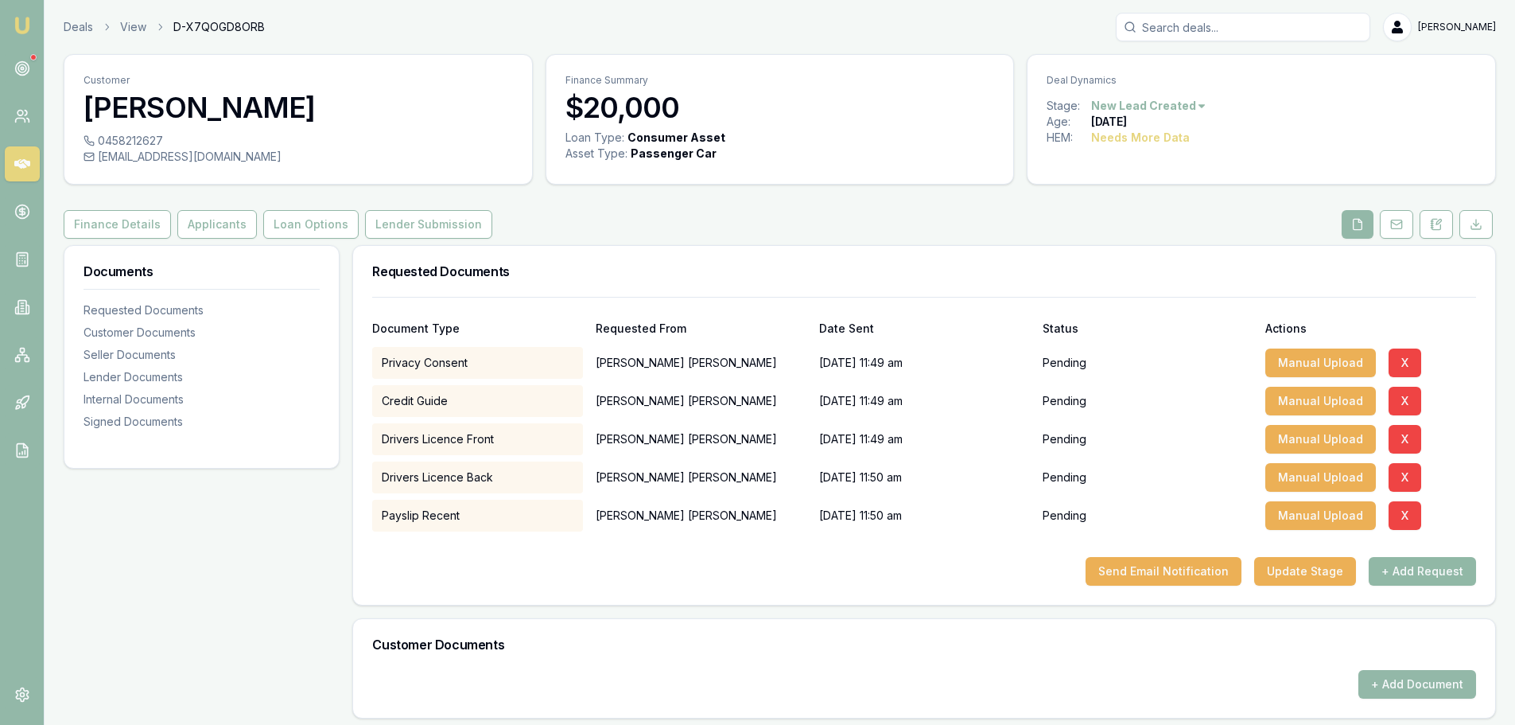
click at [1382, 578] on button "+ Add Request" at bounding box center [1422, 571] width 107 height 29
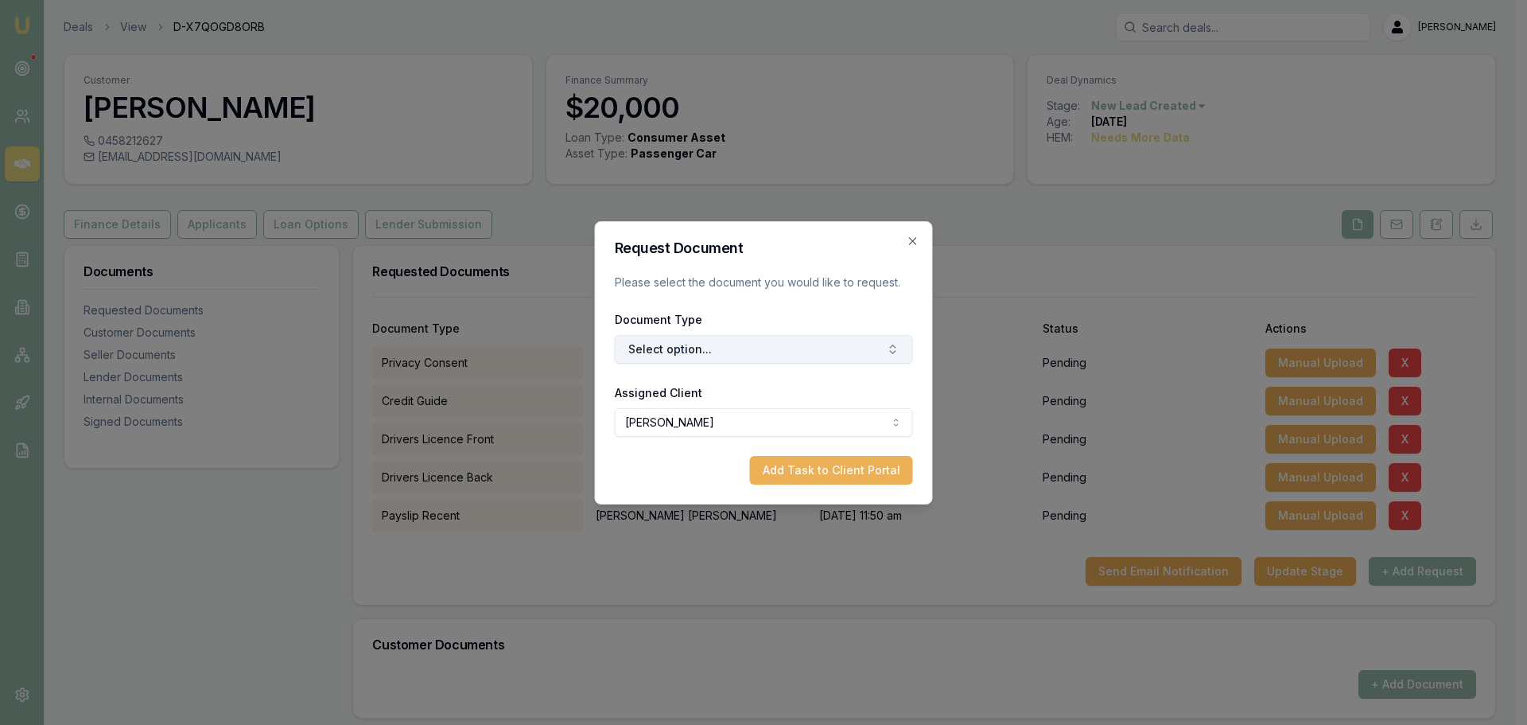
click at [651, 345] on button "Select option..." at bounding box center [764, 349] width 298 height 29
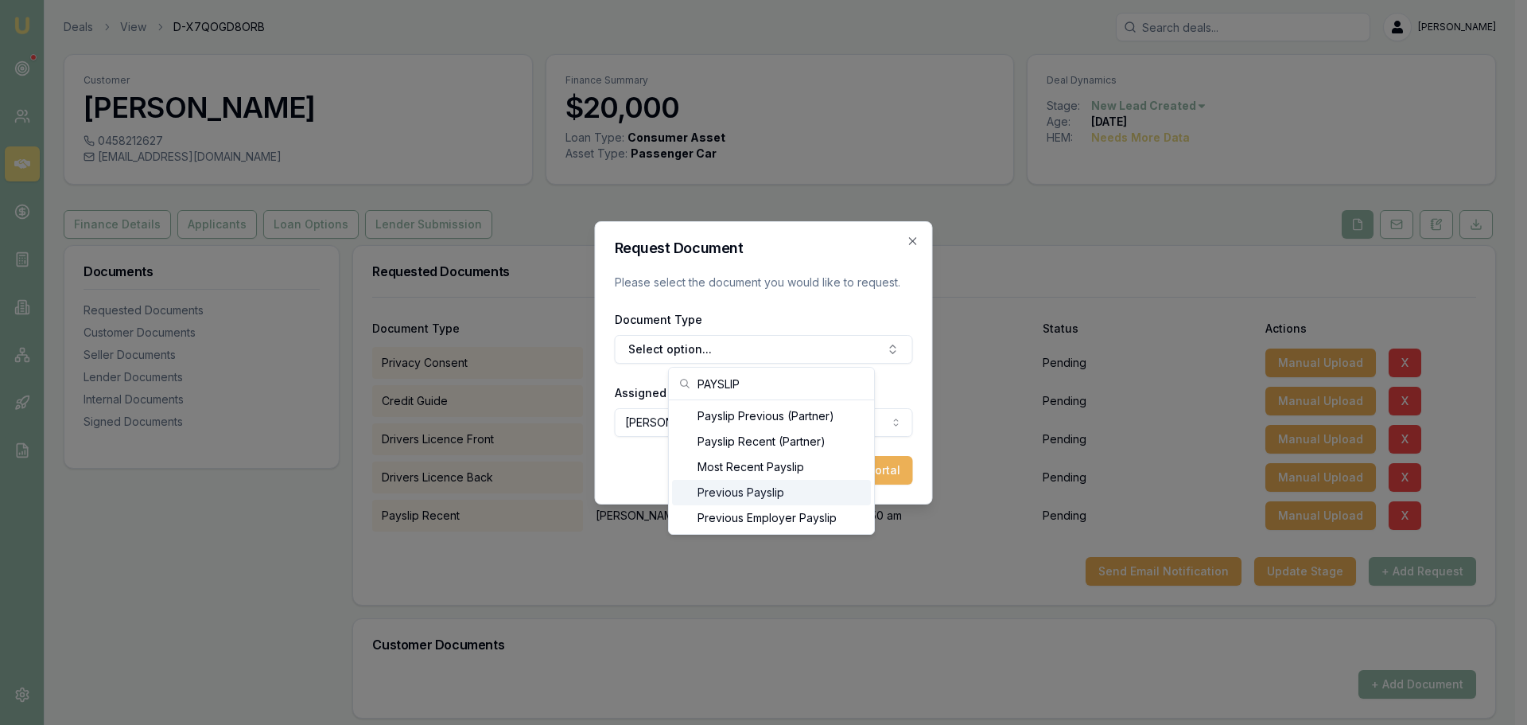
type input "PAYSLIP"
drag, startPoint x: 744, startPoint y: 491, endPoint x: 763, endPoint y: 491, distance: 18.3
click at [745, 491] on div "Previous Payslip" at bounding box center [771, 492] width 199 height 25
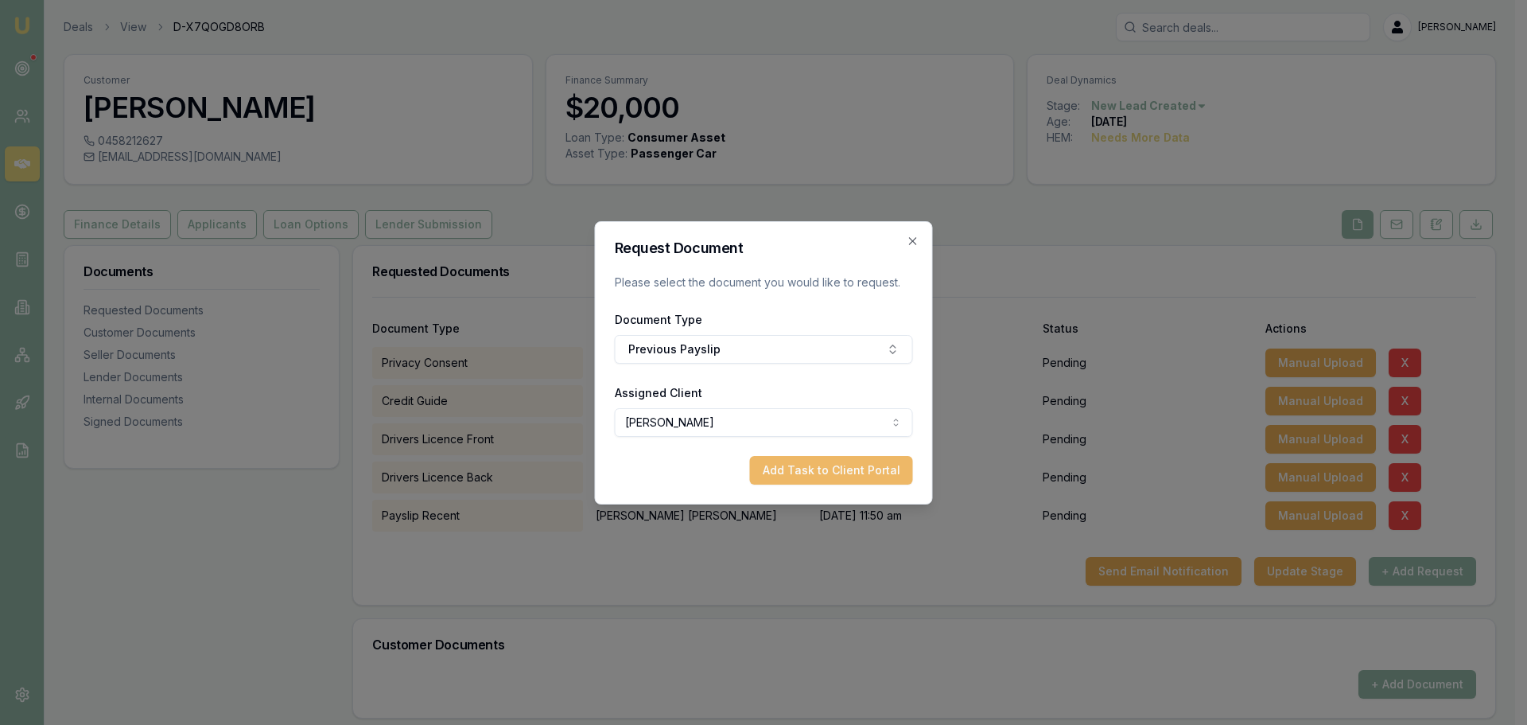
click at [829, 470] on button "Add Task to Client Portal" at bounding box center [831, 470] width 163 height 29
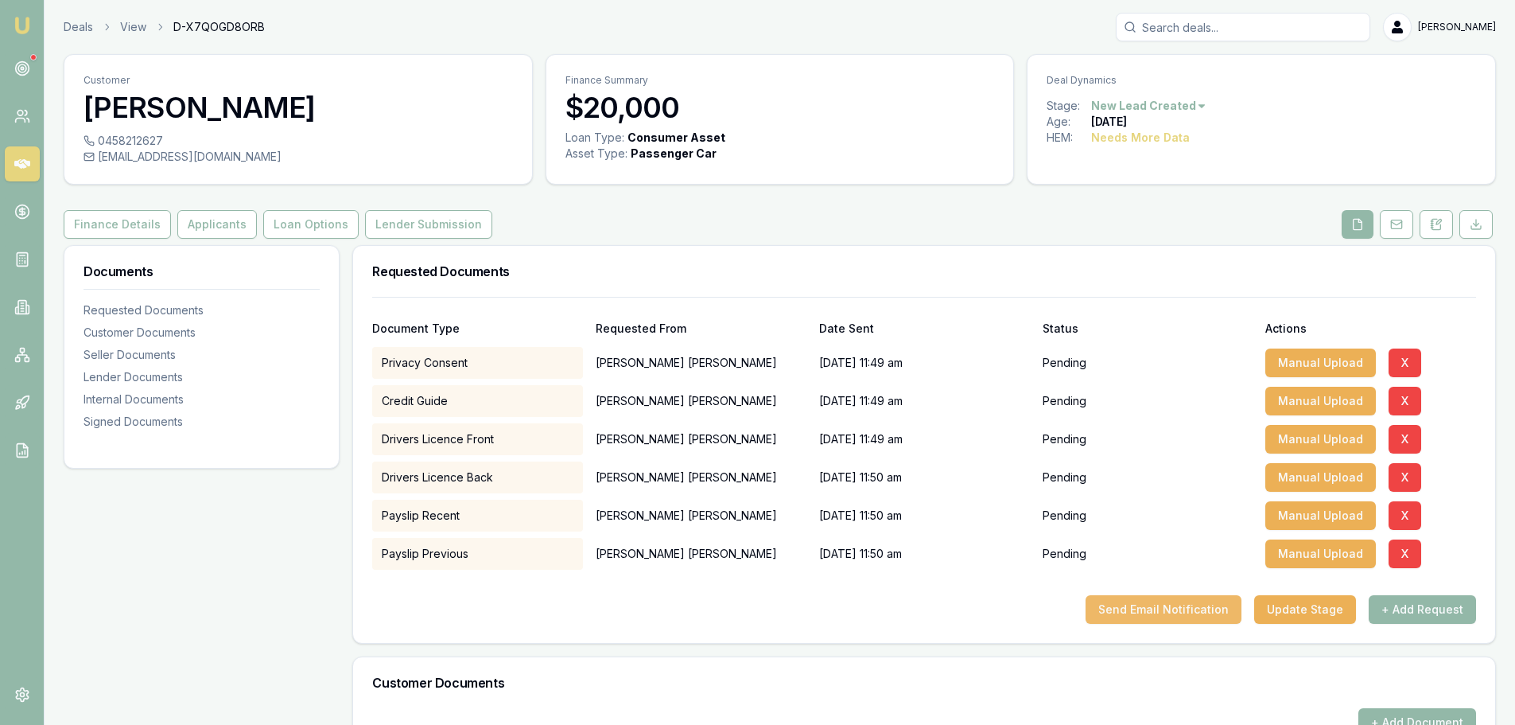
click at [1230, 604] on button "Send Email Notification" at bounding box center [1164, 609] width 156 height 29
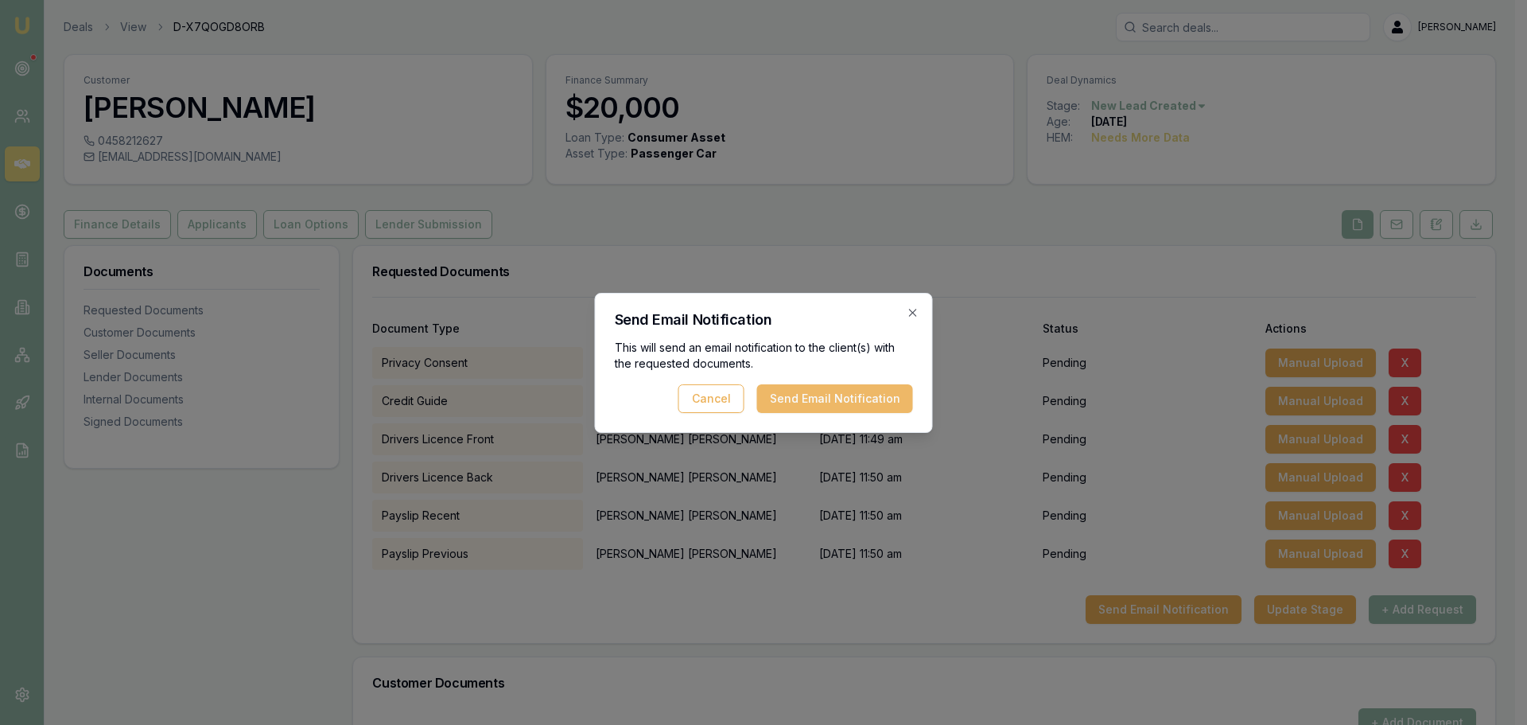
click at [876, 392] on button "Send Email Notification" at bounding box center [835, 398] width 156 height 29
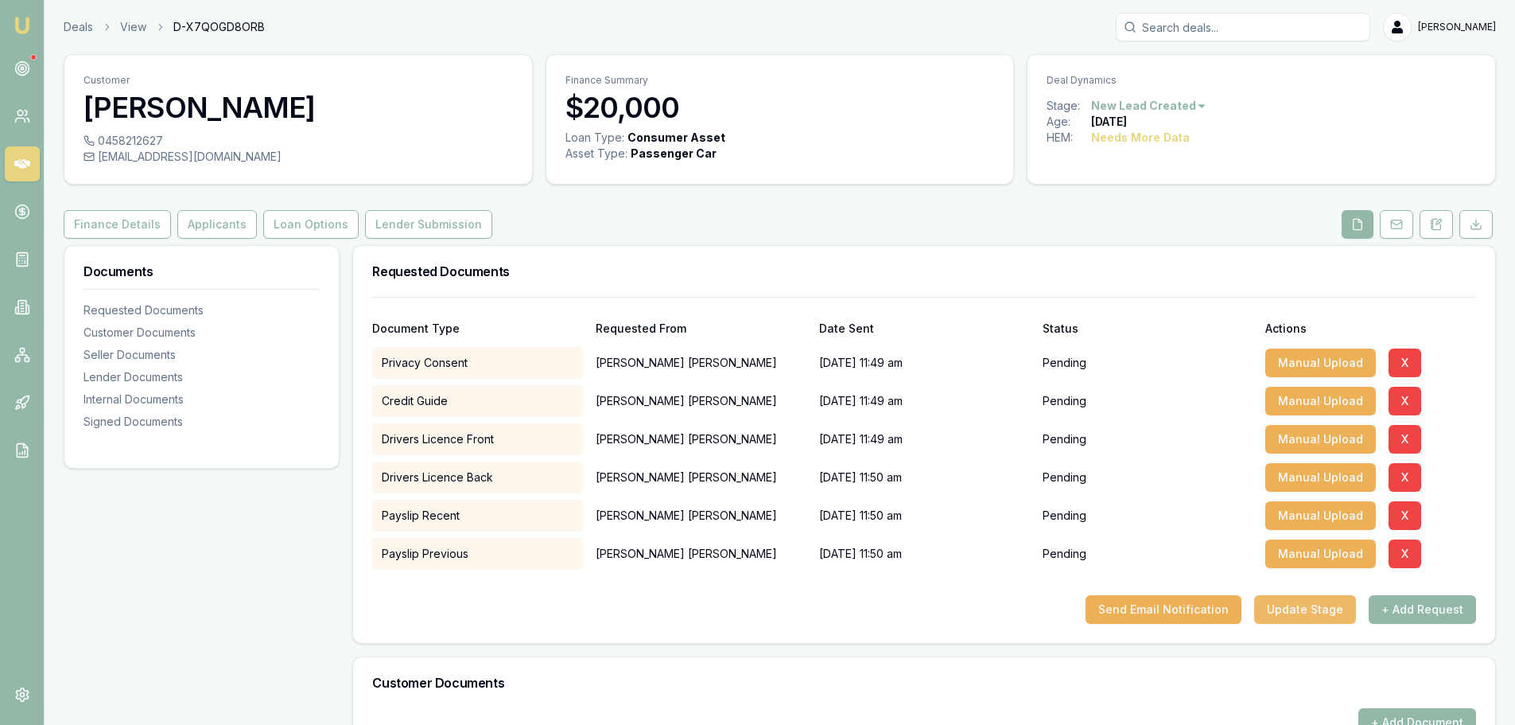
click at [1318, 608] on button "Update Stage" at bounding box center [1305, 609] width 102 height 29
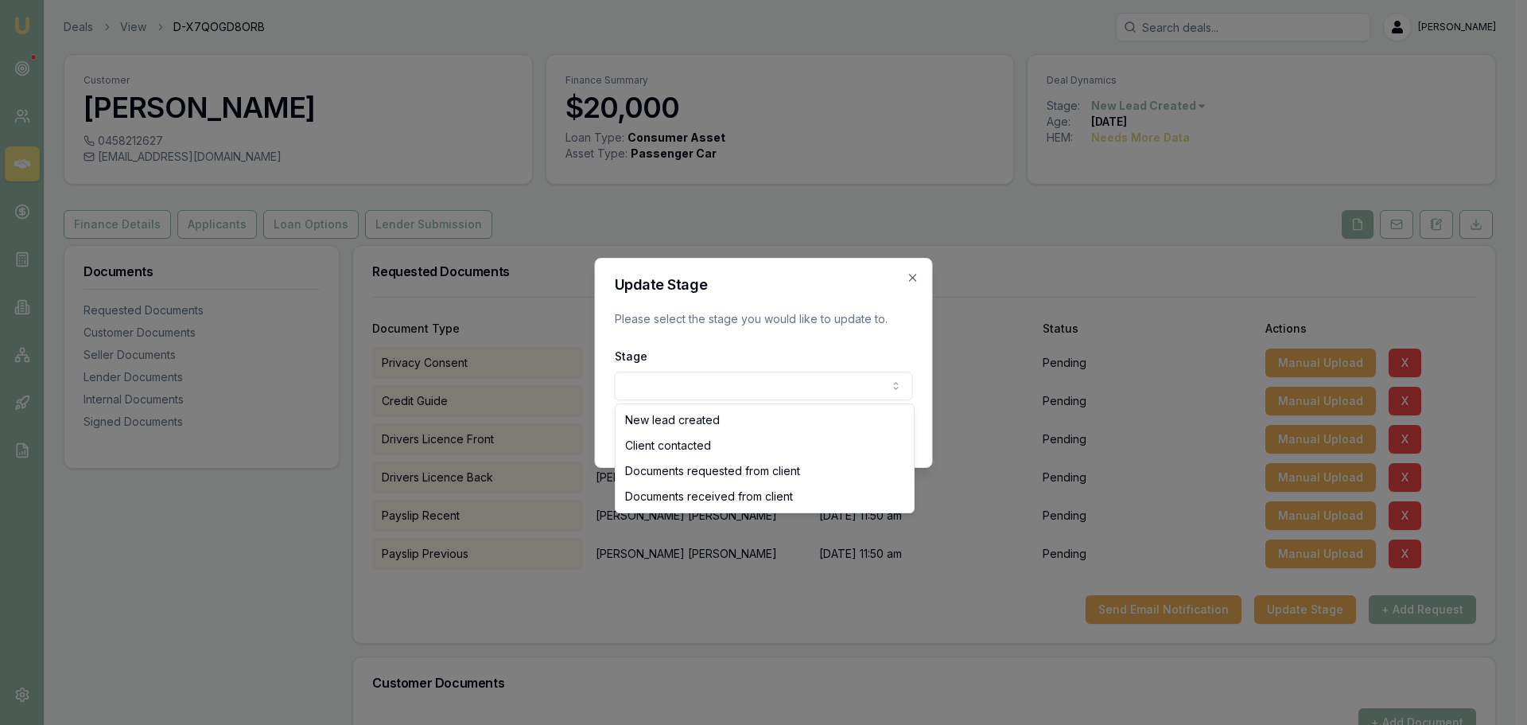
click at [735, 395] on body "Emu Broker Deals View D-X7QOGD8ORB Erin Shield Toggle Menu Customer Stanley Ing…" at bounding box center [757, 362] width 1515 height 725
select select "DOCUMENTS_REQUESTED_FROM_CLIENT"
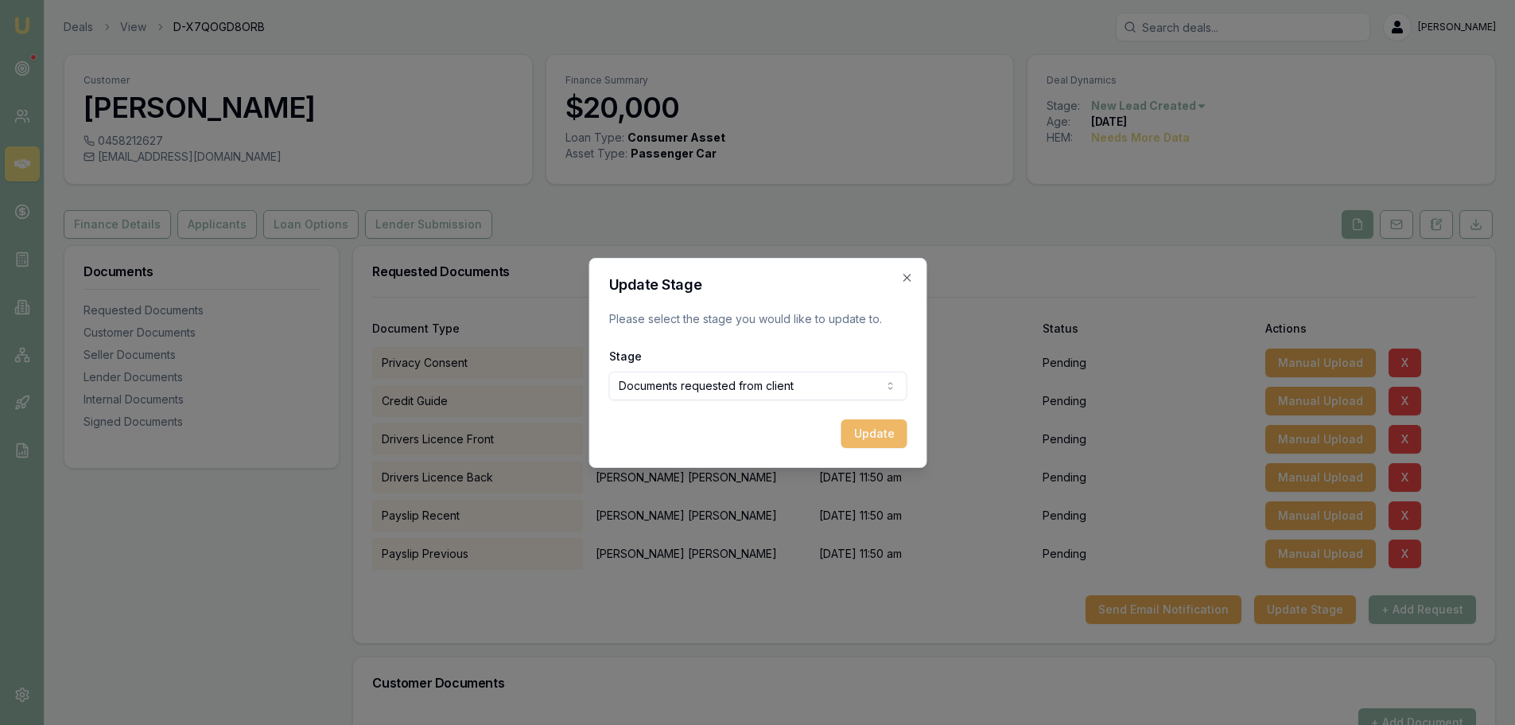
click at [885, 430] on button "Update" at bounding box center [874, 433] width 66 height 29
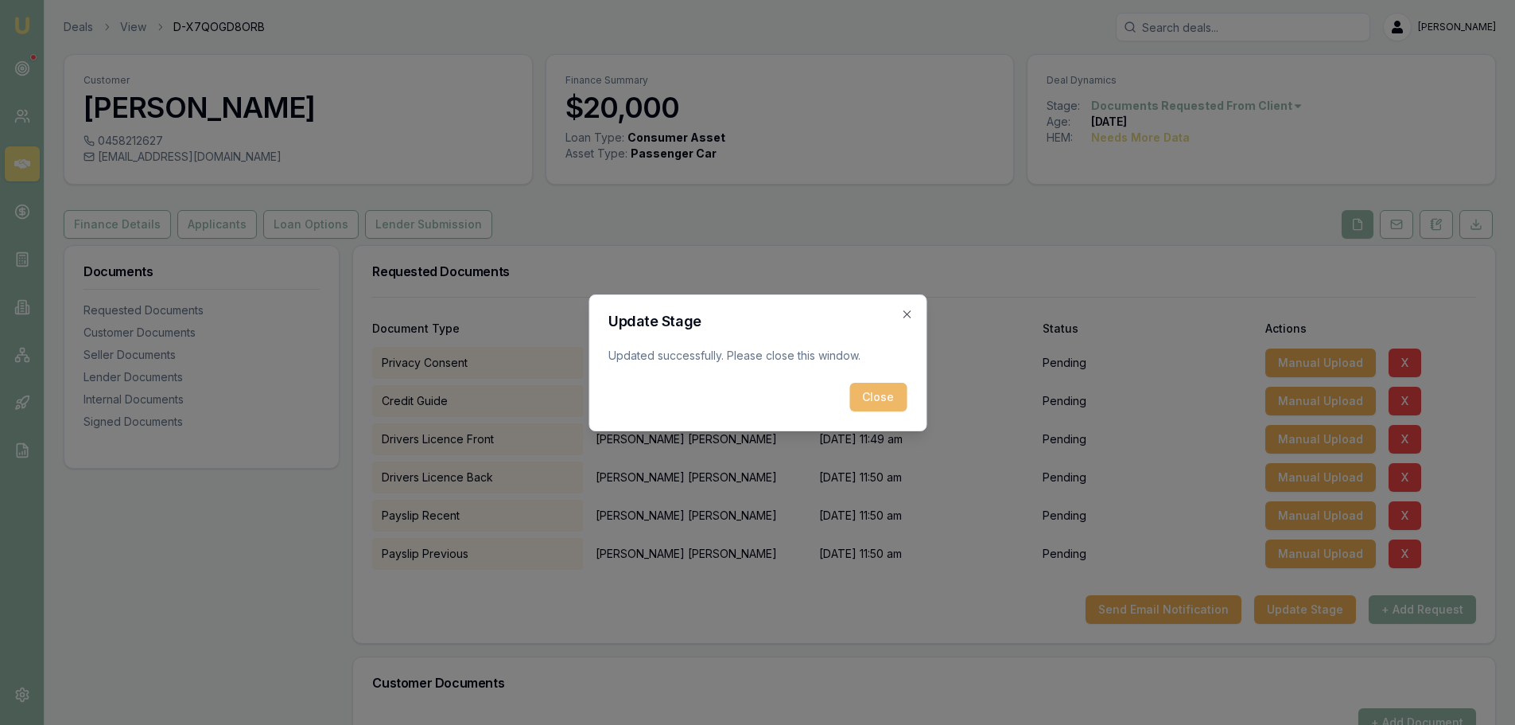
click at [888, 391] on button "Close" at bounding box center [877, 397] width 57 height 29
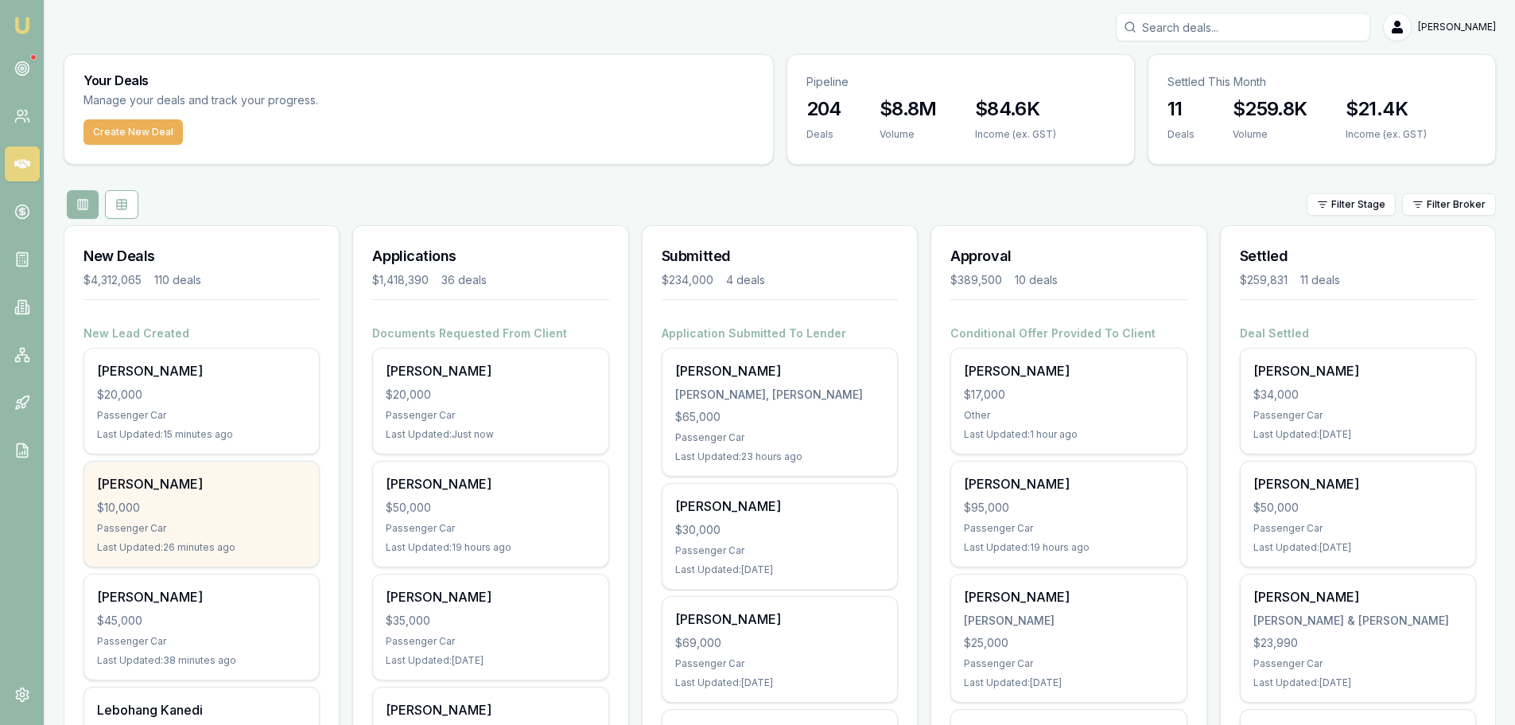
click at [257, 532] on div "Passenger Car" at bounding box center [201, 528] width 209 height 13
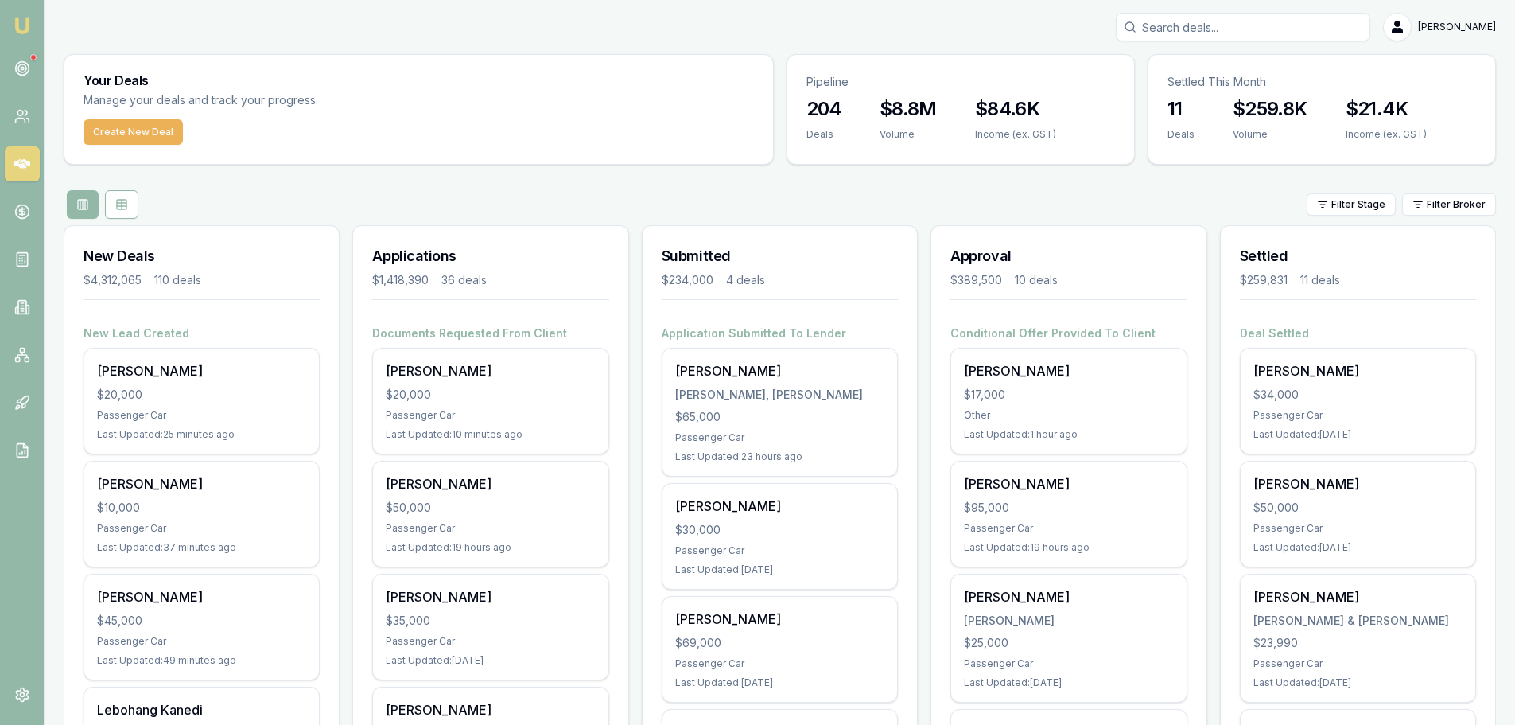
click at [1306, 29] on input "Search deals" at bounding box center [1243, 27] width 254 height 29
click at [386, 191] on div "Filter Stage Filter Broker" at bounding box center [780, 204] width 1432 height 29
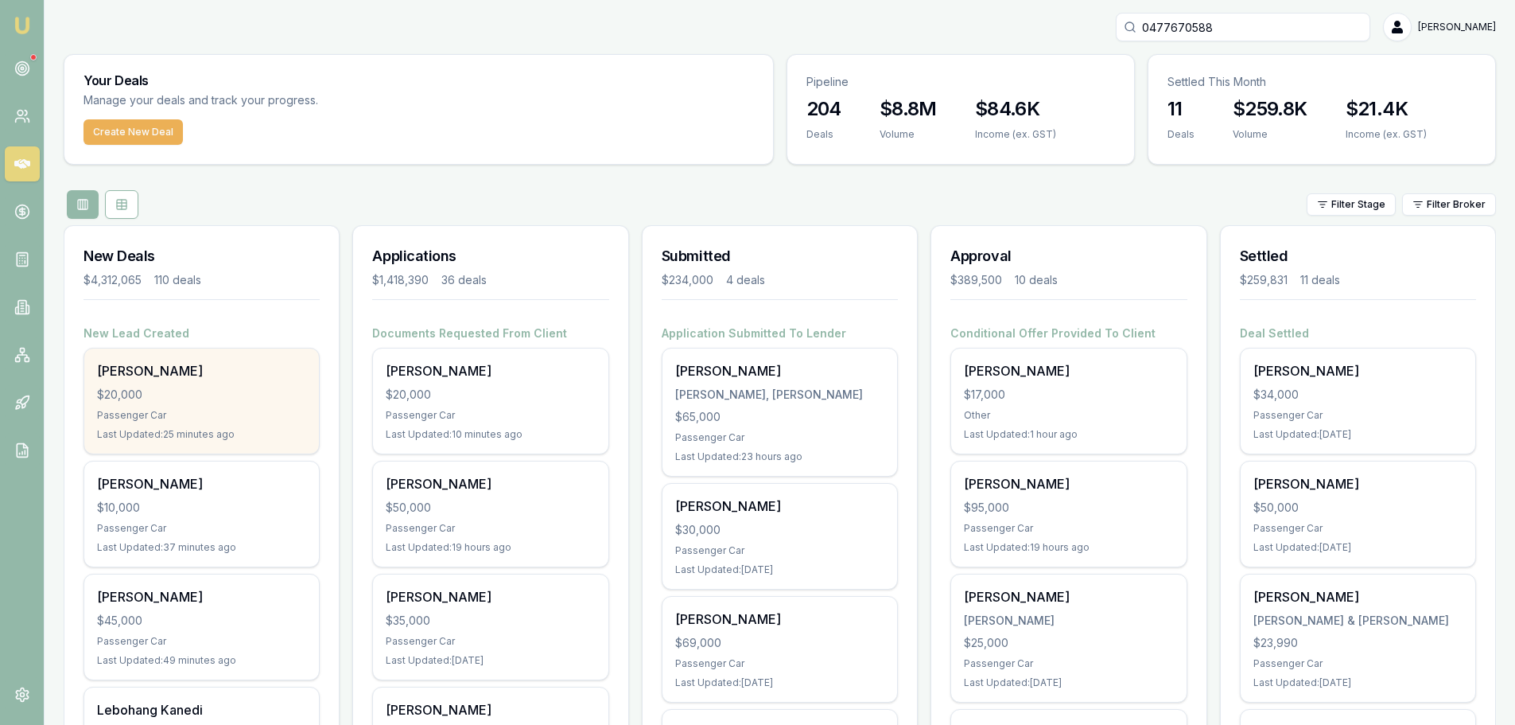
click at [202, 404] on div "[PERSON_NAME] $20,000 Passenger Car Last Updated: 25 minutes ago" at bounding box center [201, 400] width 235 height 105
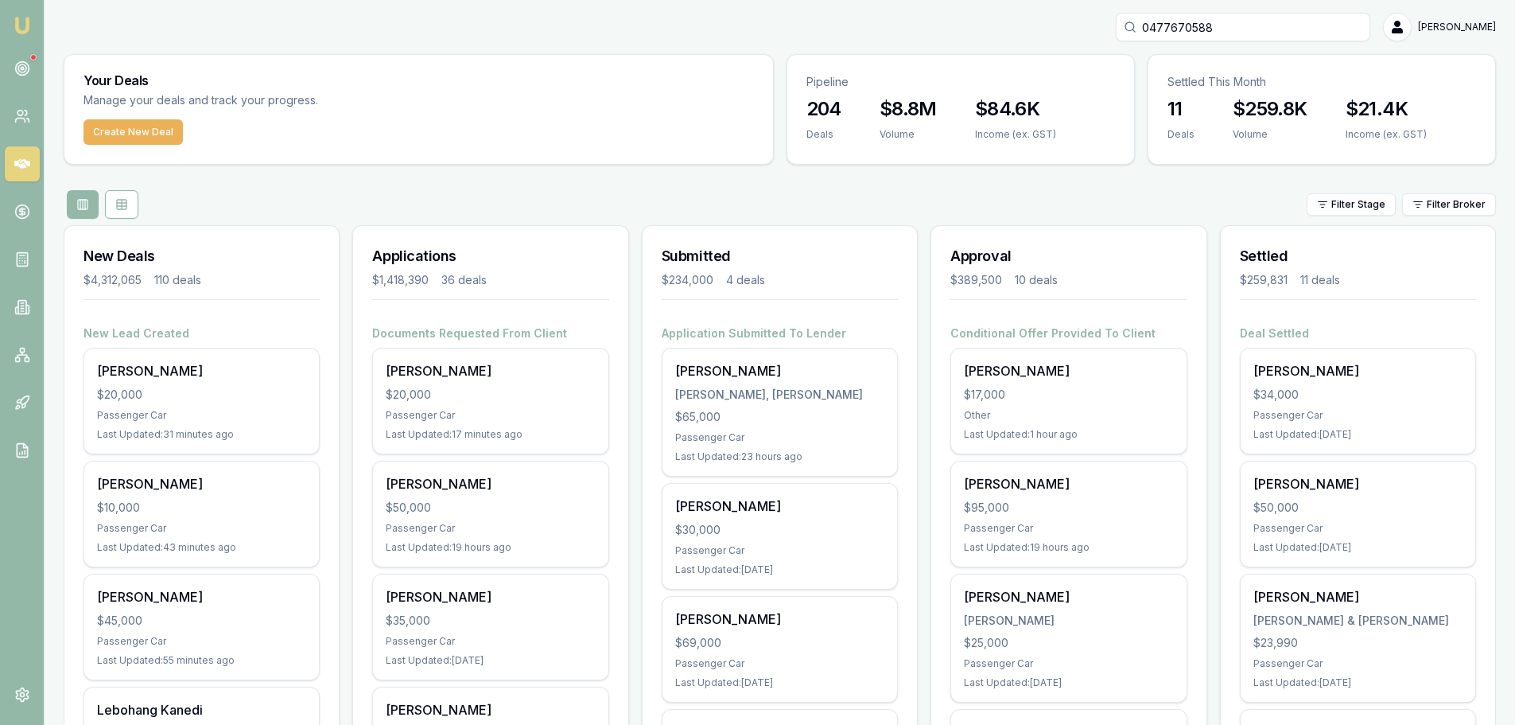
drag, startPoint x: 1276, startPoint y: 26, endPoint x: 958, endPoint y: 34, distance: 318.2
click at [958, 34] on div "0477670588 [PERSON_NAME]" at bounding box center [780, 27] width 1432 height 29
type input "0439204"
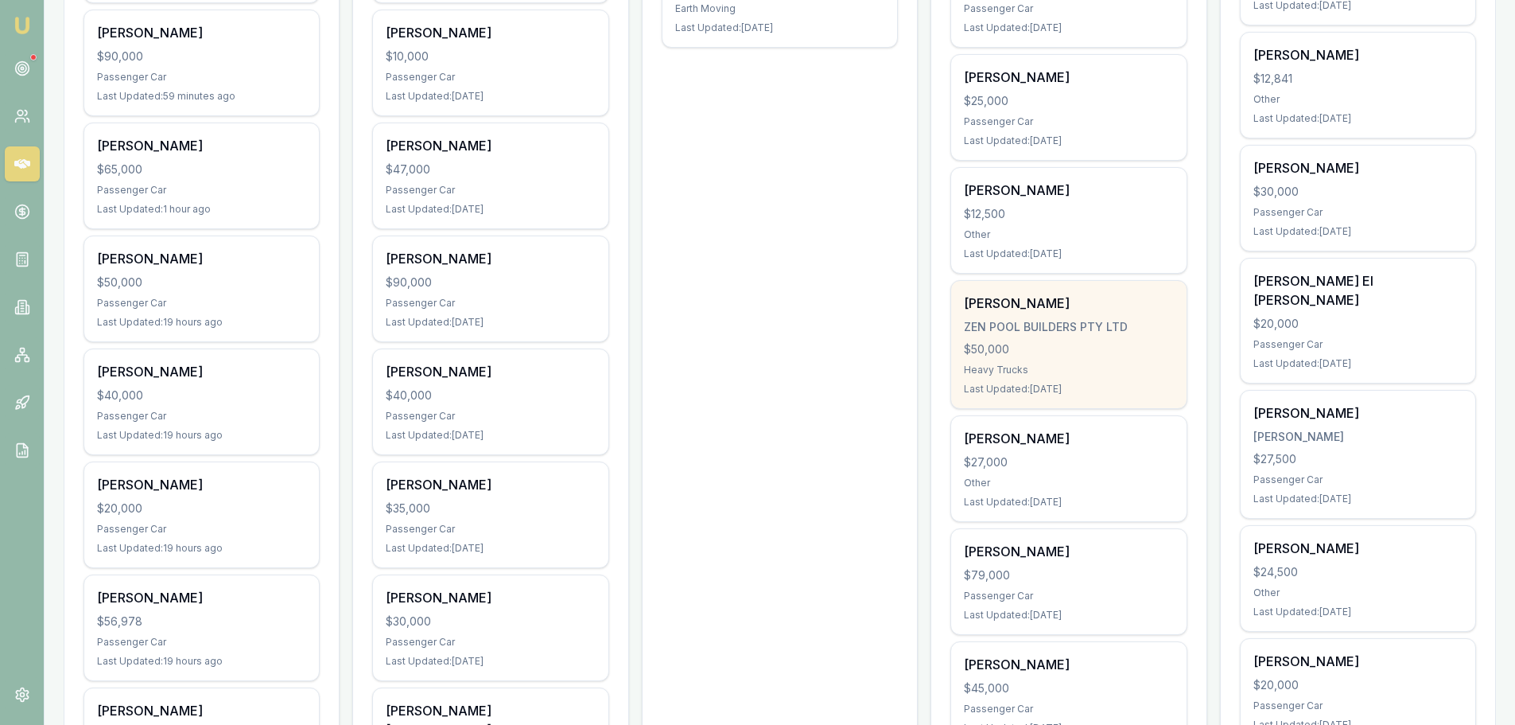
scroll to position [795, 0]
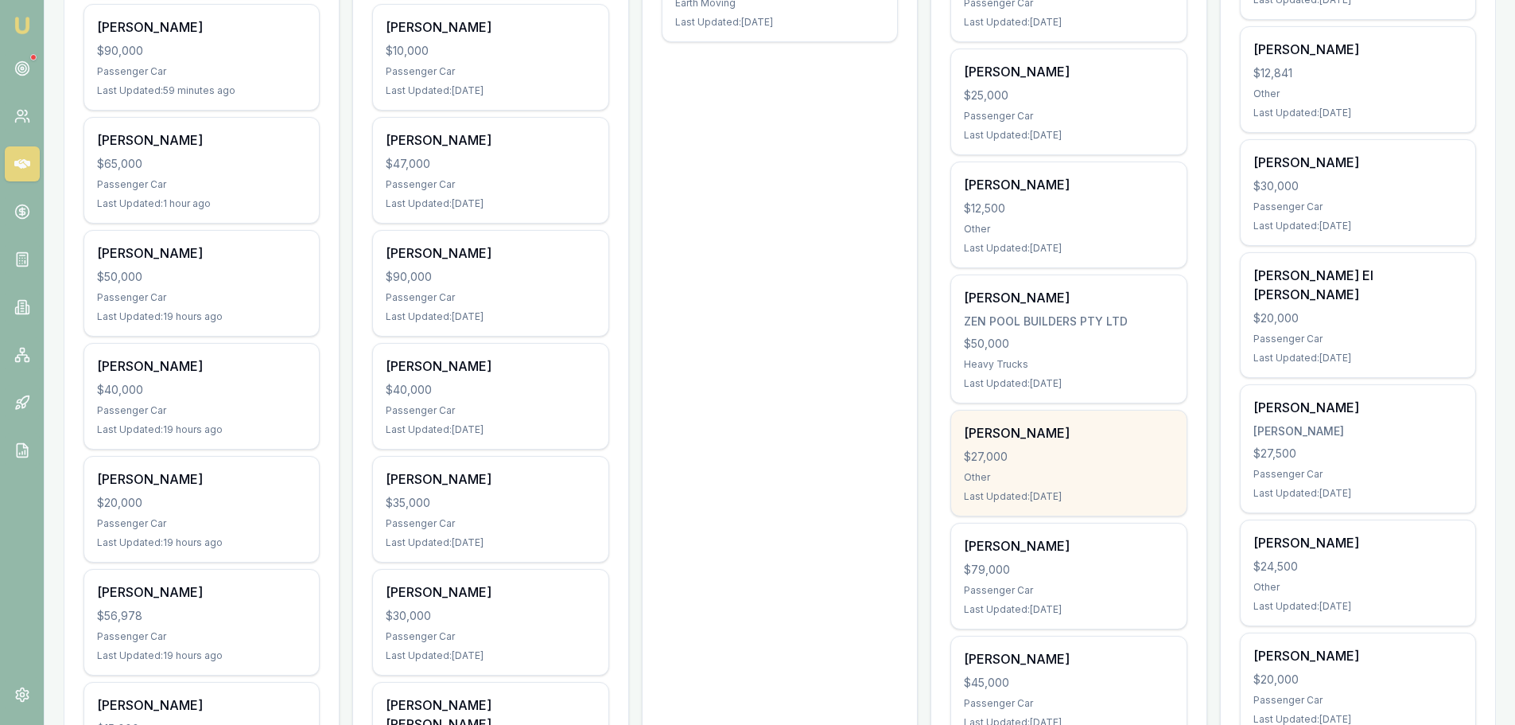
click at [1041, 437] on div "[PERSON_NAME]" at bounding box center [1068, 432] width 209 height 19
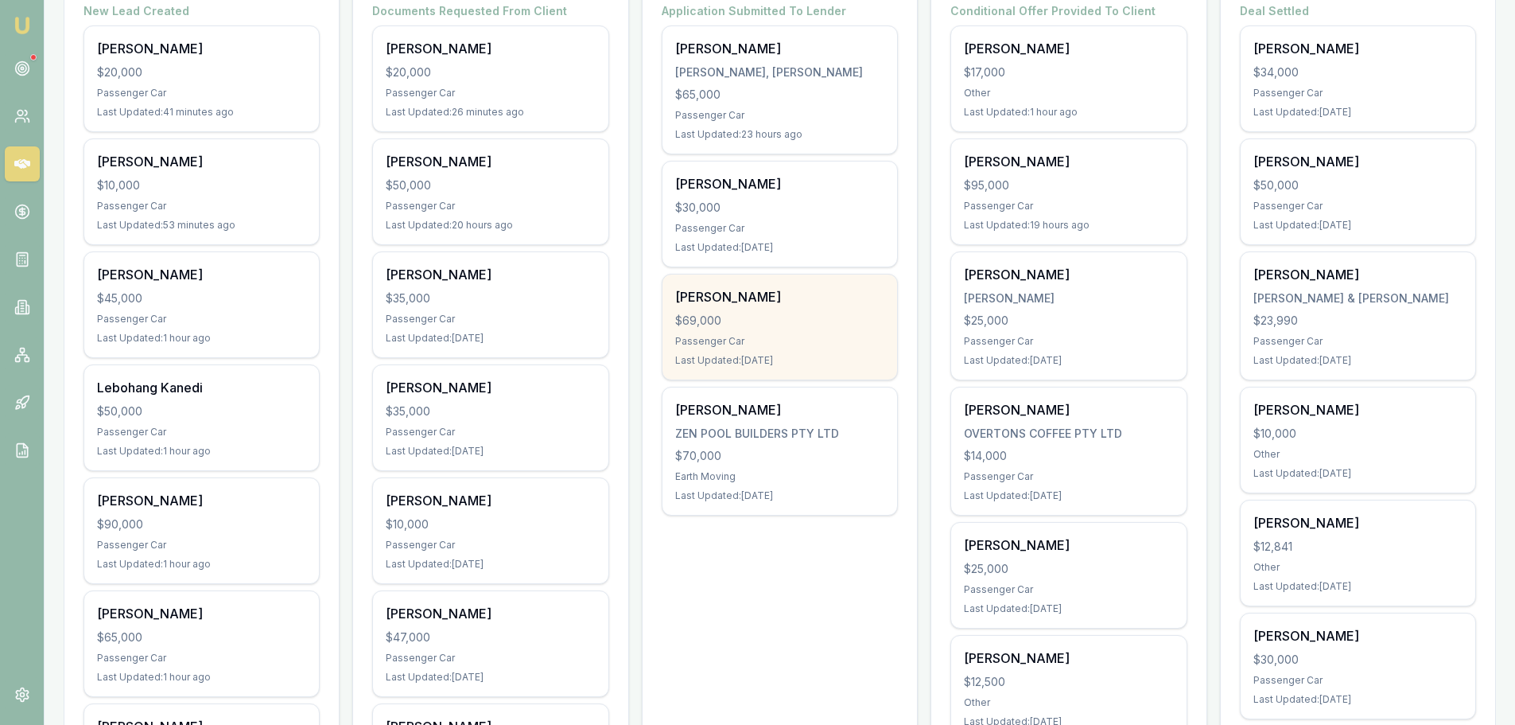
scroll to position [318, 0]
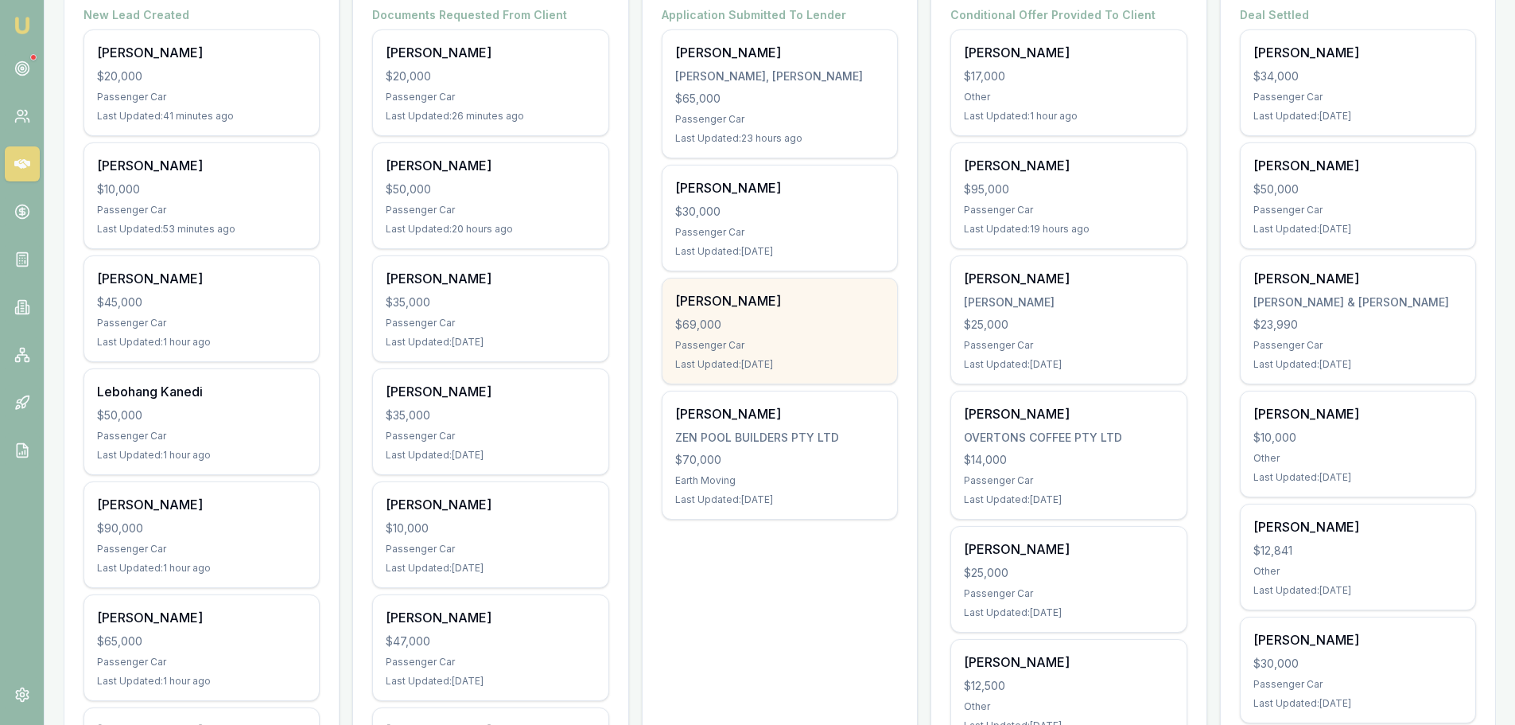
click at [806, 334] on div "[PERSON_NAME] $69,000 Passenger Car Last Updated: [DATE]" at bounding box center [779, 330] width 235 height 105
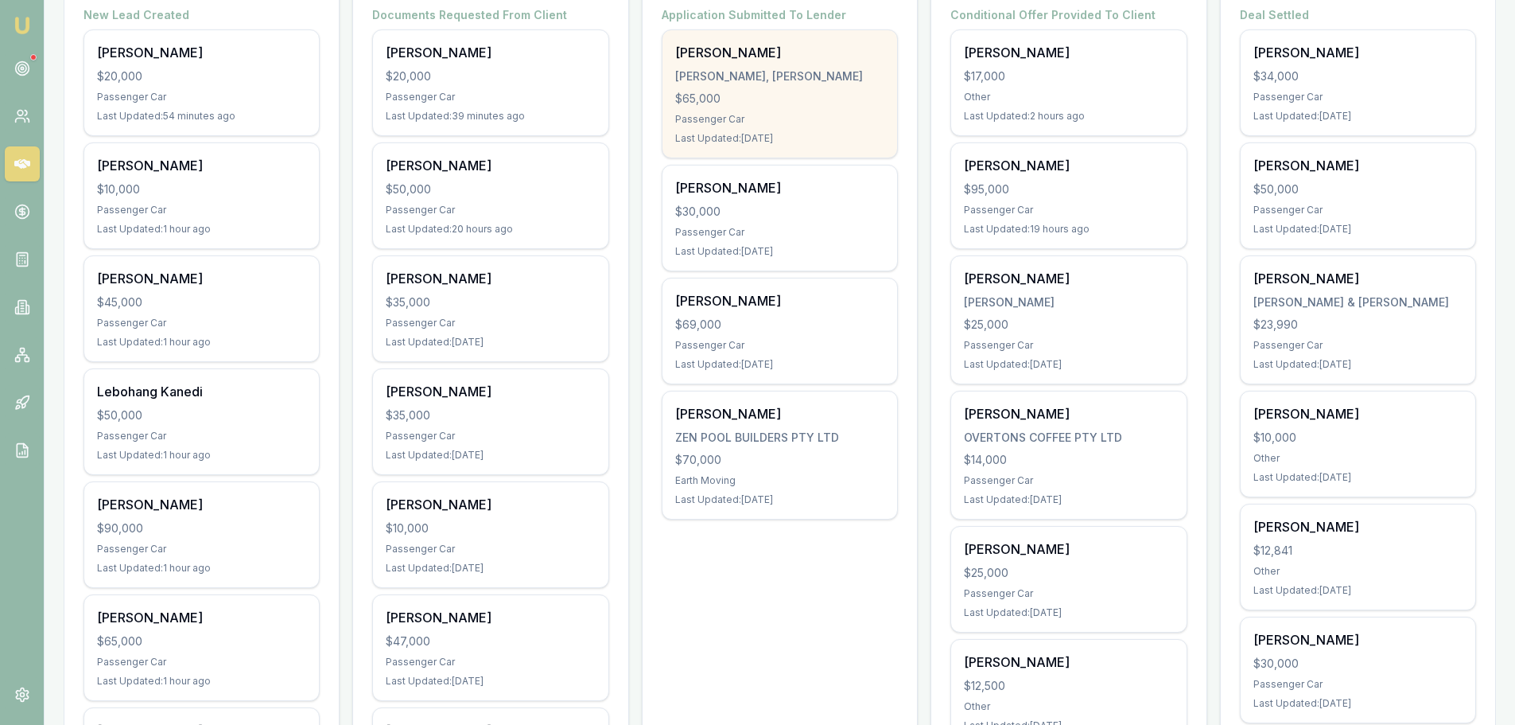
click at [769, 101] on div "$65,000" at bounding box center [779, 99] width 209 height 16
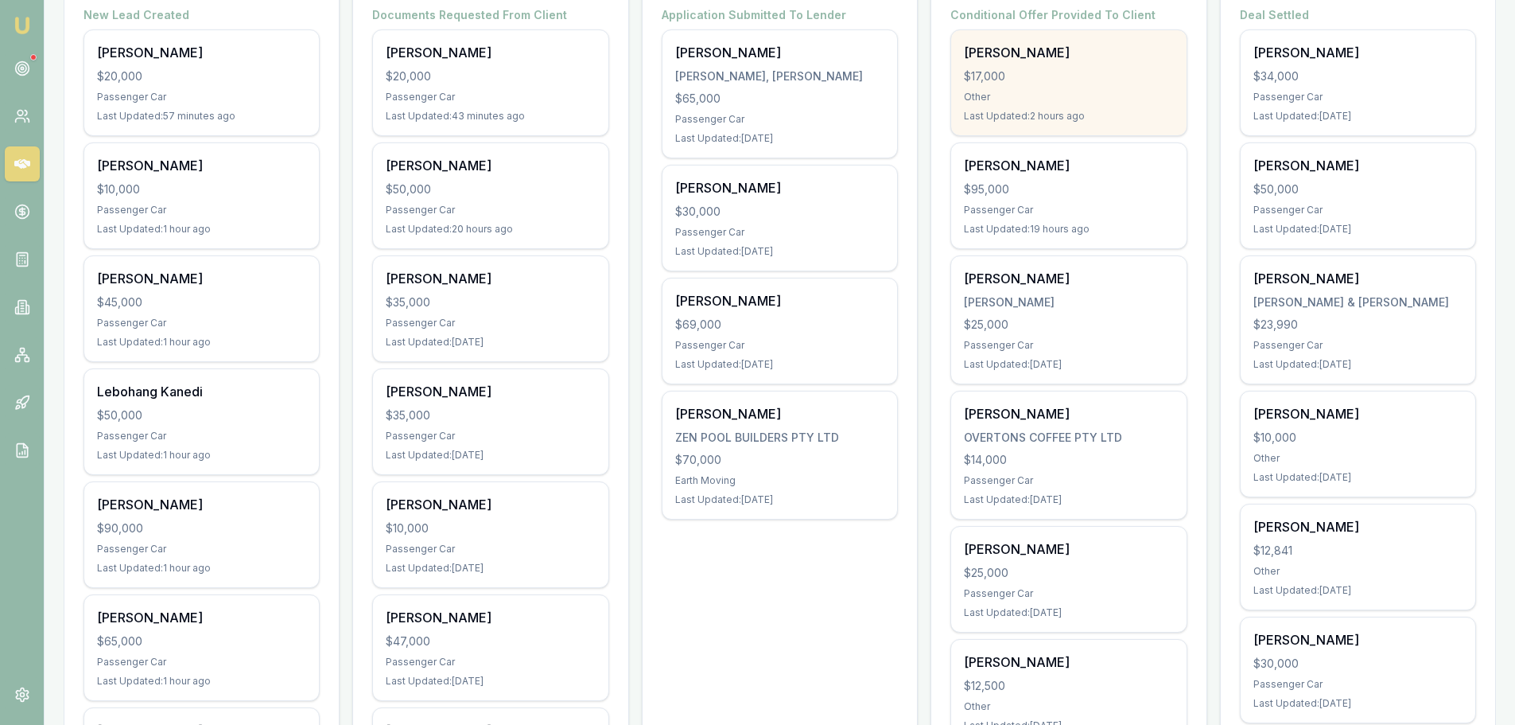
click at [1024, 100] on div "Other" at bounding box center [1068, 97] width 209 height 13
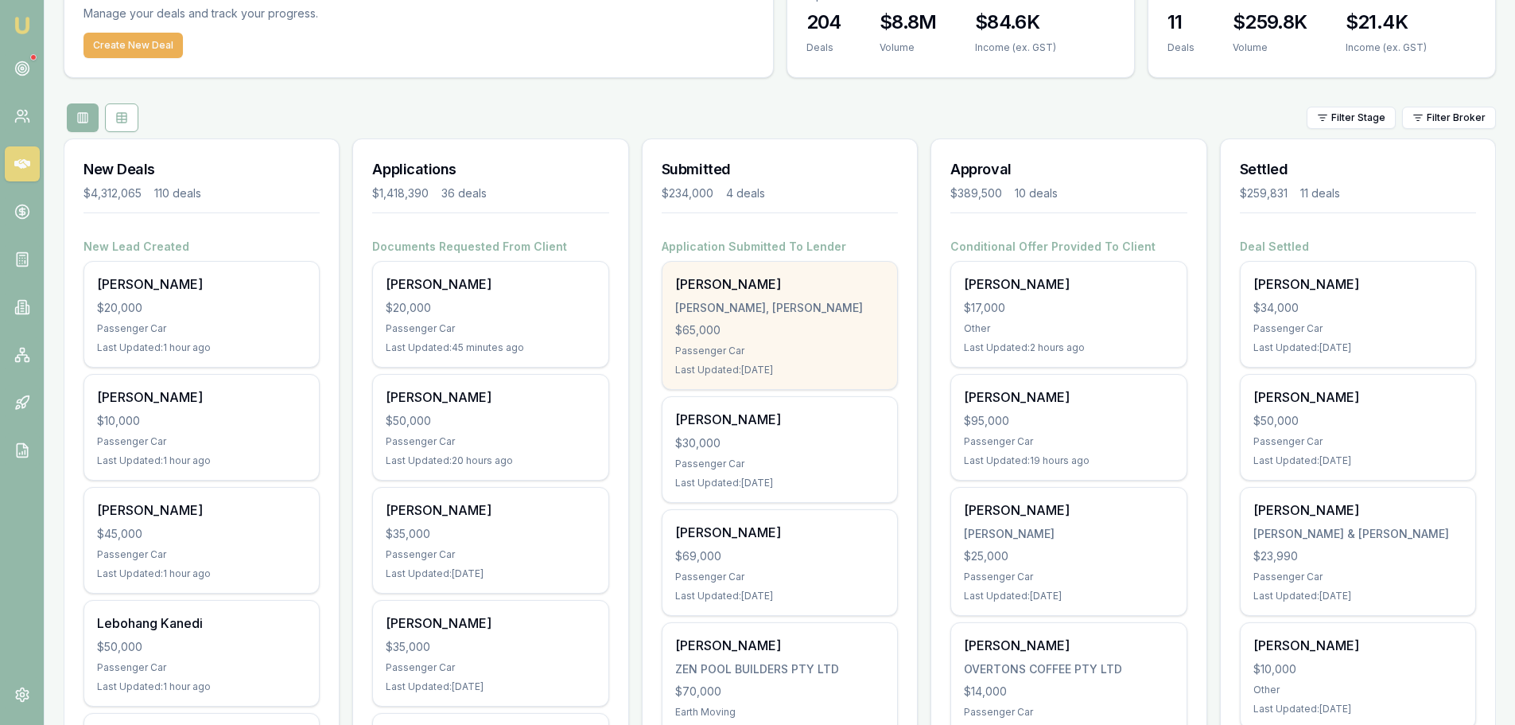
scroll to position [0, 0]
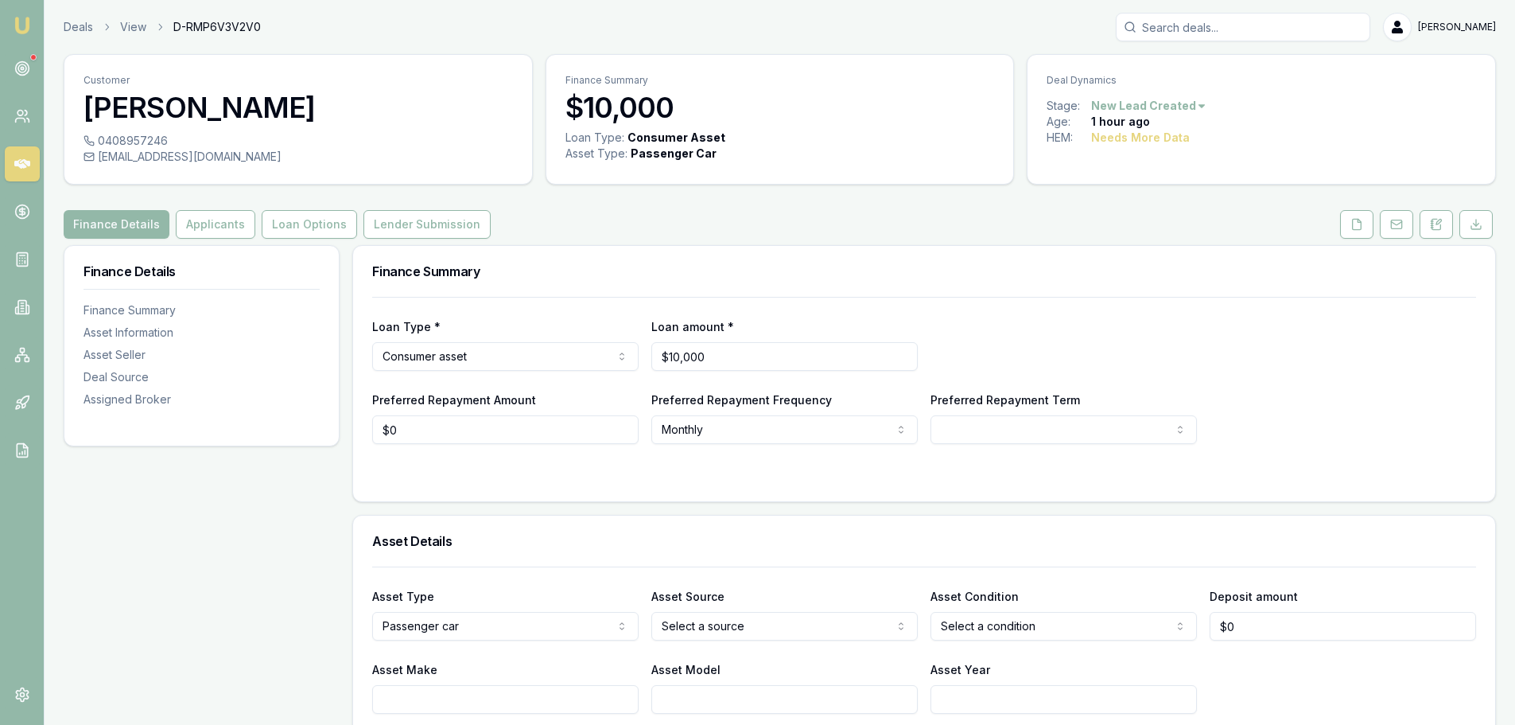
drag, startPoint x: 1283, startPoint y: 30, endPoint x: 1315, endPoint y: 53, distance: 39.3
click at [1283, 30] on input "Search deals" at bounding box center [1243, 27] width 254 height 29
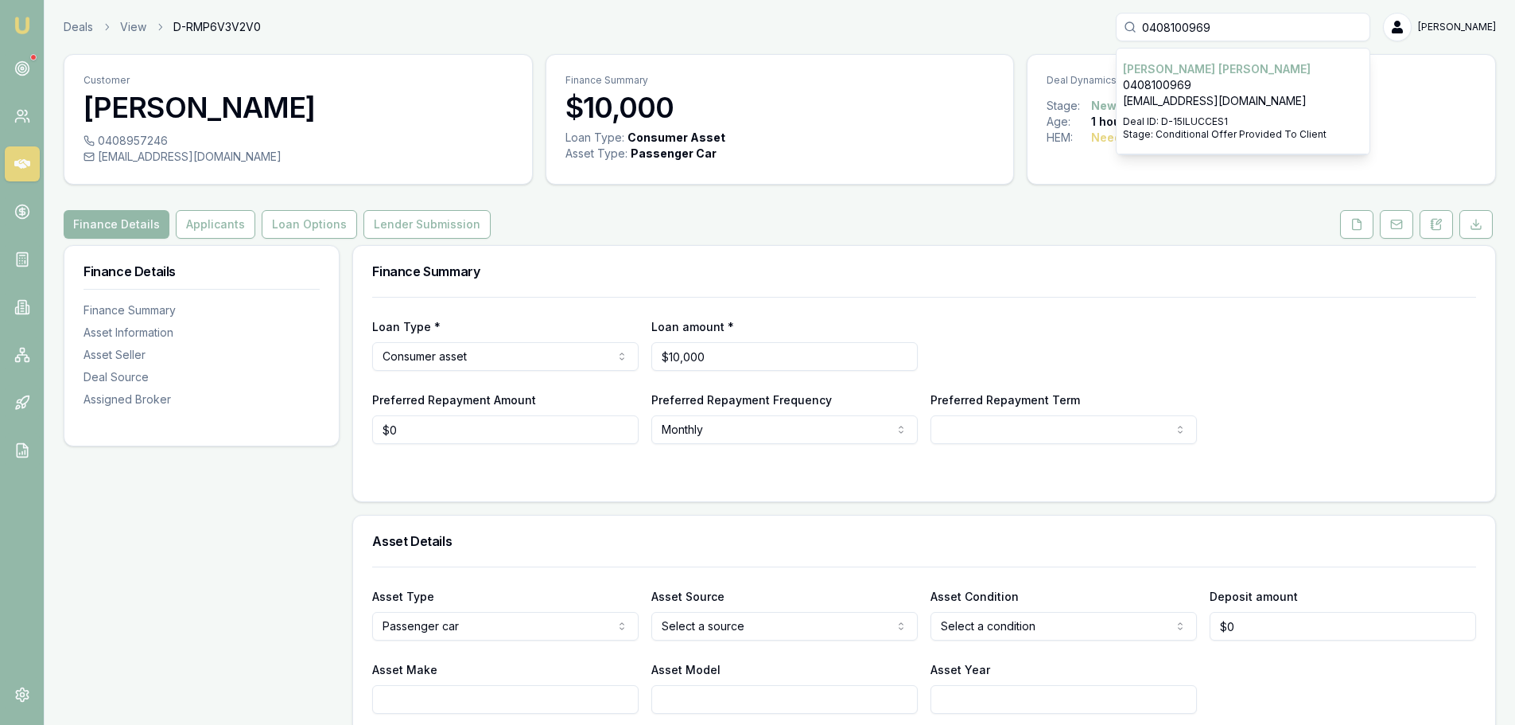
type input "0408100969"
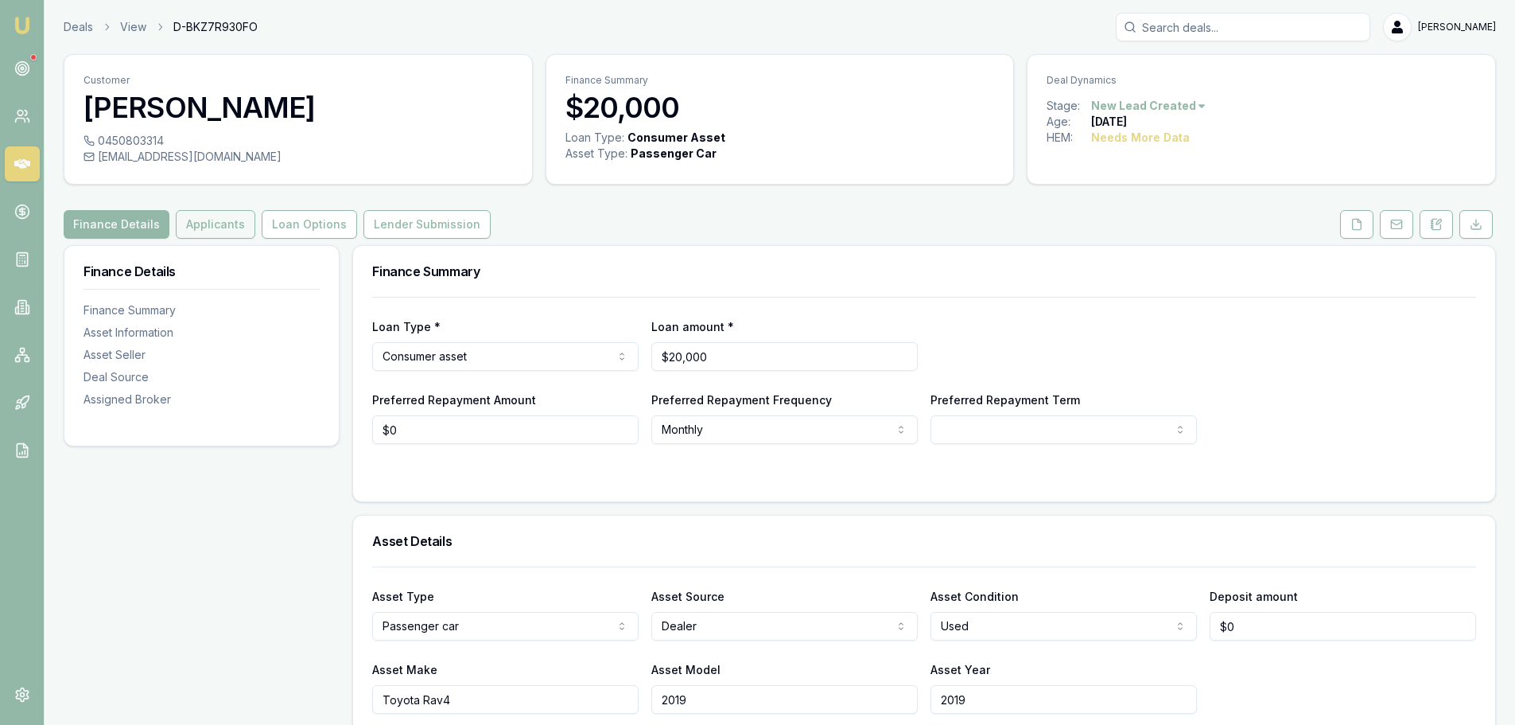
click at [216, 228] on button "Applicants" at bounding box center [216, 224] width 80 height 29
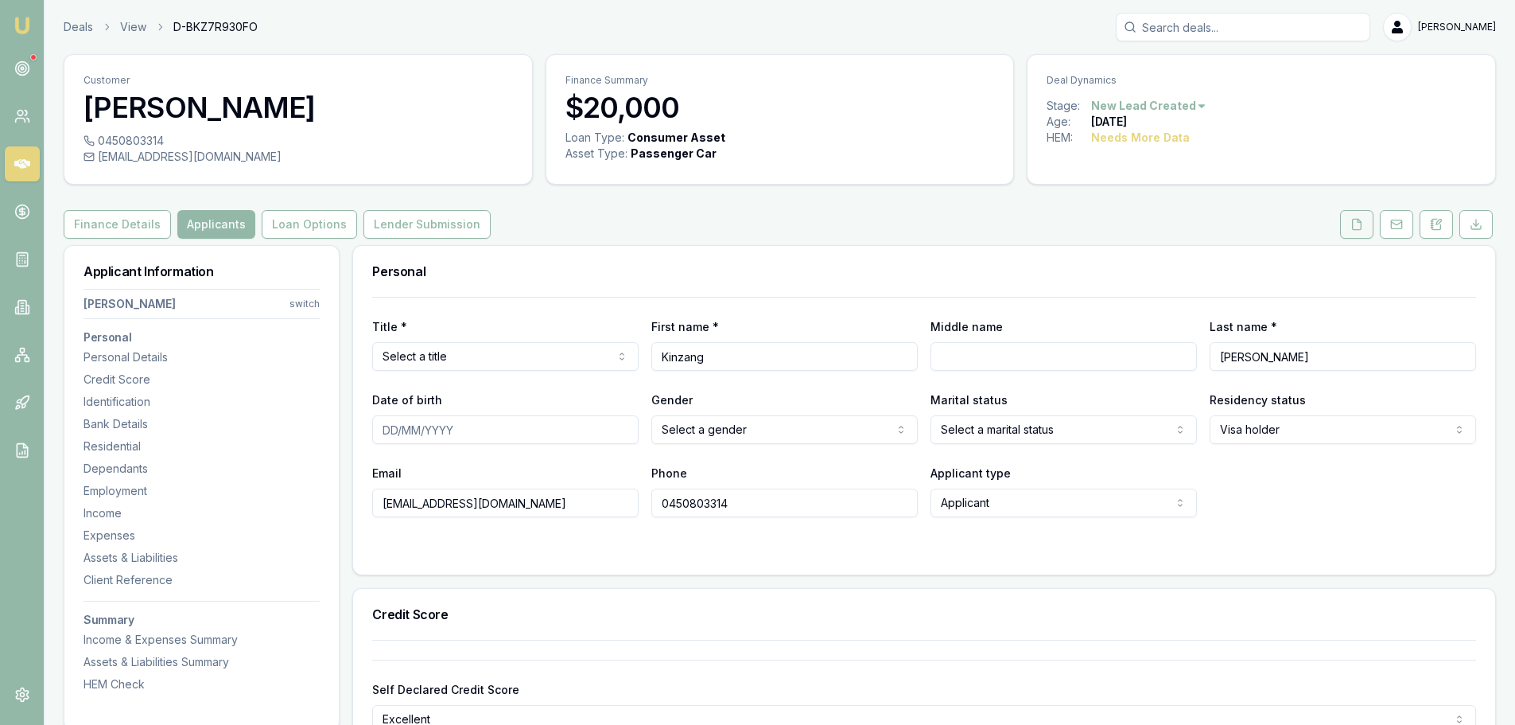
click at [1357, 223] on icon at bounding box center [1356, 224] width 13 height 13
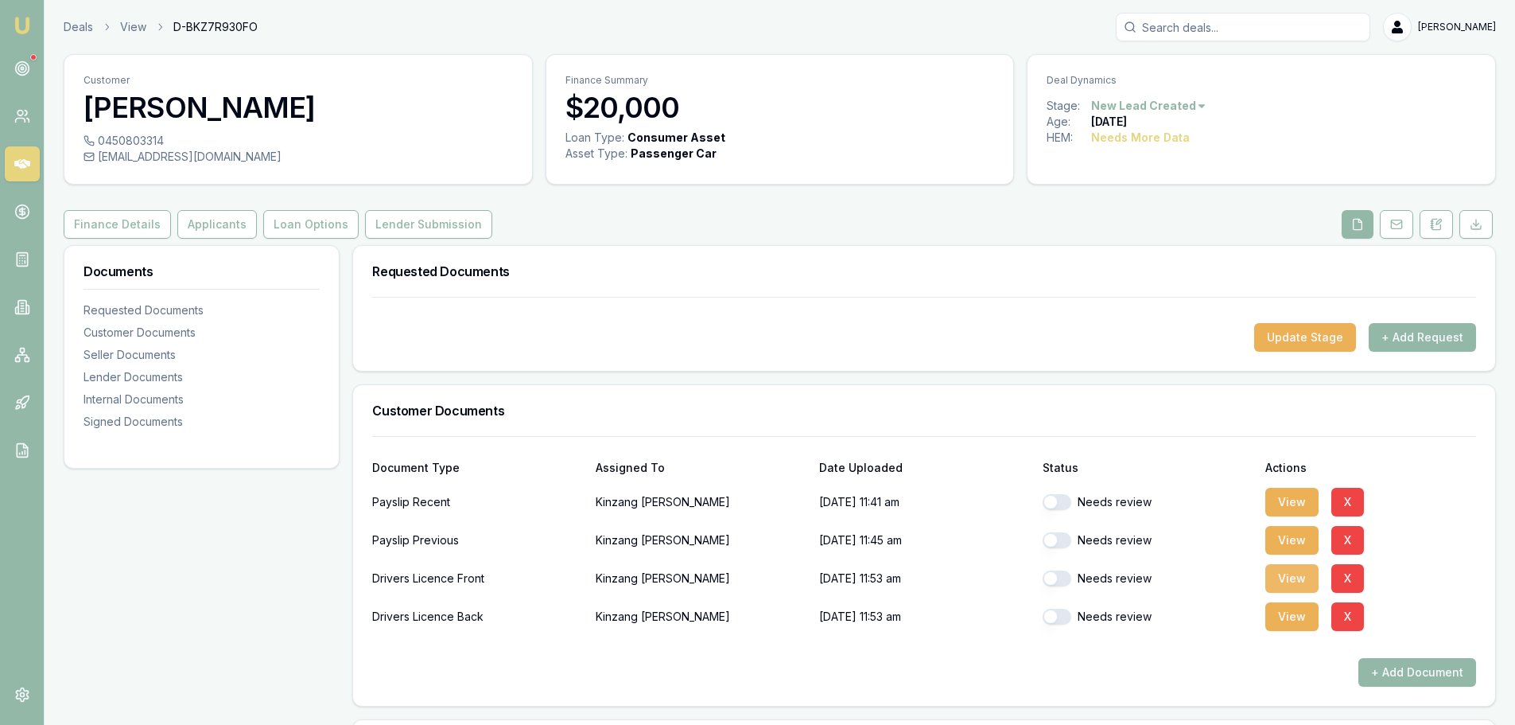
click at [1295, 584] on button "View" at bounding box center [1291, 578] width 53 height 29
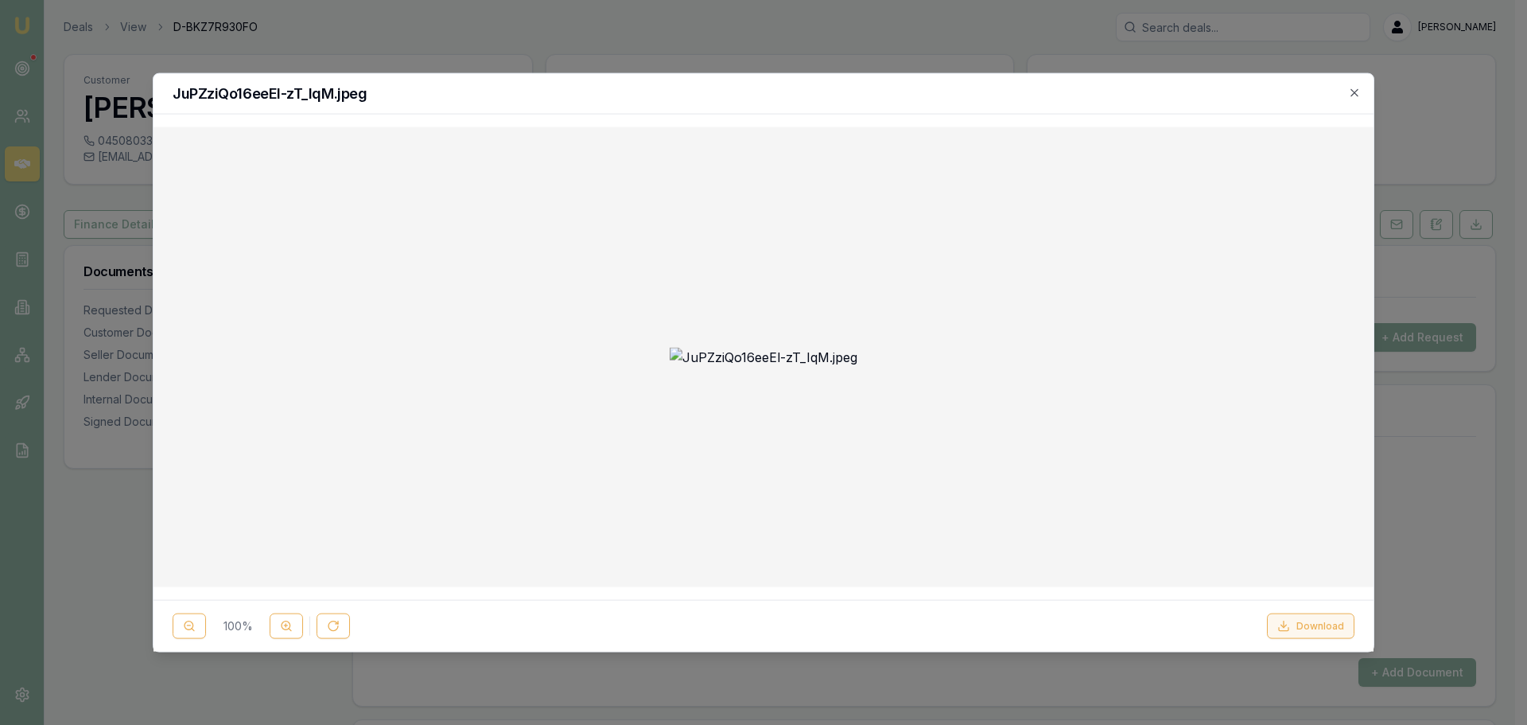
click at [1301, 624] on button "Download" at bounding box center [1310, 625] width 87 height 25
drag, startPoint x: 1350, startPoint y: 87, endPoint x: 1305, endPoint y: 104, distance: 48.3
click at [1350, 87] on icon "button" at bounding box center [1354, 92] width 13 height 13
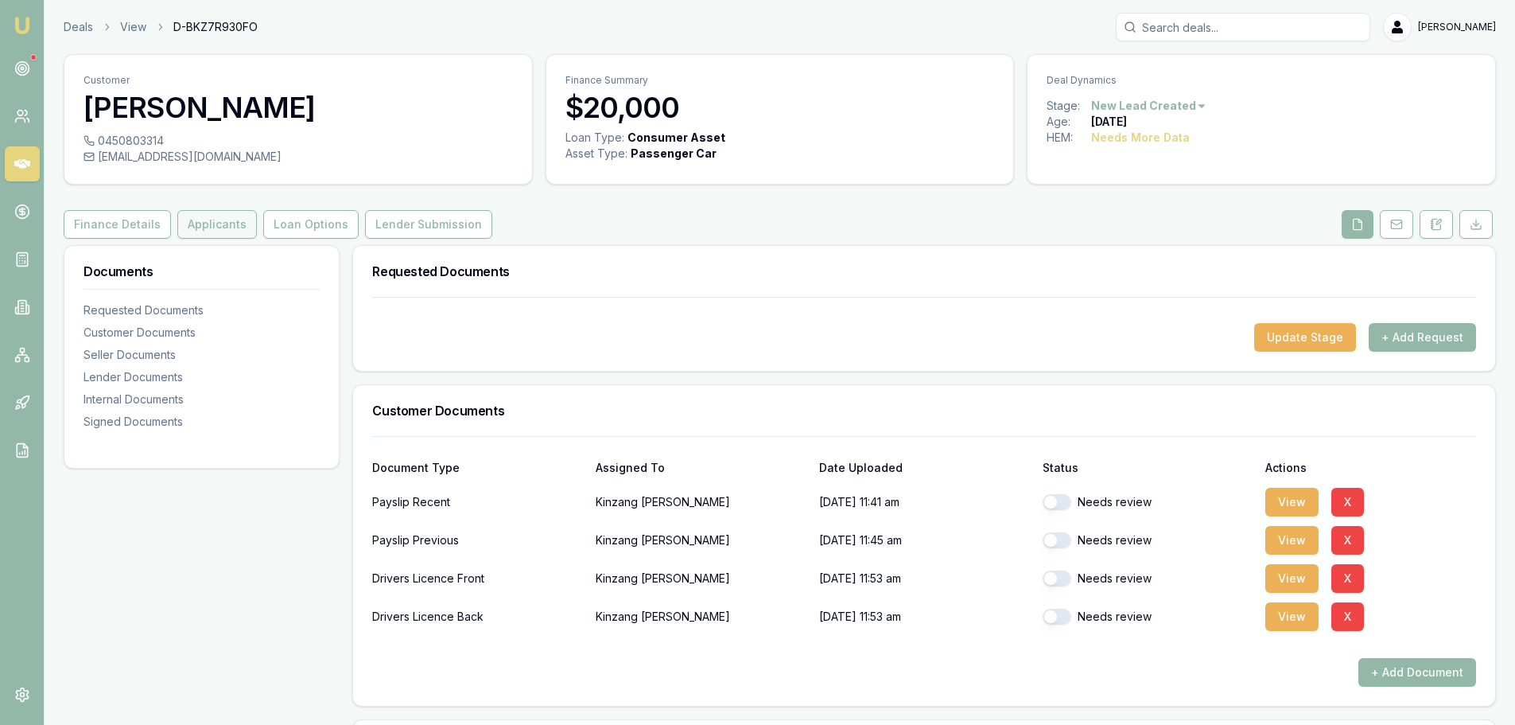
click at [208, 225] on button "Applicants" at bounding box center [217, 224] width 80 height 29
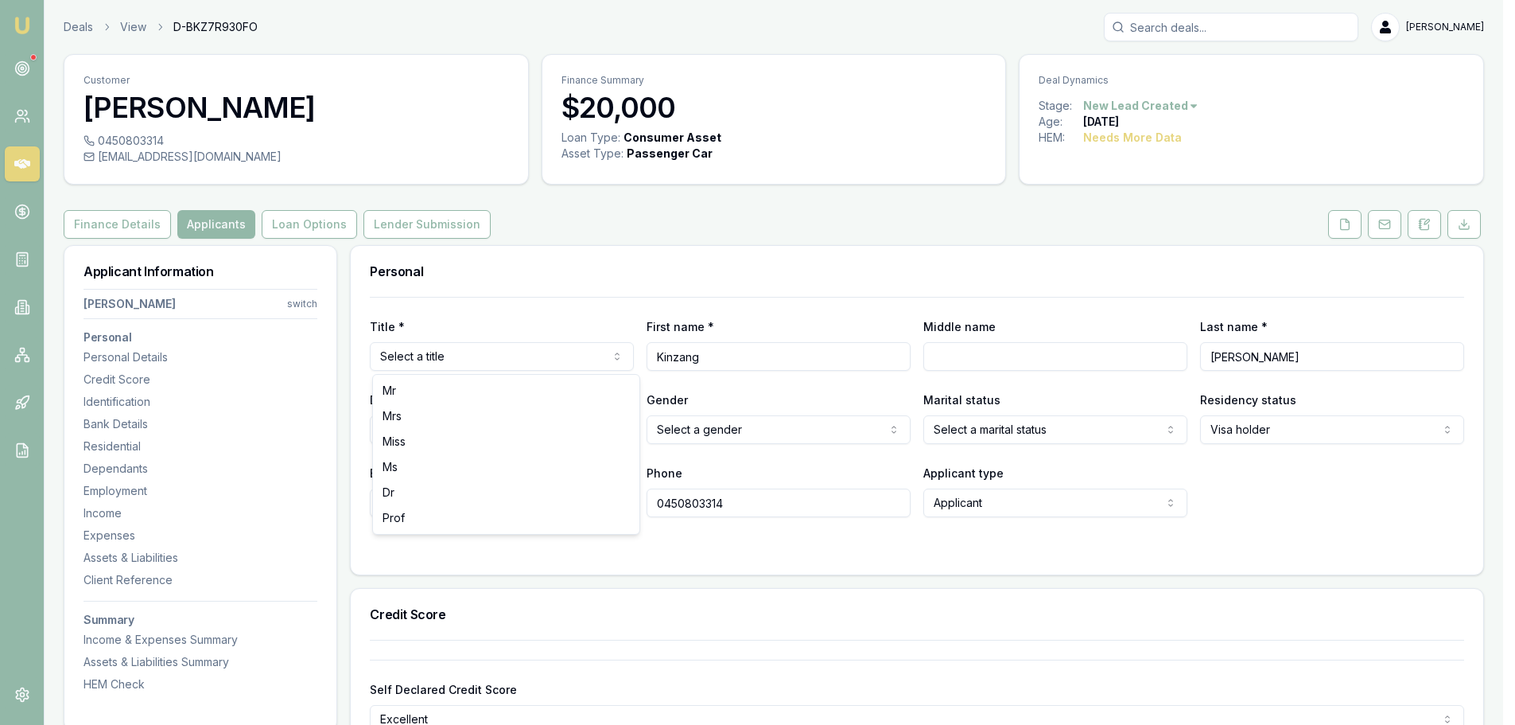
click at [549, 350] on html "Emu Broker Deals View D-BKZ7R930FO Erin Shield Toggle Menu Customer Kinzang Wan…" at bounding box center [757, 362] width 1515 height 725
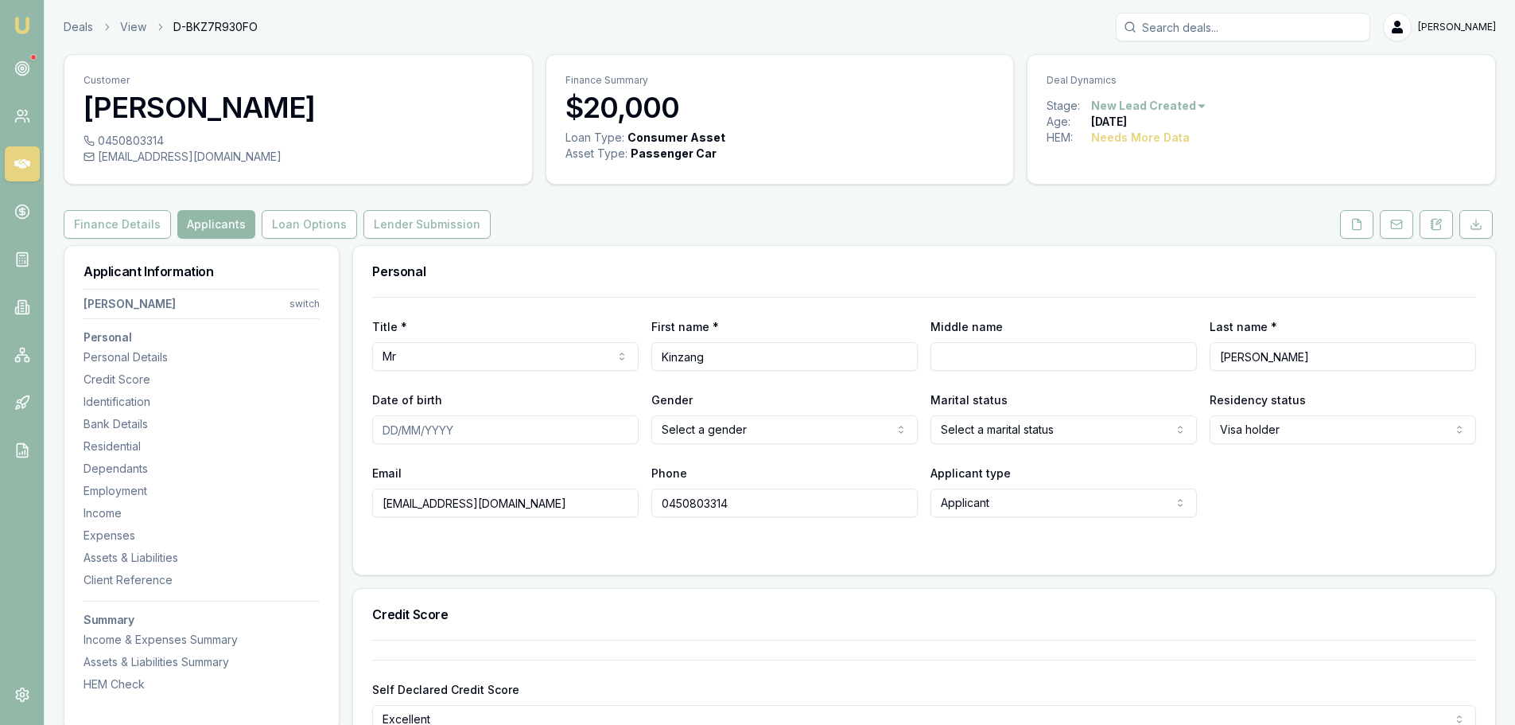
click at [500, 427] on input "Date of birth" at bounding box center [505, 429] width 266 height 29
type input "18/10/1994"
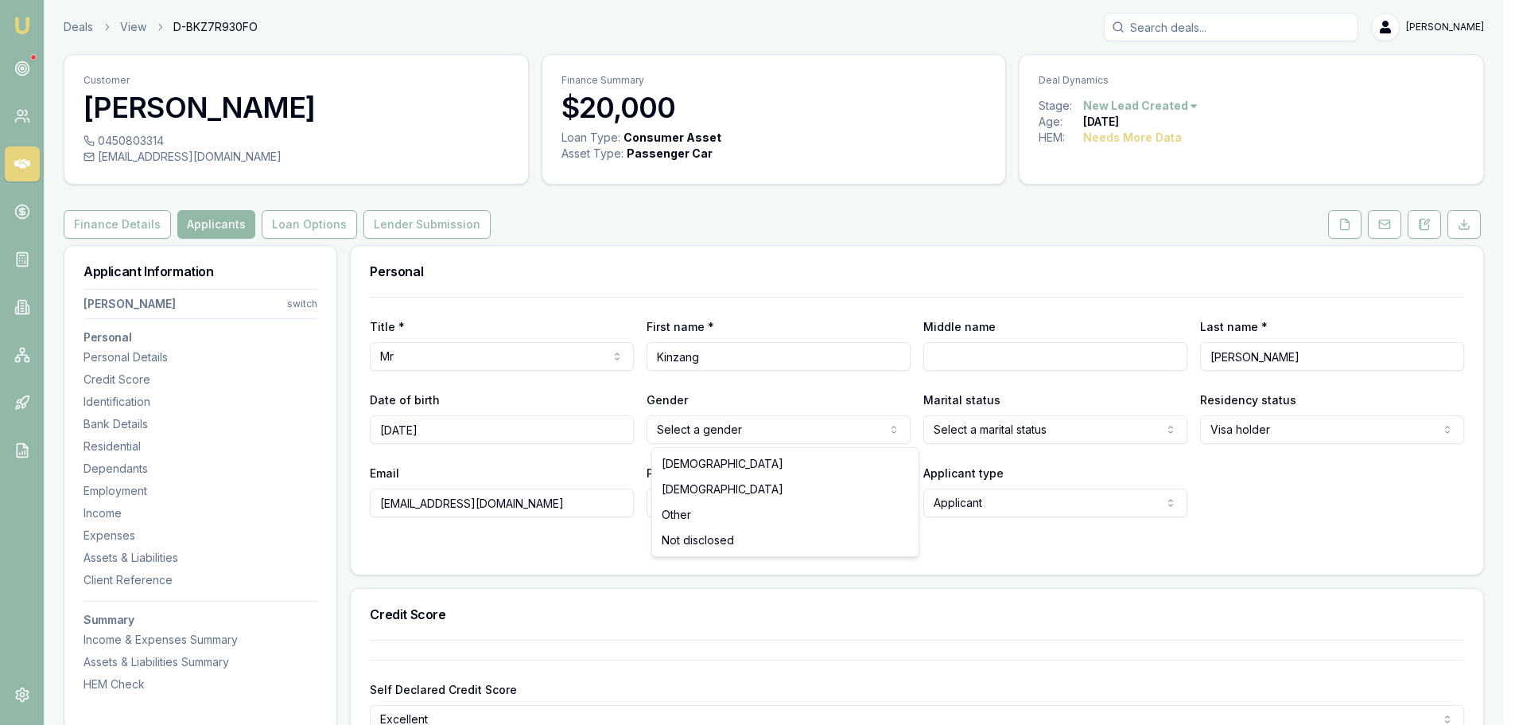
click at [743, 433] on html "Emu Broker Deals View D-BKZ7R930FO Erin Shield Toggle Menu Customer Kinzang Wan…" at bounding box center [757, 362] width 1515 height 725
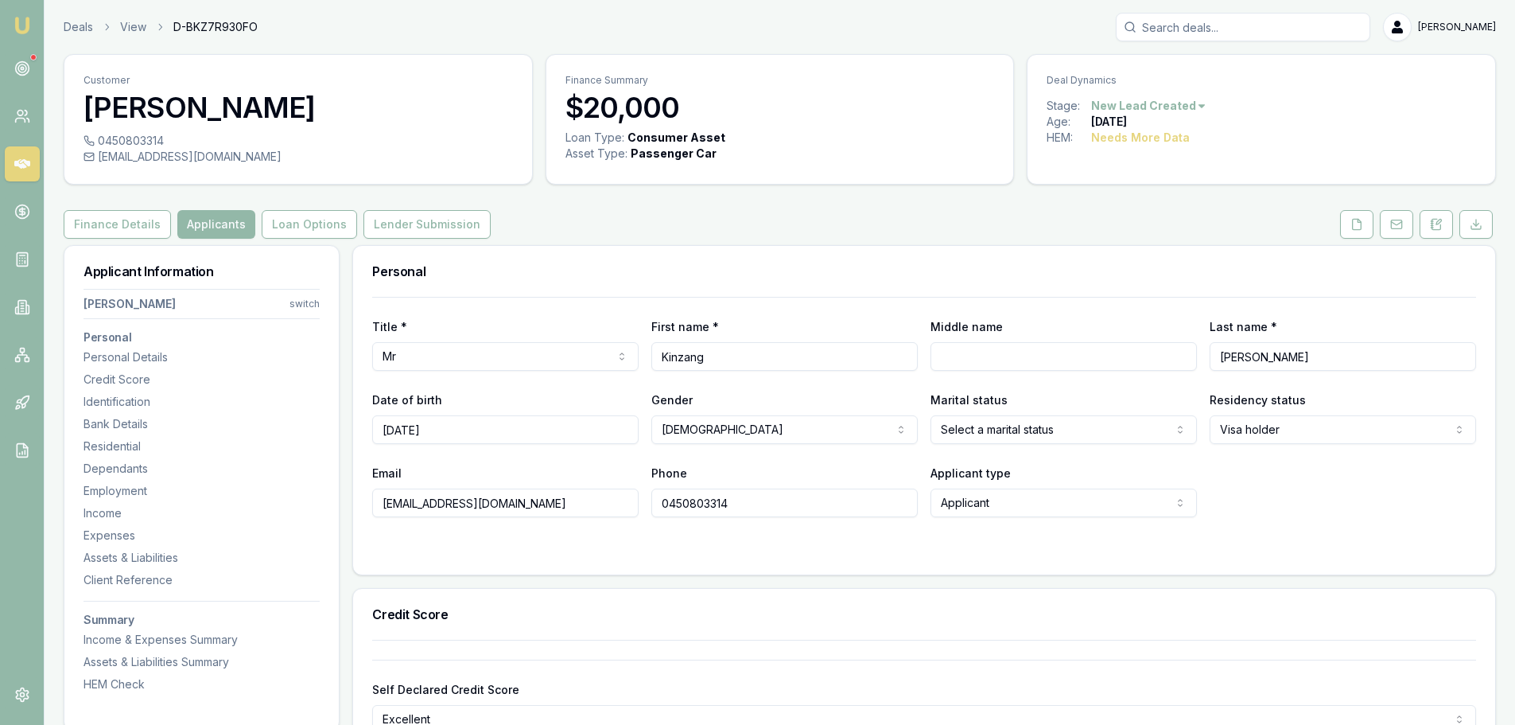
click at [985, 431] on html "Emu Broker Deals View D-BKZ7R930FO Erin Shield Toggle Menu Customer Kinzang Wan…" at bounding box center [757, 362] width 1515 height 725
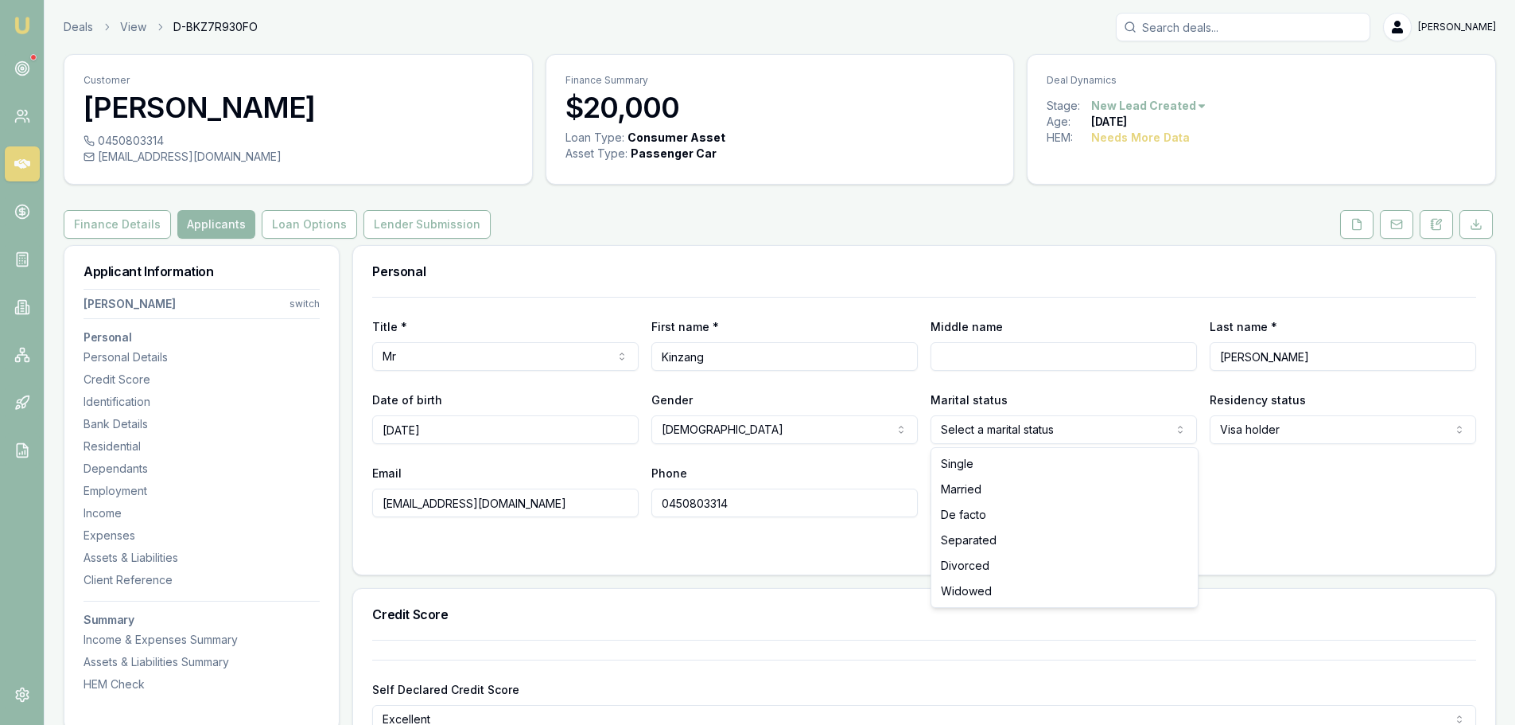
select select "MARRIED"
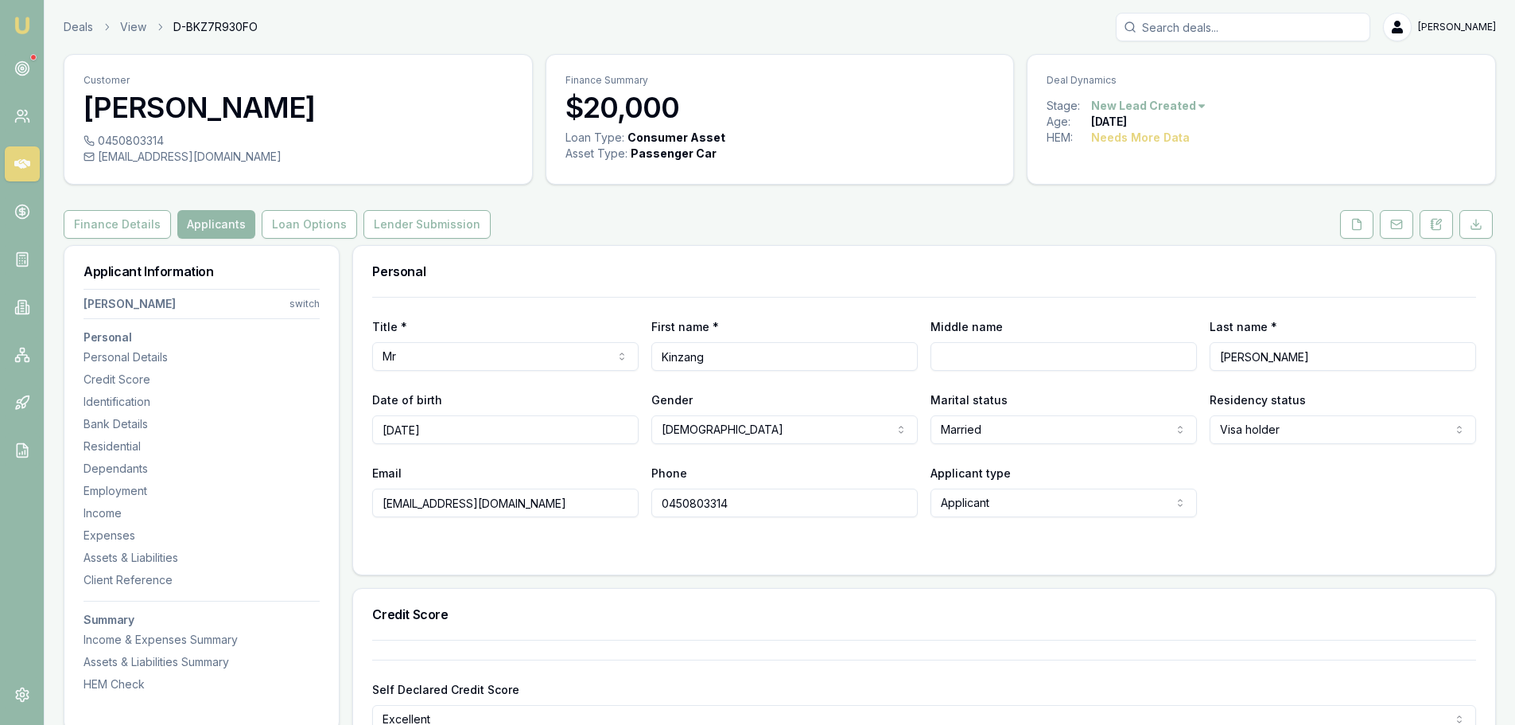
click at [1264, 496] on div "Email wkinzang708@gmail.com Phone 0450803314 Applicant type Applicant Applicant…" at bounding box center [924, 490] width 1104 height 54
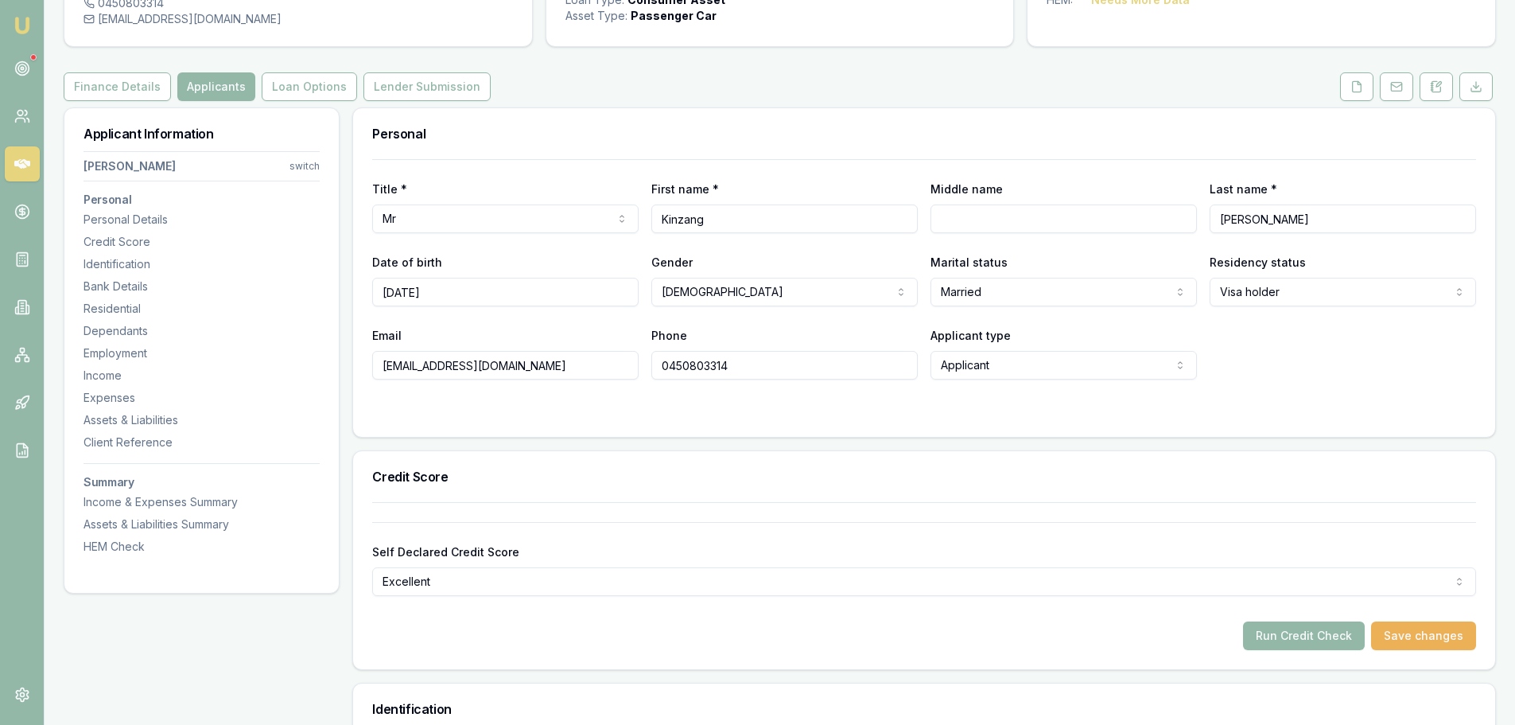
scroll to position [318, 0]
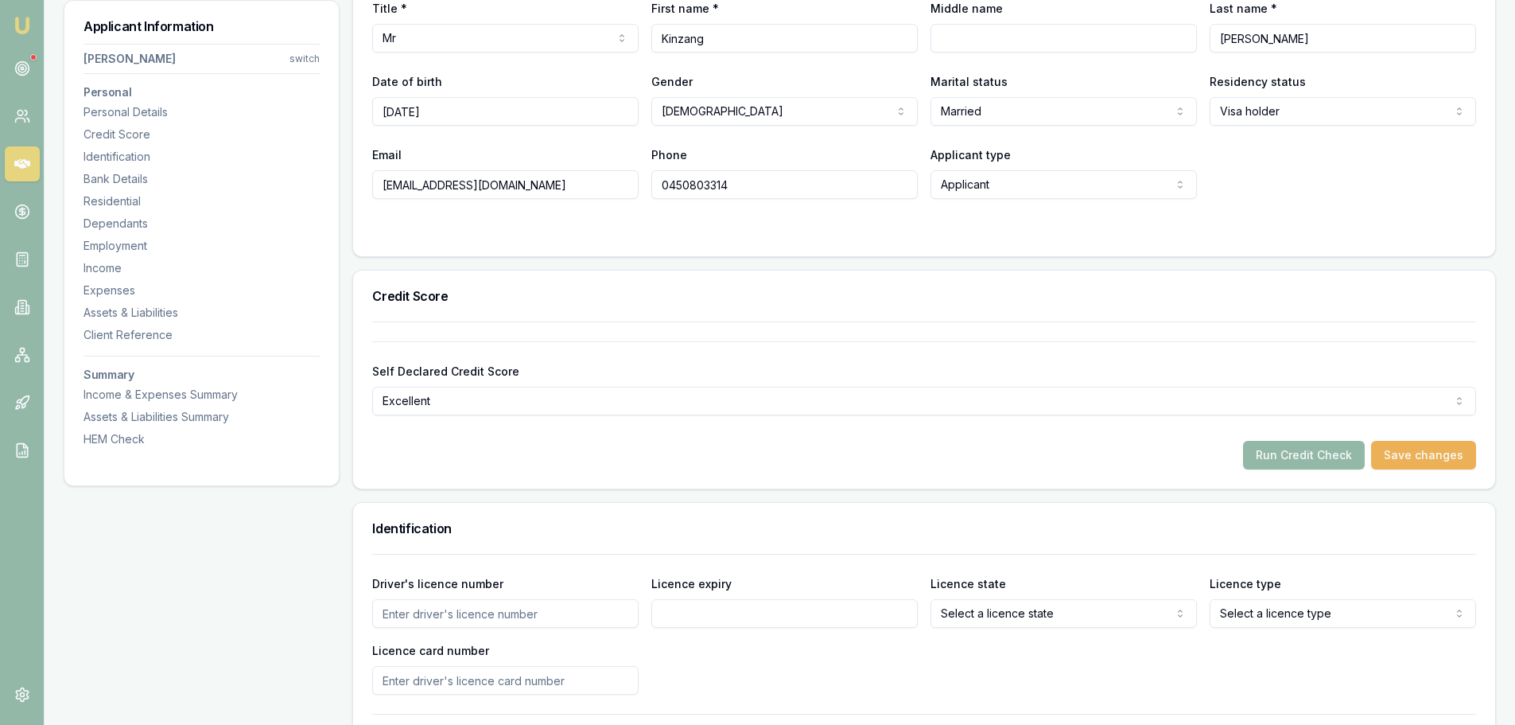
click at [559, 615] on input "Driver's licence number" at bounding box center [505, 613] width 266 height 29
type input "8380651"
click at [757, 612] on input "Licence expiry" at bounding box center [784, 613] width 266 height 29
type input "21/05/2029"
click at [1083, 406] on html "Emu Broker Deals View D-BKZ7R930FO Erin Shield Toggle Menu Customer Kinzang Wan…" at bounding box center [757, 44] width 1515 height 725
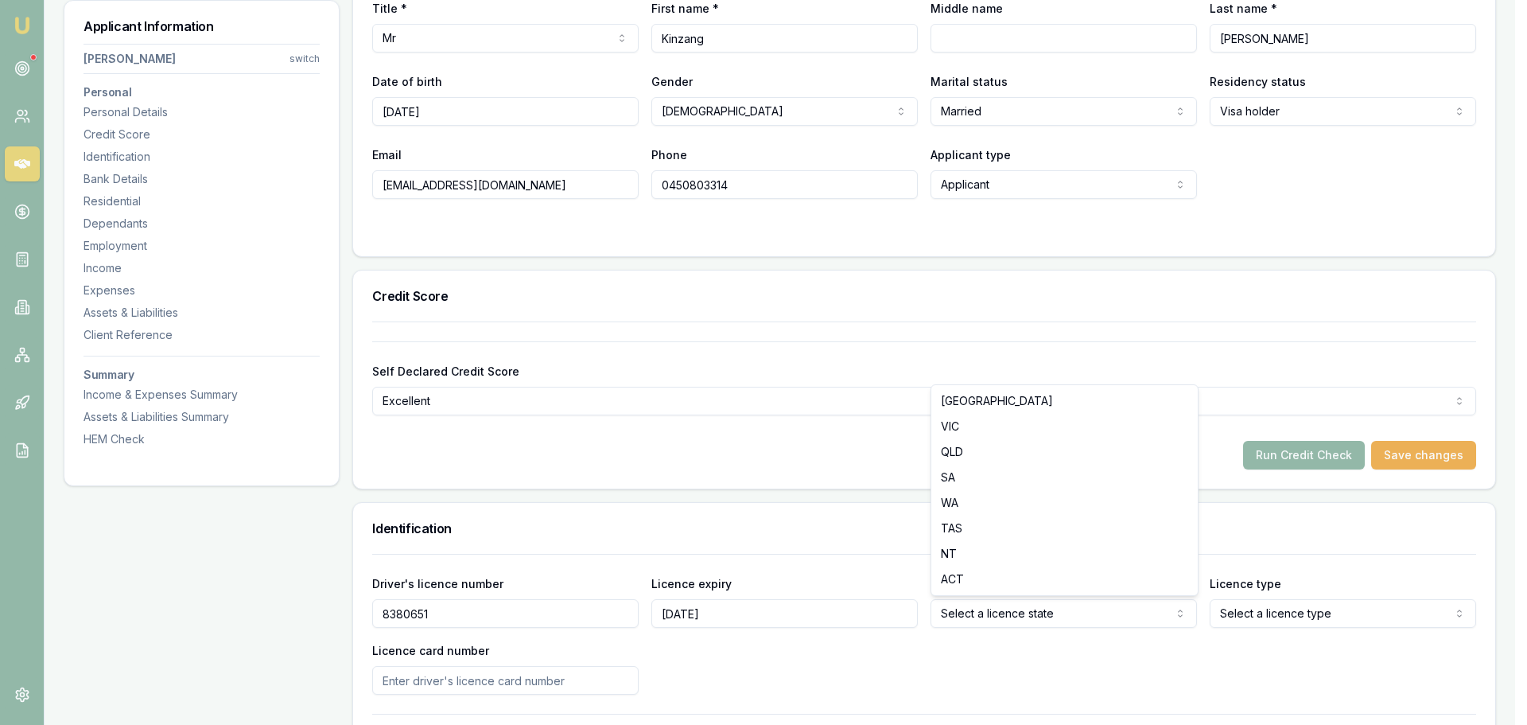
select select "WA"
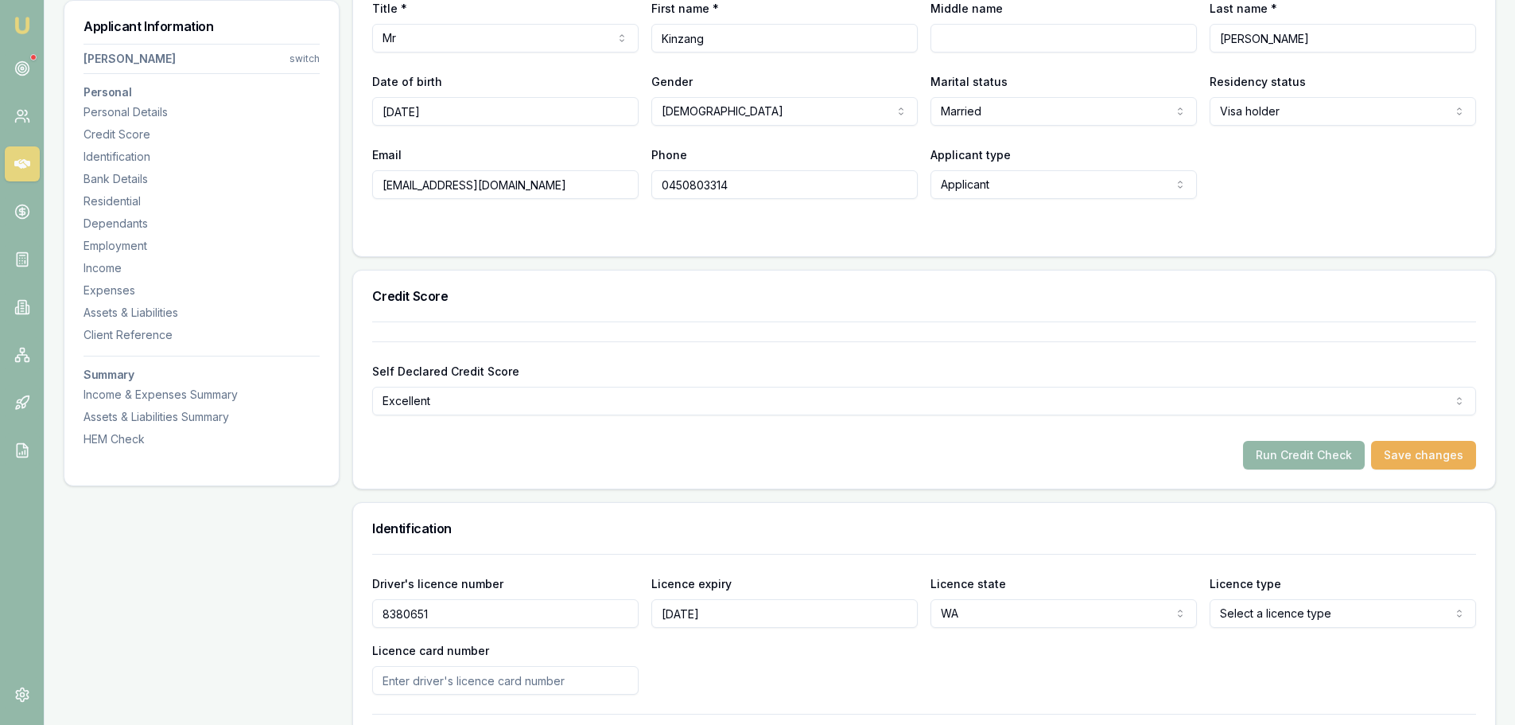
click at [1265, 406] on html "Emu Broker Deals View D-BKZ7R930FO Erin Shield Toggle Menu Customer Kinzang Wan…" at bounding box center [757, 44] width 1515 height 725
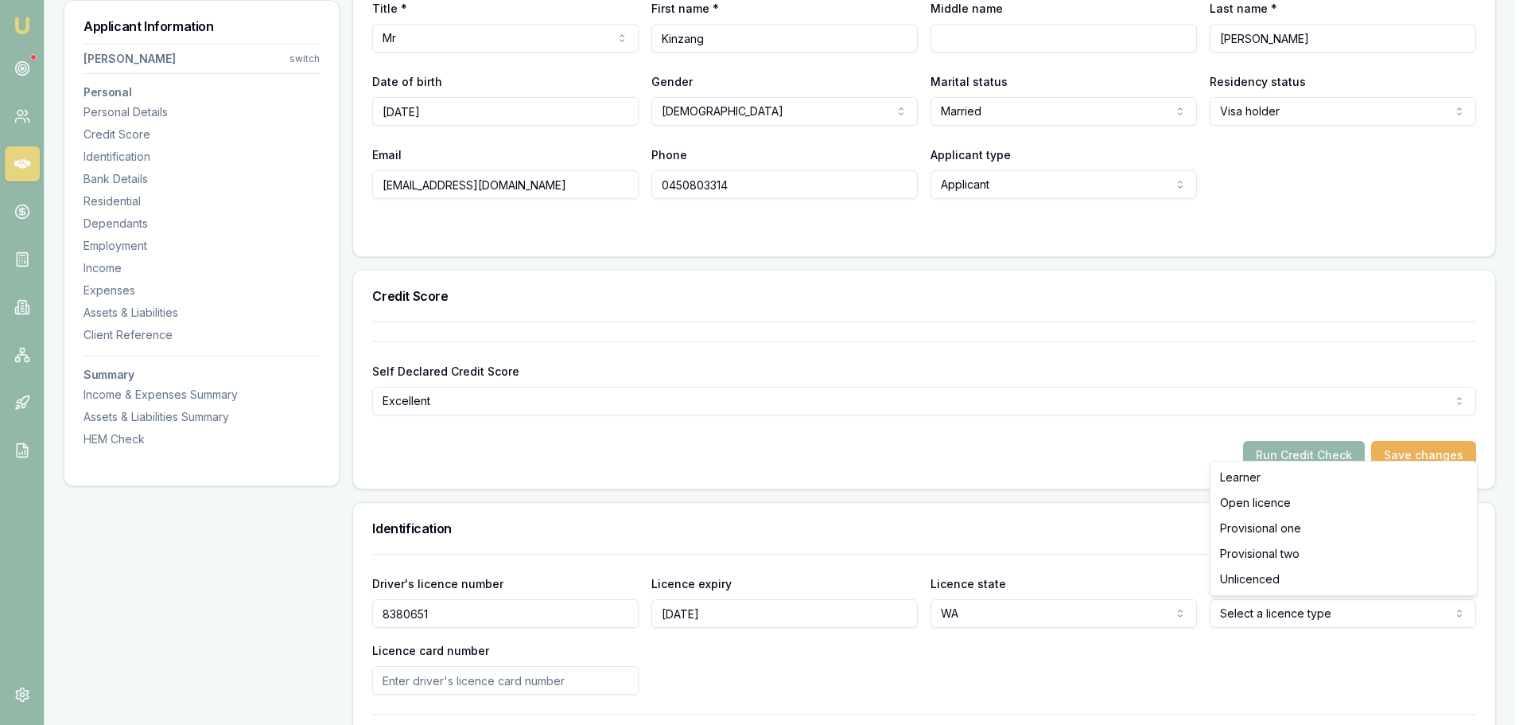
select select "OPEN_LICENCE"
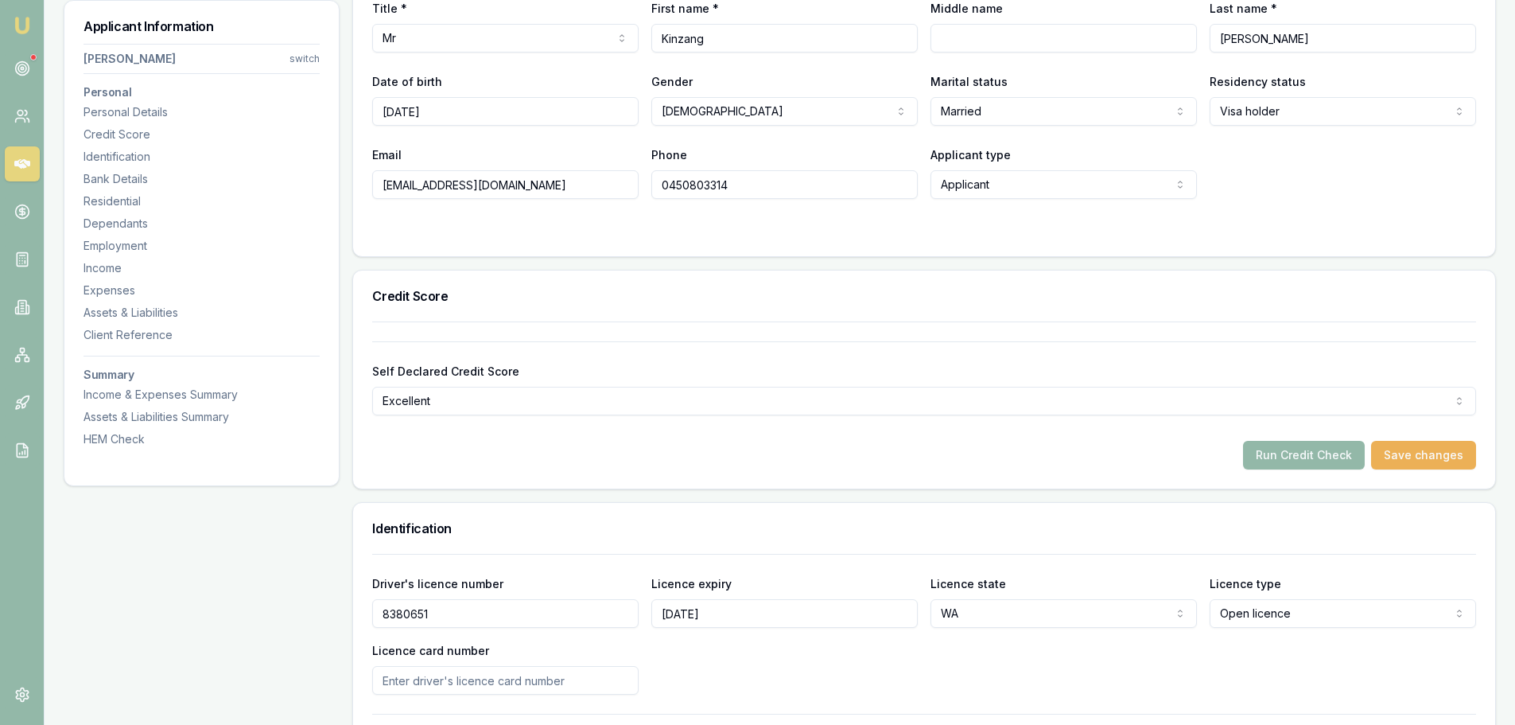
click at [1034, 459] on div "Run Credit Check Save changes" at bounding box center [924, 455] width 1104 height 29
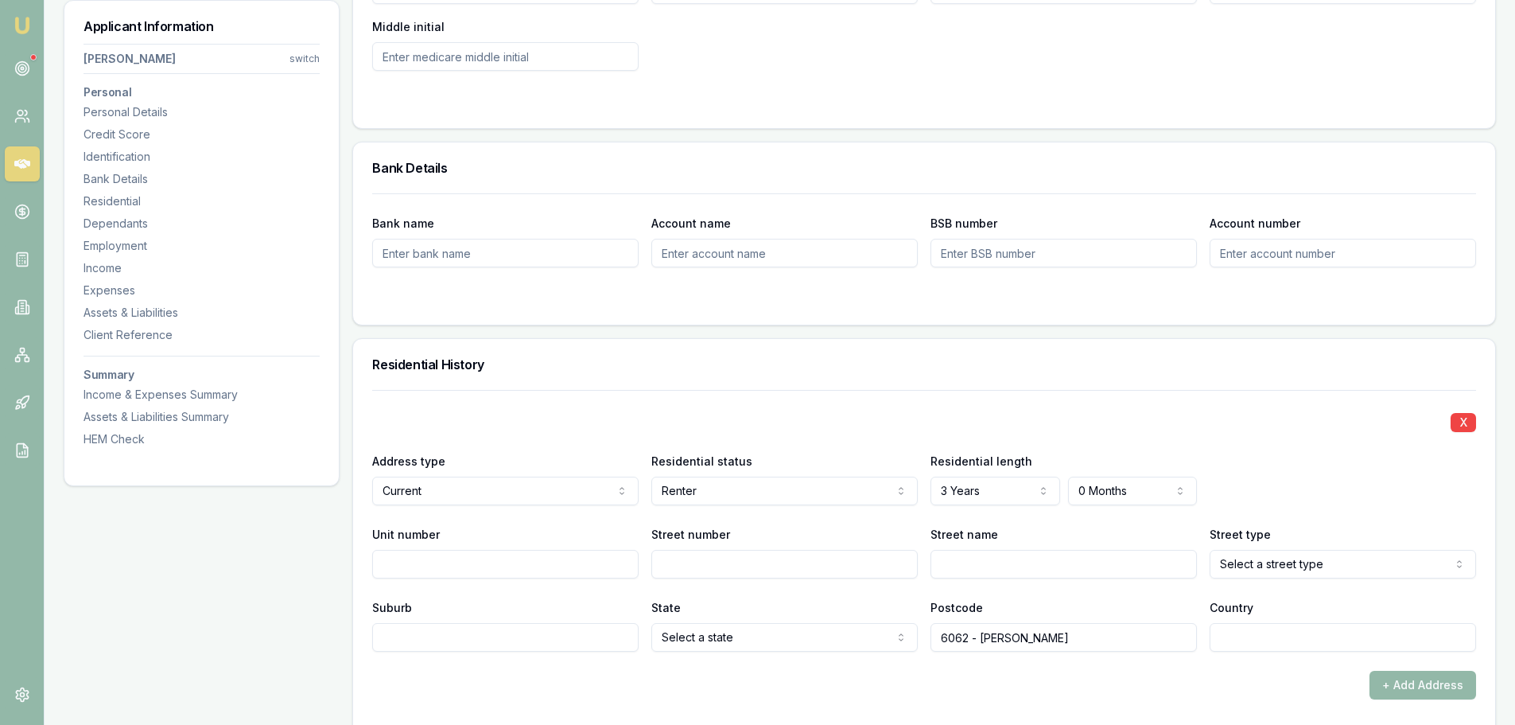
scroll to position [1432, 0]
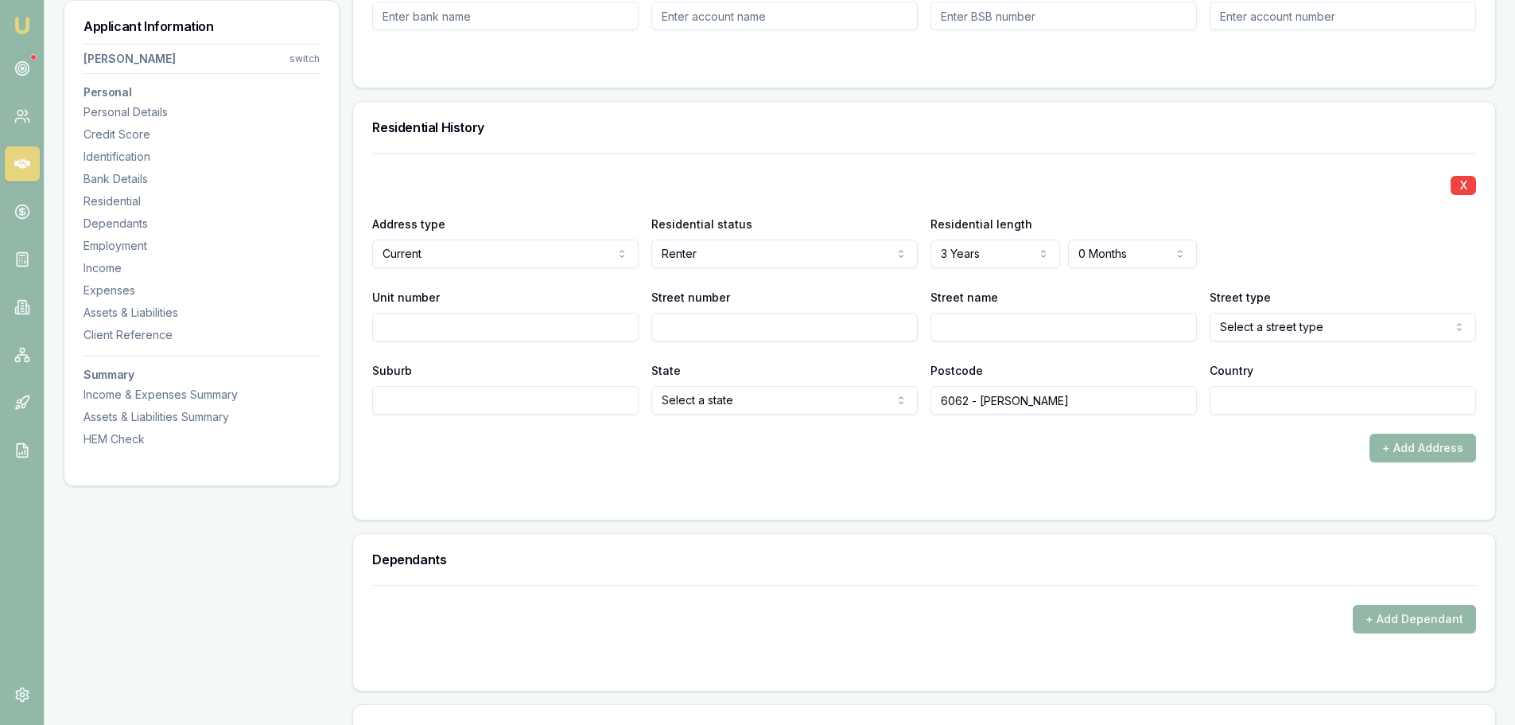
click at [827, 326] on input "Street number" at bounding box center [784, 327] width 266 height 29
type input "r"
click at [827, 326] on input "r" at bounding box center [784, 327] width 266 height 29
type input "10"
type input "c"
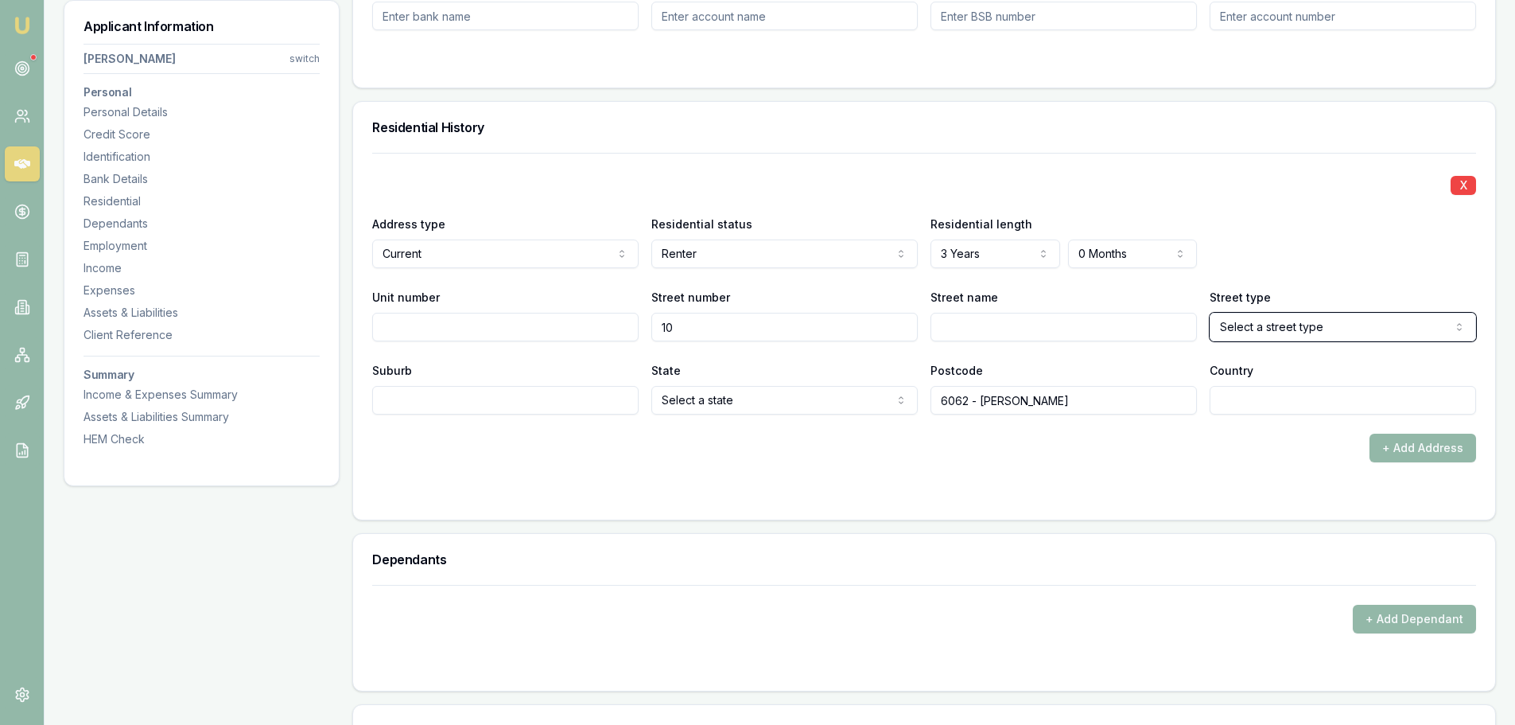
select select "Causeway"
click at [1109, 332] on input "Street name" at bounding box center [1063, 327] width 266 height 29
type input "c"
type input "COSTON"
select select "Place"
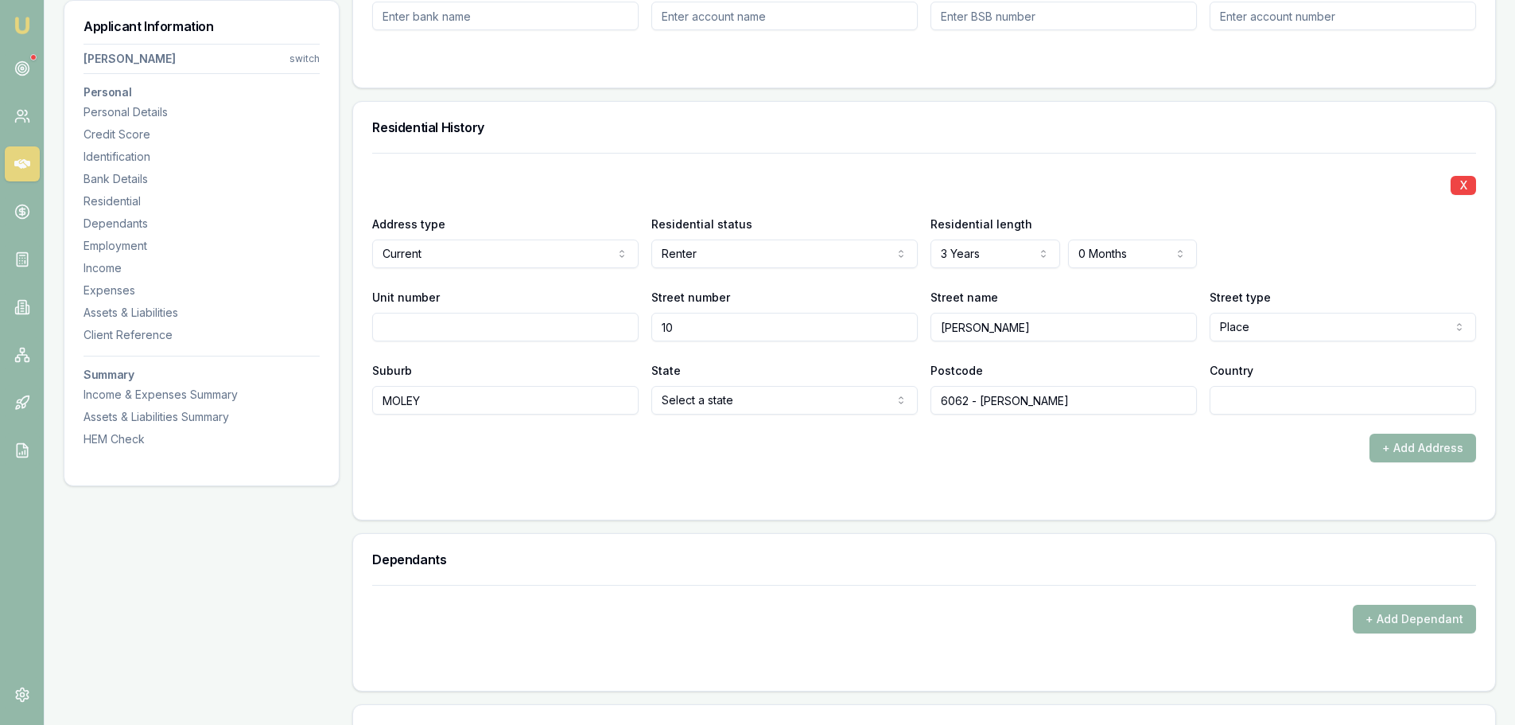
type input "MOLEY"
select select "WA"
type input "6062"
type input "AUSTRALIA"
click at [1121, 442] on div "+ Add Address" at bounding box center [924, 447] width 1104 height 29
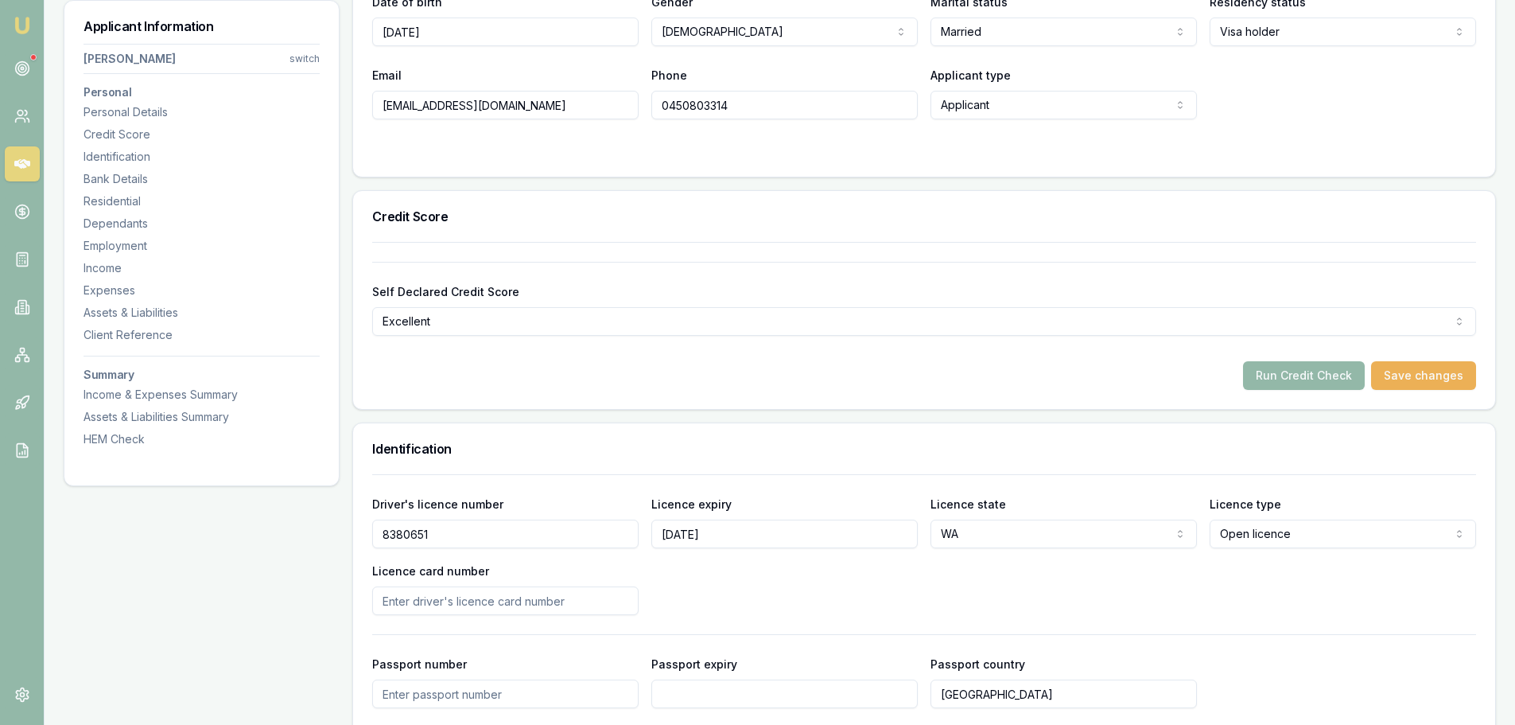
scroll to position [0, 0]
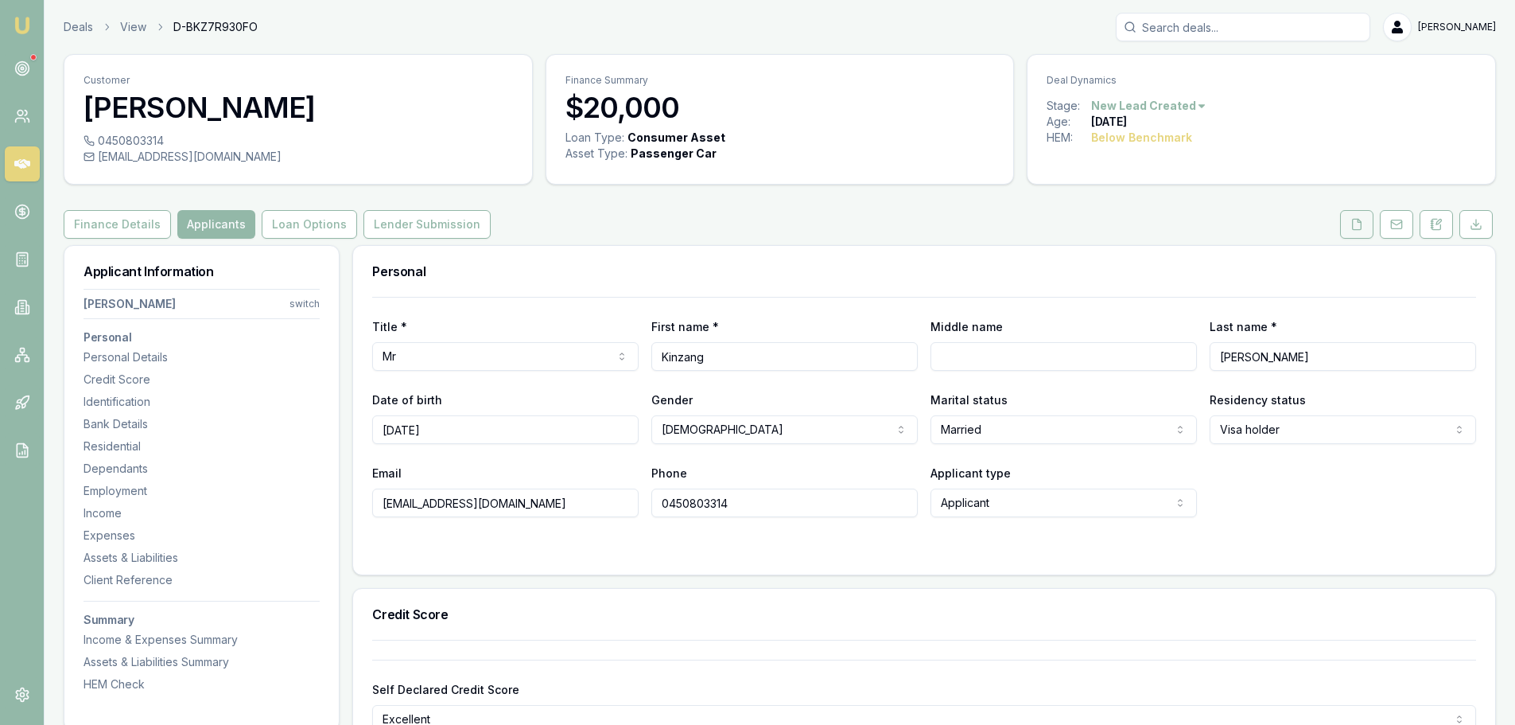
click at [1352, 216] on button at bounding box center [1356, 224] width 33 height 29
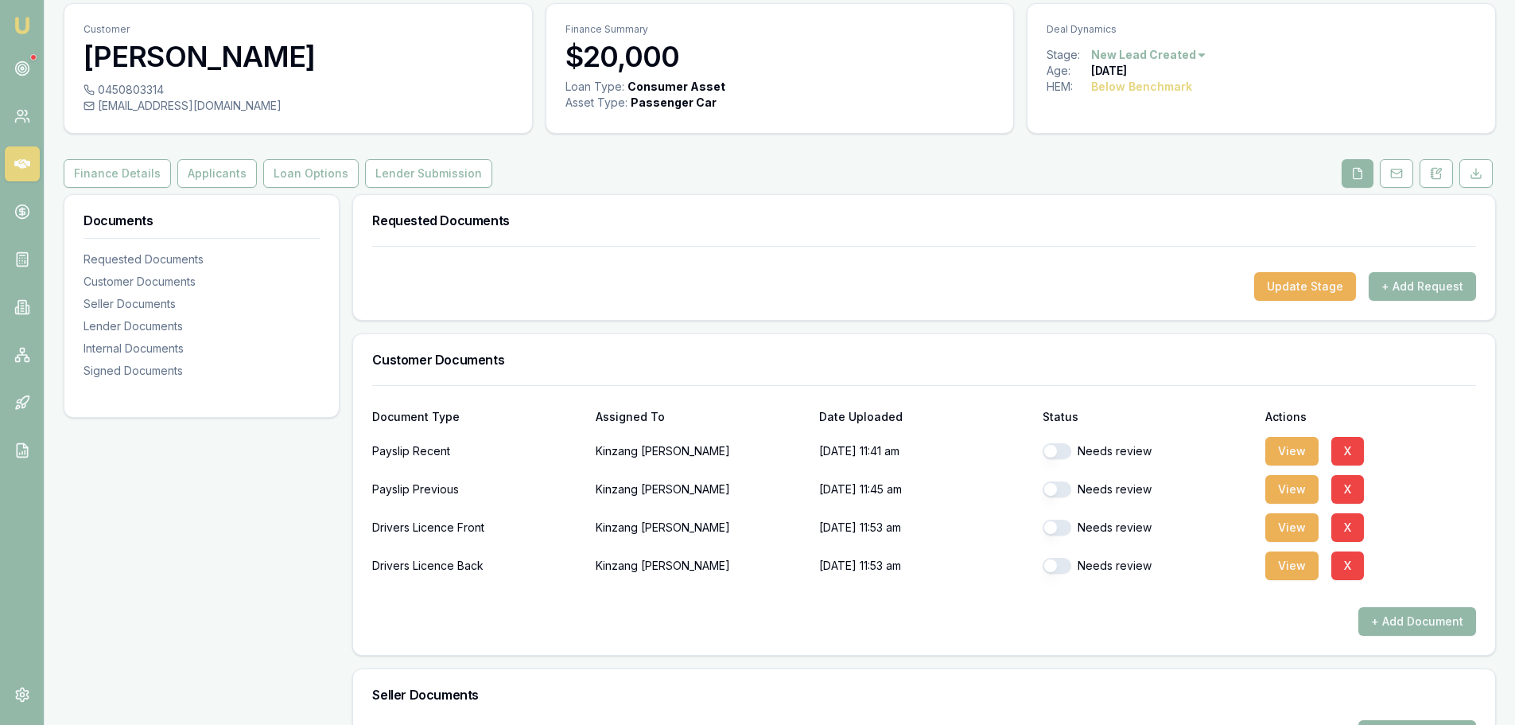
scroll to position [80, 0]
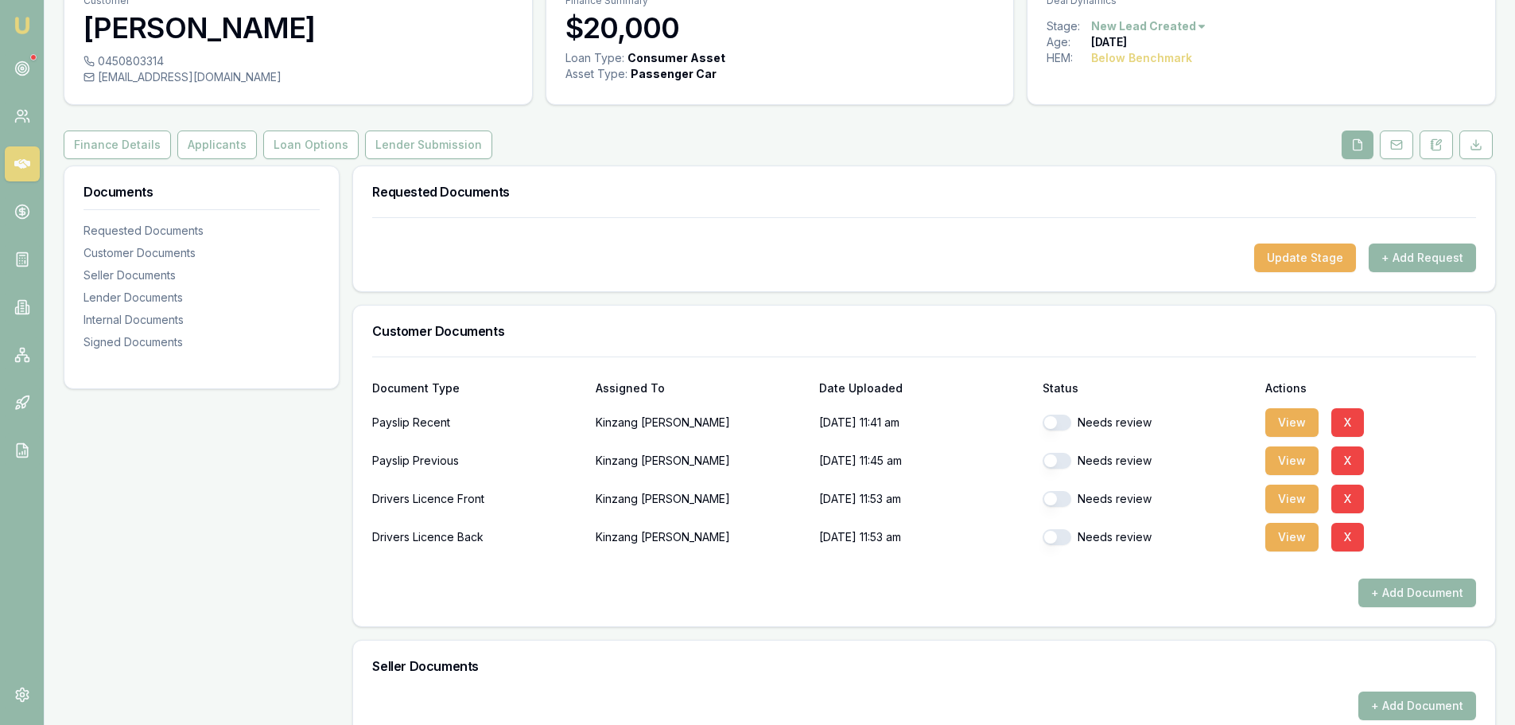
click at [1060, 496] on button "button" at bounding box center [1057, 499] width 29 height 16
checkbox input "true"
click at [1056, 532] on button "button" at bounding box center [1057, 537] width 29 height 16
checkbox input "true"
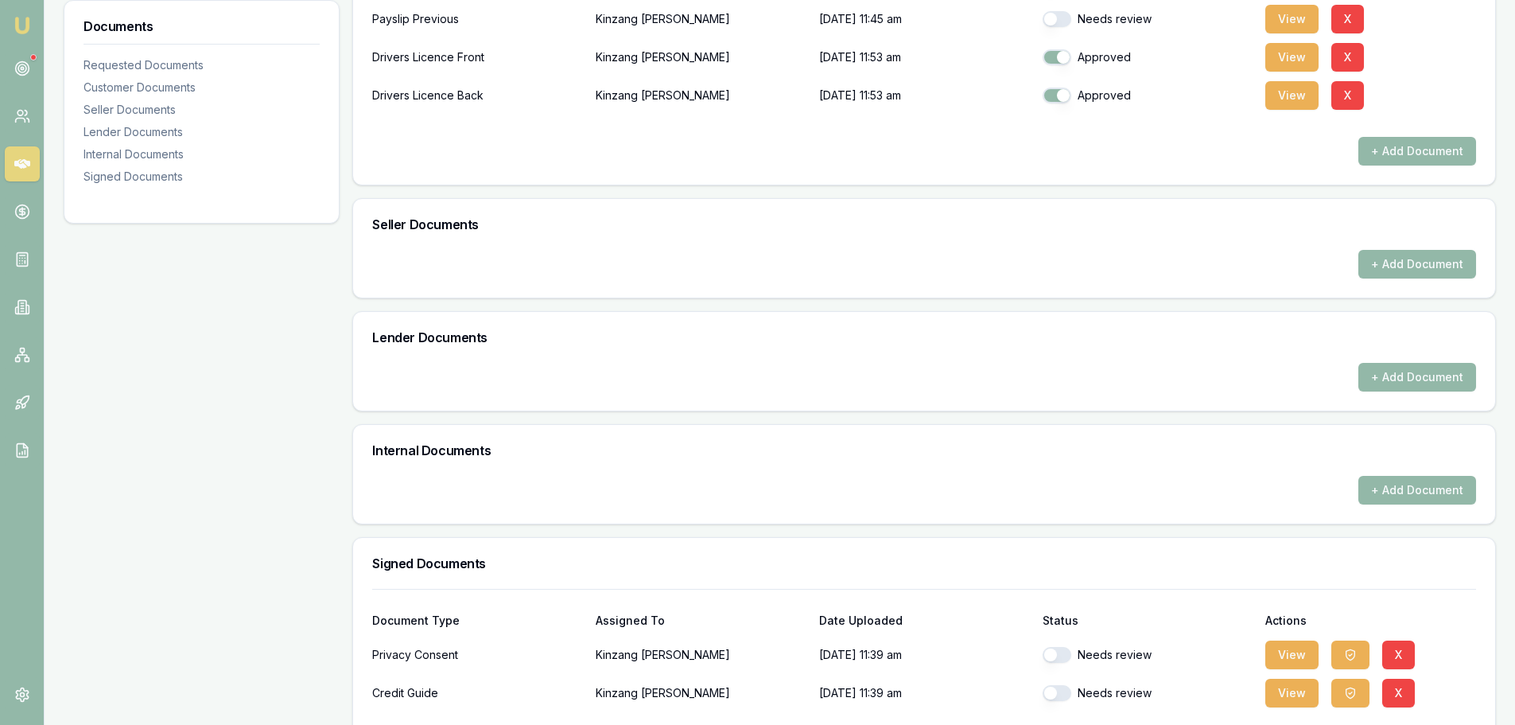
scroll to position [557, 0]
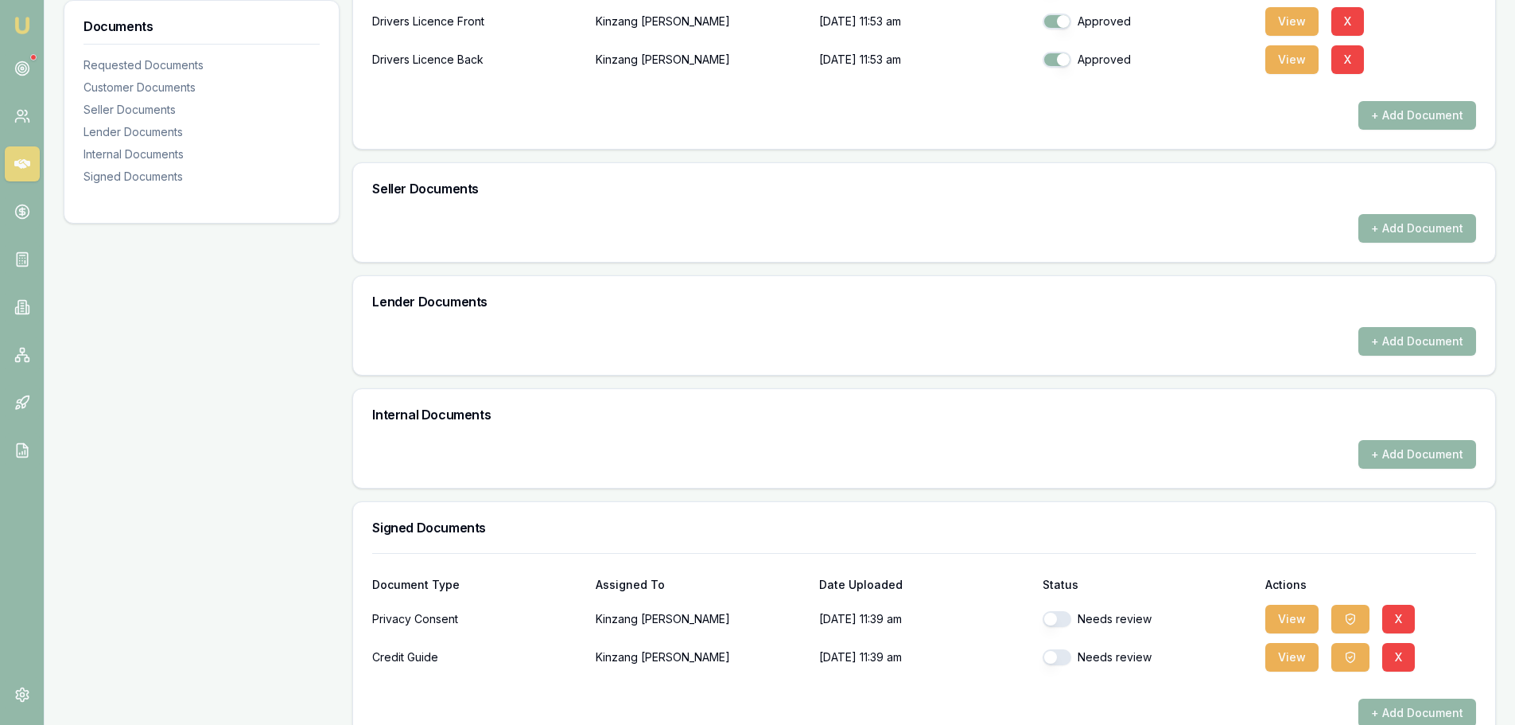
click at [1049, 616] on button "button" at bounding box center [1057, 619] width 29 height 16
checkbox input "true"
click at [1059, 659] on button "button" at bounding box center [1057, 657] width 29 height 16
checkbox input "true"
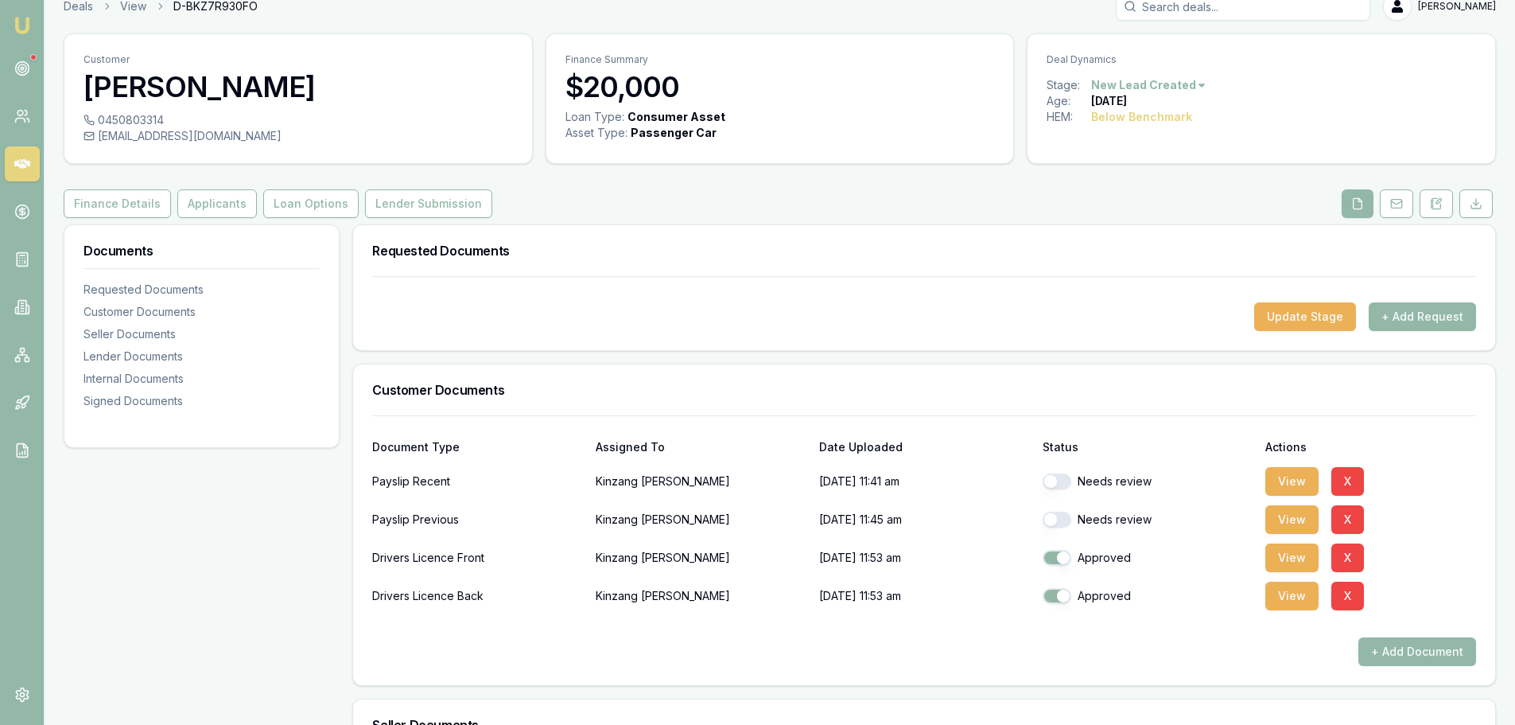
scroll to position [0, 0]
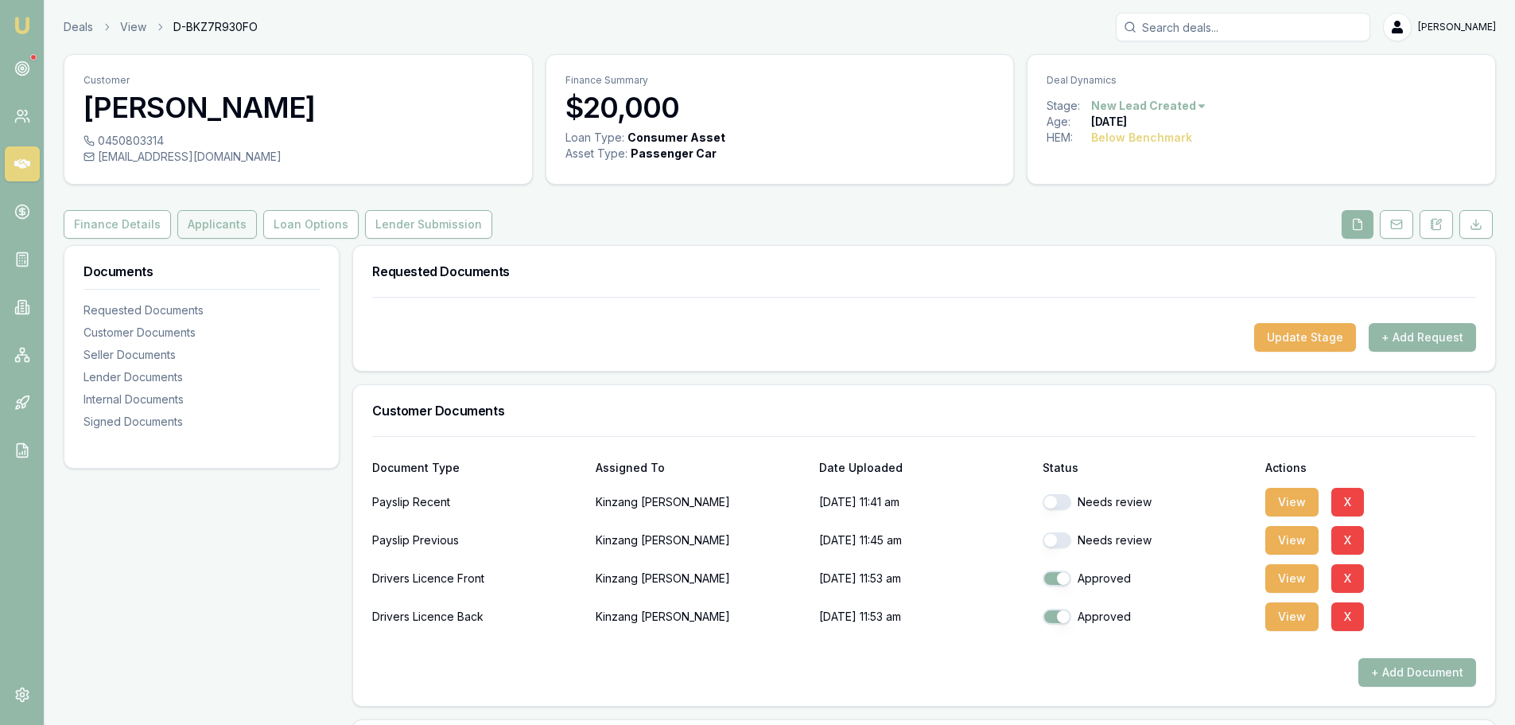
click at [231, 235] on button "Applicants" at bounding box center [217, 224] width 80 height 29
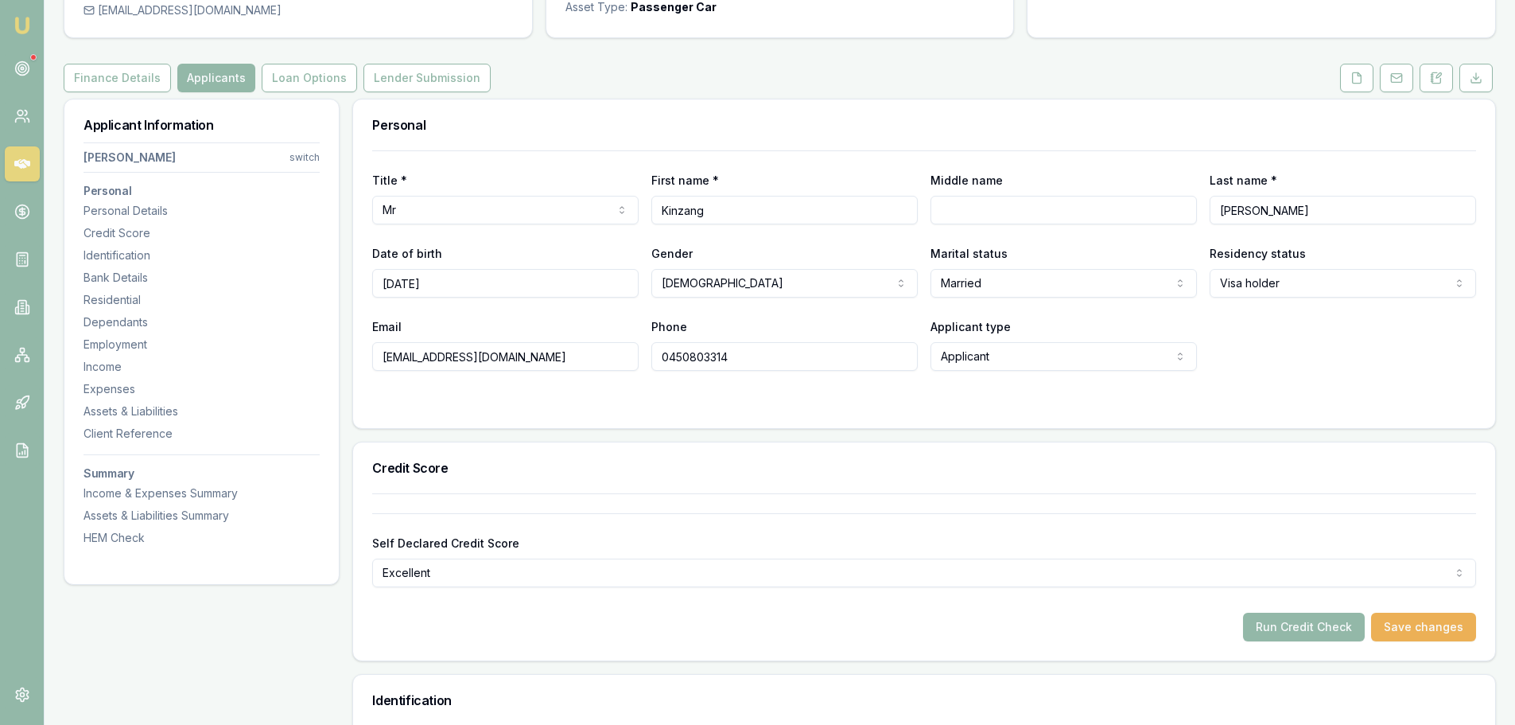
scroll to position [477, 0]
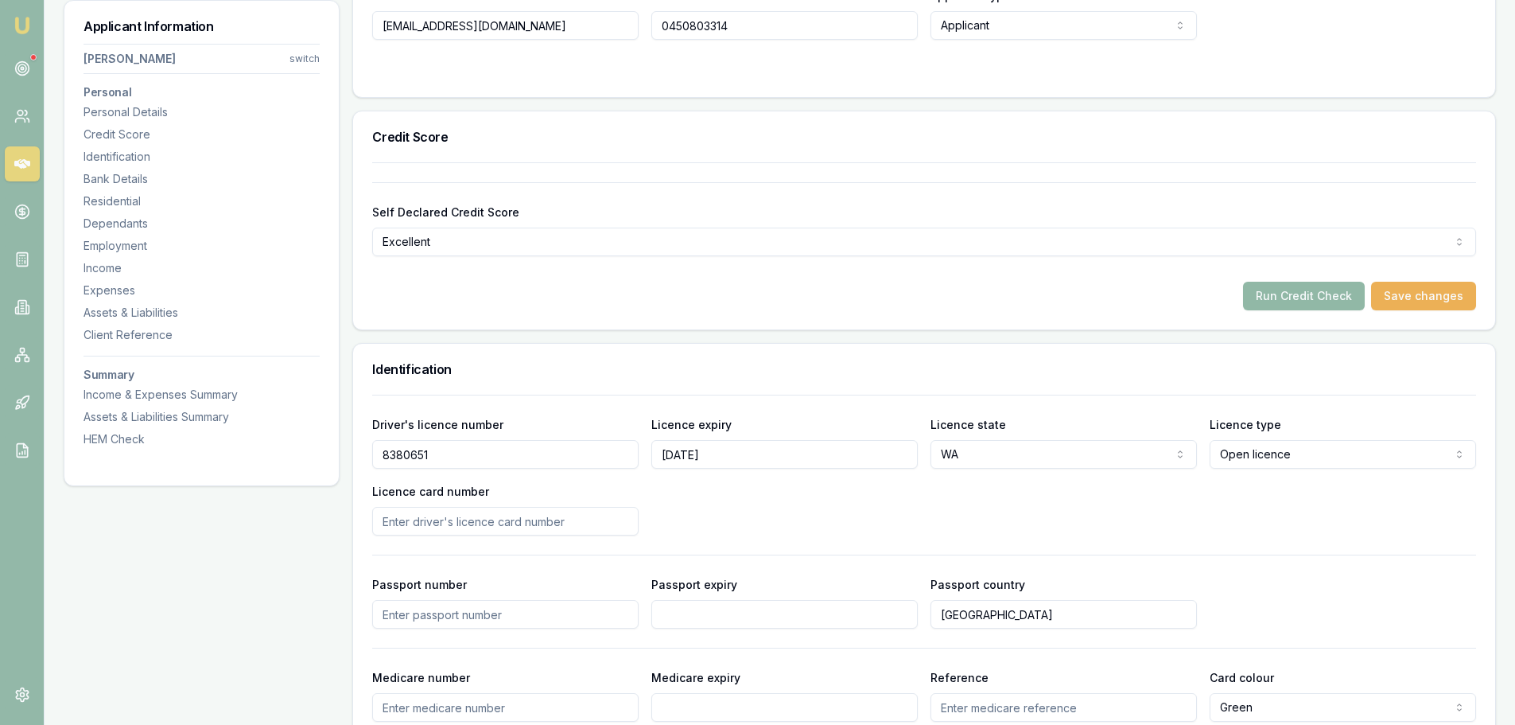
click at [1303, 299] on button "Run Credit Check" at bounding box center [1304, 296] width 122 height 29
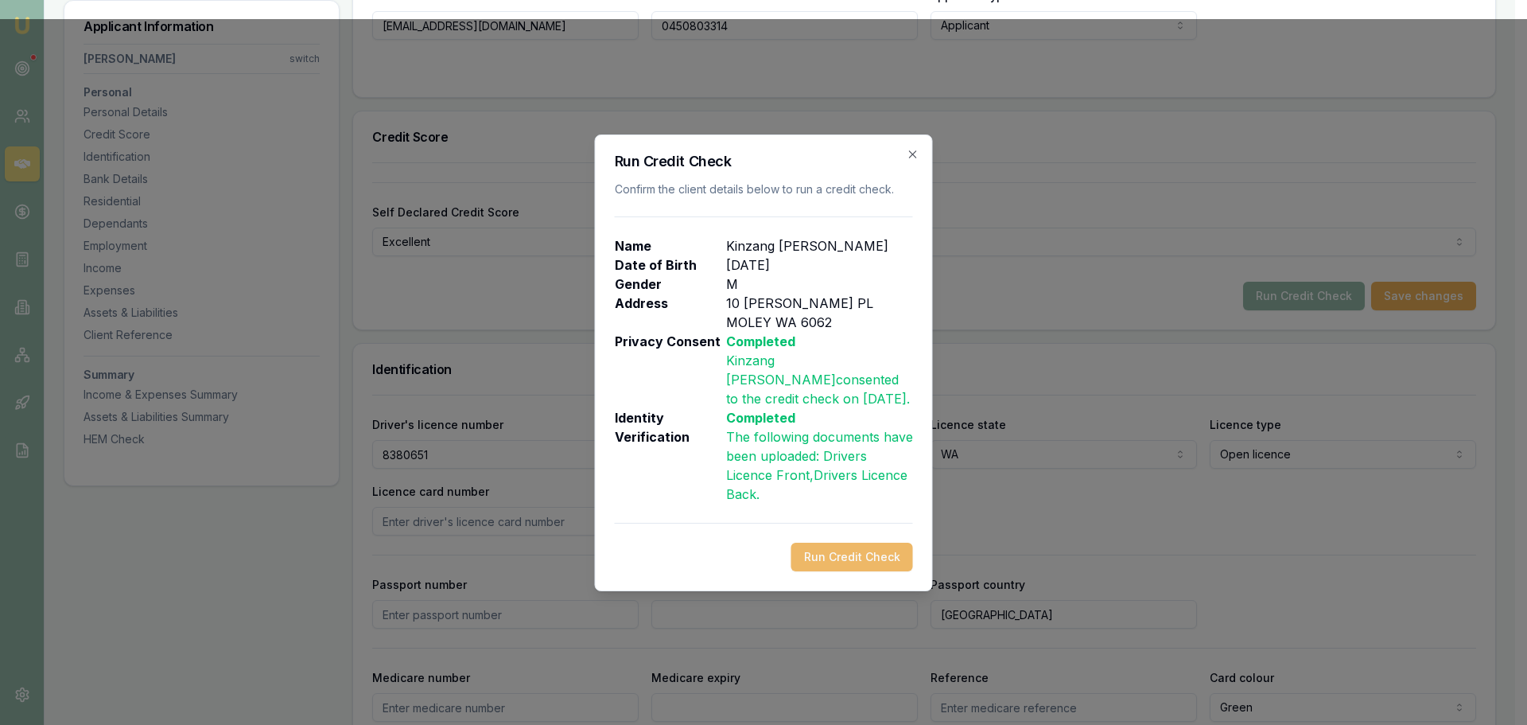
click at [890, 558] on button "Run Credit Check" at bounding box center [852, 556] width 122 height 29
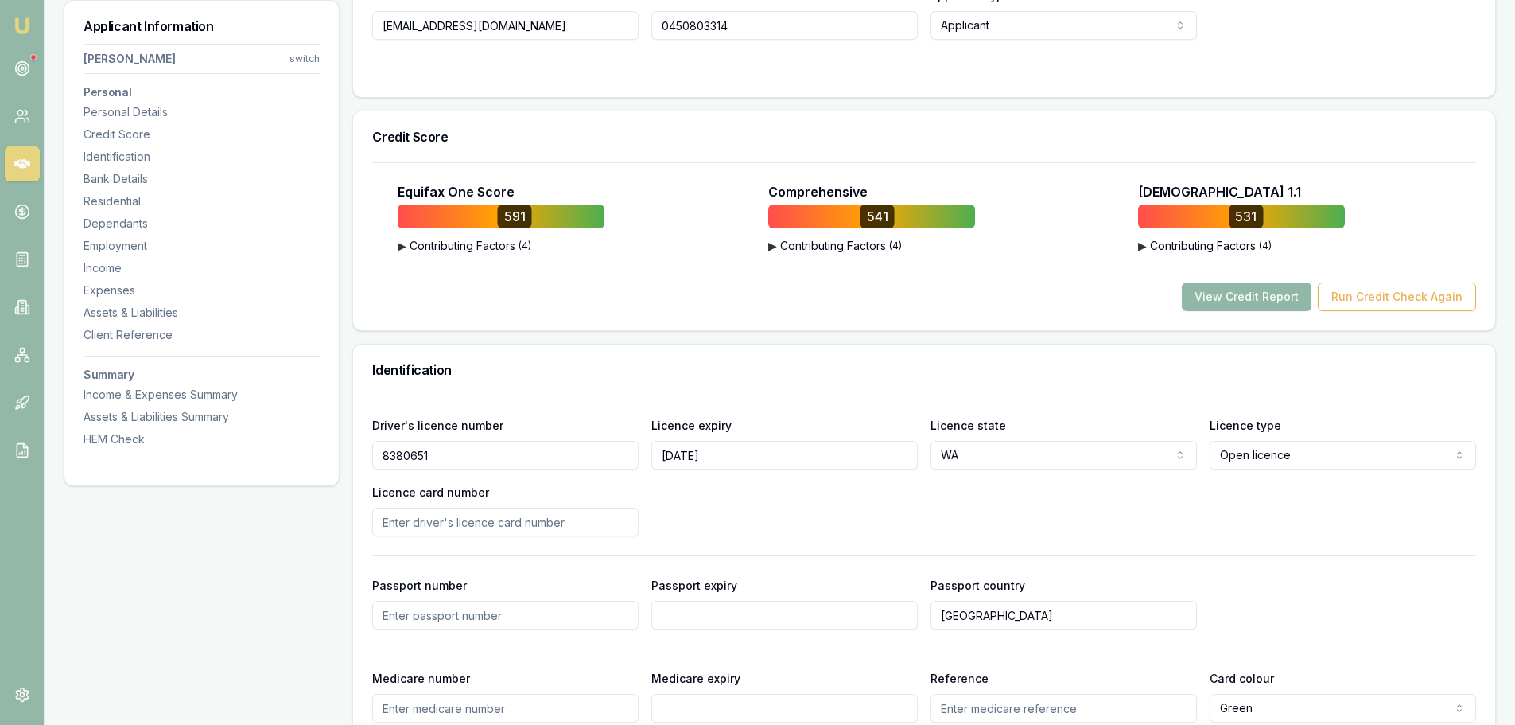
click at [1230, 298] on button "View Credit Report" at bounding box center [1247, 296] width 130 height 29
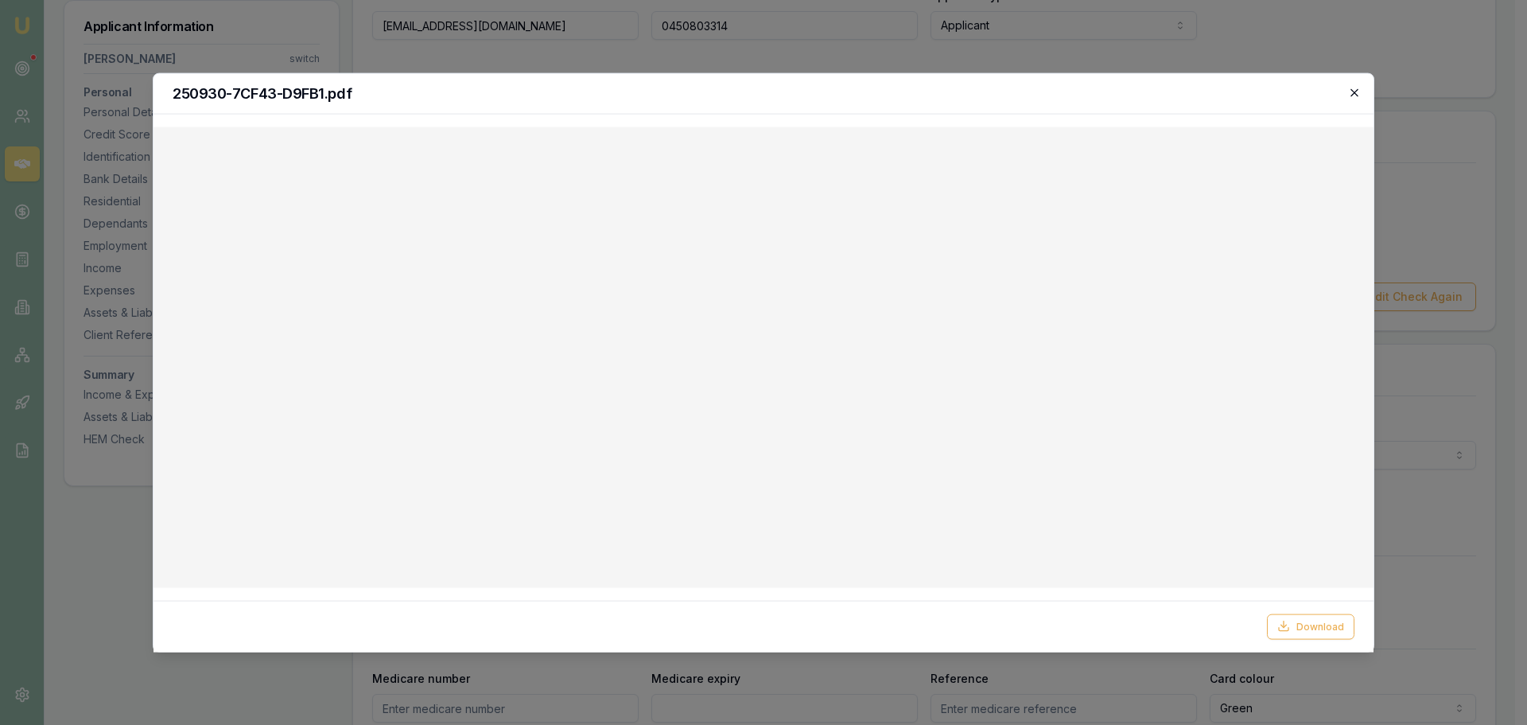
click at [1349, 93] on icon "button" at bounding box center [1354, 92] width 13 height 13
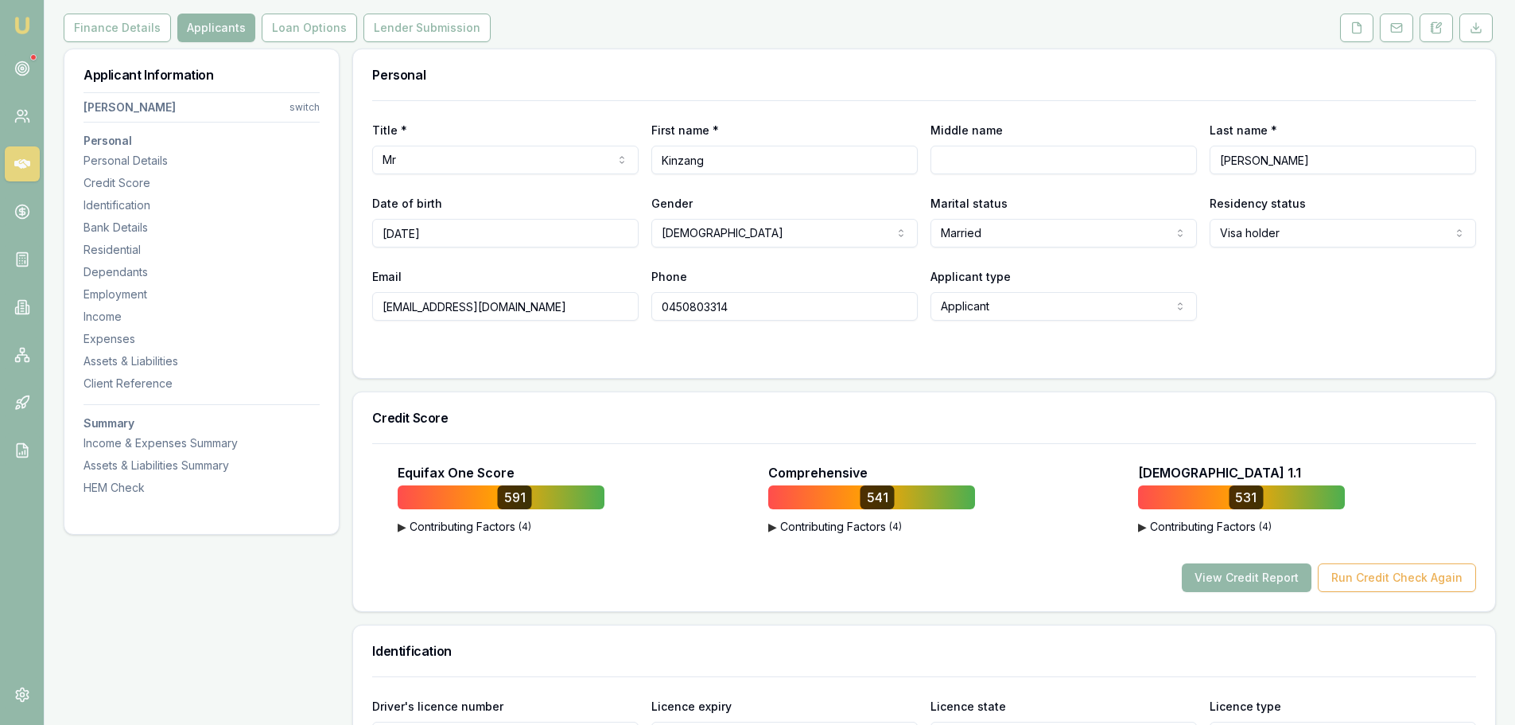
scroll to position [0, 0]
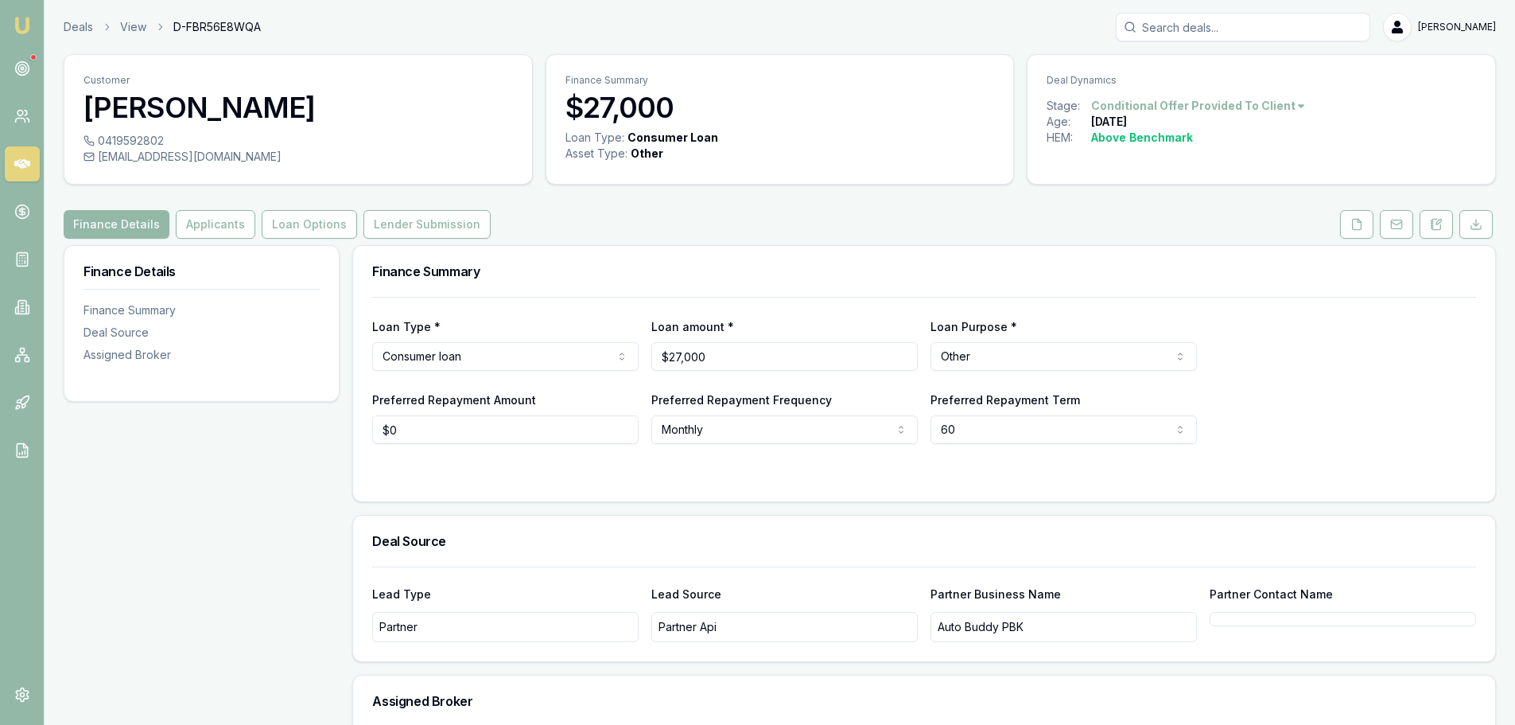
click at [719, 243] on div "Customer [PERSON_NAME] 0419592802 [EMAIL_ADDRESS][DOMAIN_NAME] Finance Summary …" at bounding box center [780, 464] width 1432 height 820
click at [666, 224] on div "Finance Details Applicants Loan Options Lender Submission" at bounding box center [780, 224] width 1432 height 29
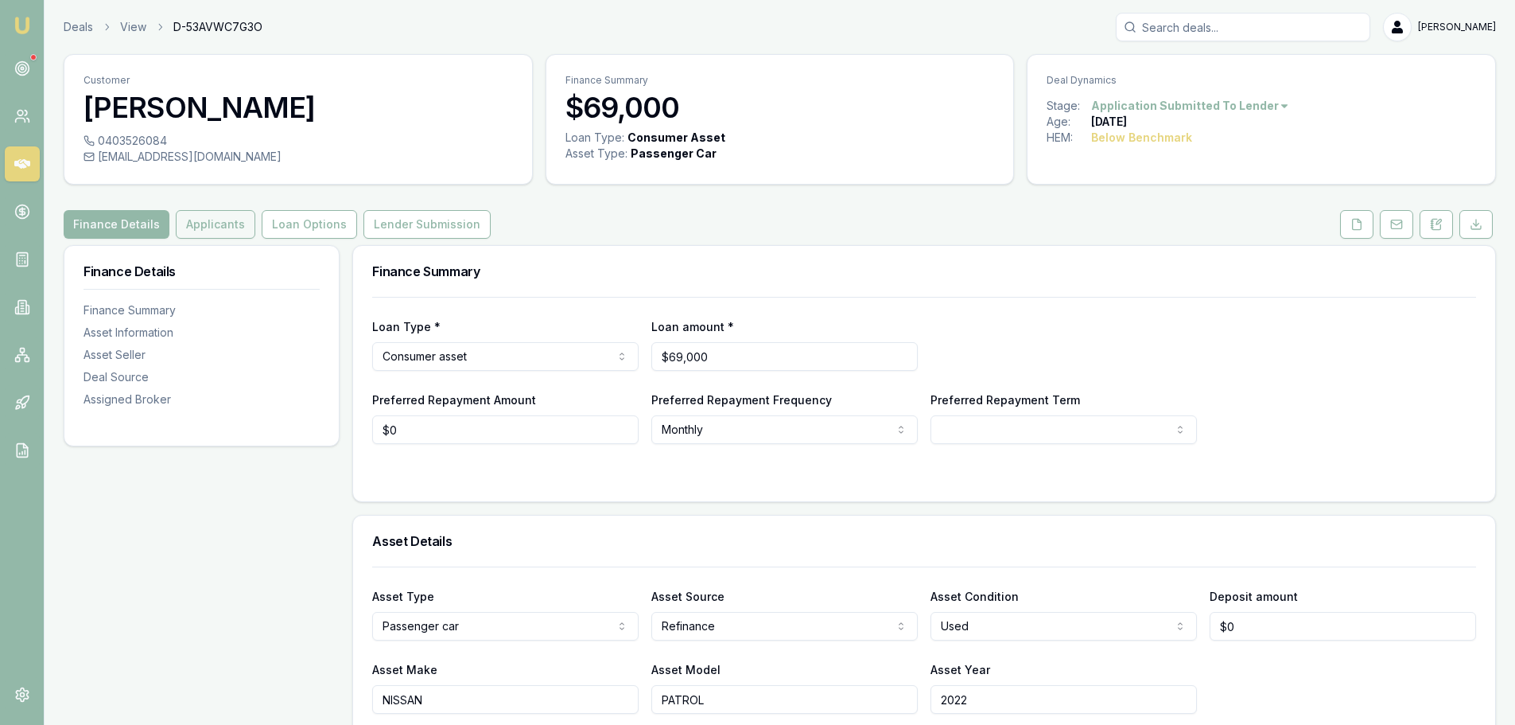
click at [210, 210] on button "Applicants" at bounding box center [216, 224] width 80 height 29
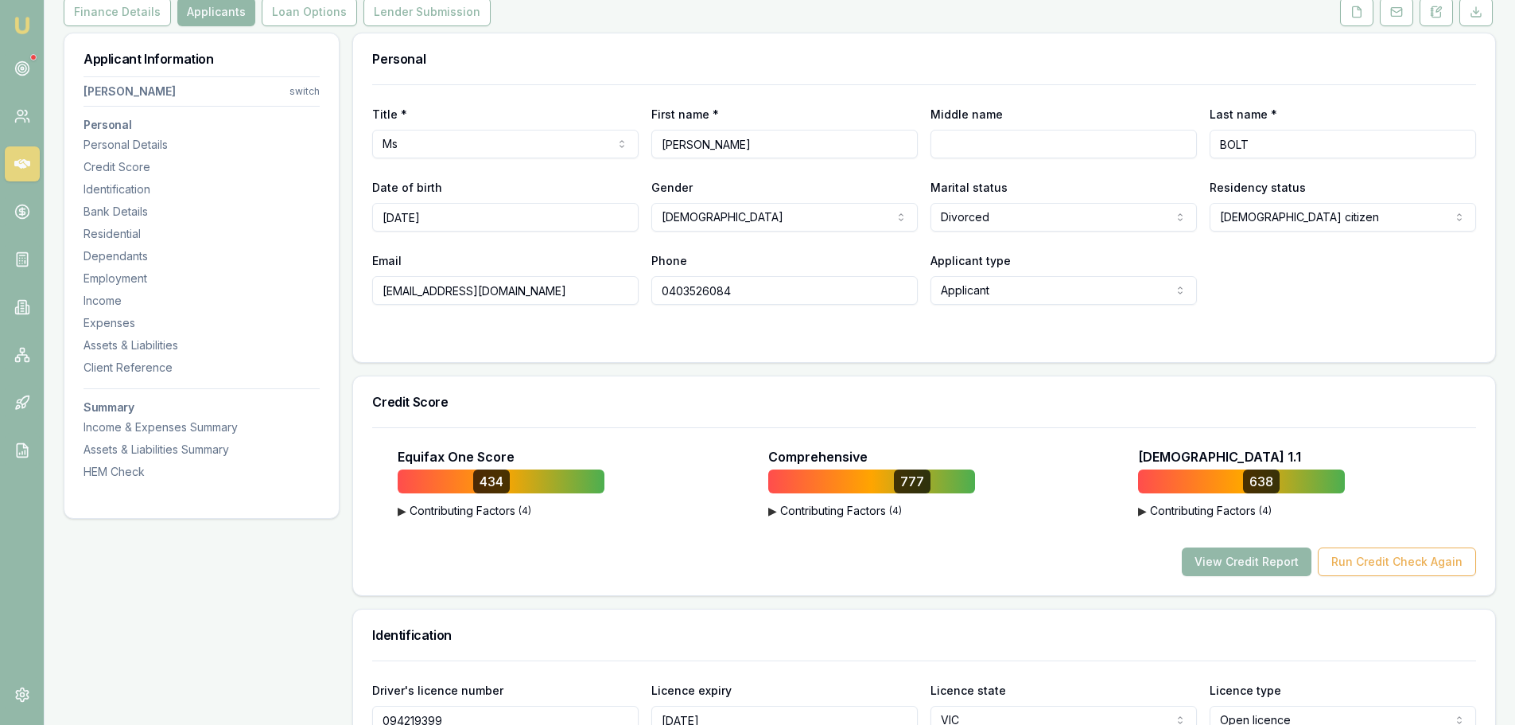
scroll to position [398, 0]
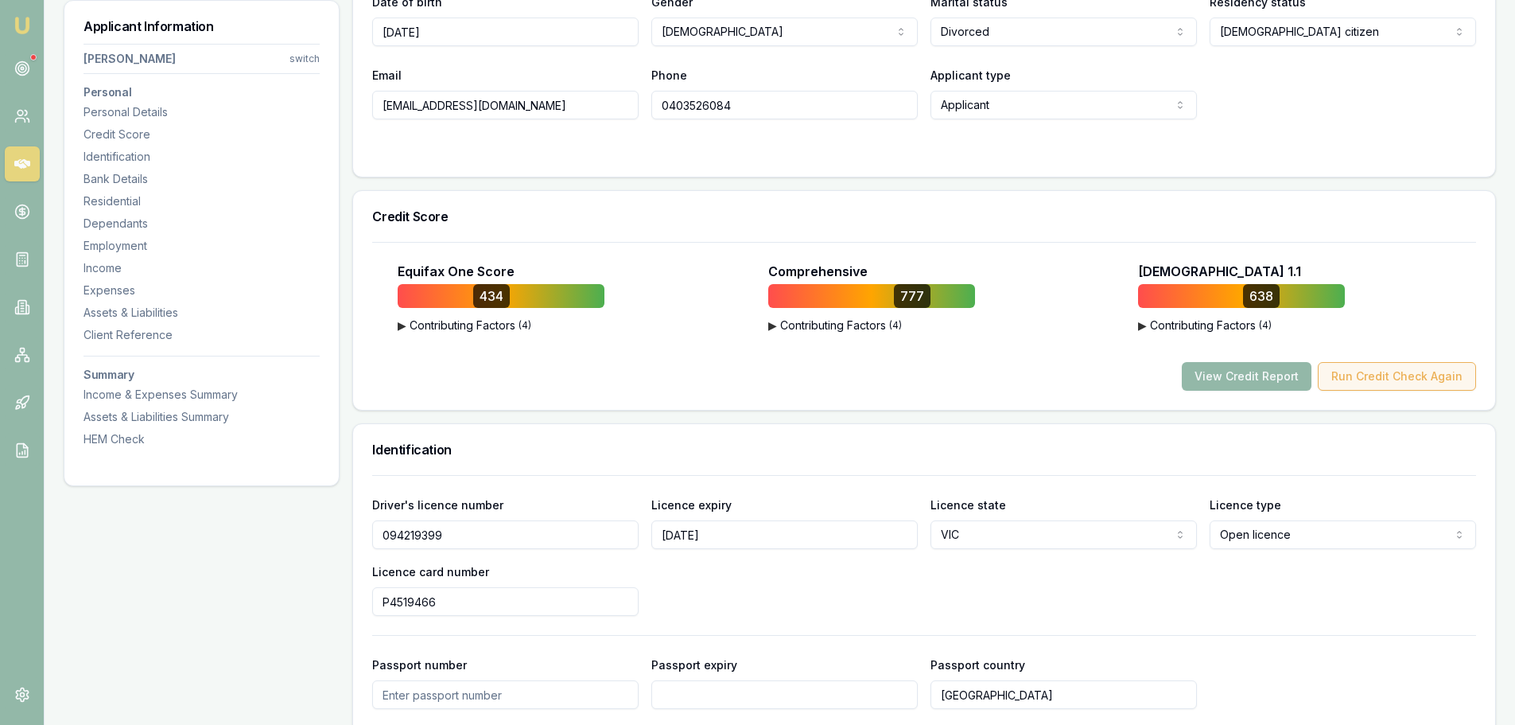
click at [1447, 380] on button "Run Credit Check Again" at bounding box center [1397, 376] width 158 height 29
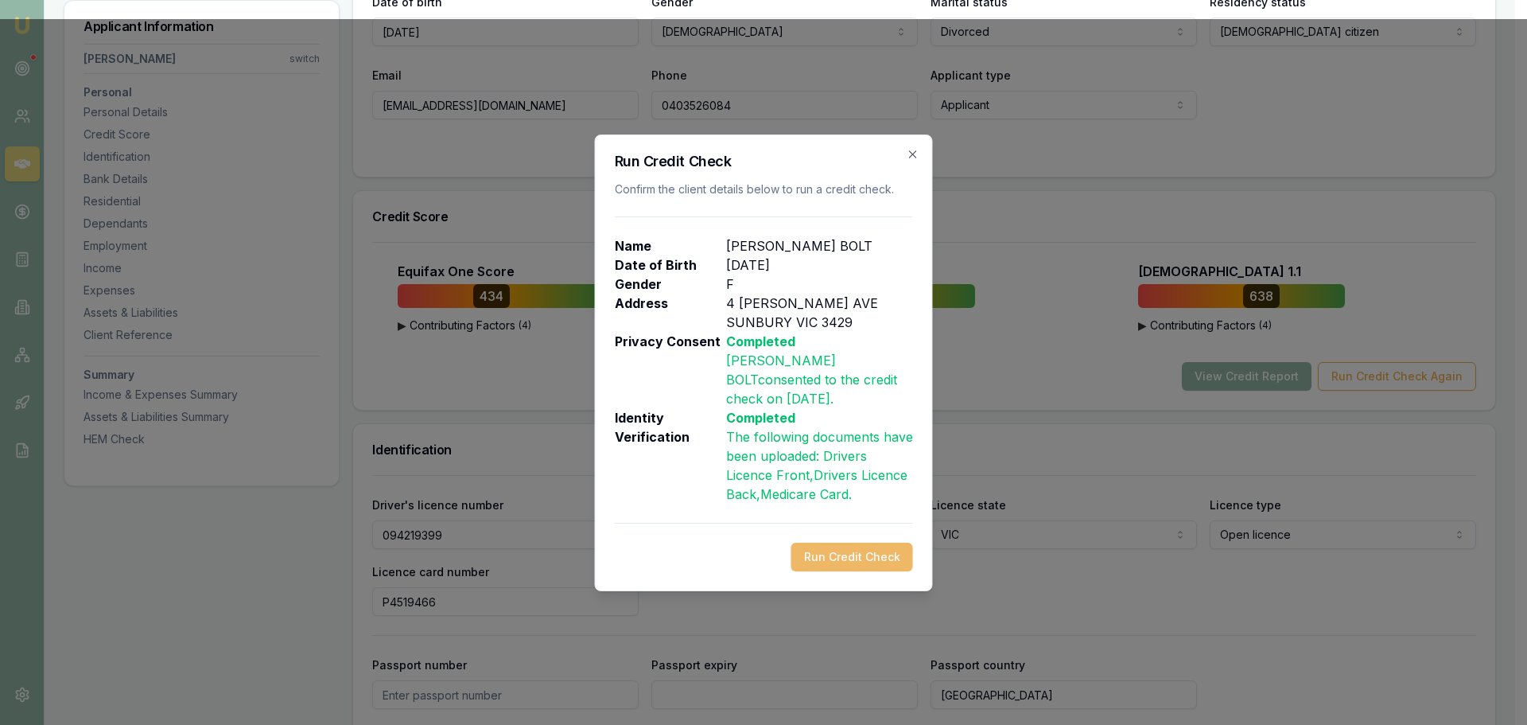
click at [898, 550] on button "Run Credit Check" at bounding box center [852, 556] width 122 height 29
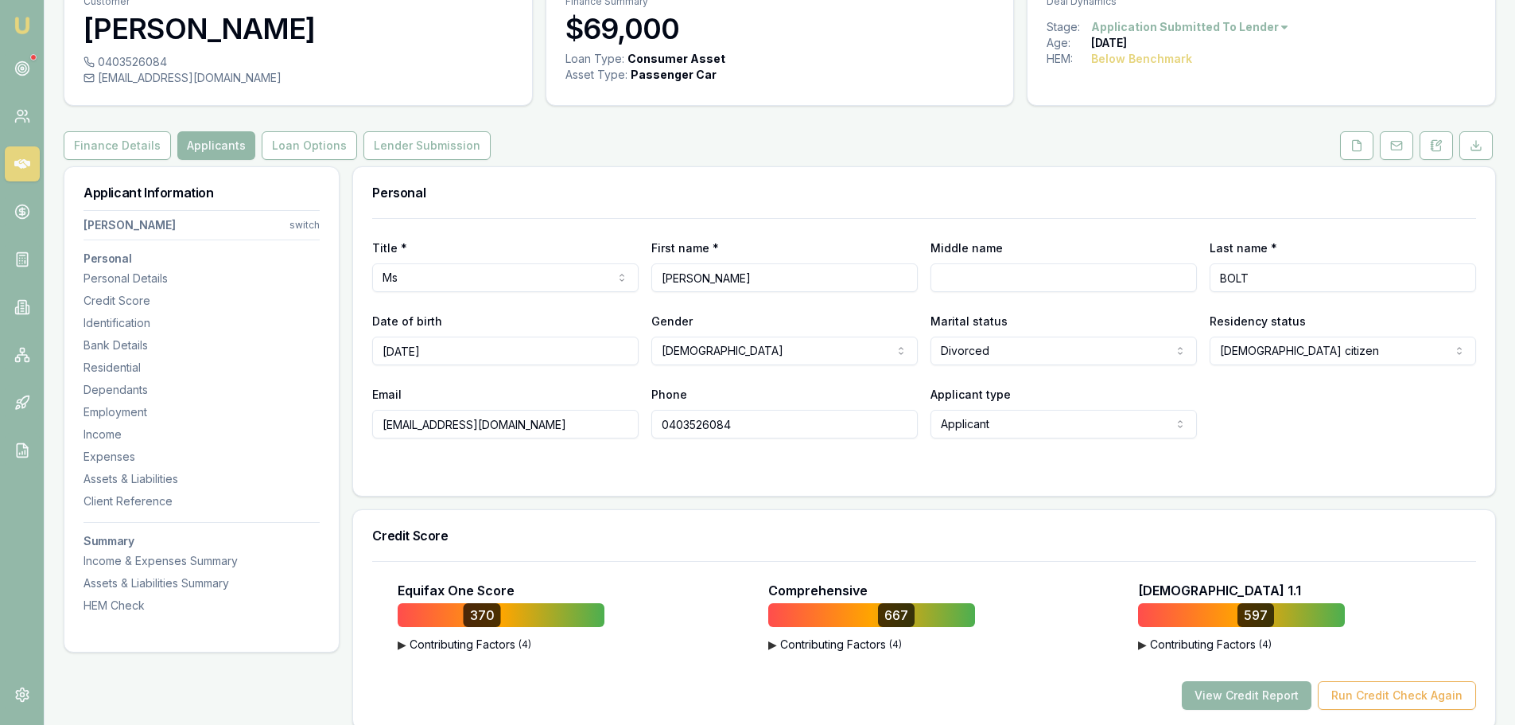
scroll to position [0, 0]
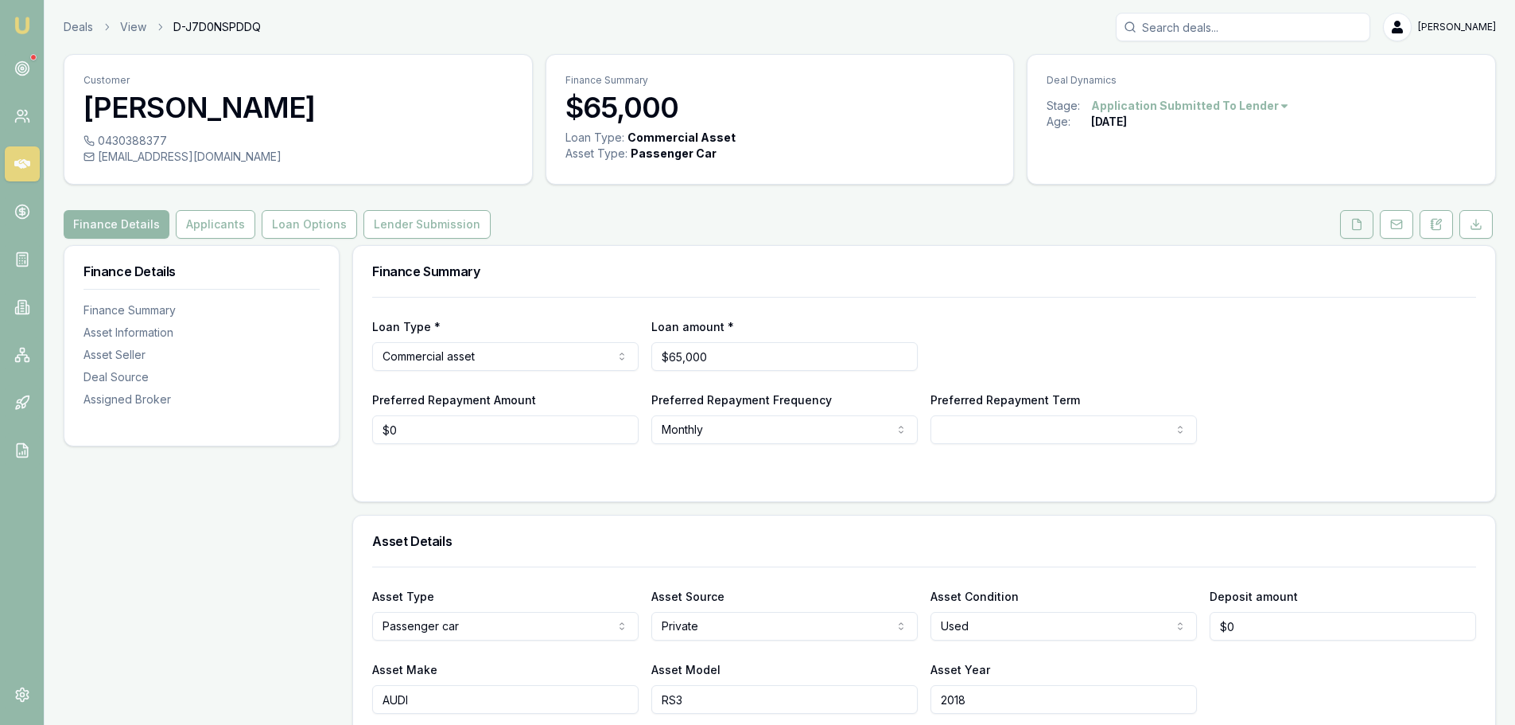
click at [1373, 223] on button at bounding box center [1356, 224] width 33 height 29
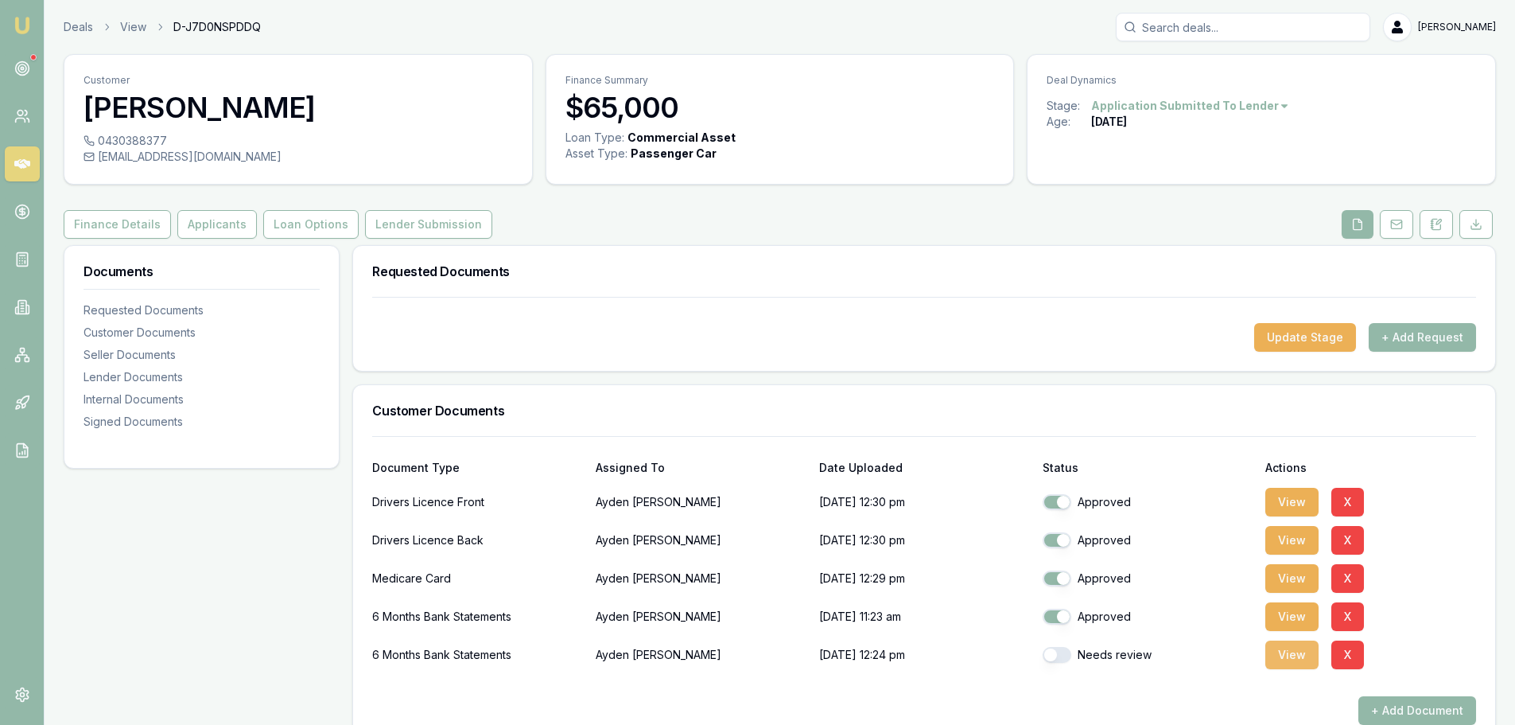
click at [1288, 658] on button "View" at bounding box center [1291, 654] width 53 height 29
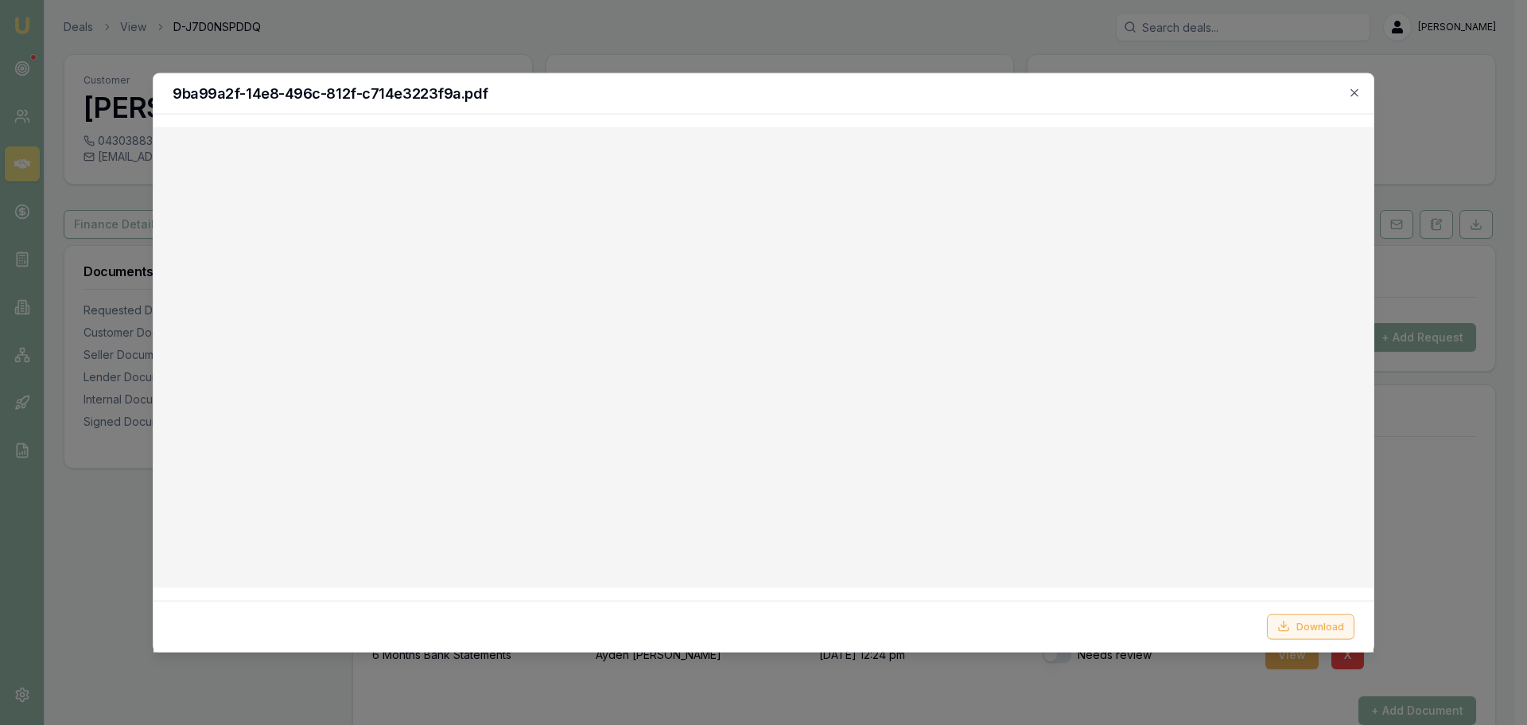
click at [1329, 632] on button "Download" at bounding box center [1310, 625] width 87 height 25
click at [1353, 88] on icon "button" at bounding box center [1354, 92] width 13 height 13
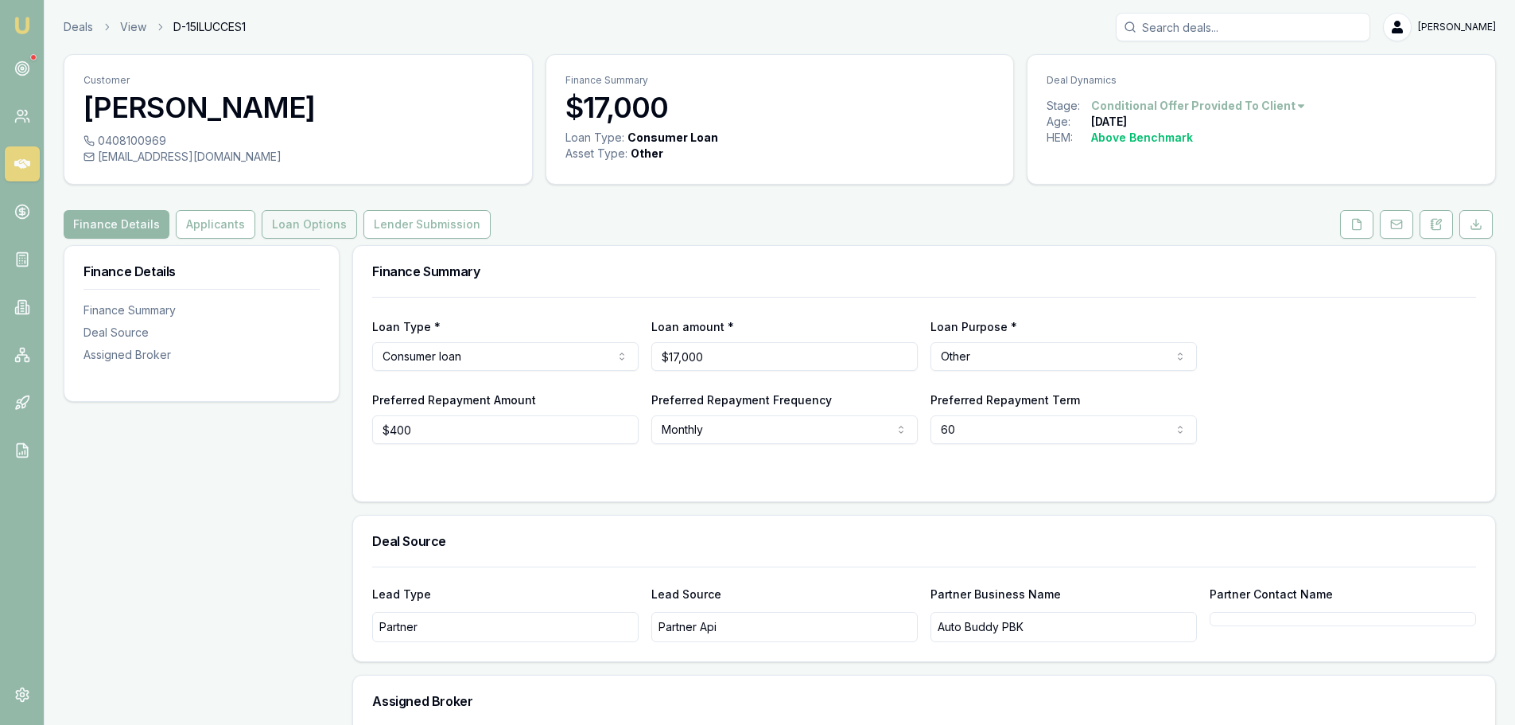
click at [332, 227] on button "Loan Options" at bounding box center [309, 224] width 95 height 29
